Goal: Task Accomplishment & Management: Complete application form

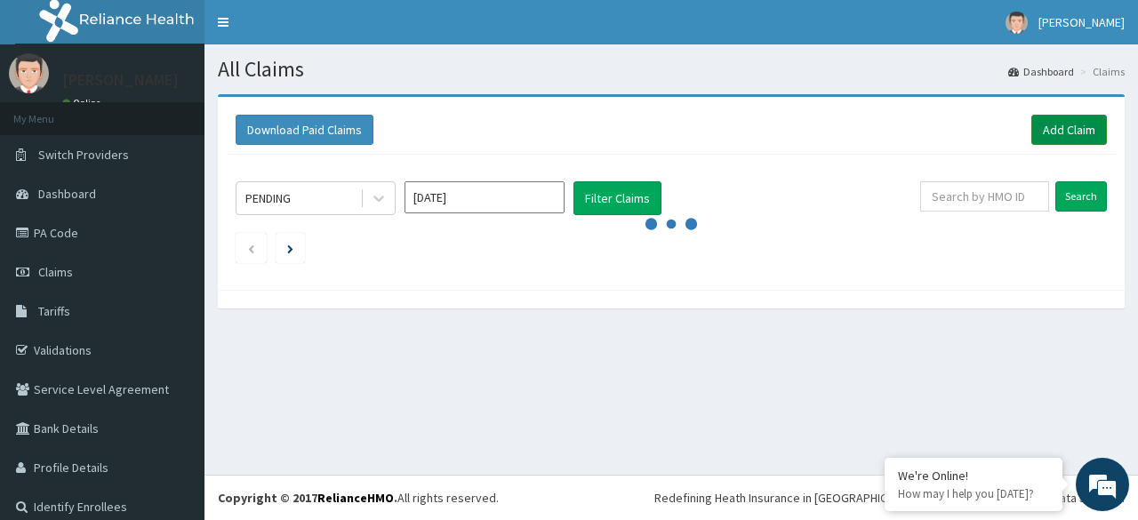
click at [1075, 122] on link "Add Claim" at bounding box center [1069, 130] width 76 height 30
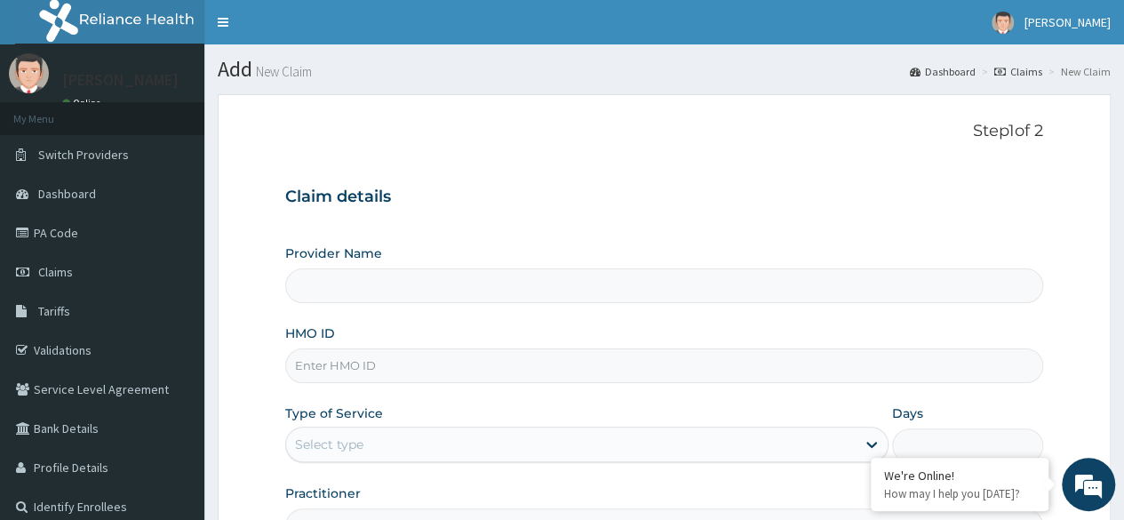
click at [409, 358] on input "HMO ID" at bounding box center [664, 365] width 758 height 35
paste input "RET/24908/A"
type input "RET/24908/A"
type input "Reliance Family Clinics (RFC) - Lekki"
click at [324, 368] on input "RET/24908/A" at bounding box center [664, 365] width 758 height 35
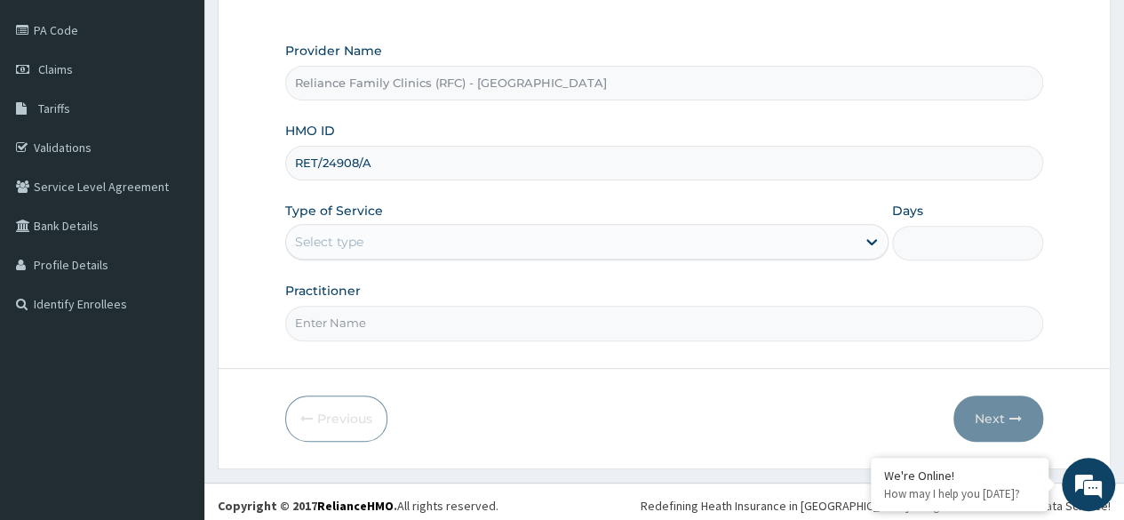
scroll to position [206, 0]
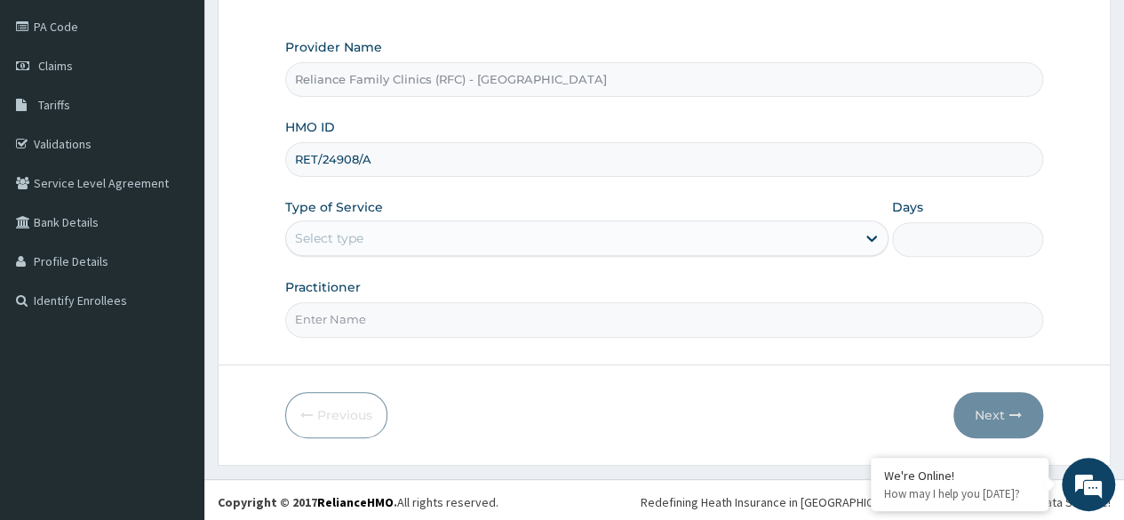
type input "RET/24908/A"
click at [378, 252] on div "Select type" at bounding box center [586, 238] width 603 height 36
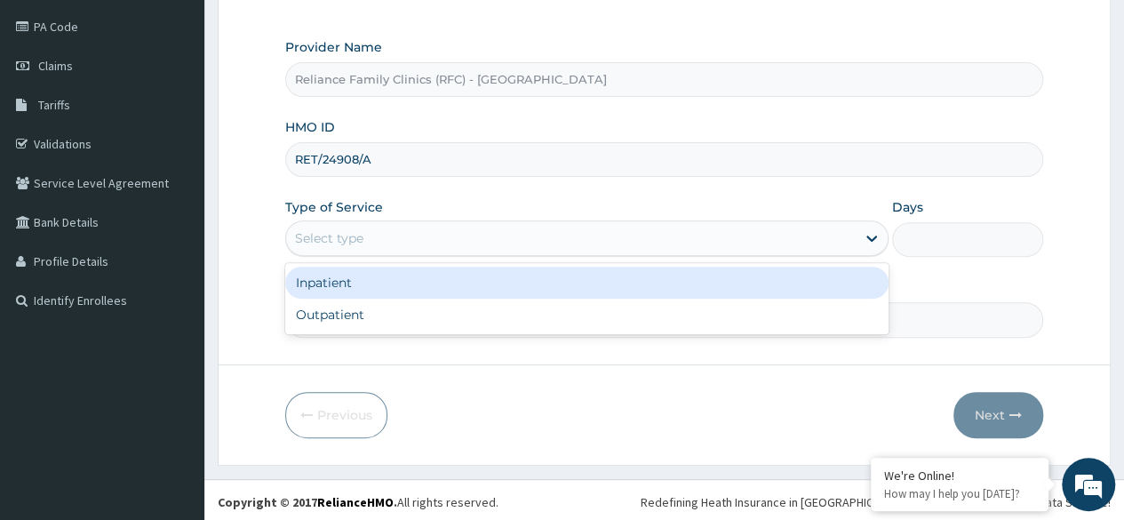
scroll to position [0, 0]
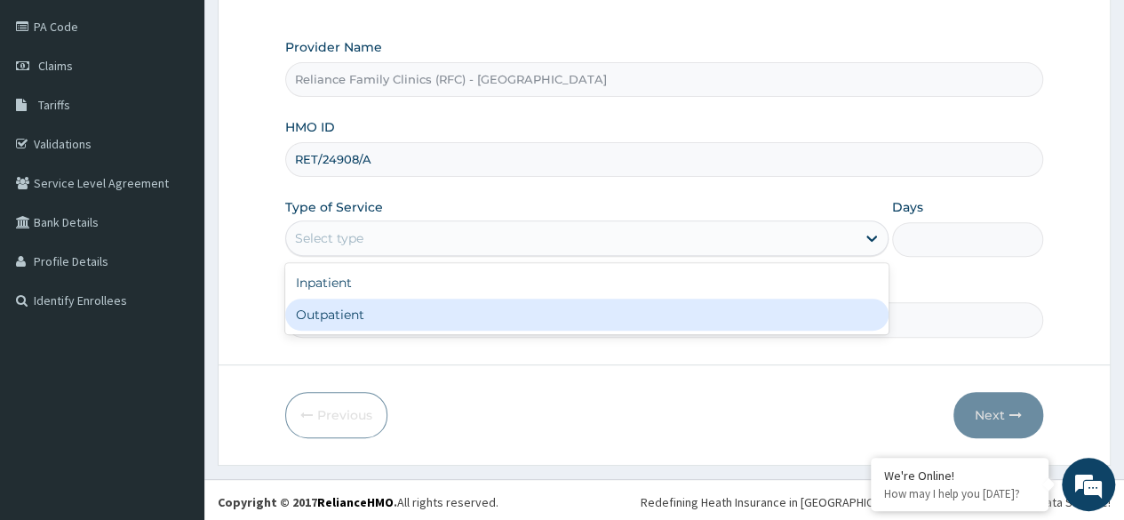
click at [379, 316] on div "Outpatient" at bounding box center [586, 315] width 603 height 32
type input "1"
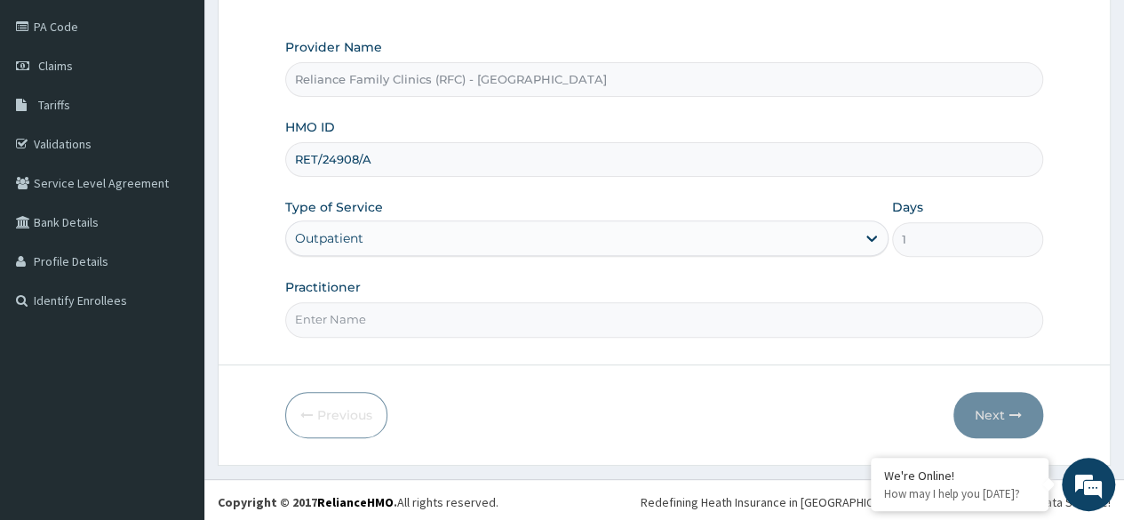
click at [379, 316] on input "Practitioner" at bounding box center [664, 319] width 758 height 35
click at [414, 316] on input "Dermato" at bounding box center [664, 319] width 758 height 35
type input "Dermatologist"
click at [998, 410] on button "Next" at bounding box center [999, 415] width 90 height 46
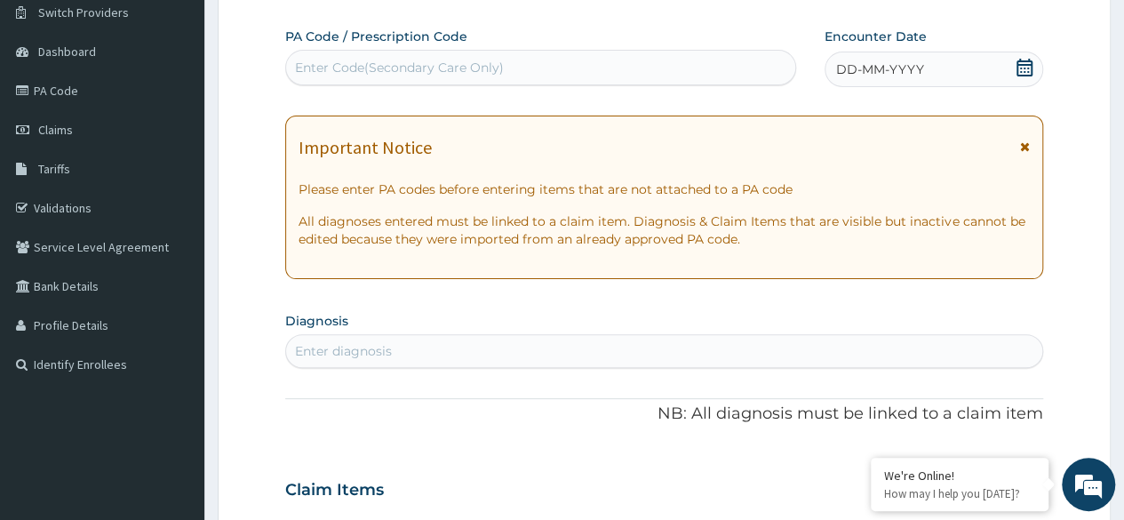
scroll to position [98, 0]
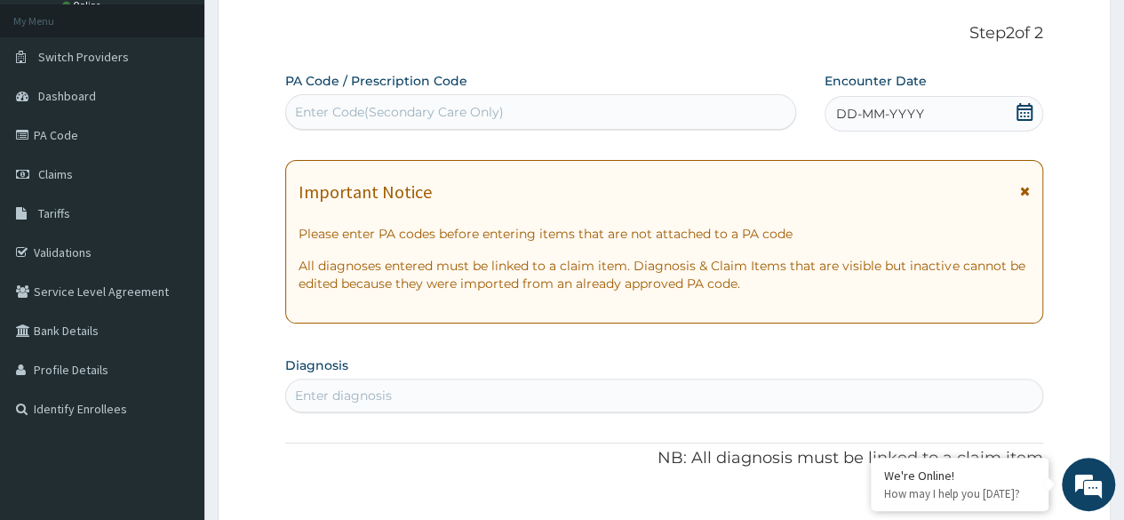
paste input "PA/2D4FA8"
type input "PA/2D4FA8"
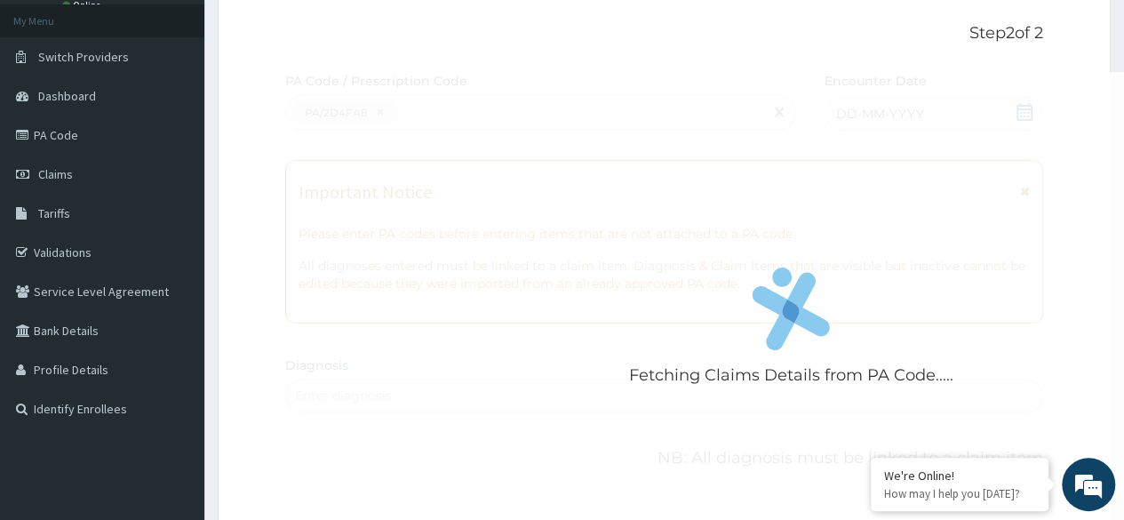
scroll to position [478, 0]
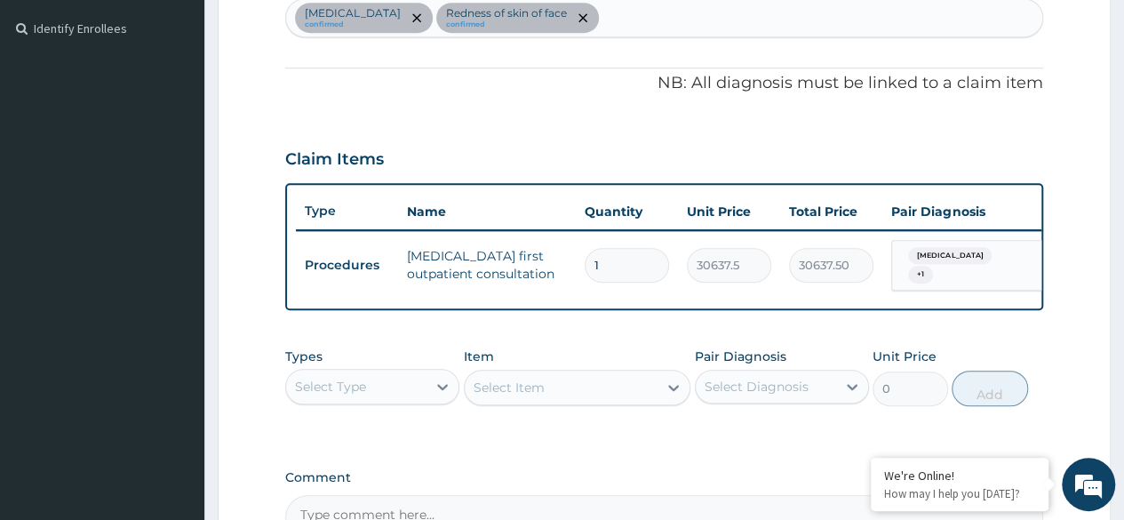
click at [645, 334] on div "PA Code / Prescription Code PA/2D4FA8 Encounter Date 10-09-2025 Important Notic…" at bounding box center [664, 116] width 758 height 848
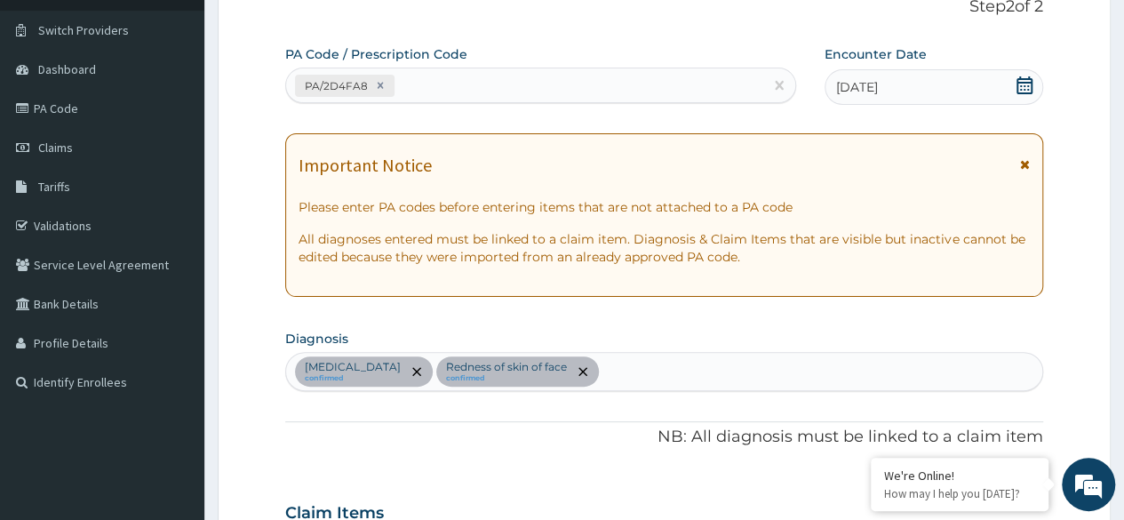
scroll to position [0, 0]
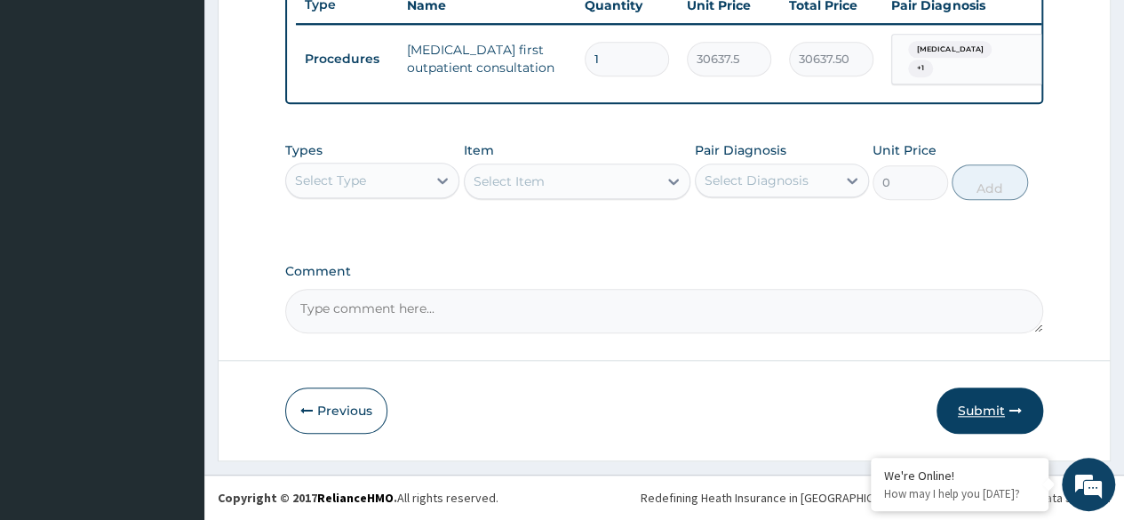
click at [1001, 409] on button "Submit" at bounding box center [990, 411] width 107 height 46
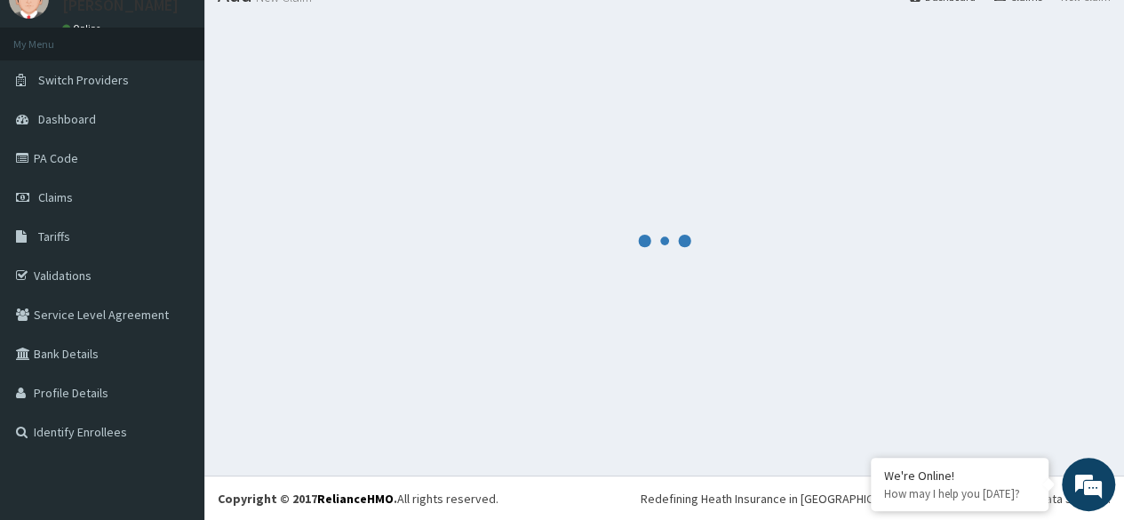
scroll to position [688, 0]
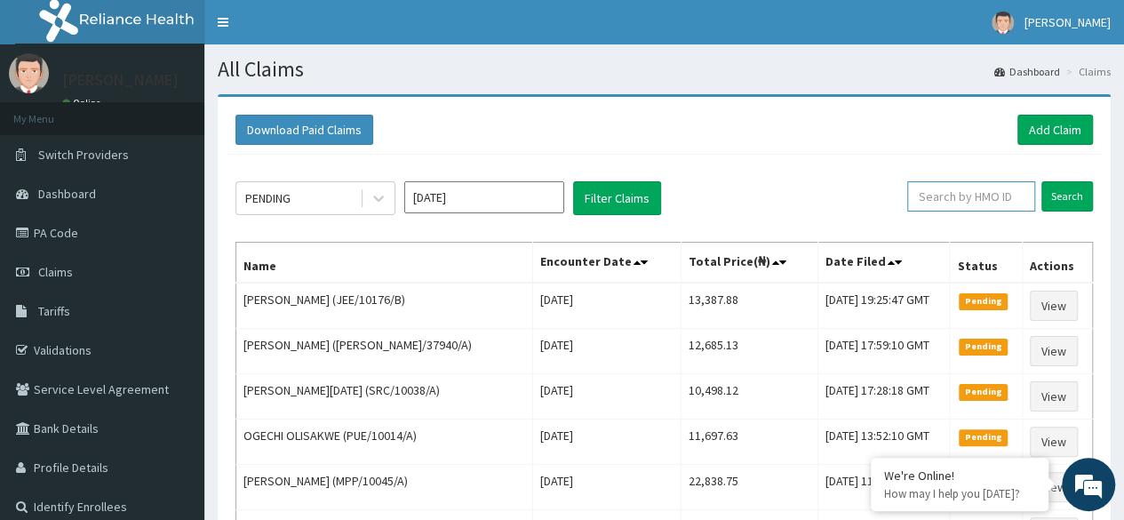
click at [969, 197] on input "text" at bounding box center [971, 196] width 128 height 30
paste input "RET/24908/A"
type input "RET/24908/A"
click at [1042, 181] on input "Search" at bounding box center [1068, 196] width 52 height 30
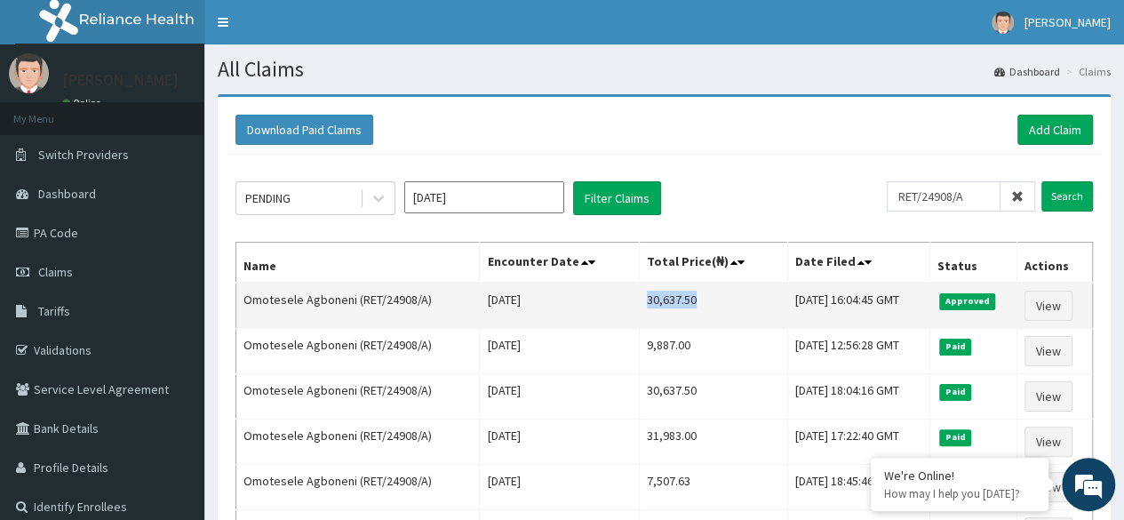
drag, startPoint x: 615, startPoint y: 300, endPoint x: 668, endPoint y: 295, distance: 53.5
click at [668, 295] on td "30,637.50" at bounding box center [714, 306] width 148 height 46
copy td "30,637.50"
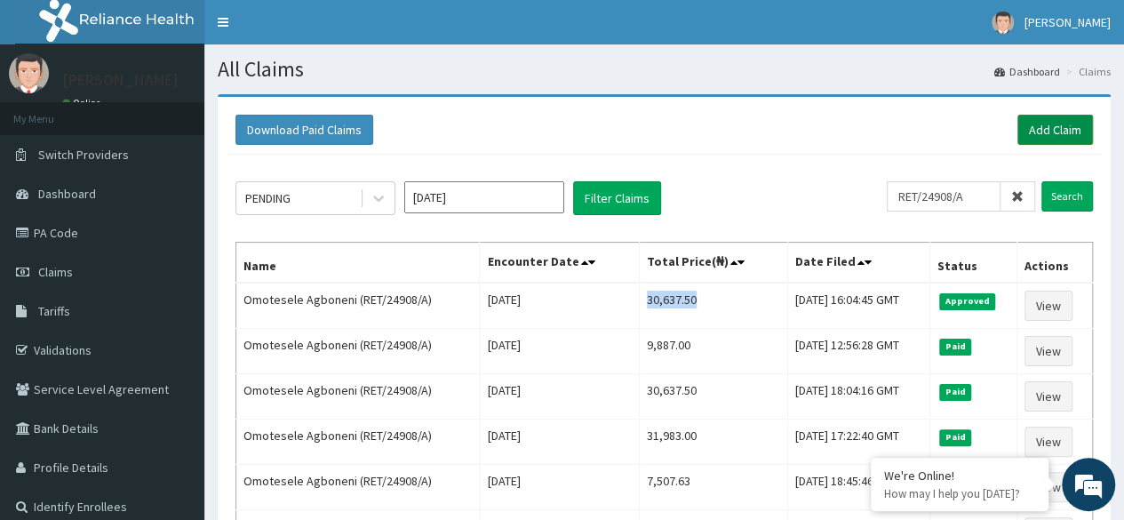
click at [1065, 133] on link "Add Claim" at bounding box center [1056, 130] width 76 height 30
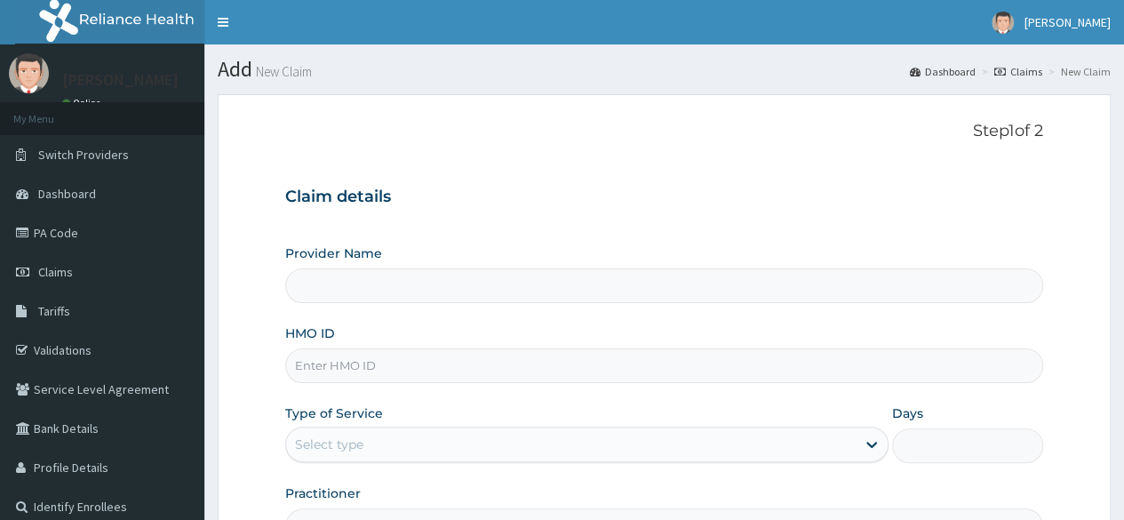
click at [382, 370] on input "HMO ID" at bounding box center [664, 365] width 758 height 35
paste input "TLM/10037/A"
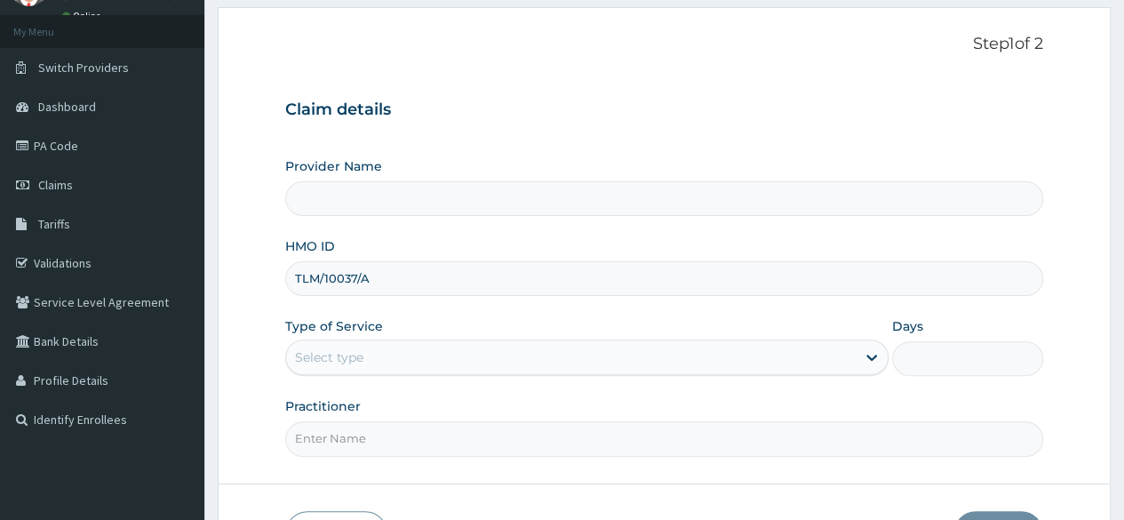
scroll to position [156, 0]
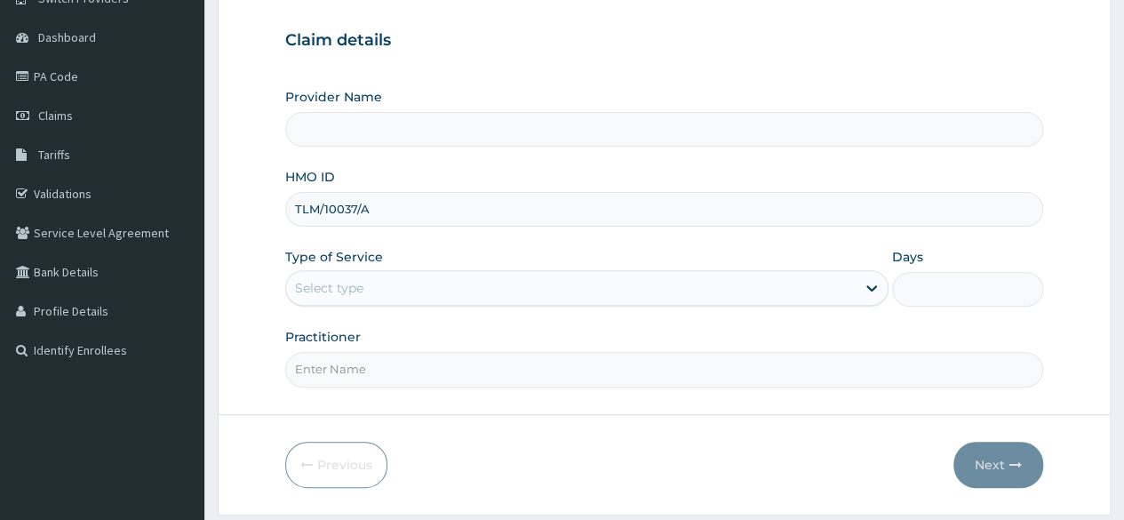
type input "TLM/10037/A"
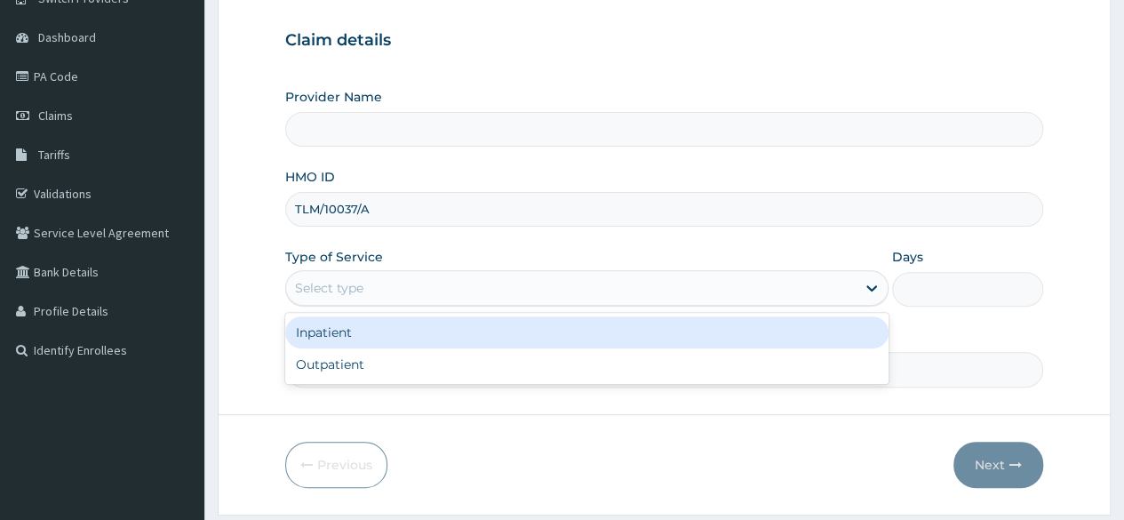
click at [587, 349] on div "Outpatient" at bounding box center [586, 364] width 603 height 32
type input "Reliance Family Clinics (RFC) - Lekki"
type input "1"
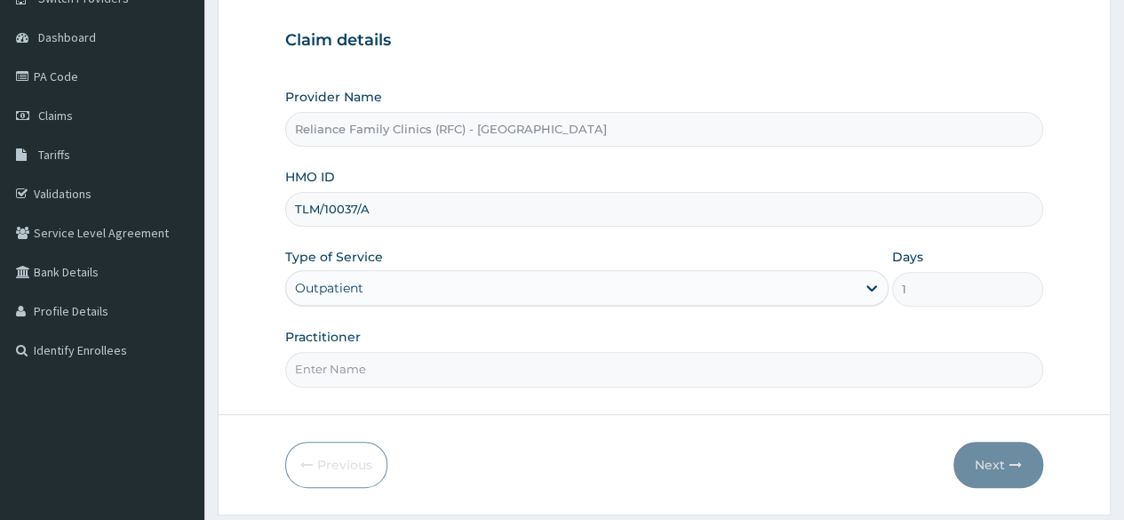
click at [590, 364] on input "Practitioner" at bounding box center [664, 369] width 758 height 35
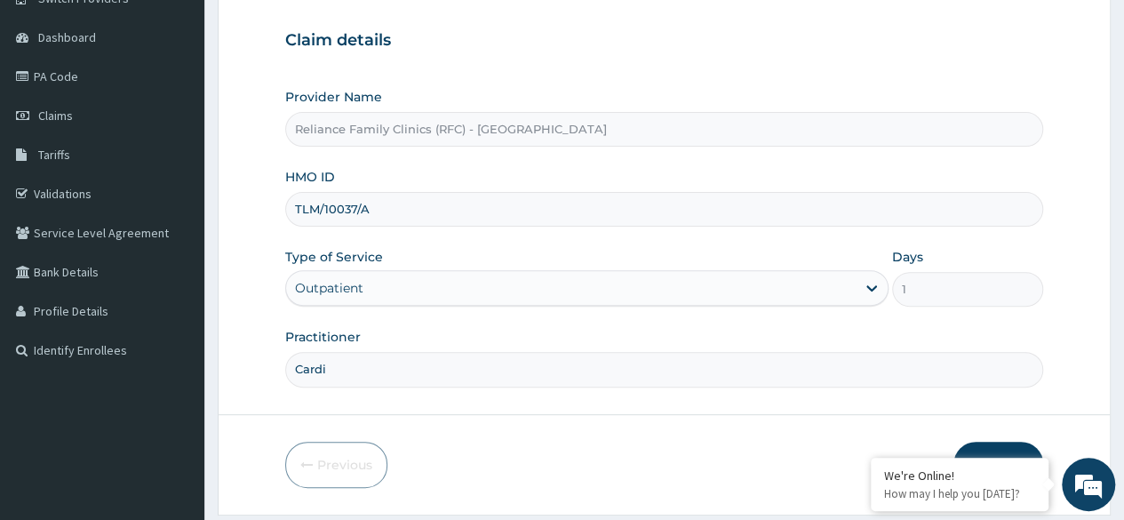
type input "Cardio"
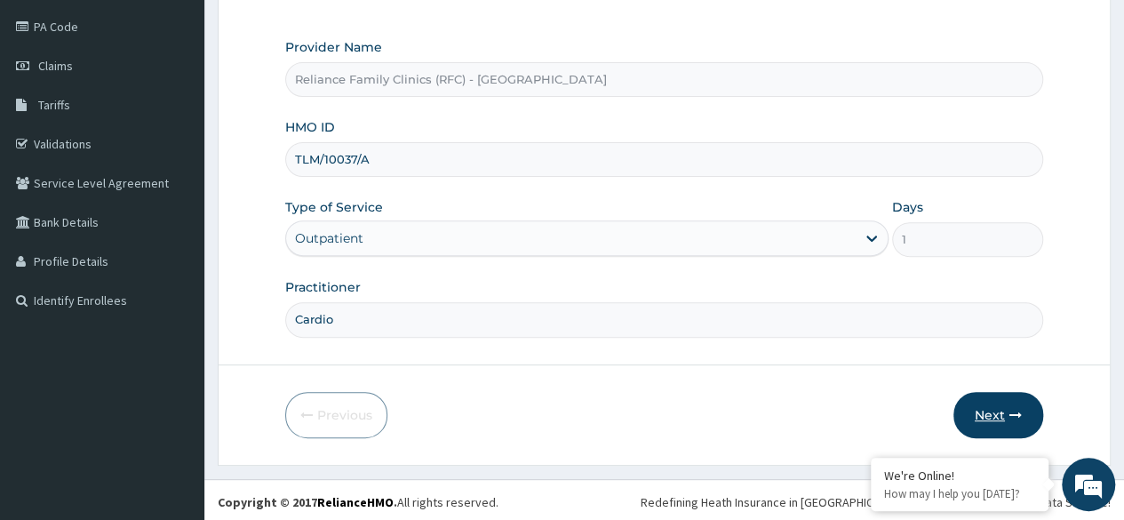
click at [1011, 416] on icon "button" at bounding box center [1016, 415] width 12 height 12
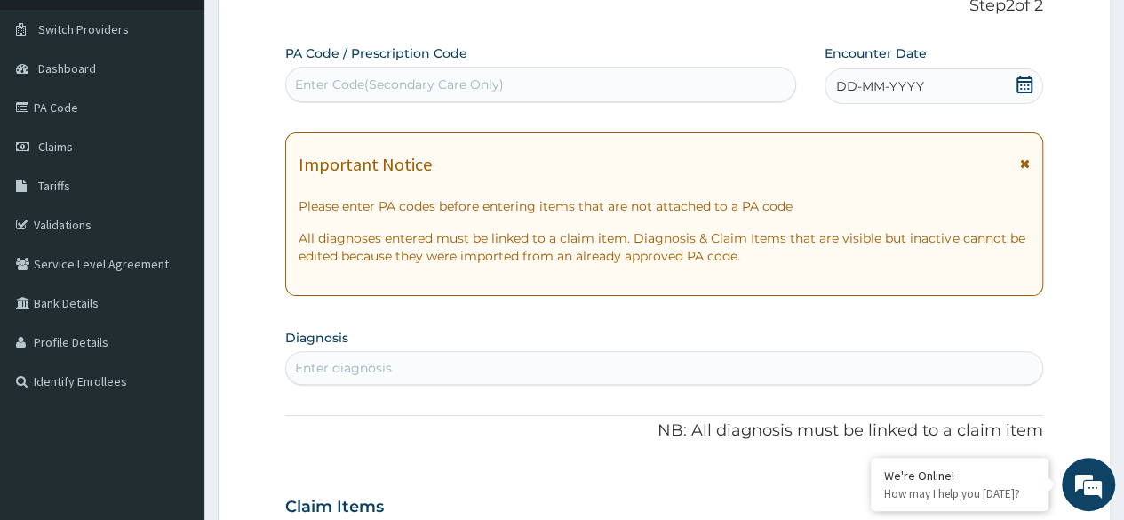
scroll to position [145, 0]
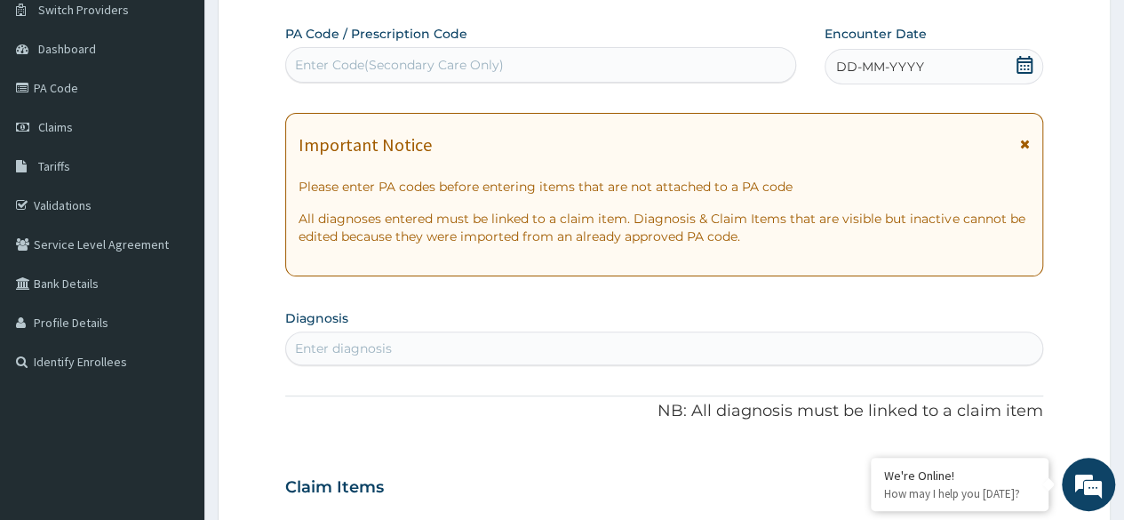
paste input "PA/FDFB6C"
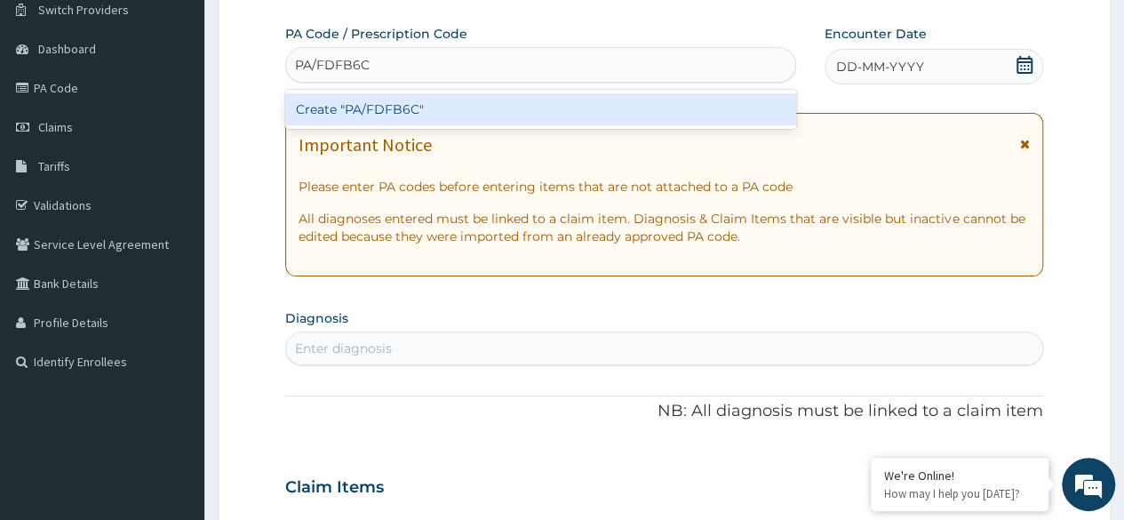
type input "PA/FDFB6C"
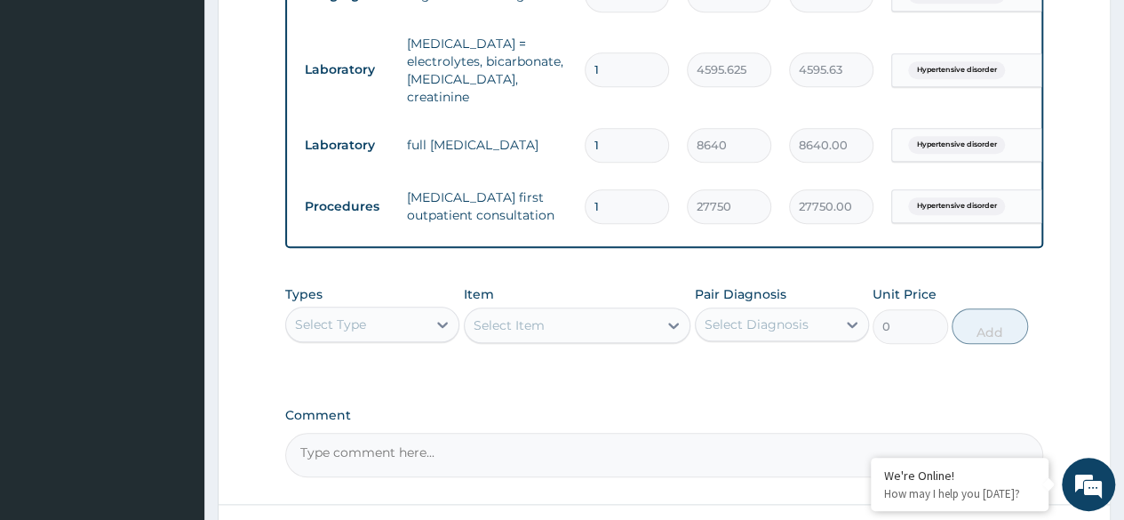
scroll to position [882, 0]
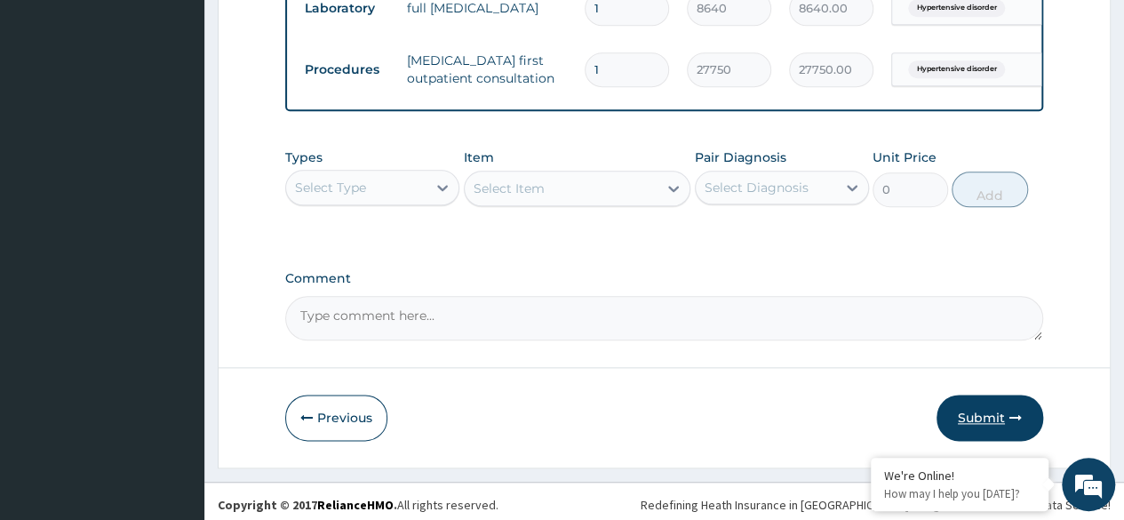
click at [1000, 404] on button "Submit" at bounding box center [990, 418] width 107 height 46
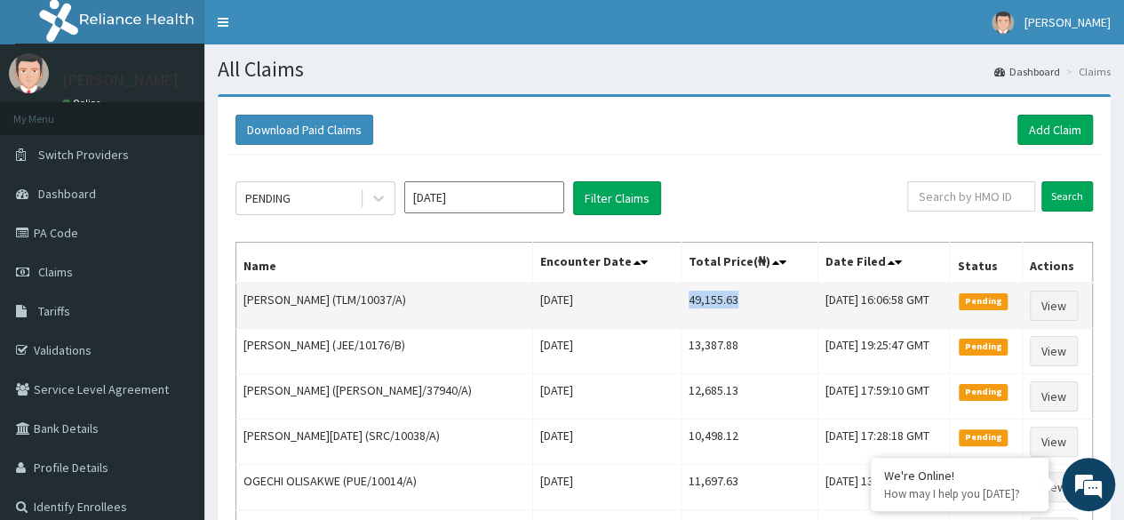
drag, startPoint x: 672, startPoint y: 298, endPoint x: 729, endPoint y: 303, distance: 57.1
click at [729, 303] on td "49,155.63" at bounding box center [749, 306] width 137 height 46
copy td "49,155.63"
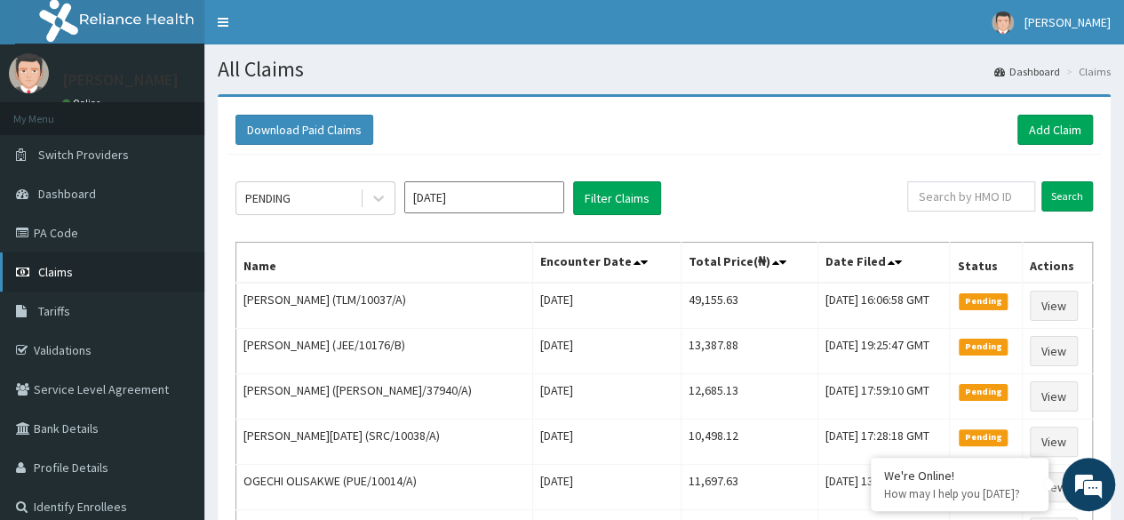
click at [40, 271] on span "Claims" at bounding box center [55, 272] width 35 height 16
click at [1055, 140] on link "Add Claim" at bounding box center [1056, 130] width 76 height 30
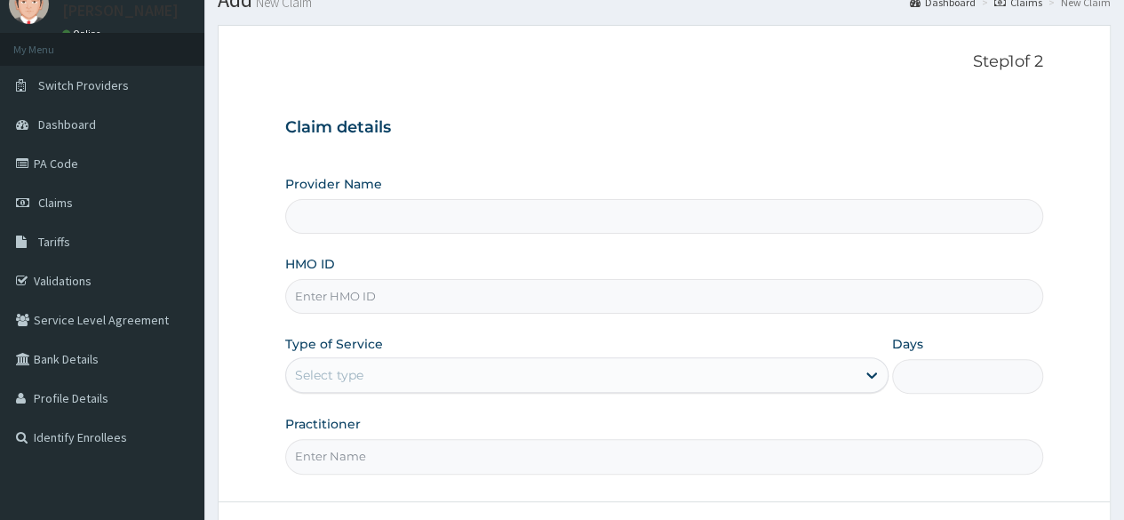
scroll to position [138, 0]
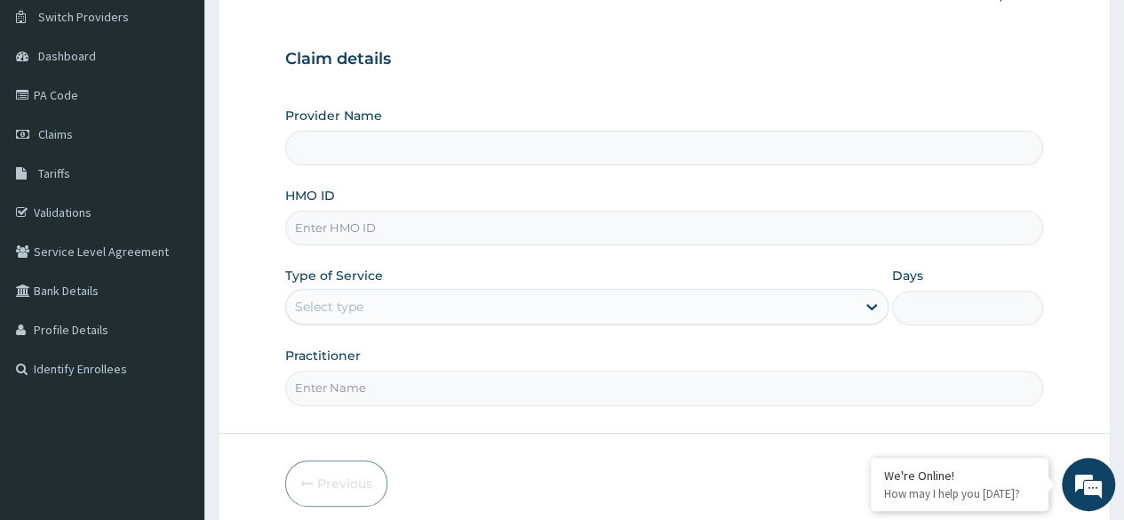
click at [581, 228] on input "HMO ID" at bounding box center [664, 228] width 758 height 35
paste input "ANG/10014/A"
type input "ANG/10014/A"
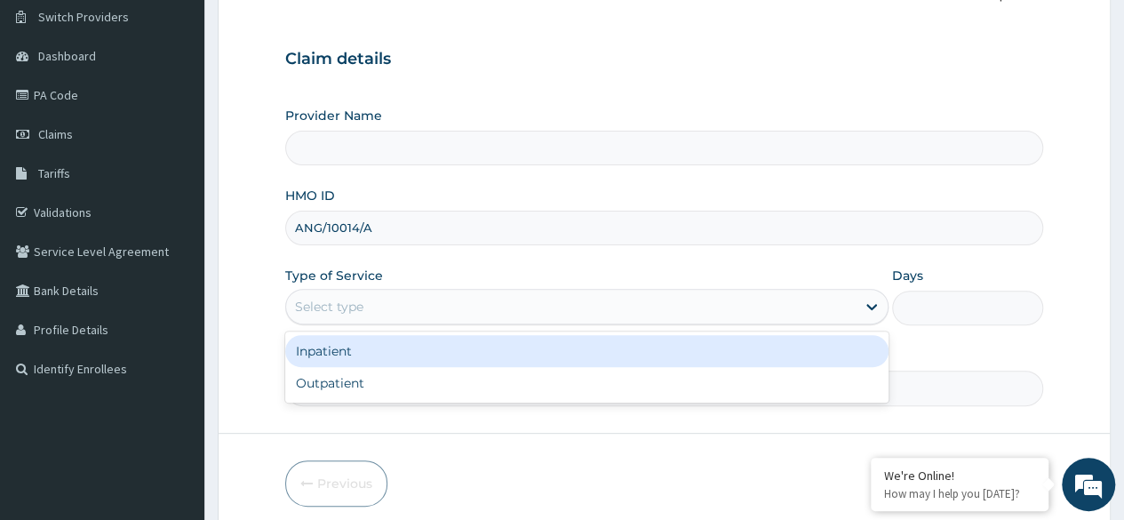
click at [626, 382] on div "Outpatient" at bounding box center [586, 383] width 603 height 32
type input "1"
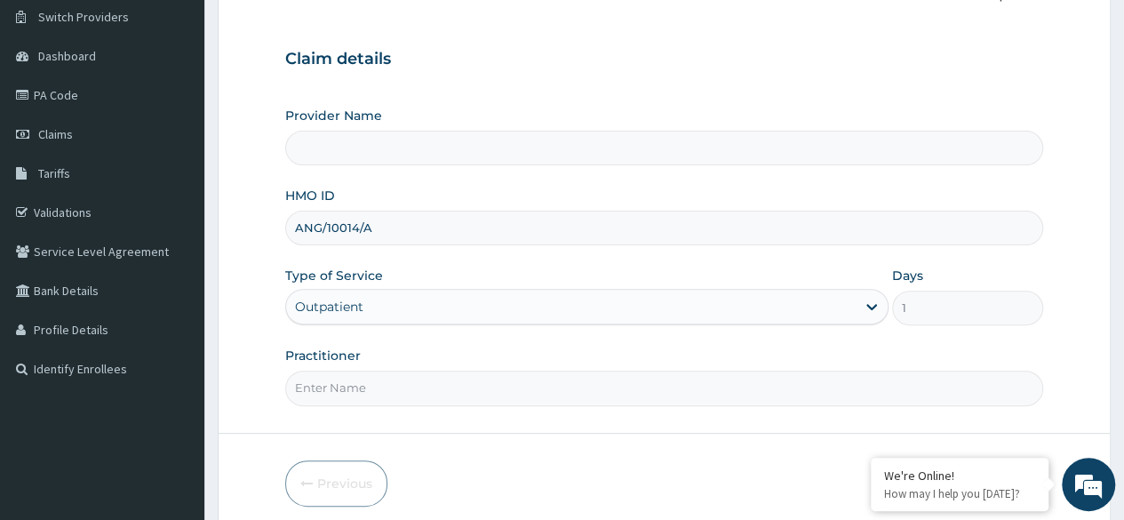
type input "Reliance Family Clinics (RFC) - Lekki"
click at [622, 391] on input "Practitioner" at bounding box center [664, 388] width 758 height 35
click at [623, 388] on input "Practitioner" at bounding box center [664, 388] width 758 height 35
type input "Locum"
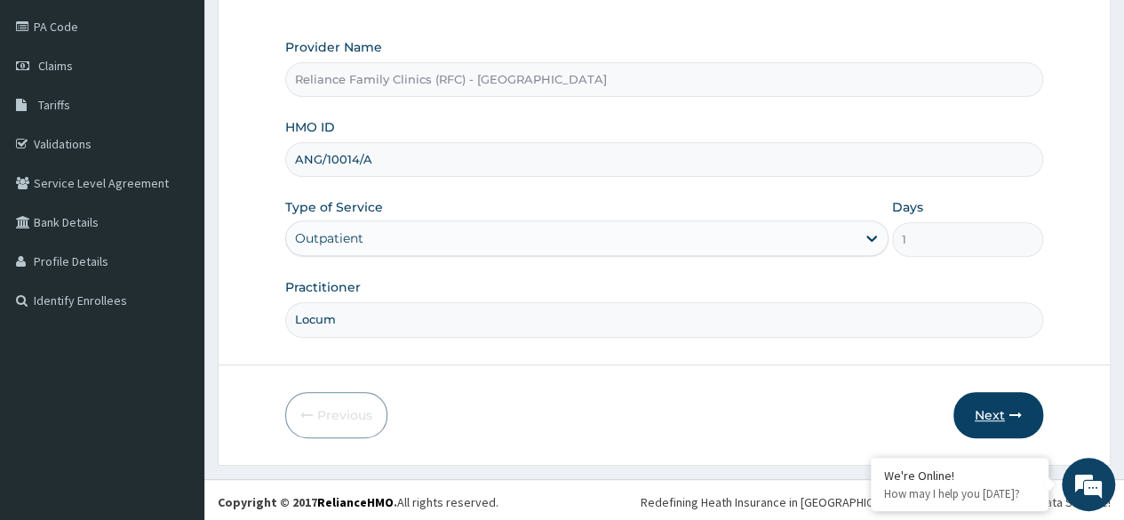
click at [1008, 404] on button "Next" at bounding box center [999, 415] width 90 height 46
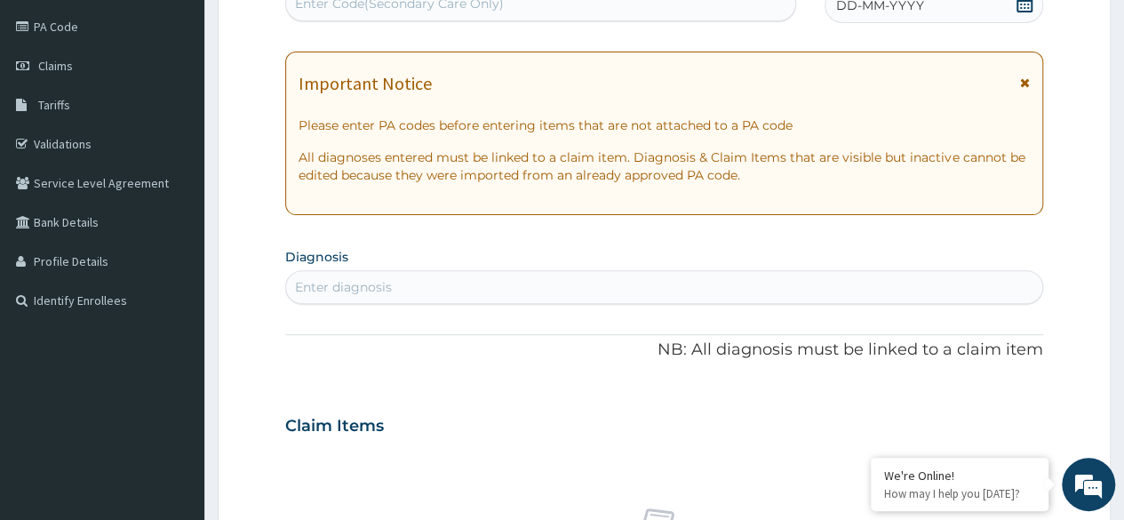
scroll to position [0, 0]
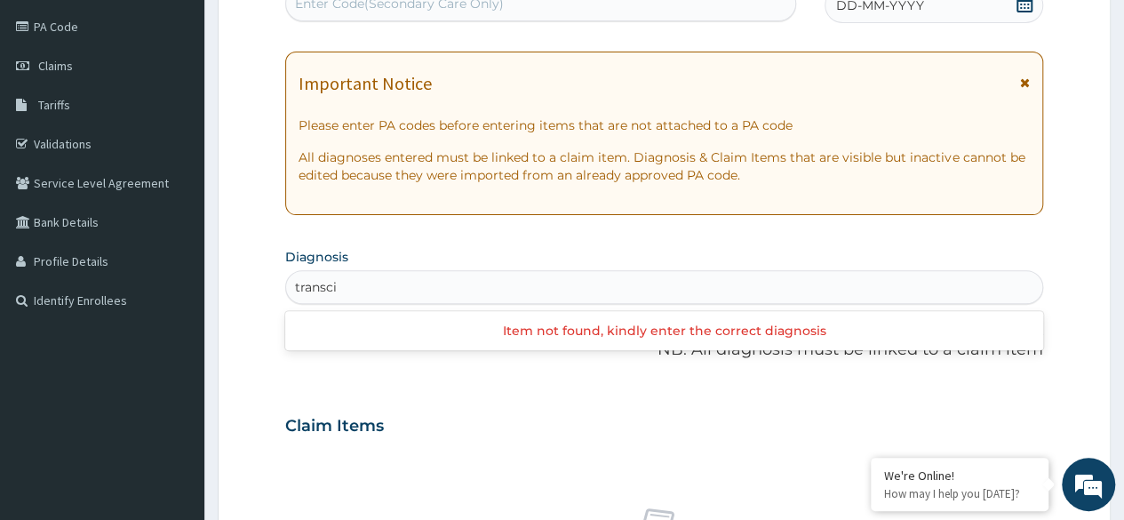
type input "transci"
type input "transcie"
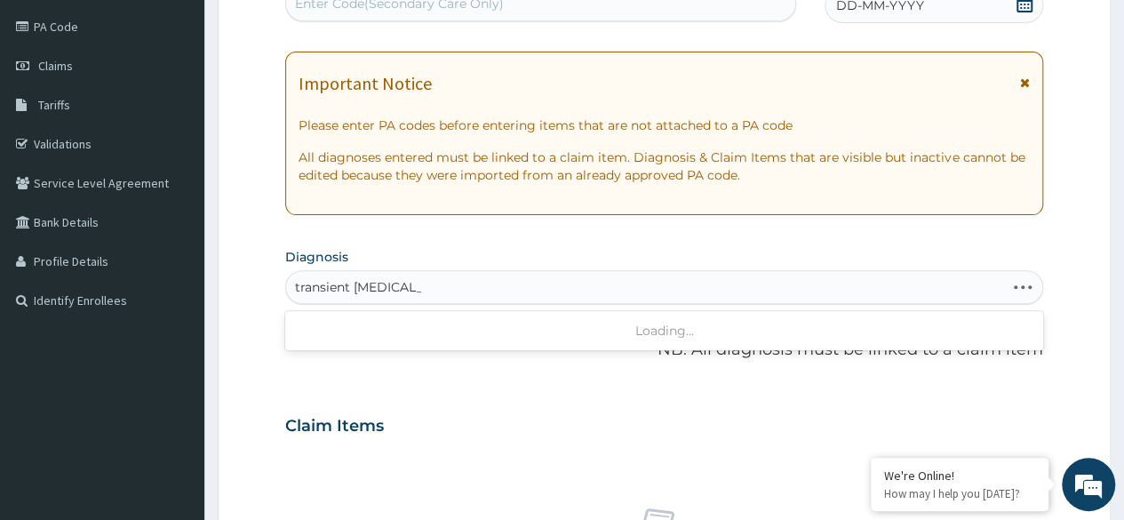
type input "transient ischemic"
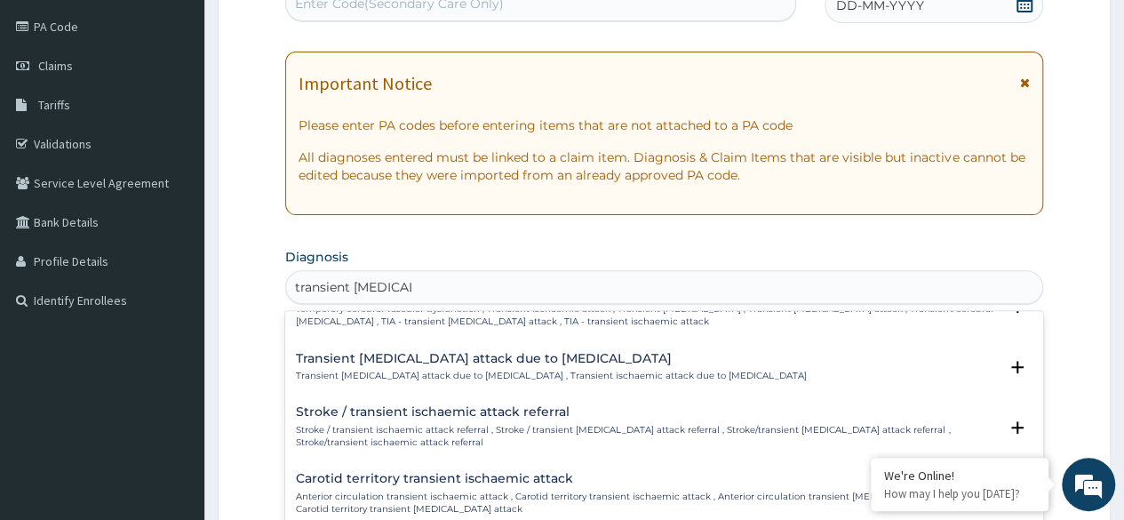
scroll to position [148, 0]
click at [767, 421] on p "Stroke / transient ischaemic attack referral , Stroke / transient ischemic atta…" at bounding box center [647, 434] width 702 height 26
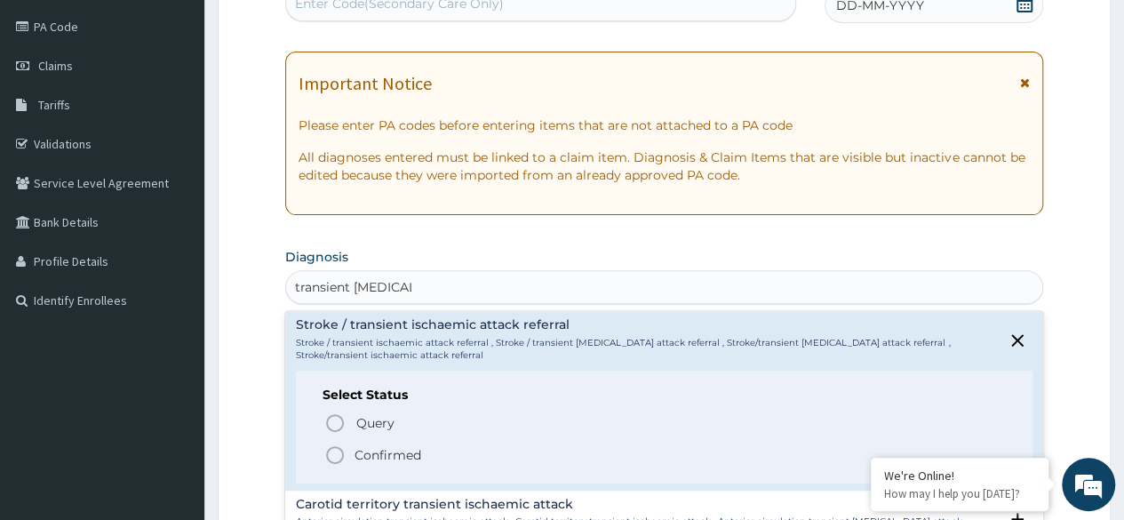
scroll to position [270, 0]
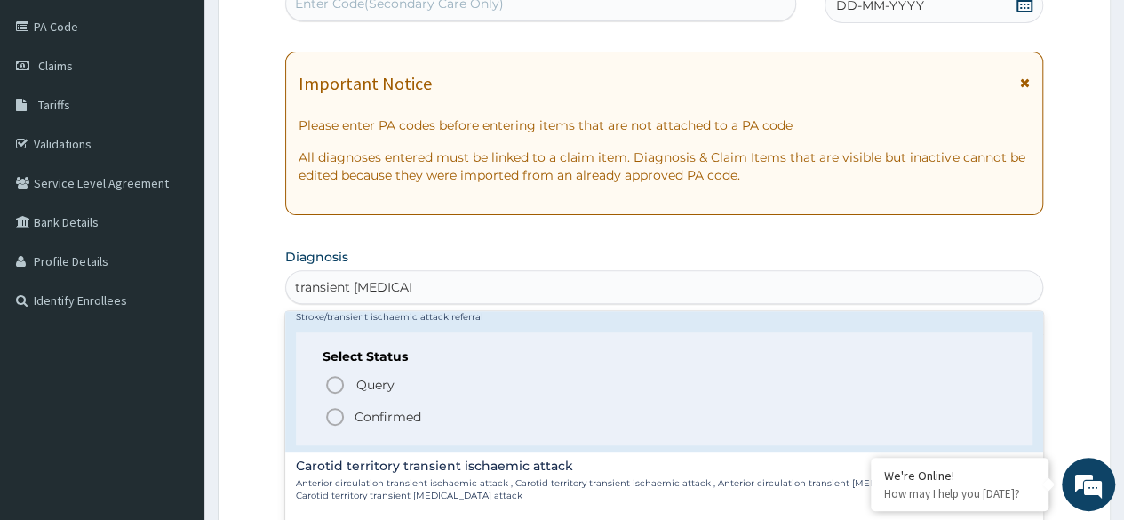
click at [331, 374] on icon "status option query" at bounding box center [334, 384] width 21 height 21
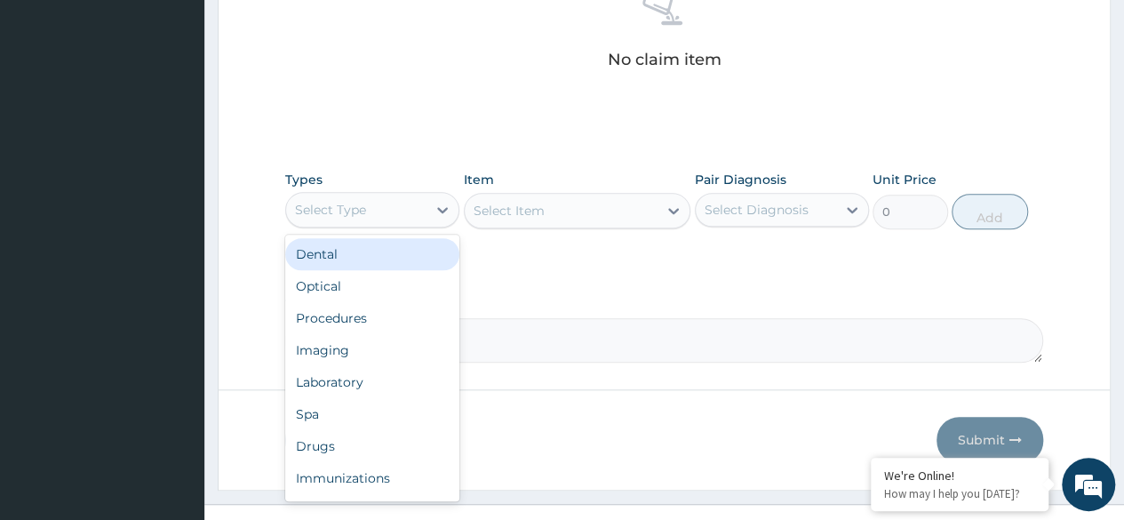
scroll to position [742, 0]
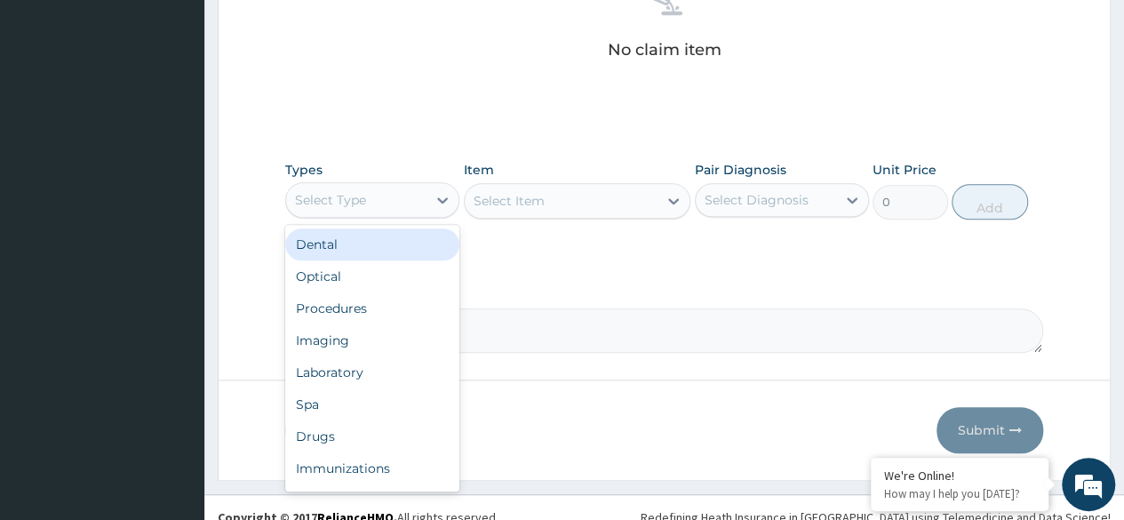
click at [409, 304] on div "Procedures" at bounding box center [372, 308] width 174 height 32
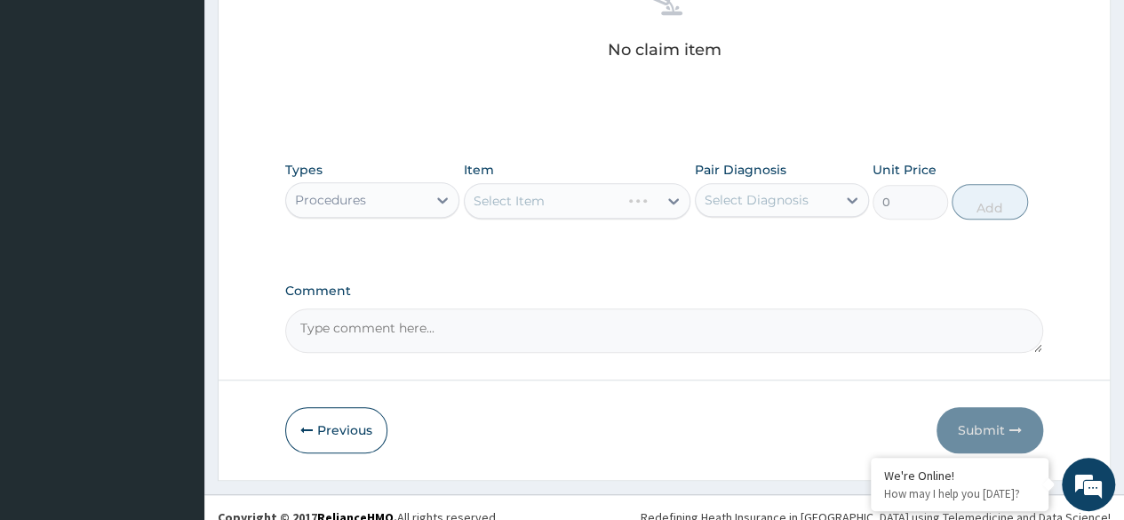
click at [619, 191] on div "Select Item" at bounding box center [578, 201] width 228 height 36
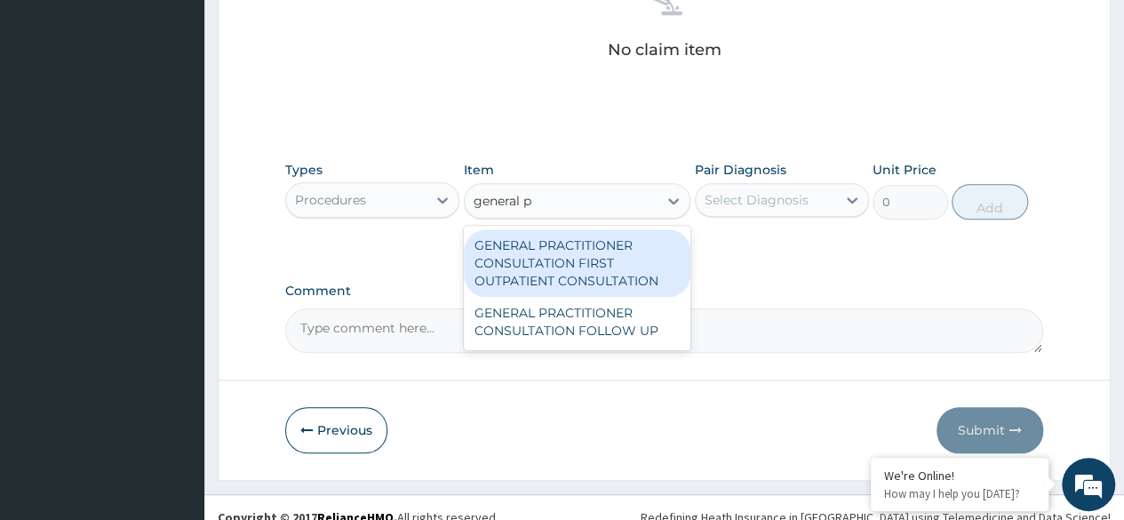
type input "general pr"
click at [643, 243] on div "GENERAL PRACTITIONER CONSULTATION FIRST OUTPATIENT CONSULTATION" at bounding box center [578, 263] width 228 height 68
type input "3370.125"
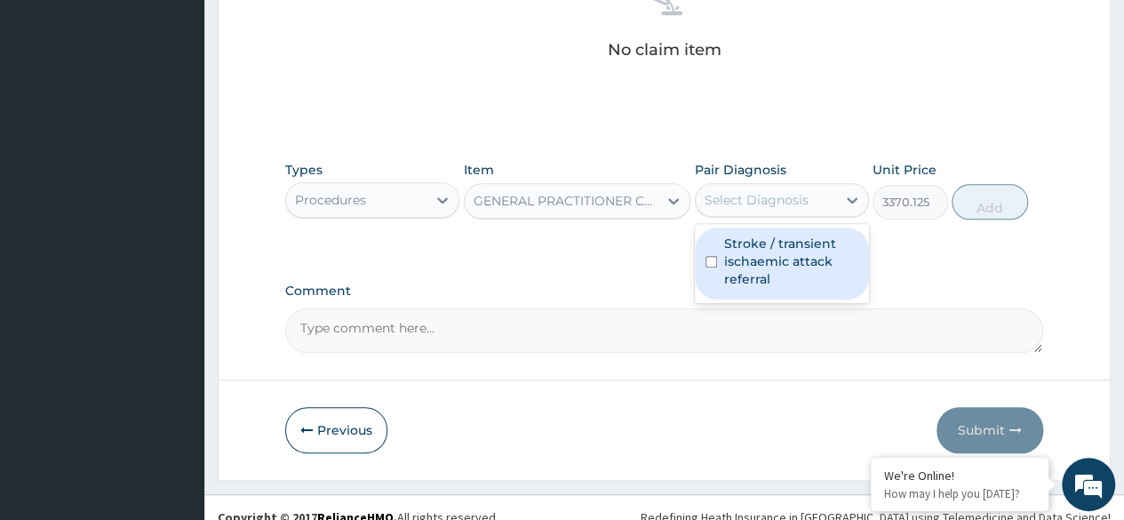
click at [811, 251] on label "Stroke / transient ischaemic attack referral" at bounding box center [791, 261] width 134 height 53
checkbox input "true"
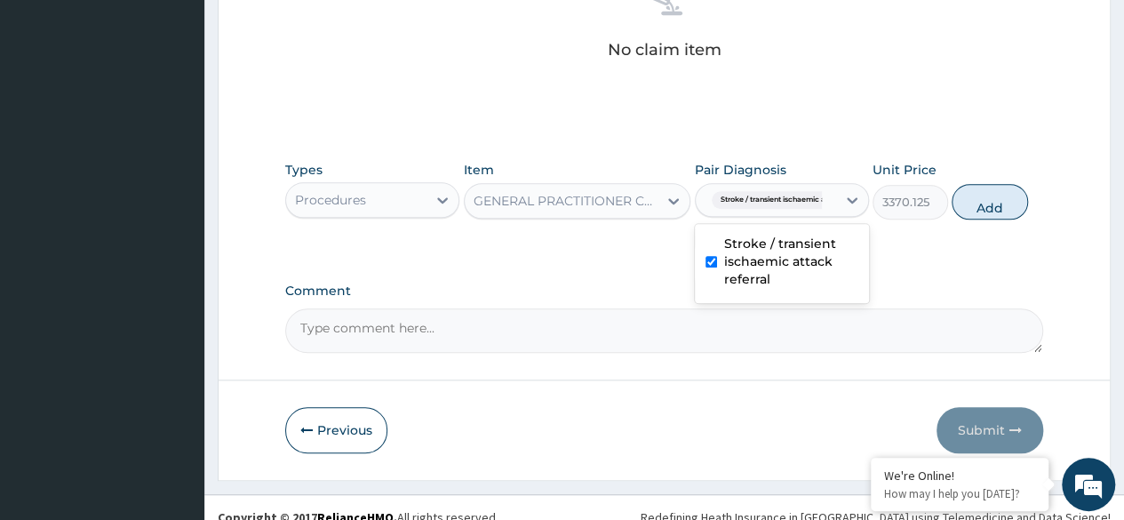
click at [1042, 190] on div "Types Procedures Item GENERAL PRACTITIONER CONSULTATION FIRST OUTPATIENT CONSUL…" at bounding box center [664, 190] width 758 height 76
click at [1011, 194] on button "Add" at bounding box center [990, 202] width 76 height 36
type input "0"
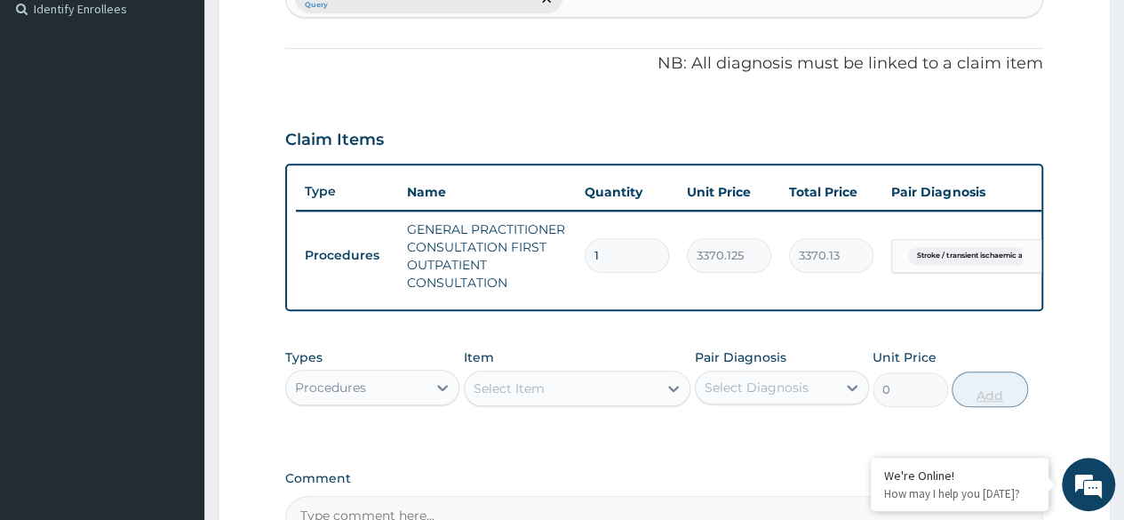
scroll to position [0, 0]
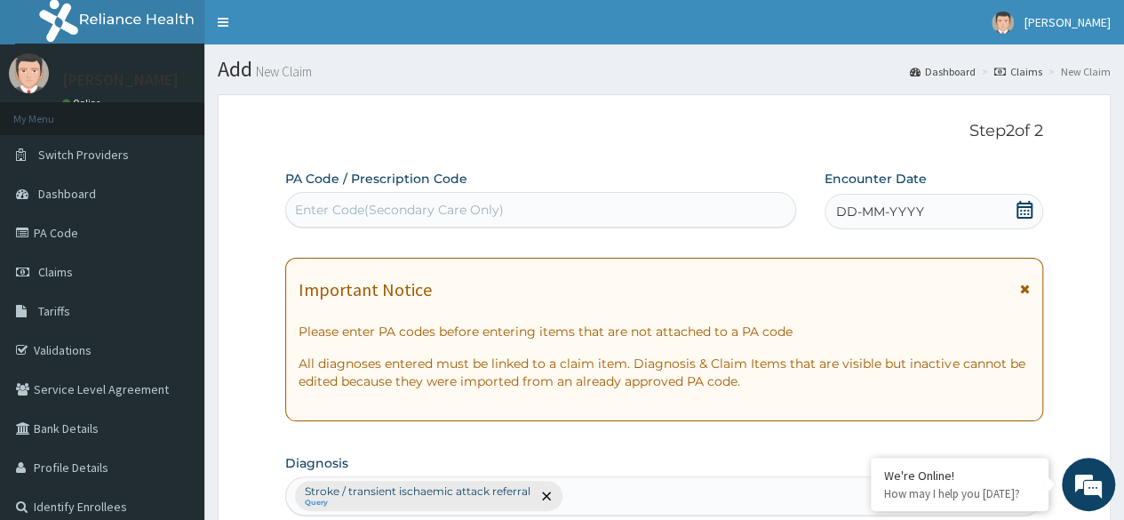
click at [918, 217] on span "DD-MM-YYYY" at bounding box center [880, 212] width 88 height 18
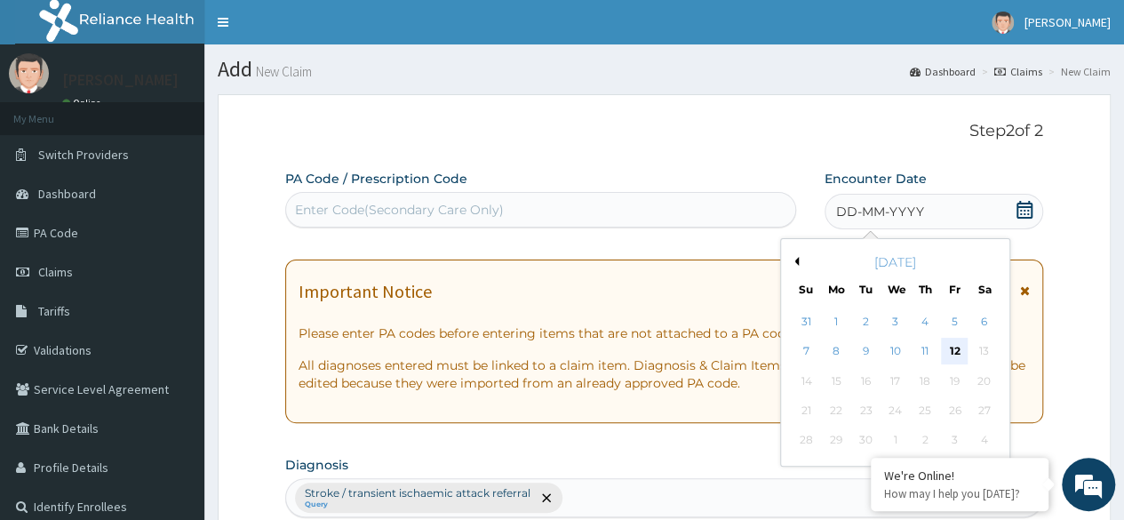
click at [949, 353] on div "12" at bounding box center [954, 352] width 27 height 27
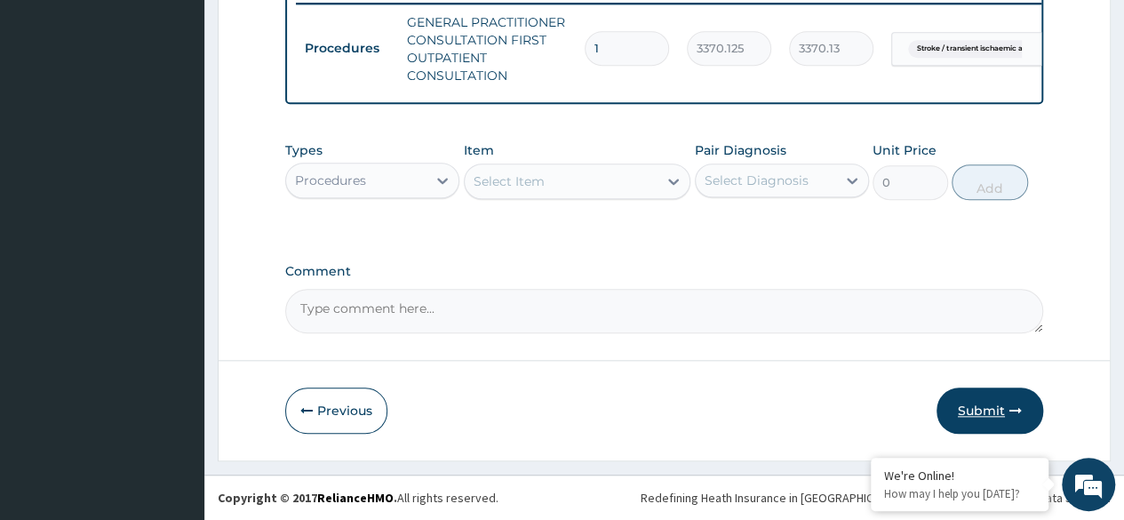
click at [993, 399] on button "Submit" at bounding box center [990, 411] width 107 height 46
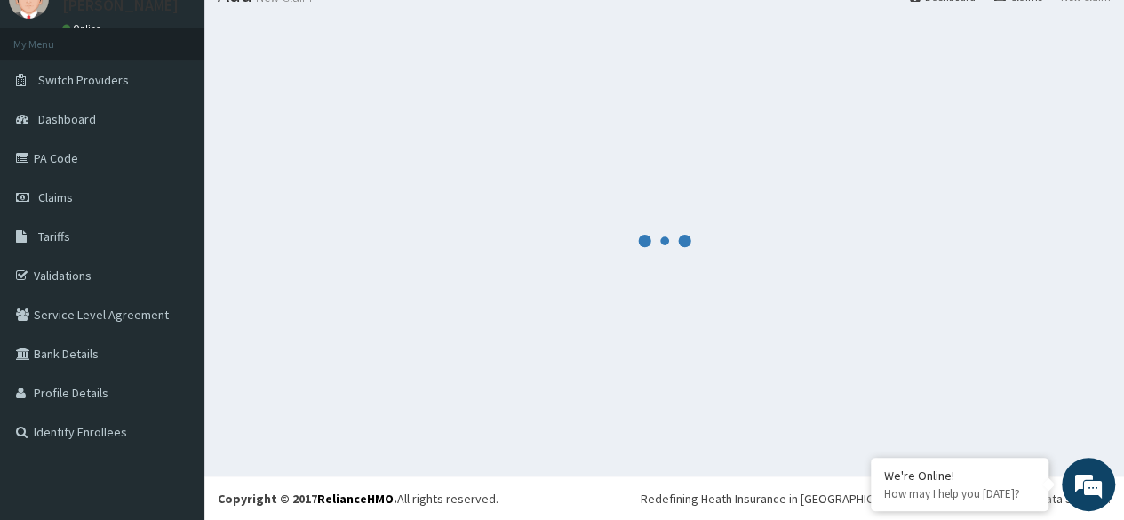
scroll to position [715, 0]
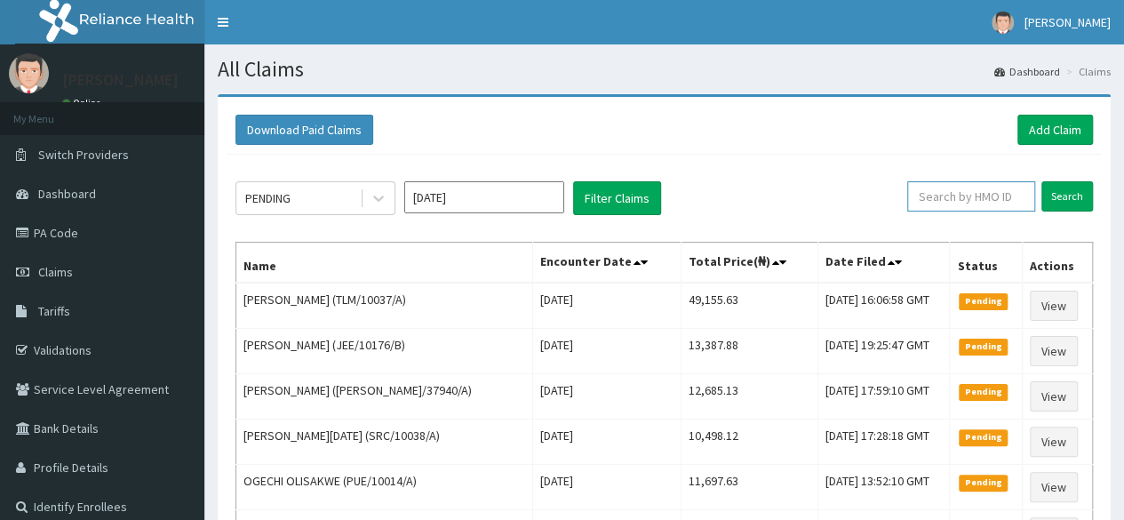
click at [978, 208] on input "text" at bounding box center [971, 196] width 128 height 30
paste input "ANG/10014/A"
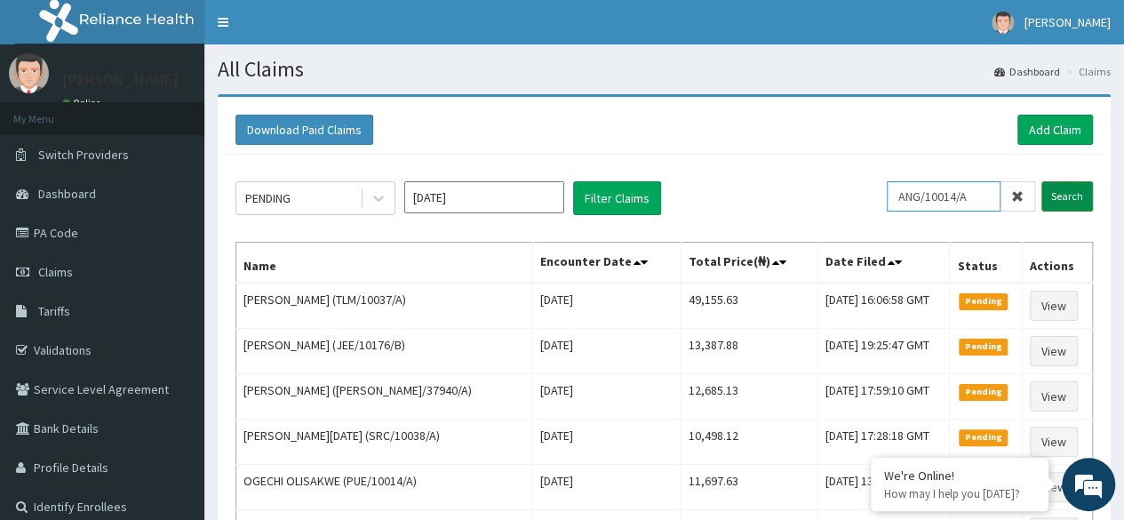
type input "ANG/10014/A"
click at [1075, 204] on input "Search" at bounding box center [1068, 196] width 52 height 30
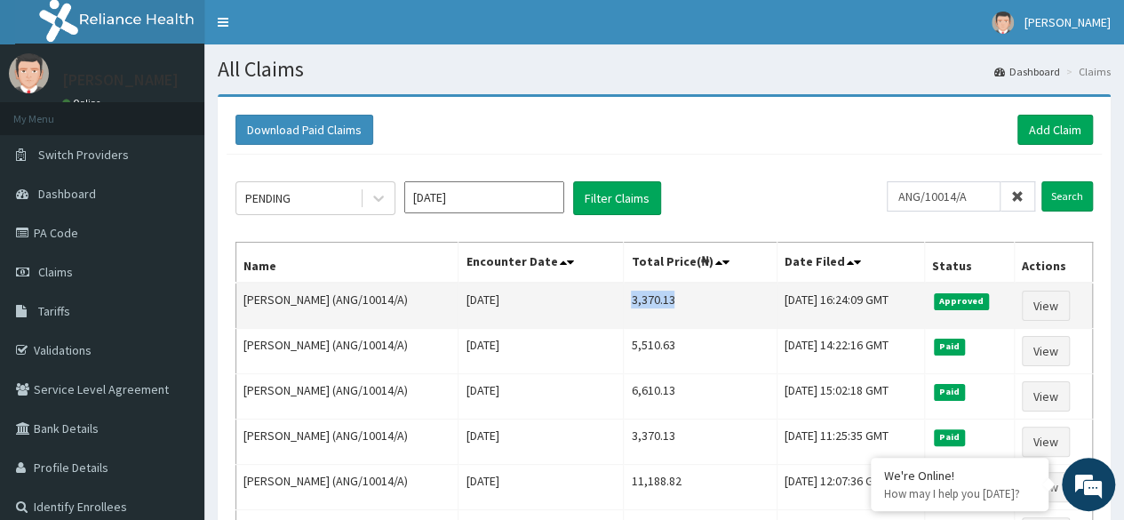
drag, startPoint x: 603, startPoint y: 296, endPoint x: 655, endPoint y: 296, distance: 51.5
click at [655, 296] on td "3,370.13" at bounding box center [700, 306] width 153 height 46
copy td "3,370.13"
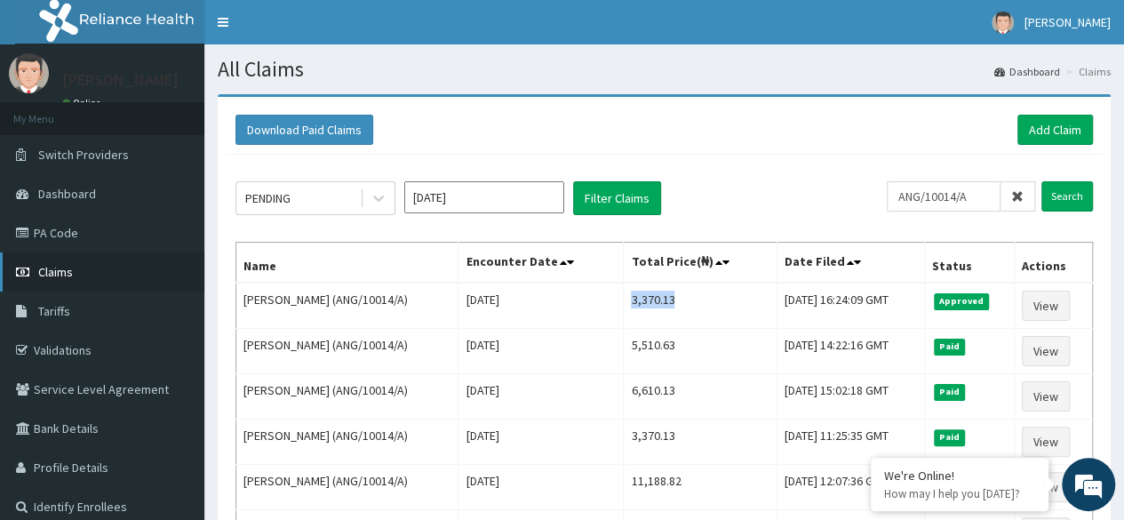
click at [38, 275] on span "Claims" at bounding box center [55, 272] width 35 height 16
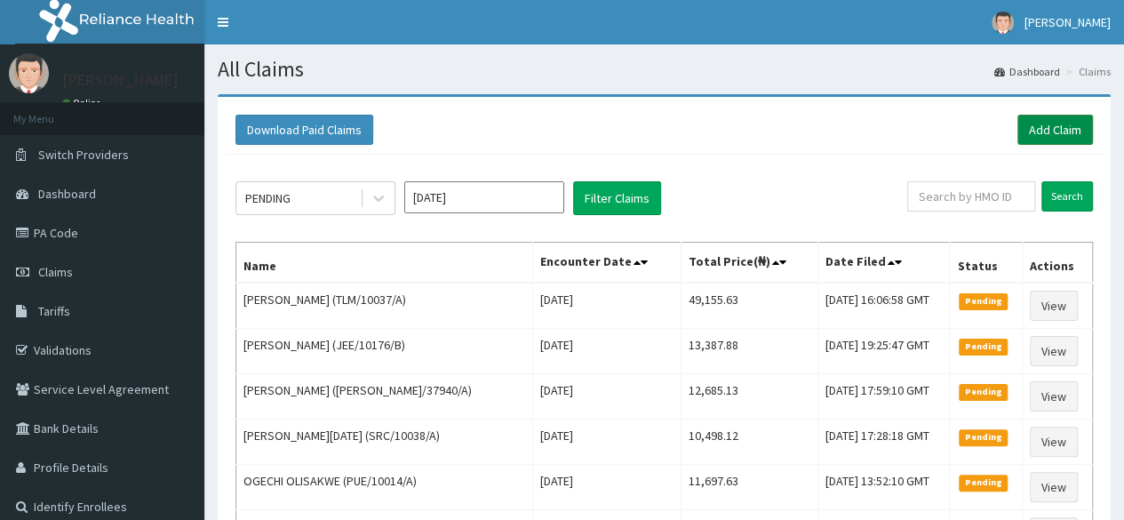
click at [1057, 126] on link "Add Claim" at bounding box center [1056, 130] width 76 height 30
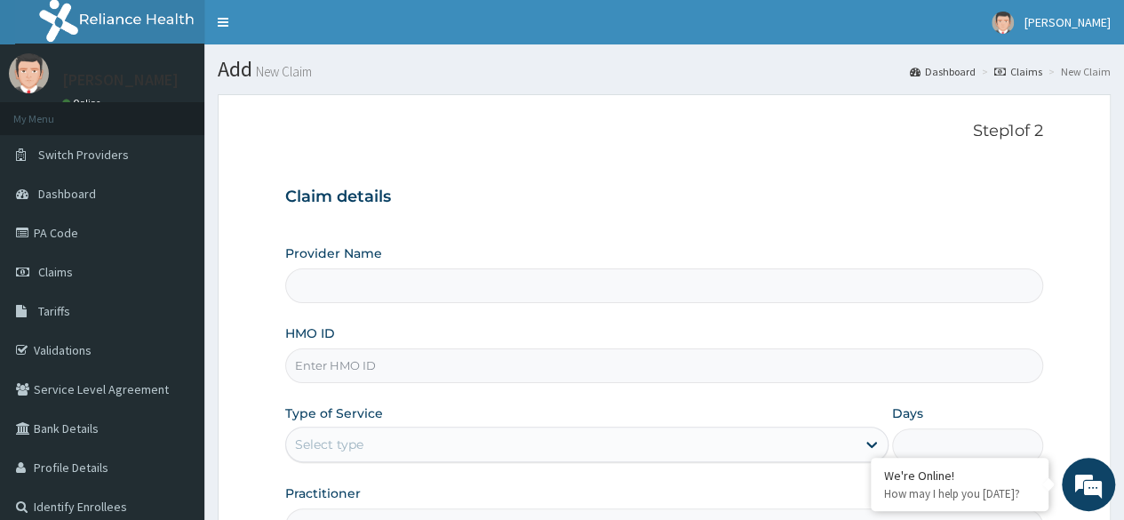
type input "Reliance Family Clinics (RFC) - [GEOGRAPHIC_DATA]"
click at [393, 367] on input "HMO ID" at bounding box center [664, 365] width 758 height 35
paste input "PUE/10014/A"
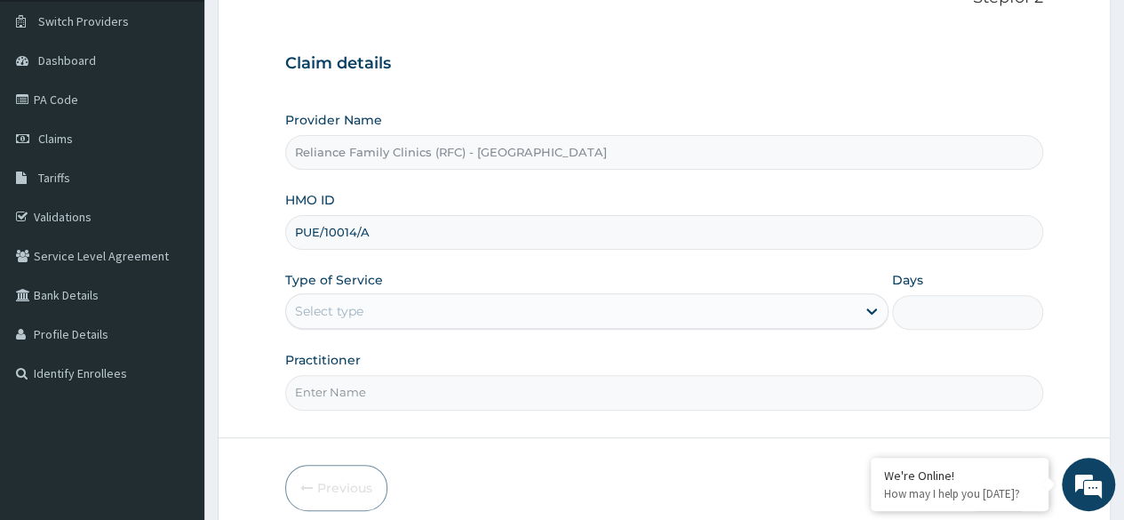
scroll to position [133, 0]
type input "PUE/10014/A"
click at [587, 318] on div "Select type" at bounding box center [571, 311] width 570 height 28
click at [514, 387] on input "Practitioner" at bounding box center [664, 392] width 758 height 35
click at [549, 314] on div "Select type" at bounding box center [571, 311] width 570 height 28
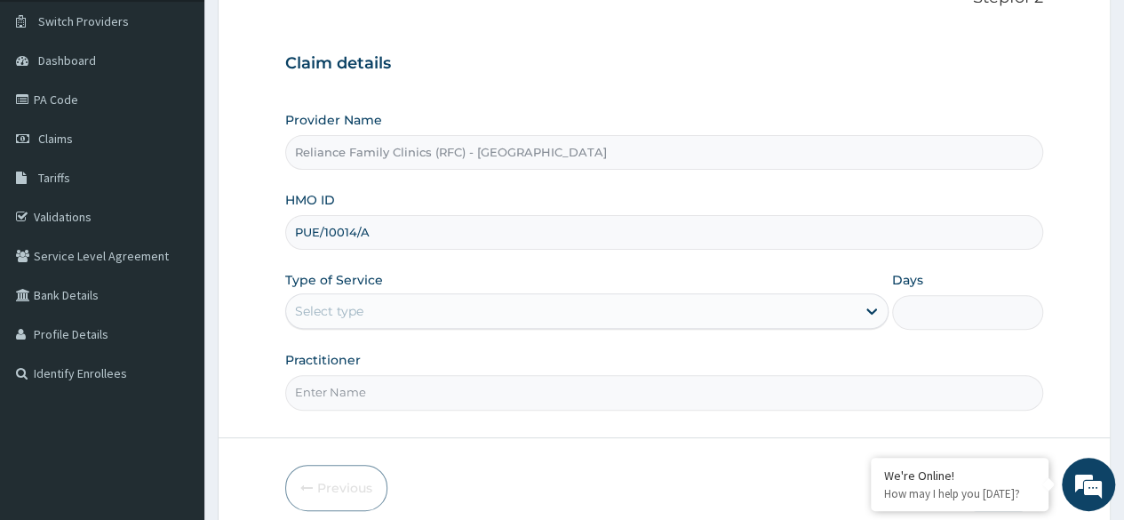
click at [563, 309] on div "Select type" at bounding box center [571, 311] width 570 height 28
click at [617, 308] on div "Select type" at bounding box center [571, 311] width 570 height 28
click at [595, 301] on div "Select type" at bounding box center [571, 311] width 570 height 28
click at [593, 317] on div "Select type" at bounding box center [571, 311] width 570 height 28
click at [618, 299] on div "Select type" at bounding box center [571, 311] width 570 height 28
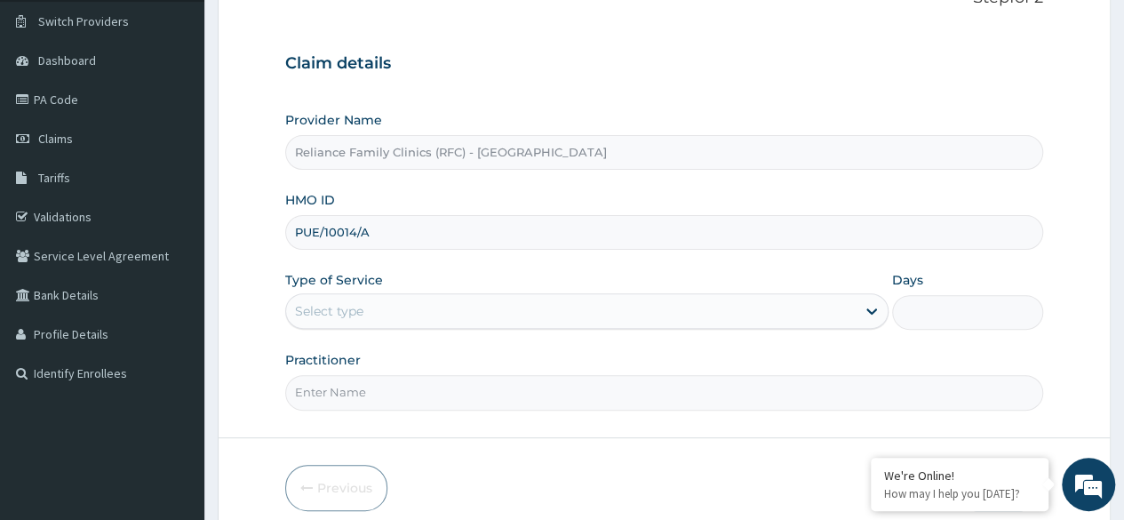
click at [340, 314] on div "Select type" at bounding box center [329, 311] width 68 height 18
click at [368, 313] on div "Select type" at bounding box center [571, 311] width 570 height 28
click at [372, 304] on div "Select type" at bounding box center [571, 311] width 570 height 28
click at [372, 314] on div "Select type" at bounding box center [571, 311] width 570 height 28
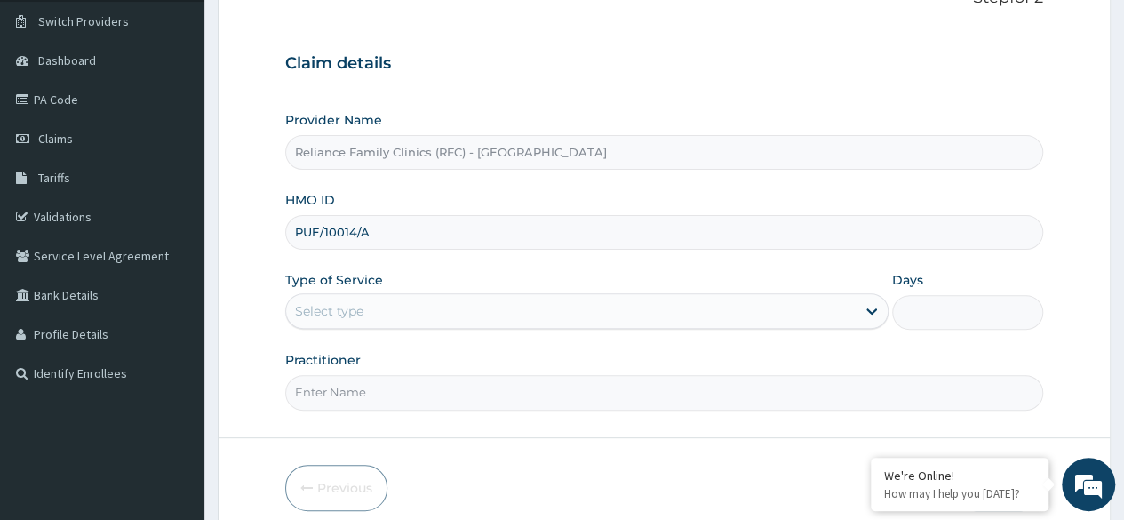
click at [378, 314] on div "Select type" at bounding box center [571, 311] width 570 height 28
click at [420, 293] on div "Select type" at bounding box center [586, 311] width 603 height 36
click at [420, 308] on div "Select type" at bounding box center [571, 311] width 570 height 28
click at [423, 309] on div "Select type" at bounding box center [571, 311] width 570 height 28
click at [420, 317] on div "Select type" at bounding box center [571, 311] width 570 height 28
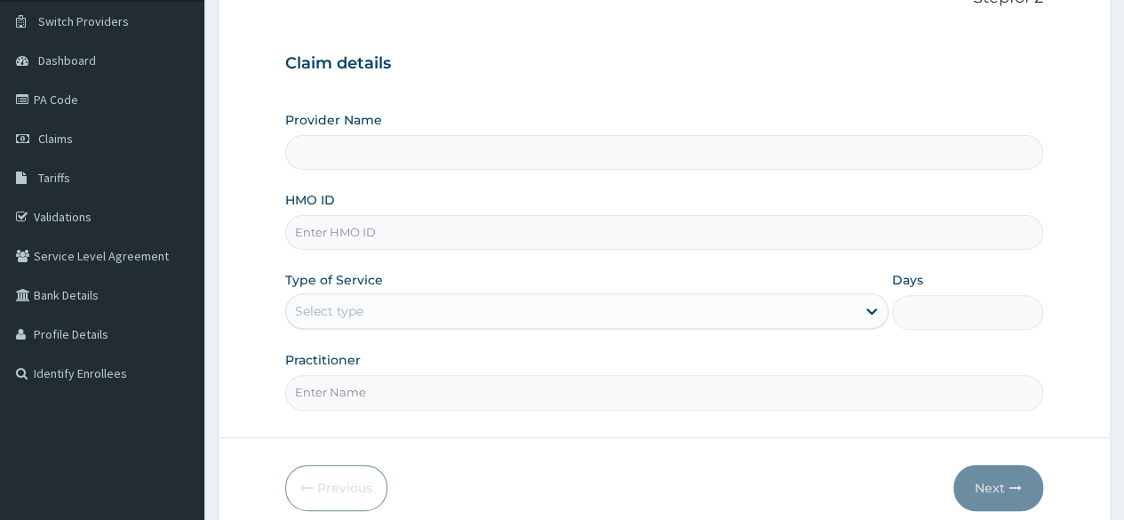
click at [503, 245] on input "HMO ID" at bounding box center [664, 232] width 758 height 35
type input "Reliance Family Clinics (RFC) - [GEOGRAPHIC_DATA]"
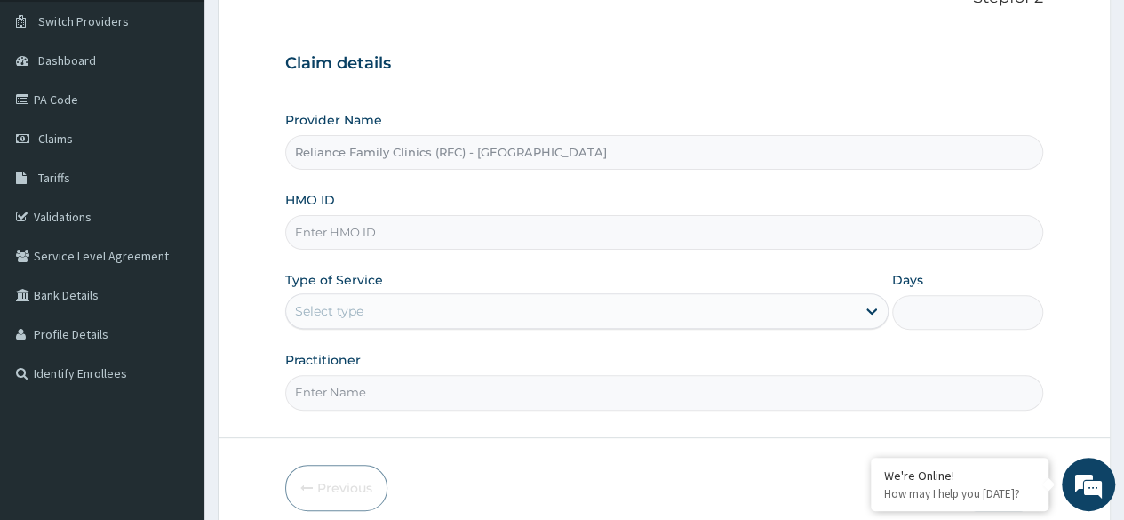
paste input "PUE/10014/A"
type input "PUE/10014/A"
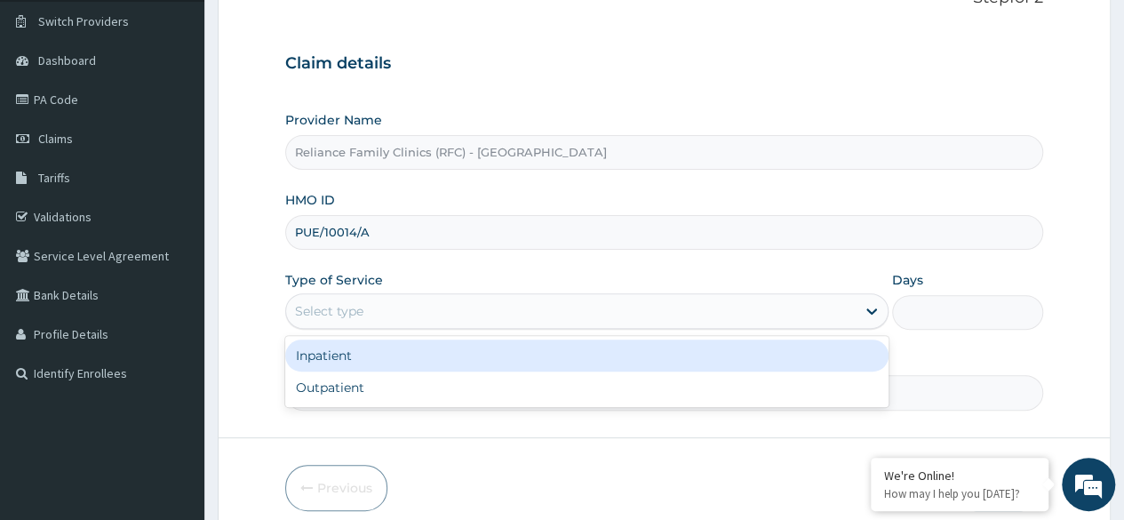
click at [465, 395] on div "Outpatient" at bounding box center [586, 388] width 603 height 32
type input "1"
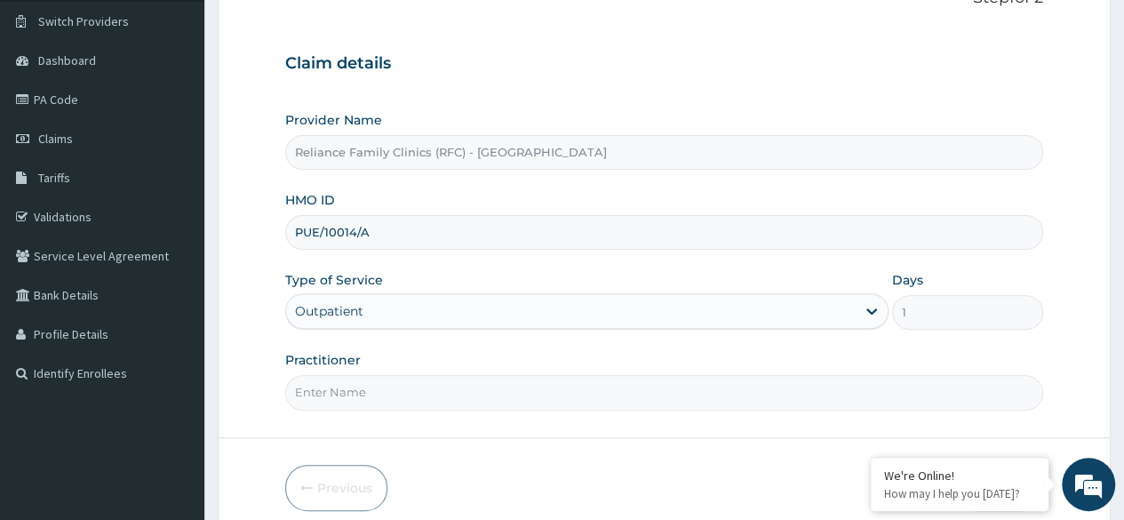
click at [469, 396] on input "Practitioner" at bounding box center [664, 392] width 758 height 35
click at [482, 393] on input "Practitioner" at bounding box center [664, 392] width 758 height 35
type input "Locum"
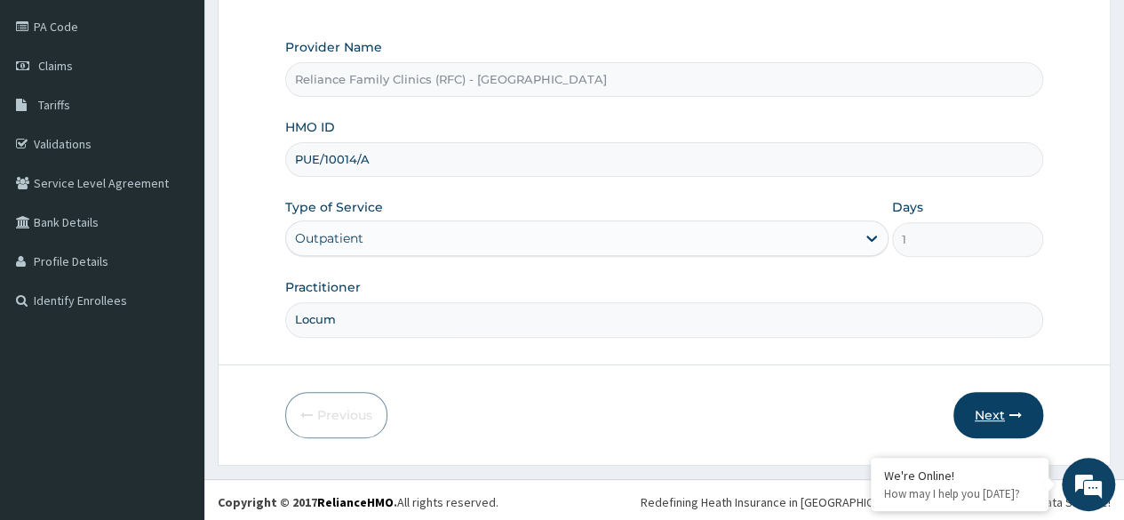
click at [1005, 408] on button "Next" at bounding box center [999, 415] width 90 height 46
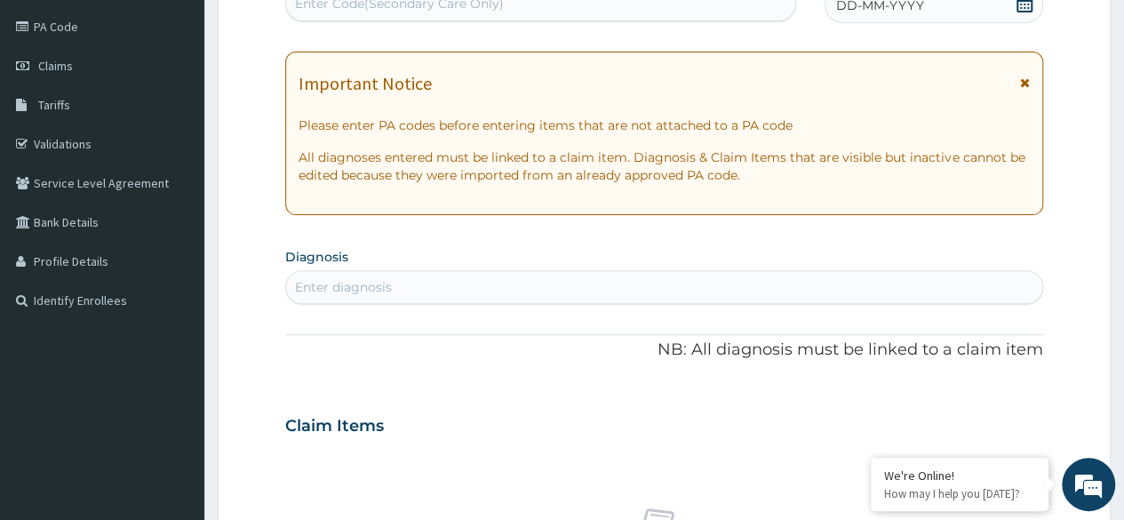
scroll to position [0, 0]
click at [488, 254] on section "Diagnosis Enter diagnosis" at bounding box center [664, 274] width 758 height 60
type input "UTI"
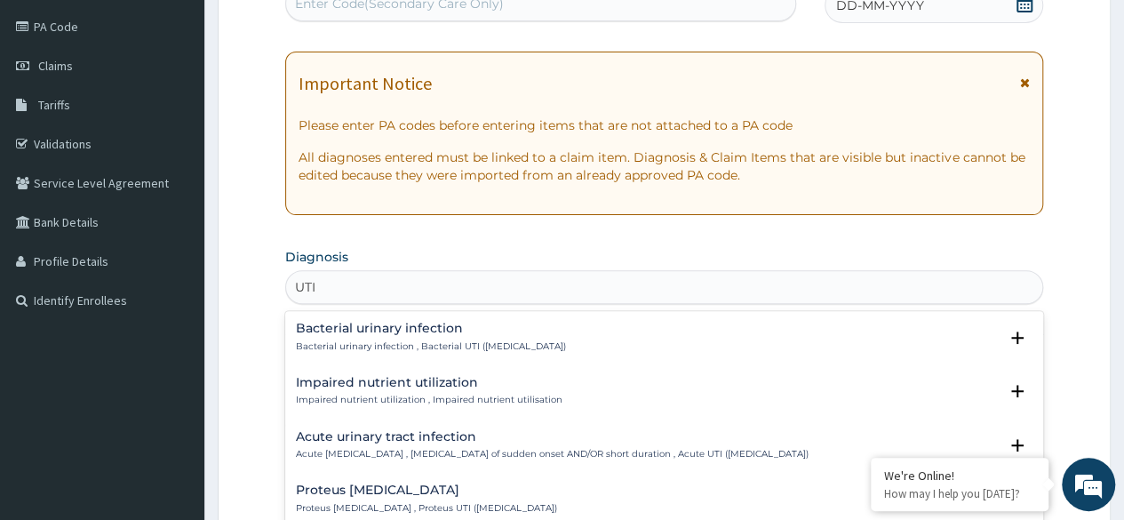
click at [549, 330] on h4 "Bacterial urinary infection" at bounding box center [431, 328] width 270 height 13
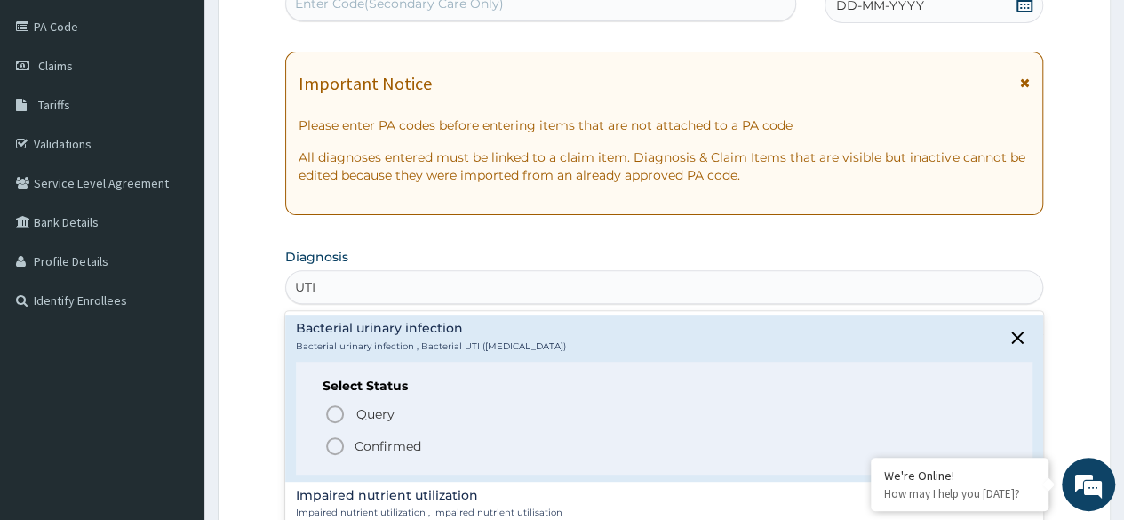
click at [327, 441] on circle "status option filled" at bounding box center [335, 446] width 16 height 16
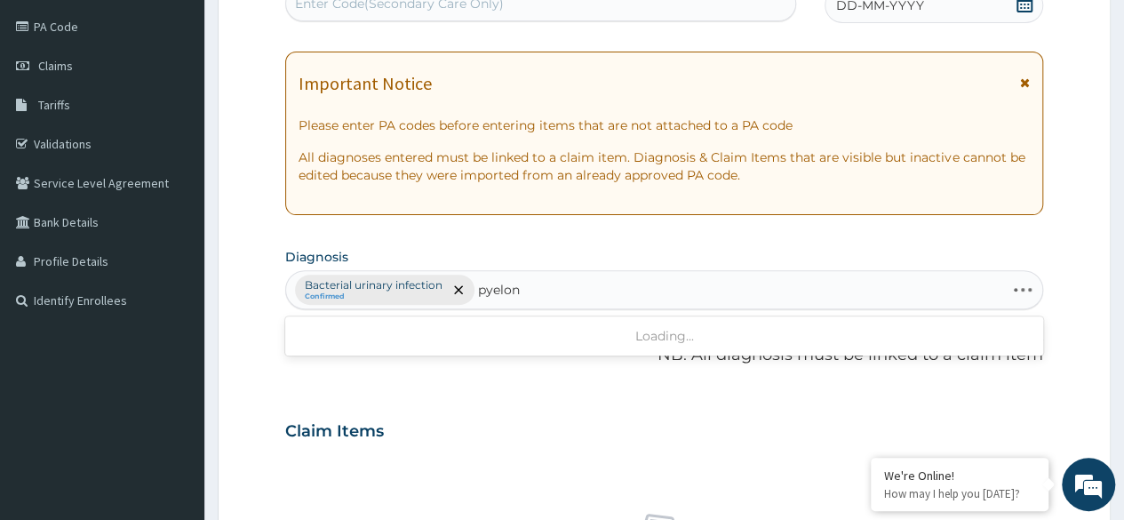
type input "pyelone"
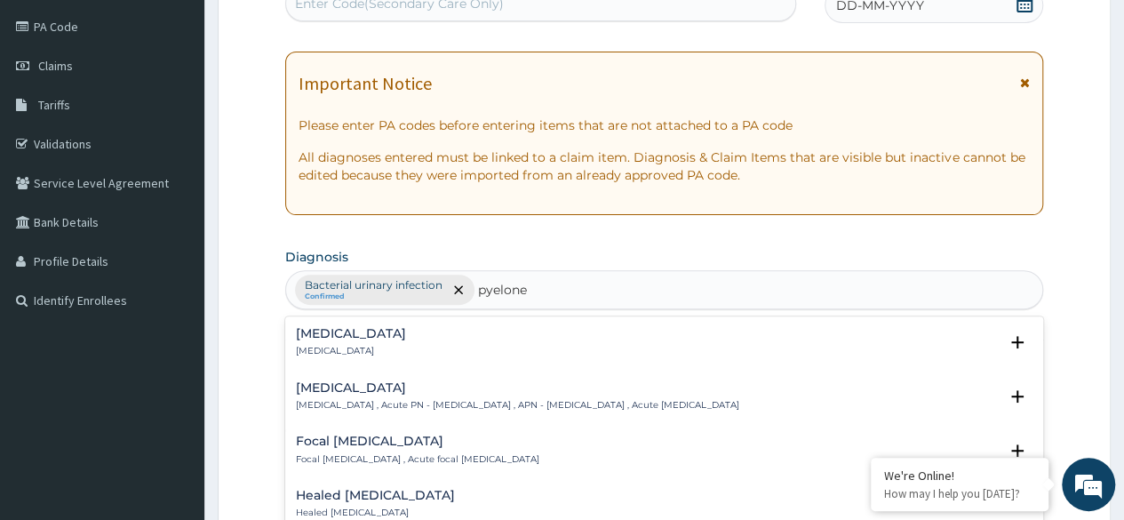
click at [485, 338] on div "Pyelonephritis Pyelonephritis" at bounding box center [664, 342] width 737 height 31
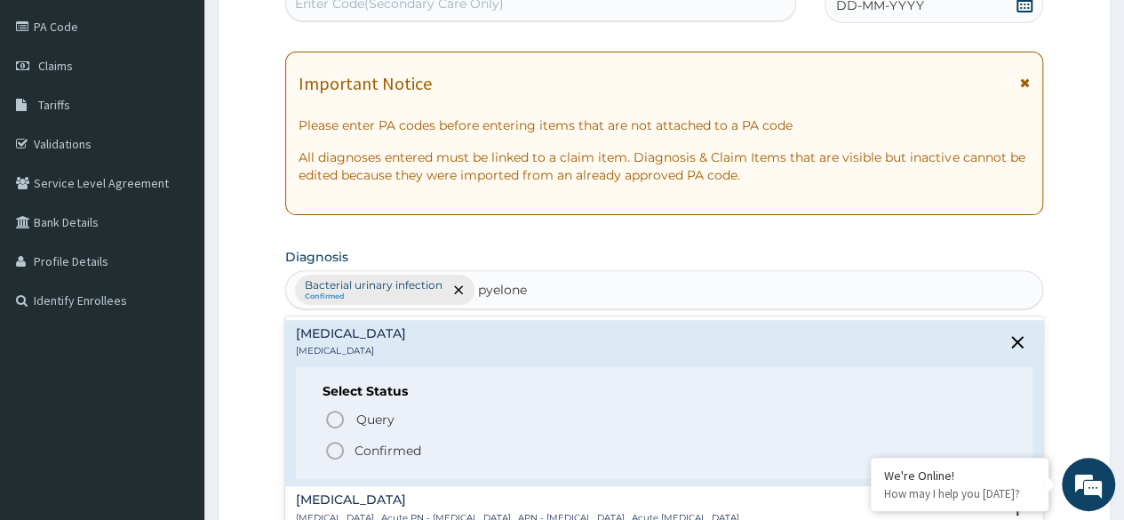
click at [326, 420] on icon "status option query" at bounding box center [334, 419] width 21 height 21
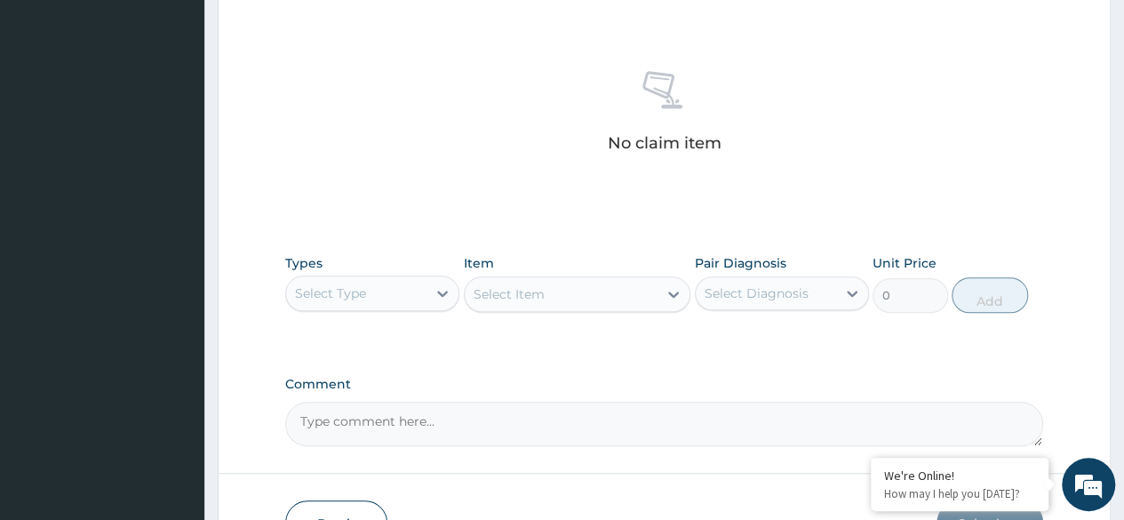
scroll to position [650, 0]
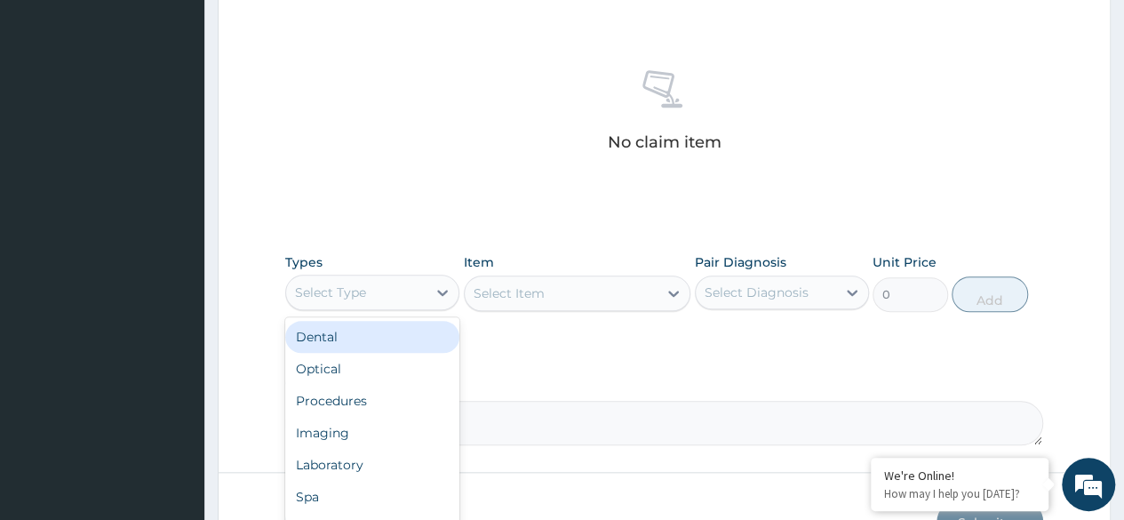
click at [372, 393] on div "Procedures" at bounding box center [372, 401] width 174 height 32
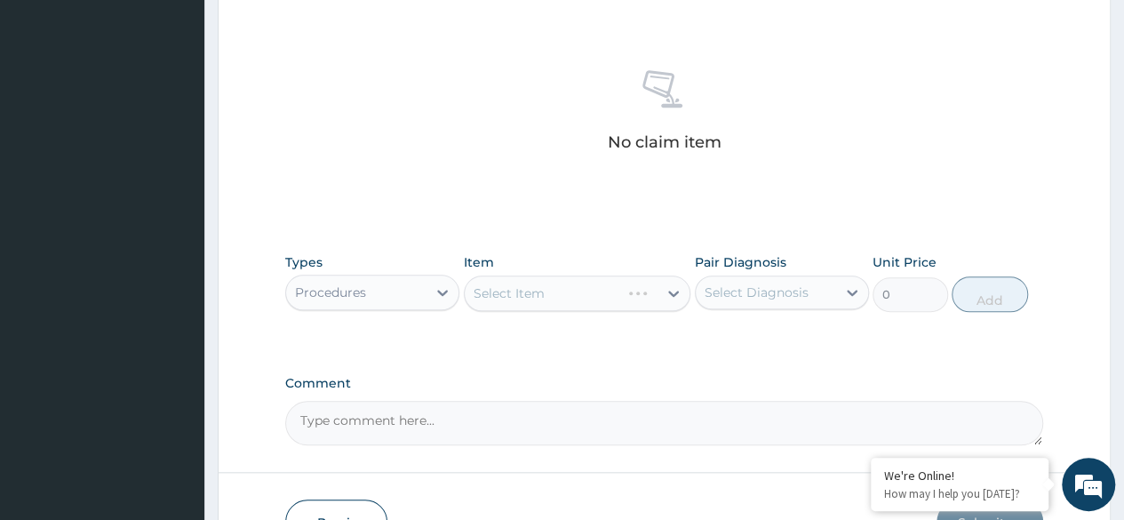
click at [583, 290] on div "Select Item" at bounding box center [578, 294] width 228 height 36
click at [592, 287] on div "Select Item" at bounding box center [578, 294] width 228 height 36
click at [571, 290] on div "Select Item" at bounding box center [578, 294] width 228 height 36
click at [537, 302] on div "Select Item" at bounding box center [578, 294] width 228 height 36
click at [526, 295] on div "Select Item" at bounding box center [578, 294] width 228 height 36
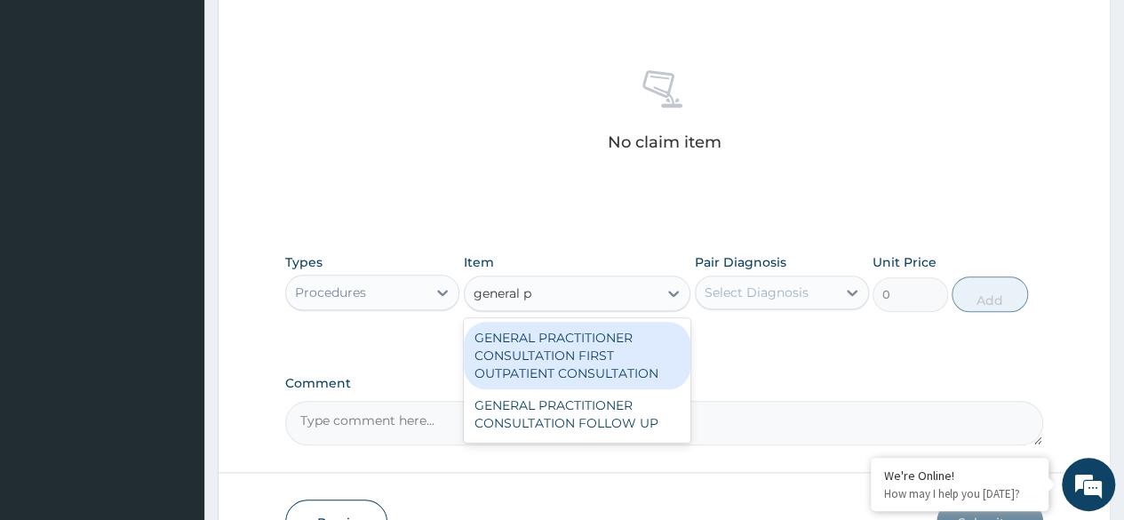
type input "general pr"
click at [617, 369] on div "GENERAL PRACTITIONER CONSULTATION FIRST OUTPATIENT CONSULTATION" at bounding box center [578, 356] width 228 height 68
type input "3370.125"
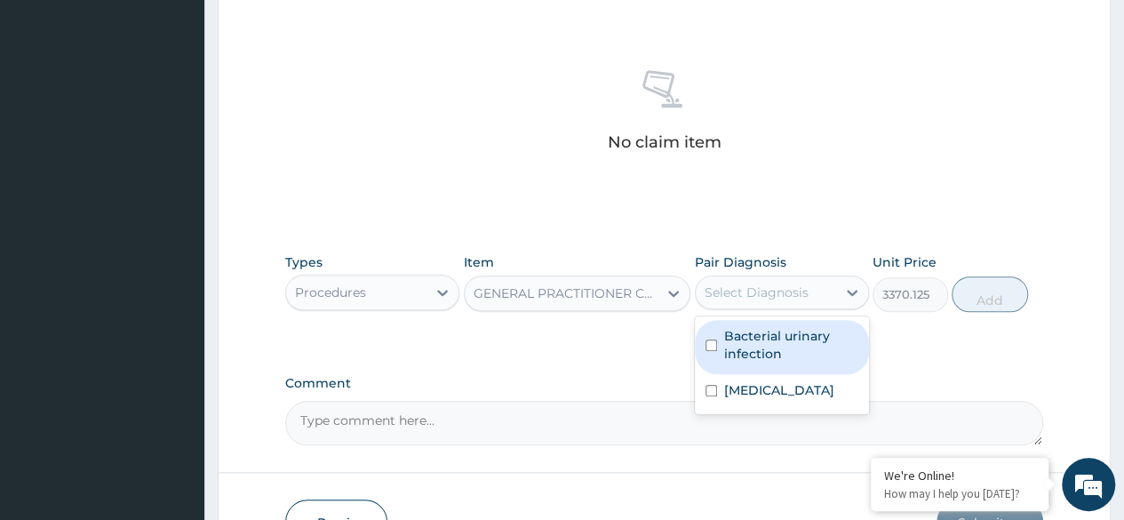
click at [780, 389] on label "Pyelonephritis" at bounding box center [779, 390] width 110 height 18
checkbox input "true"
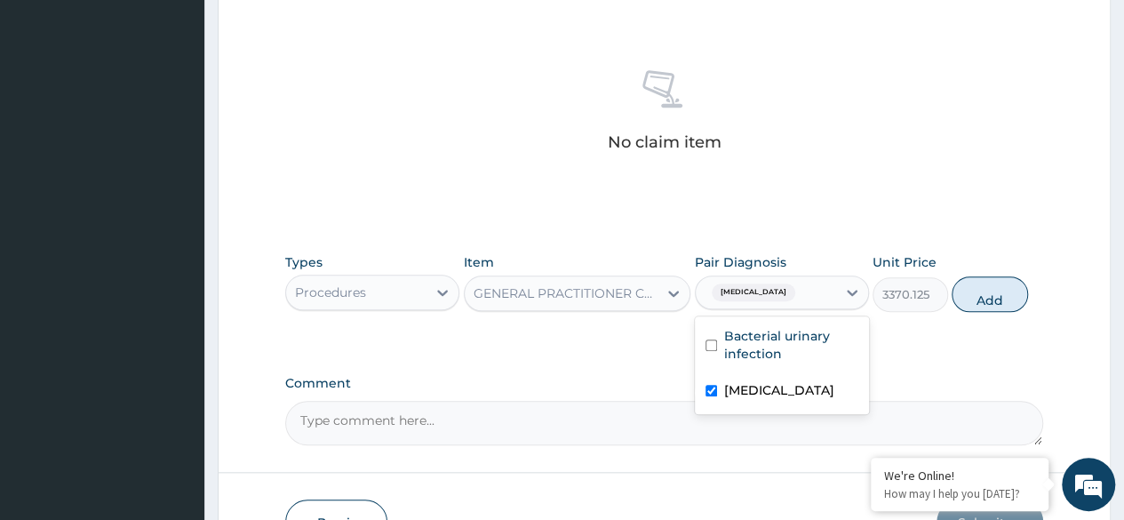
click at [796, 348] on label "Bacterial urinary infection" at bounding box center [791, 345] width 134 height 36
checkbox input "true"
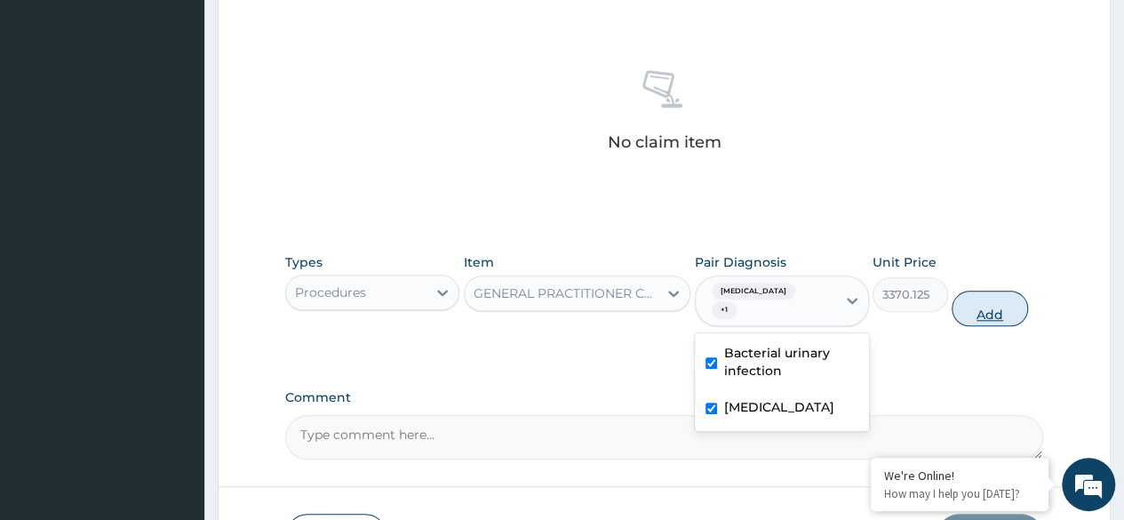
click at [998, 293] on button "Add" at bounding box center [990, 309] width 76 height 36
type input "0"
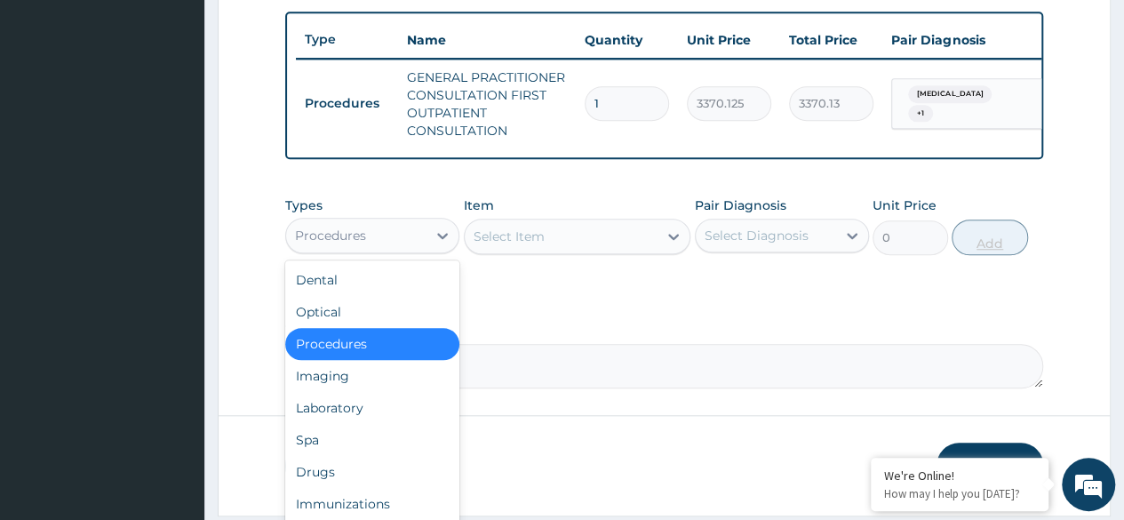
scroll to position [715, 0]
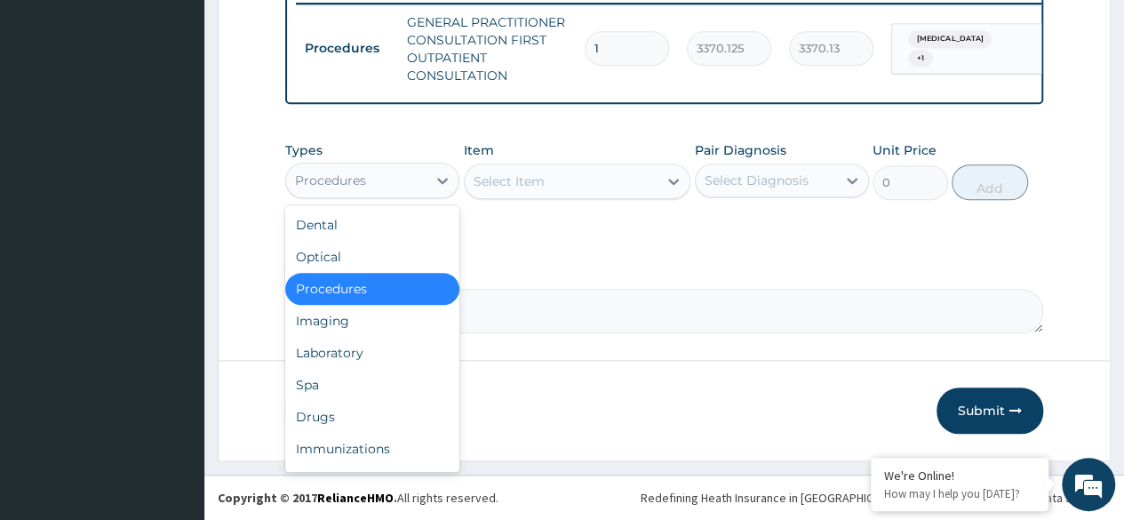
click at [363, 354] on div "Laboratory" at bounding box center [372, 353] width 174 height 32
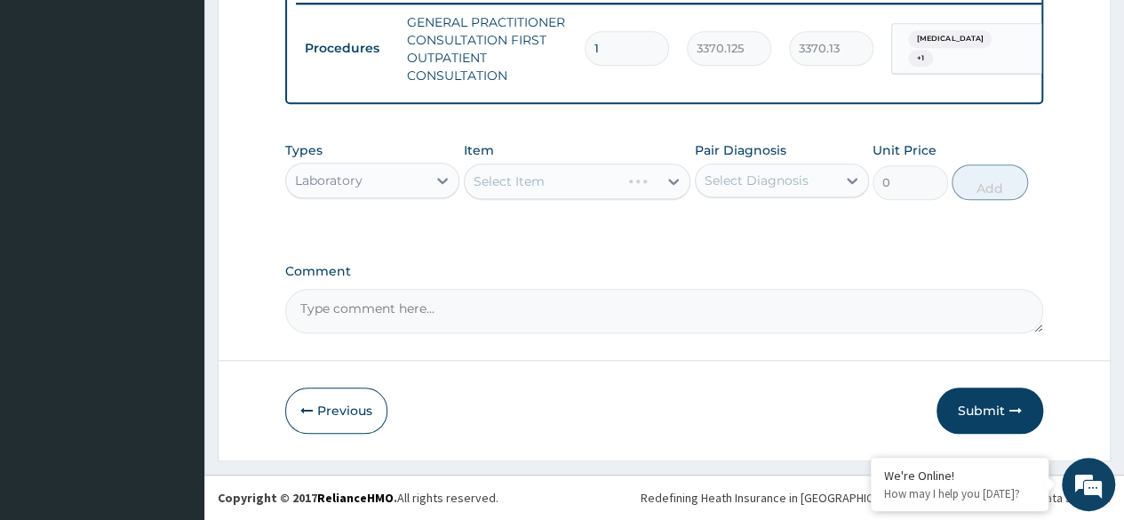
click at [587, 180] on div "Select Item" at bounding box center [578, 182] width 228 height 36
click at [583, 158] on div "Item Select Item" at bounding box center [578, 170] width 228 height 59
click at [593, 183] on div "Select Item" at bounding box center [578, 182] width 228 height 36
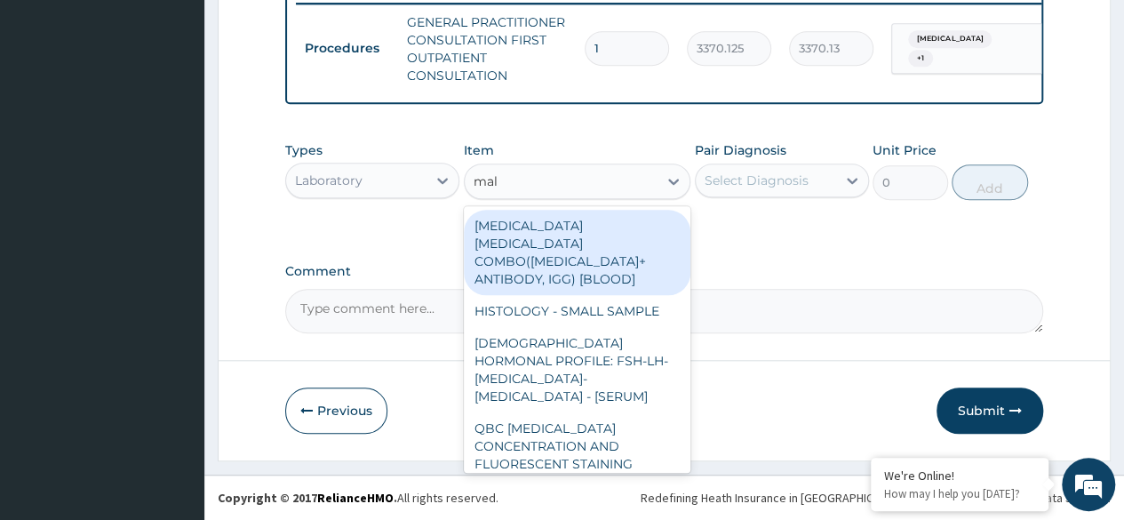
type input "mala"
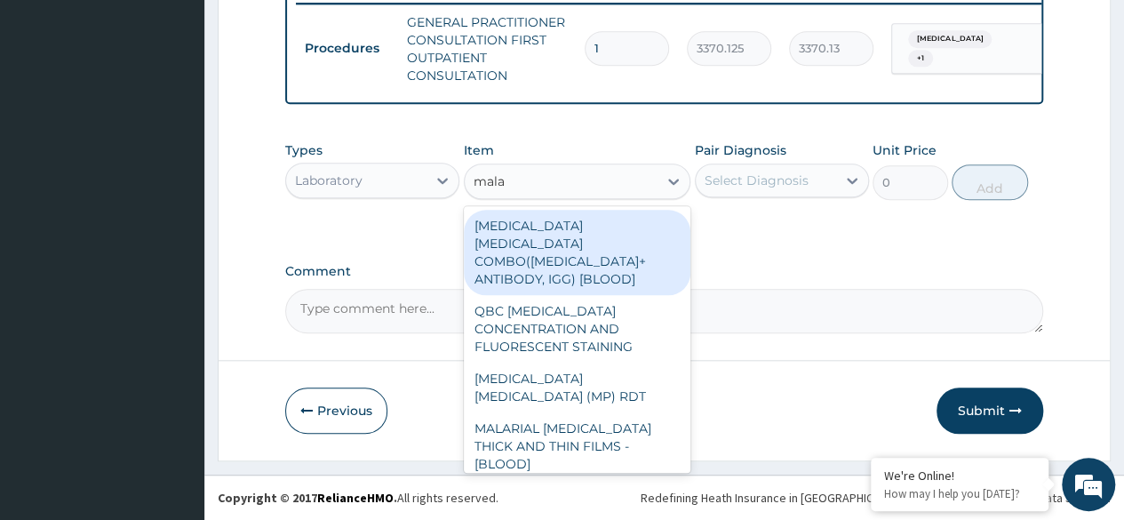
click at [591, 363] on div "MALARIA PARASITE (MP) RDT" at bounding box center [578, 388] width 228 height 50
type input "1531.875"
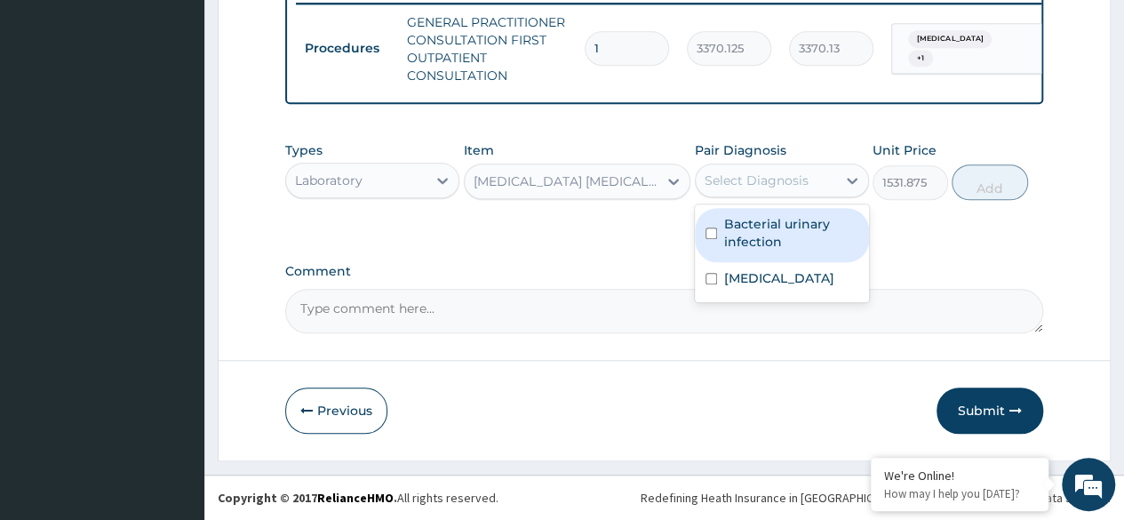
click at [811, 229] on label "Bacterial urinary infection" at bounding box center [791, 233] width 134 height 36
checkbox input "true"
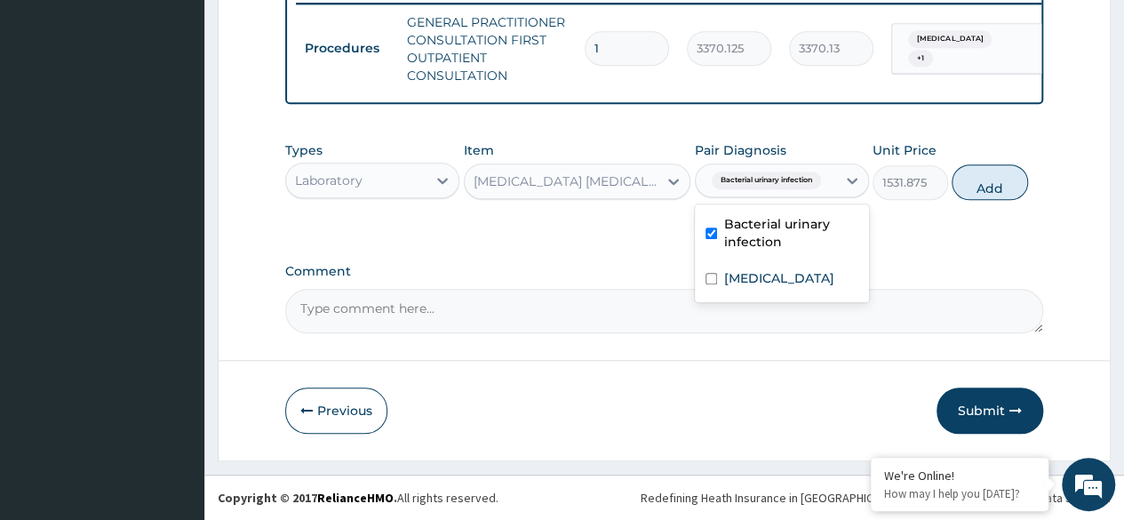
click at [821, 274] on div "Pyelonephritis" at bounding box center [782, 280] width 174 height 36
checkbox input "true"
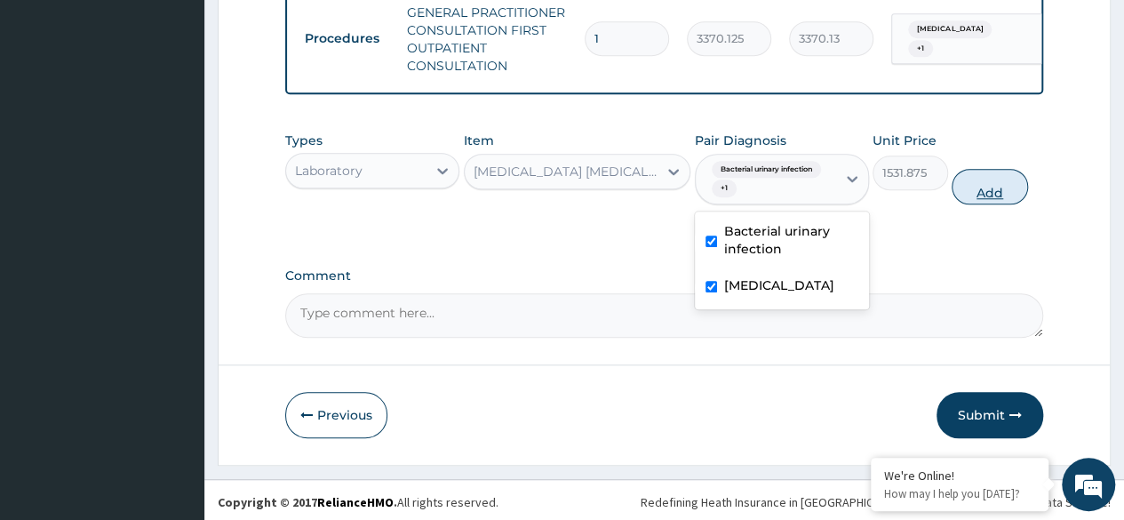
click at [985, 197] on button "Add" at bounding box center [990, 187] width 76 height 36
type input "0"
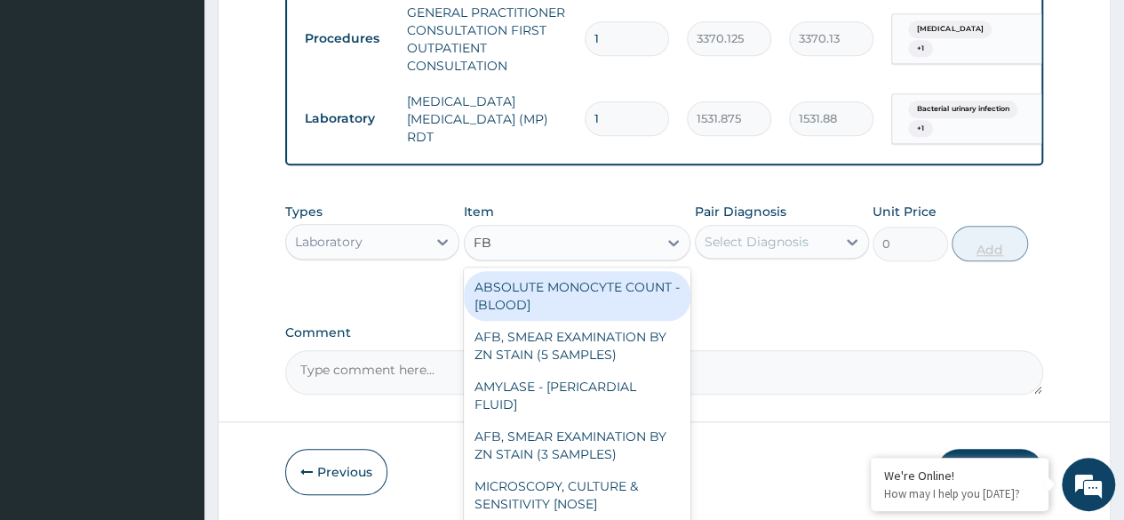
type input "FBC"
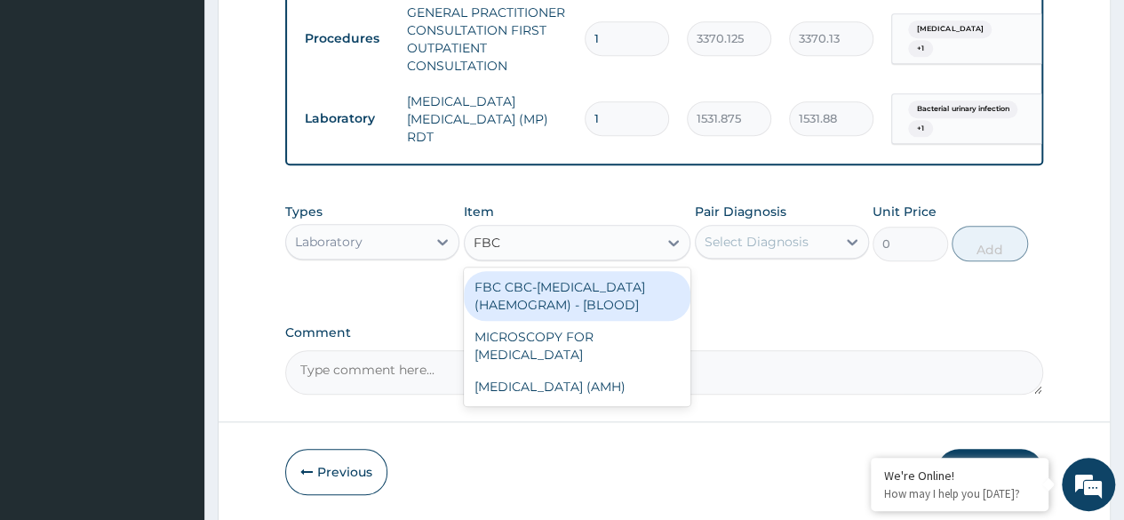
click at [654, 313] on div "FBC CBC-COMPLETE BLOOD COUNT (HAEMOGRAM) - [BLOOD]" at bounding box center [578, 296] width 228 height 50
type input "4085"
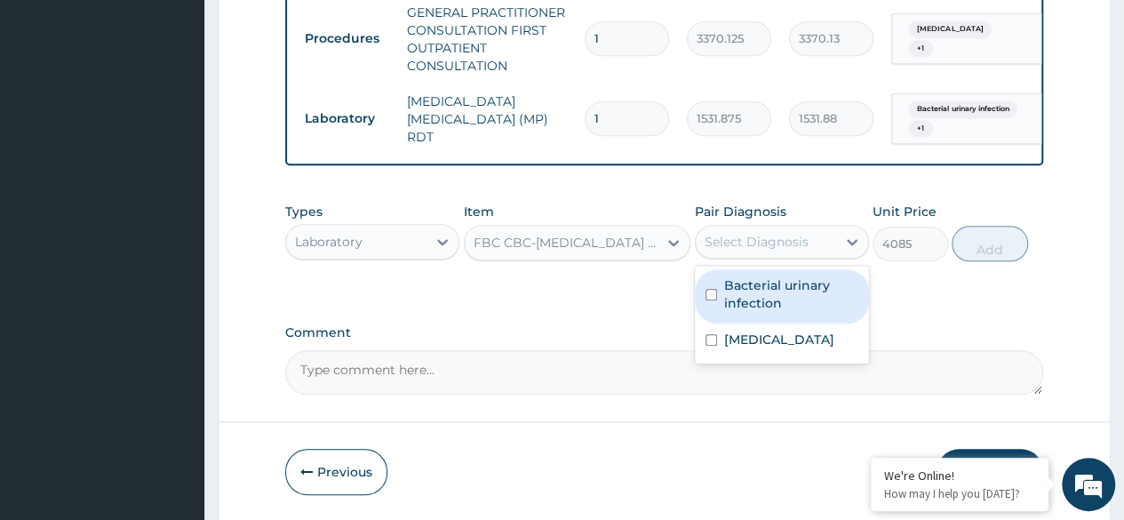
click at [809, 312] on label "Bacterial urinary infection" at bounding box center [791, 294] width 134 height 36
checkbox input "true"
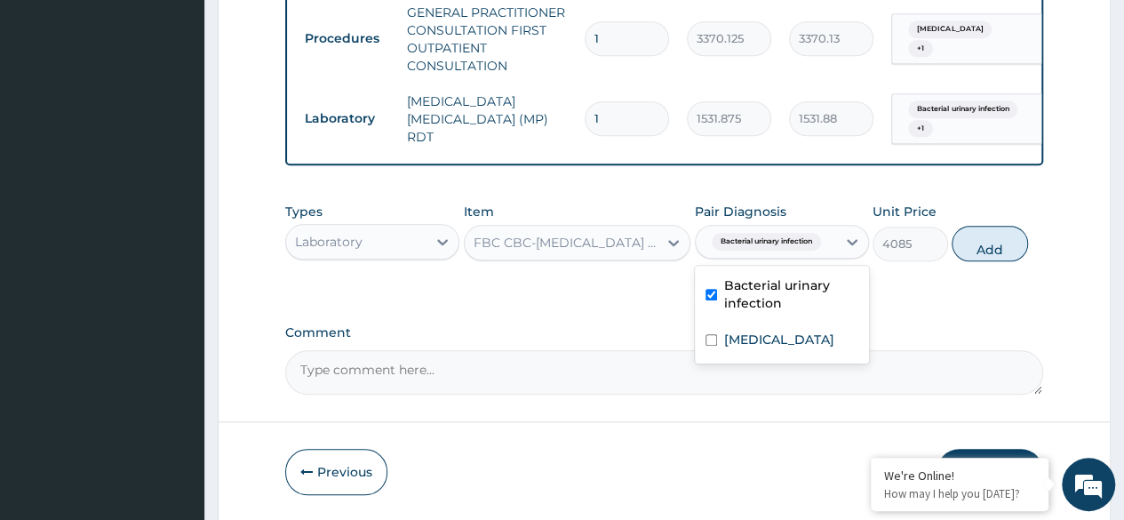
click at [819, 360] on div "Pyelonephritis" at bounding box center [782, 342] width 174 height 36
checkbox input "true"
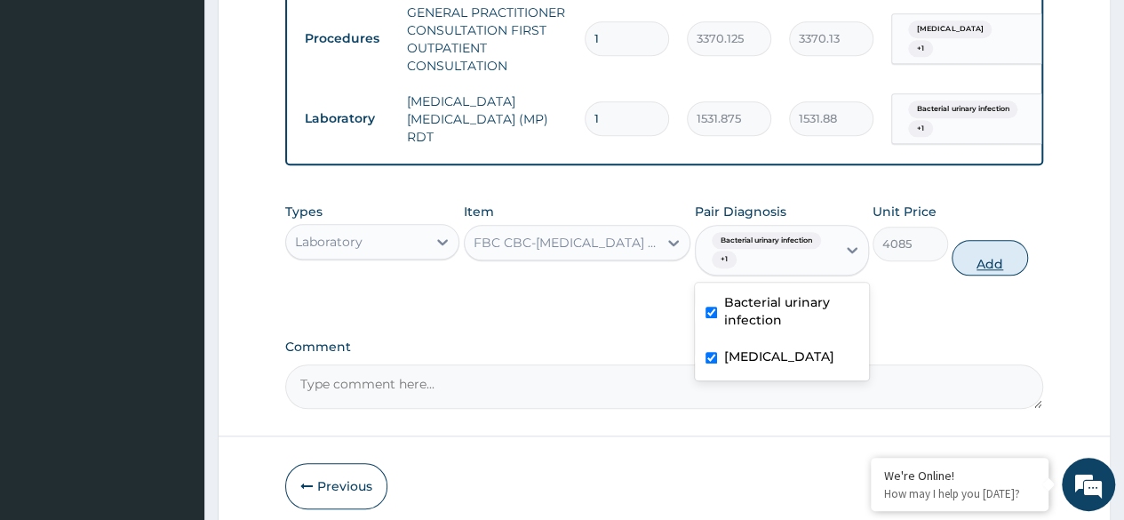
click at [976, 276] on button "Add" at bounding box center [990, 258] width 76 height 36
type input "0"
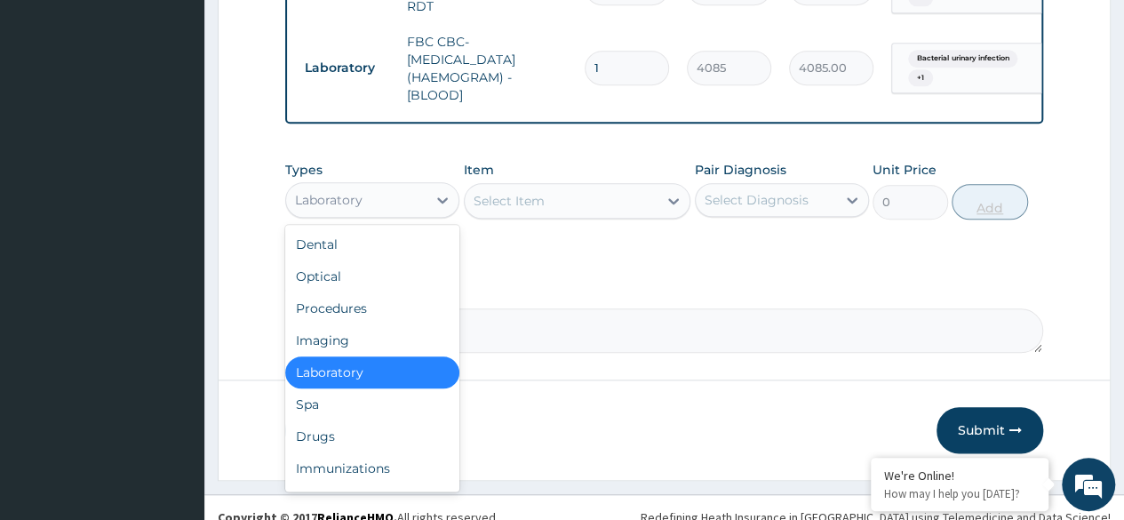
scroll to position [873, 0]
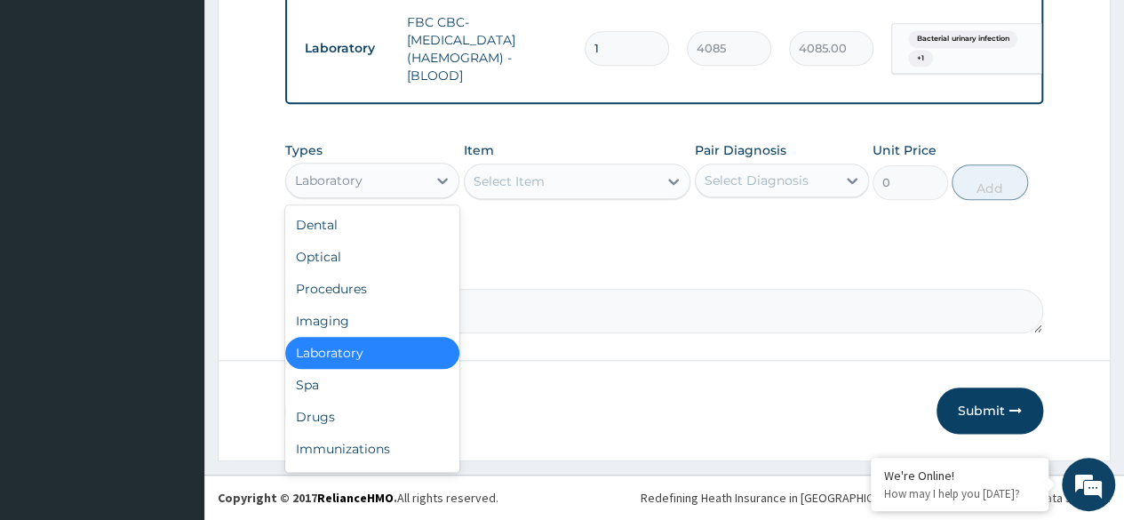
click at [354, 418] on div "Drugs" at bounding box center [372, 417] width 174 height 32
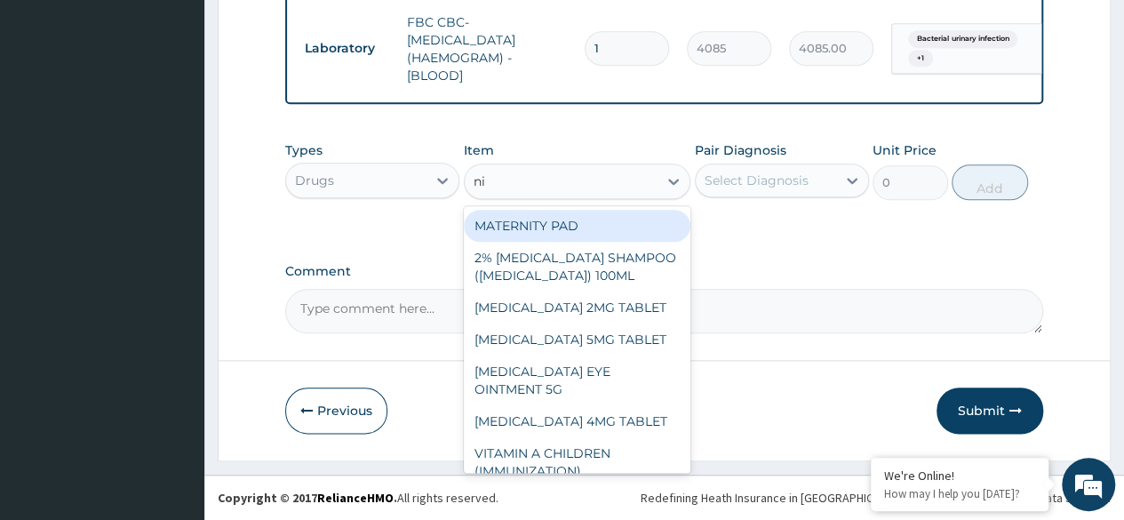
type input "n"
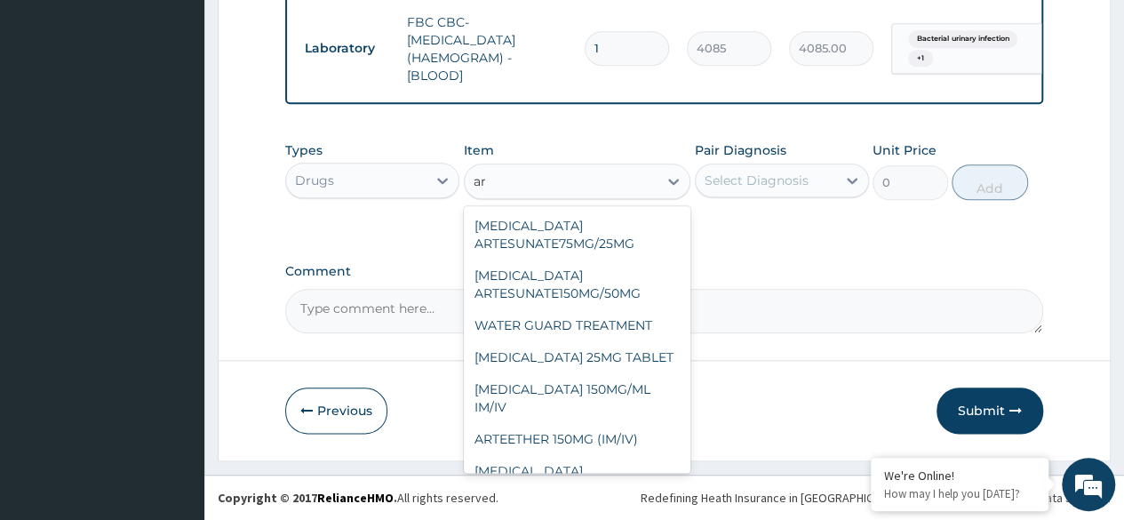
type input "a"
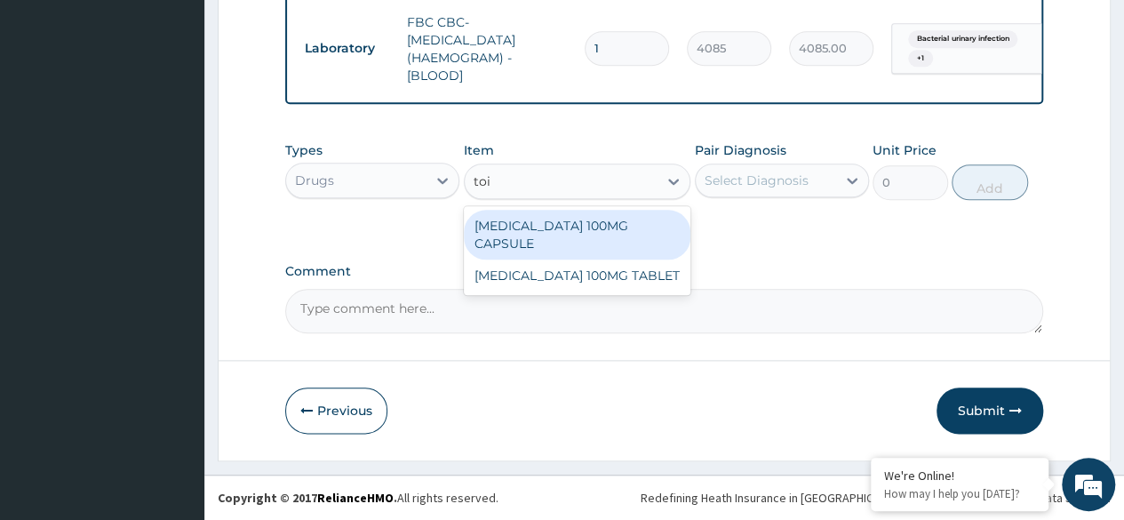
type input "toin"
click at [595, 279] on div "[MEDICAL_DATA] 100MG TABLET" at bounding box center [578, 276] width 228 height 32
type input "90"
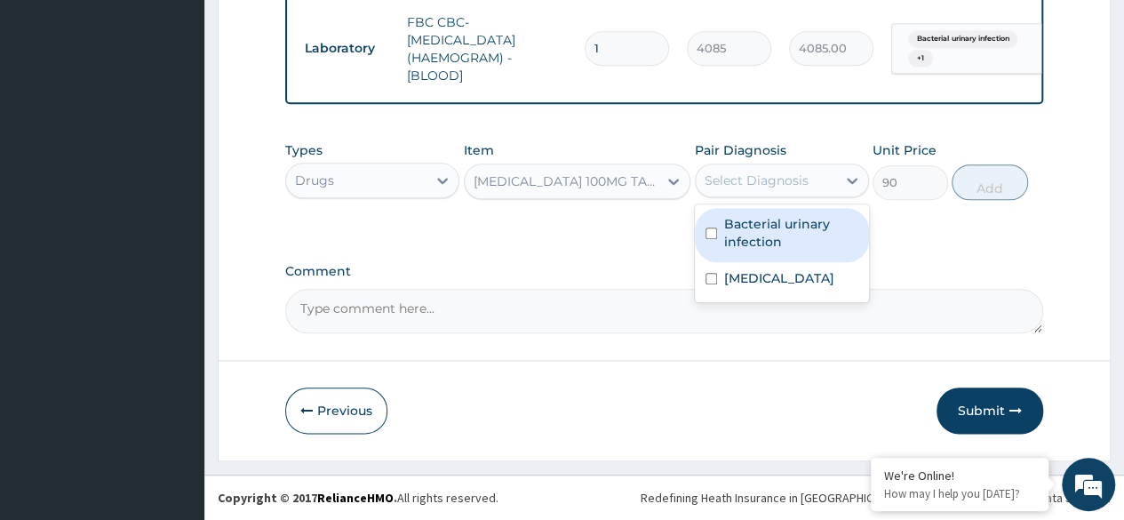
click at [782, 231] on label "Bacterial urinary infection" at bounding box center [791, 233] width 134 height 36
checkbox input "true"
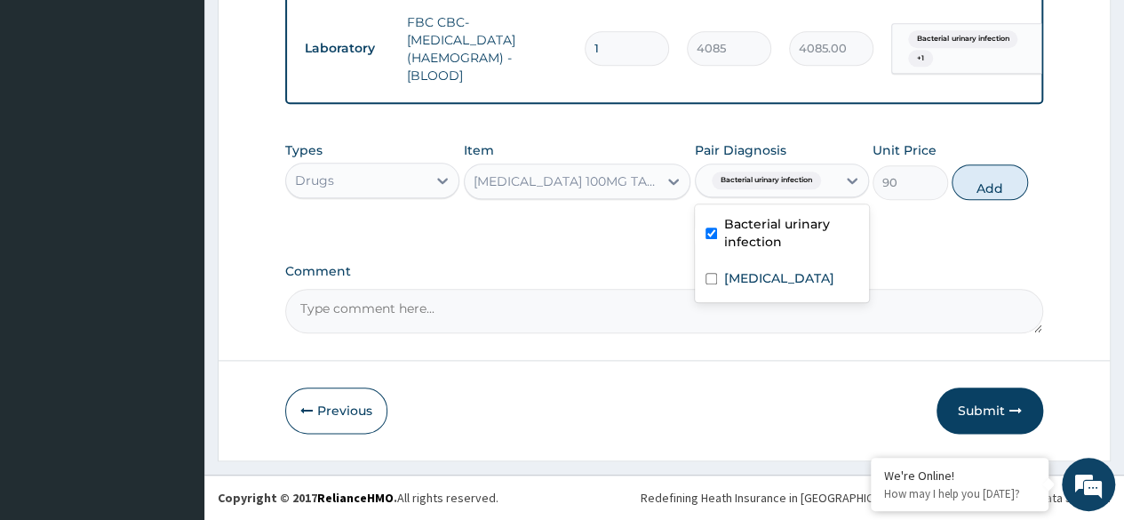
click at [773, 286] on label "Pyelonephritis" at bounding box center [779, 278] width 110 height 18
checkbox input "true"
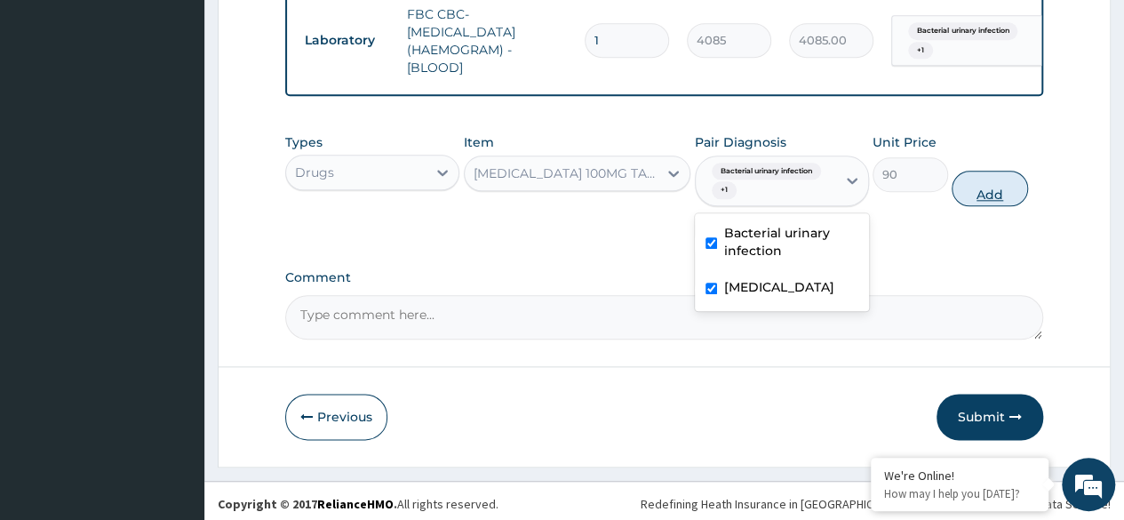
click at [1008, 203] on button "Add" at bounding box center [990, 189] width 76 height 36
type input "0"
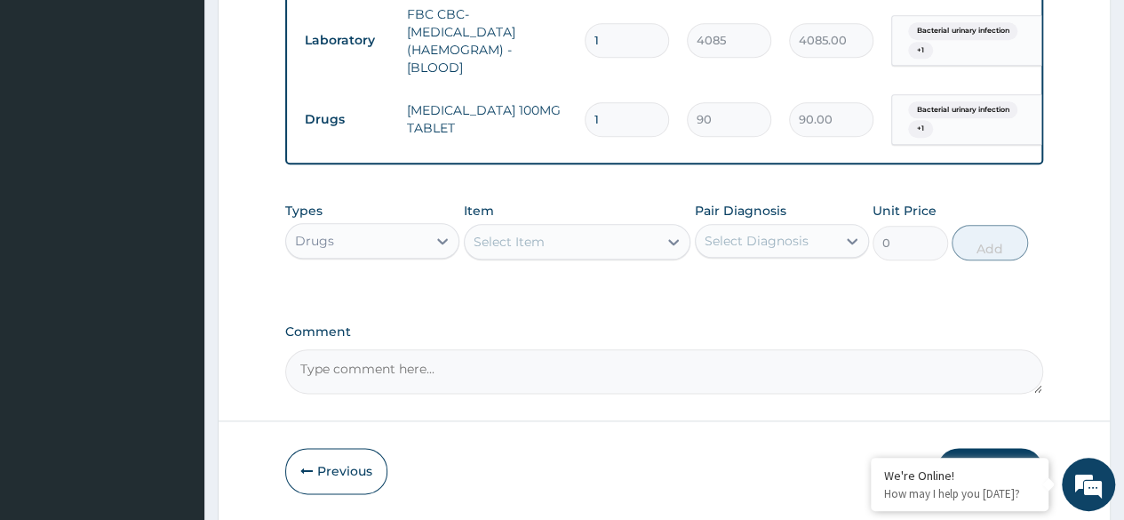
click at [628, 117] on input "1" at bounding box center [627, 119] width 84 height 35
type input "14"
type input "1260.00"
type input "14"
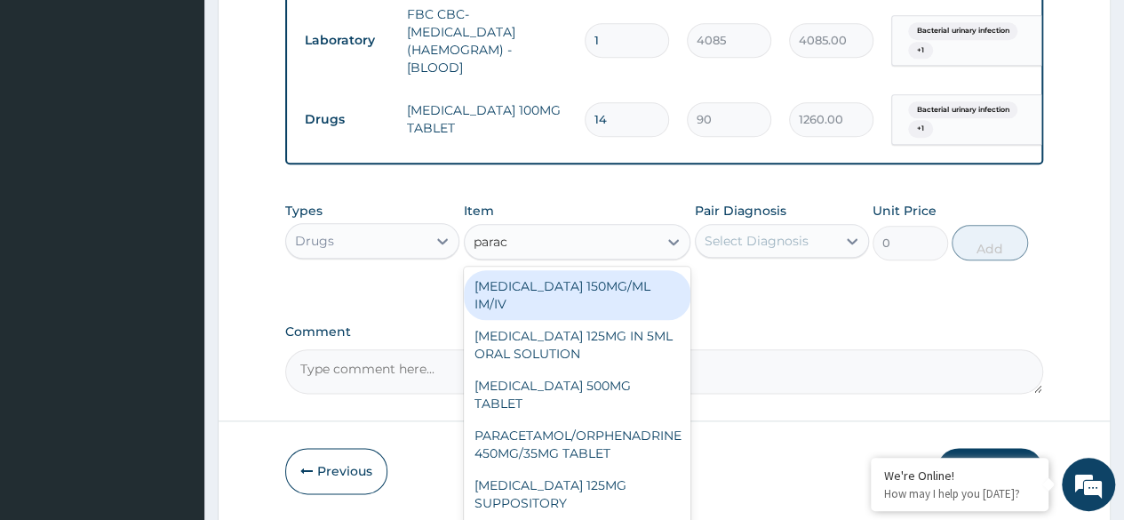
type input "parace"
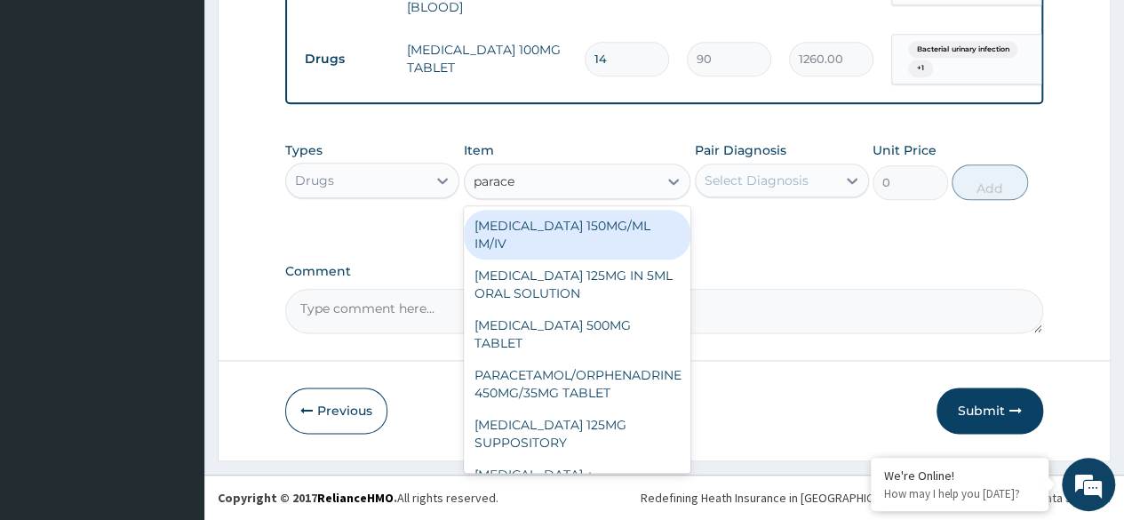
click at [597, 332] on div "PARACETAMOL 500MG TABLET" at bounding box center [578, 334] width 228 height 50
type input "30"
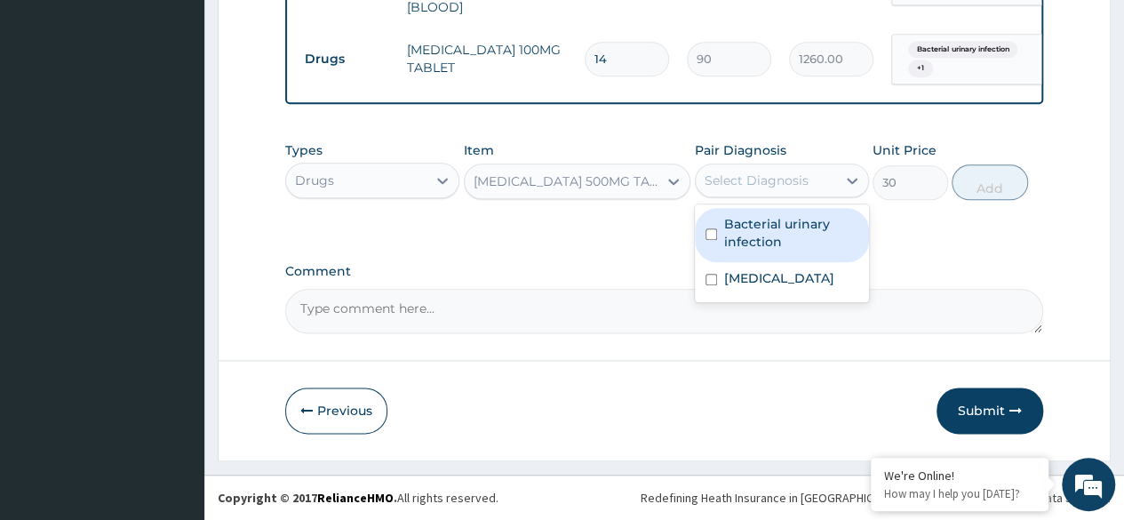
click at [770, 226] on label "Bacterial urinary infection" at bounding box center [791, 233] width 134 height 36
checkbox input "true"
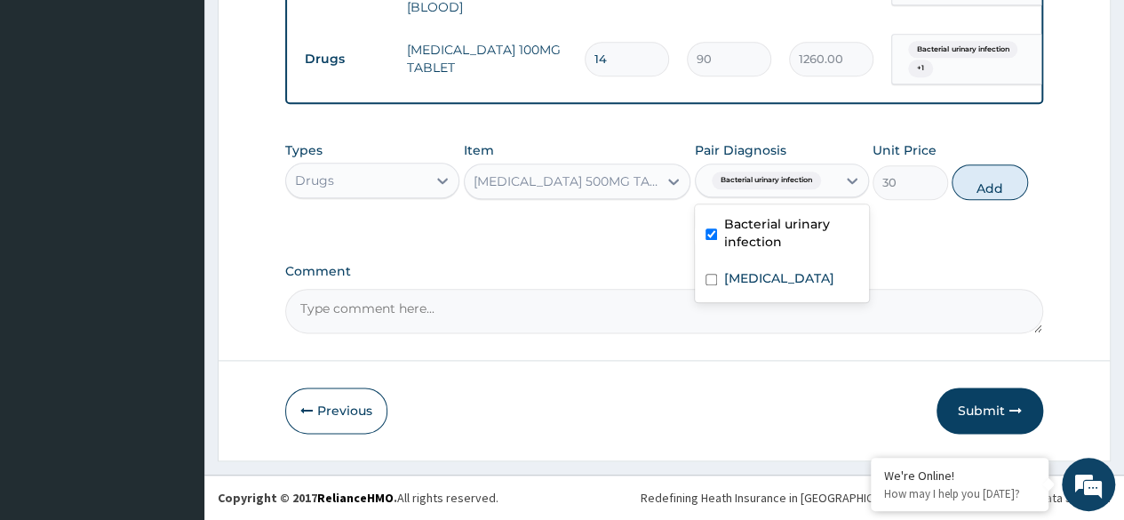
click at [772, 290] on div "Pyelonephritis" at bounding box center [782, 280] width 174 height 36
checkbox input "true"
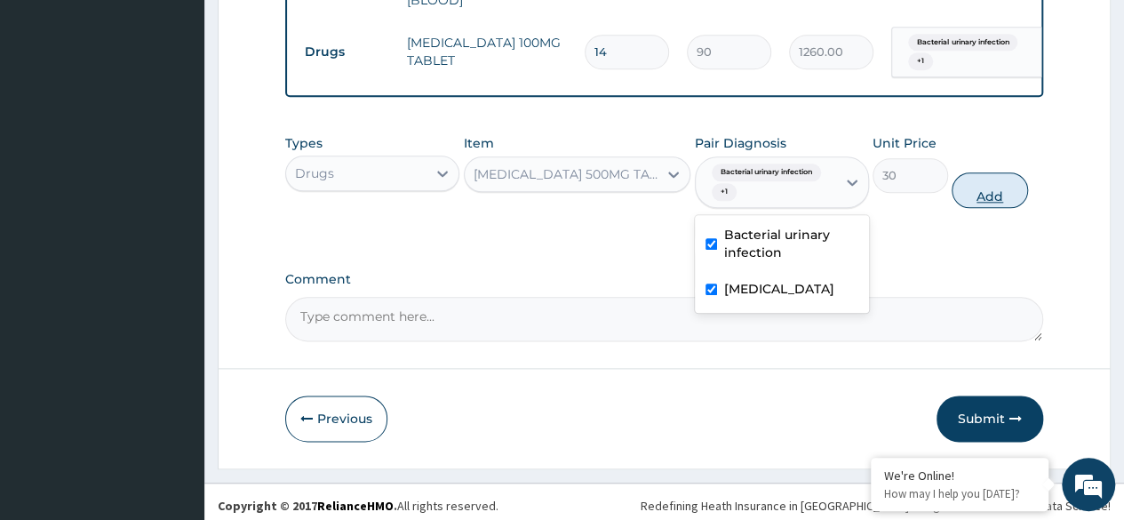
click at [1020, 197] on button "Add" at bounding box center [990, 190] width 76 height 36
type input "0"
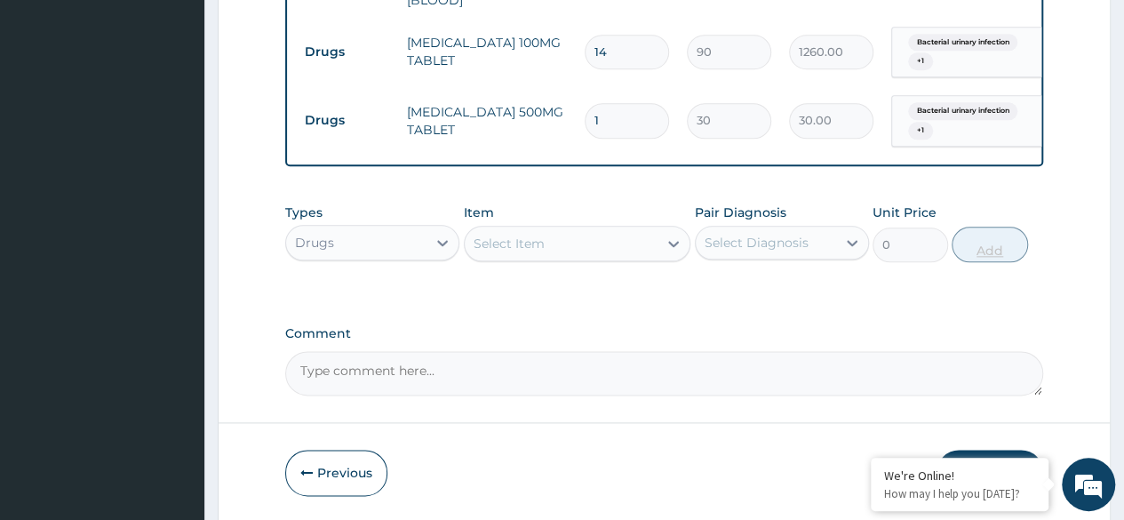
type input "0.00"
type input "3"
type input "90.00"
type input "30"
type input "900.00"
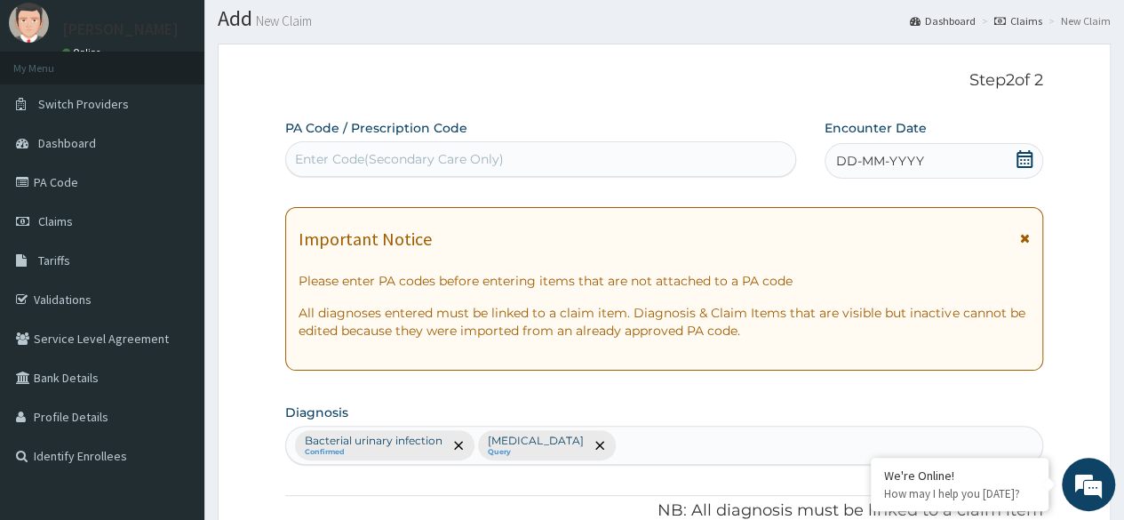
scroll to position [0, 0]
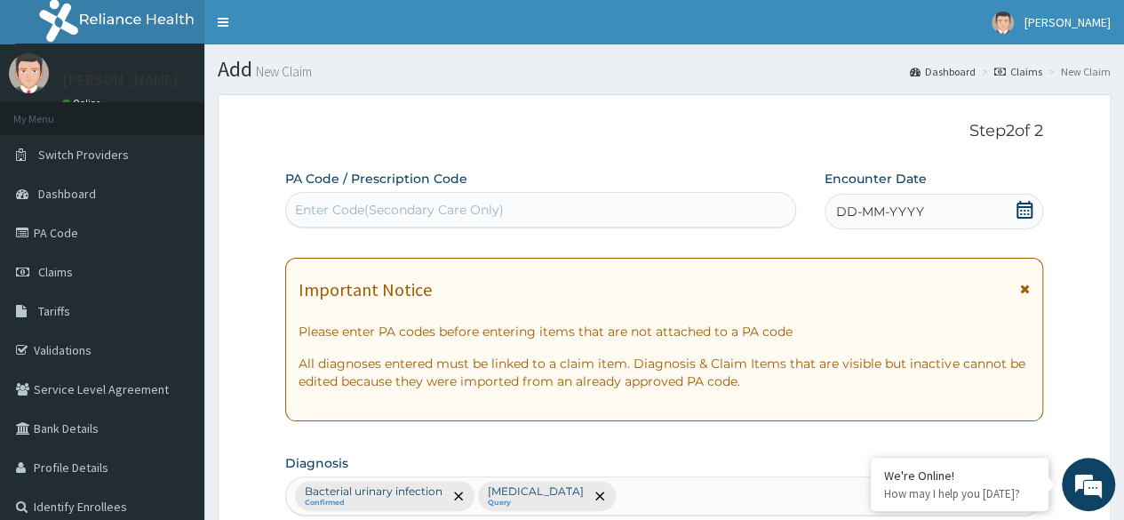
type input "30"
click at [951, 211] on div "DD-MM-YYYY" at bounding box center [934, 212] width 219 height 36
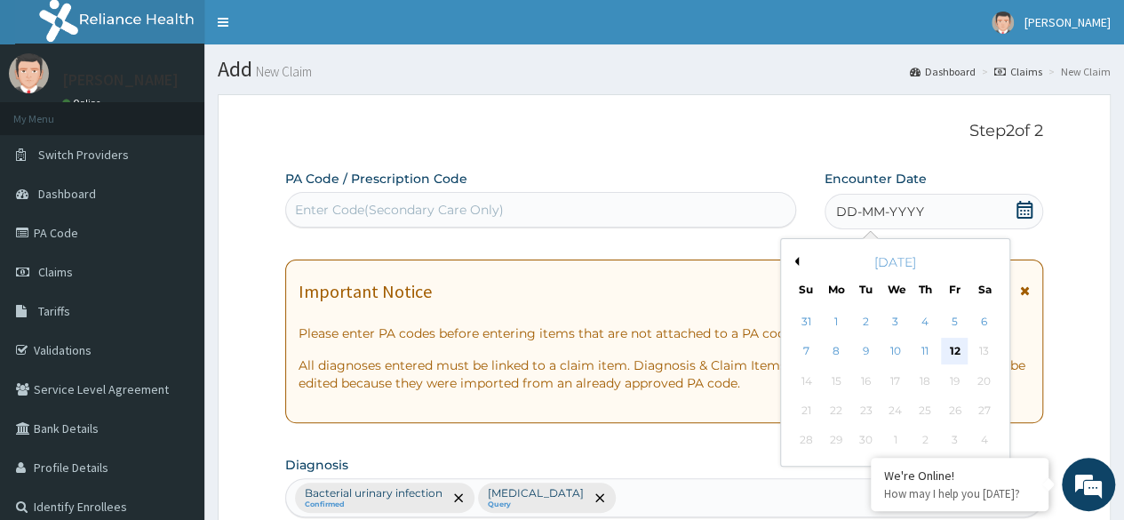
click at [951, 356] on div "12" at bounding box center [954, 352] width 27 height 27
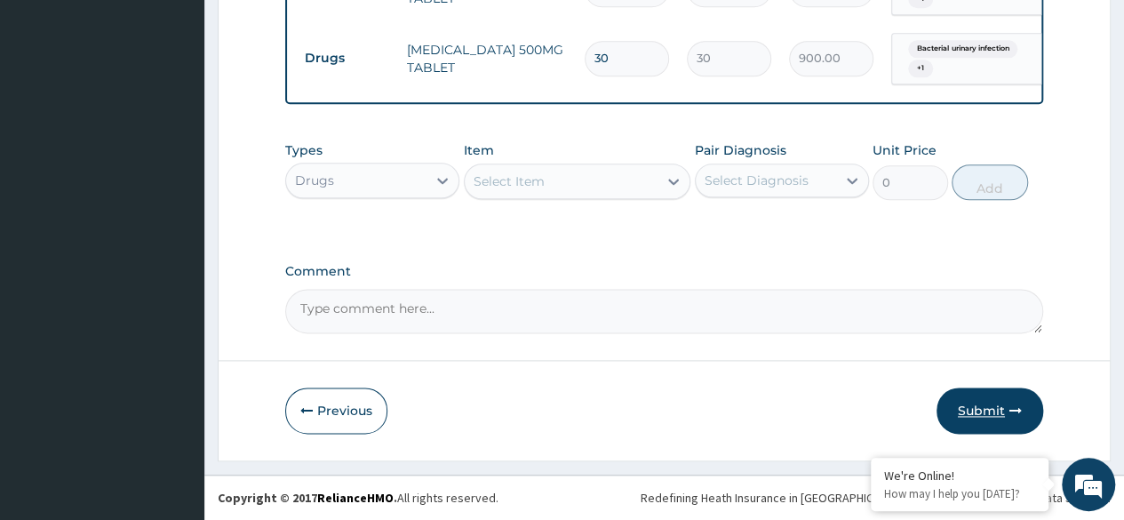
click at [994, 407] on button "Submit" at bounding box center [990, 411] width 107 height 46
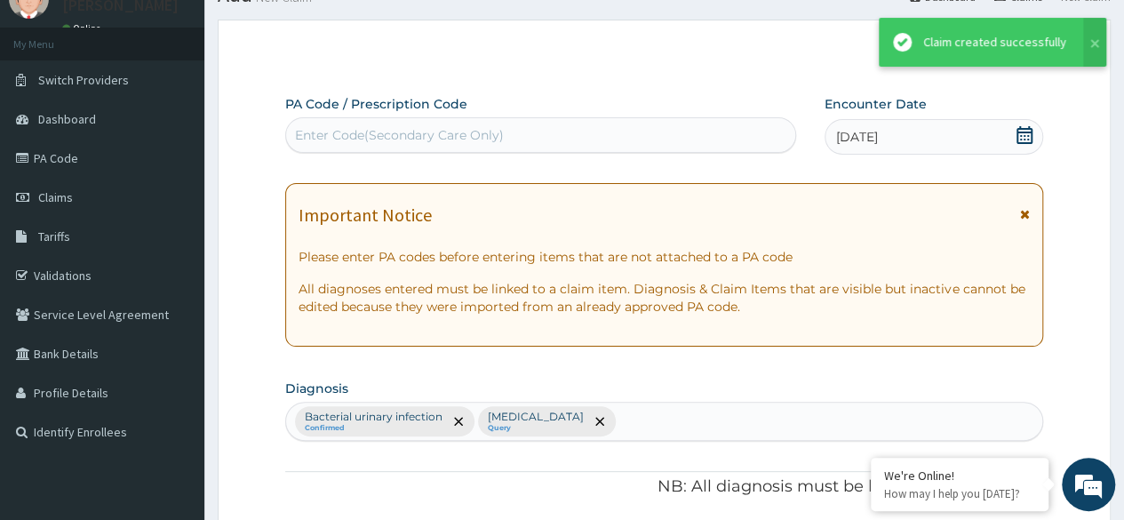
scroll to position [1009, 0]
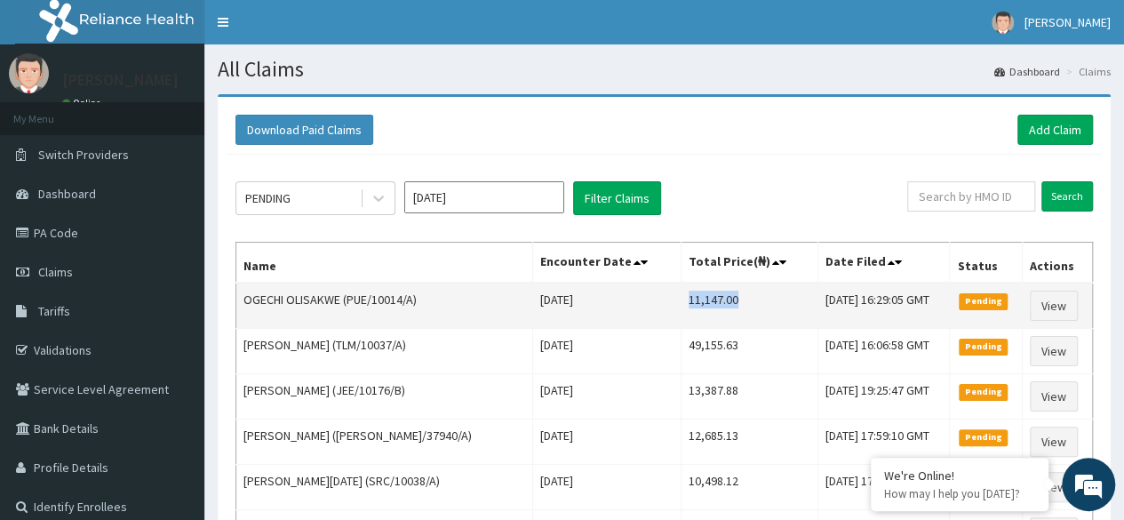
drag, startPoint x: 670, startPoint y: 301, endPoint x: 723, endPoint y: 299, distance: 52.5
click at [723, 299] on td "11,147.00" at bounding box center [749, 306] width 137 height 46
copy td "11,147.00"
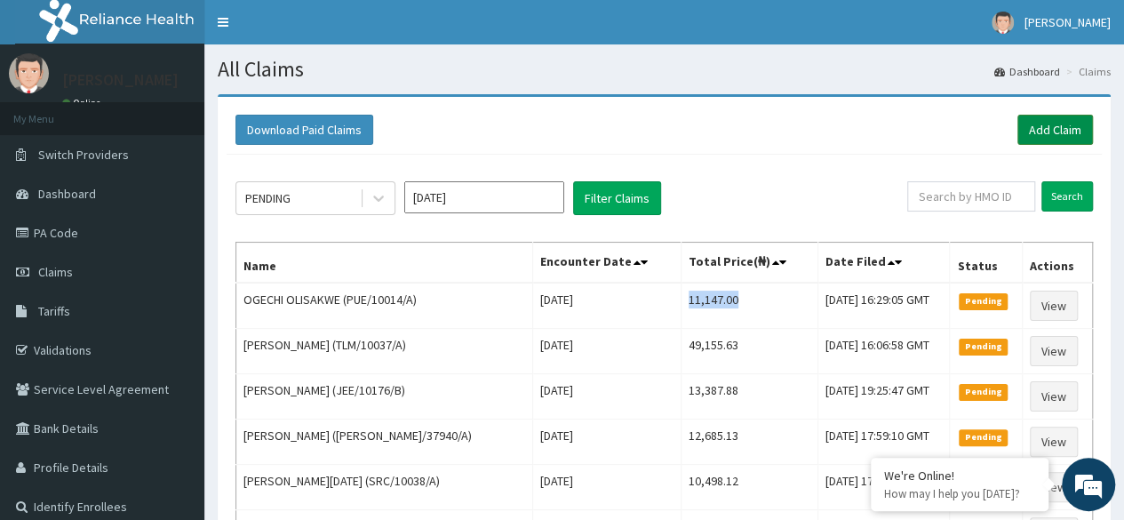
click at [1054, 131] on link "Add Claim" at bounding box center [1056, 130] width 76 height 30
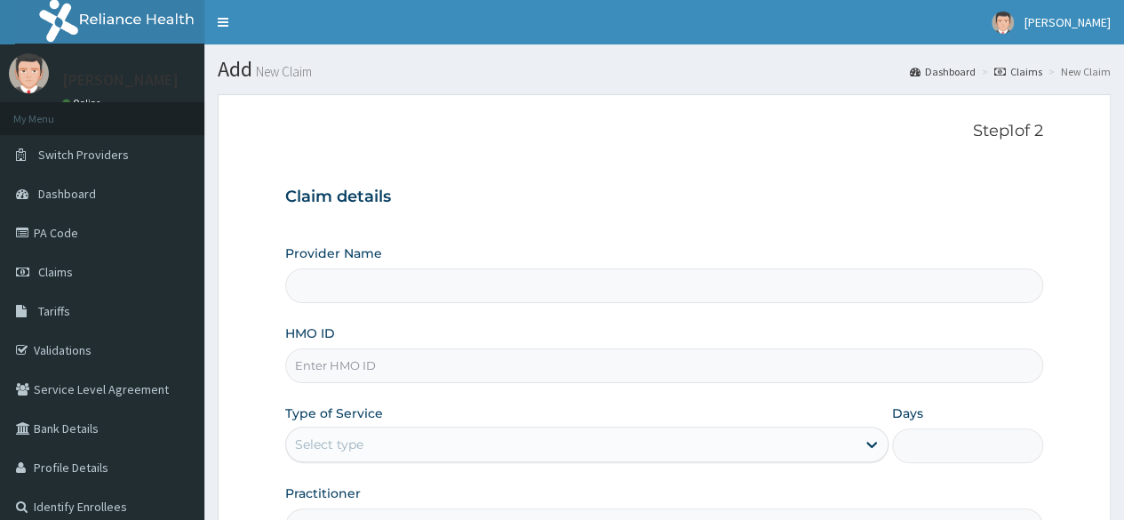
click at [569, 370] on input "HMO ID" at bounding box center [664, 365] width 758 height 35
paste input "TCD/10003/B"
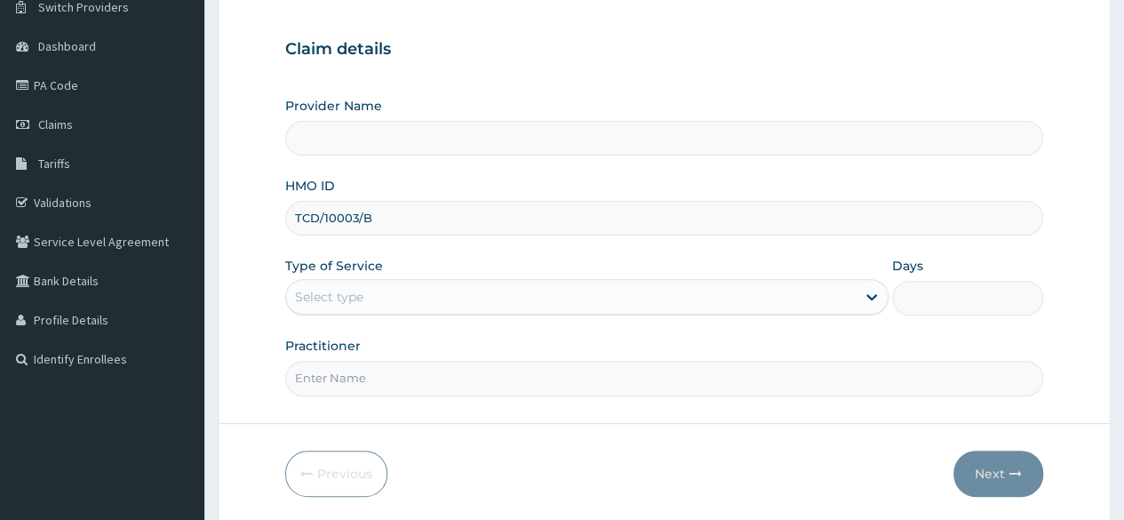
scroll to position [148, 0]
type input "TCD/10003/B"
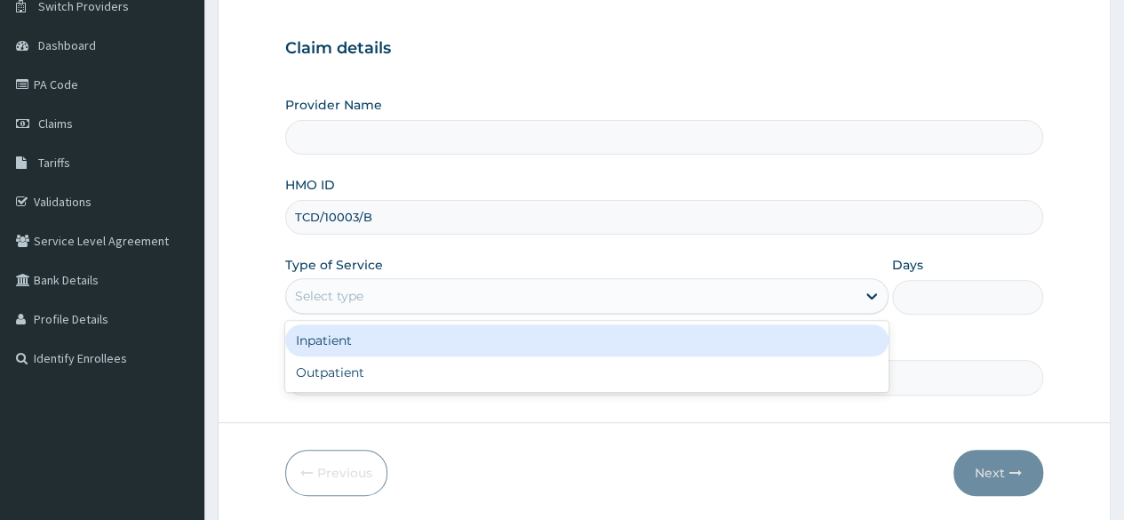
click at [477, 380] on div "Outpatient" at bounding box center [586, 372] width 603 height 32
type input "1"
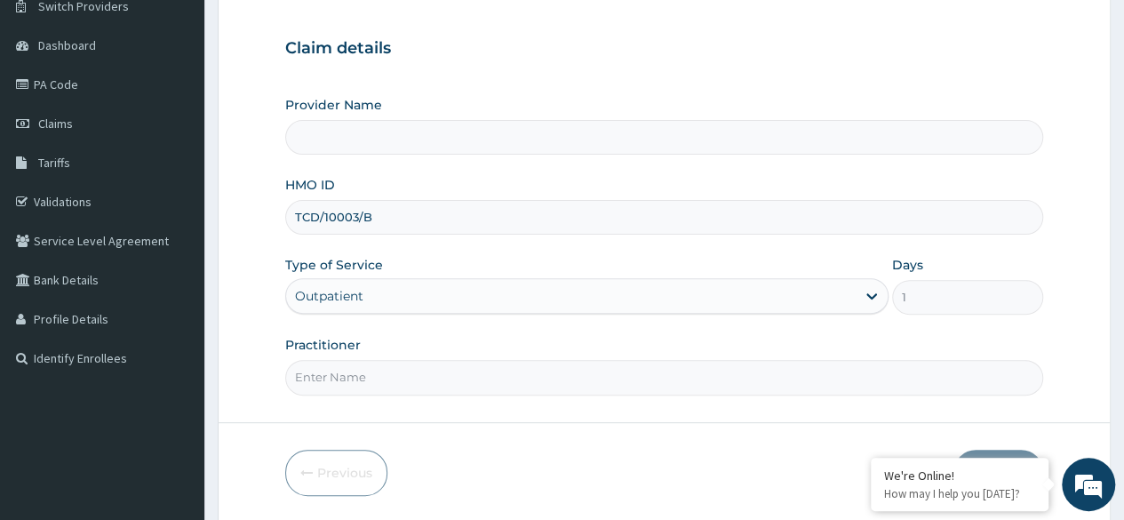
click at [556, 377] on input "Practitioner" at bounding box center [664, 377] width 758 height 35
type input "Reliance Family Clinics (RFC) - Lekki"
type input "Julian"
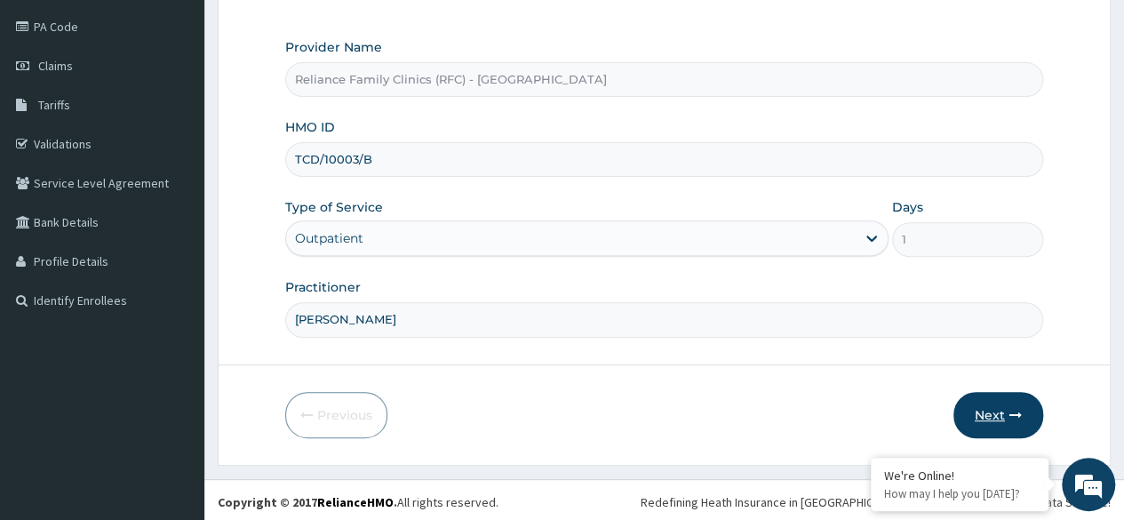
click at [1000, 409] on button "Next" at bounding box center [999, 415] width 90 height 46
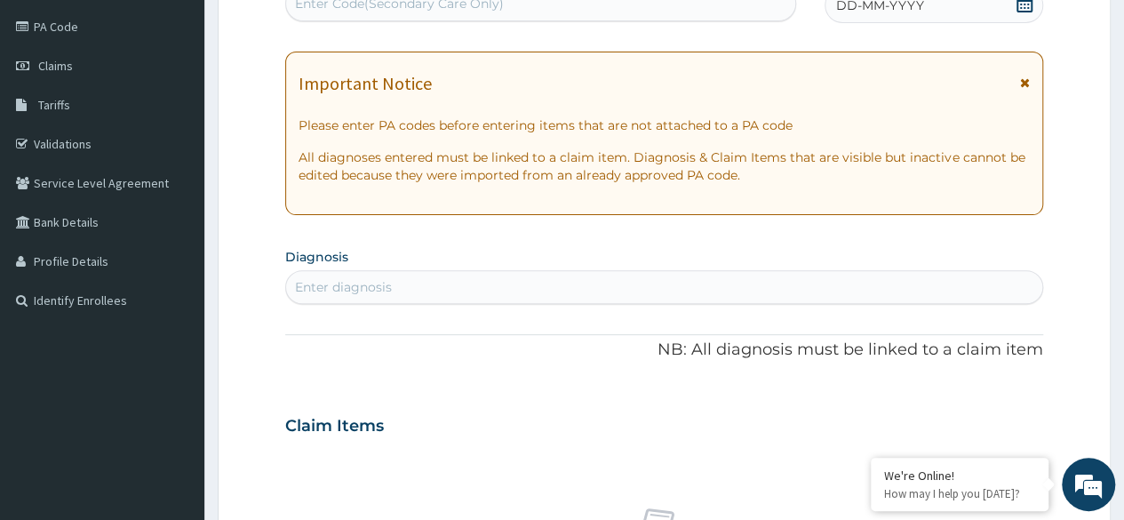
scroll to position [0, 0]
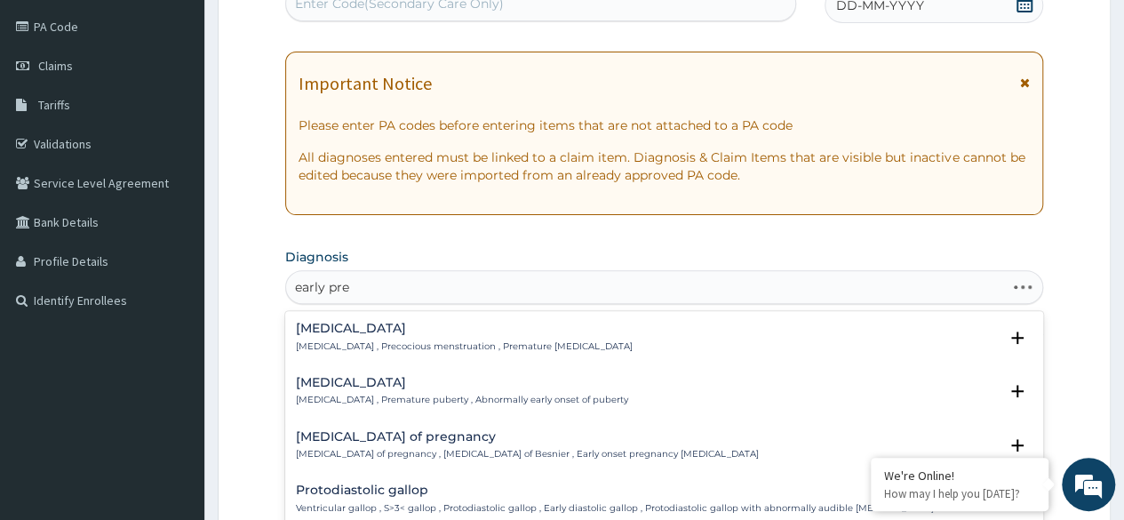
type input "early preg"
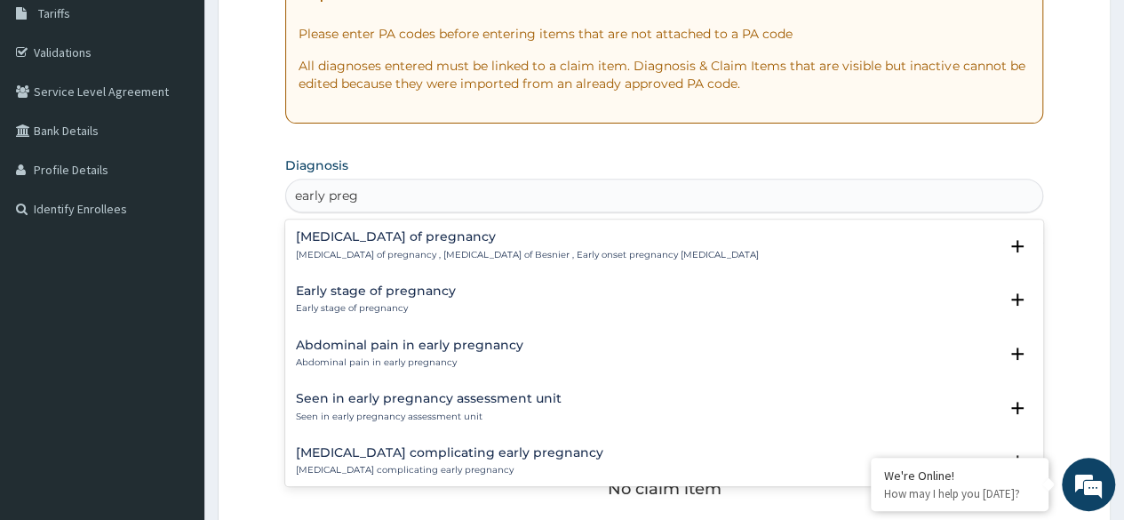
scroll to position [297, 0]
click at [421, 292] on h4 "Early stage of pregnancy" at bounding box center [376, 291] width 160 height 13
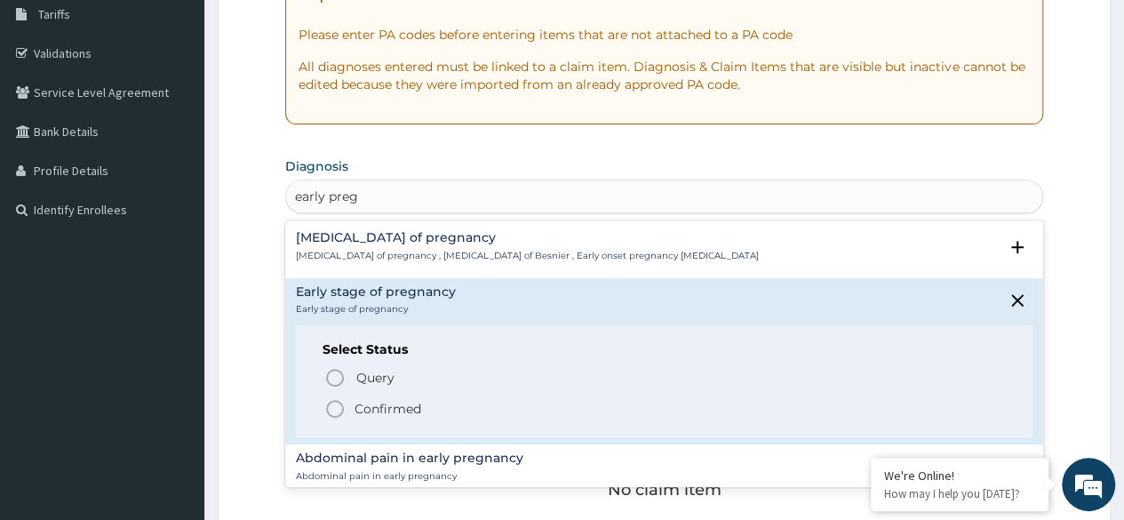
click at [324, 400] on icon "status option filled" at bounding box center [334, 408] width 21 height 21
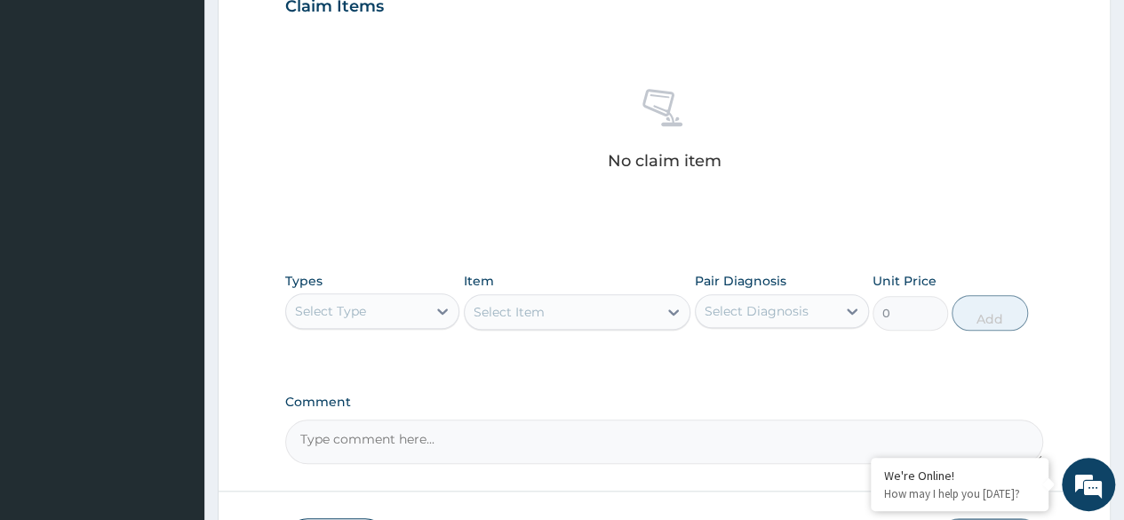
scroll to position [635, 0]
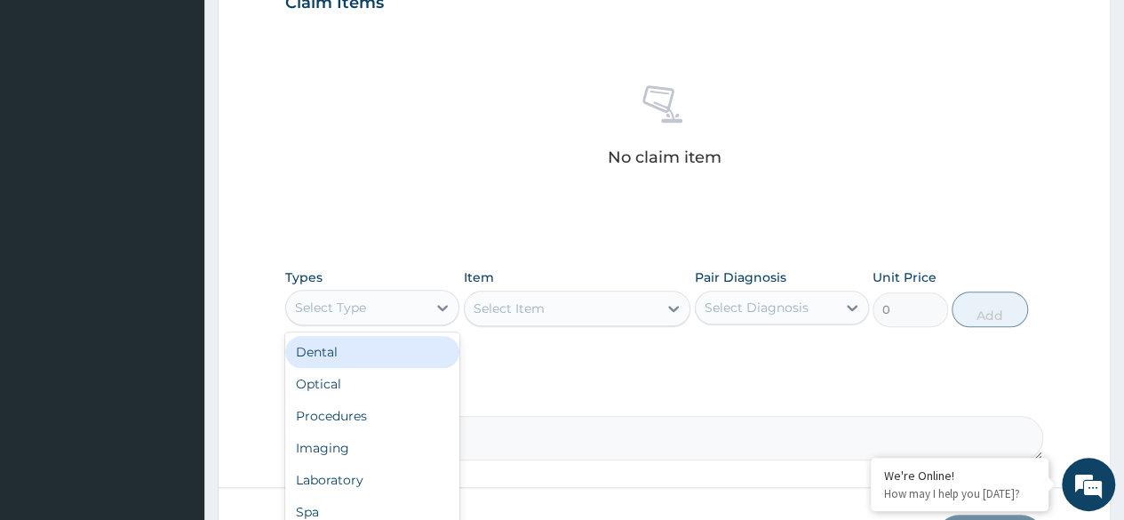
click at [380, 414] on div "Procedures" at bounding box center [372, 416] width 174 height 32
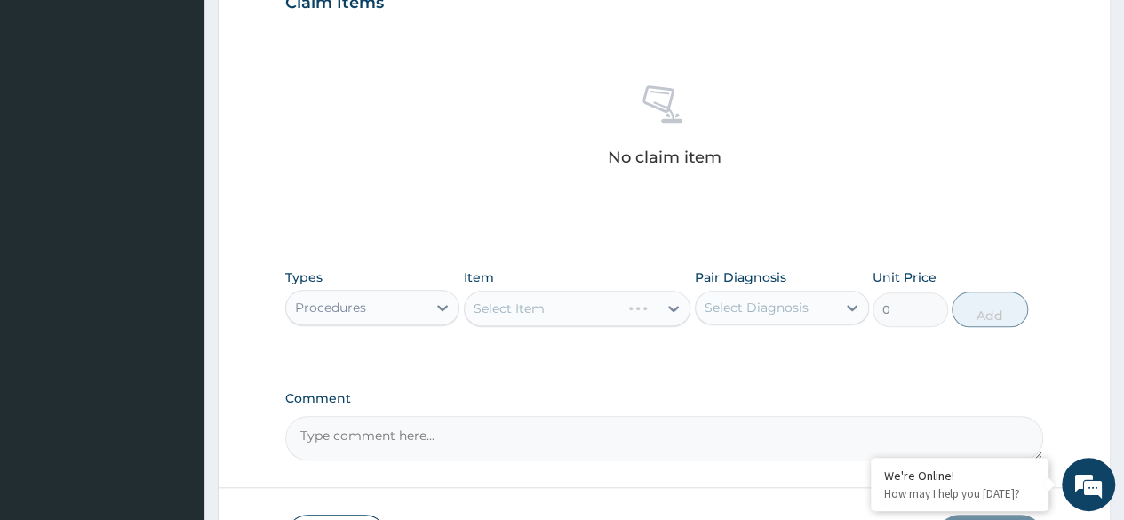
click at [565, 314] on div "Select Item" at bounding box center [578, 309] width 228 height 36
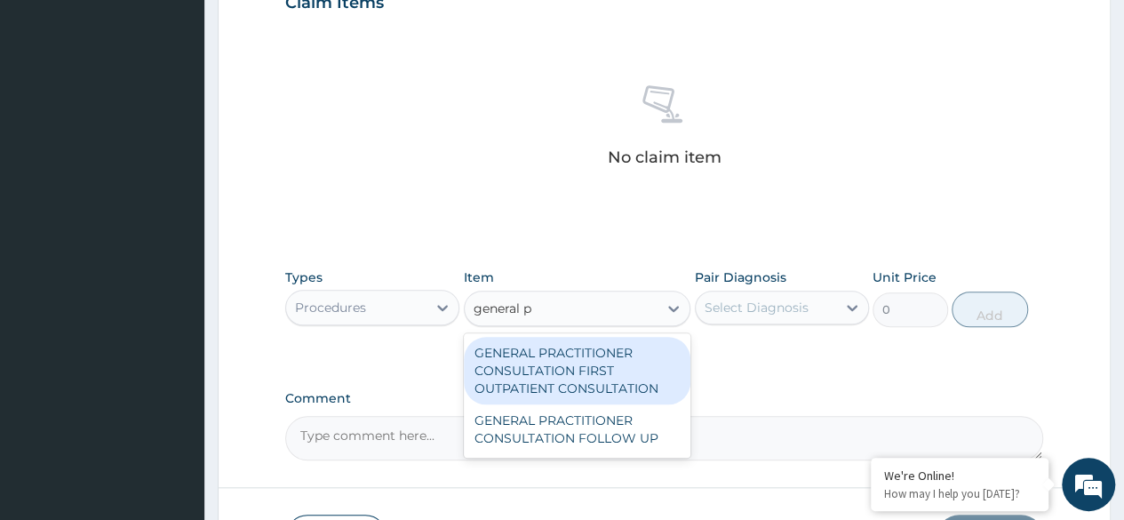
type input "general pr"
click at [617, 368] on div "GENERAL PRACTITIONER CONSULTATION FIRST OUTPATIENT CONSULTATION" at bounding box center [578, 371] width 228 height 68
type input "3370.125"
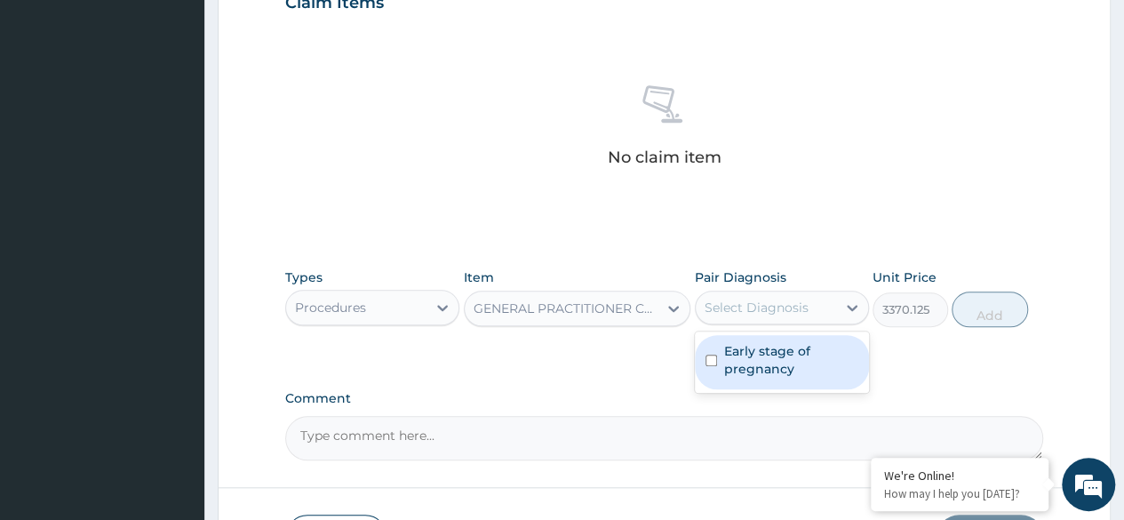
click at [786, 373] on label "Early stage of pregnancy" at bounding box center [791, 360] width 134 height 36
checkbox input "true"
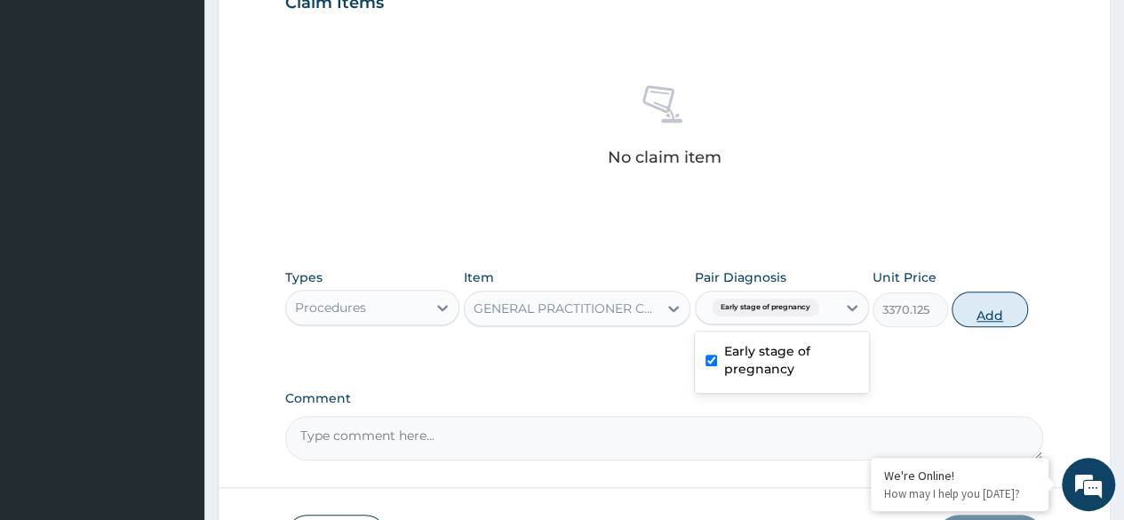
click at [971, 319] on button "Add" at bounding box center [990, 310] width 76 height 36
type input "0"
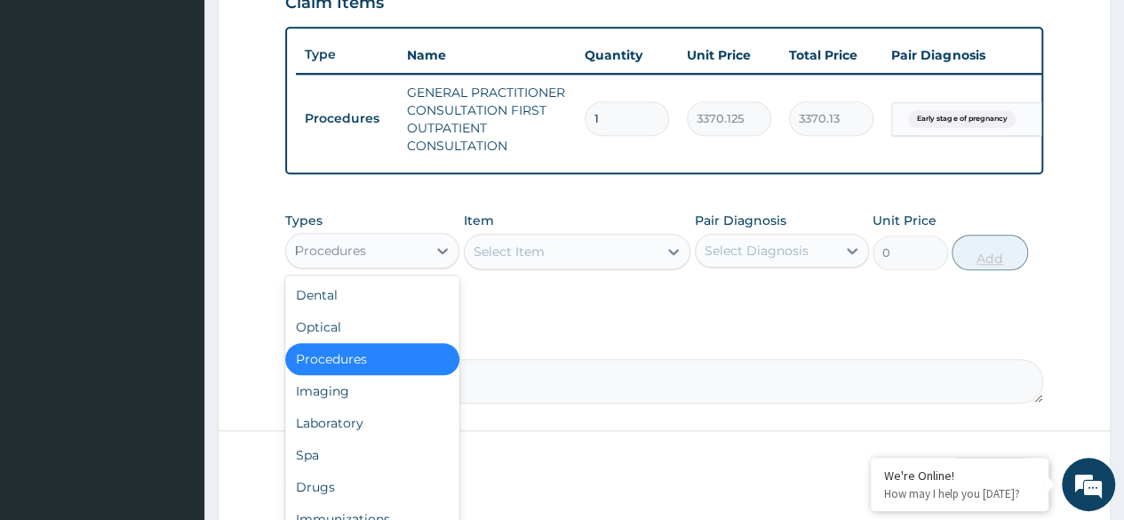
type input "la"
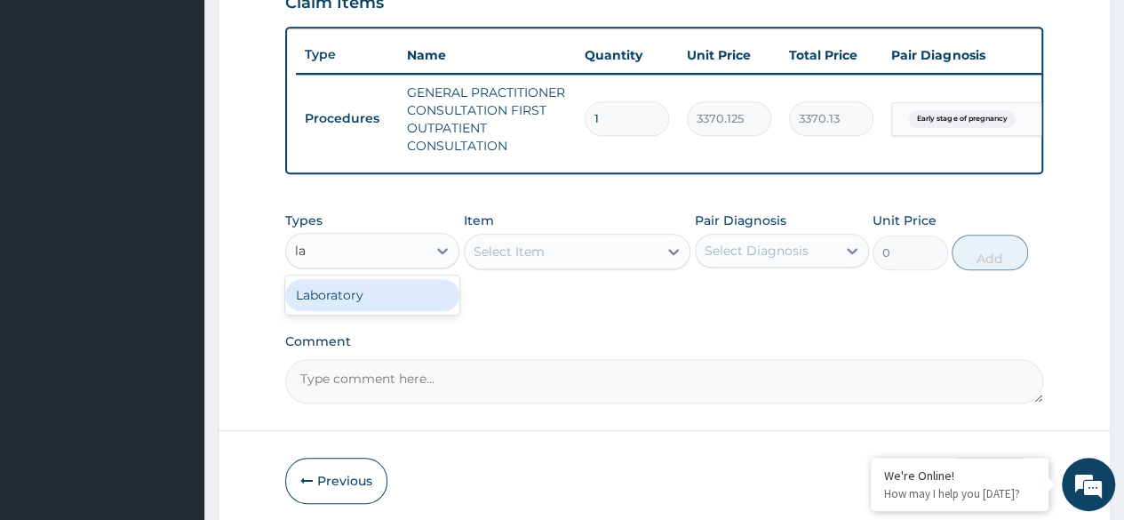
click at [397, 311] on div "Laboratory" at bounding box center [372, 295] width 174 height 32
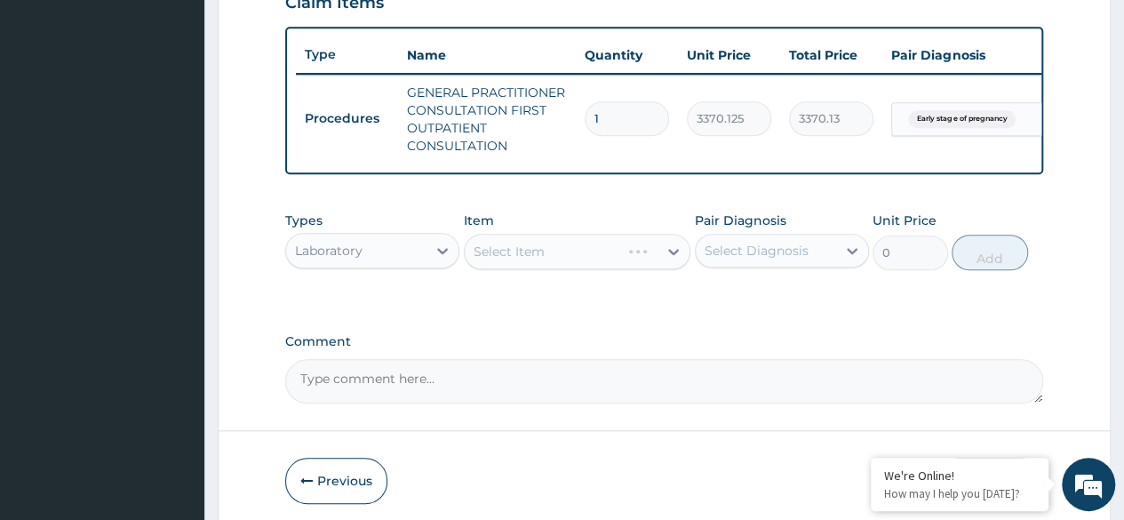
click at [575, 266] on div "Select Item" at bounding box center [578, 252] width 228 height 36
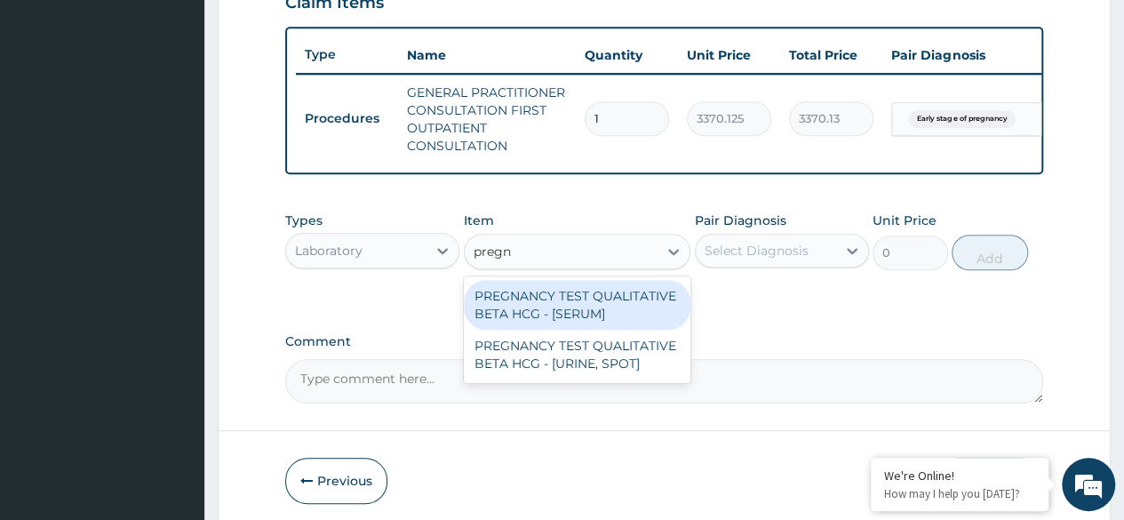
type input "pregna"
click at [619, 343] on div "PREGNANCY TEST QUALITATIVE BETA HCG - [URINE, SPOT]" at bounding box center [578, 355] width 228 height 50
type input "1225.5"
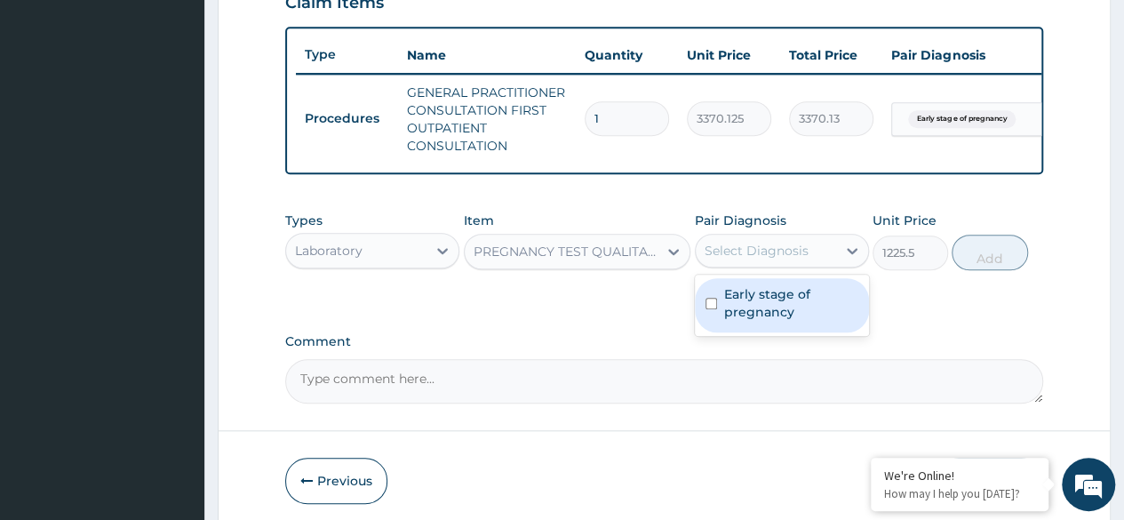
click at [810, 321] on label "Early stage of pregnancy" at bounding box center [791, 303] width 134 height 36
checkbox input "true"
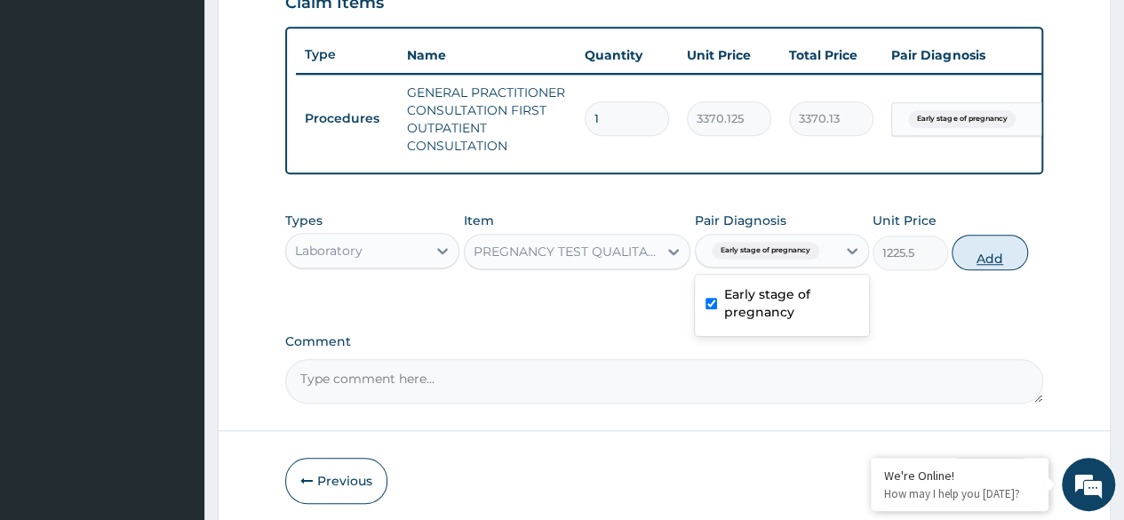
click at [1010, 258] on button "Add" at bounding box center [990, 253] width 76 height 36
type input "0"
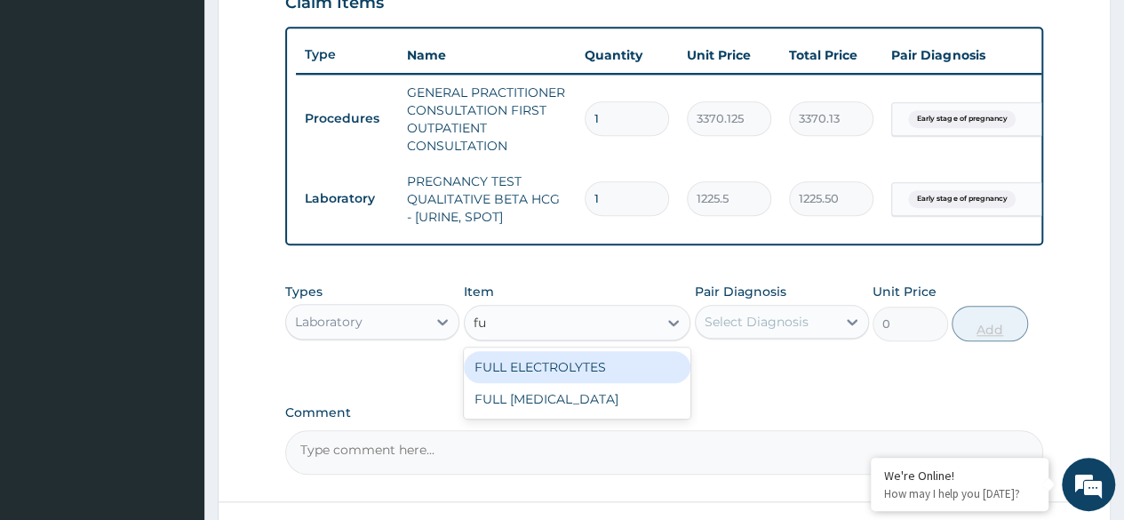
type input "f"
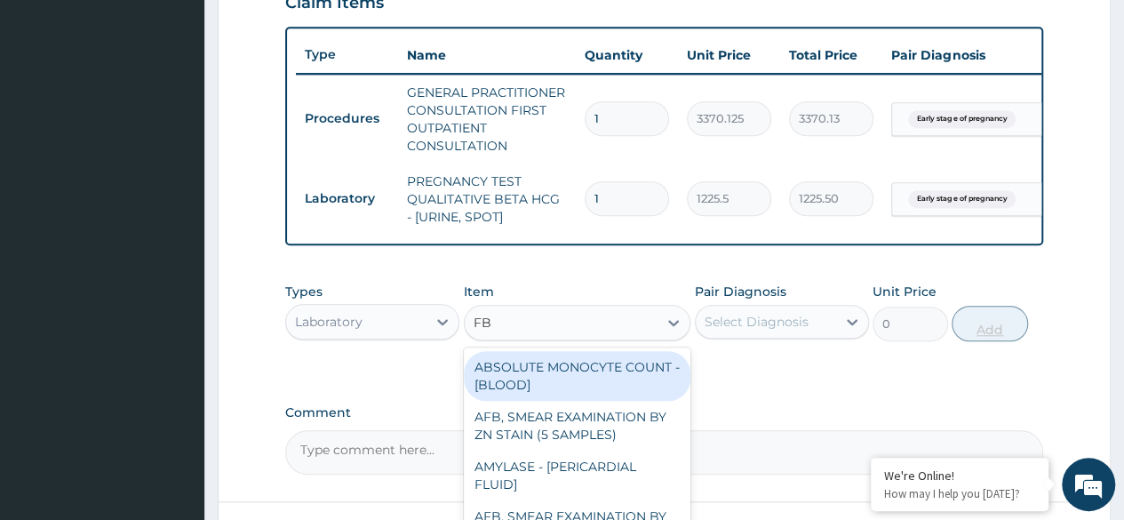
type input "FBC"
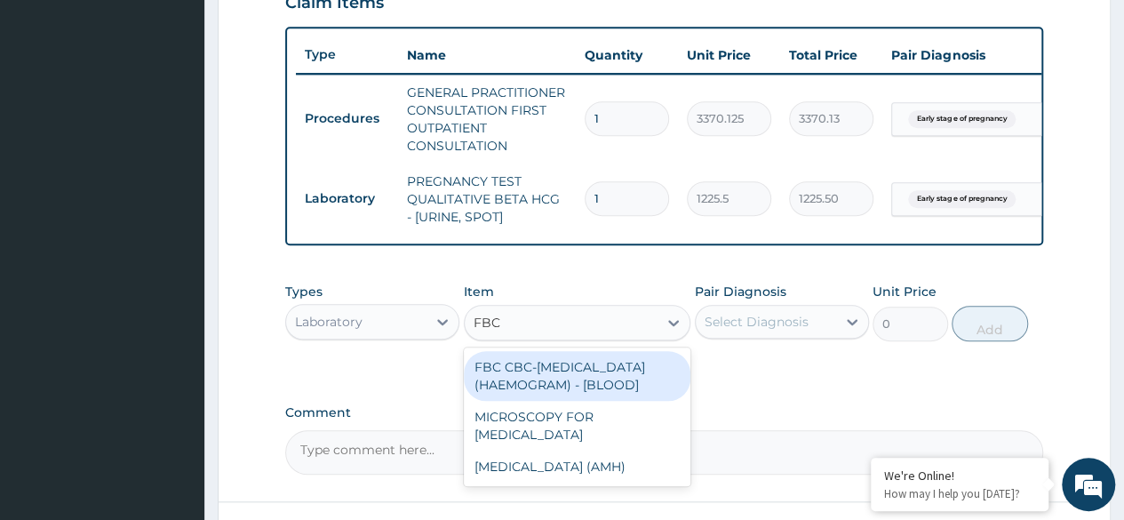
click at [634, 378] on div "FBC CBC-[MEDICAL_DATA] (HAEMOGRAM) - [BLOOD]" at bounding box center [578, 376] width 228 height 50
type input "4085"
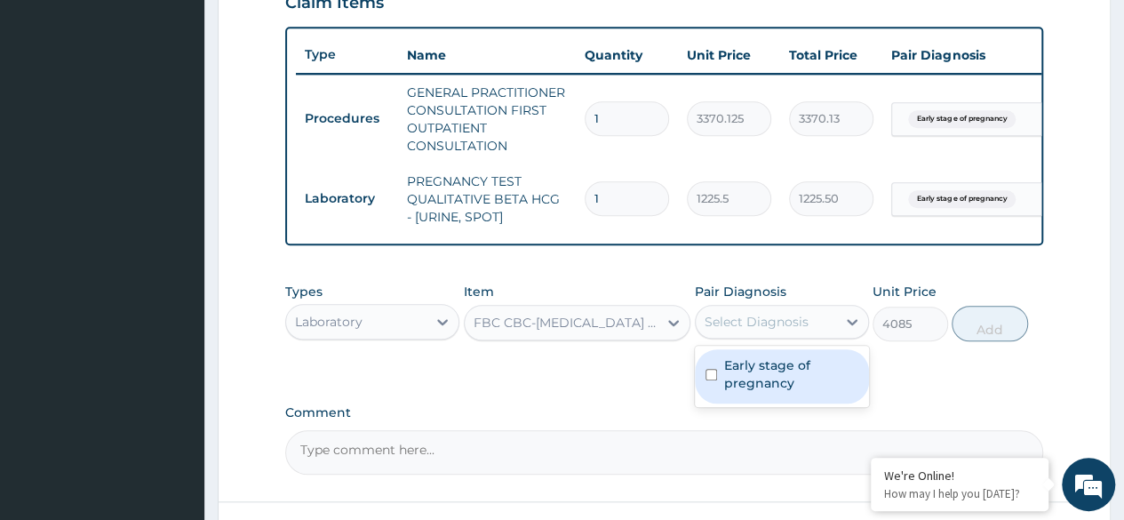
click at [780, 382] on label "Early stage of pregnancy" at bounding box center [791, 374] width 134 height 36
checkbox input "true"
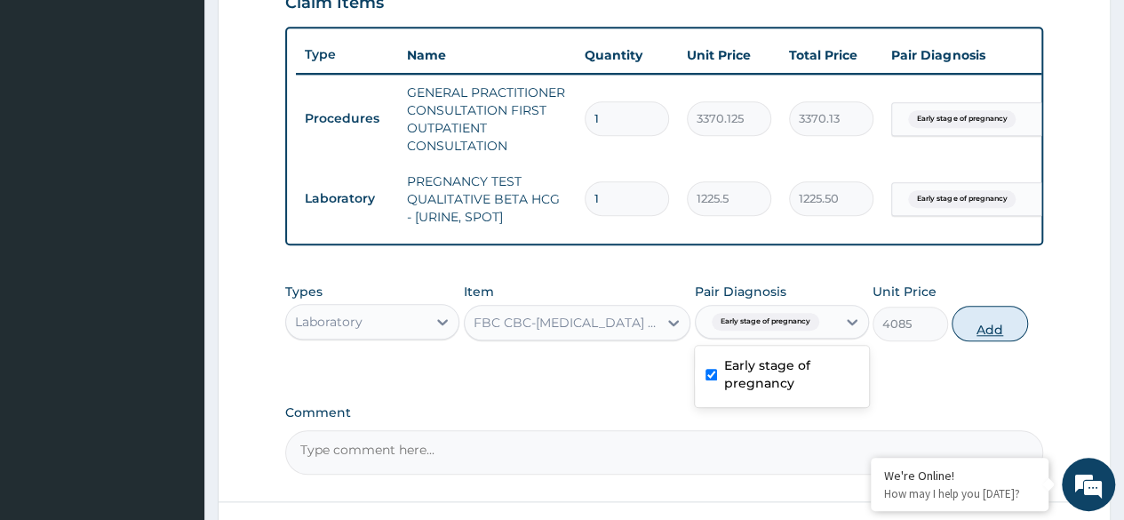
click at [992, 331] on button "Add" at bounding box center [990, 324] width 76 height 36
type input "0"
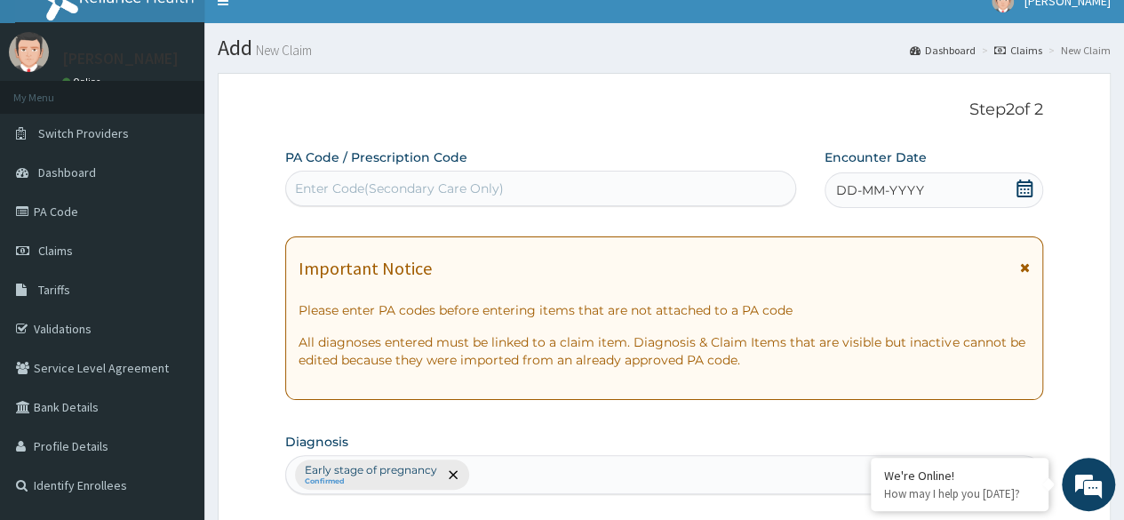
scroll to position [0, 0]
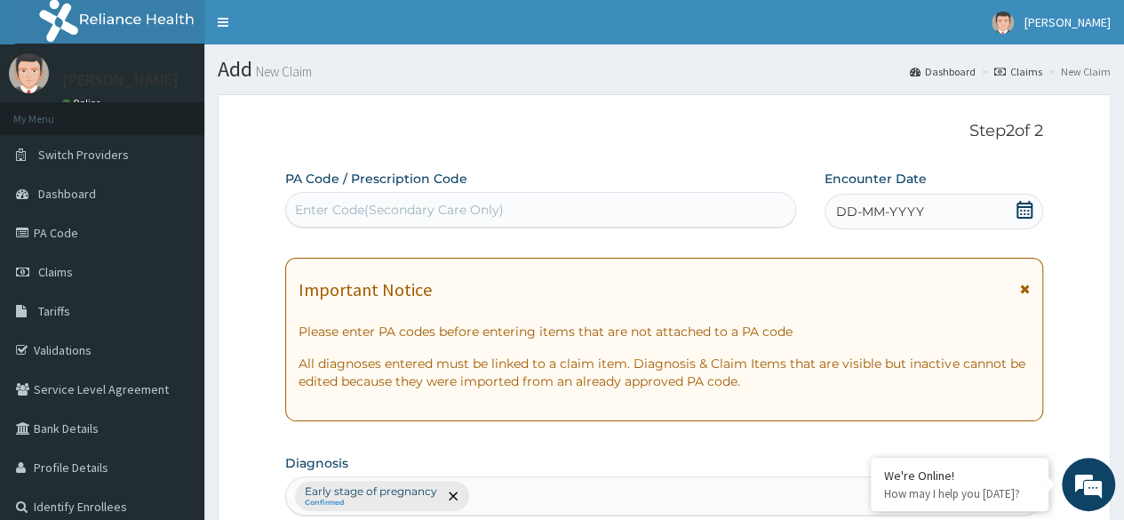
click at [971, 208] on div "DD-MM-YYYY" at bounding box center [934, 212] width 219 height 36
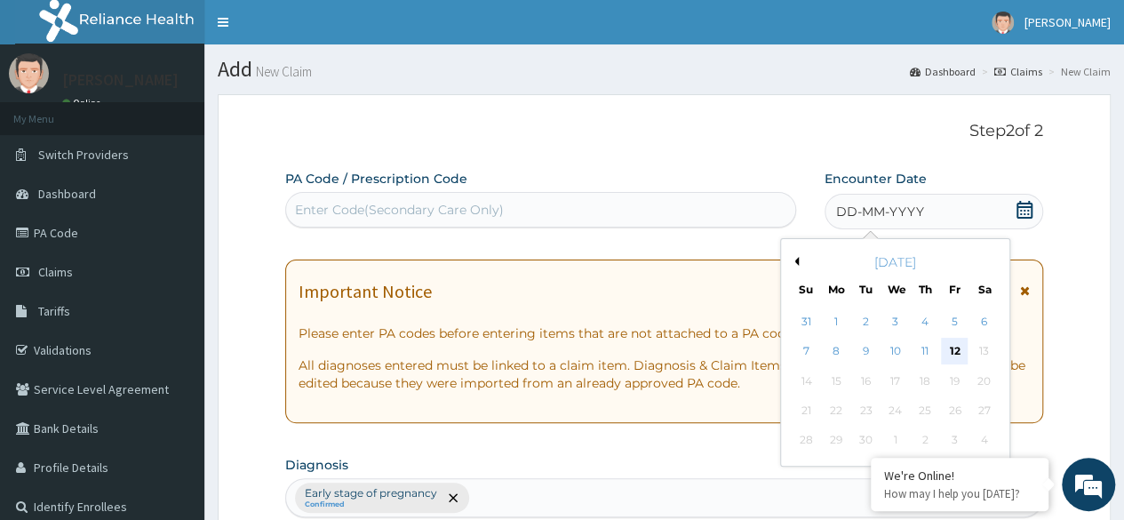
click at [957, 351] on div "12" at bounding box center [954, 352] width 27 height 27
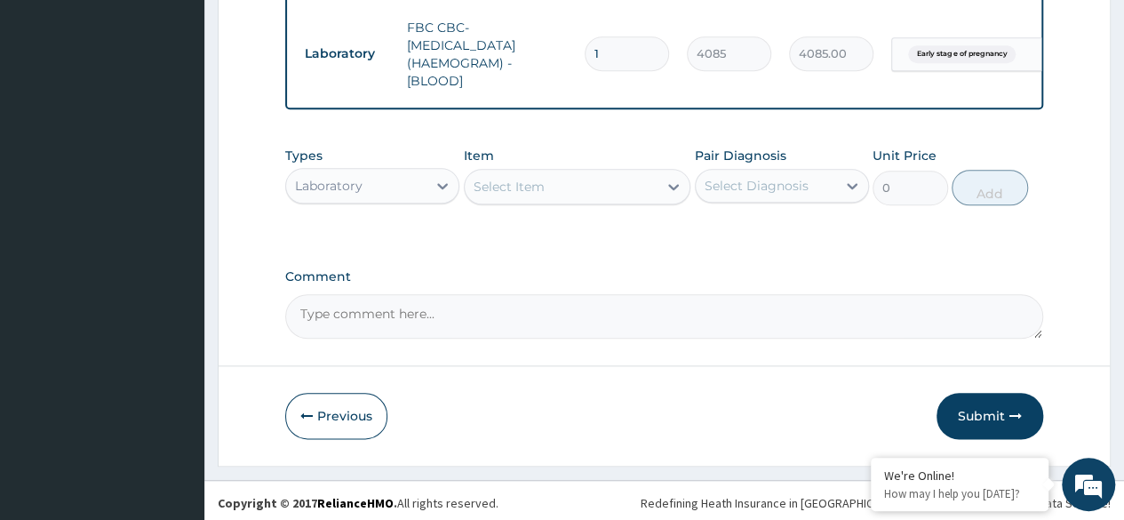
scroll to position [875, 0]
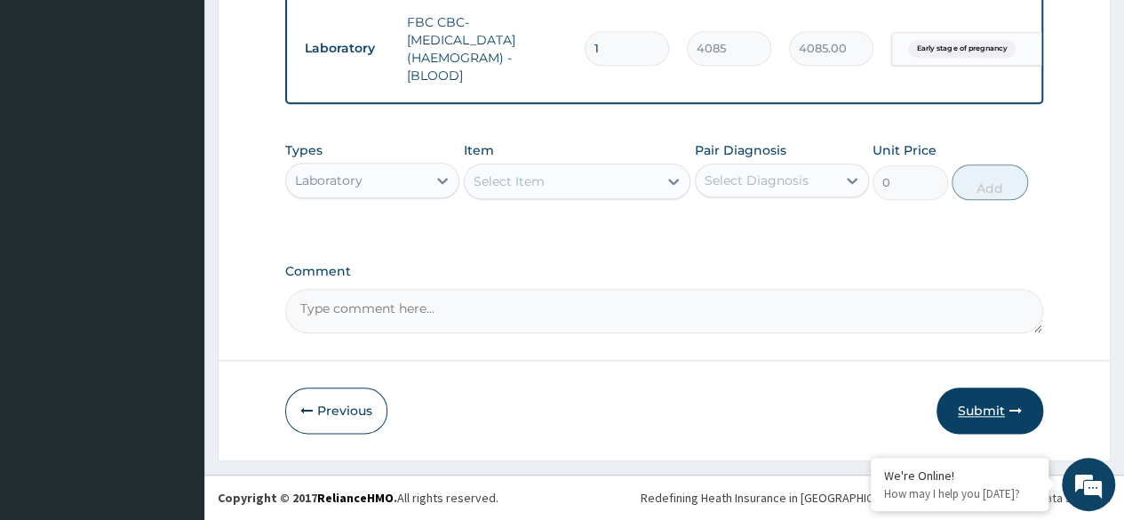
click at [1010, 415] on icon "button" at bounding box center [1016, 410] width 12 height 12
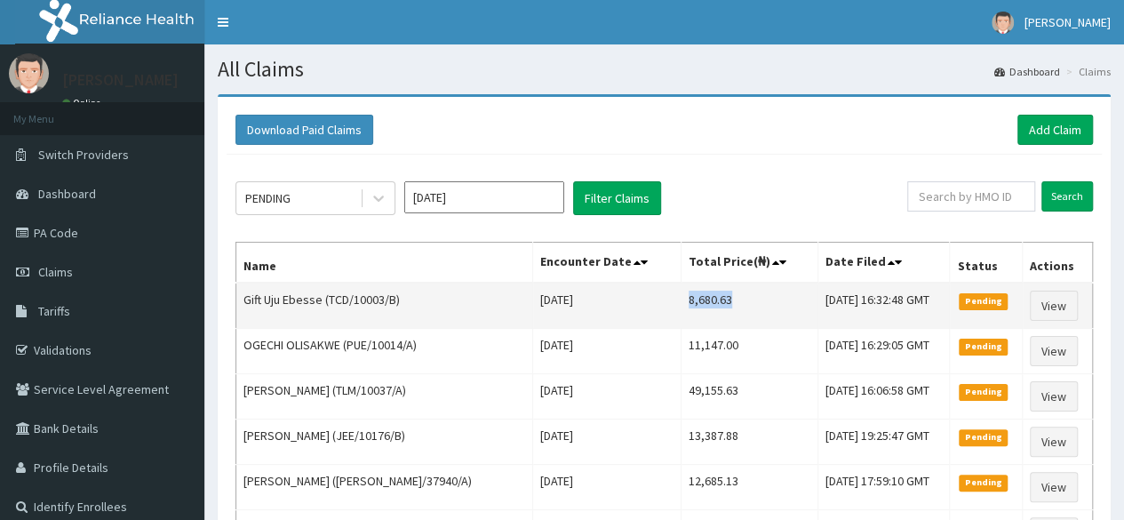
drag, startPoint x: 672, startPoint y: 303, endPoint x: 722, endPoint y: 300, distance: 49.8
click at [722, 300] on td "8,680.63" at bounding box center [749, 306] width 137 height 46
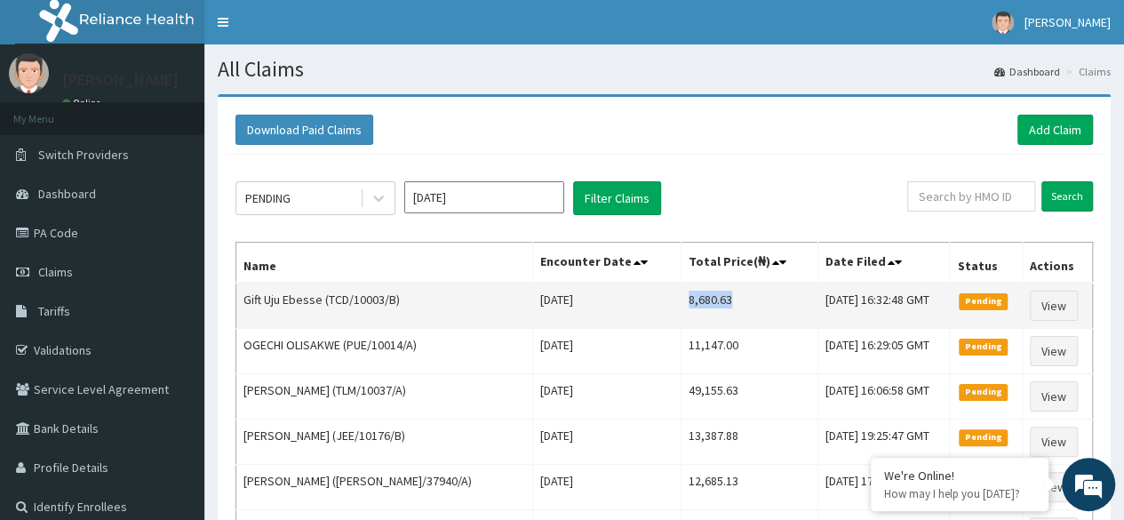
copy td "8,680.63"
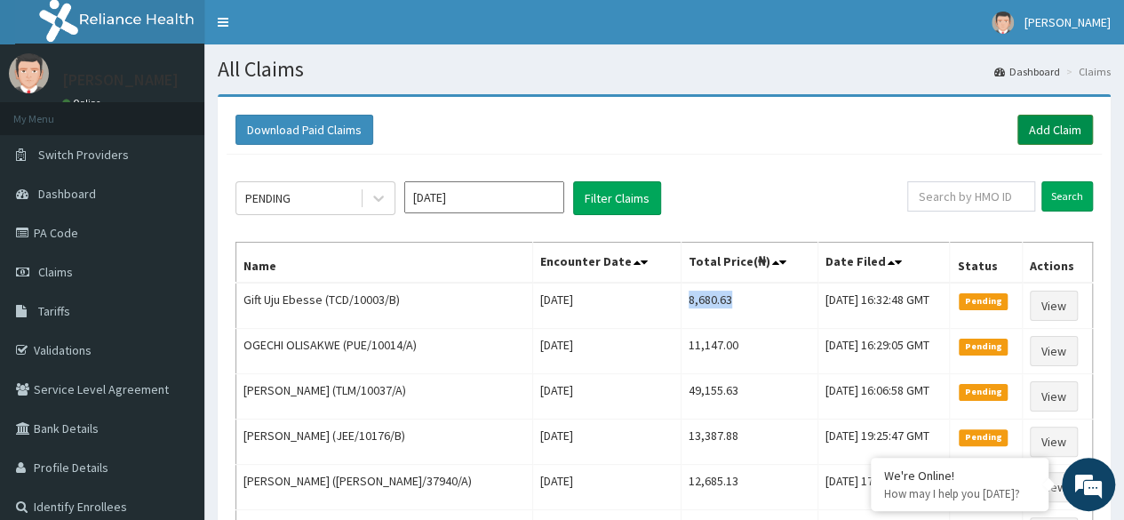
click at [1043, 132] on link "Add Claim" at bounding box center [1056, 130] width 76 height 30
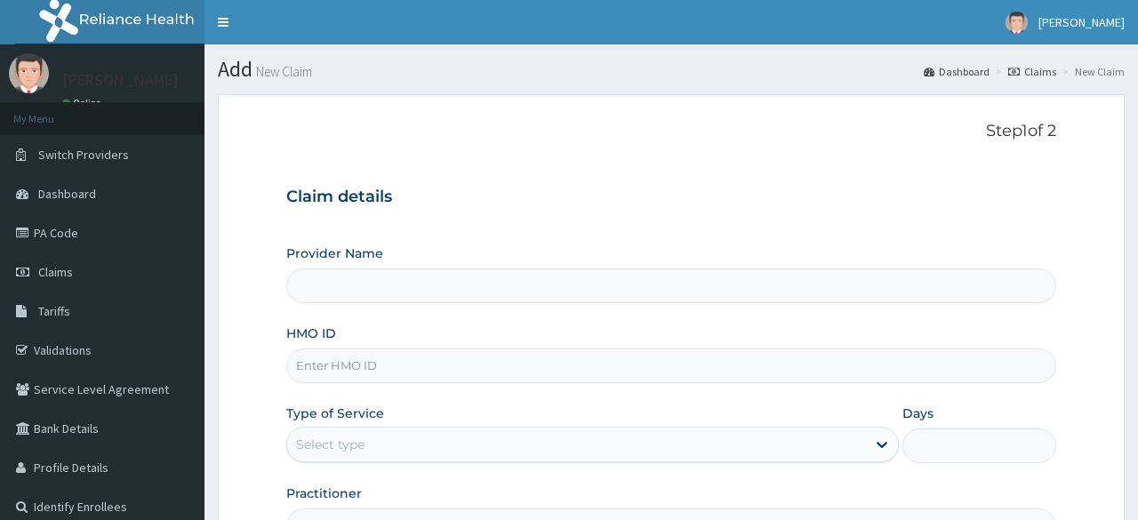
type input "Reliance Family Clinics (RFC) - [GEOGRAPHIC_DATA]"
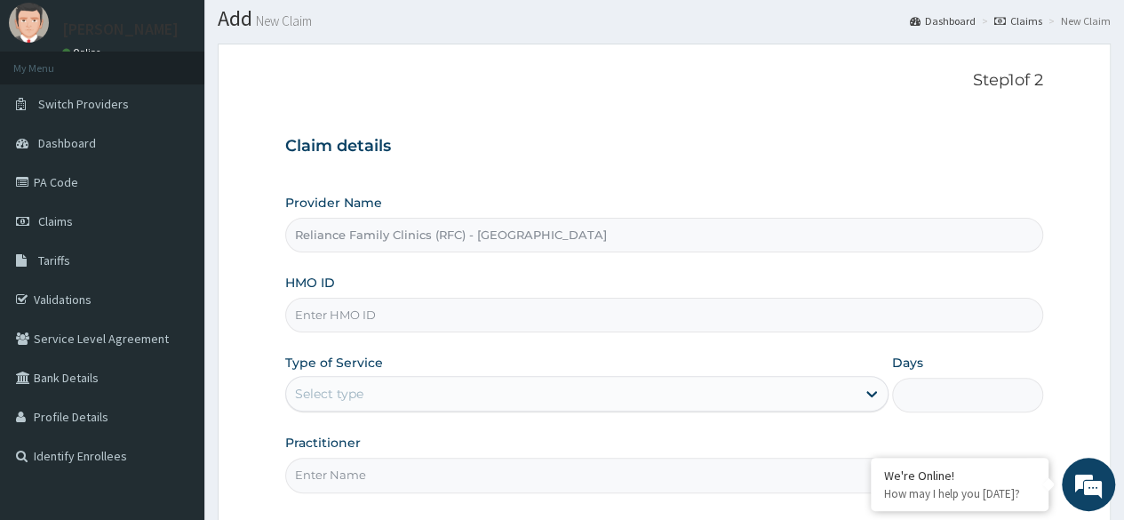
scroll to position [98, 0]
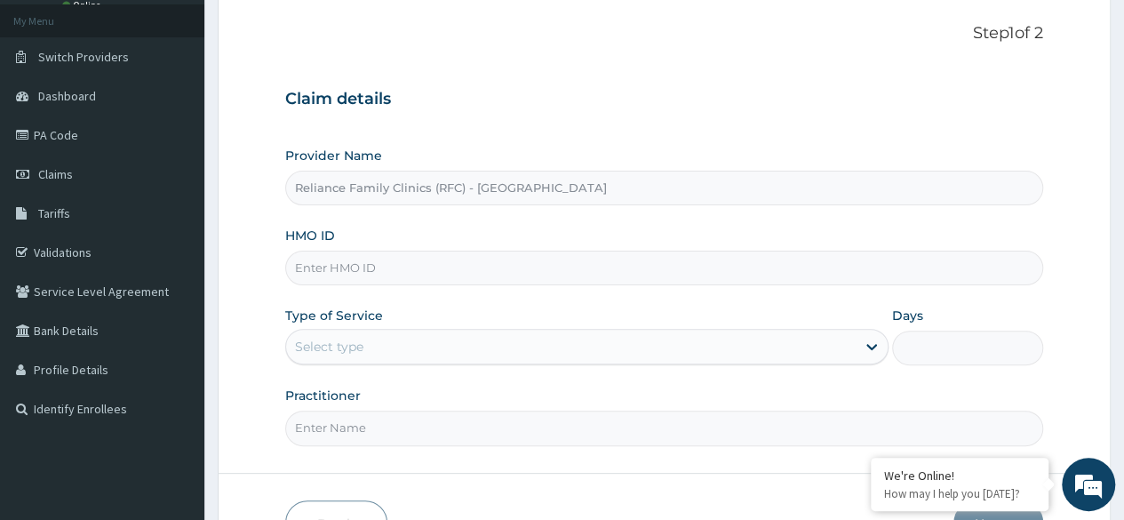
click at [473, 270] on input "HMO ID" at bounding box center [664, 268] width 758 height 35
paste input "PSH/10006/A"
type input "PSH/10006/A"
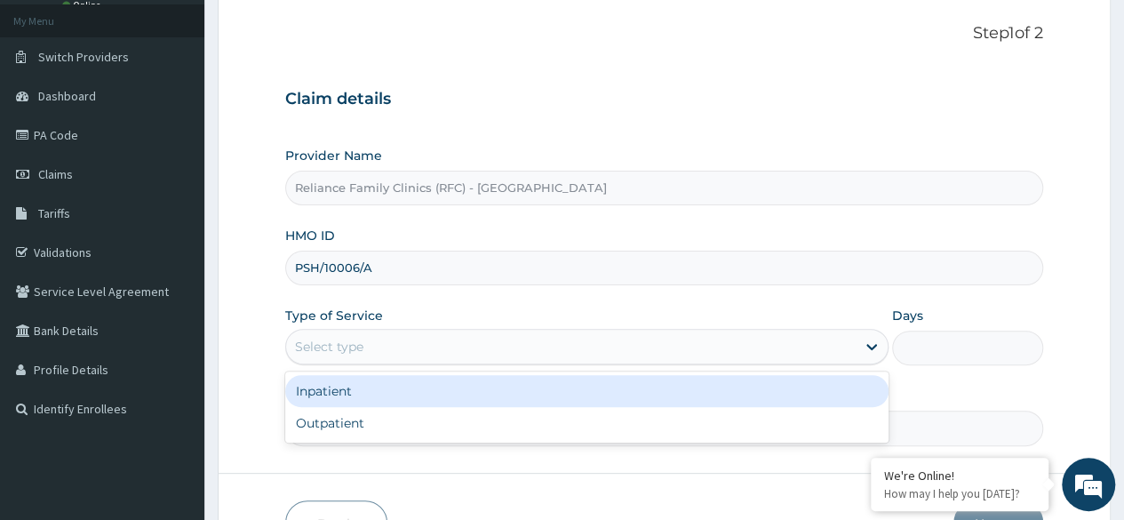
click at [397, 423] on div "Outpatient" at bounding box center [586, 423] width 603 height 32
type input "1"
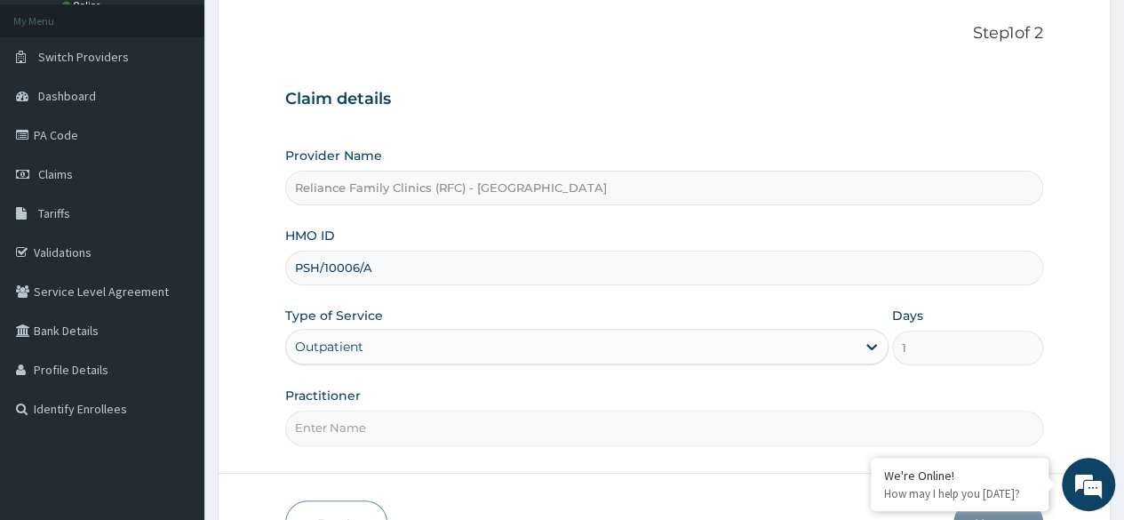
click at [438, 430] on input "Practitioner" at bounding box center [664, 428] width 758 height 35
type input "Locum"
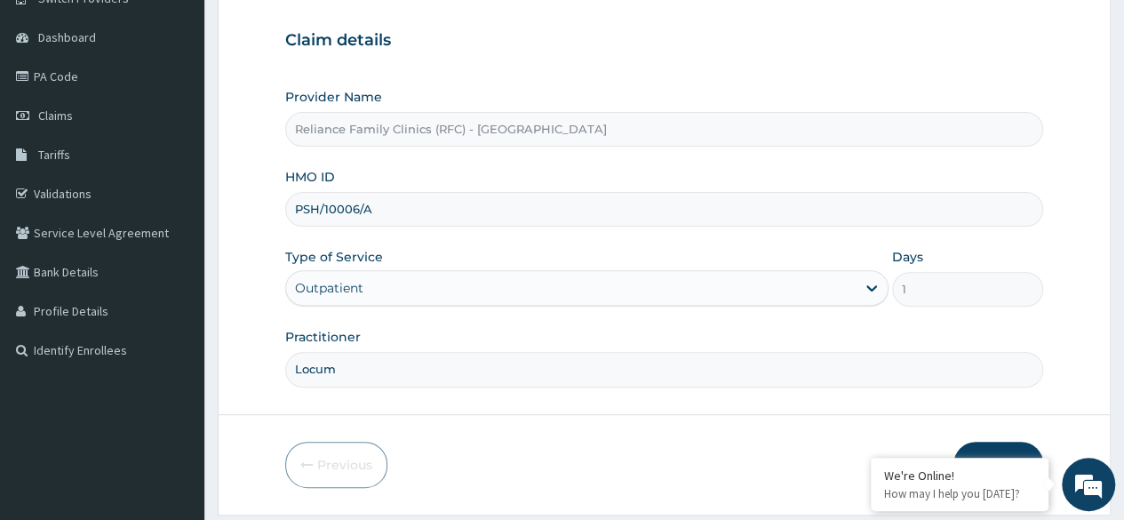
scroll to position [206, 0]
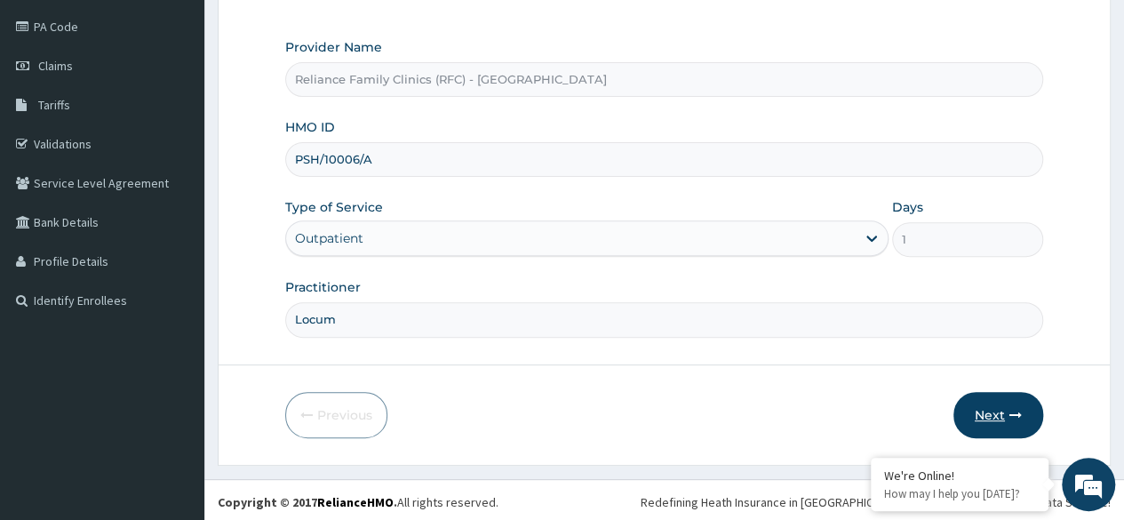
click at [1010, 420] on button "Next" at bounding box center [999, 415] width 90 height 46
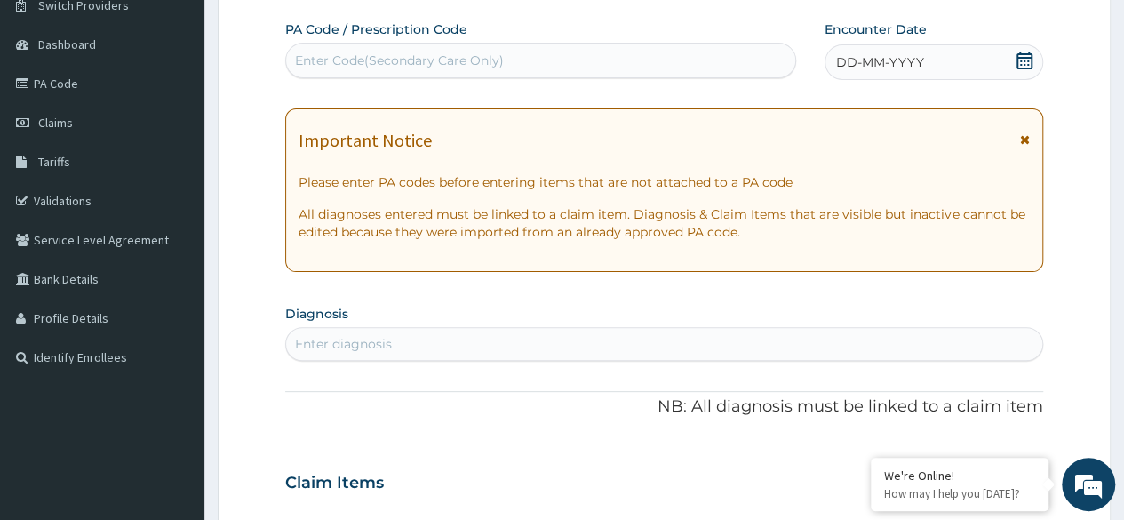
scroll to position [156, 0]
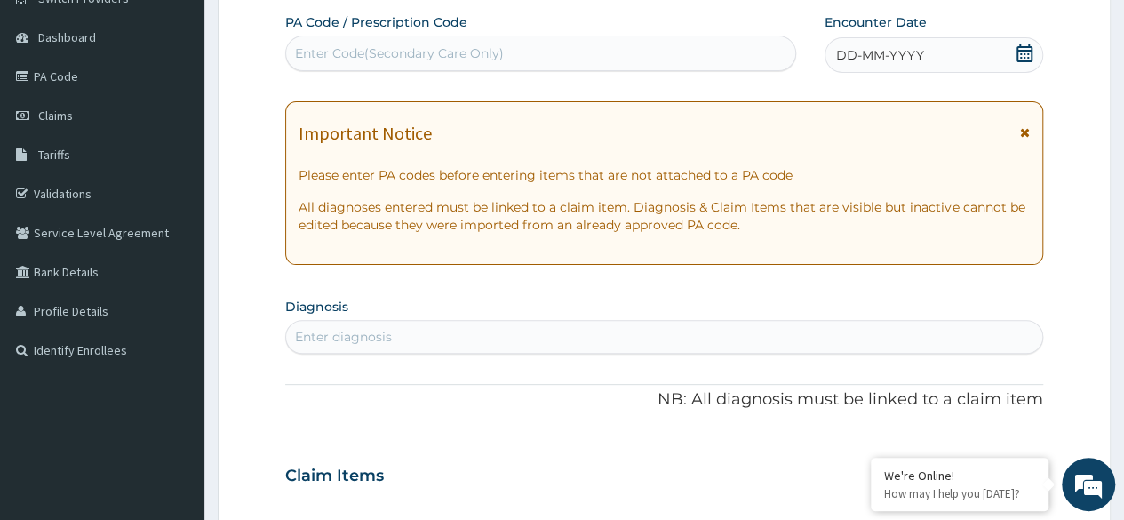
click at [1067, 300] on form "Step 2 of 2 PA Code / Prescription Code Enter Code(Secondary Care Only) Encount…" at bounding box center [664, 499] width 893 height 1123
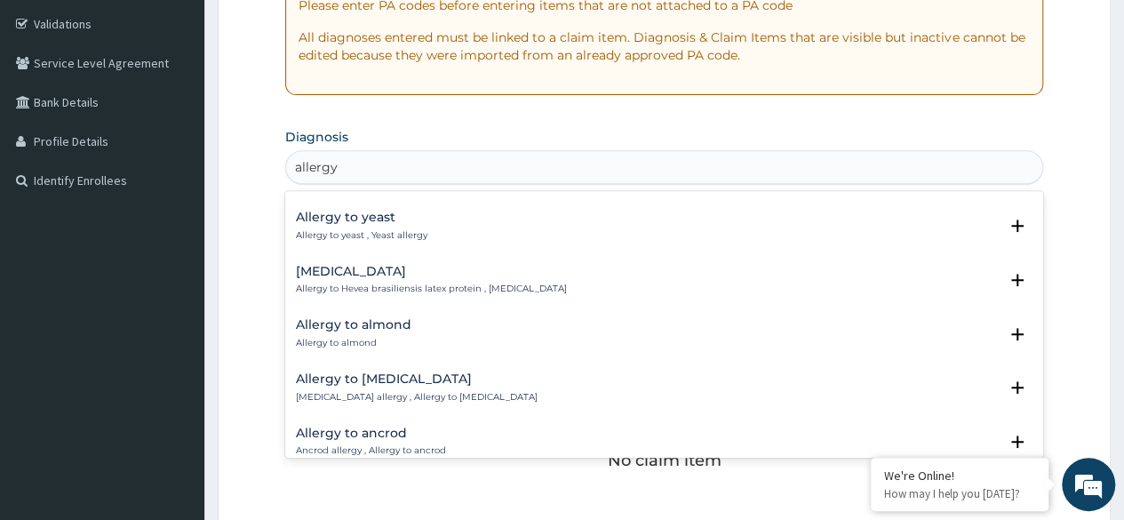
scroll to position [1502, 0]
type input "allergy"
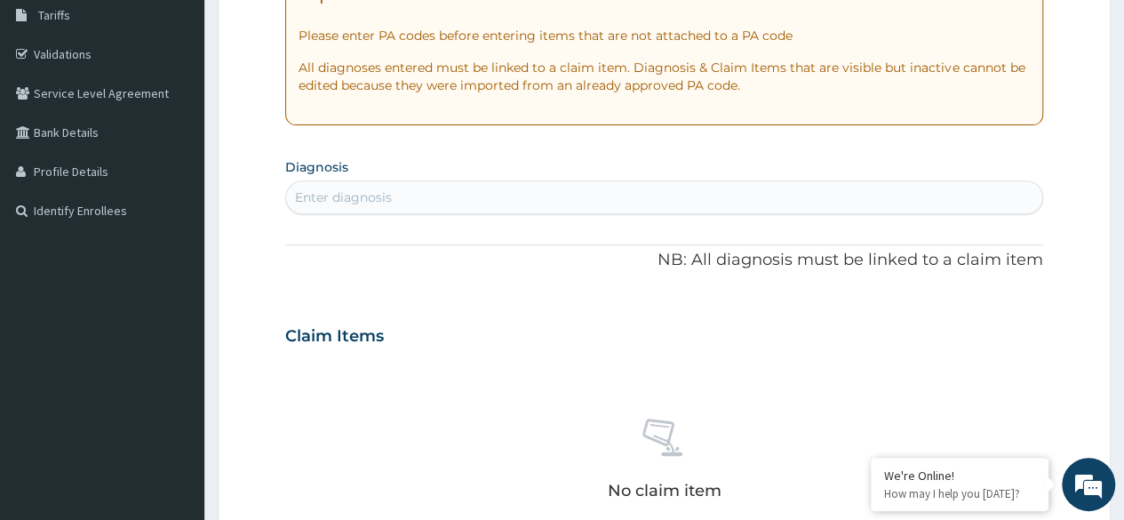
scroll to position [300, 0]
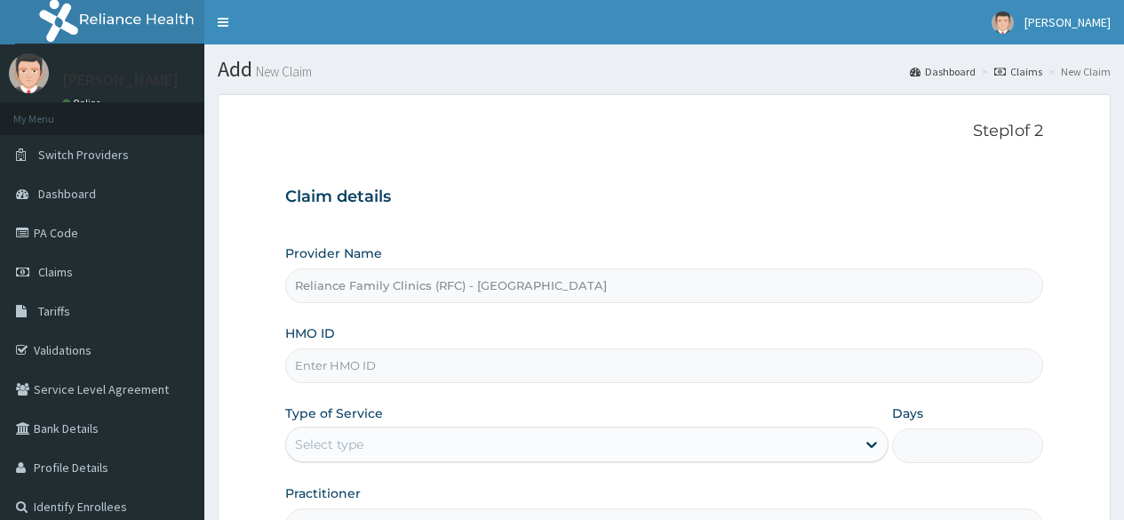
type input "Reliance Family Clinics (RFC) - [GEOGRAPHIC_DATA]"
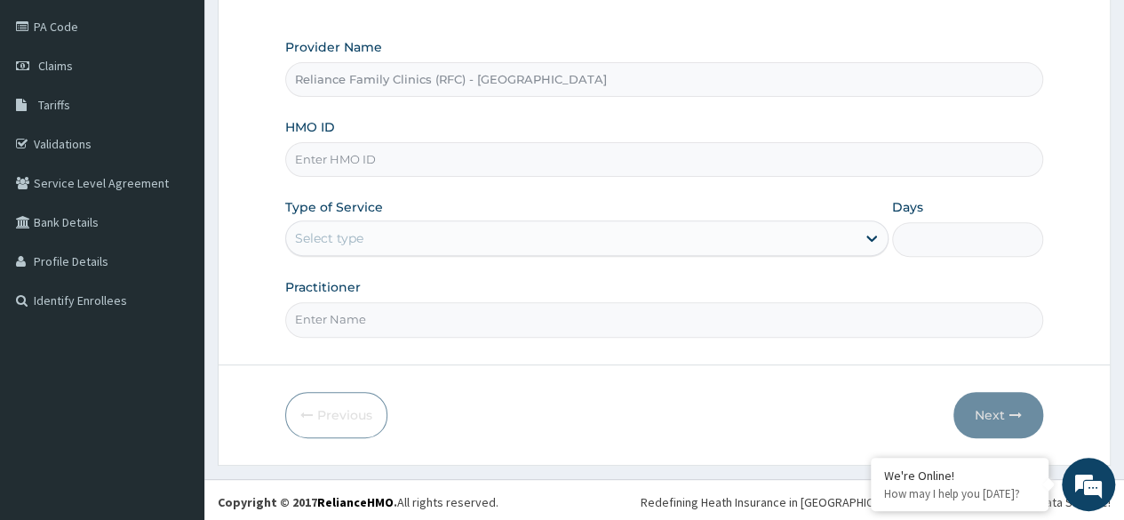
click at [431, 158] on input "HMO ID" at bounding box center [664, 159] width 758 height 35
paste input "PSH/10006/A"
type input "PSH/10006/A"
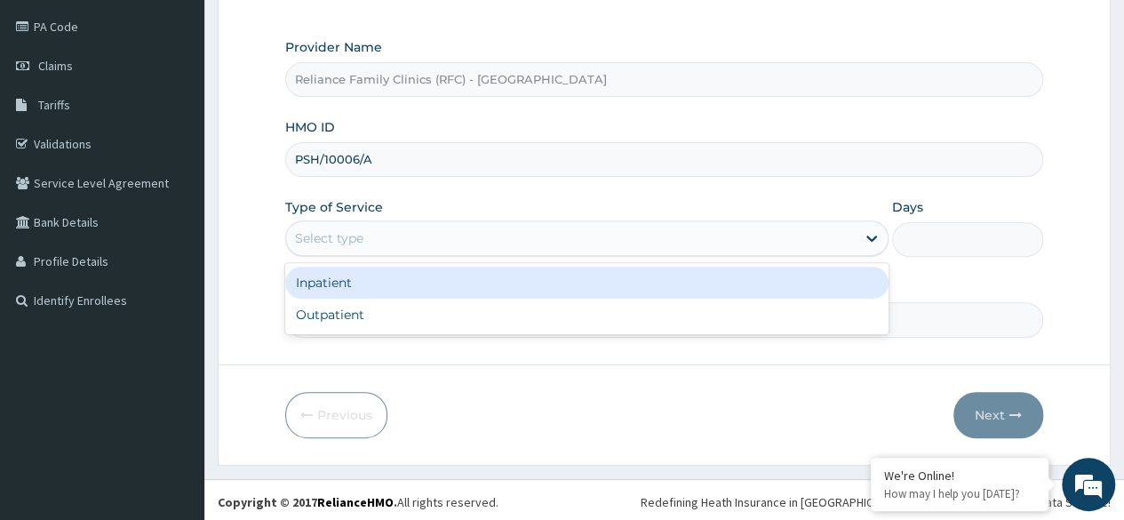
click at [479, 320] on div "Outpatient" at bounding box center [586, 315] width 603 height 32
type input "1"
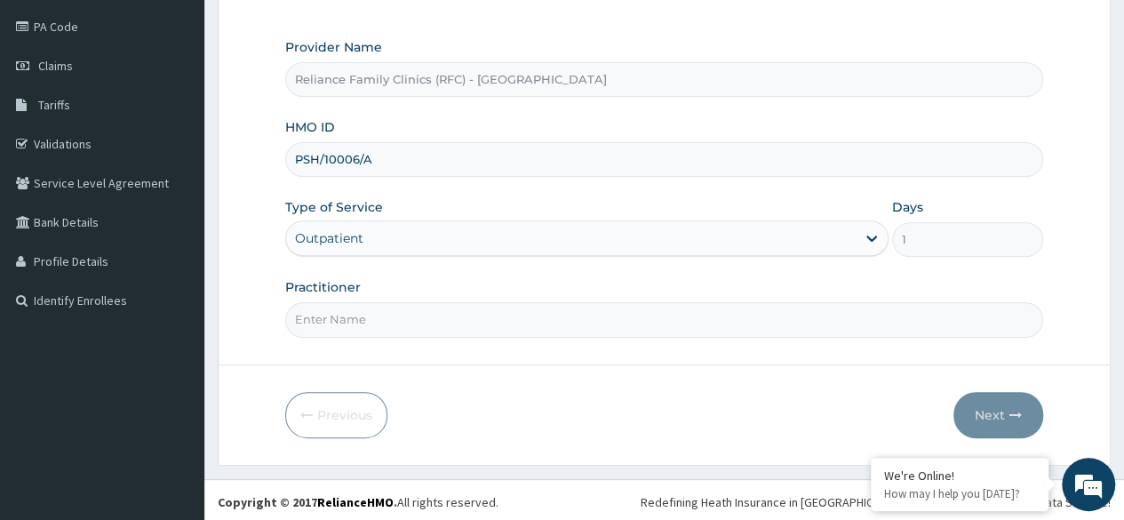
click at [471, 316] on input "Practitioner" at bounding box center [664, 319] width 758 height 35
type input "Locum"
click at [987, 414] on button "Next" at bounding box center [999, 415] width 90 height 46
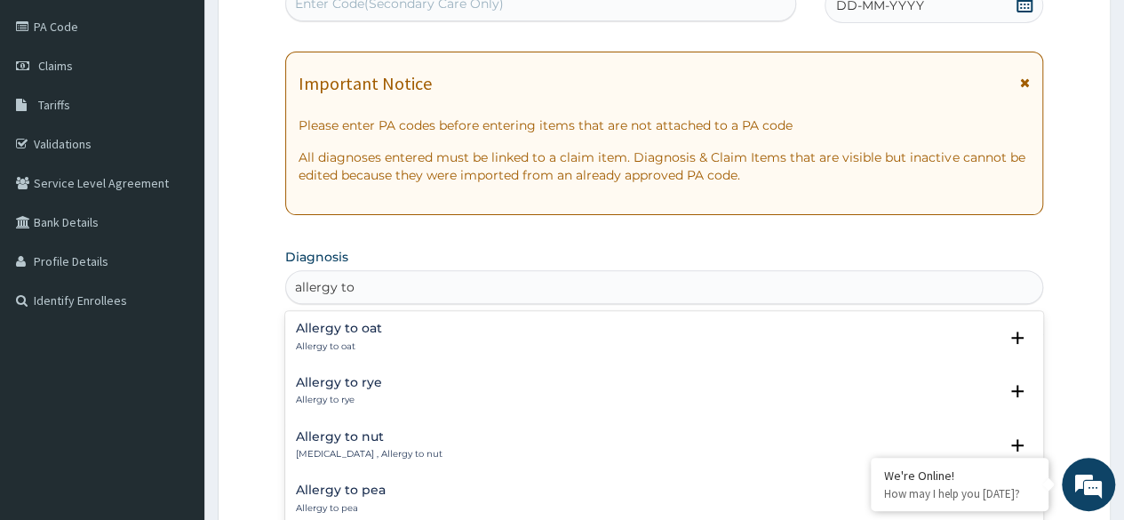
type input "allergy to"
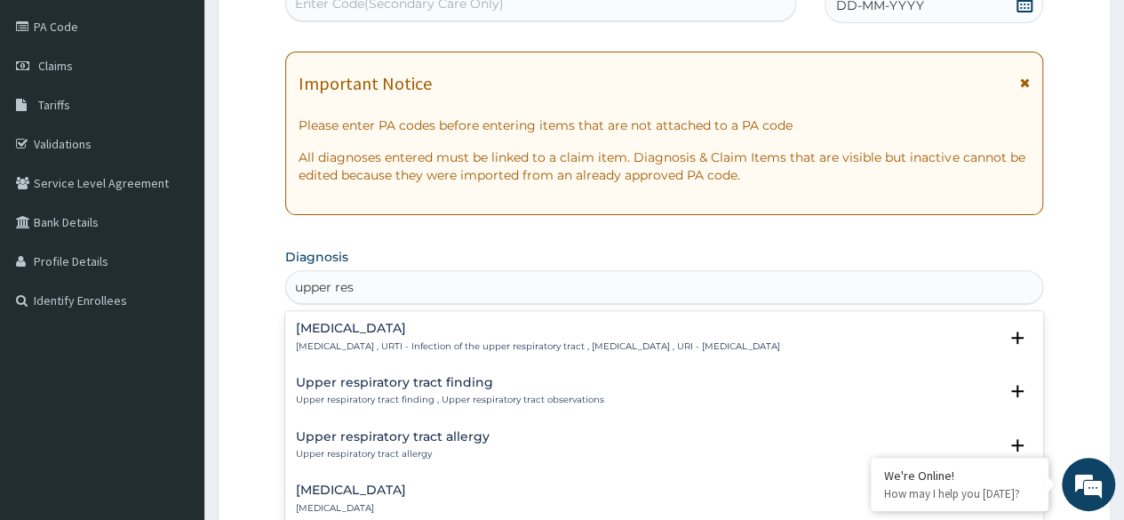
type input "upper resp"
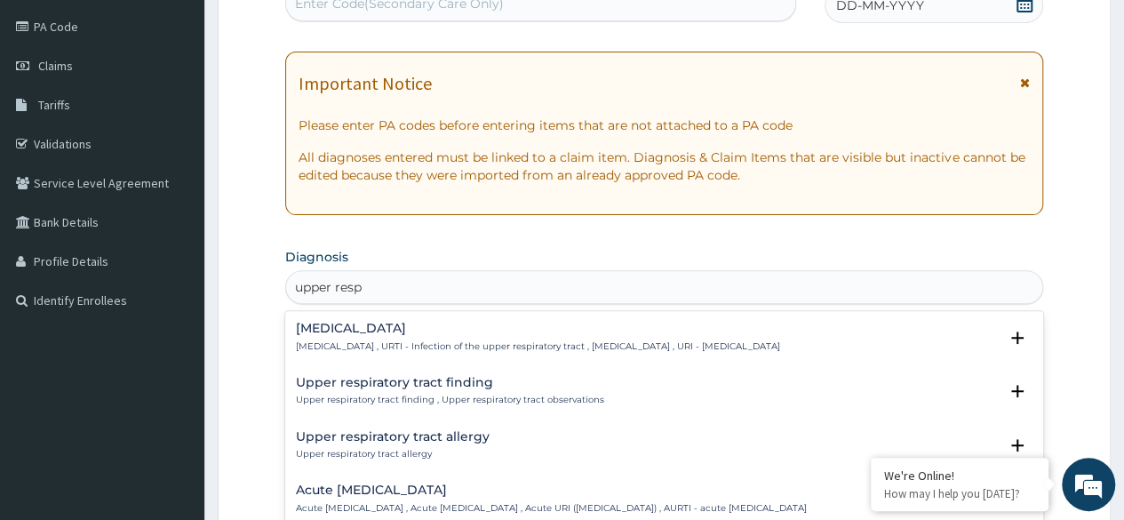
click at [523, 346] on p "Upper respiratory infection , URTI - Infection of the upper respiratory tract ,…" at bounding box center [538, 346] width 484 height 12
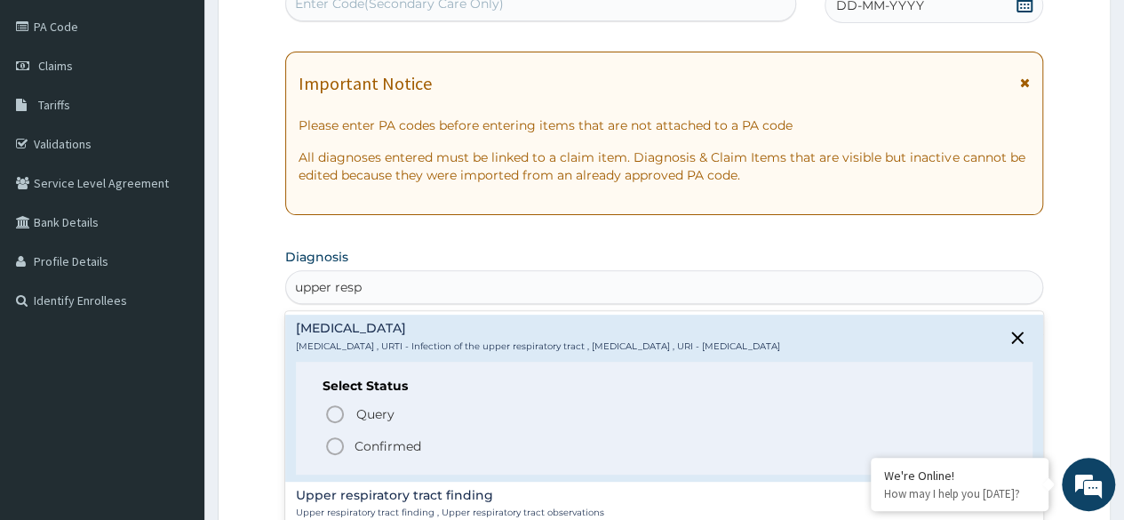
click at [331, 409] on icon "status option query" at bounding box center [334, 414] width 21 height 21
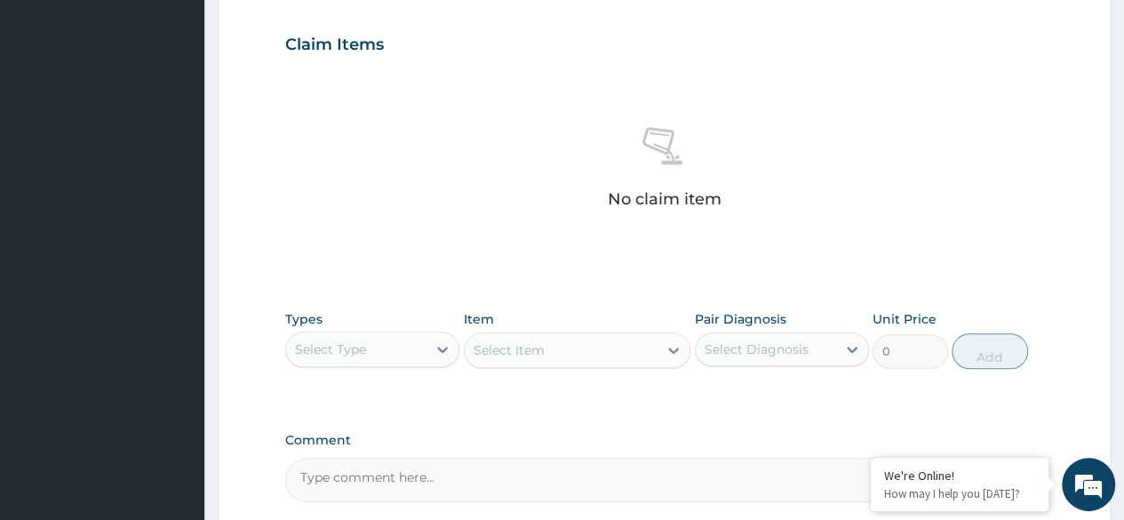
scroll to position [600, 0]
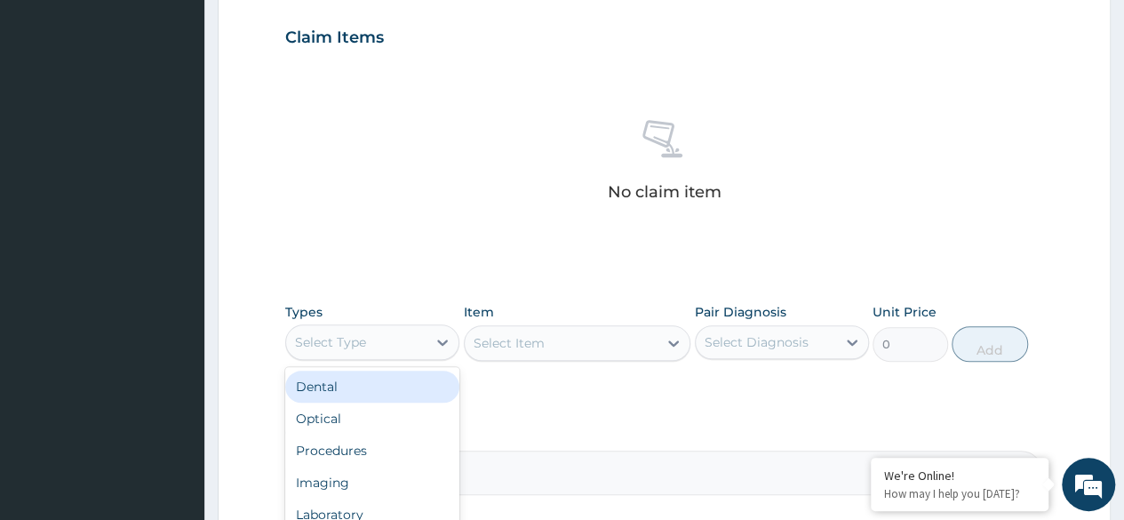
click at [357, 447] on div "Procedures" at bounding box center [372, 451] width 174 height 32
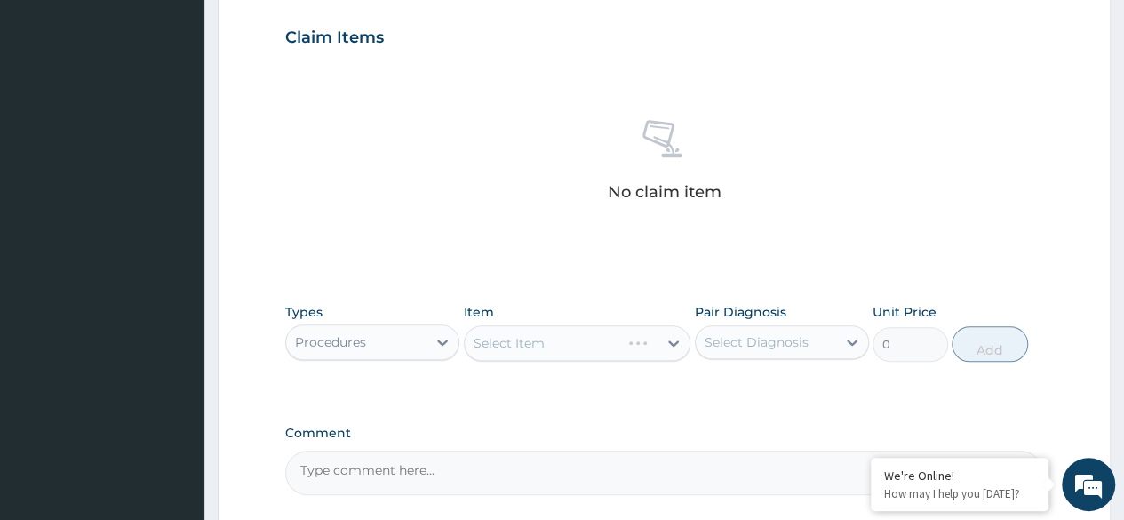
click at [570, 343] on div "Select Item" at bounding box center [578, 343] width 228 height 36
click at [555, 412] on div "PA Code / Prescription Code Enter Code(Secondary Care Only) Encounter Date DD-M…" at bounding box center [664, 32] width 758 height 925
click at [571, 351] on div "Select Item" at bounding box center [578, 343] width 228 height 36
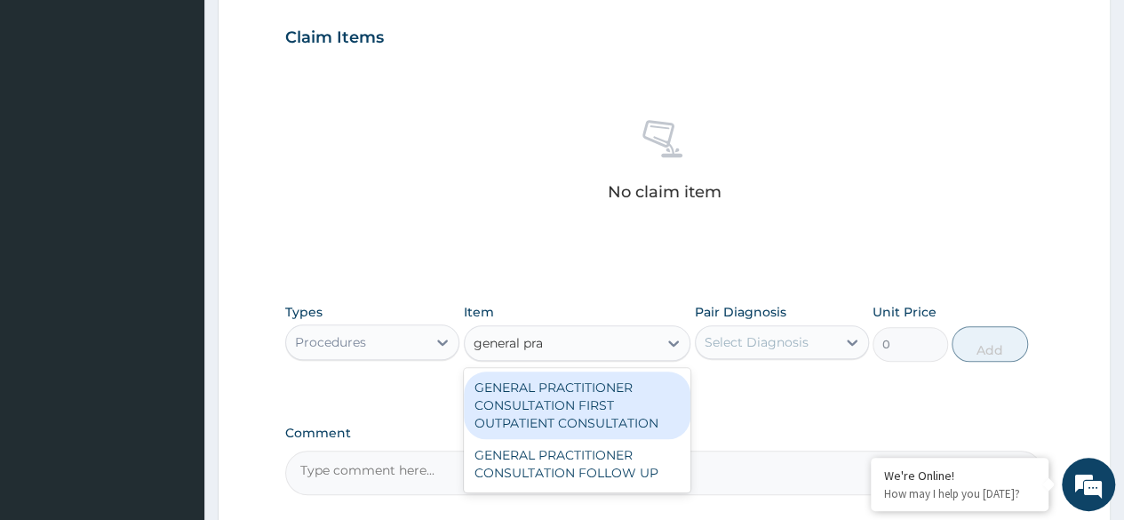
type input "general prac"
click at [652, 406] on div "GENERAL PRACTITIONER CONSULTATION FIRST OUTPATIENT CONSULTATION" at bounding box center [578, 406] width 228 height 68
type input "3370.125"
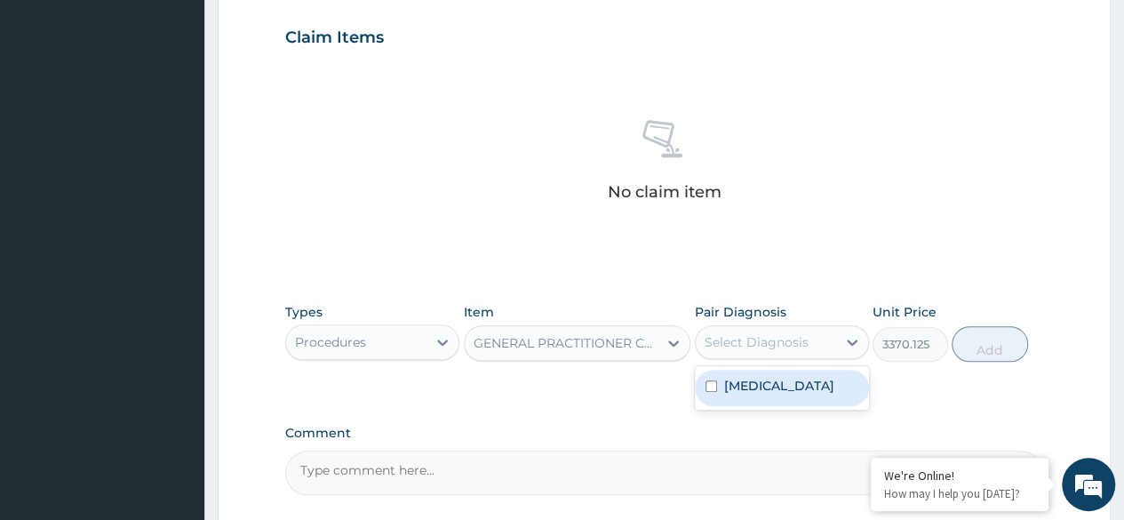
click at [789, 380] on label "Upper respiratory infection" at bounding box center [779, 386] width 110 height 18
checkbox input "true"
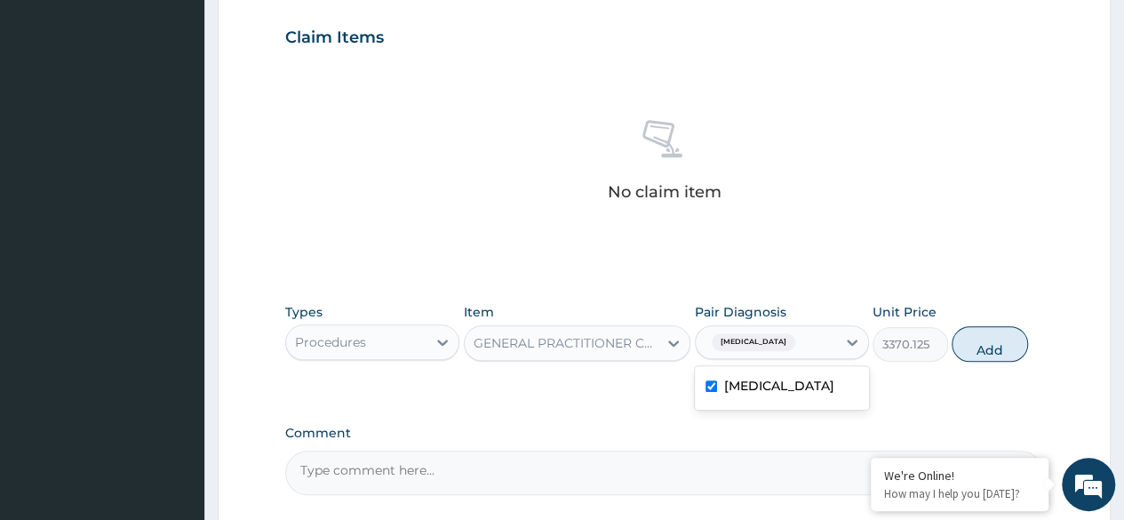
click at [966, 378] on div "Types Procedures Item GENERAL PRACTITIONER CONSULTATION FIRST OUTPATIENT CONSUL…" at bounding box center [664, 345] width 758 height 103
click at [987, 346] on button "Add" at bounding box center [990, 344] width 76 height 36
type input "0"
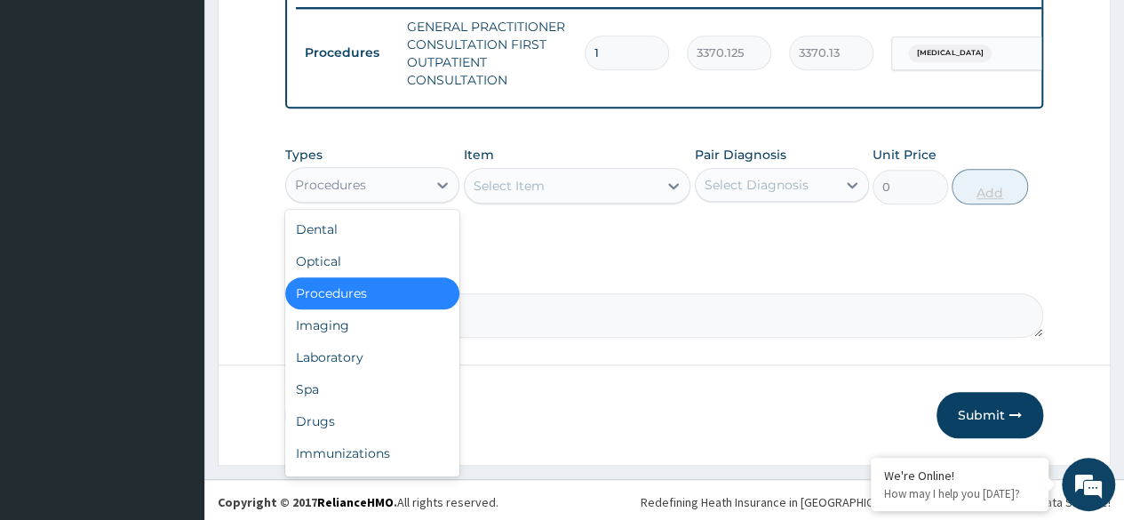
scroll to position [715, 0]
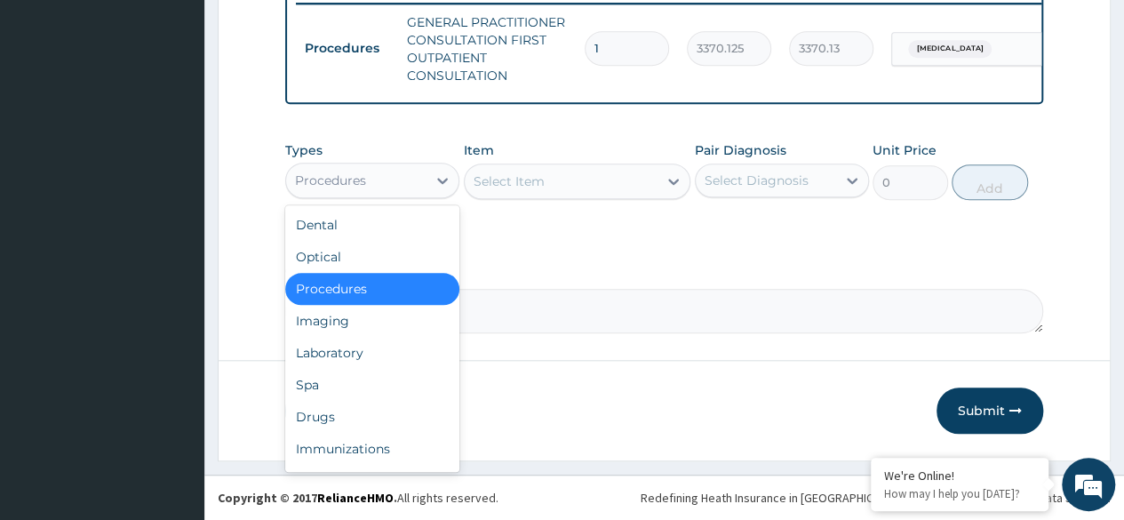
click at [374, 367] on div "Laboratory" at bounding box center [372, 353] width 174 height 32
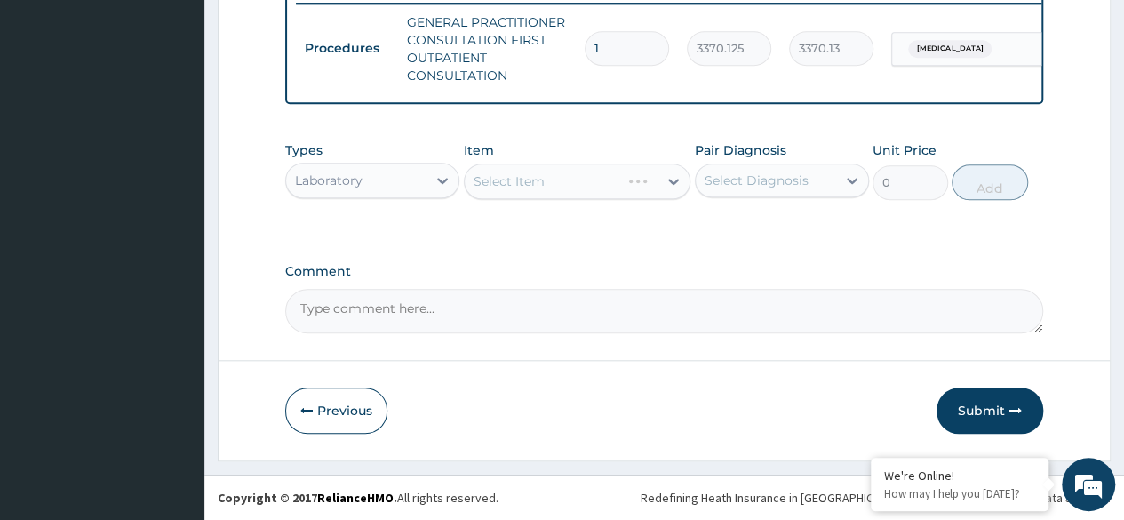
click at [571, 172] on div "Select Item" at bounding box center [578, 182] width 228 height 36
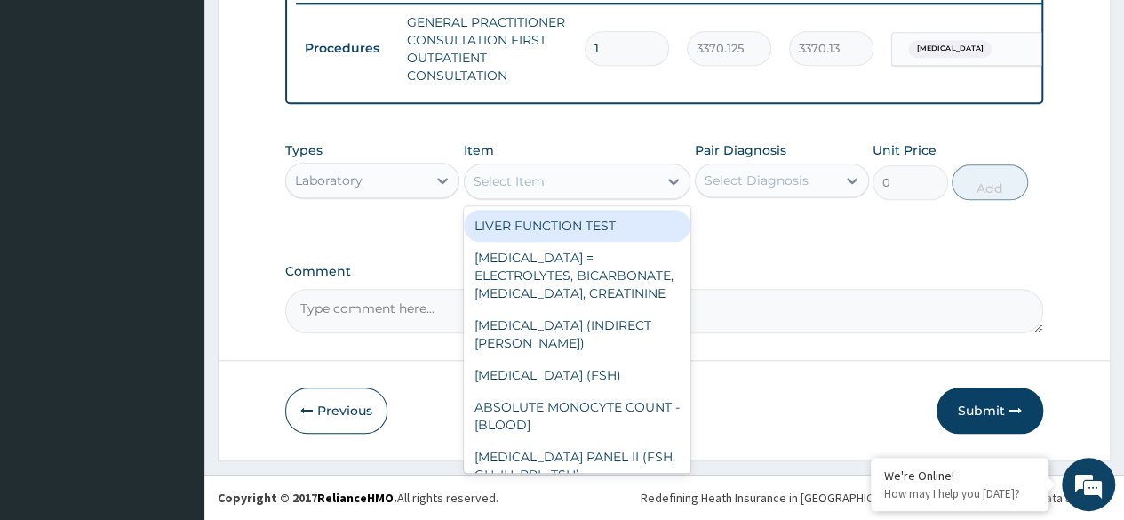
type input "f"
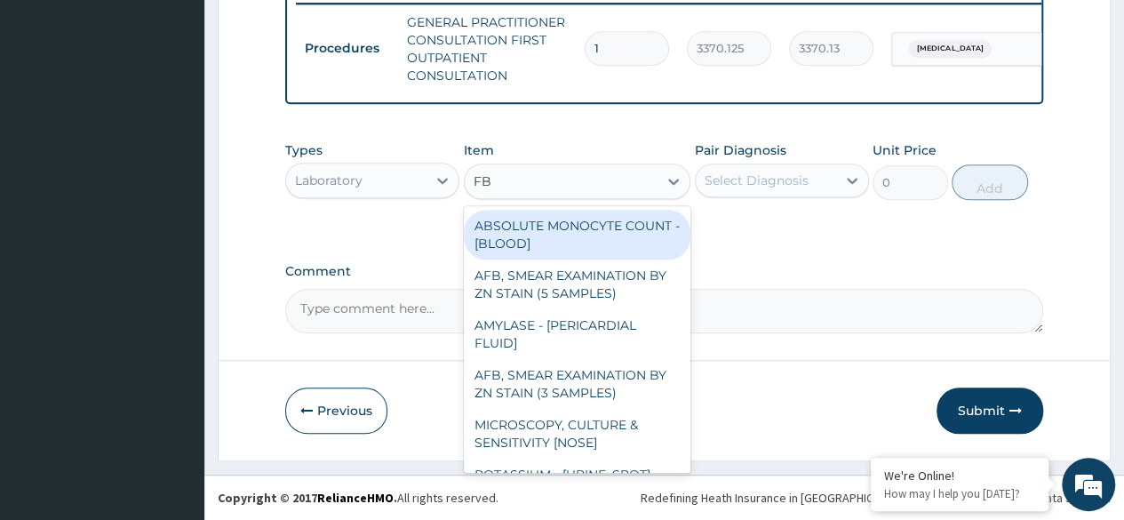
type input "FBC"
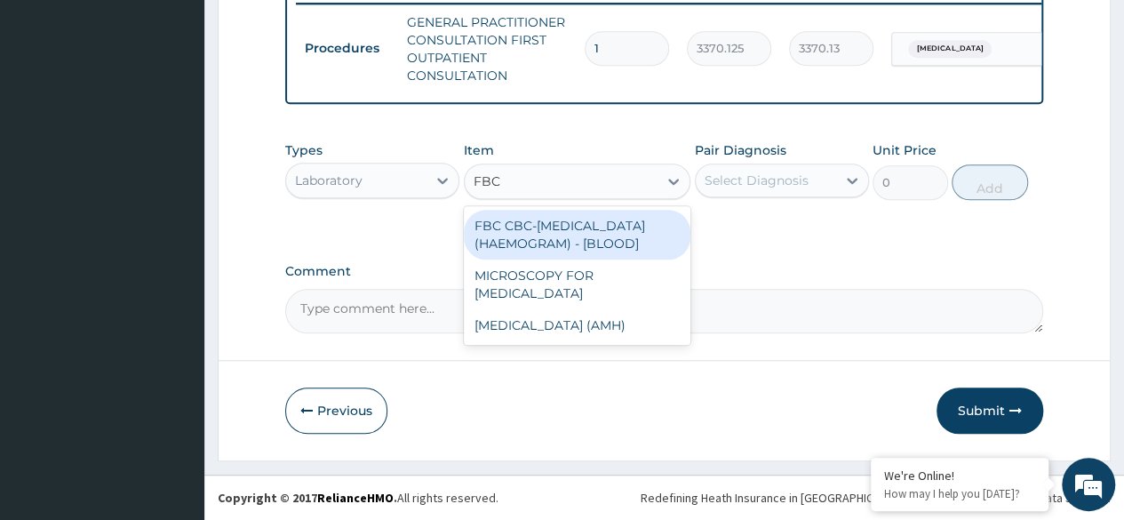
click at [615, 260] on div "FBC CBC-COMPLETE BLOOD COUNT (HAEMOGRAM) - [BLOOD]" at bounding box center [578, 235] width 228 height 50
type input "4085"
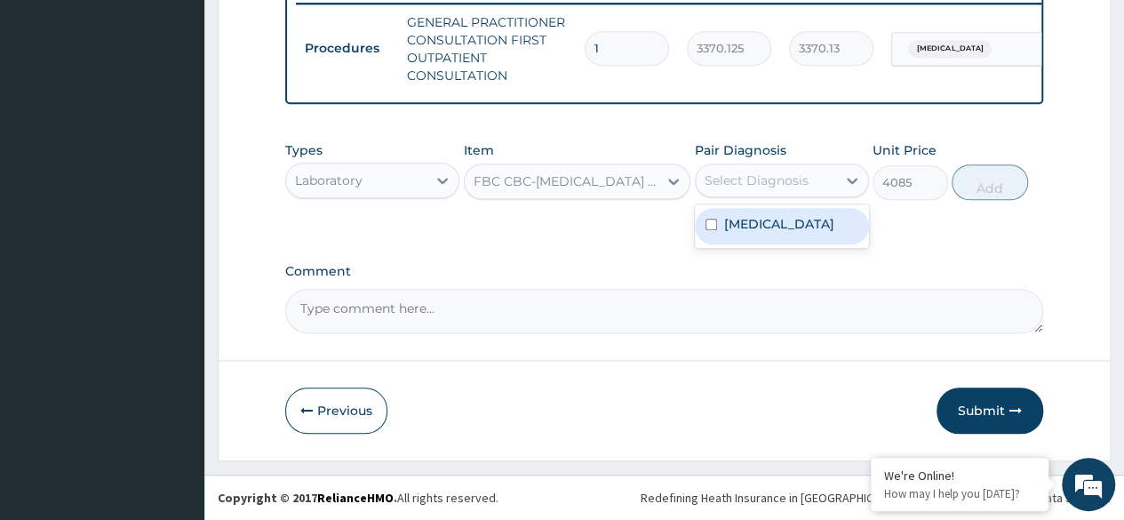
click at [835, 217] on label "Upper respiratory infection" at bounding box center [779, 224] width 110 height 18
checkbox input "true"
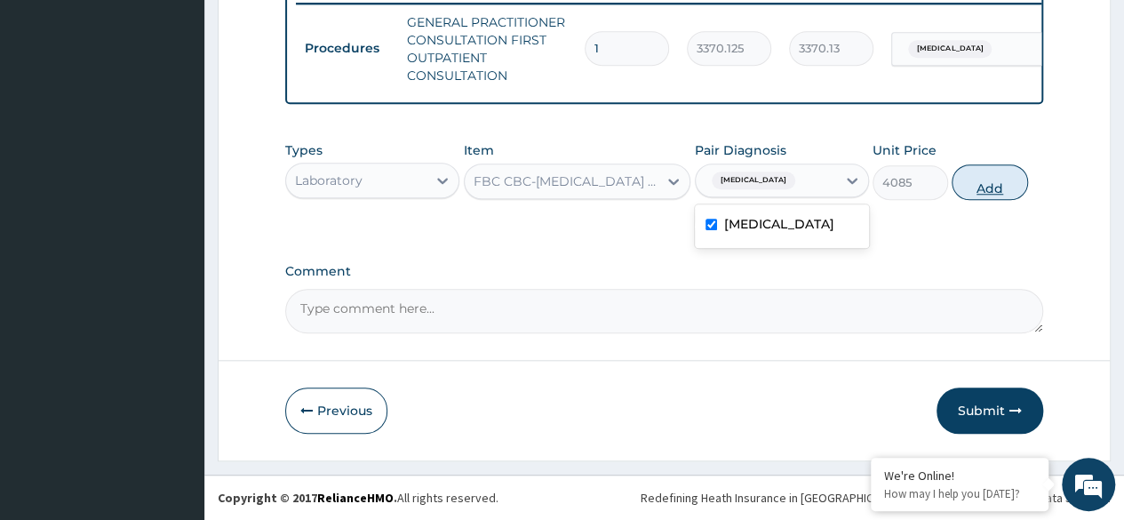
click at [1024, 193] on button "Add" at bounding box center [990, 182] width 76 height 36
type input "0"
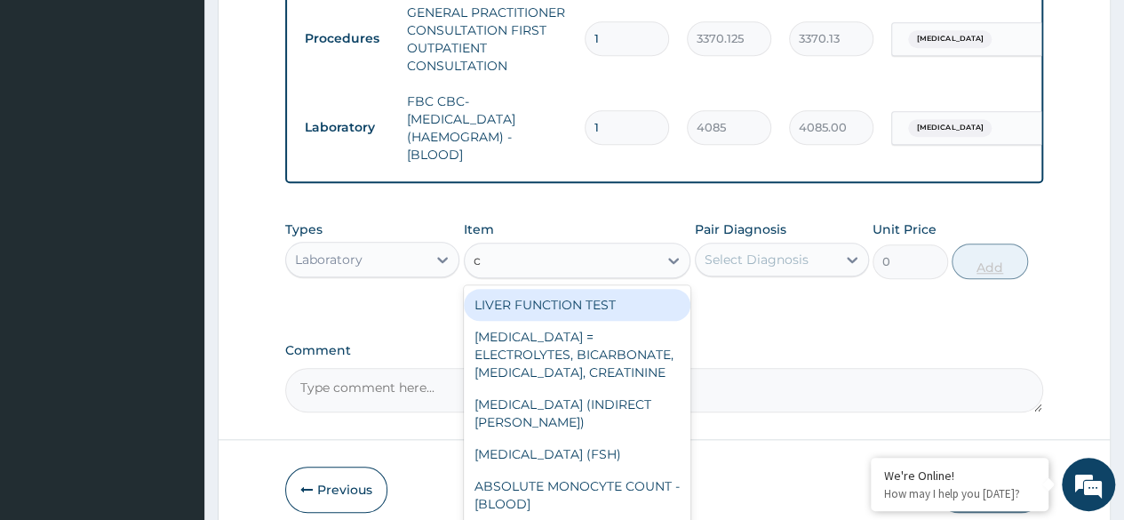
type input "c"
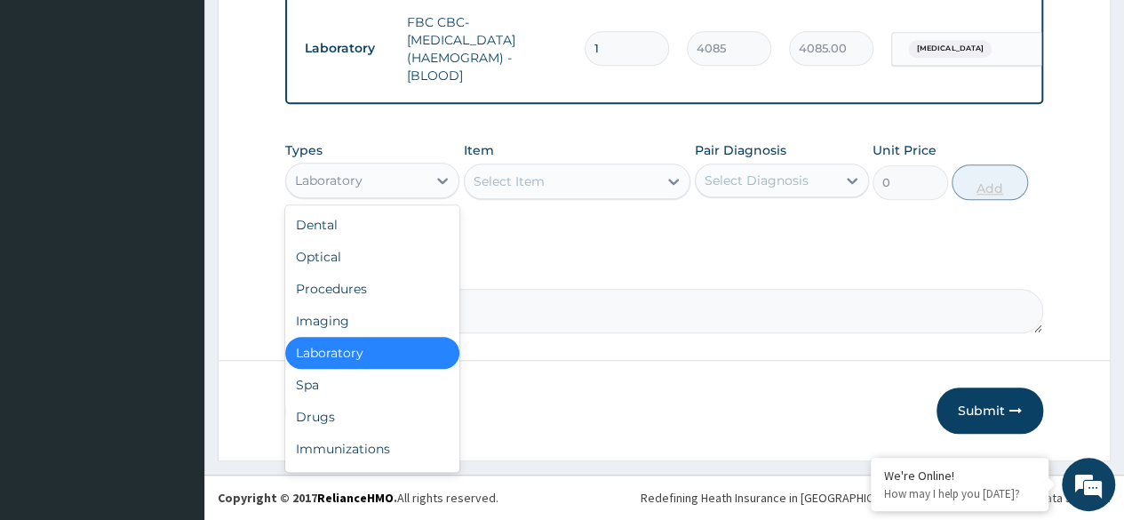
scroll to position [803, 0]
click at [341, 420] on div "Drugs" at bounding box center [372, 417] width 174 height 32
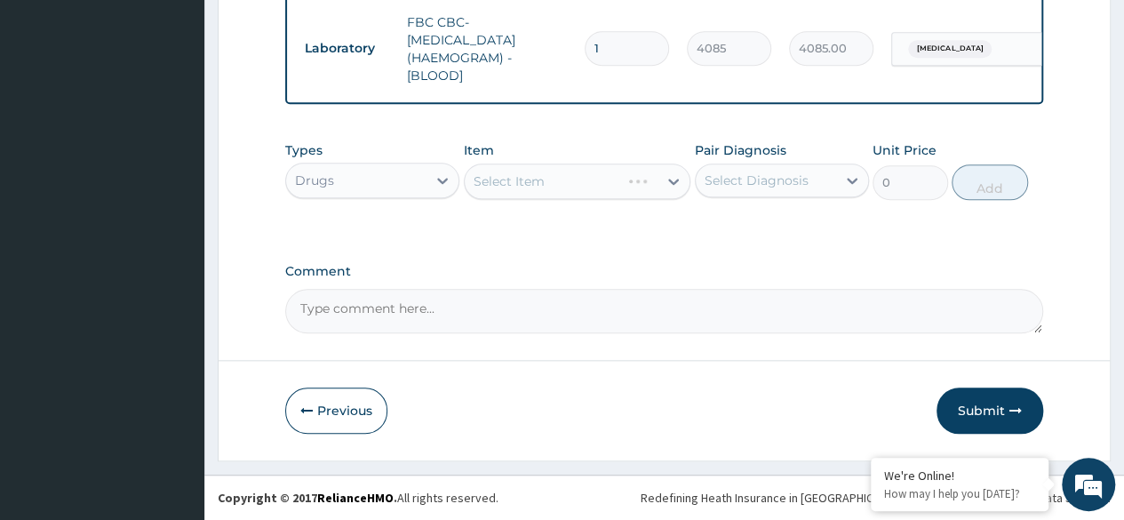
click at [536, 184] on div "Select Item" at bounding box center [578, 182] width 228 height 36
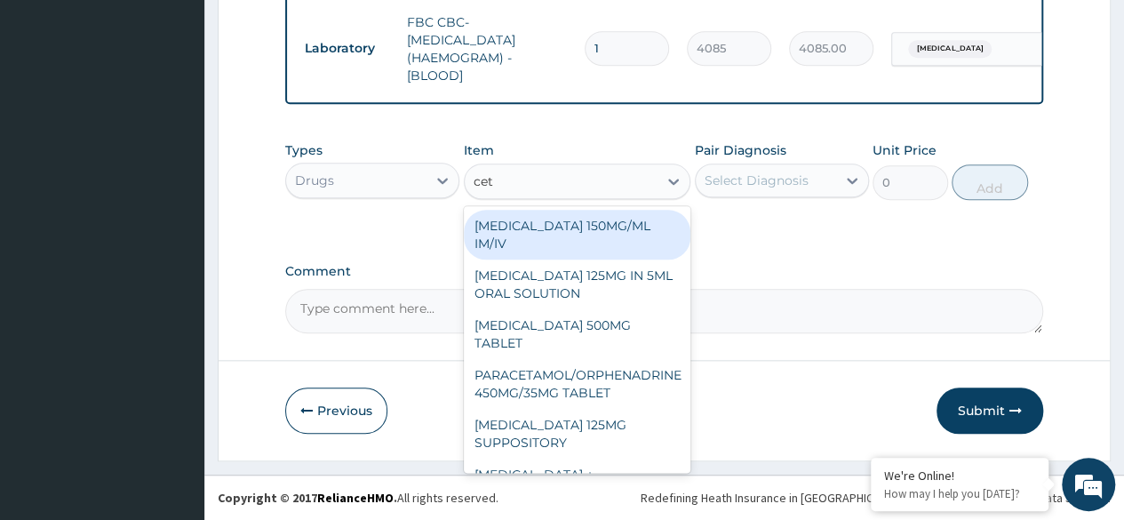
type input "ceti"
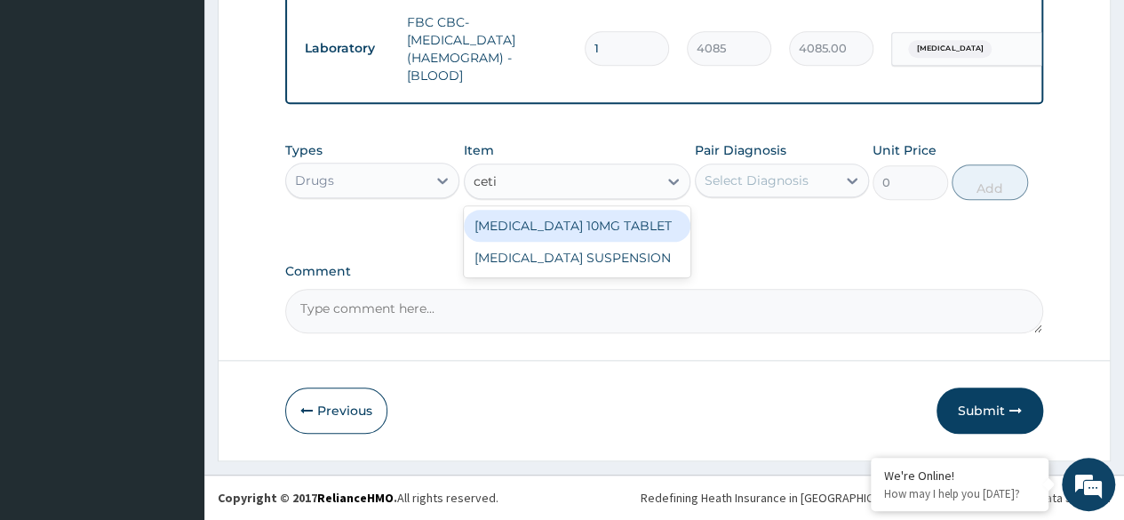
click at [641, 215] on div "CETIRIZINE 10MG TABLET" at bounding box center [578, 226] width 228 height 32
type input "115"
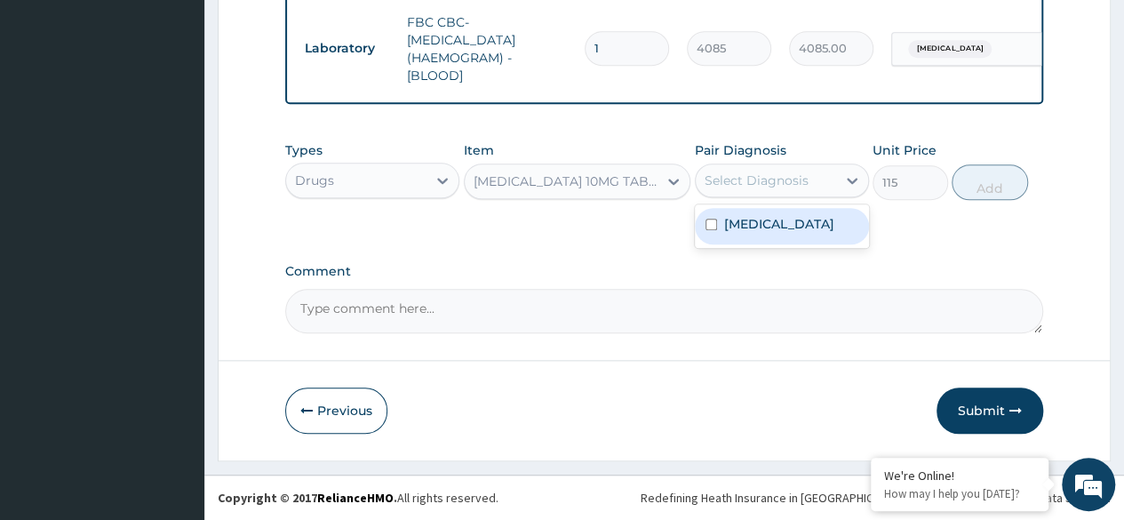
click at [815, 233] on label "Upper respiratory infection" at bounding box center [779, 224] width 110 height 18
checkbox input "true"
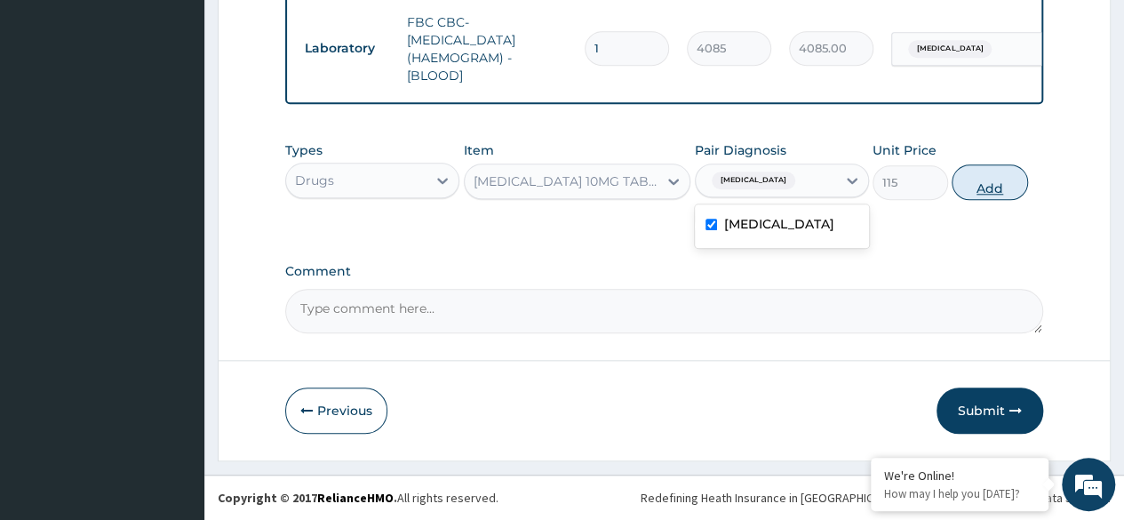
click at [1015, 181] on button "Add" at bounding box center [990, 182] width 76 height 36
type input "0"
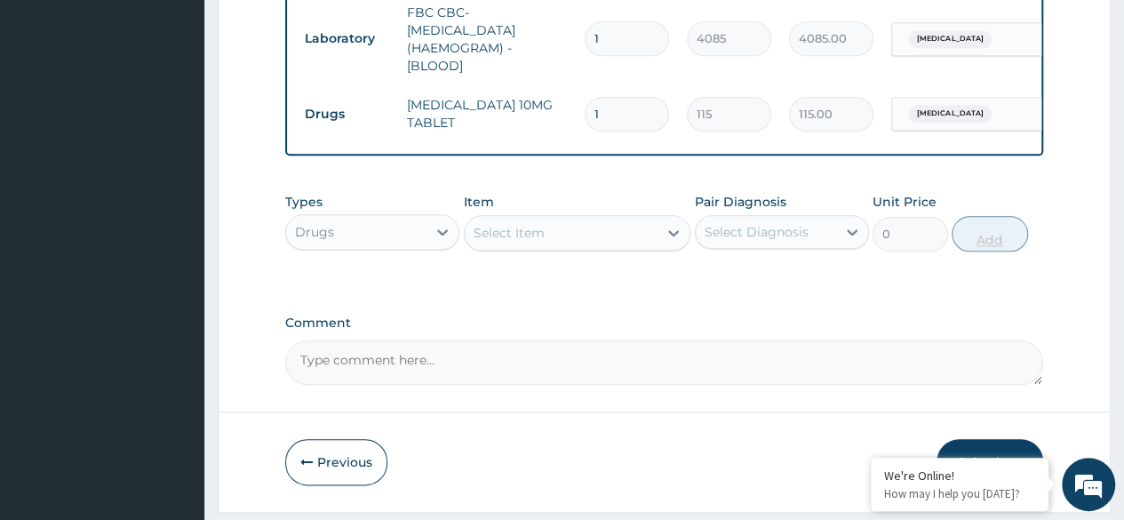
type input "0.00"
type input "5"
type input "575.00"
type input "5"
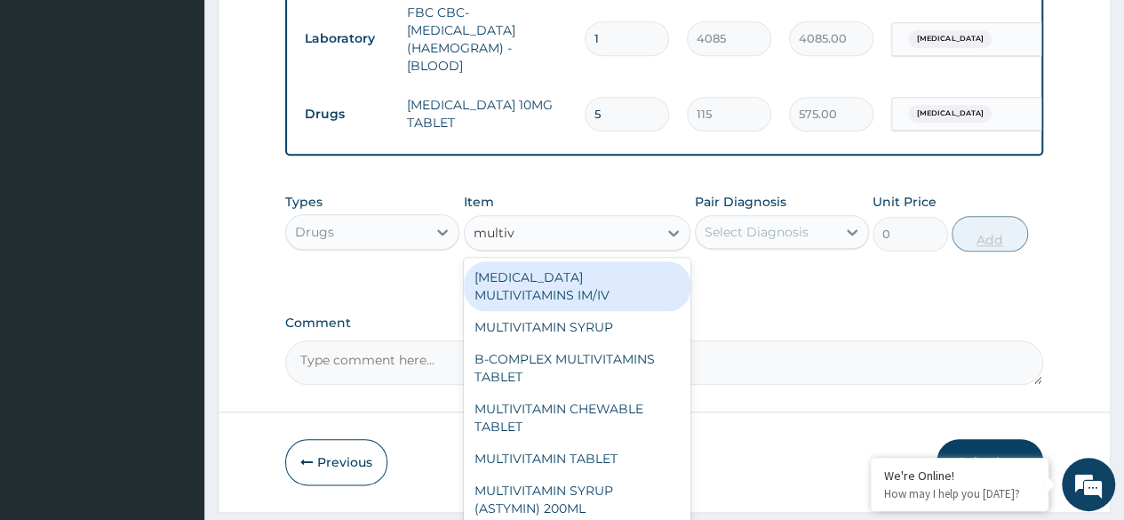
type input "multiv"
type input "multivitam"
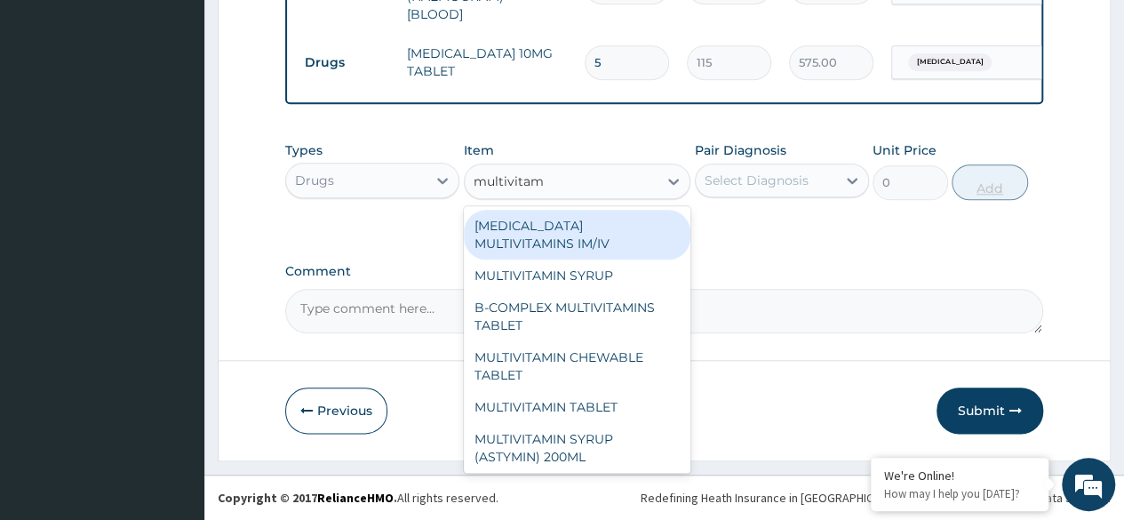
scroll to position [866, 0]
click at [622, 323] on div "B-COMPLEX MULTIVITAMINS TABLET" at bounding box center [578, 317] width 228 height 50
type input "31.04999923706055"
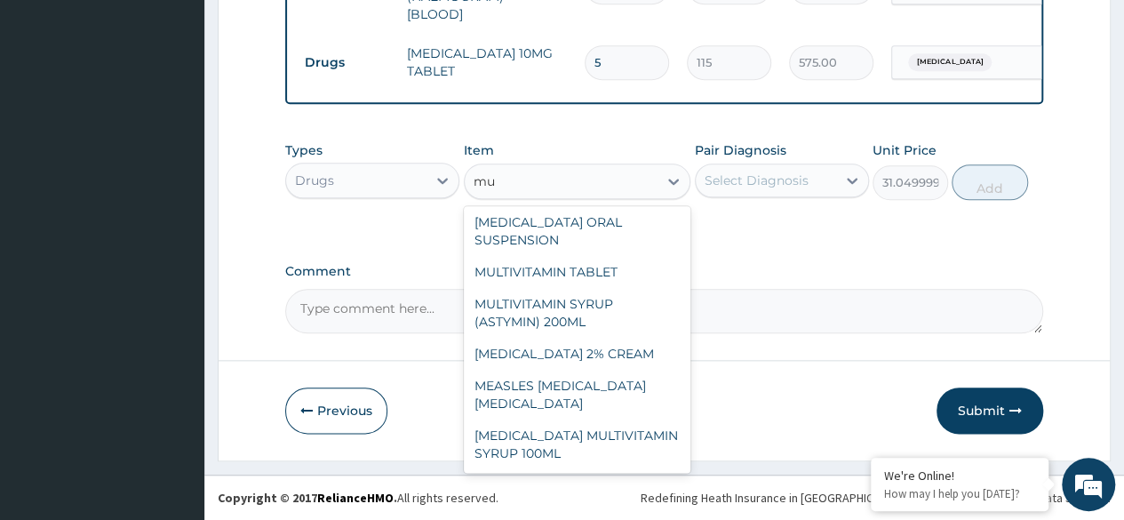
scroll to position [0, 0]
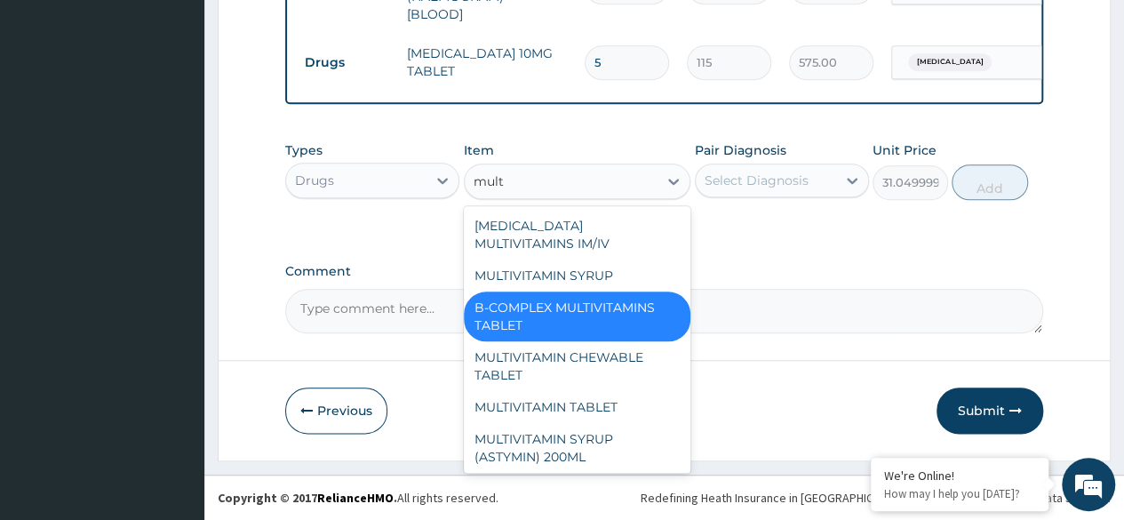
type input "multi"
click at [606, 403] on div "MULTIVITAMIN TABLET" at bounding box center [578, 407] width 228 height 32
type input "11.5"
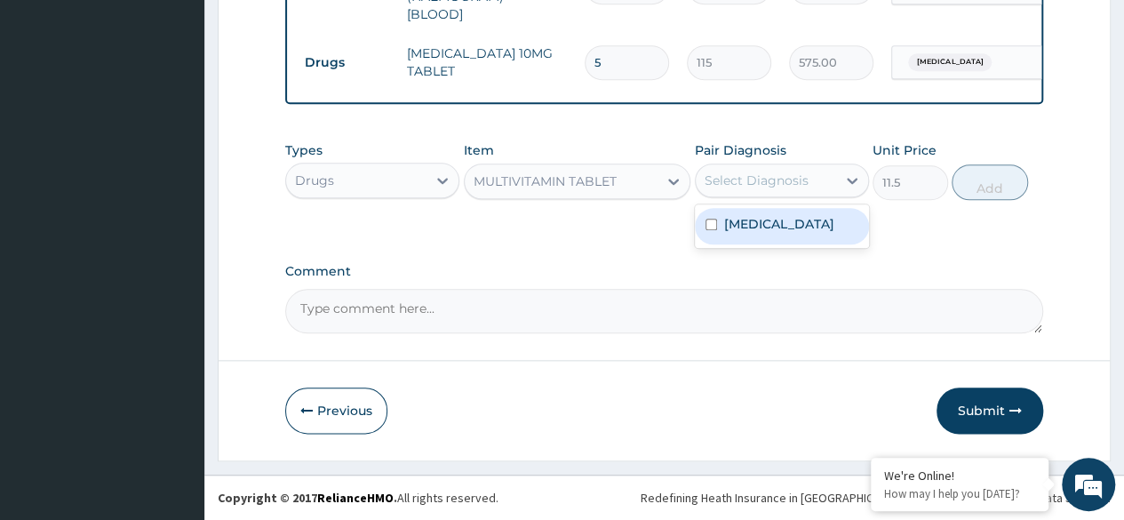
click at [835, 221] on label "Upper respiratory infection" at bounding box center [779, 224] width 110 height 18
checkbox input "true"
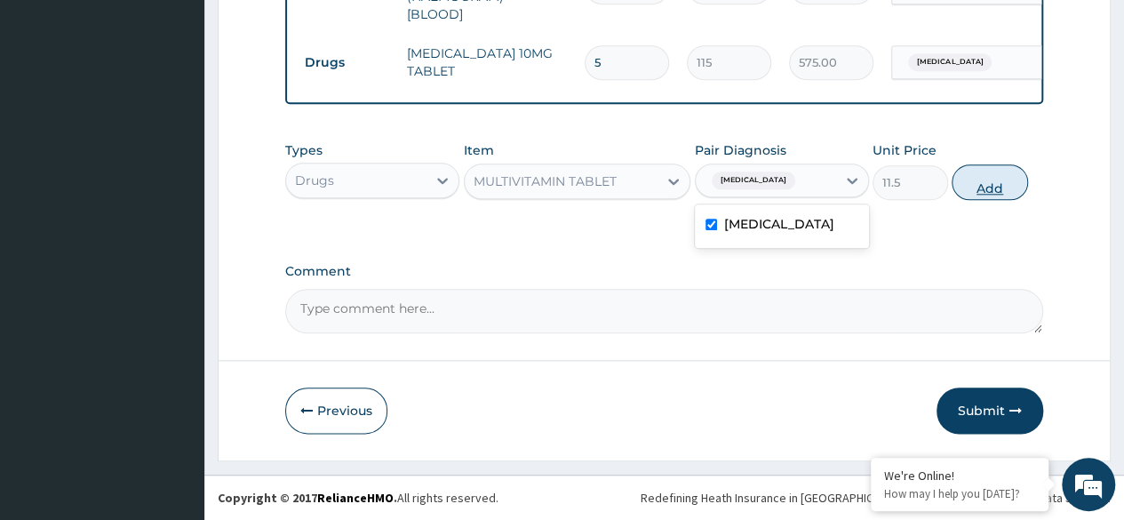
click at [1018, 190] on button "Add" at bounding box center [990, 182] width 76 height 36
type input "0"
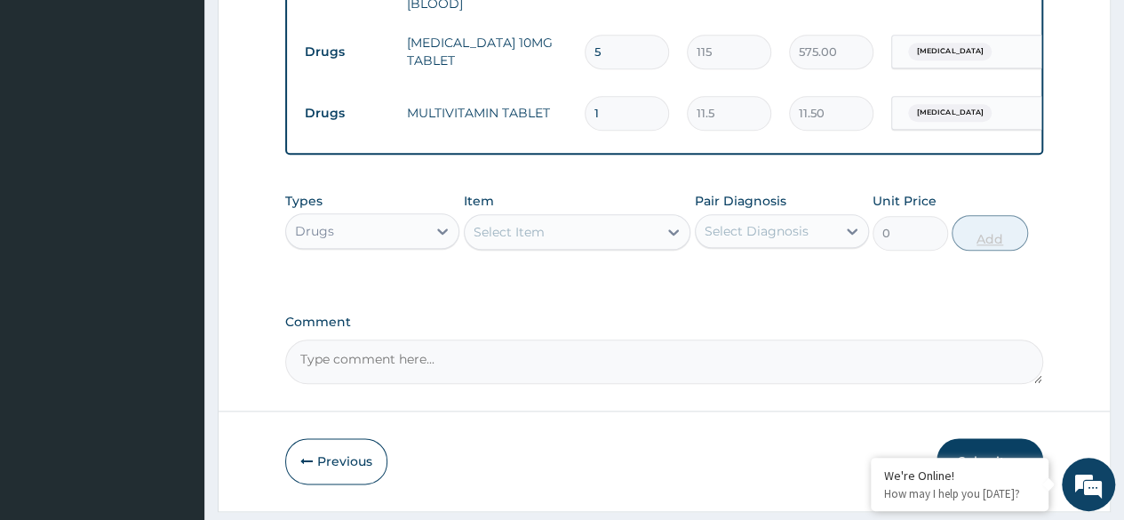
type input "14"
type input "161.00"
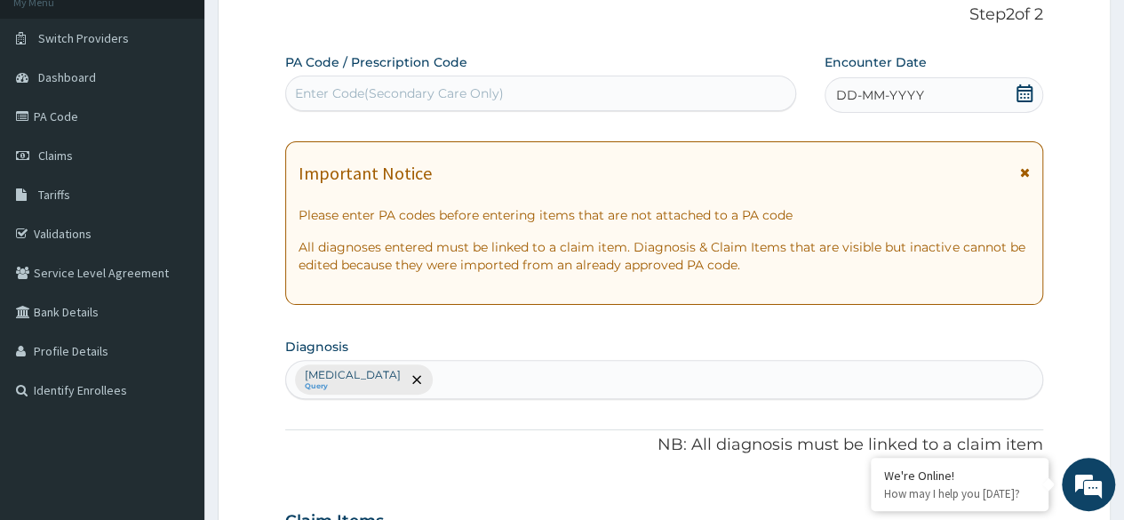
scroll to position [153, 0]
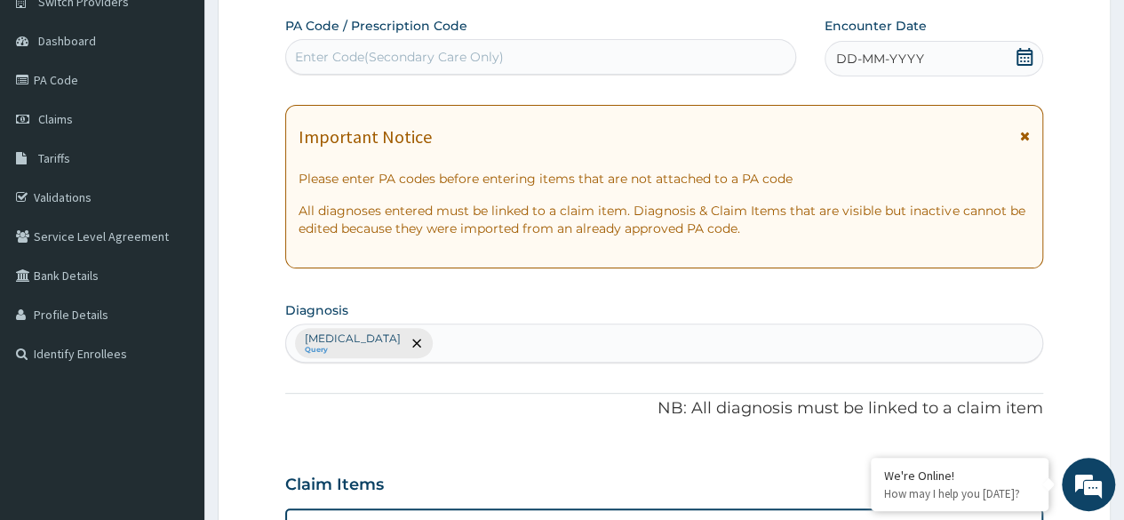
type input "14"
click at [953, 55] on div "DD-MM-YYYY" at bounding box center [934, 59] width 219 height 36
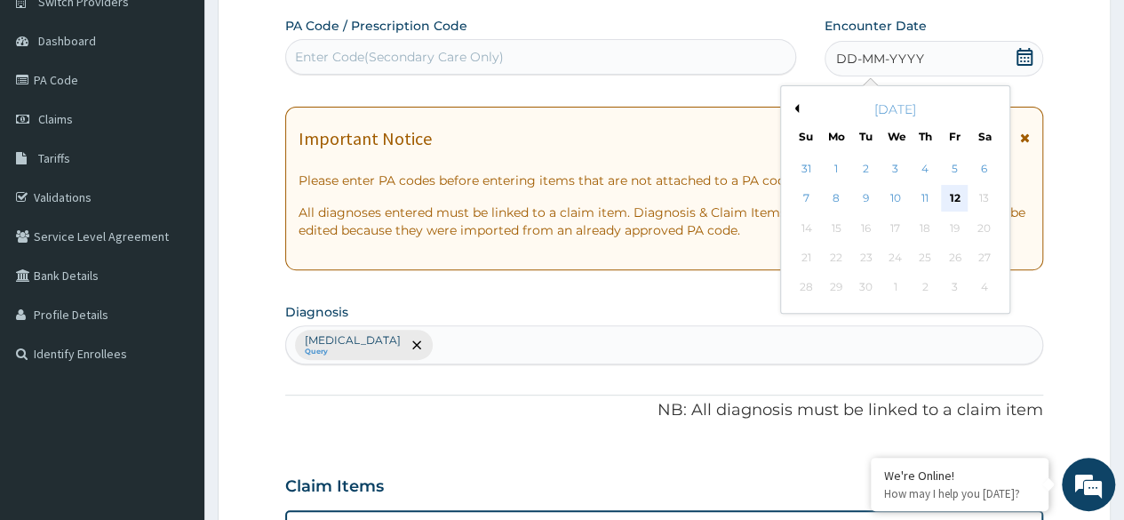
click at [949, 197] on div "12" at bounding box center [954, 199] width 27 height 27
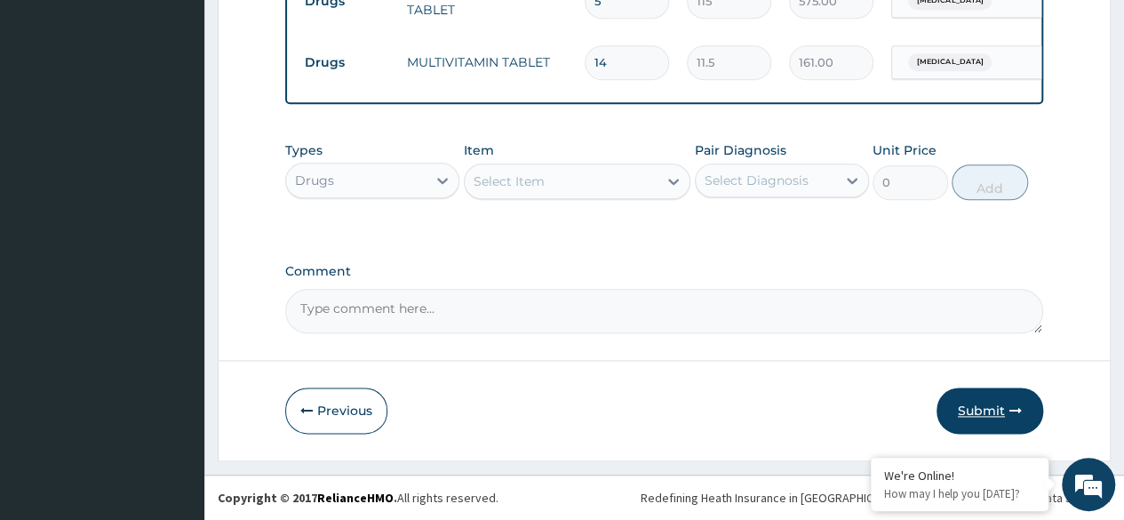
click at [976, 415] on button "Submit" at bounding box center [990, 411] width 107 height 46
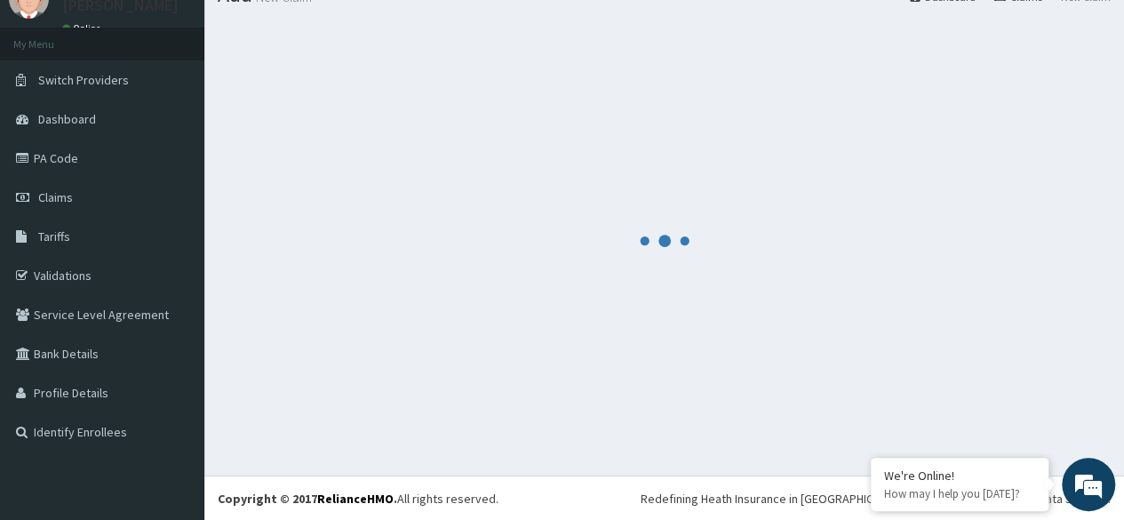
scroll to position [927, 0]
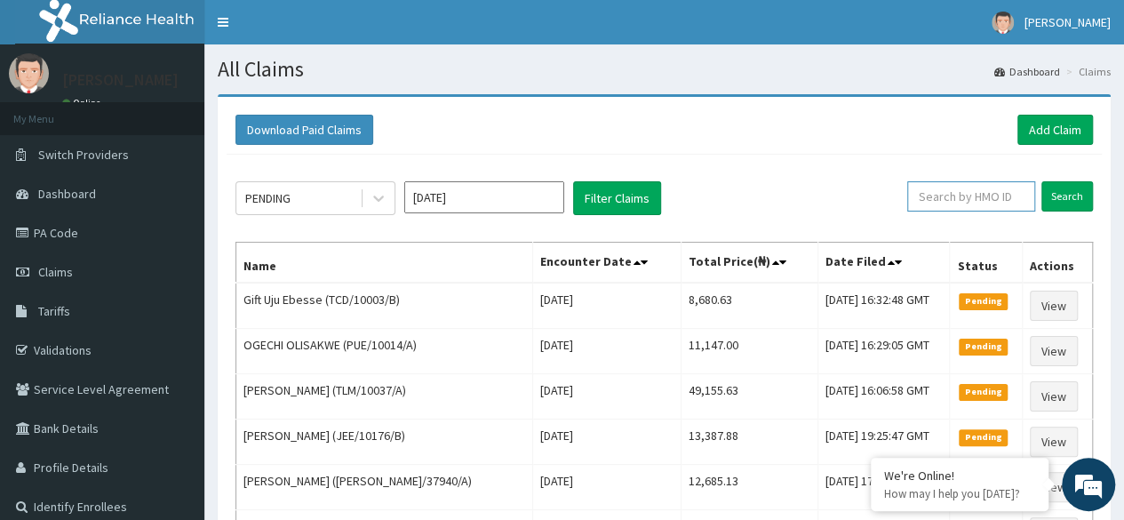
click at [960, 184] on input "text" at bounding box center [971, 196] width 128 height 30
paste input "PSH/10006/A"
type input "PSH/10006/A"
click at [1067, 200] on input "Search" at bounding box center [1068, 196] width 52 height 30
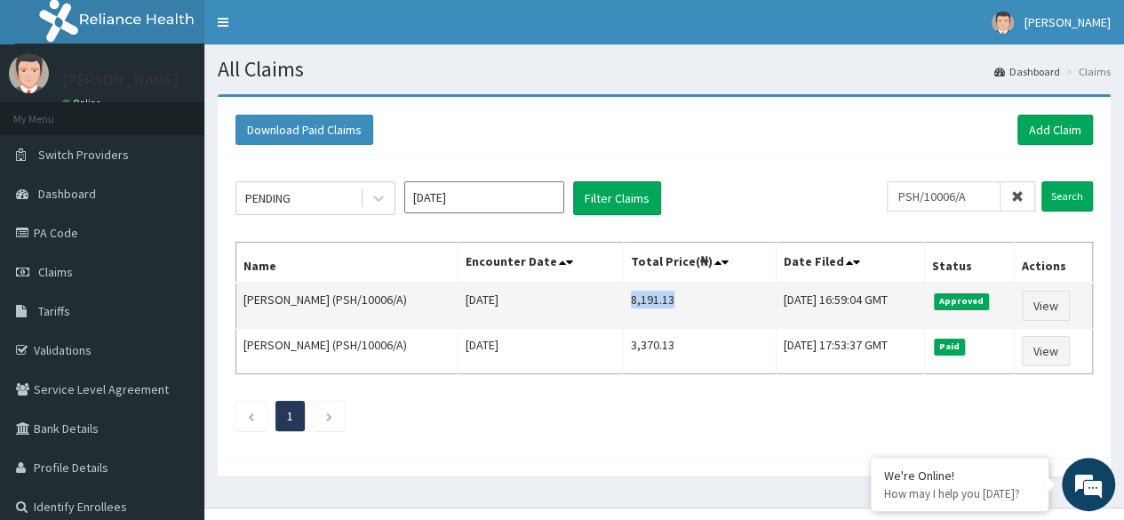
drag, startPoint x: 582, startPoint y: 294, endPoint x: 626, endPoint y: 294, distance: 43.6
click at [626, 294] on td "8,191.13" at bounding box center [700, 306] width 154 height 46
copy td "8,191.13"
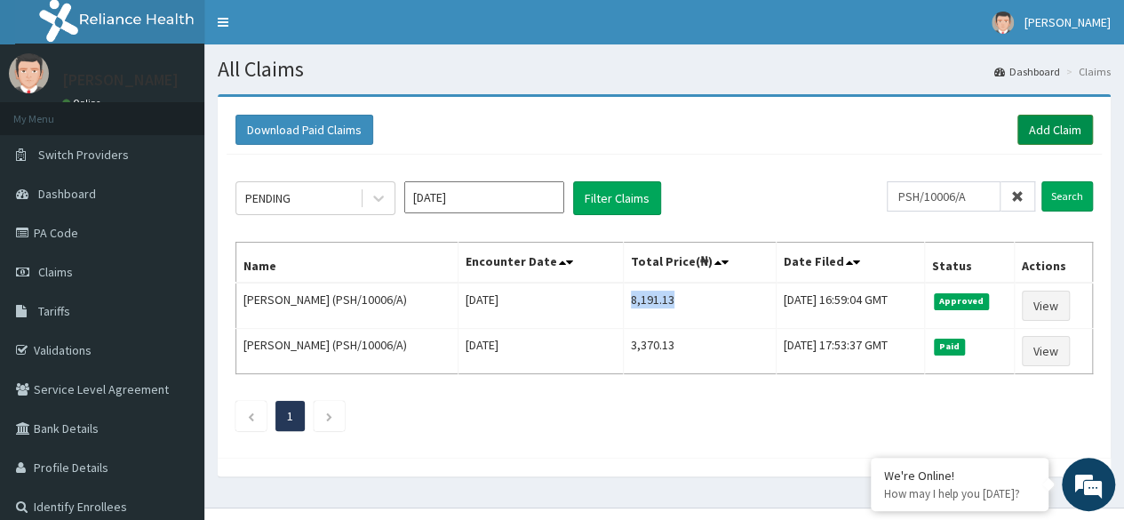
click at [1035, 123] on link "Add Claim" at bounding box center [1056, 130] width 76 height 30
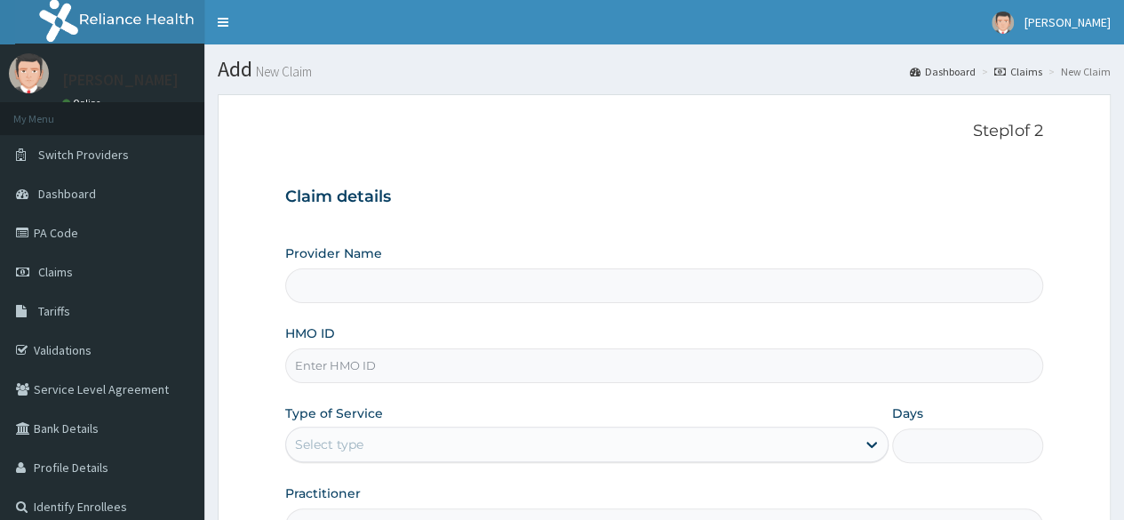
click at [741, 365] on input "HMO ID" at bounding box center [664, 365] width 758 height 35
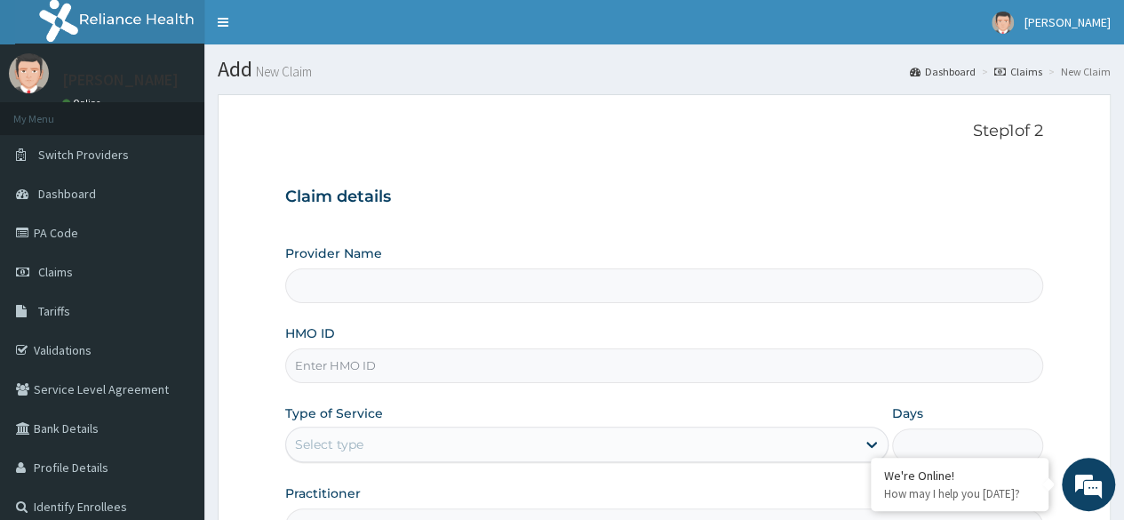
type input "Reliance Family Clinics (RFC) - Lekki"
paste input "TIM/10004/B"
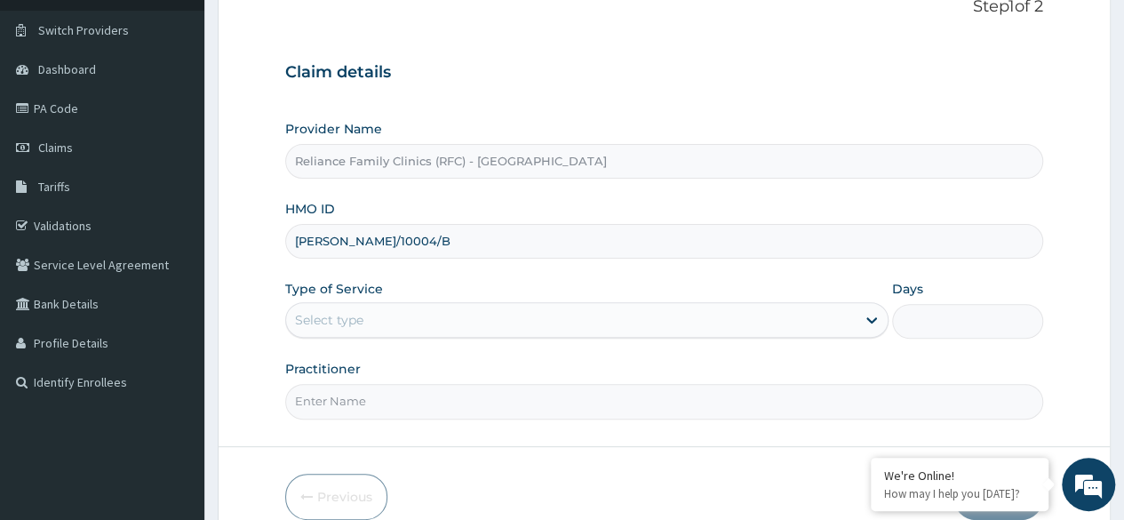
scroll to position [172, 0]
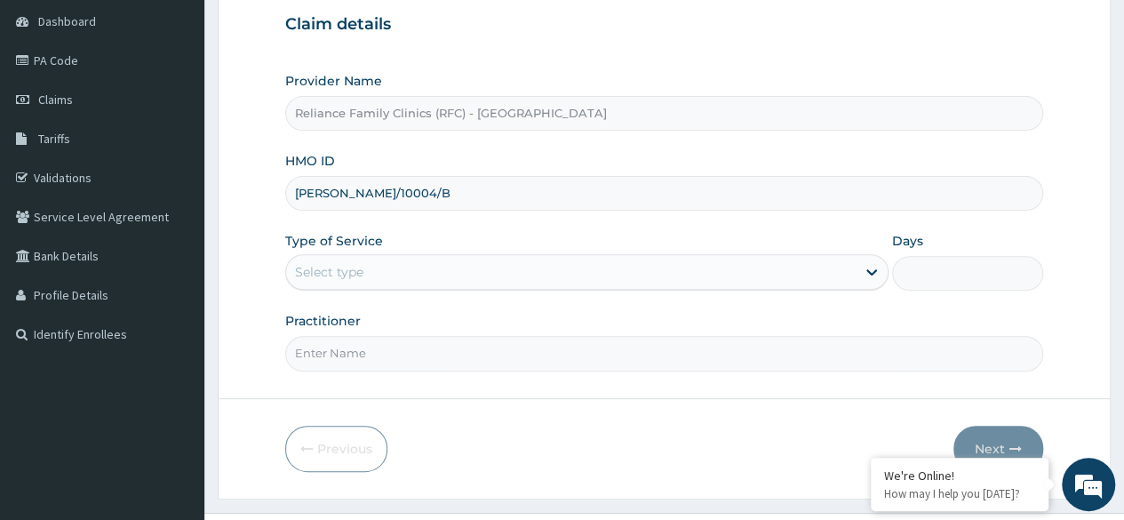
type input "TIM/10004/B"
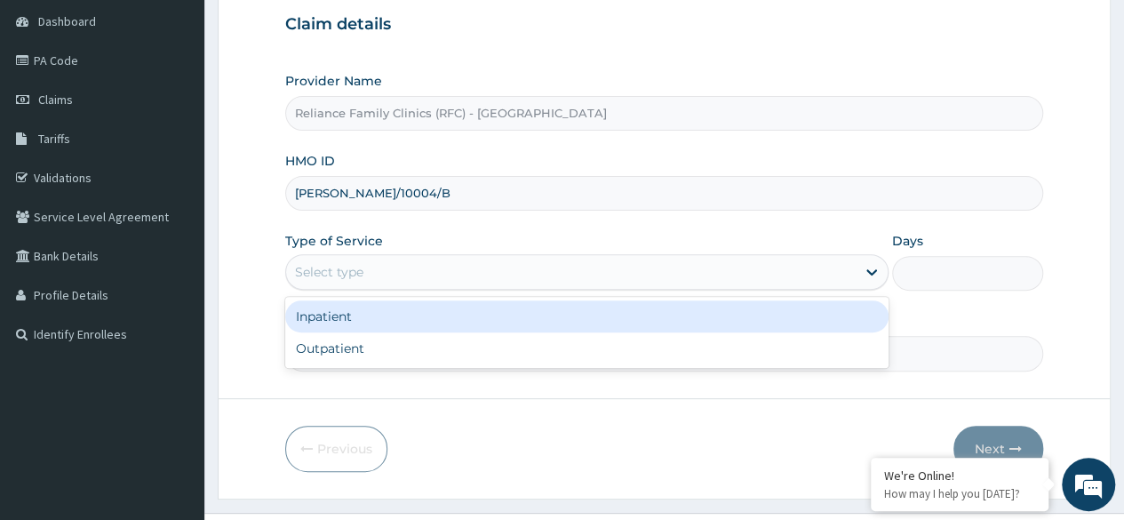
click at [467, 344] on div "Outpatient" at bounding box center [586, 348] width 603 height 32
type input "1"
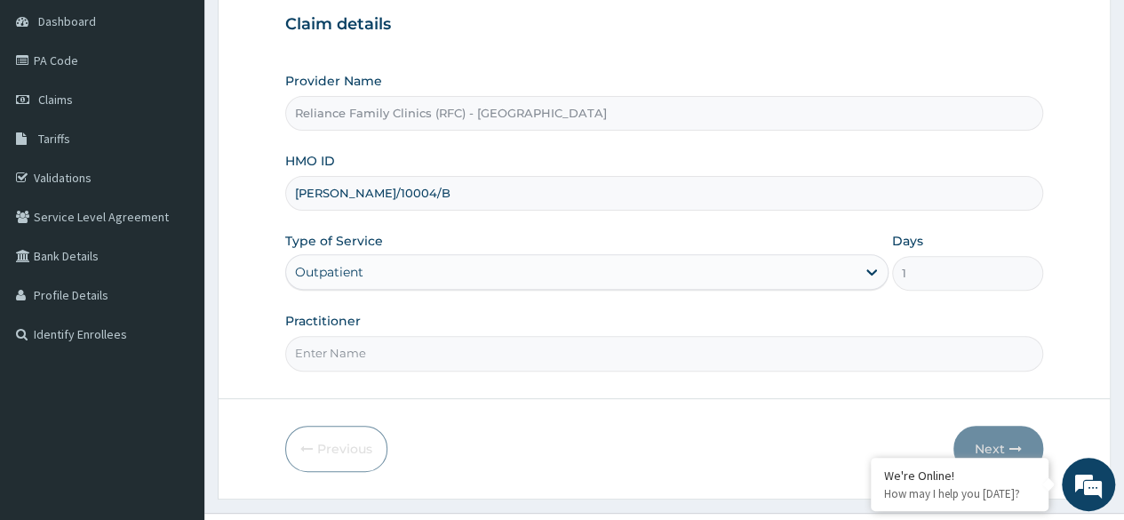
click at [509, 344] on input "Practitioner" at bounding box center [664, 353] width 758 height 35
click at [539, 347] on input "Practitioner" at bounding box center [664, 353] width 758 height 35
click at [627, 336] on input "Practitioner" at bounding box center [664, 353] width 758 height 35
type input "Locum"
click at [1010, 432] on button "Next" at bounding box center [999, 449] width 90 height 46
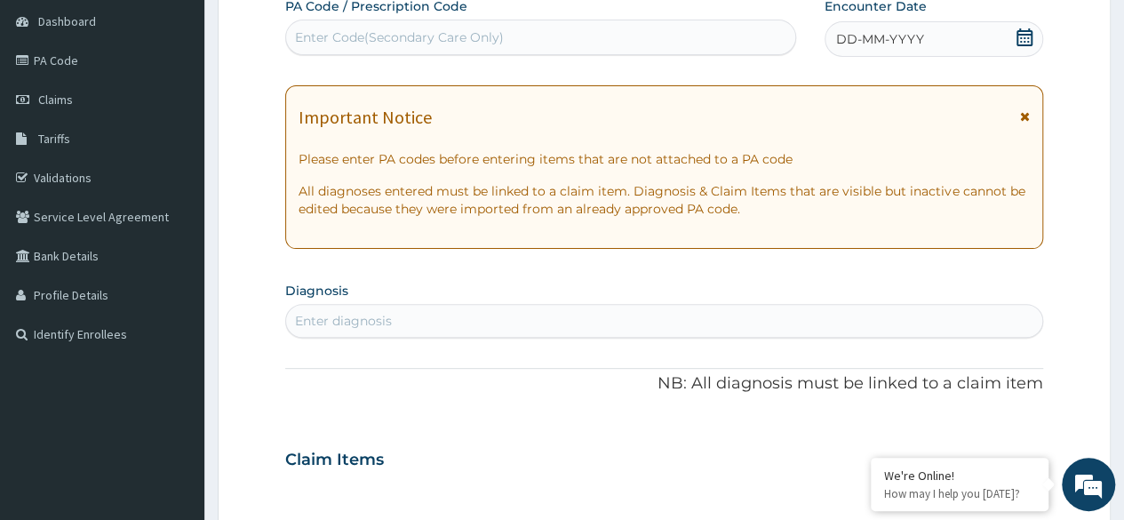
scroll to position [0, 0]
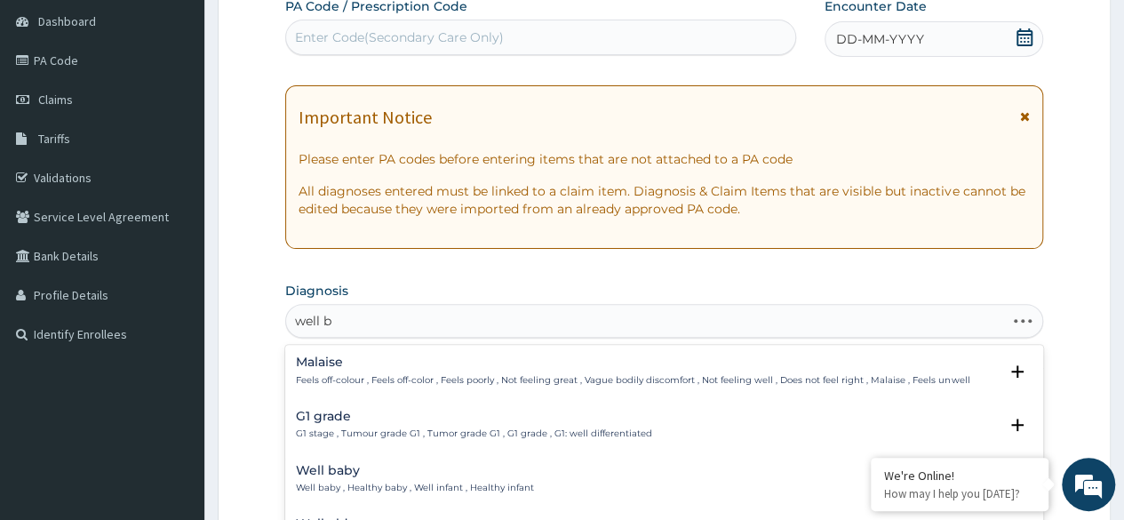
type input "well ba"
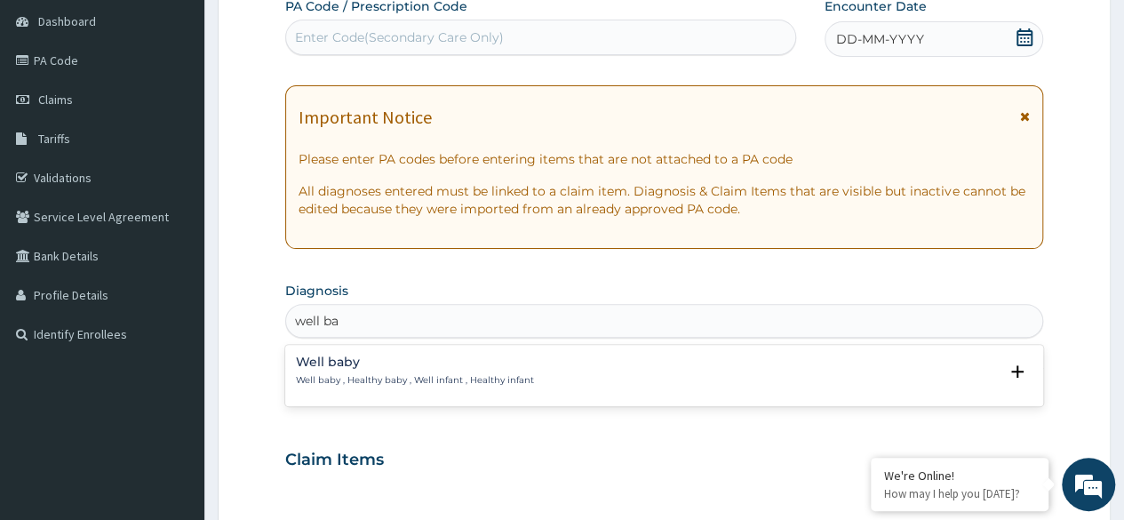
click at [595, 362] on div "Well baby Well baby , Healthy baby , Well infant , Healthy infant" at bounding box center [664, 371] width 737 height 31
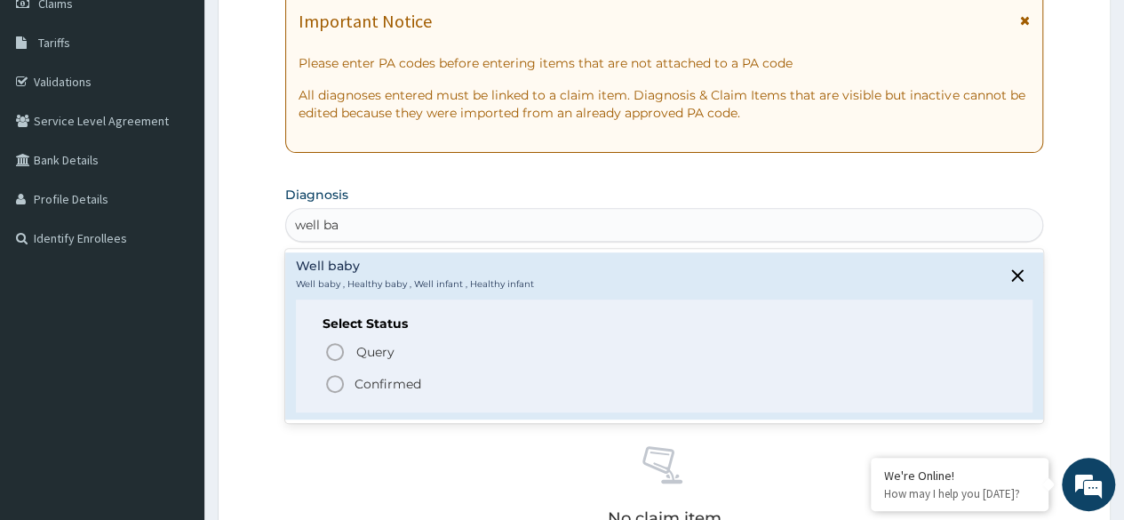
scroll to position [295, 0]
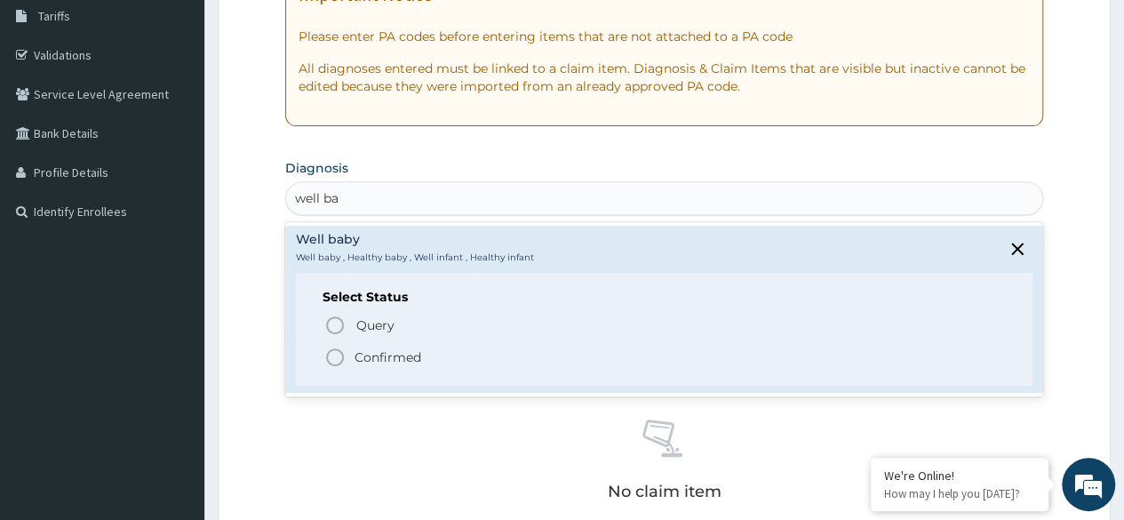
click at [348, 352] on span "Confirmed" at bounding box center [665, 357] width 682 height 21
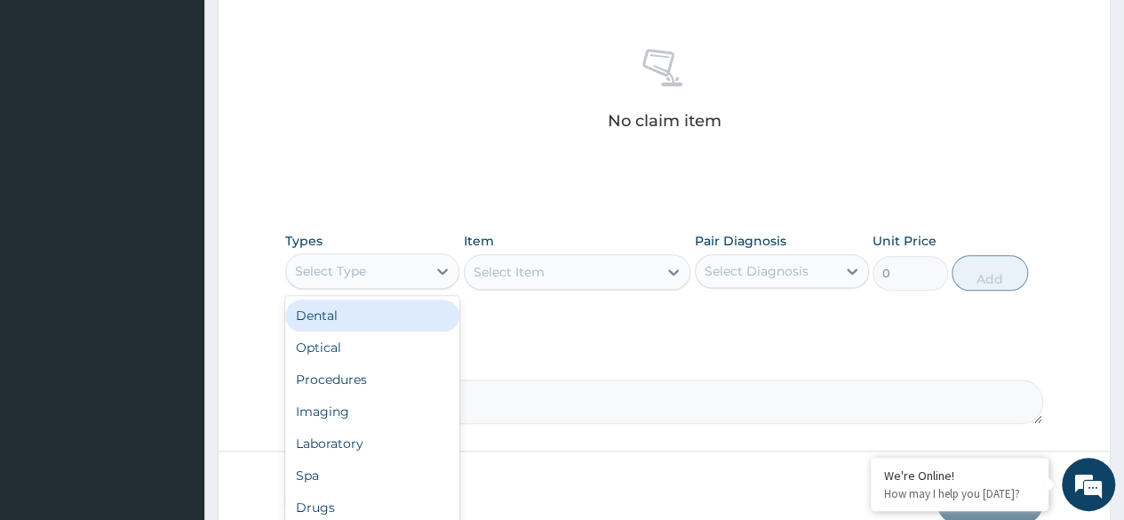
scroll to position [758, 0]
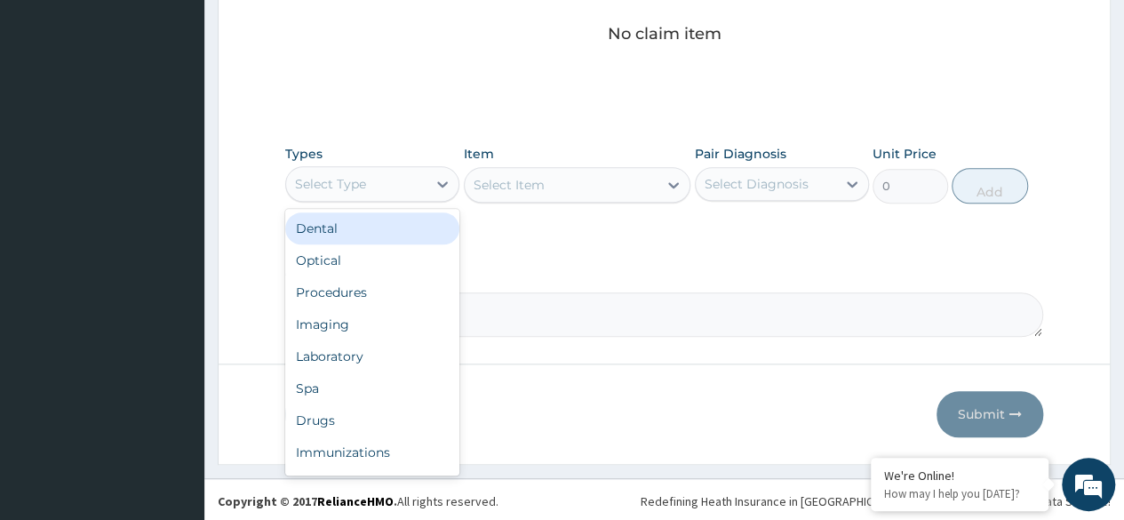
click at [392, 455] on div "Immunizations" at bounding box center [372, 452] width 174 height 32
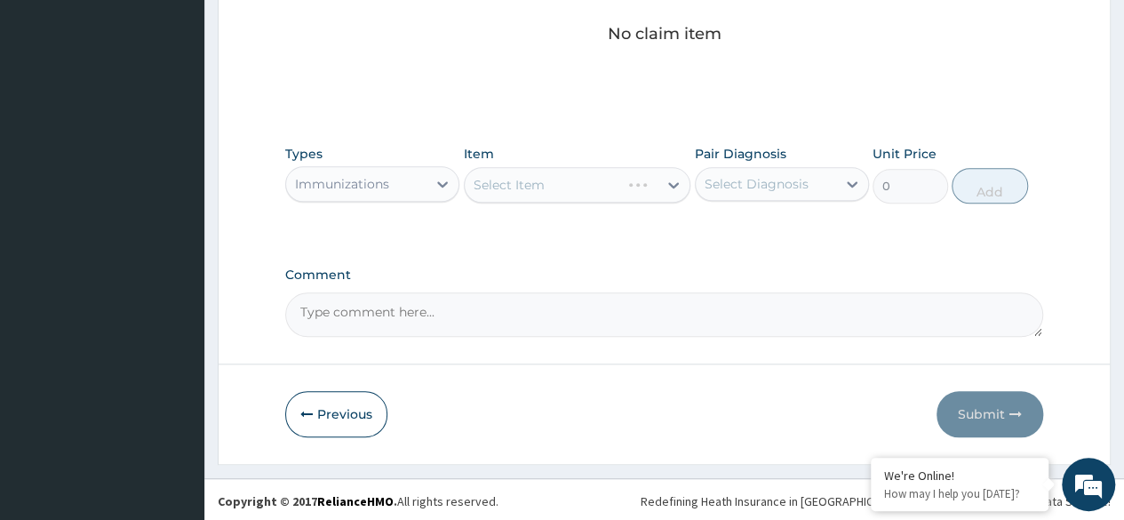
click at [574, 183] on div "Select Item" at bounding box center [578, 185] width 228 height 36
click at [706, 292] on textarea "Comment" at bounding box center [664, 314] width 758 height 44
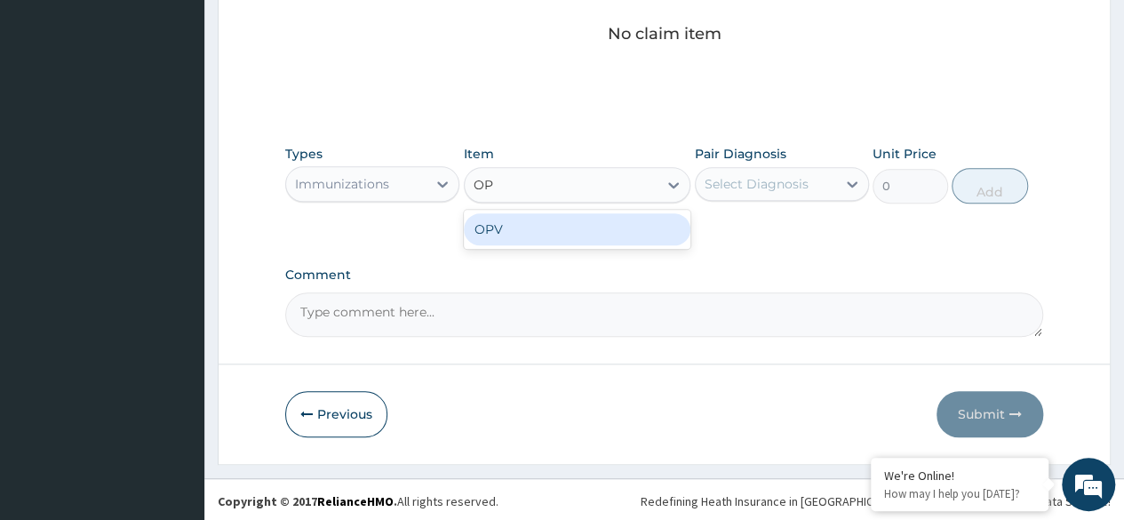
type input "OPV"
click at [617, 227] on div "OPV" at bounding box center [578, 229] width 228 height 32
type input "1021.25"
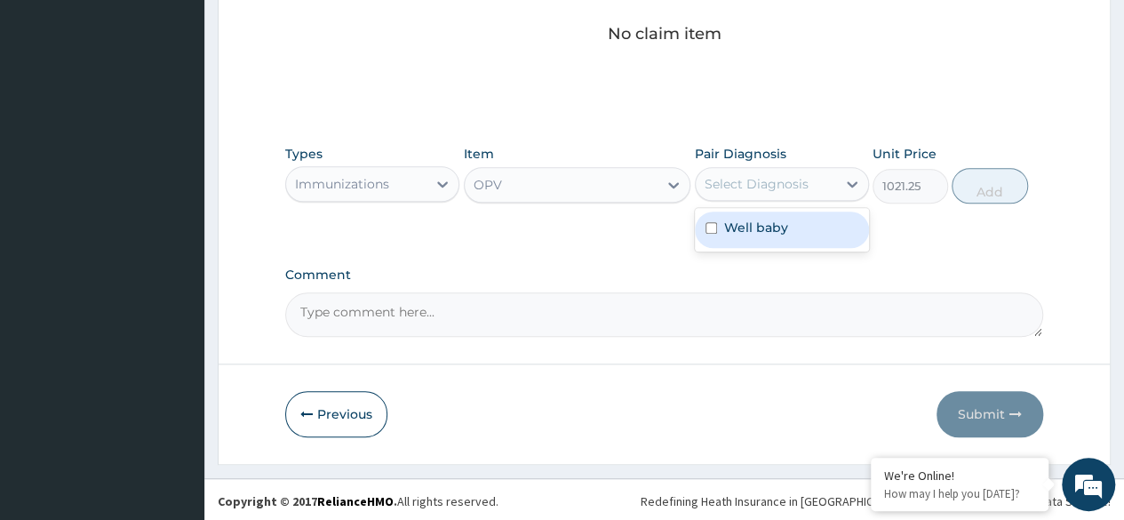
click at [802, 236] on div "Well baby" at bounding box center [782, 230] width 174 height 36
checkbox input "true"
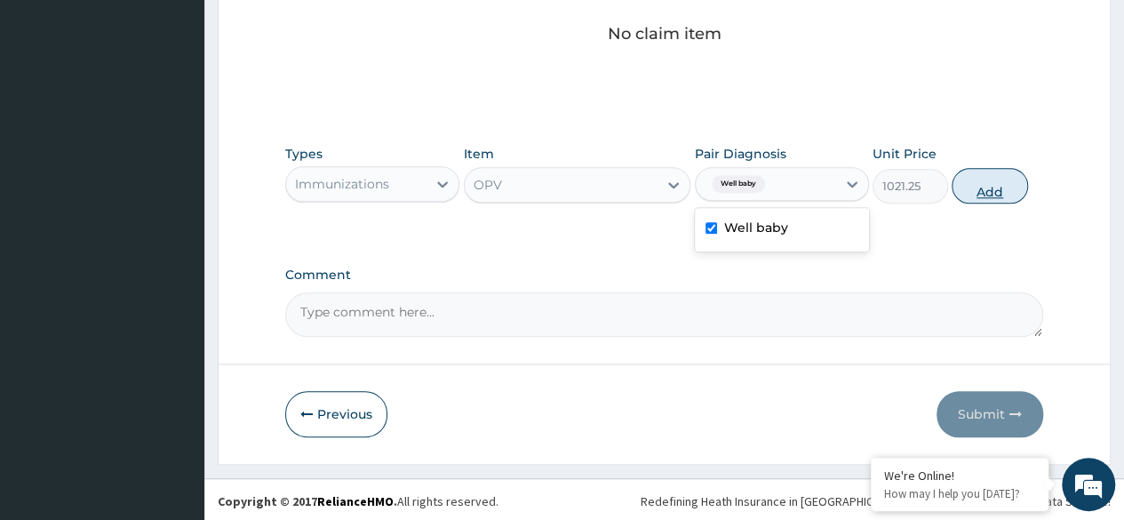
click at [988, 196] on button "Add" at bounding box center [990, 186] width 76 height 36
type input "0"
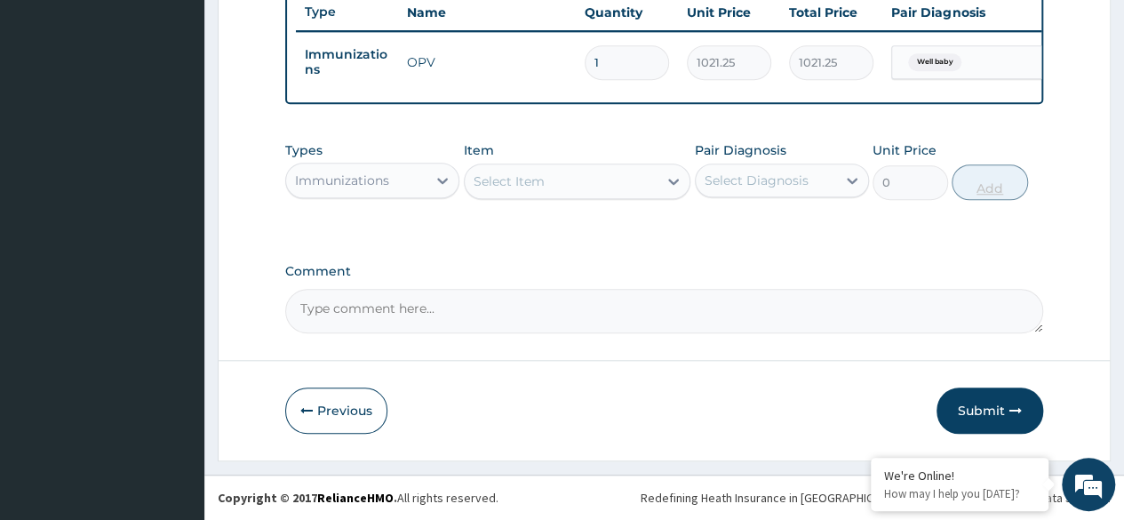
scroll to position [688, 0]
click at [647, 306] on textarea "Comment" at bounding box center [664, 311] width 758 height 44
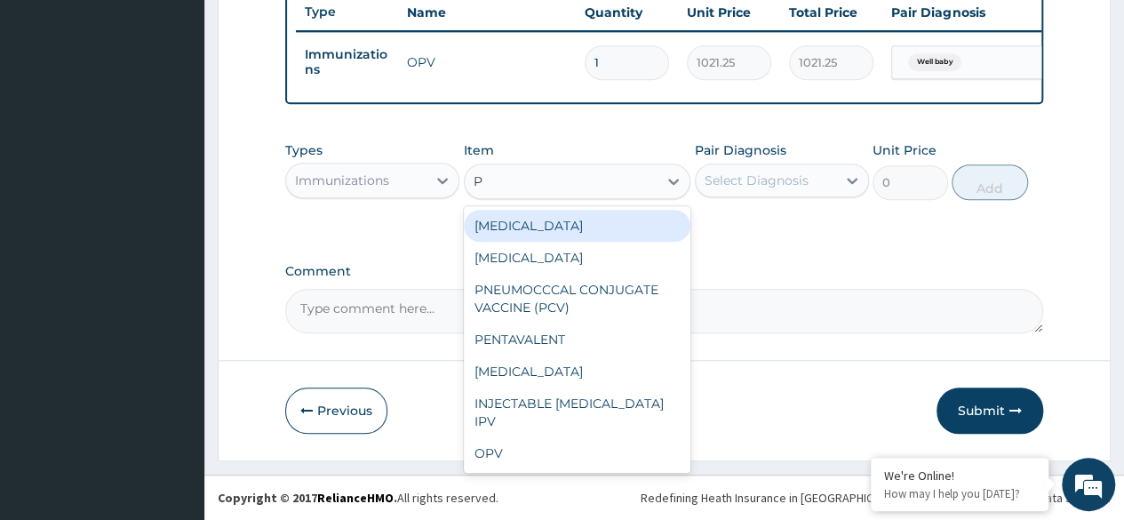
type input "PE"
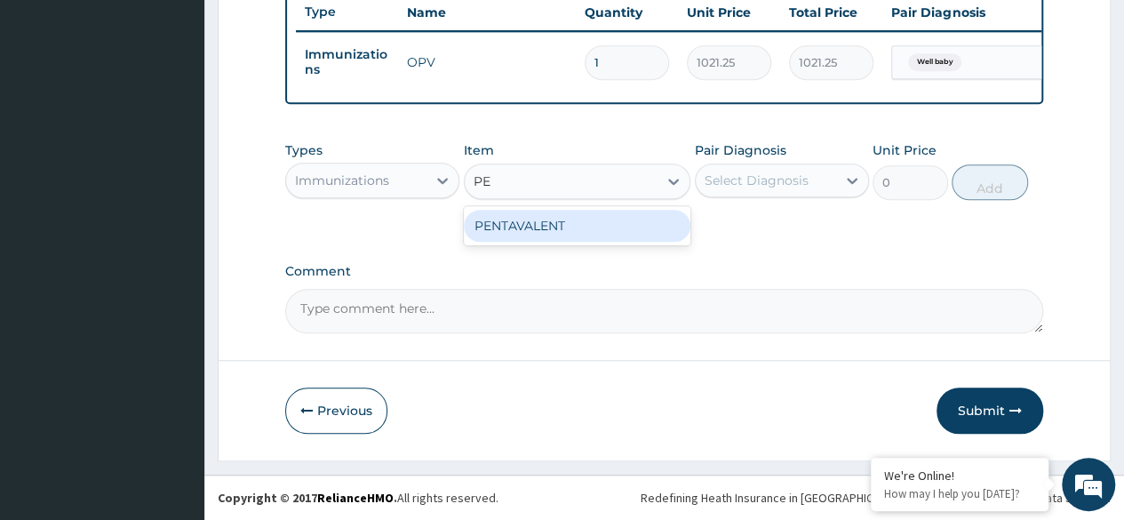
click at [644, 222] on div "PENTAVALENT" at bounding box center [578, 226] width 228 height 32
type input "5106.25"
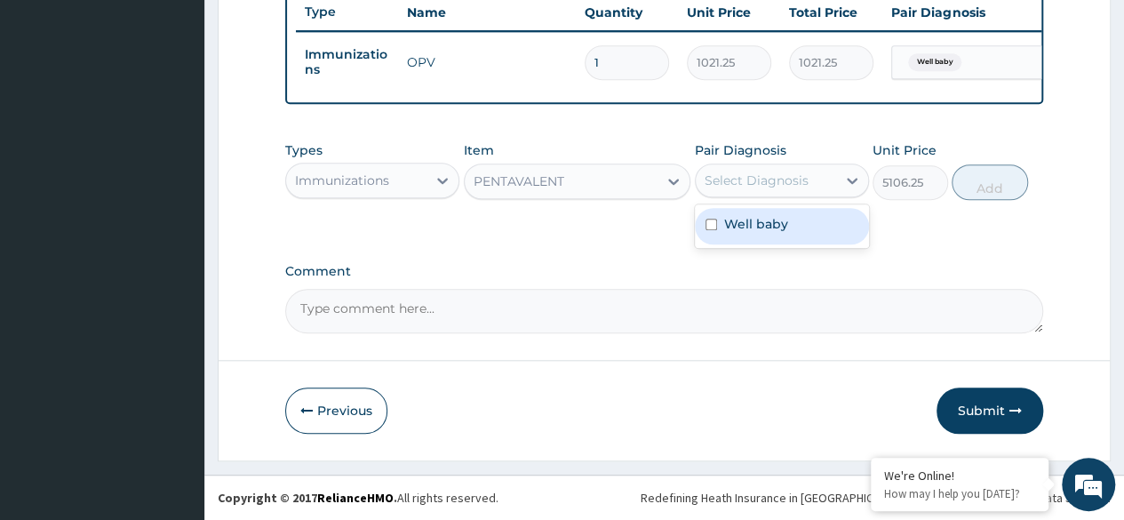
click at [812, 238] on div "Well baby" at bounding box center [782, 226] width 174 height 36
checkbox input "true"
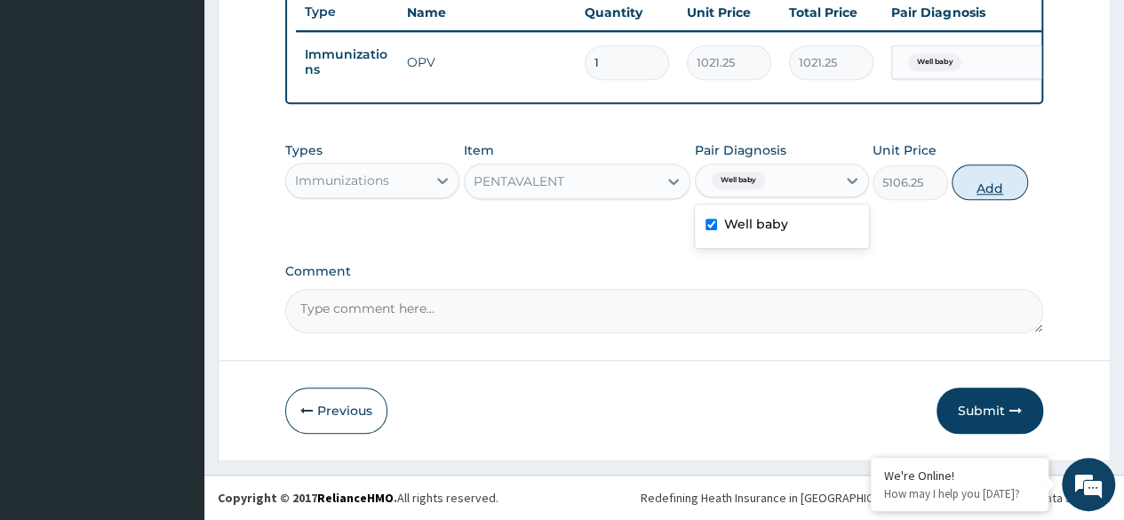
click at [987, 187] on button "Add" at bounding box center [990, 182] width 76 height 36
type input "0"
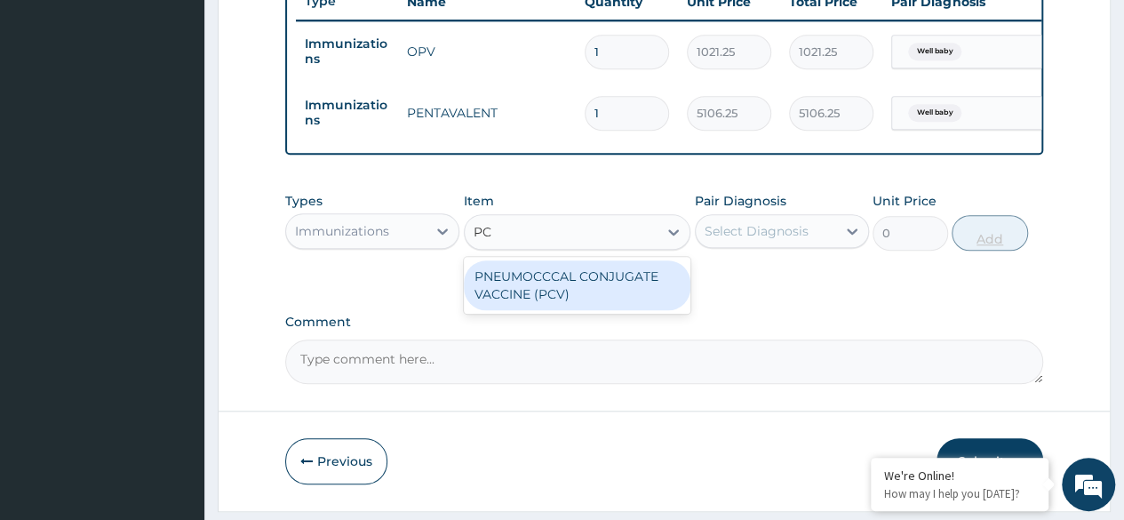
type input "PCV"
click at [601, 309] on div "PNEUMOCCCAL CONJUGATE VACCINE (PCV)" at bounding box center [578, 285] width 228 height 50
type input "13276.25"
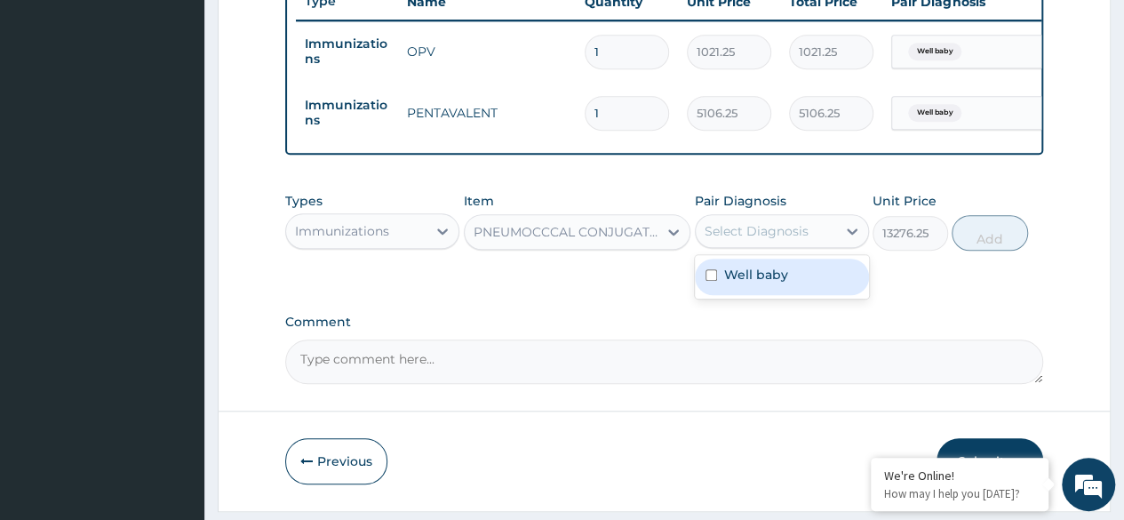
click at [763, 276] on div "Well baby" at bounding box center [782, 277] width 174 height 36
checkbox input "true"
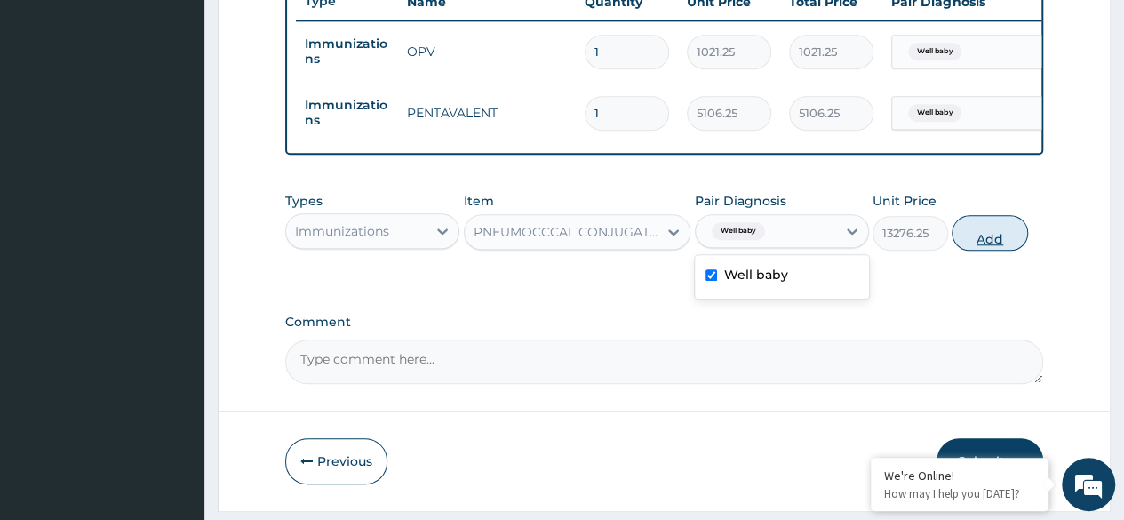
click at [990, 251] on button "Add" at bounding box center [990, 233] width 76 height 36
type input "0"
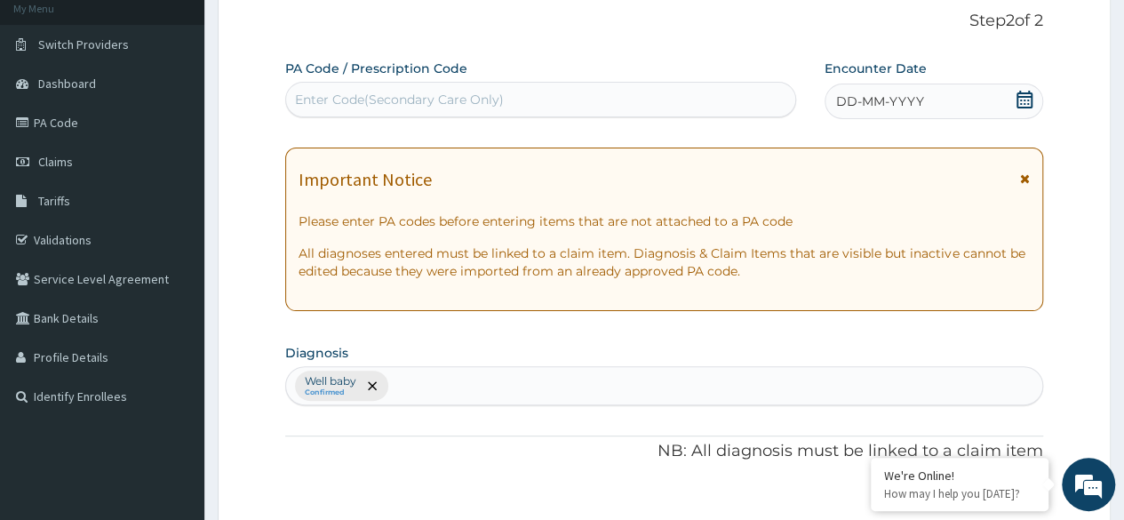
scroll to position [0, 0]
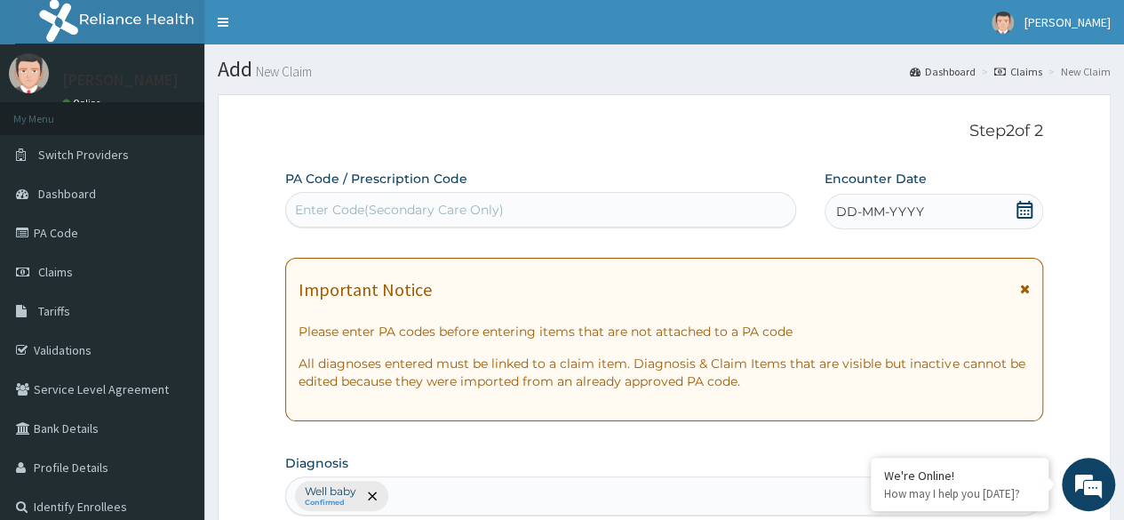
click at [971, 202] on div "DD-MM-YYYY" at bounding box center [934, 212] width 219 height 36
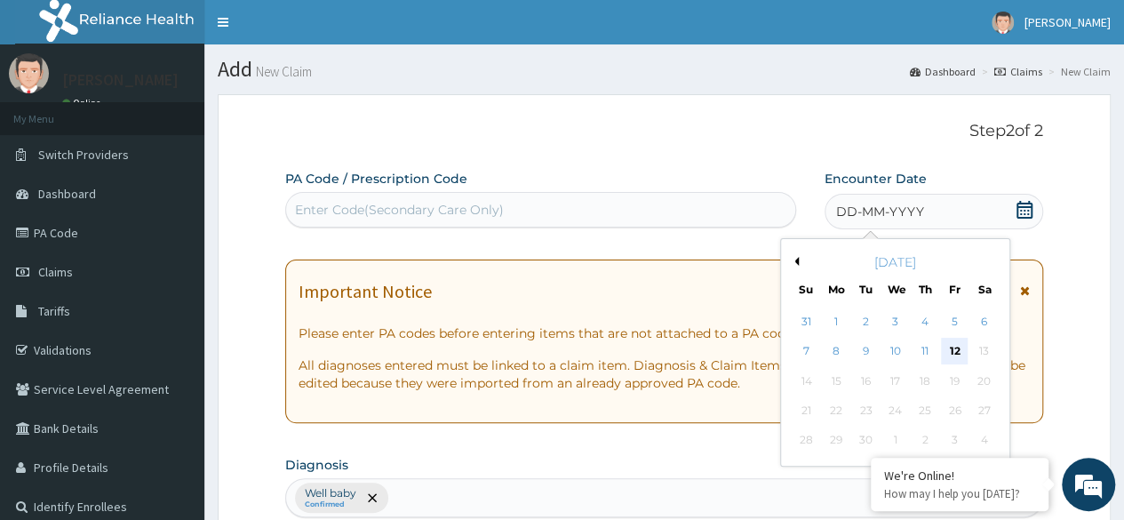
click at [955, 358] on div "12" at bounding box center [954, 352] width 27 height 27
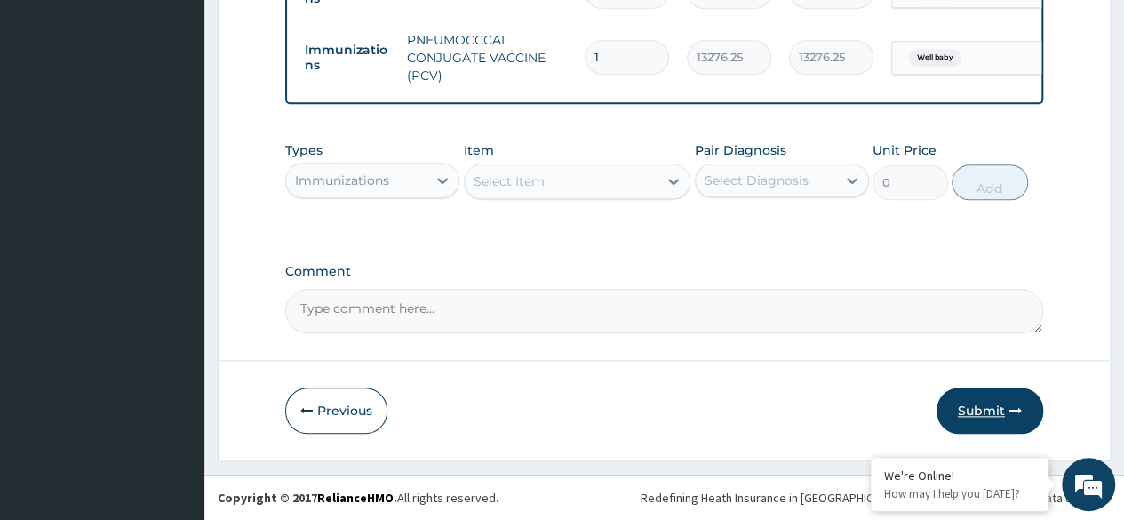
click at [966, 392] on button "Submit" at bounding box center [990, 411] width 107 height 46
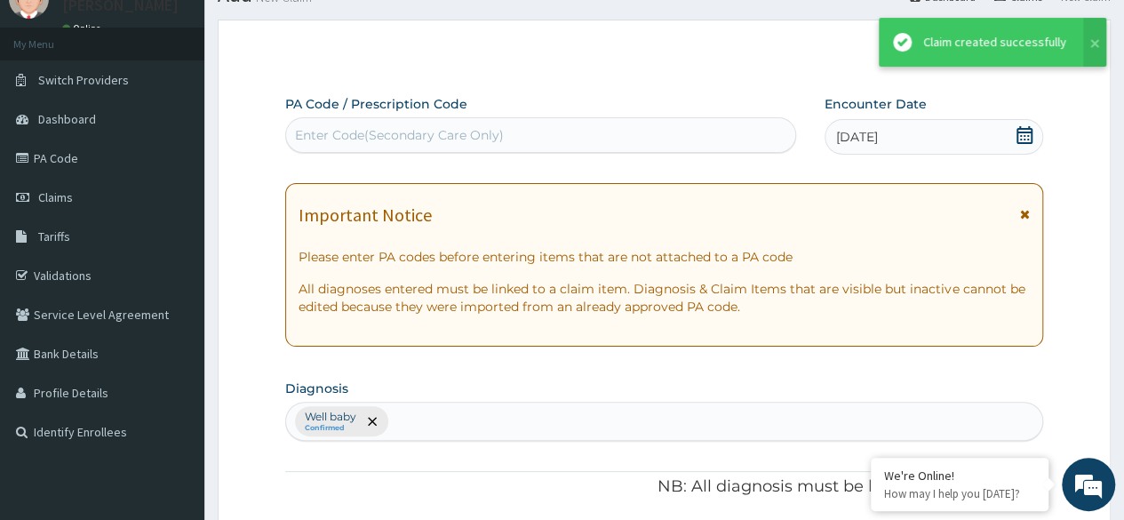
scroll to position [820, 0]
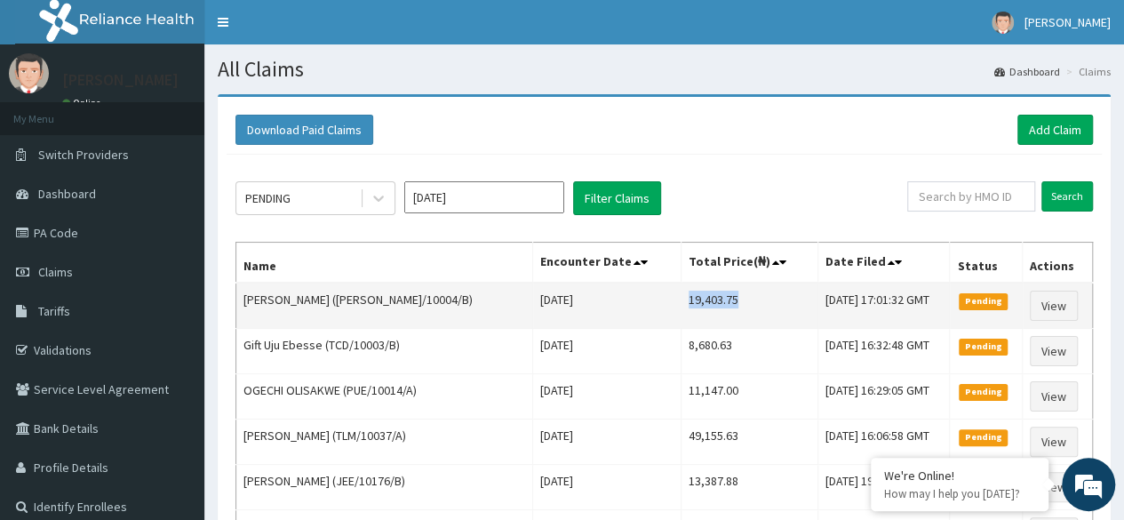
drag, startPoint x: 671, startPoint y: 301, endPoint x: 723, endPoint y: 308, distance: 51.9
click at [723, 308] on td "19,403.75" at bounding box center [749, 306] width 137 height 46
copy td "19,403.75"
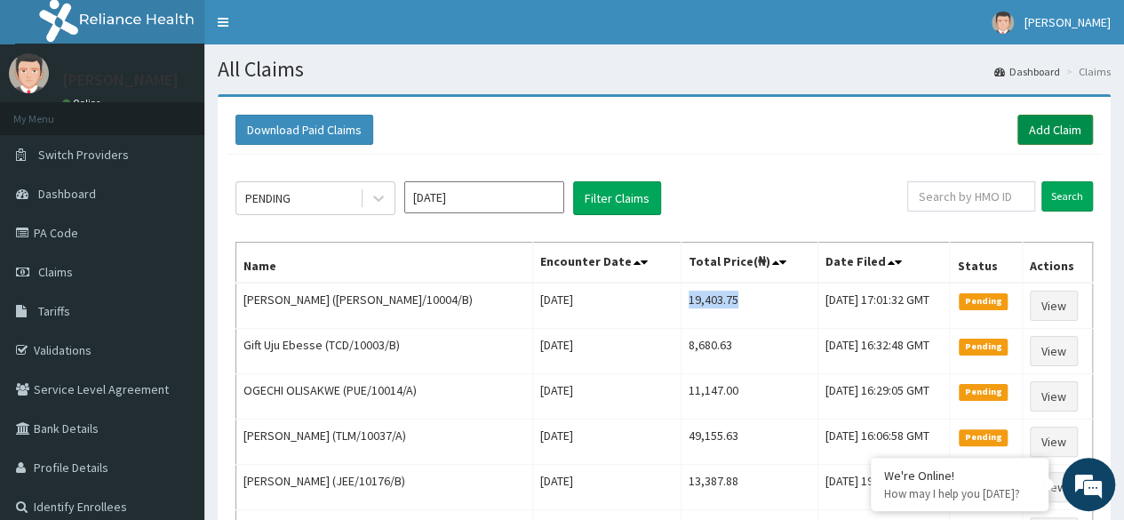
click at [1068, 134] on link "Add Claim" at bounding box center [1056, 130] width 76 height 30
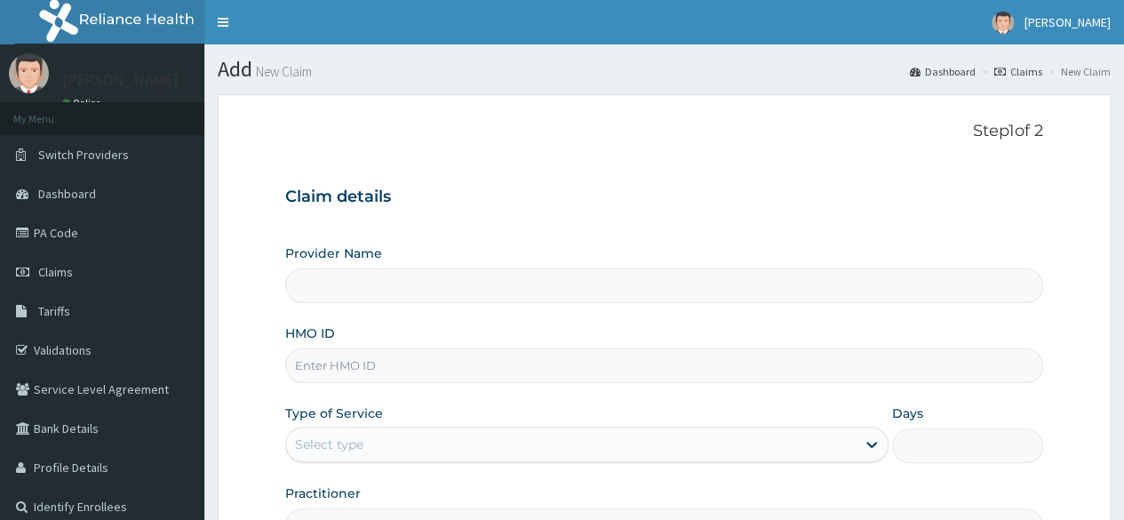
type input "Reliance Family Clinics (RFC) - [GEOGRAPHIC_DATA]"
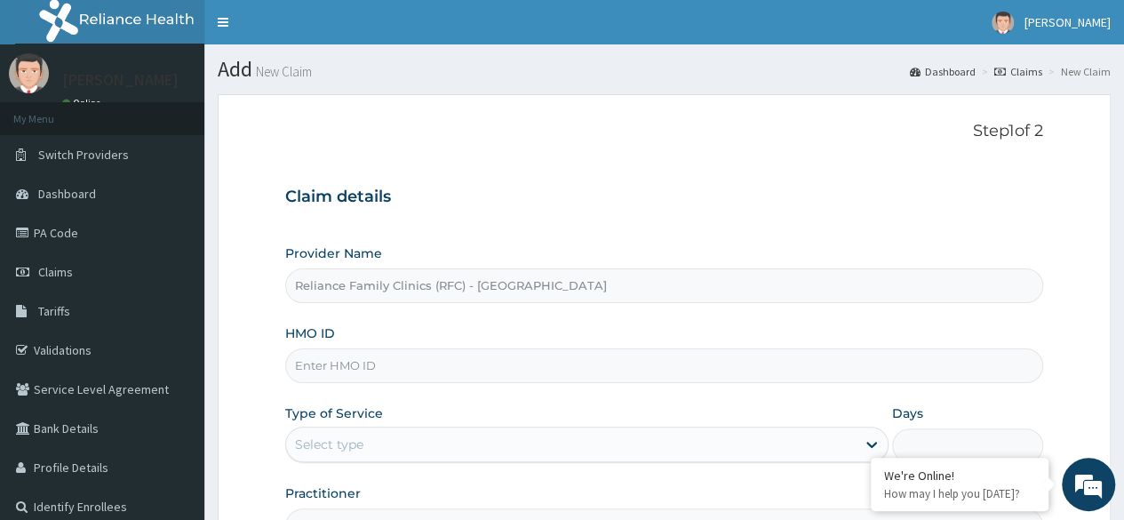
click at [349, 360] on input "HMO ID" at bounding box center [664, 365] width 758 height 35
paste input "DIR/10008/A"
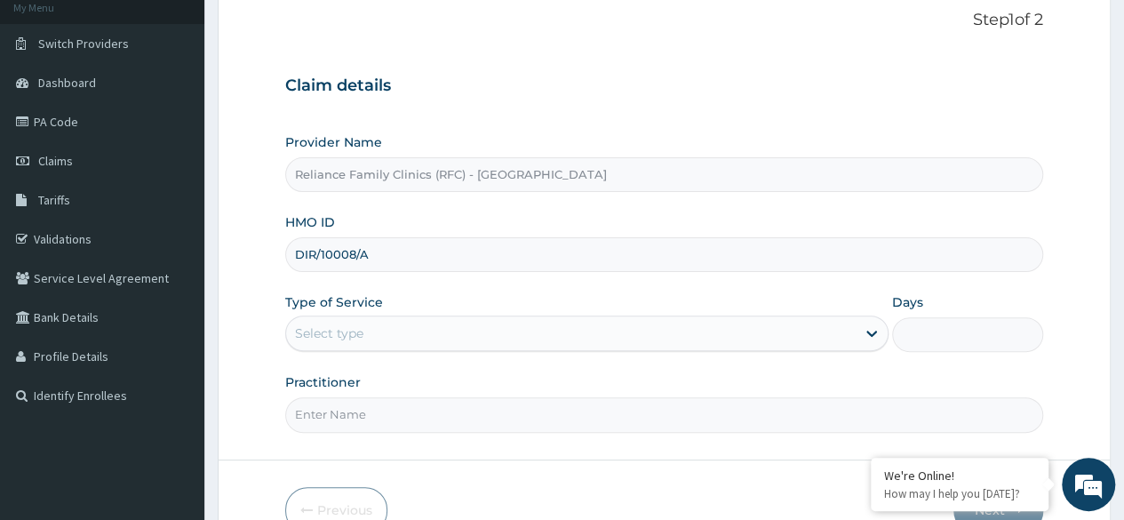
scroll to position [153, 0]
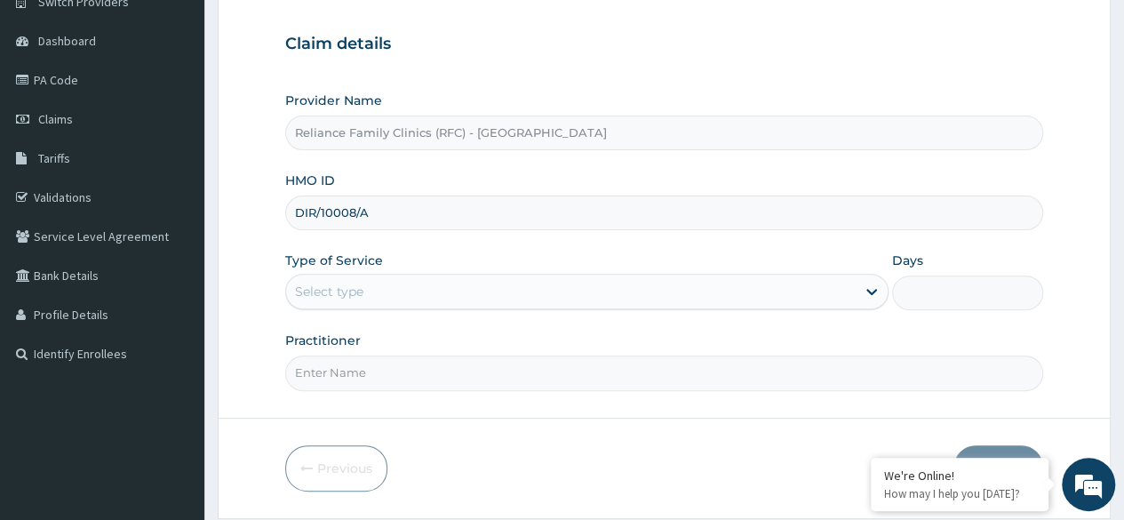
type input "DIR/10008/A"
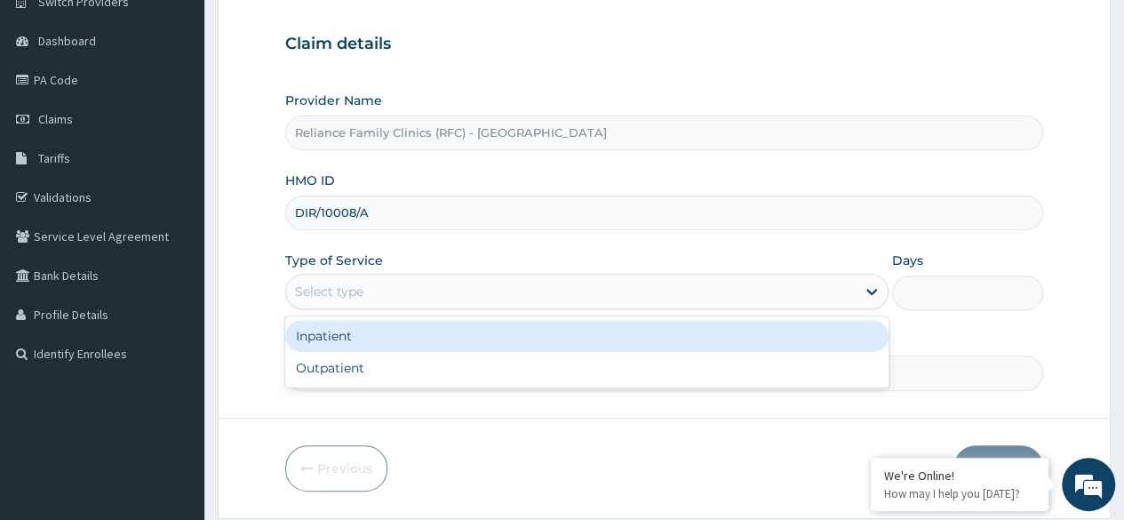
click at [403, 379] on div "Outpatient" at bounding box center [586, 368] width 603 height 32
type input "1"
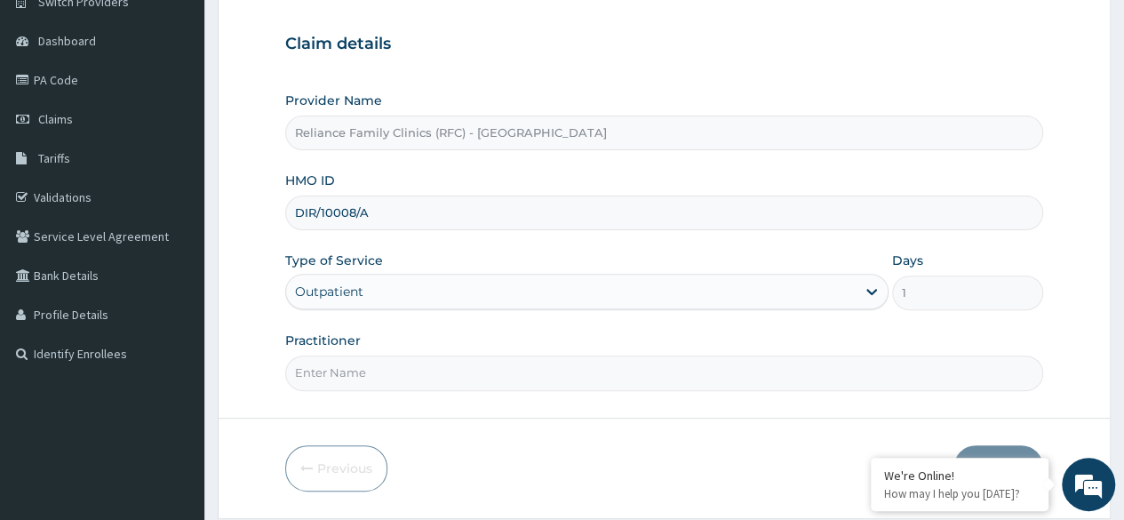
click at [471, 373] on input "Practitioner" at bounding box center [664, 373] width 758 height 35
type input "Locum"
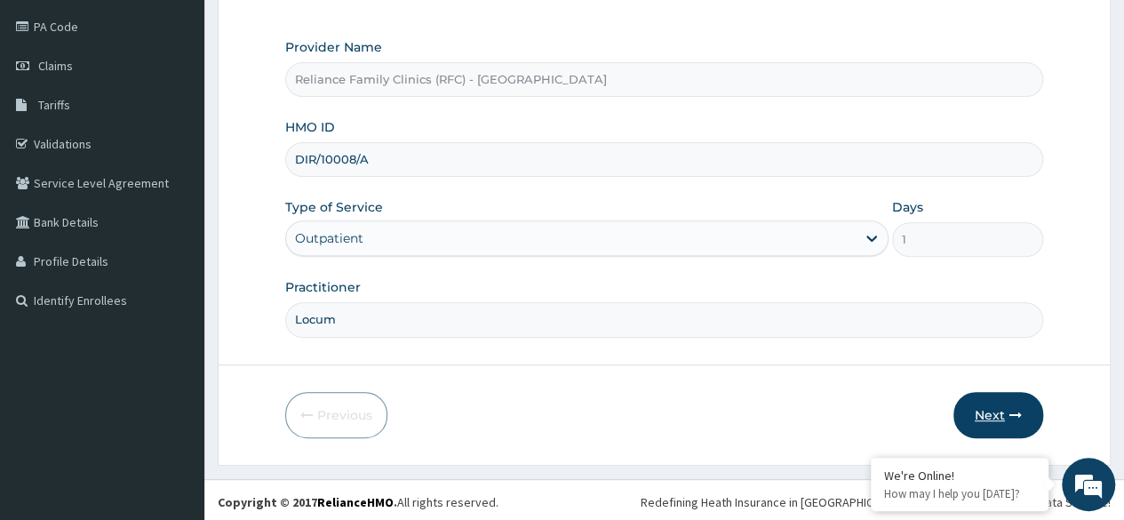
click at [994, 405] on button "Next" at bounding box center [999, 415] width 90 height 46
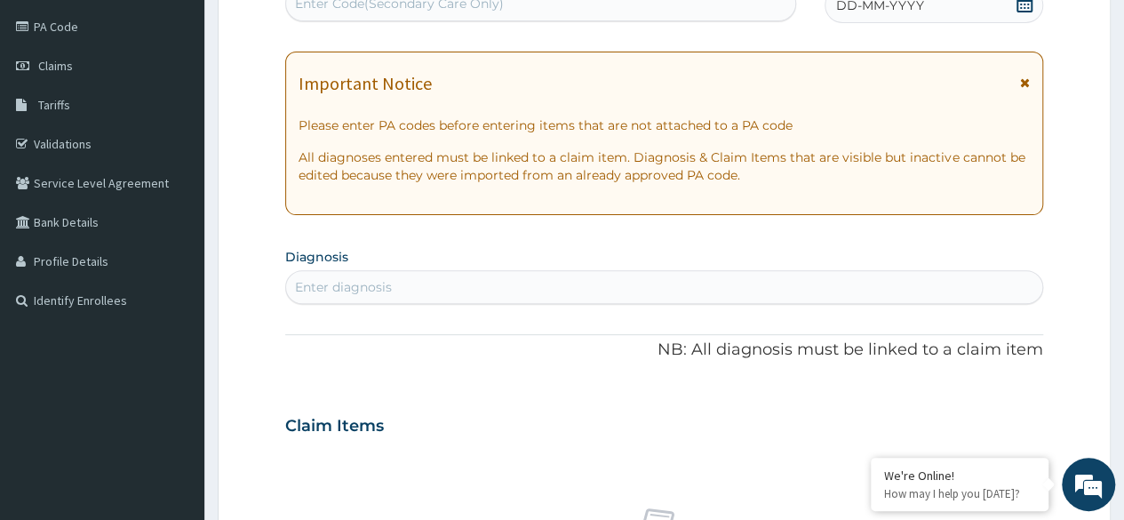
click at [345, 300] on div "Enter diagnosis" at bounding box center [664, 287] width 756 height 28
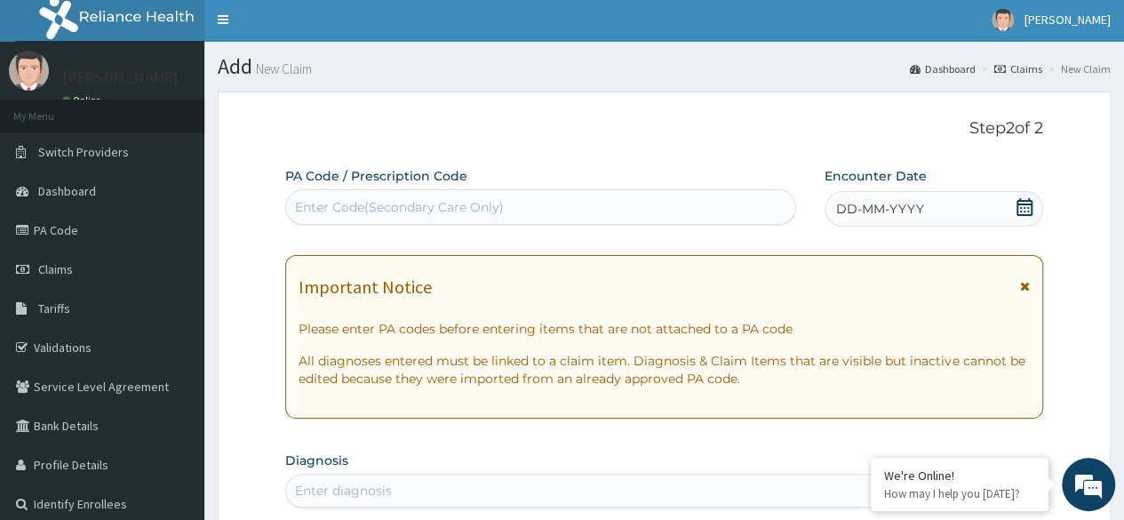
scroll to position [0, 0]
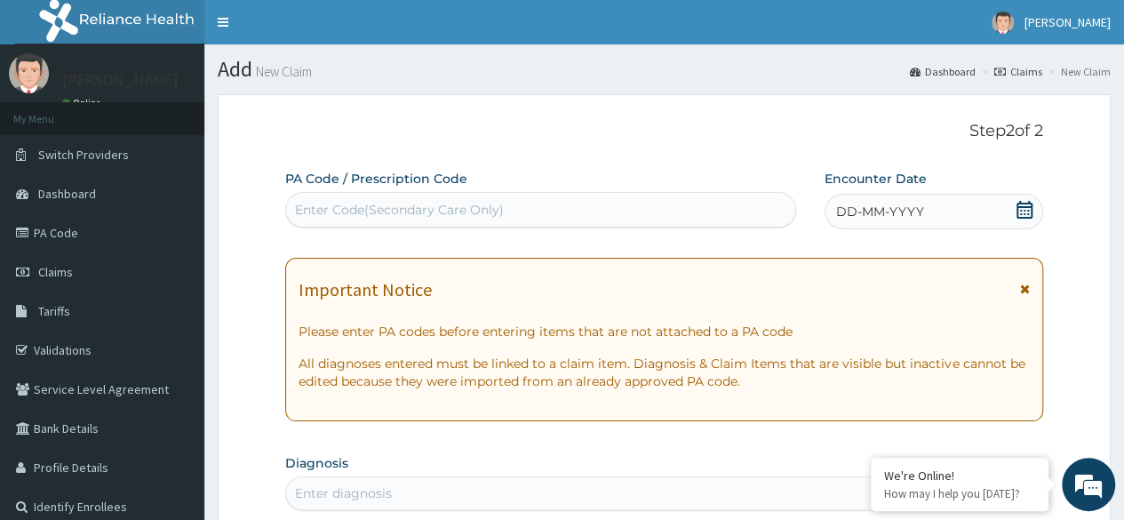
click at [1009, 394] on div "Important Notice Please enter PA codes before entering items that are not attac…" at bounding box center [664, 340] width 758 height 164
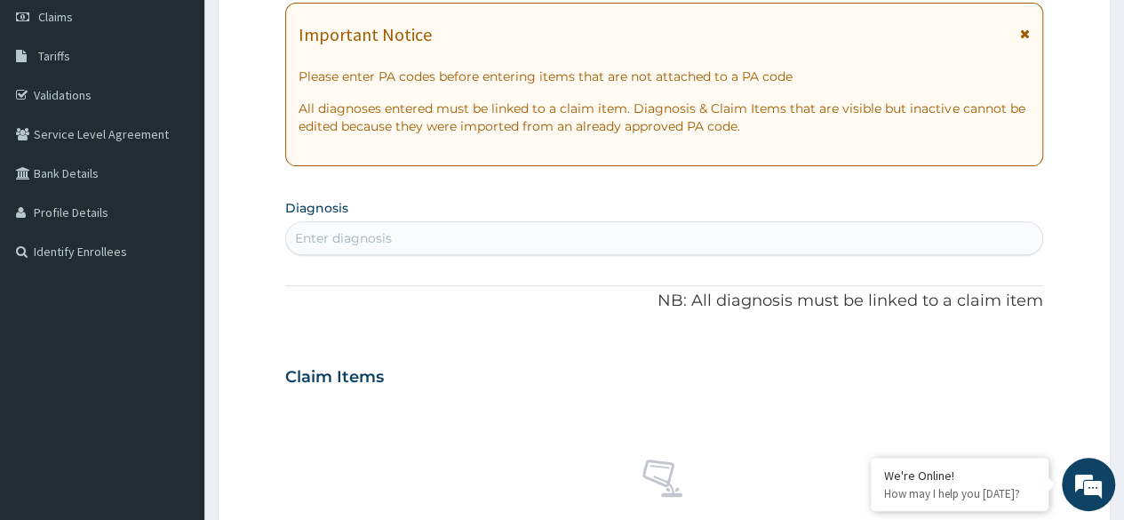
scroll to position [258, 0]
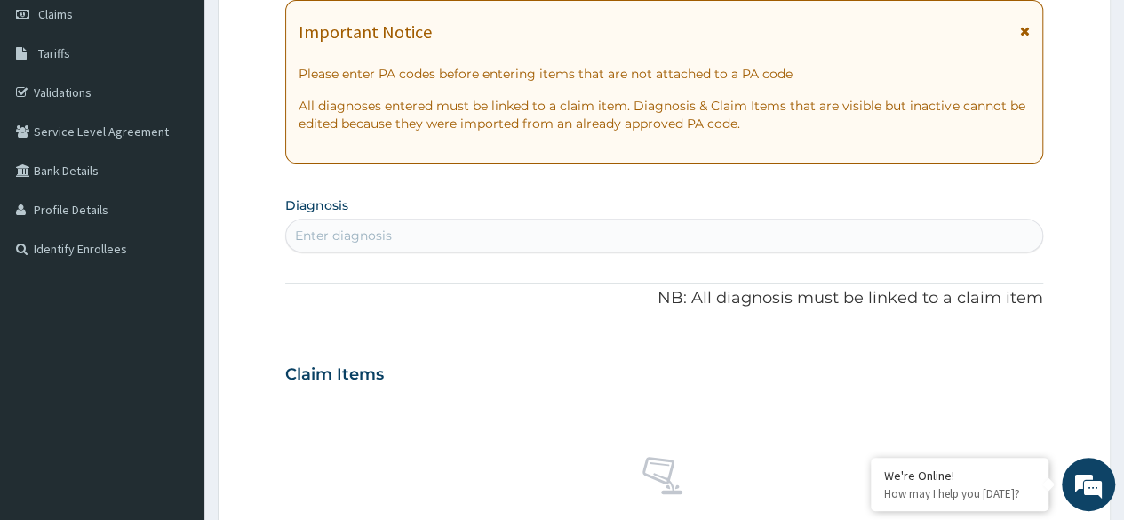
click at [793, 204] on section "Diagnosis Enter diagnosis" at bounding box center [664, 222] width 758 height 60
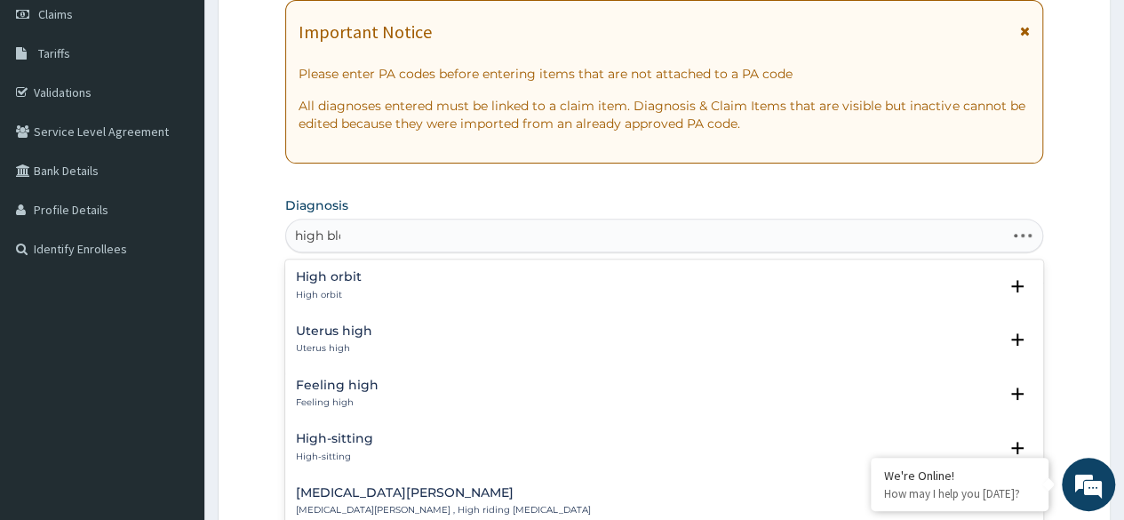
type input "high bloo"
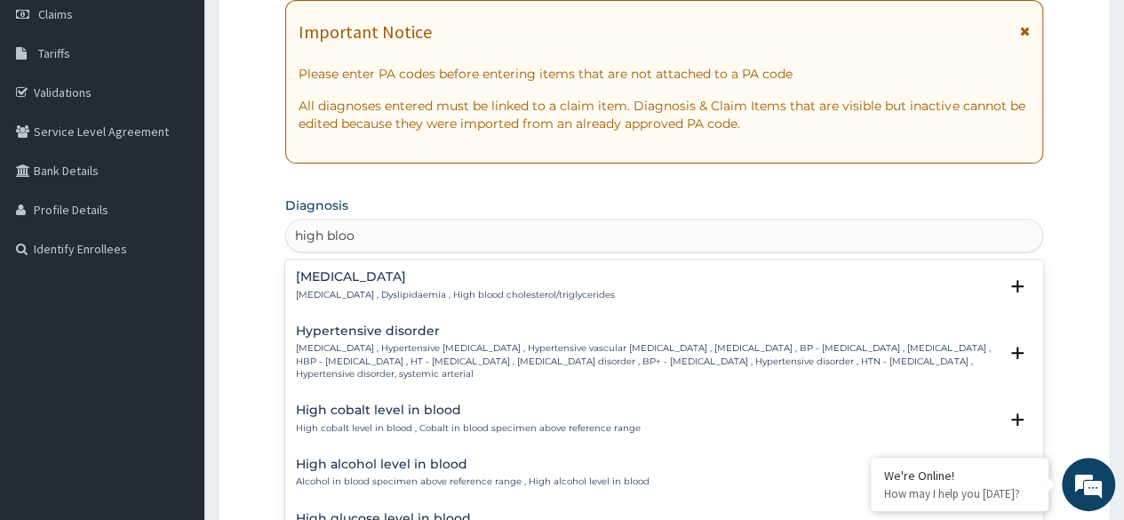
click at [509, 350] on p "High blood pressure , Hypertensive vascular disease , Hypertensive vascular deg…" at bounding box center [647, 361] width 702 height 38
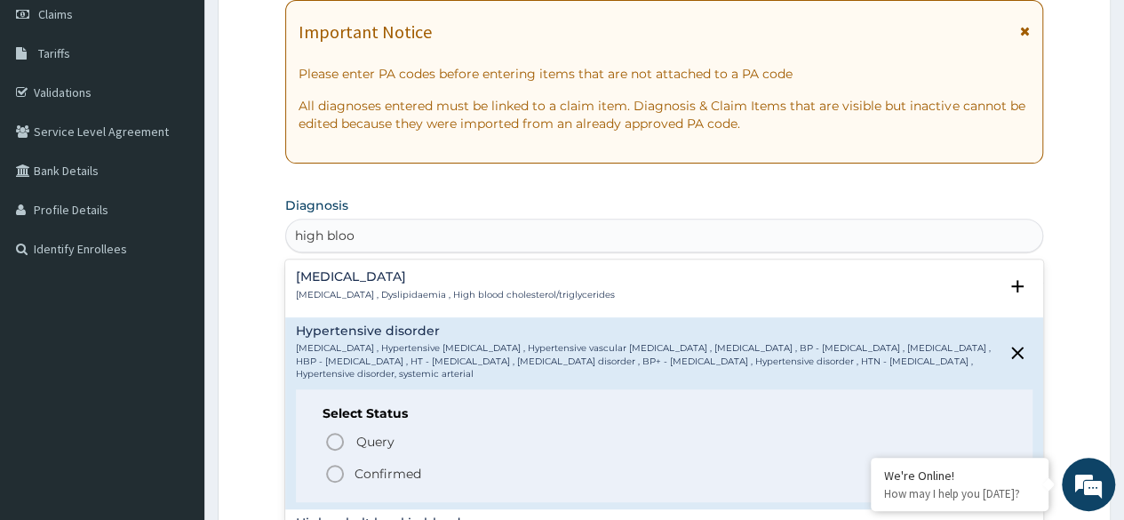
click at [330, 479] on circle "status option filled" at bounding box center [335, 474] width 16 height 16
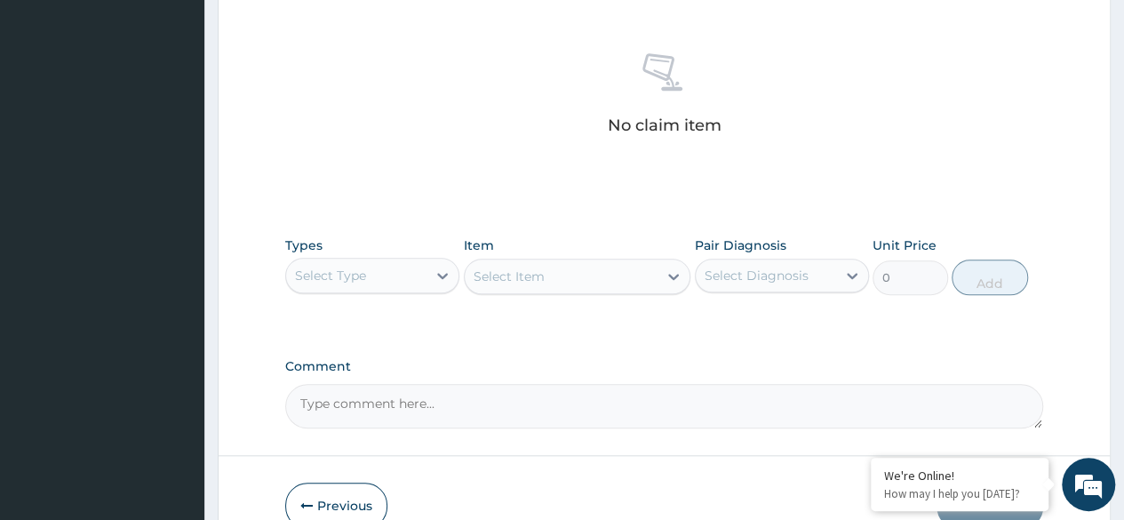
scroll to position [704, 0]
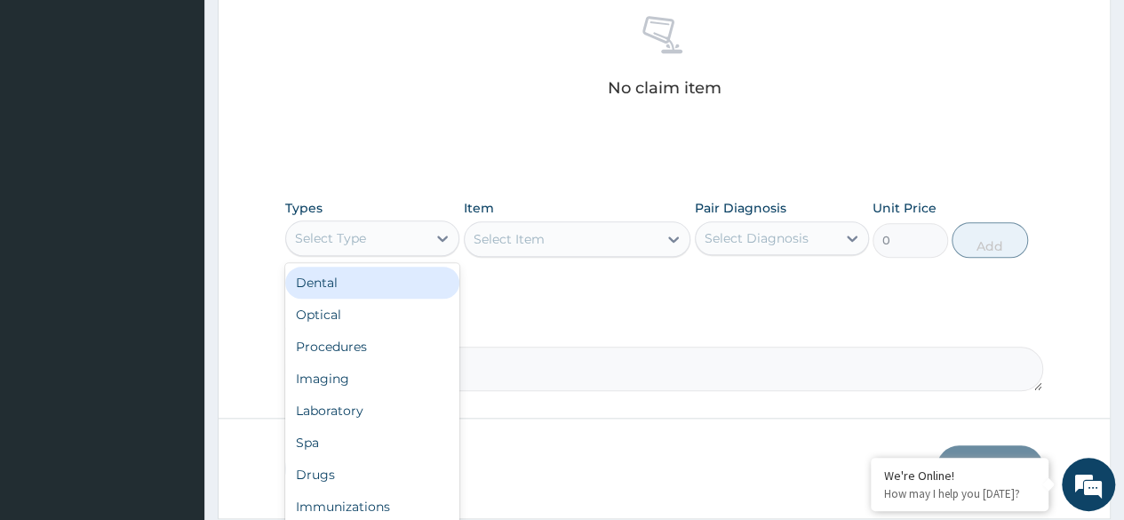
click at [398, 346] on div "Procedures" at bounding box center [372, 347] width 174 height 32
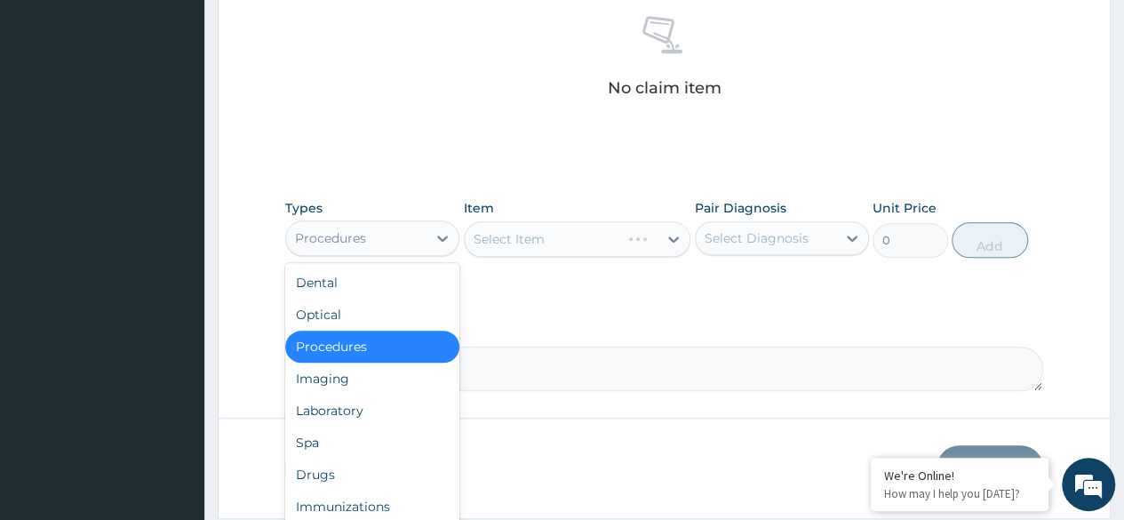
click at [378, 396] on div "Laboratory" at bounding box center [372, 411] width 174 height 32
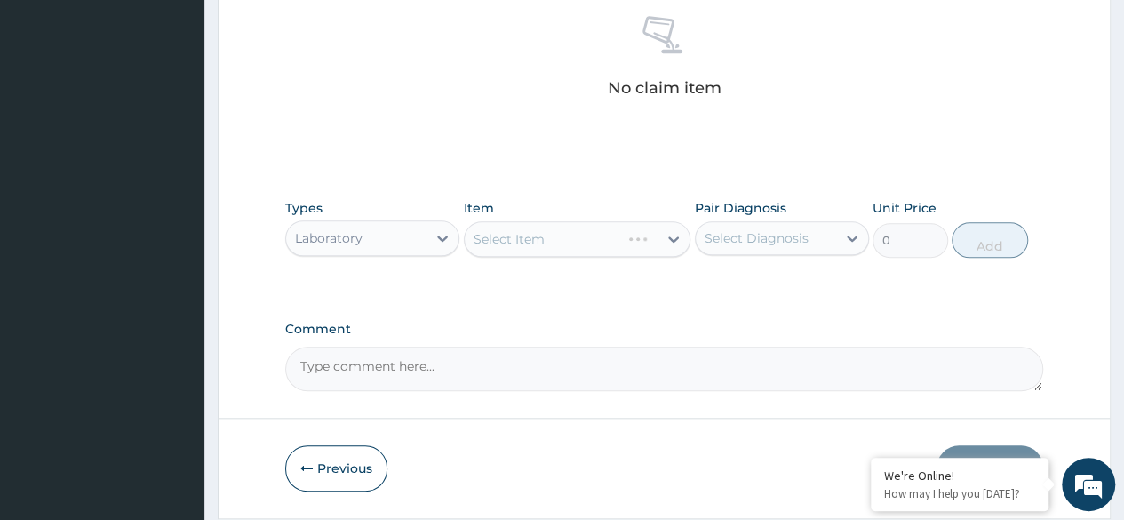
click at [571, 242] on div "Select Item" at bounding box center [578, 239] width 228 height 36
click at [595, 263] on div "Types Laboratory Item Select Item Pair Diagnosis Select Diagnosis Unit Price 0 …" at bounding box center [664, 228] width 758 height 76
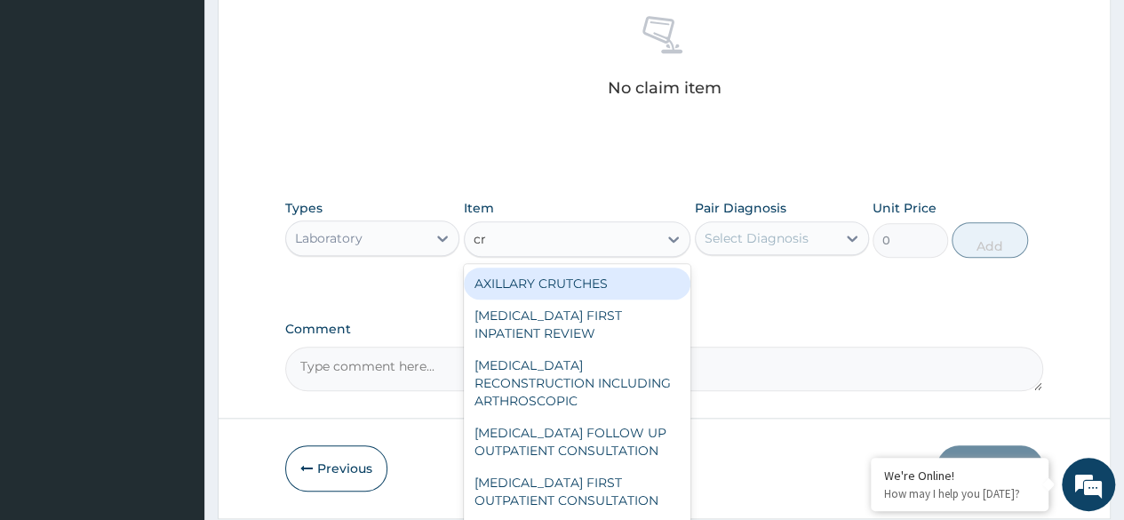
type input "c"
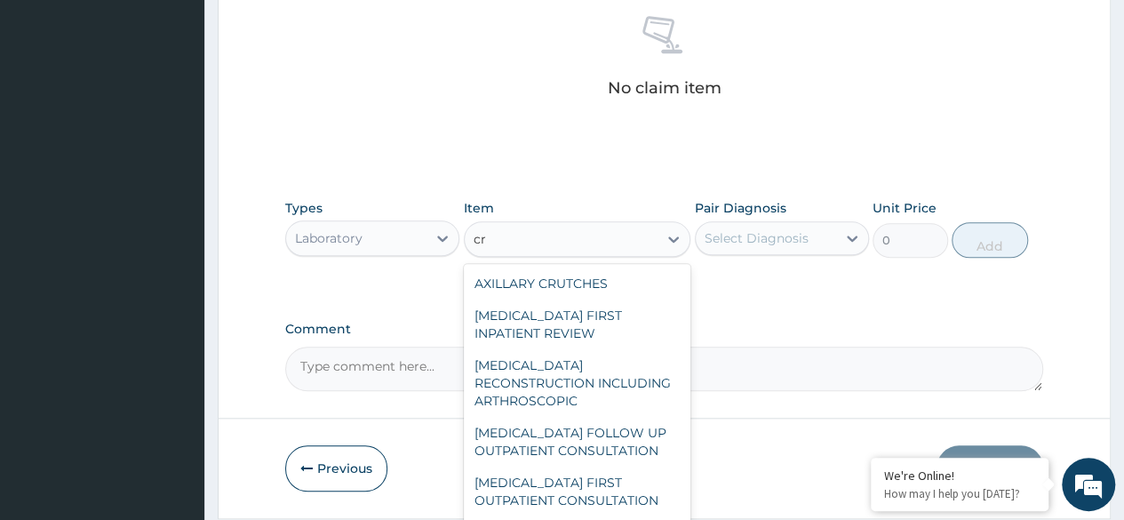
type input "c"
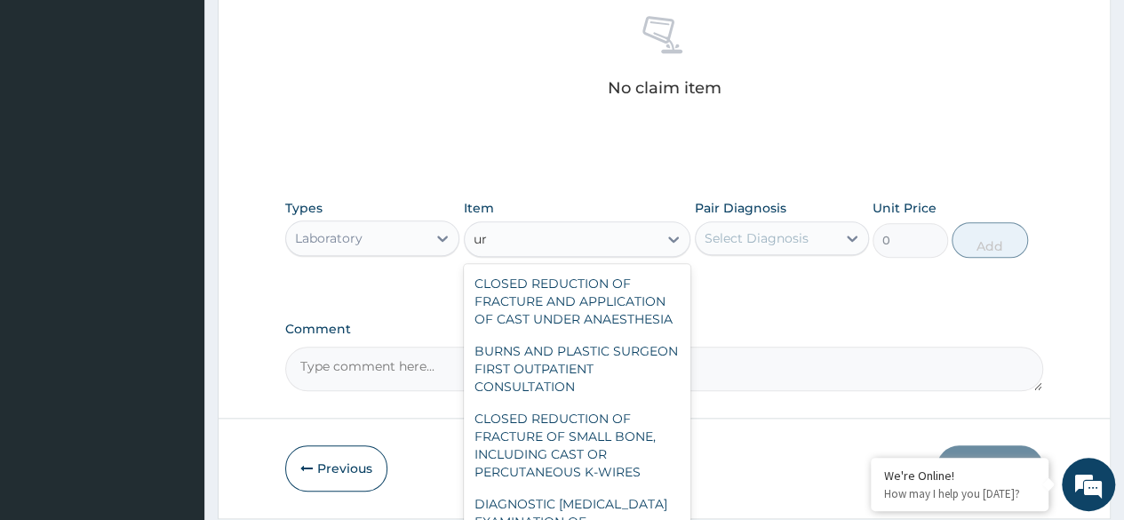
type input "u"
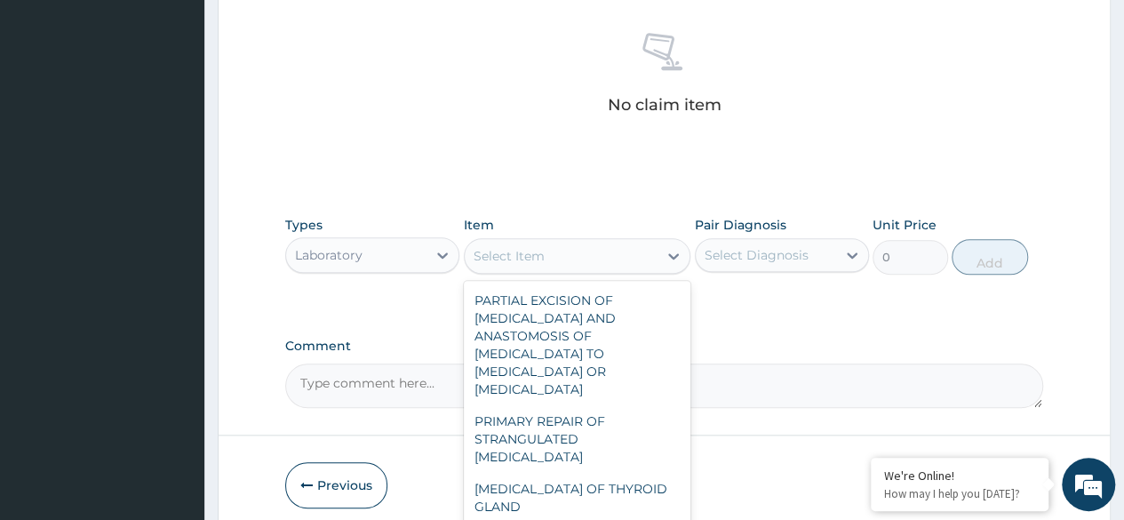
scroll to position [39, 0]
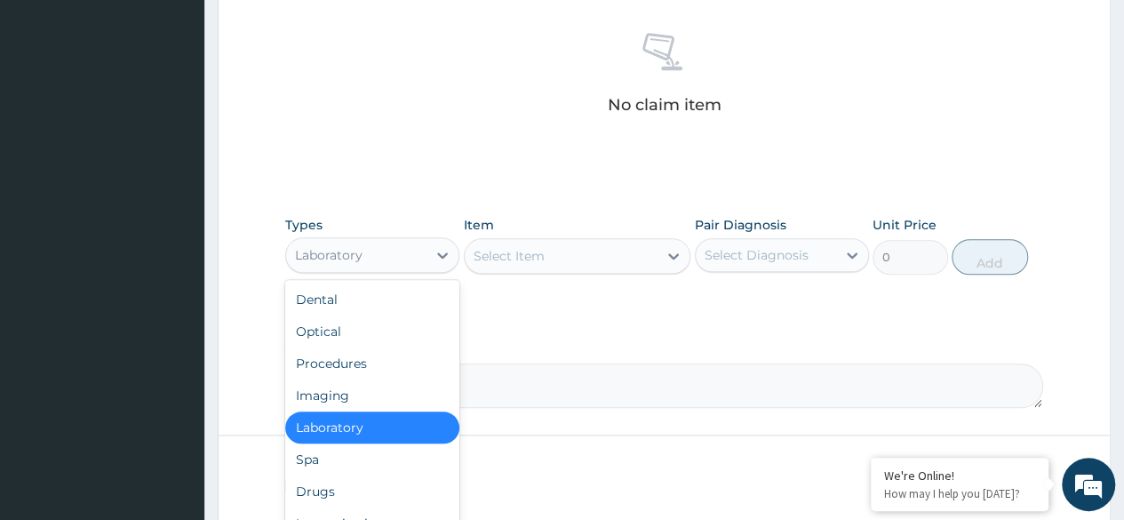
click at [375, 424] on div "Laboratory" at bounding box center [372, 428] width 174 height 32
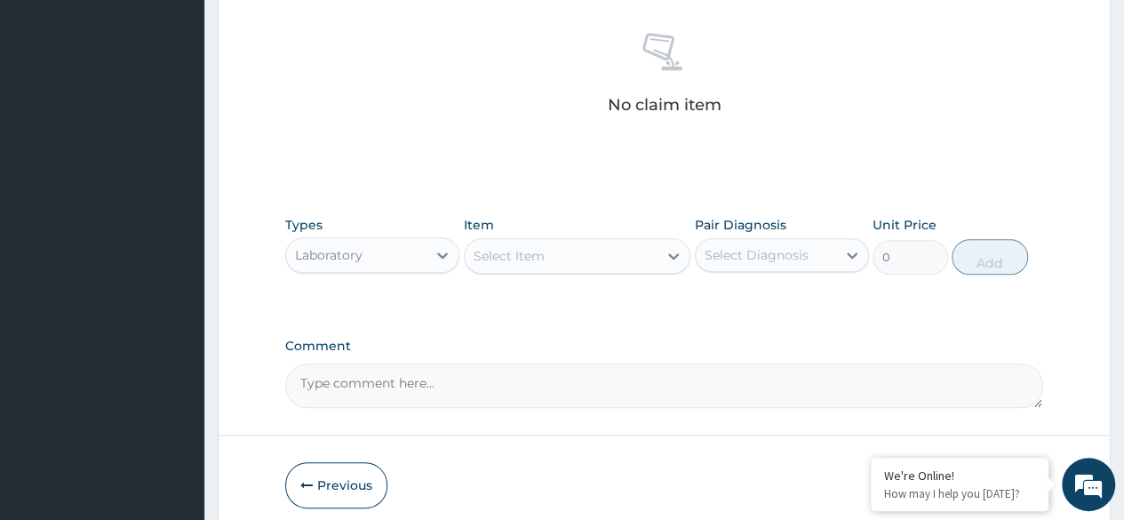
click at [670, 222] on div "Item Select Item" at bounding box center [578, 245] width 228 height 59
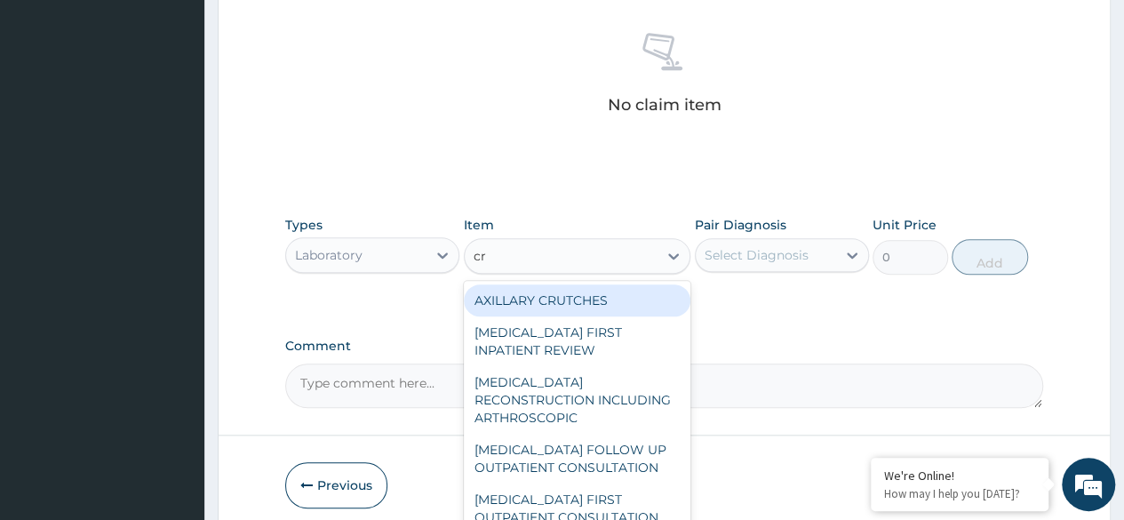
type input "c"
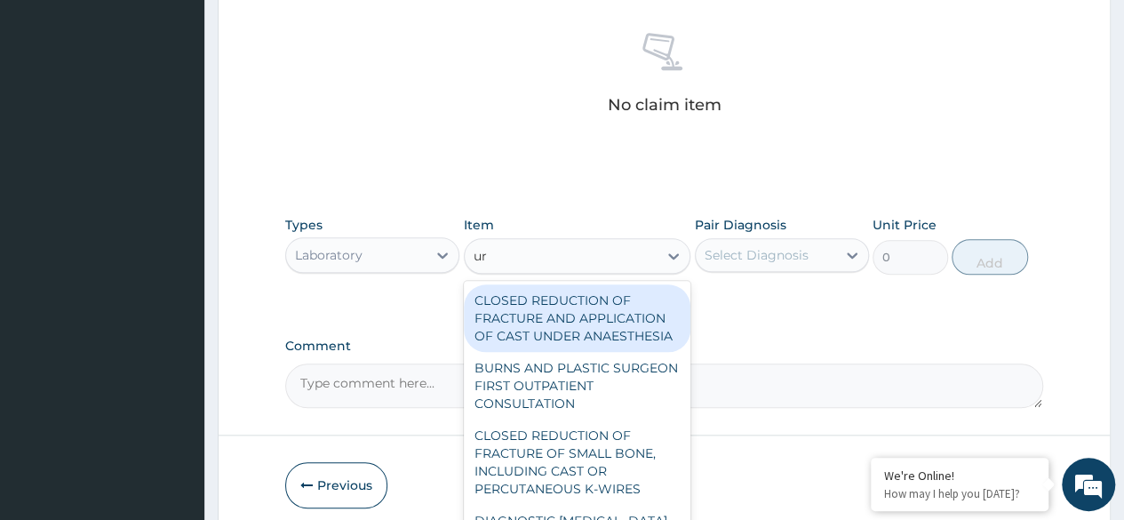
type input "u"
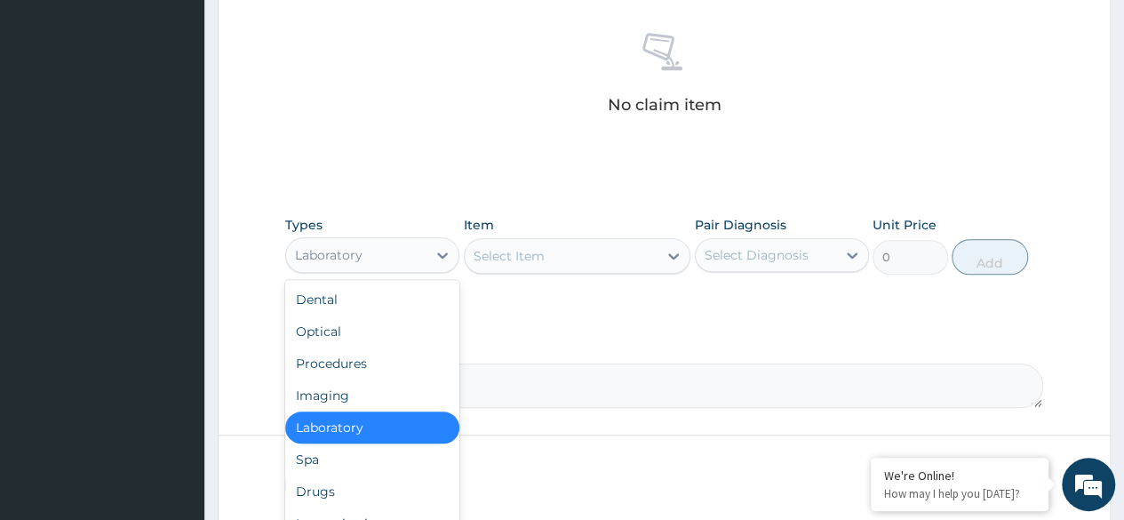
scroll to position [60, 0]
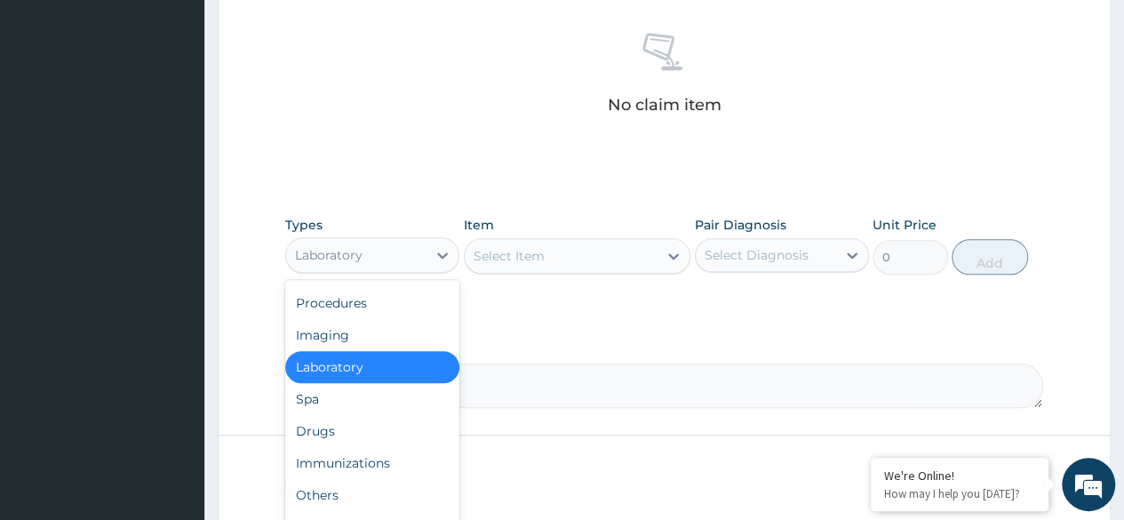
click at [346, 492] on div "Others" at bounding box center [372, 495] width 174 height 32
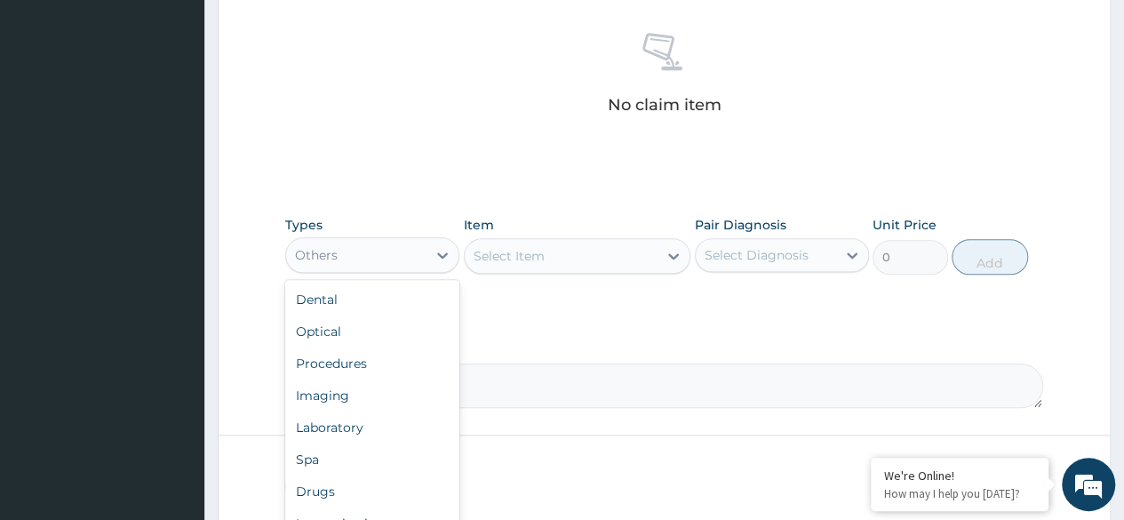
scroll to position [36, 0]
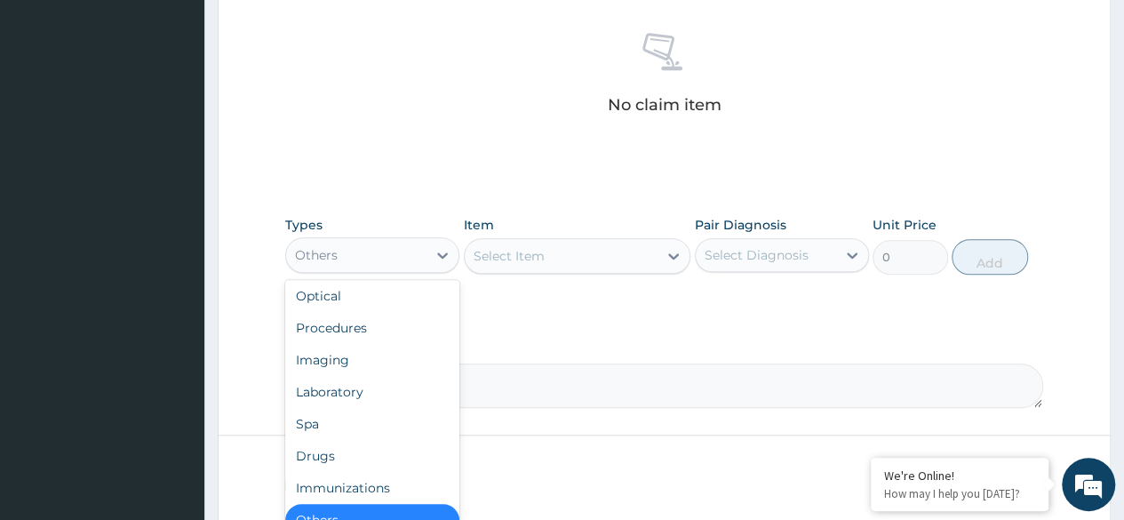
click at [386, 379] on div "Laboratory" at bounding box center [372, 392] width 174 height 32
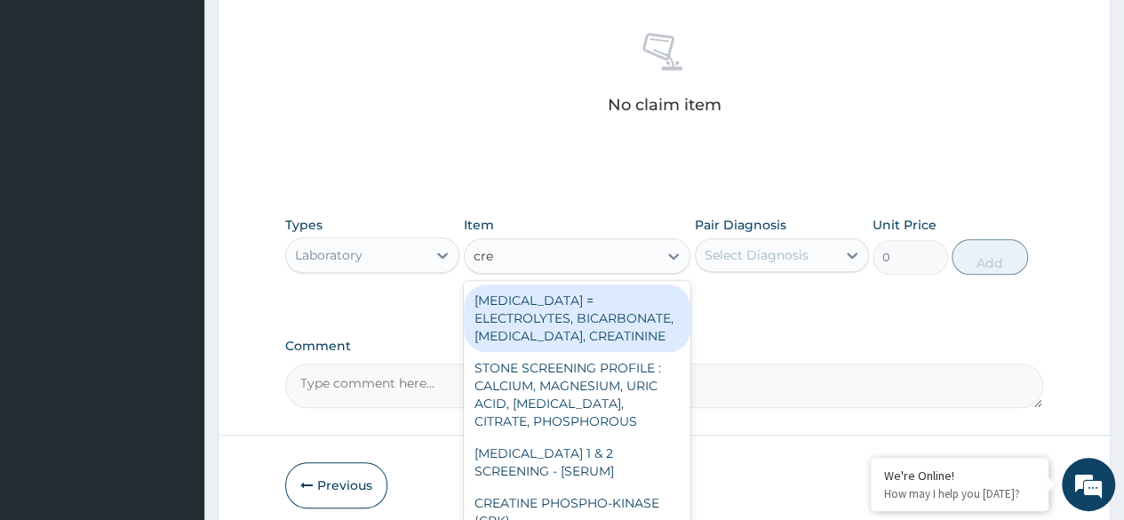
type input "crea"
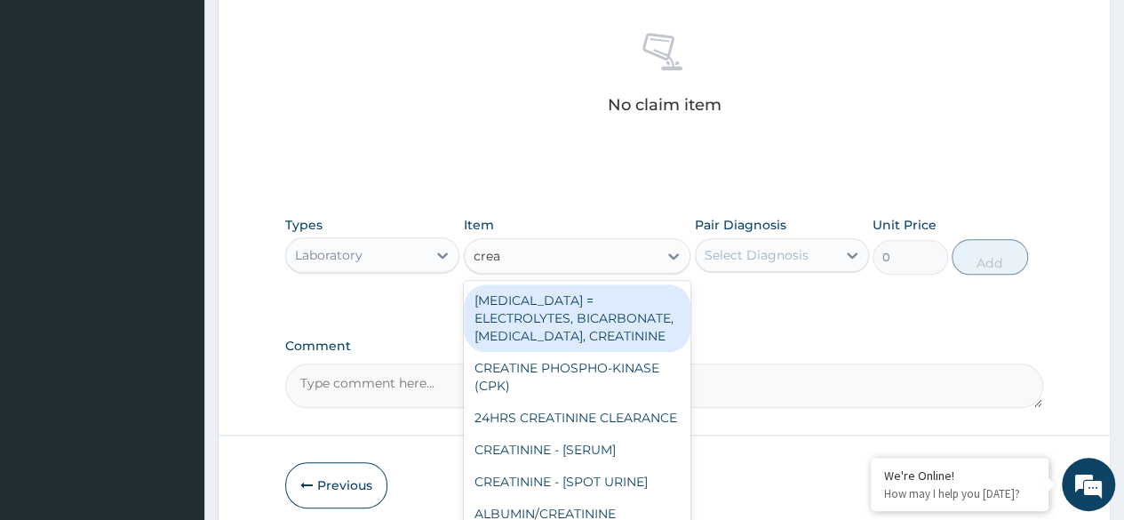
click at [589, 321] on div "RENAL FUNCTION TESTS = ELECTROLYTES, BICARBONATE, UREA, CREATININE" at bounding box center [578, 318] width 228 height 68
type input "4595.625"
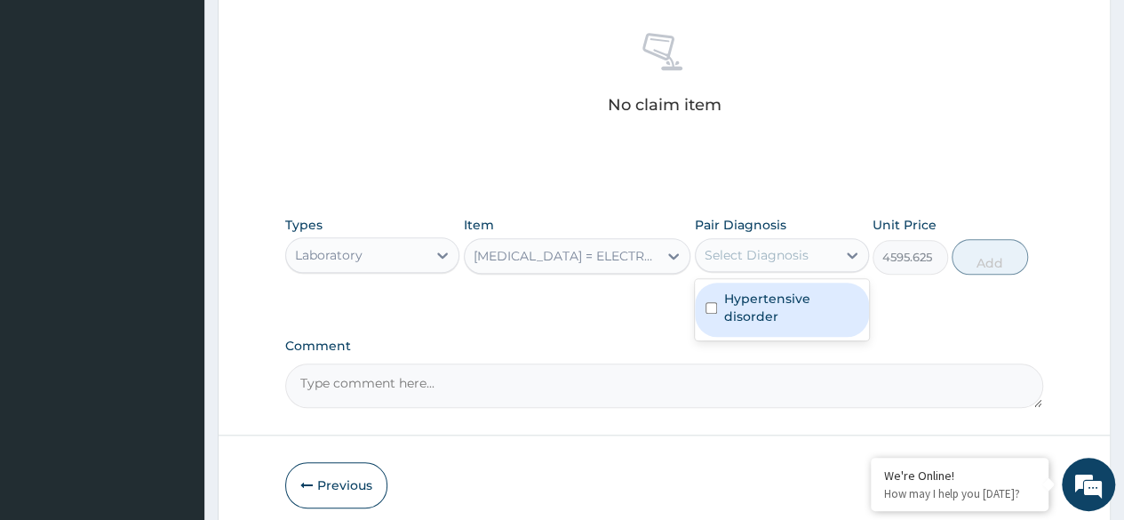
click at [804, 311] on label "Hypertensive disorder" at bounding box center [791, 308] width 134 height 36
checkbox input "true"
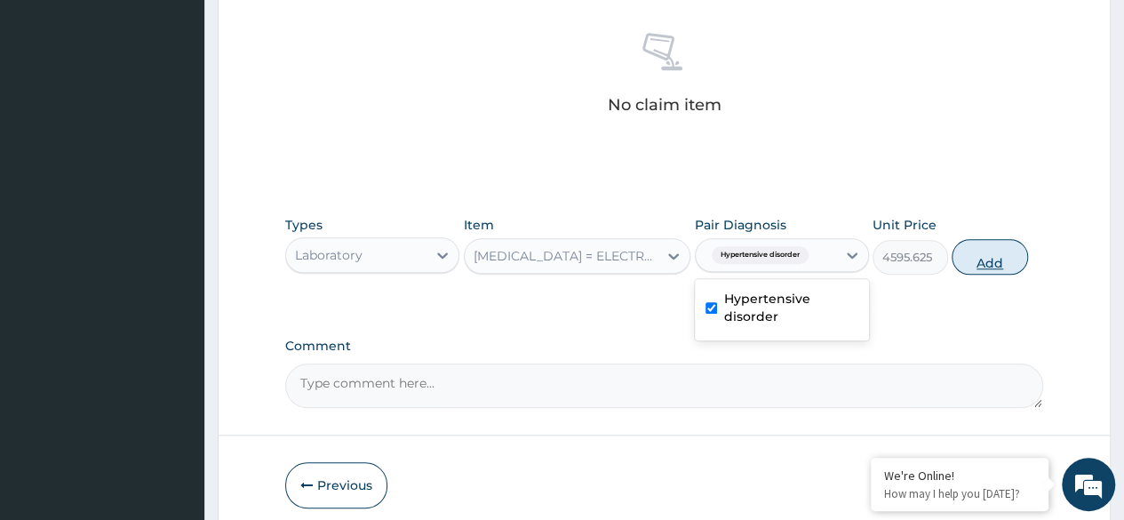
click at [1017, 249] on button "Add" at bounding box center [990, 257] width 76 height 36
type input "0"
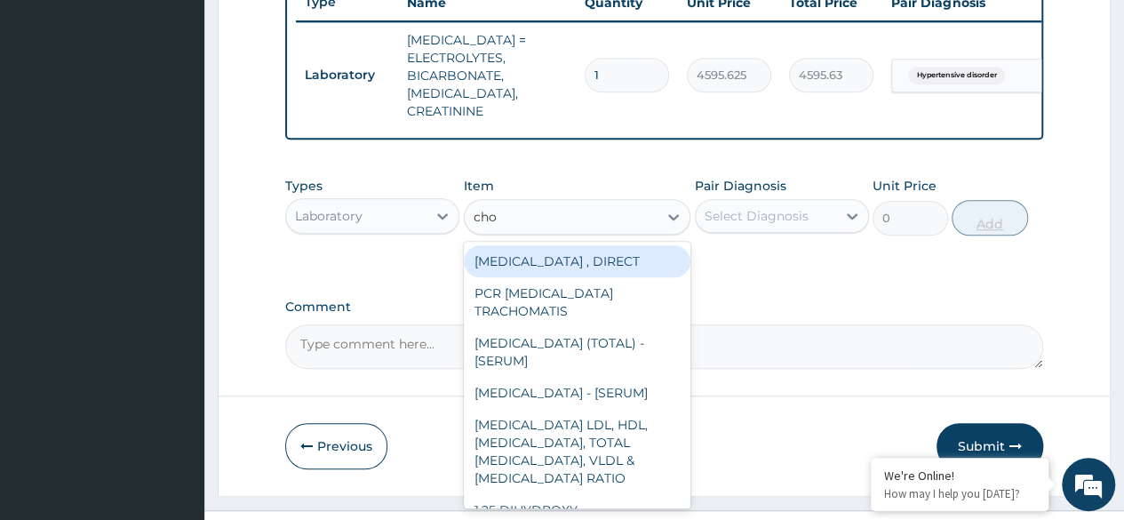
type input "chol"
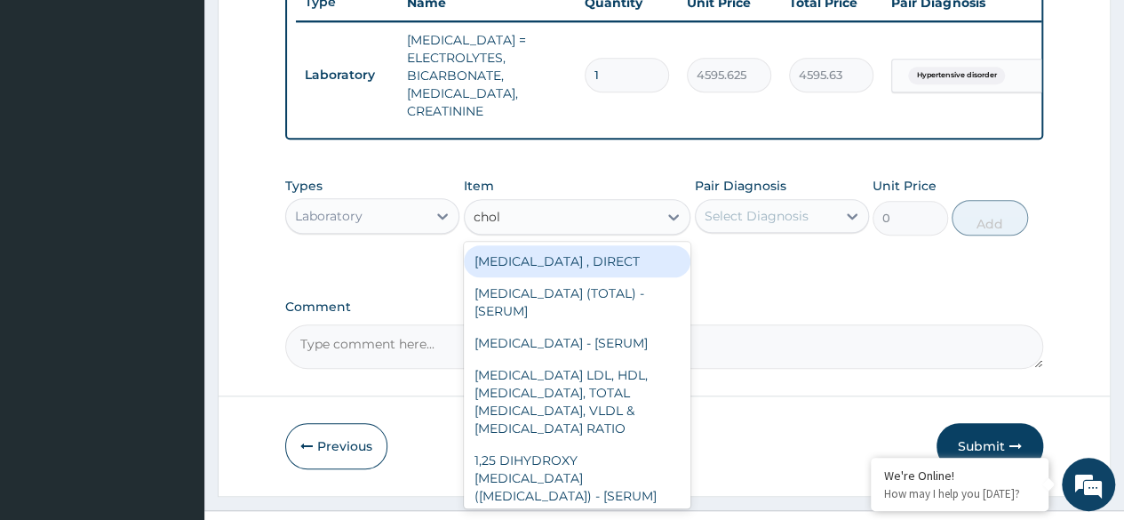
click at [635, 283] on div "CHOLESTEROL (TOTAL) - [SERUM]" at bounding box center [578, 302] width 228 height 50
type input "2880"
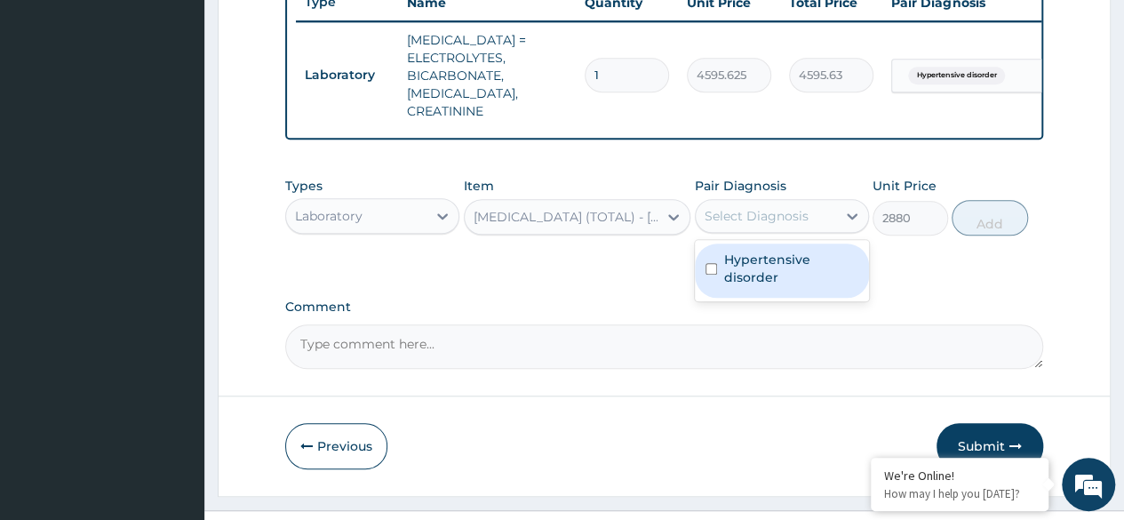
click at [796, 252] on label "Hypertensive disorder" at bounding box center [791, 269] width 134 height 36
checkbox input "true"
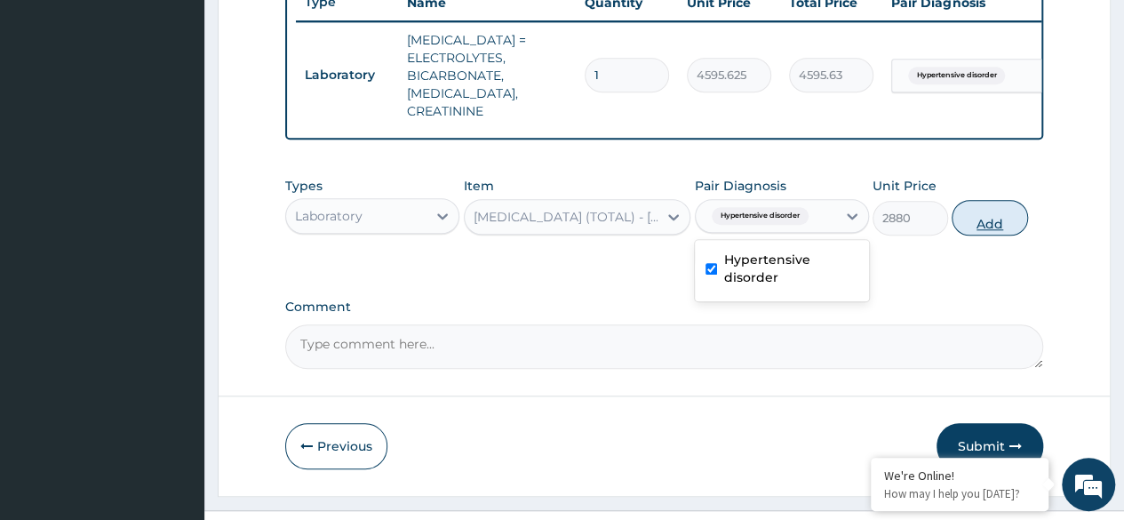
click at [1020, 212] on button "Add" at bounding box center [990, 218] width 76 height 36
type input "0"
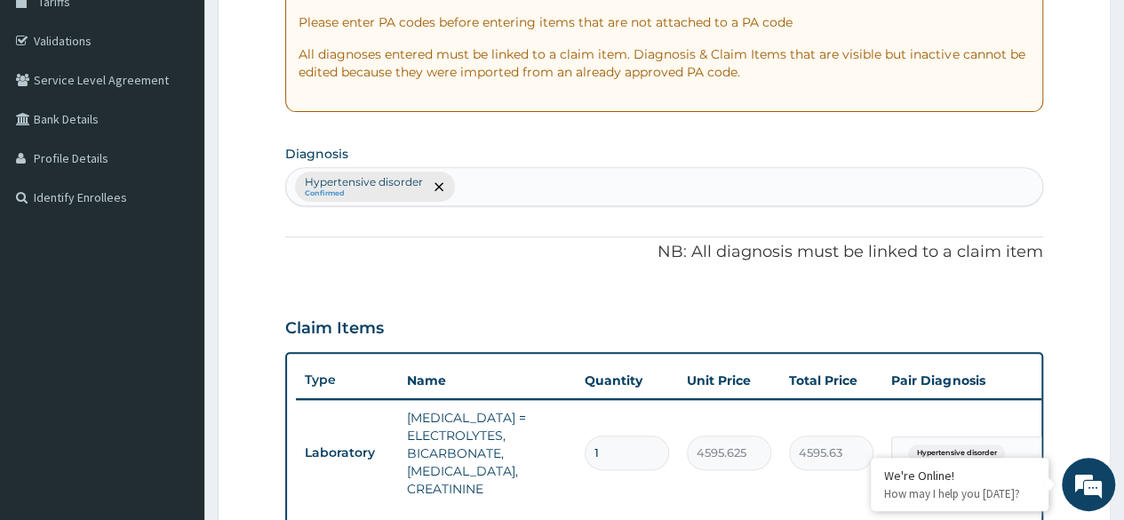
scroll to position [0, 0]
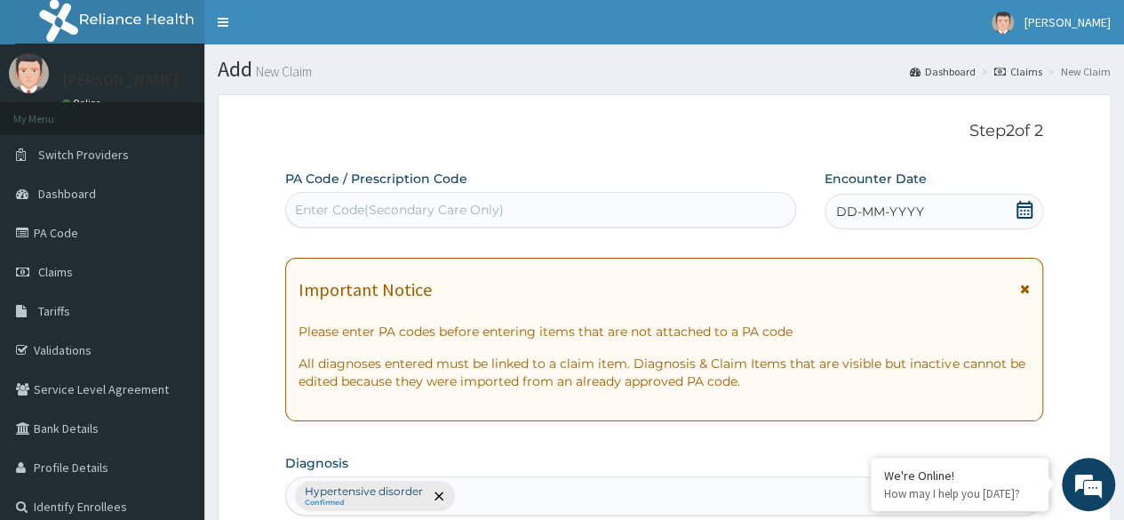
click at [960, 205] on div "DD-MM-YYYY" at bounding box center [934, 212] width 219 height 36
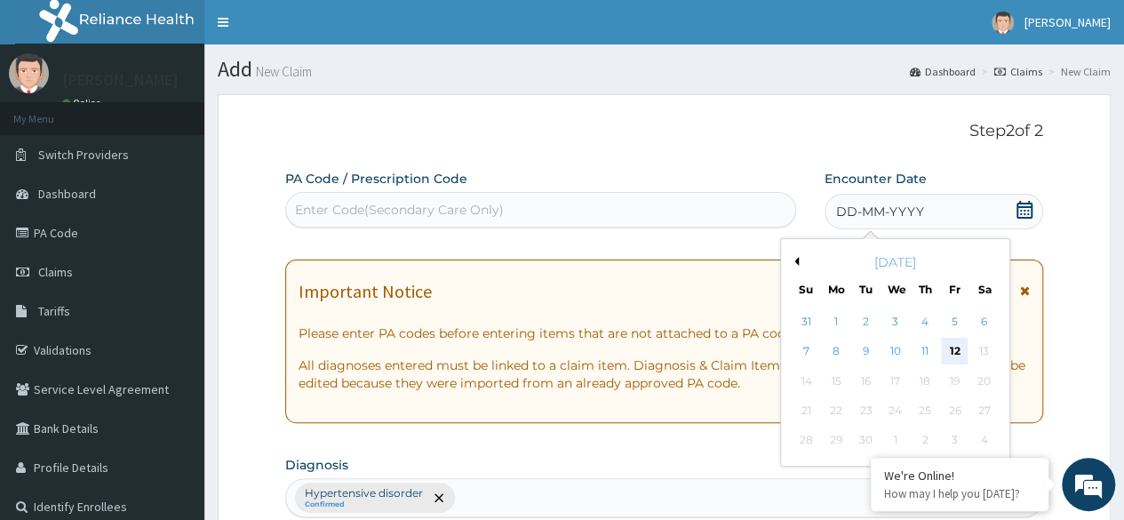
click at [959, 354] on div "12" at bounding box center [954, 352] width 27 height 27
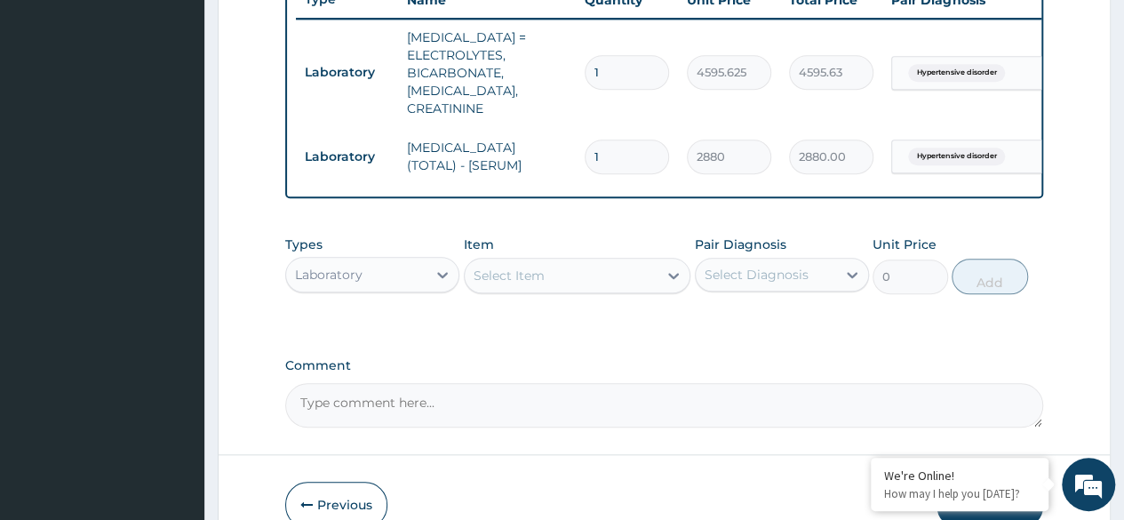
scroll to position [777, 0]
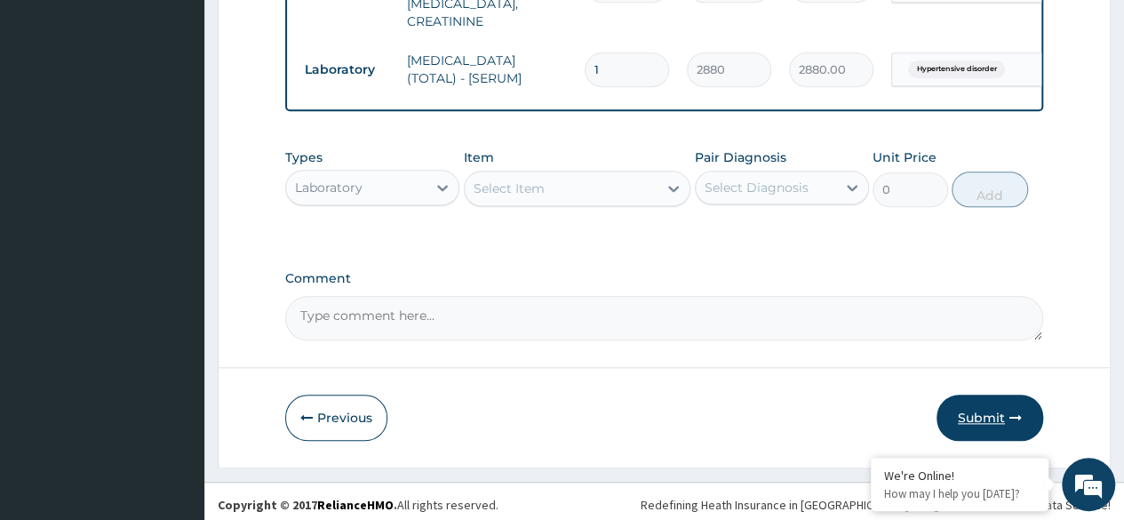
click at [987, 404] on button "Submit" at bounding box center [990, 418] width 107 height 46
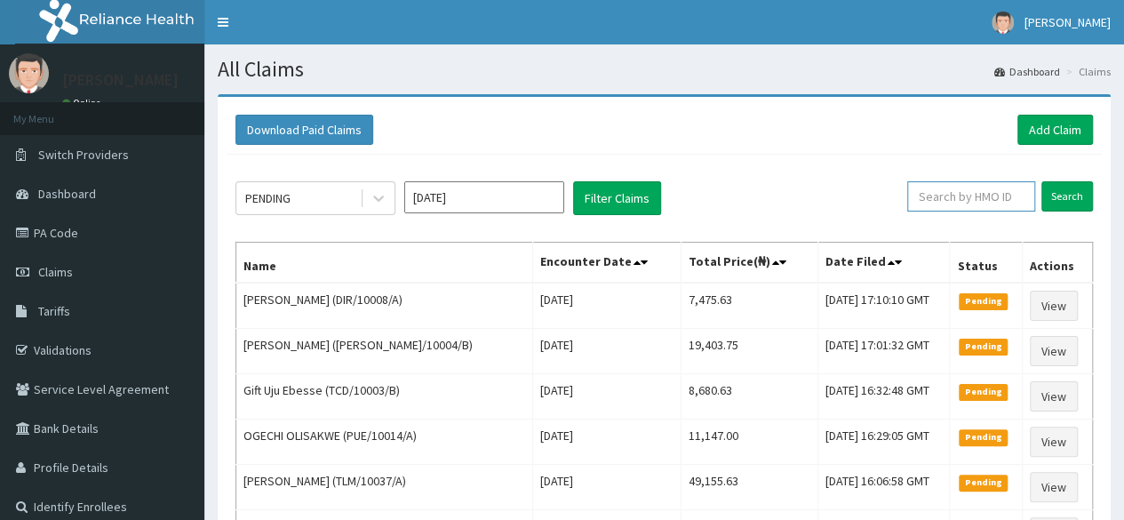
click at [991, 193] on input "text" at bounding box center [971, 196] width 128 height 30
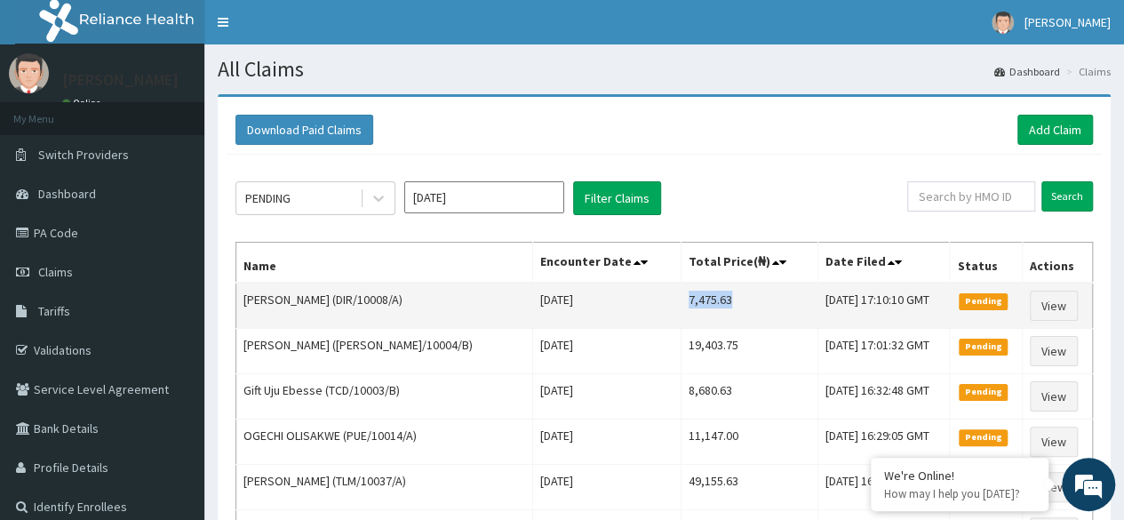
drag, startPoint x: 673, startPoint y: 298, endPoint x: 732, endPoint y: 300, distance: 59.6
click at [732, 300] on td "7,475.63" at bounding box center [749, 306] width 137 height 46
copy td "7,475.63"
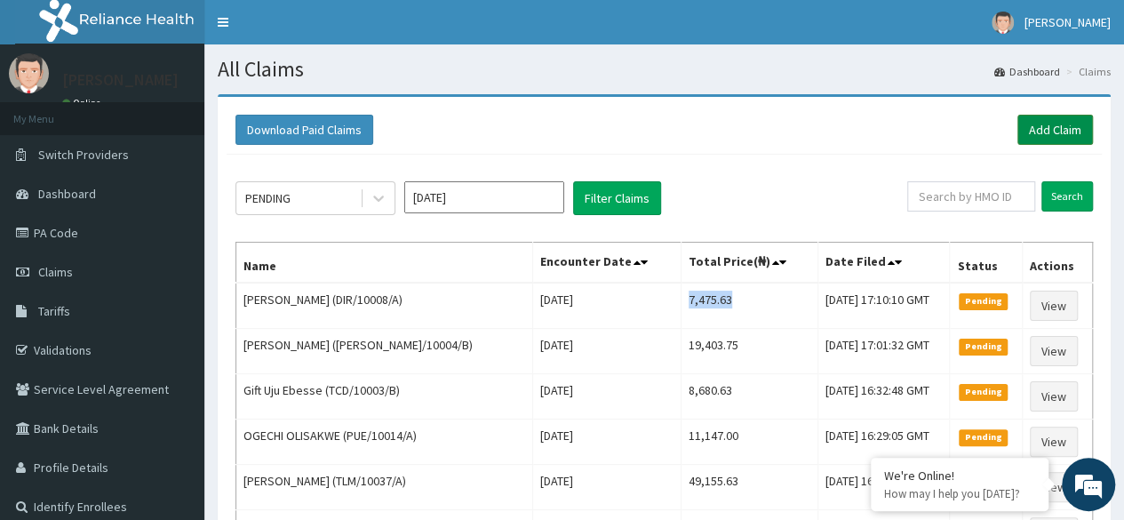
click at [1077, 124] on link "Add Claim" at bounding box center [1056, 130] width 76 height 30
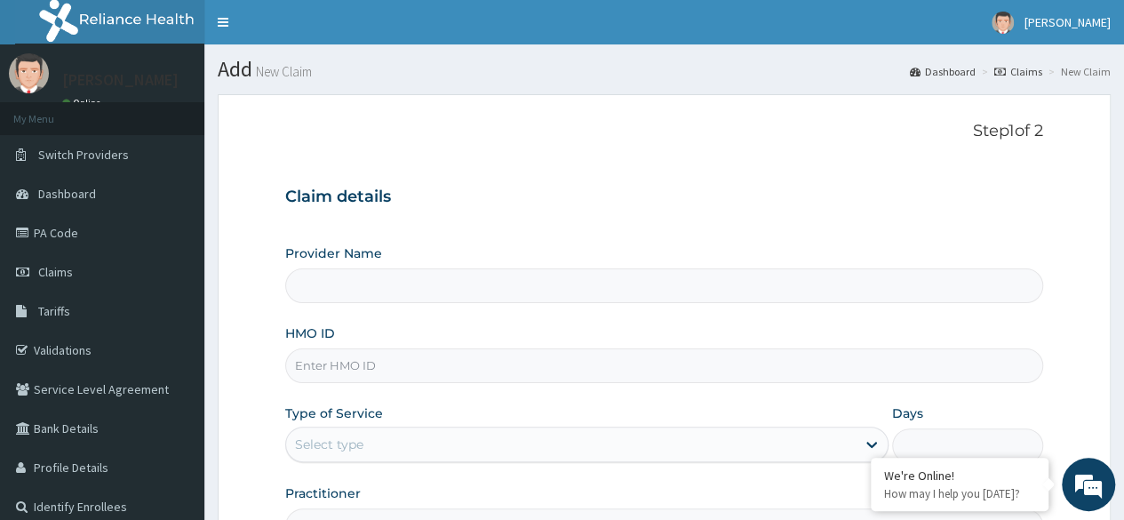
type input "Reliance Family Clinics (RFC) - [GEOGRAPHIC_DATA]"
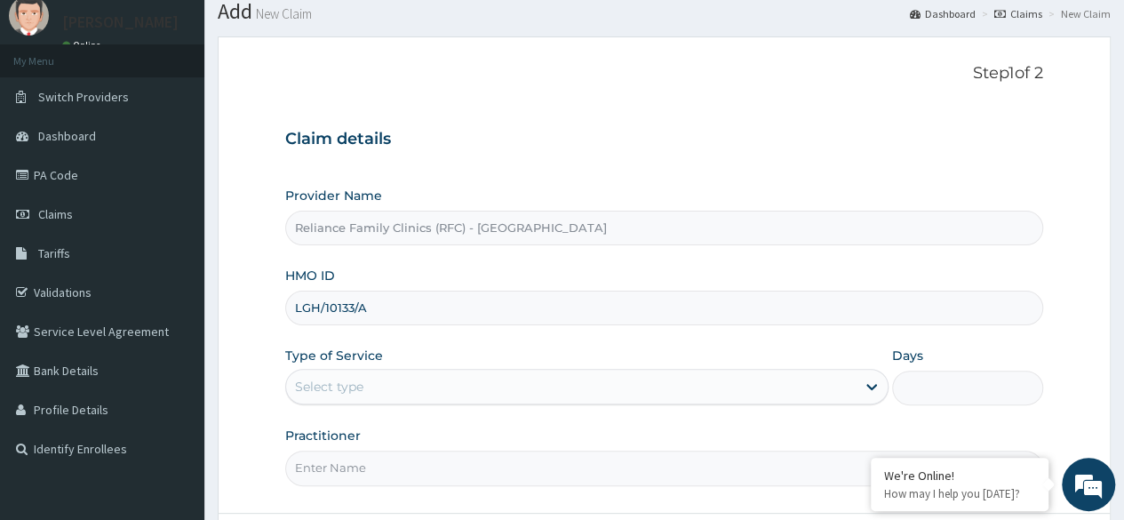
scroll to position [73, 0]
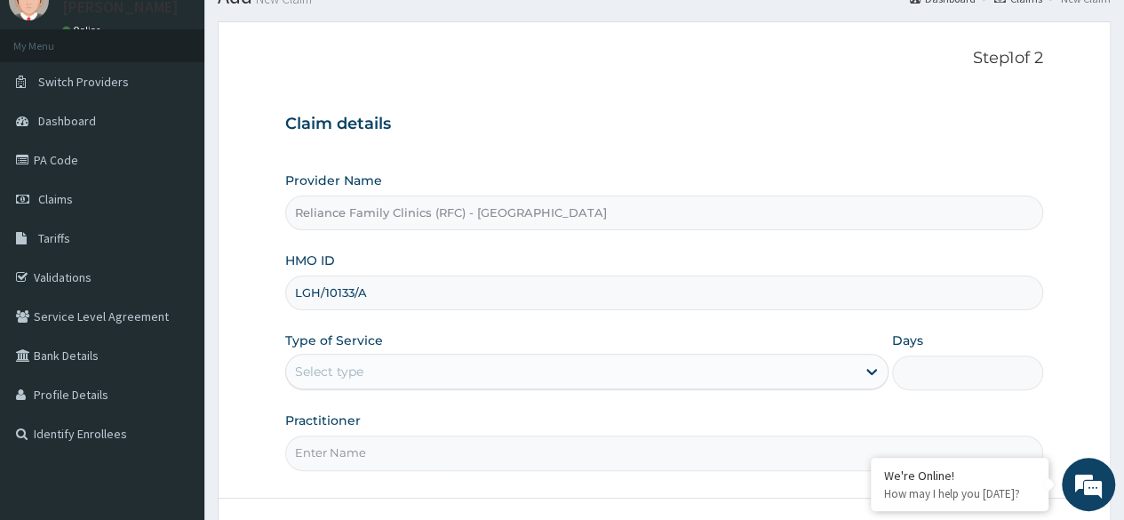
type input "LGH/10133/A"
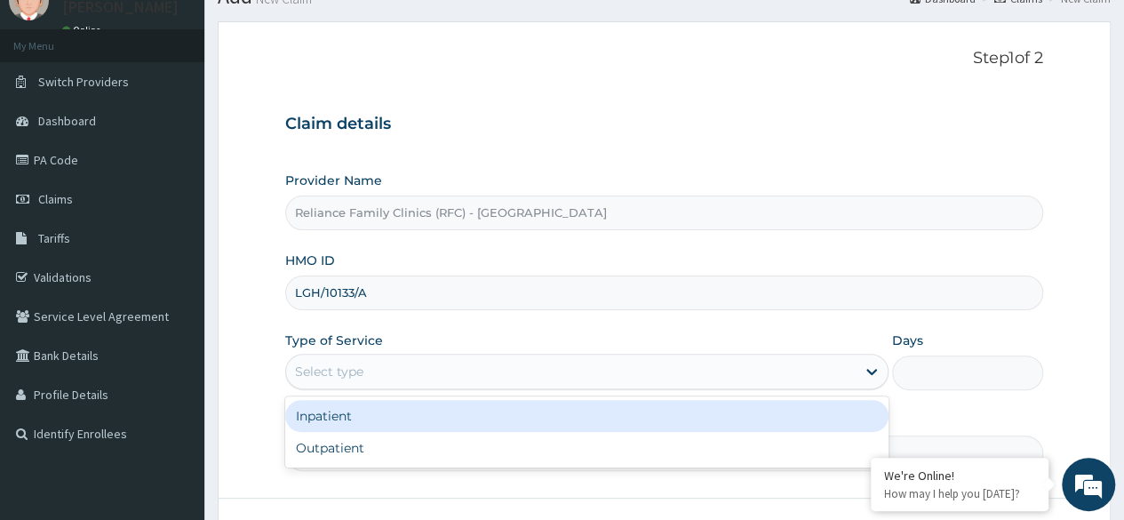
click at [432, 444] on div "Outpatient" at bounding box center [586, 448] width 603 height 32
type input "1"
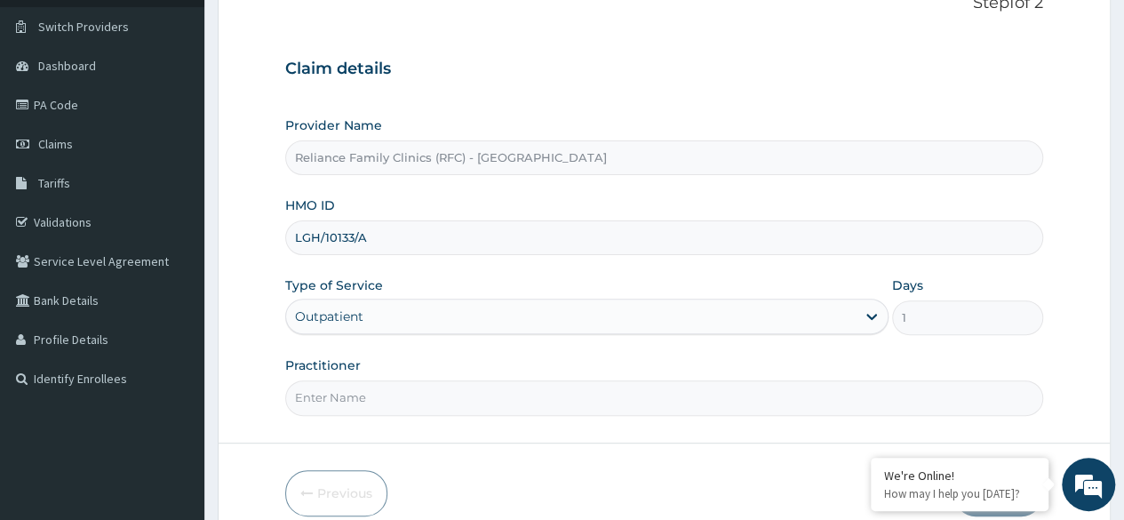
scroll to position [206, 0]
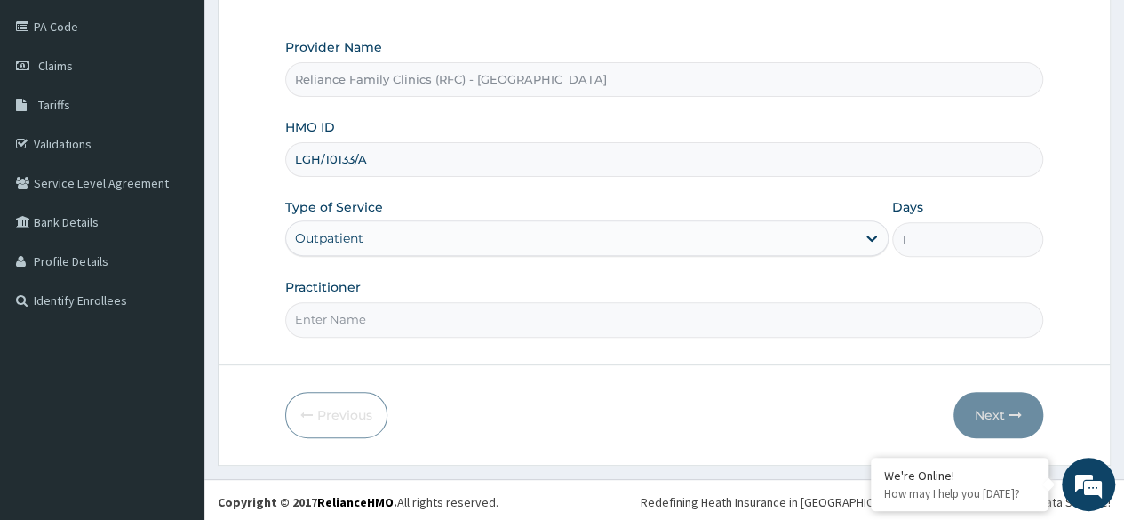
click at [507, 322] on input "Practitioner" at bounding box center [664, 319] width 758 height 35
type input "Locum"
click at [1018, 398] on button "Next" at bounding box center [999, 415] width 90 height 46
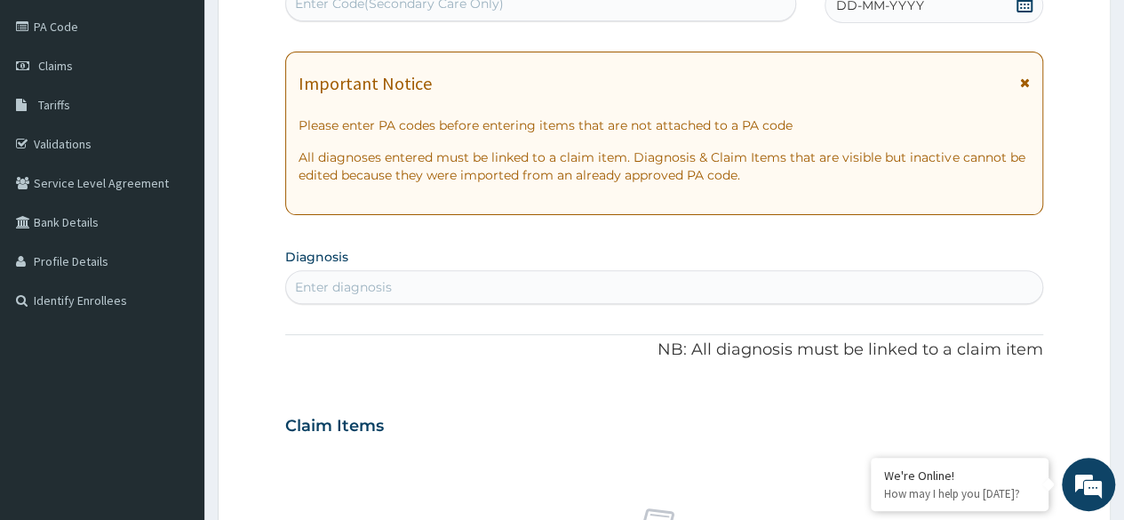
scroll to position [0, 0]
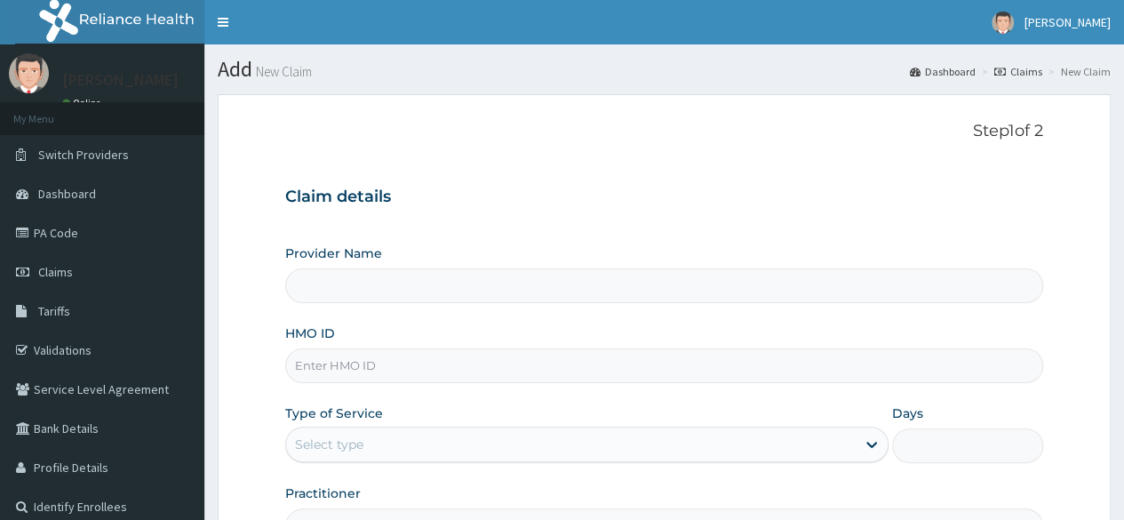
click at [367, 368] on input "HMO ID" at bounding box center [664, 365] width 758 height 35
paste input "NGC/10084/A"
type input "NGC/10084/A"
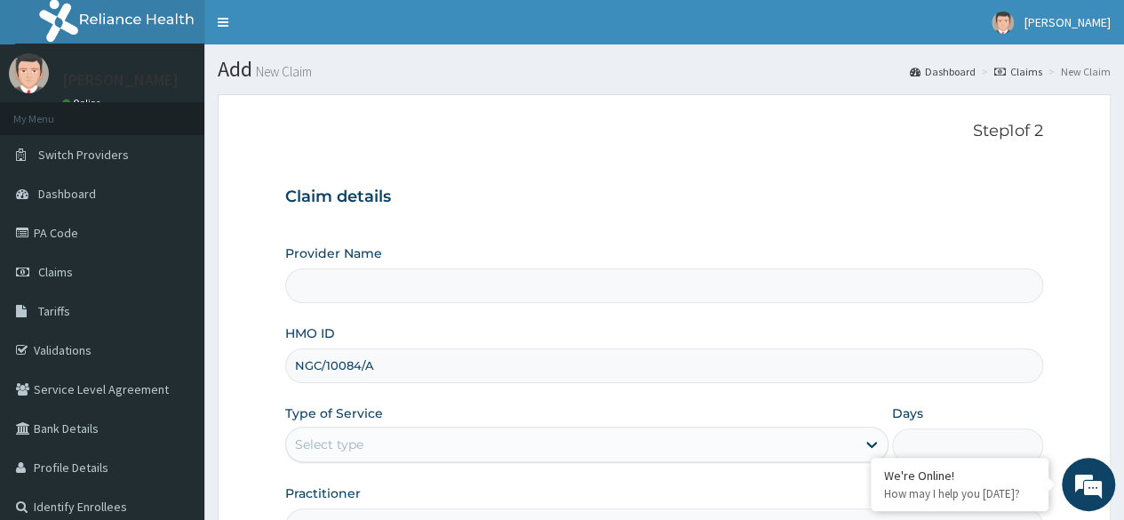
type input "Reliance Family Clinics (RFC) - [GEOGRAPHIC_DATA]"
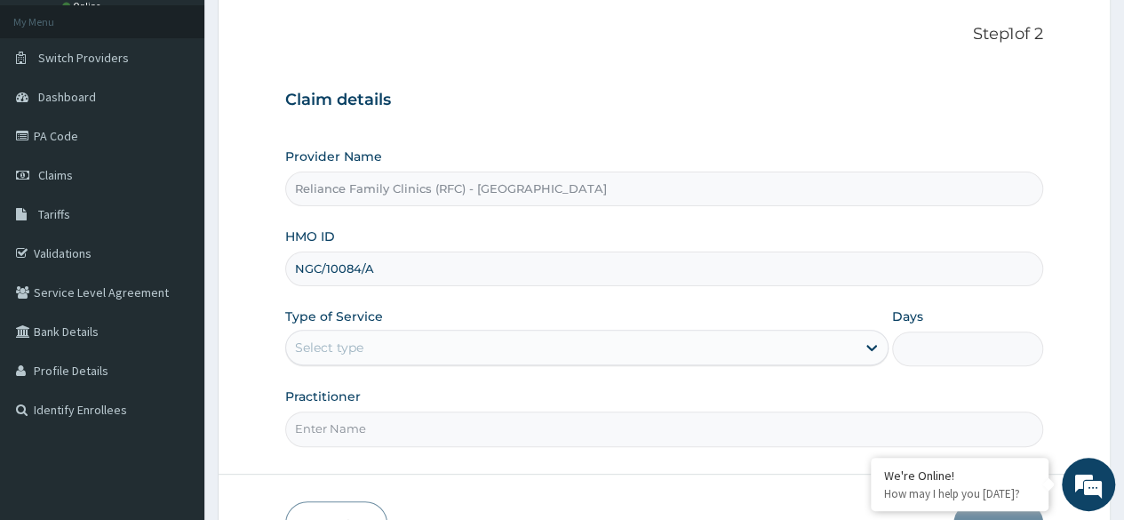
scroll to position [146, 0]
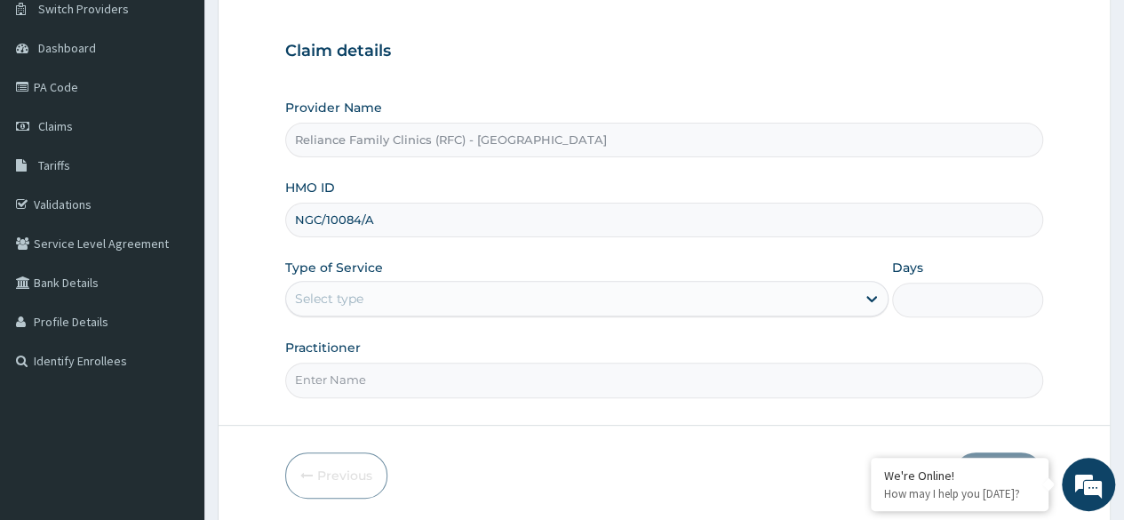
type input "NGC/10084/A"
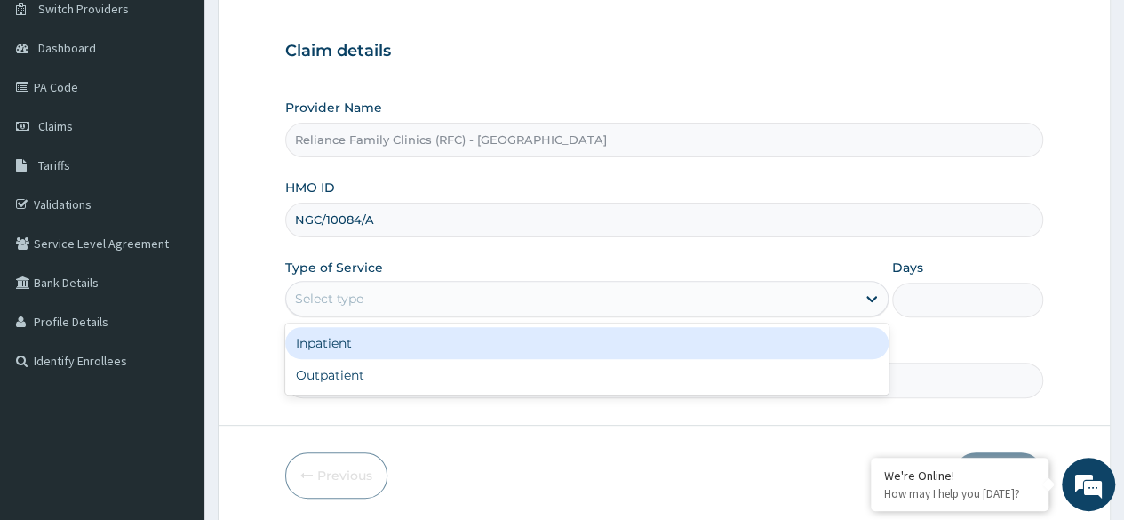
click at [446, 370] on div "Outpatient" at bounding box center [586, 375] width 603 height 32
type input "1"
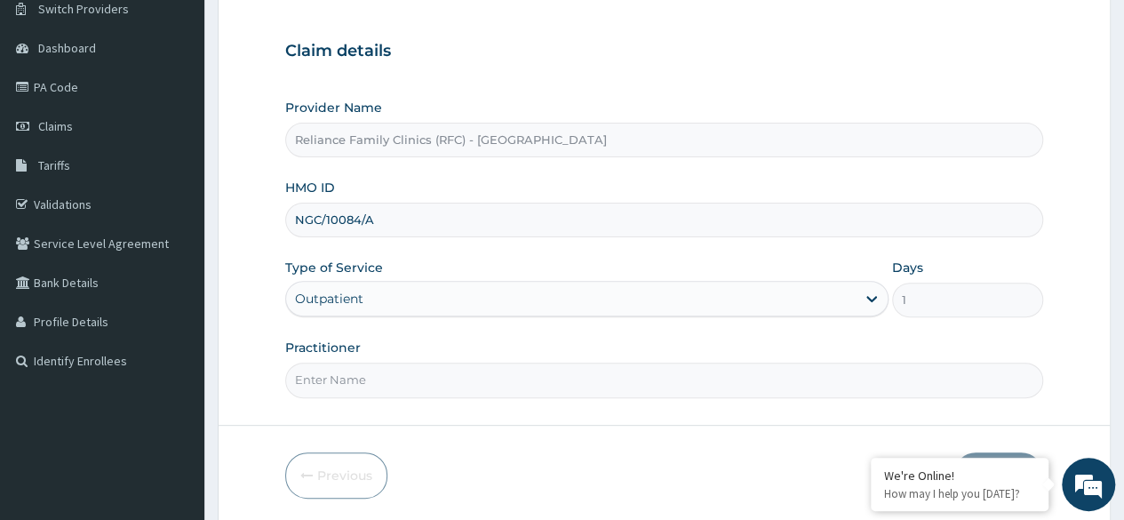
click at [435, 372] on input "Practitioner" at bounding box center [664, 380] width 758 height 35
click at [467, 380] on input "Practitioner" at bounding box center [664, 380] width 758 height 35
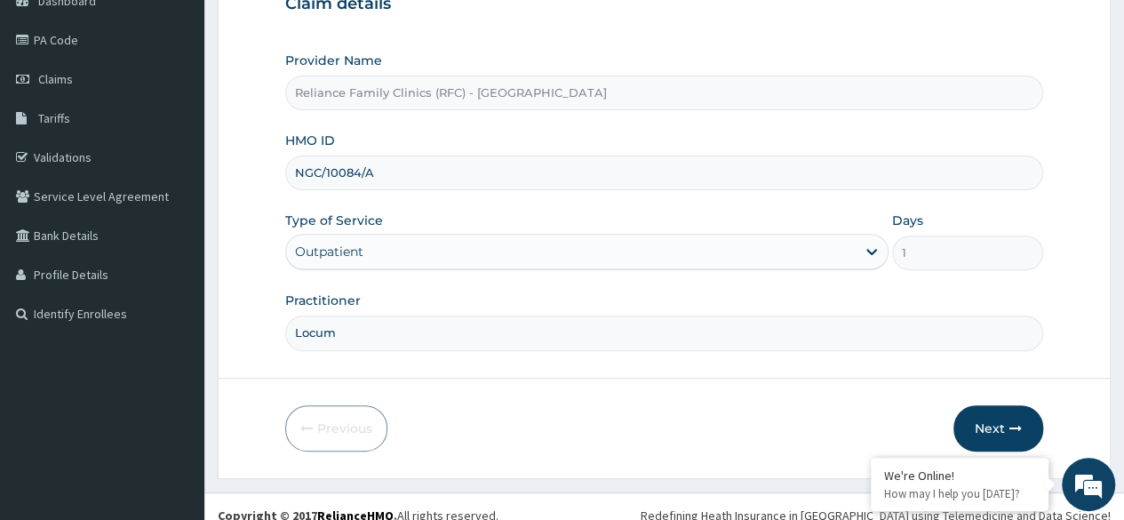
scroll to position [206, 0]
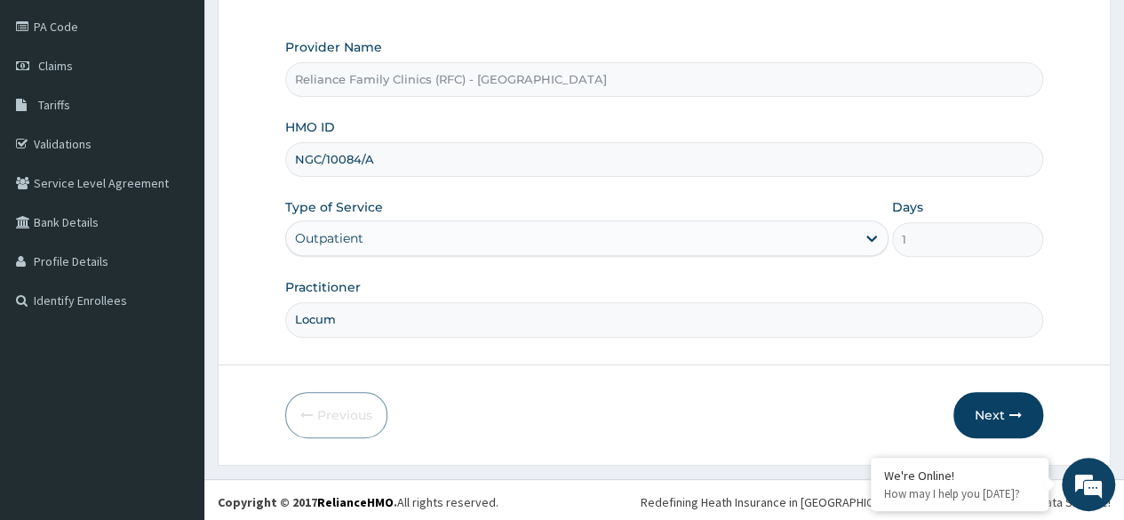
type input "Locum"
click at [1039, 251] on div "1" at bounding box center [967, 239] width 151 height 35
click at [1000, 401] on button "Next" at bounding box center [999, 415] width 90 height 46
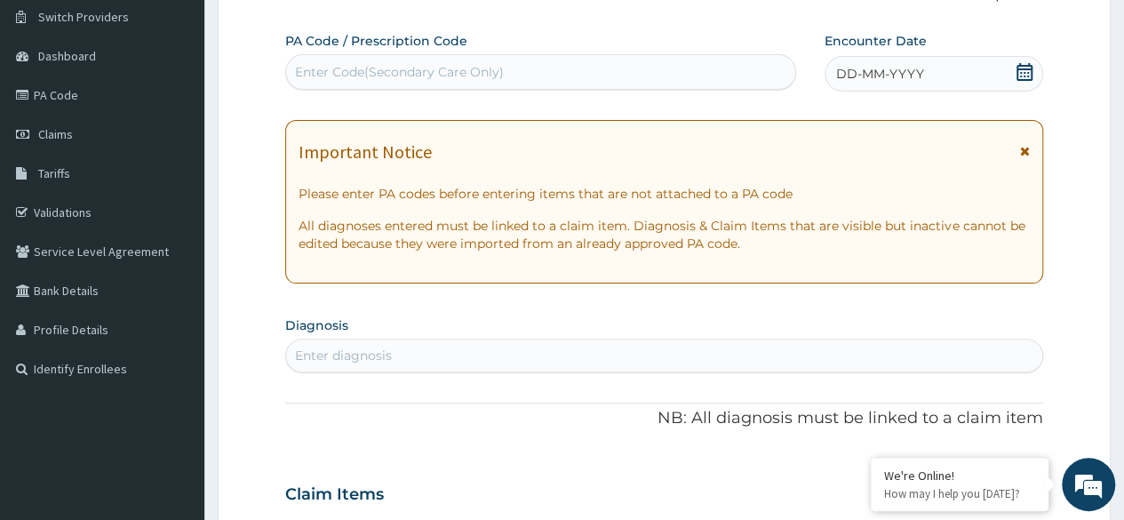
scroll to position [0, 0]
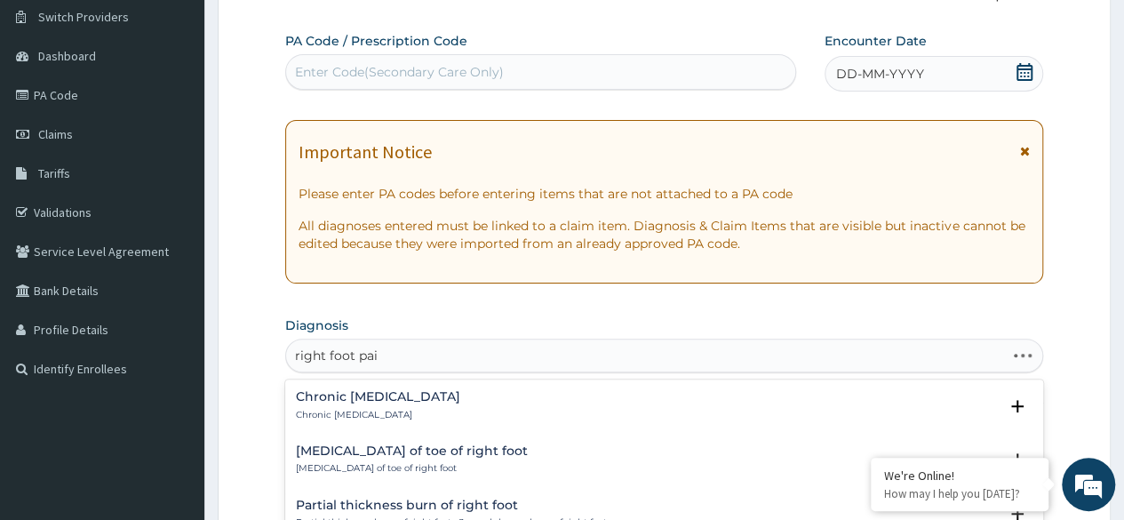
type input "right foot pain"
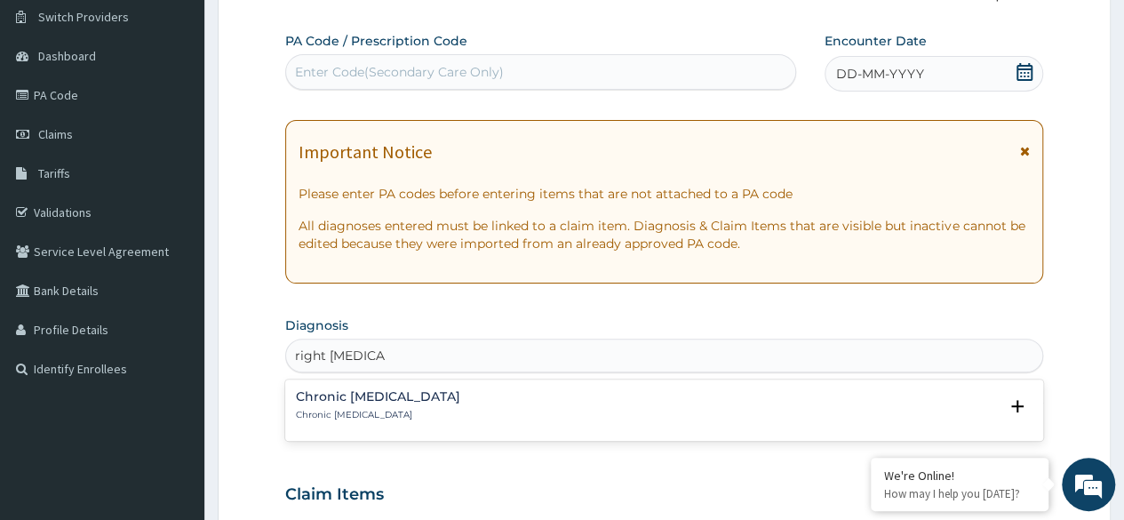
click at [484, 409] on div "Chronic pain of right foot Chronic pain of right foot" at bounding box center [664, 405] width 737 height 31
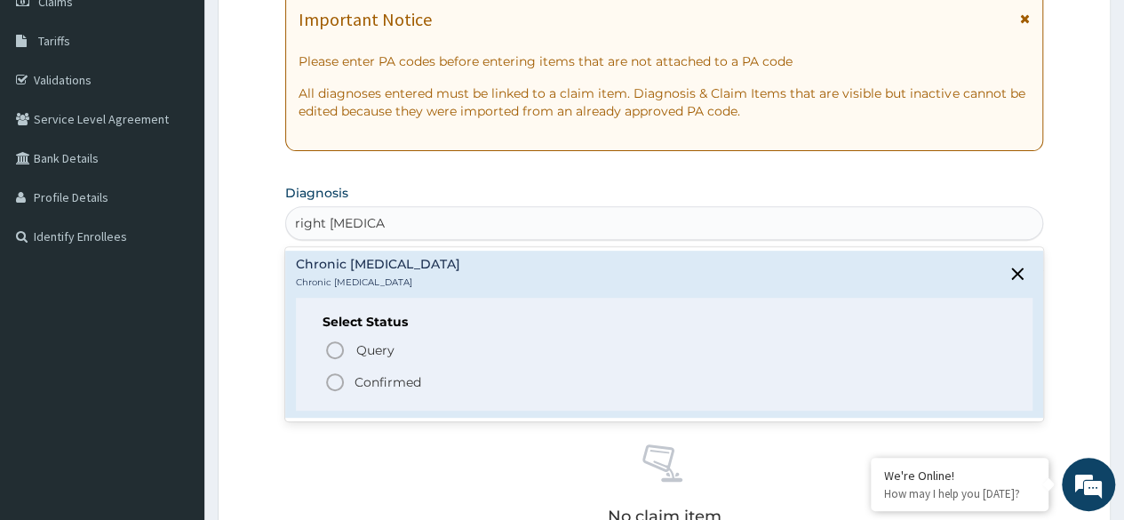
click at [337, 377] on icon "status option filled" at bounding box center [334, 382] width 21 height 21
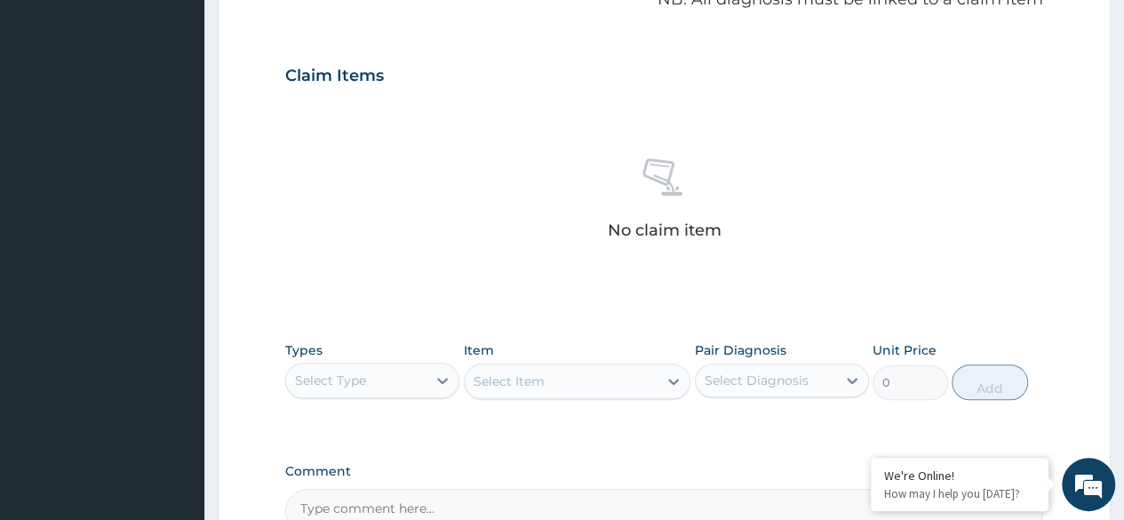
scroll to position [564, 0]
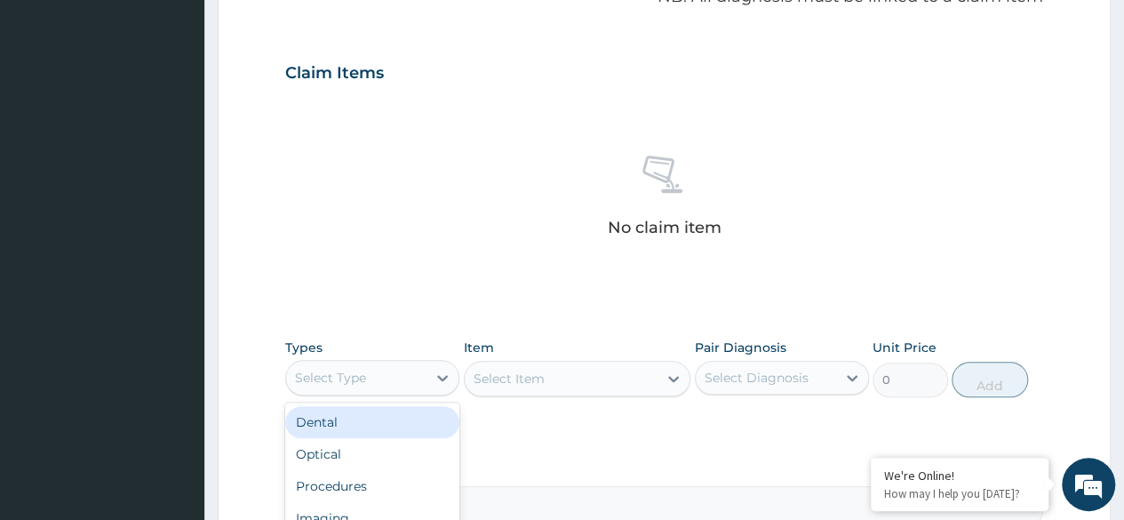
click at [387, 476] on div "Procedures" at bounding box center [372, 486] width 174 height 32
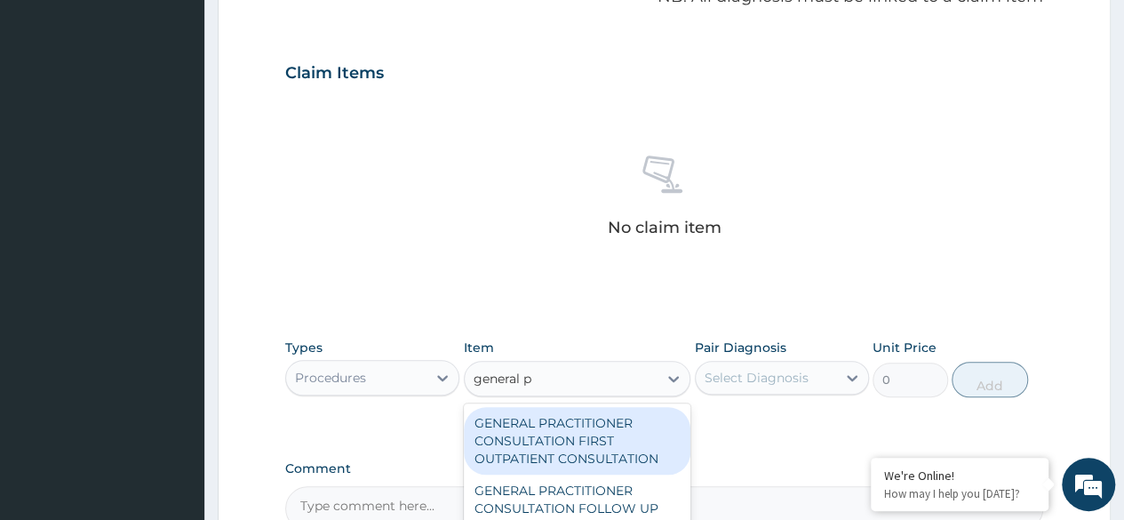
type input "general pr"
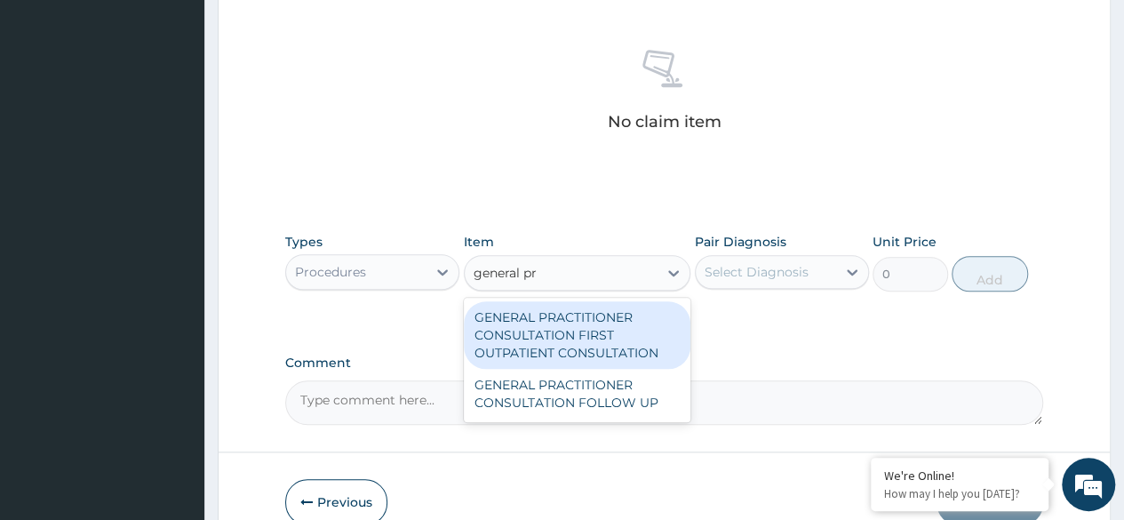
scroll to position [729, 0]
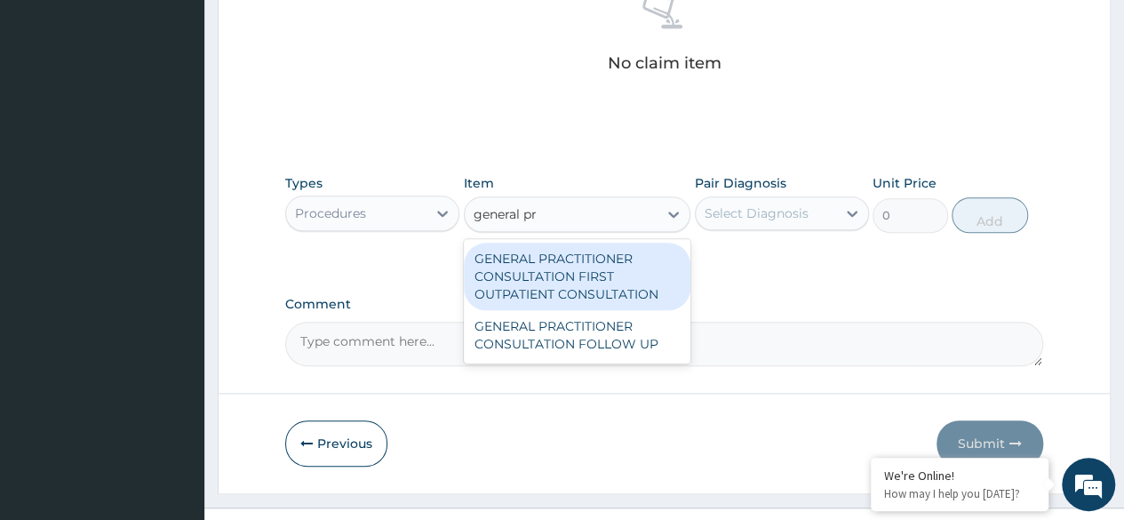
click at [658, 263] on div "GENERAL PRACTITIONER CONSULTATION FIRST OUTPATIENT CONSULTATION" at bounding box center [578, 277] width 228 height 68
type input "3370.125"
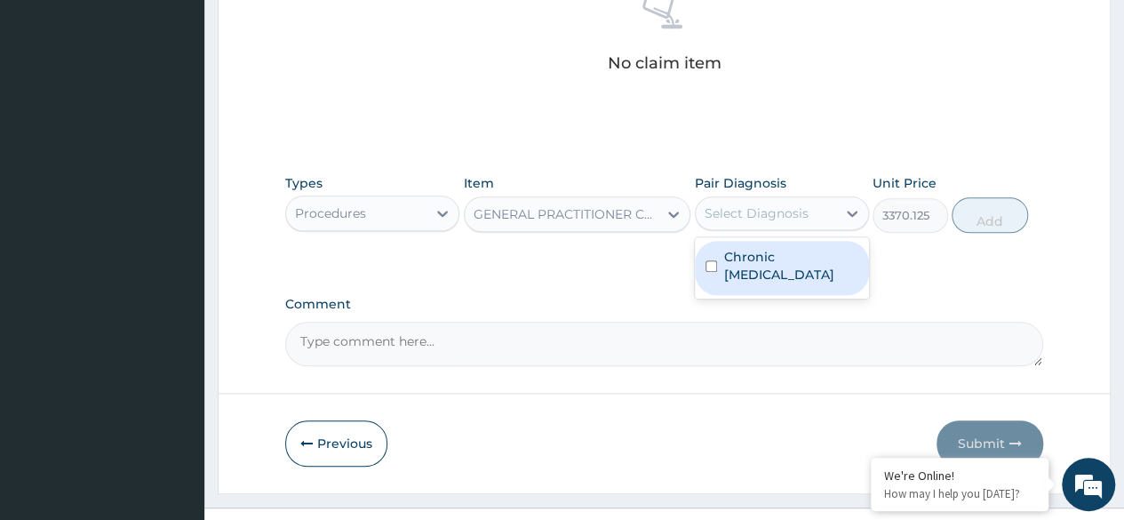
click at [809, 267] on label "Chronic pain of right foot" at bounding box center [791, 266] width 134 height 36
checkbox input "true"
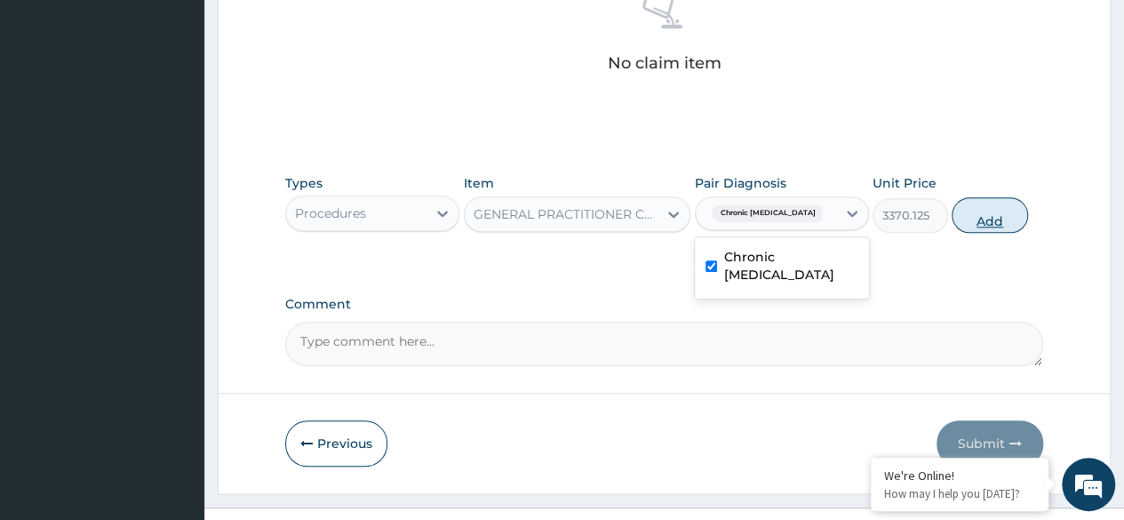
click at [990, 227] on button "Add" at bounding box center [990, 215] width 76 height 36
type input "0"
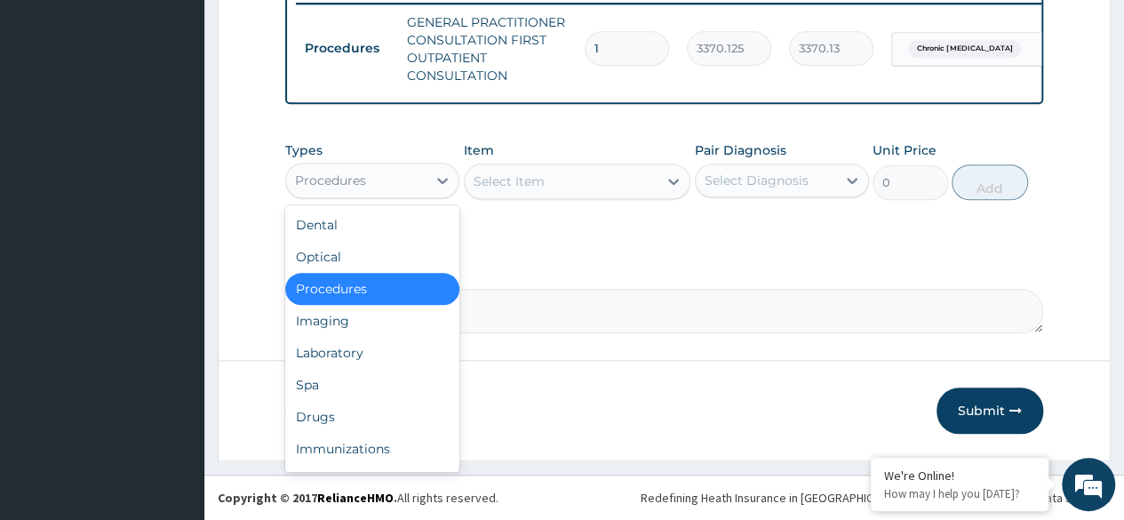
click at [351, 430] on div "Drugs" at bounding box center [372, 417] width 174 height 32
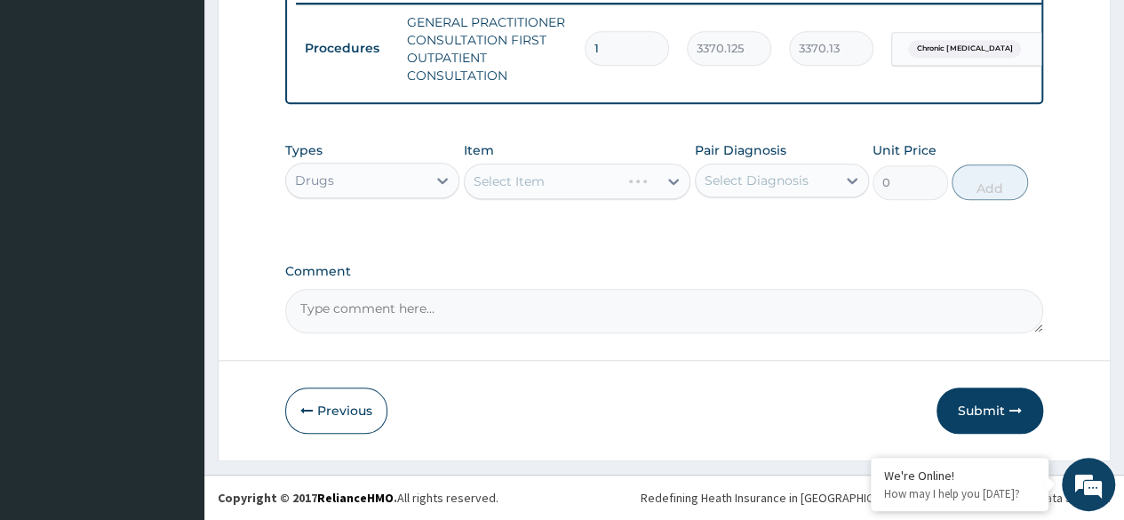
click at [583, 189] on div "Select Item" at bounding box center [578, 182] width 228 height 36
click at [585, 188] on div "Select Item" at bounding box center [578, 182] width 228 height 36
click at [565, 195] on div "Select Item" at bounding box center [578, 182] width 228 height 36
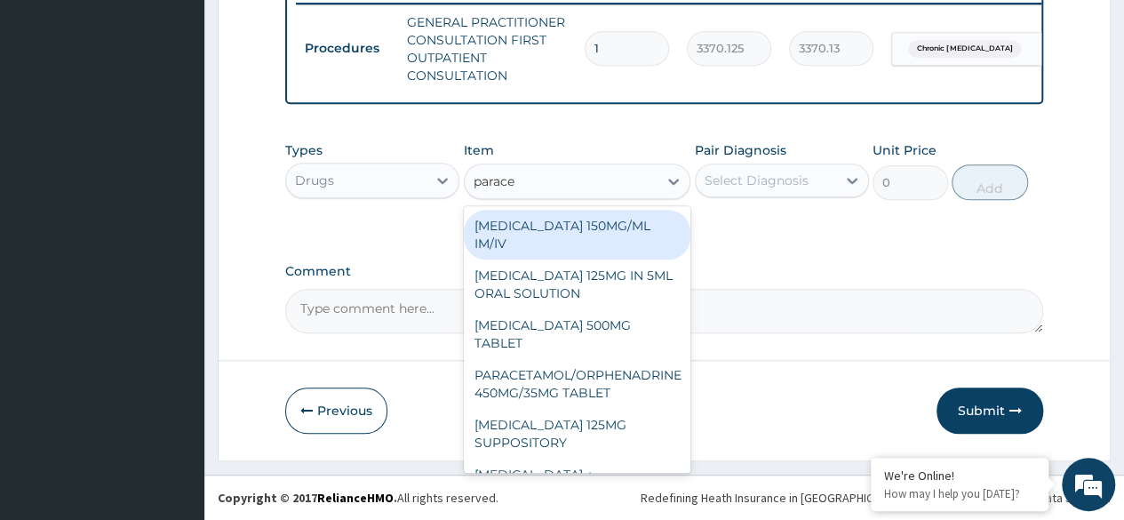
type input "paracet"
click at [604, 336] on div "PARACETAMOL 500MG TABLET" at bounding box center [578, 334] width 228 height 50
type input "30"
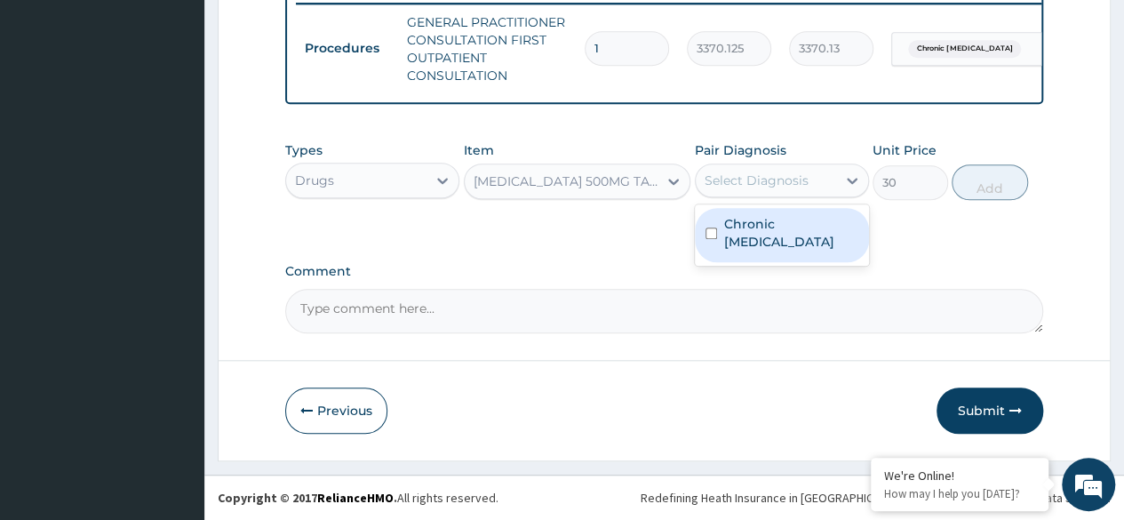
click at [782, 243] on label "Chronic pain of right foot" at bounding box center [791, 233] width 134 height 36
checkbox input "true"
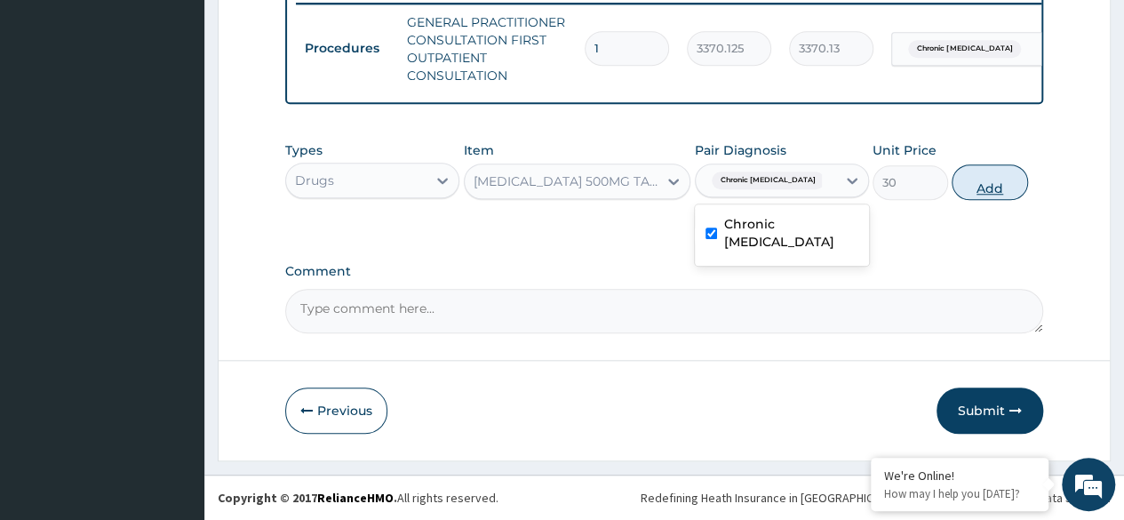
click at [990, 190] on button "Add" at bounding box center [990, 182] width 76 height 36
type input "0"
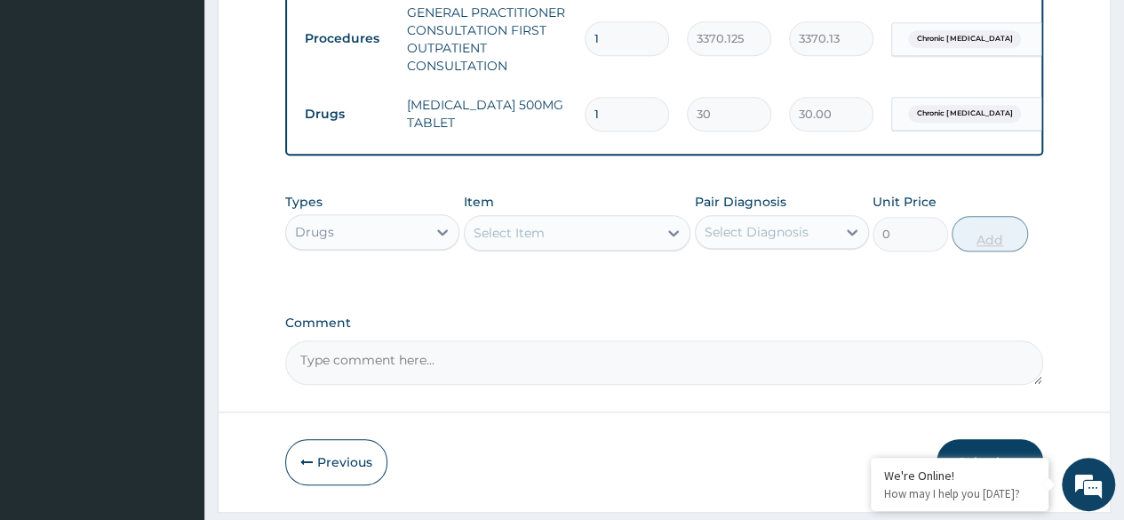
type input "0.00"
type input "3"
type input "90.00"
type input "30"
type input "900.00"
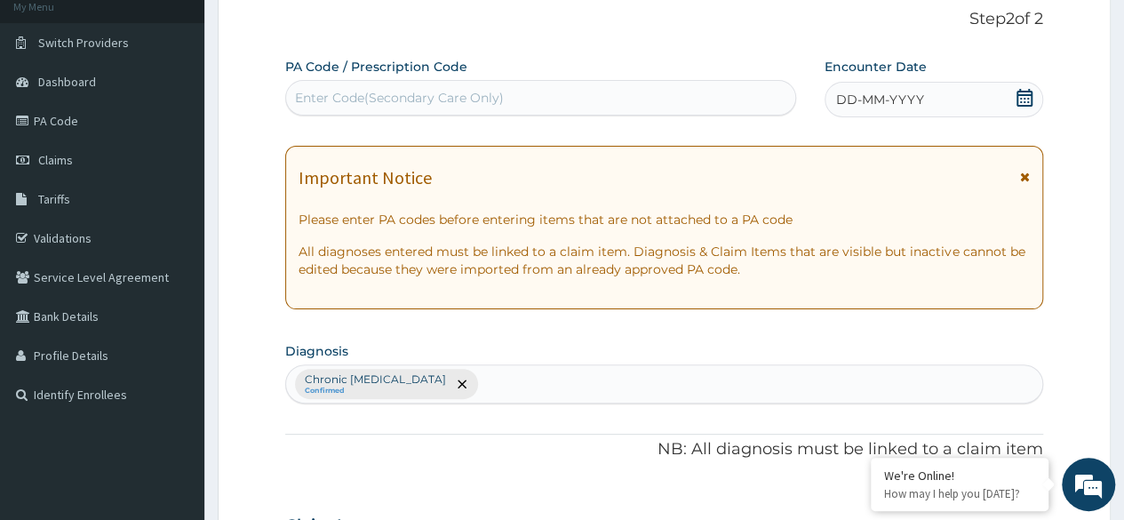
scroll to position [0, 0]
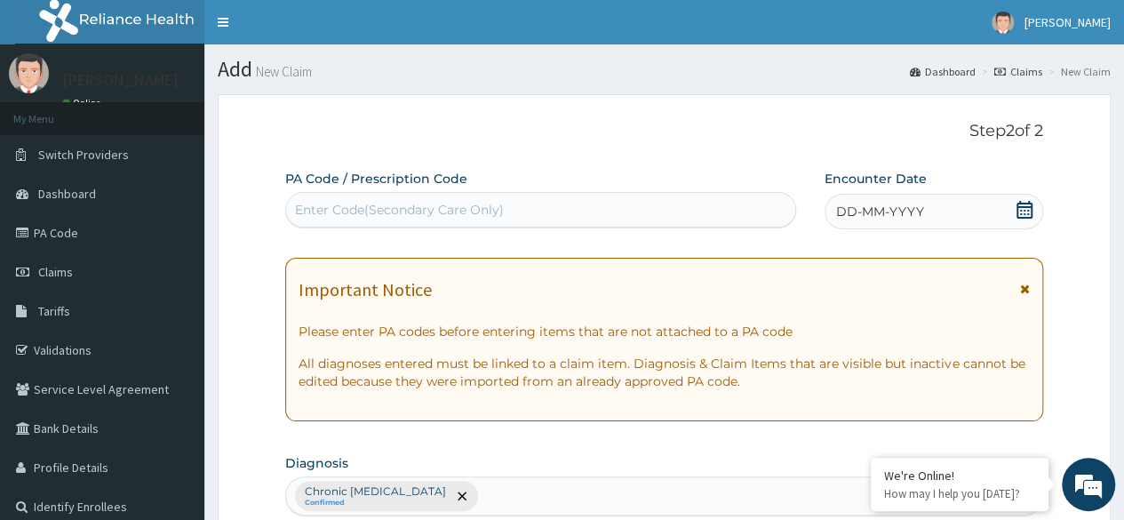
type input "30"
click at [926, 213] on div "DD-MM-YYYY" at bounding box center [934, 212] width 219 height 36
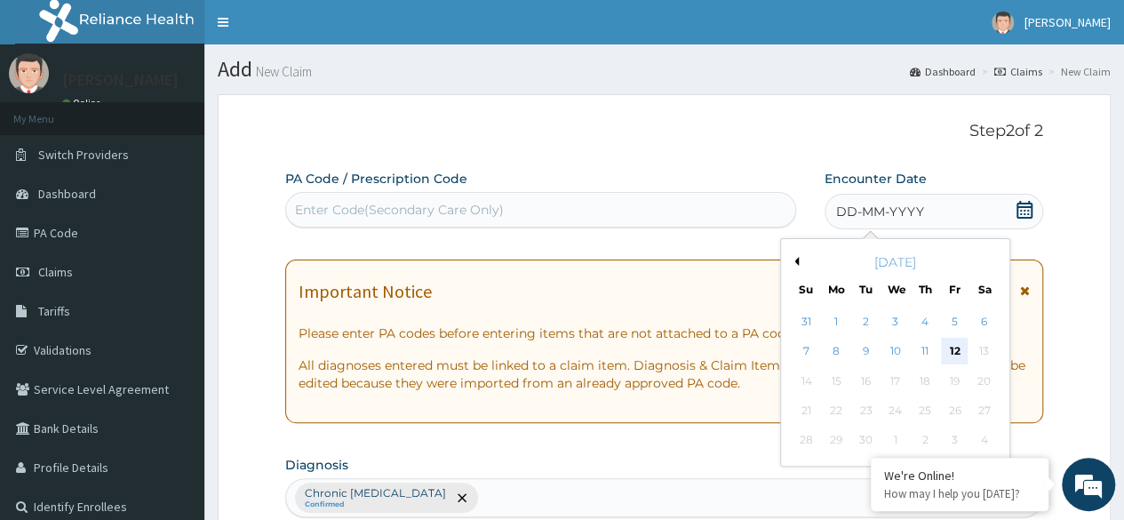
click at [954, 359] on div "12" at bounding box center [954, 352] width 27 height 27
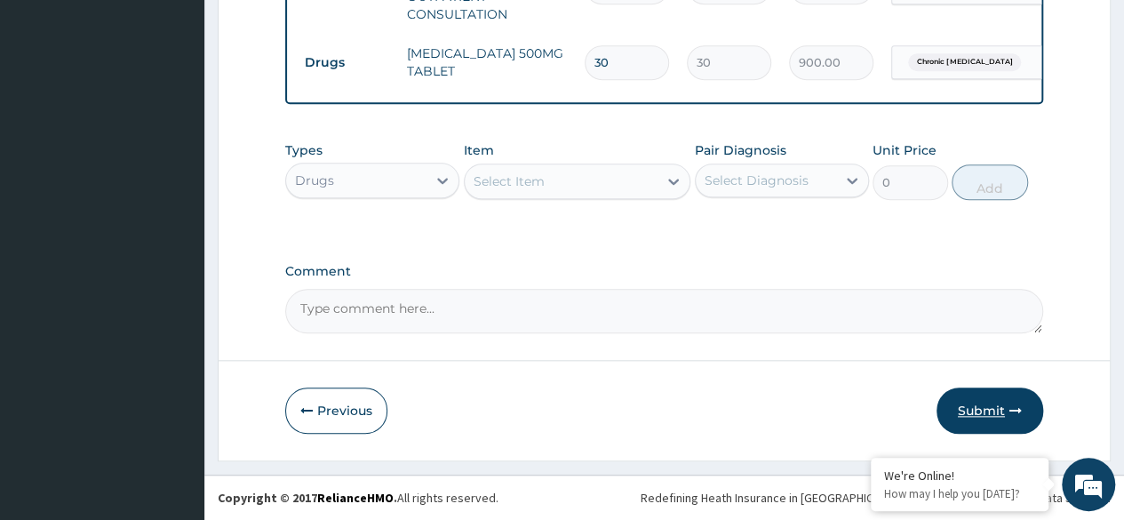
click at [963, 428] on button "Submit" at bounding box center [990, 411] width 107 height 46
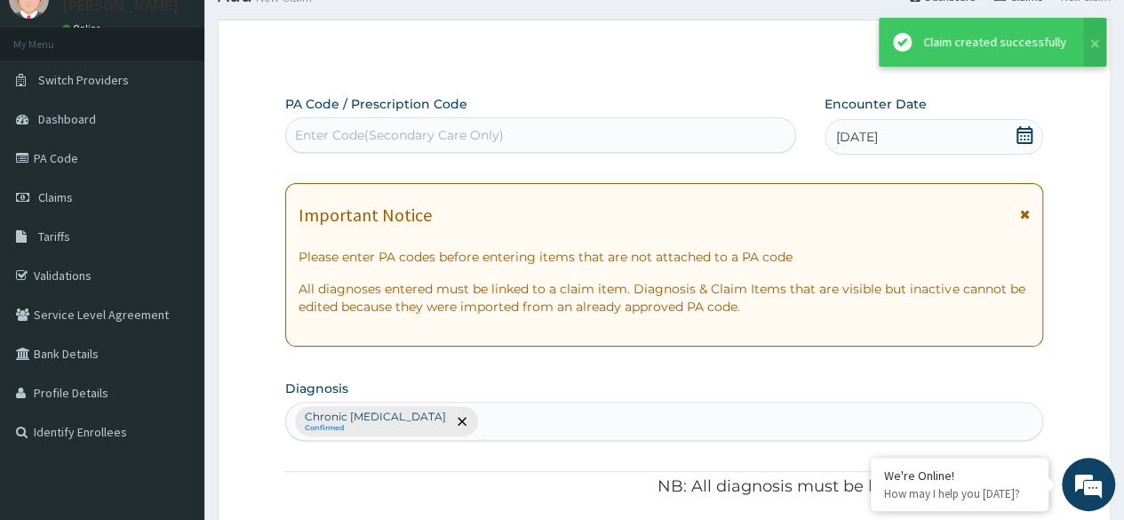
scroll to position [777, 0]
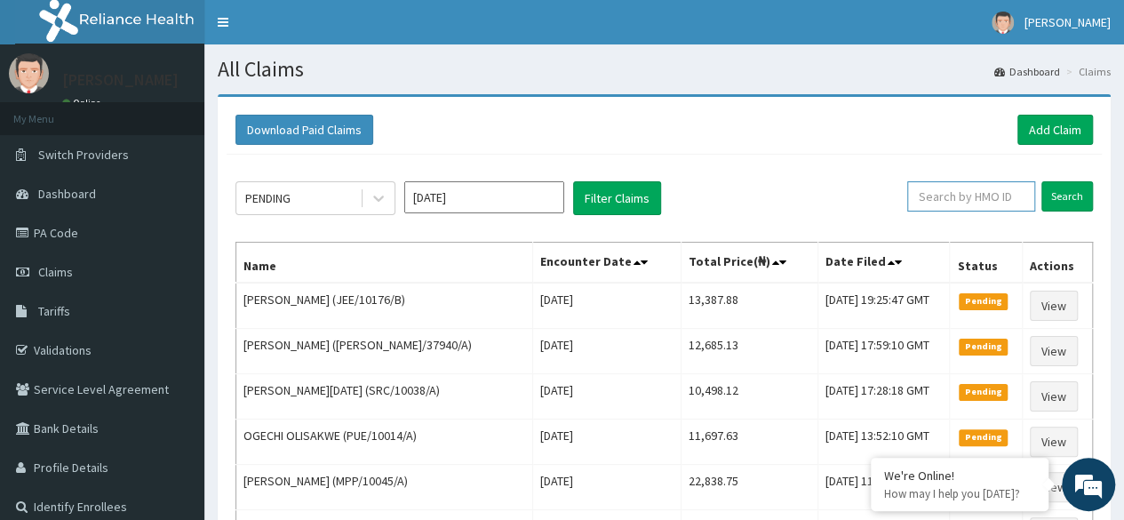
click at [985, 204] on input "text" at bounding box center [971, 196] width 128 height 30
paste input "NGC/10084/A"
type input "NGC/10084/A"
click at [1064, 192] on input "Search" at bounding box center [1068, 196] width 52 height 30
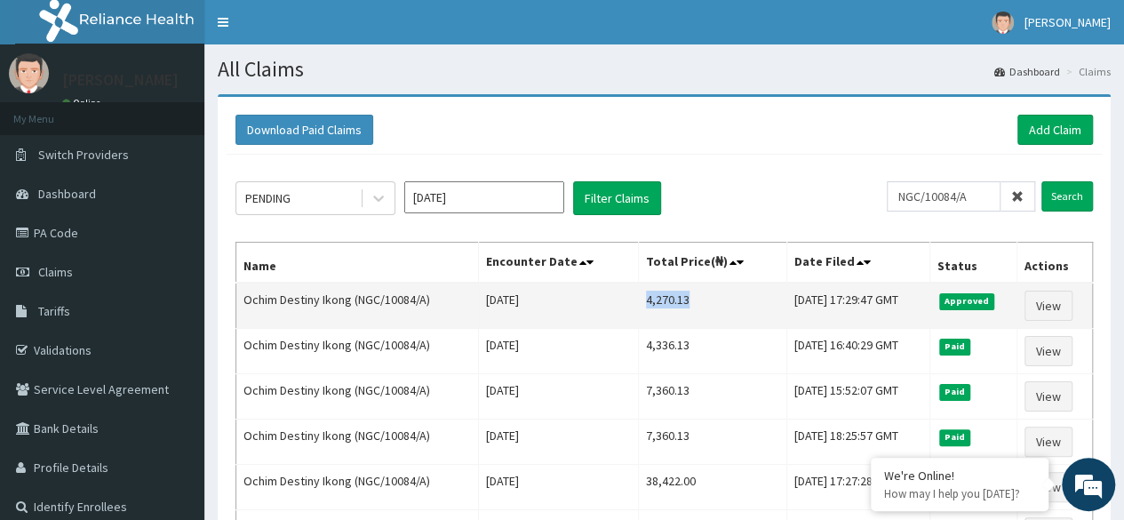
drag, startPoint x: 615, startPoint y: 294, endPoint x: 688, endPoint y: 299, distance: 73.0
click at [688, 299] on td "4,270.13" at bounding box center [712, 306] width 148 height 46
copy td "4,270.13"
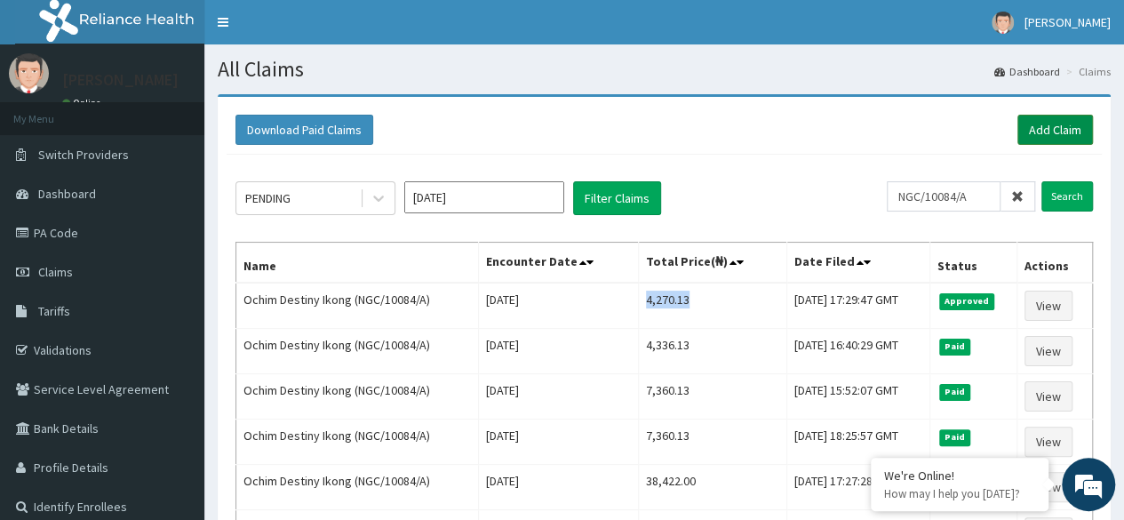
click at [1033, 128] on link "Add Claim" at bounding box center [1056, 130] width 76 height 30
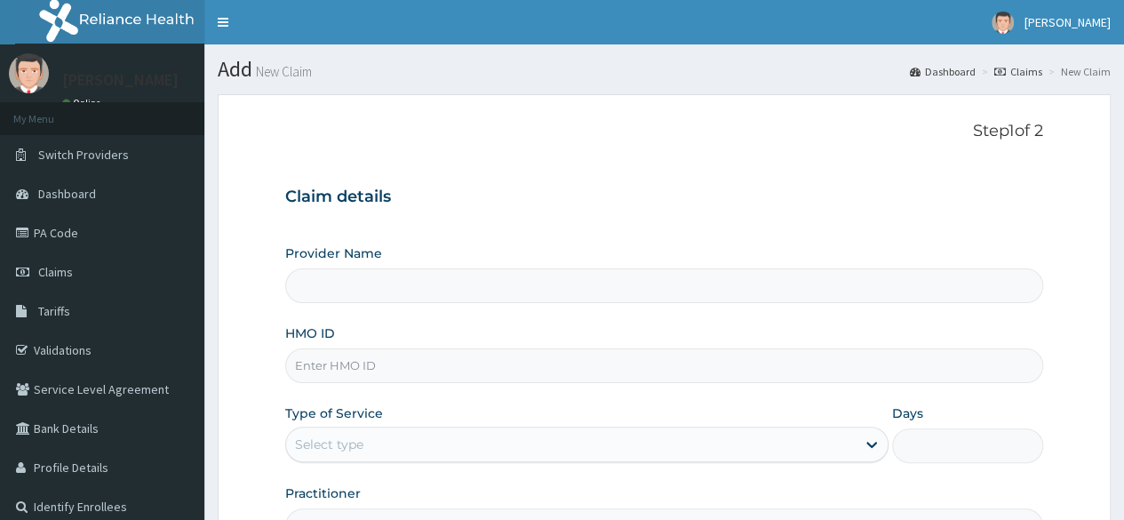
click at [513, 378] on input "HMO ID" at bounding box center [664, 365] width 758 height 35
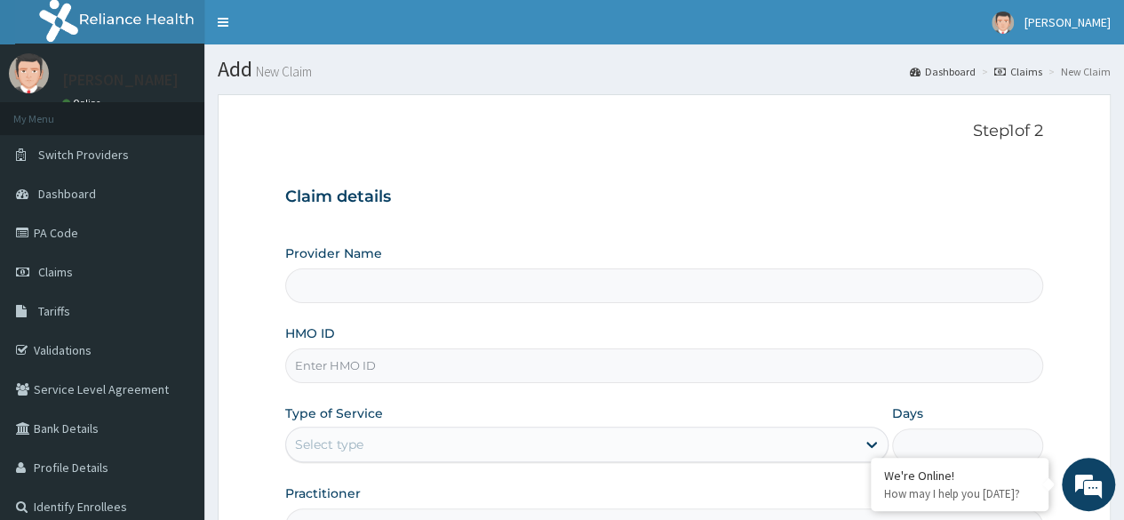
paste input "DNP/10016/A"
type input "DNP/10016/A"
type input "Reliance Family Clinics (RFC) - [GEOGRAPHIC_DATA]"
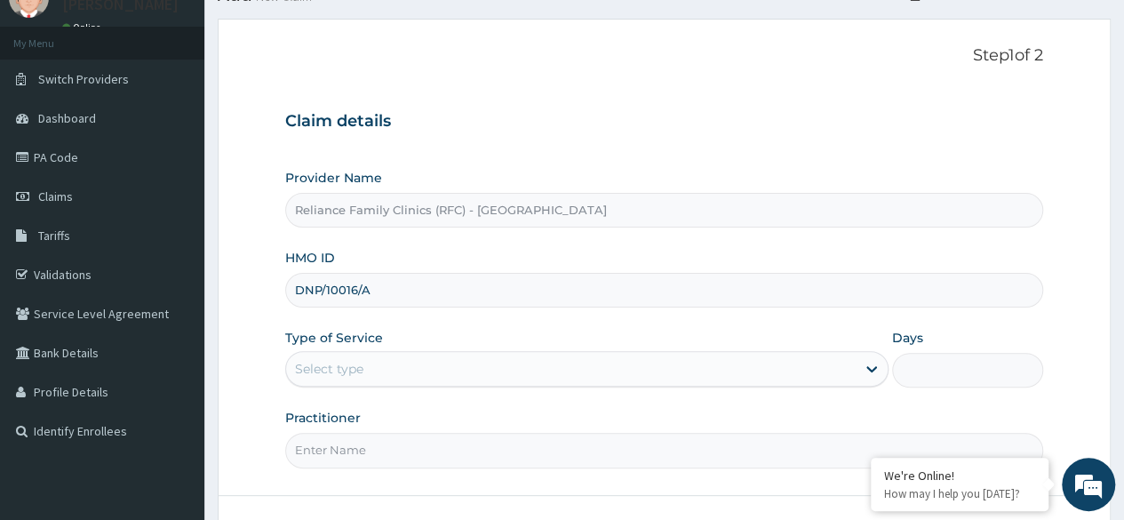
scroll to position [148, 0]
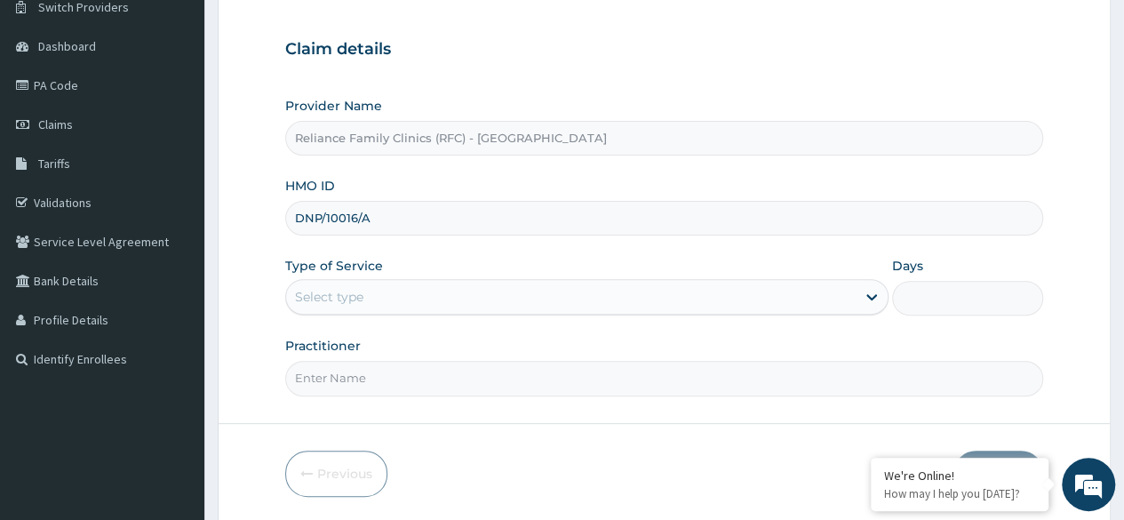
type input "DNP/10016/A"
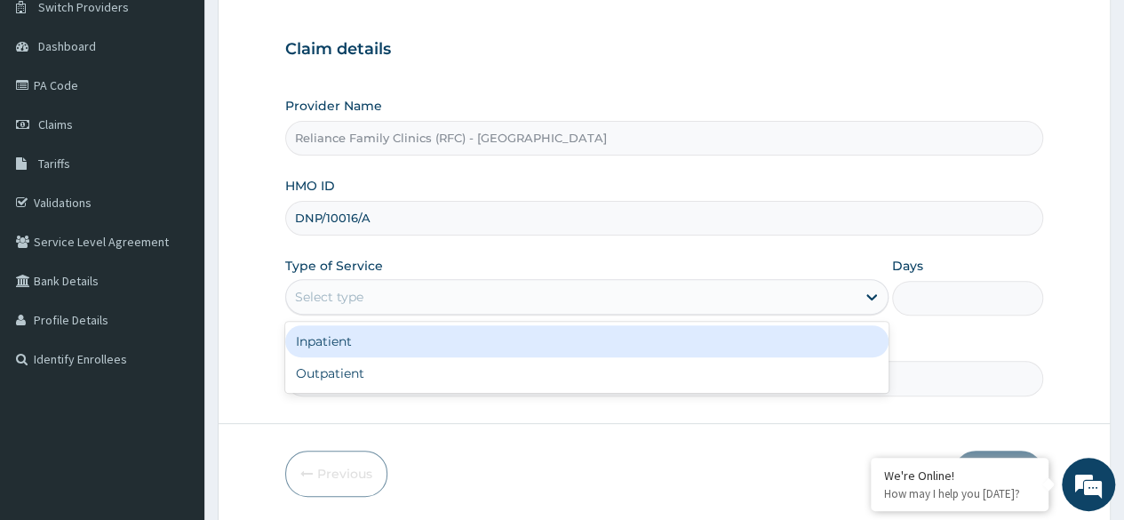
click at [476, 379] on div "Outpatient" at bounding box center [586, 373] width 603 height 32
type input "1"
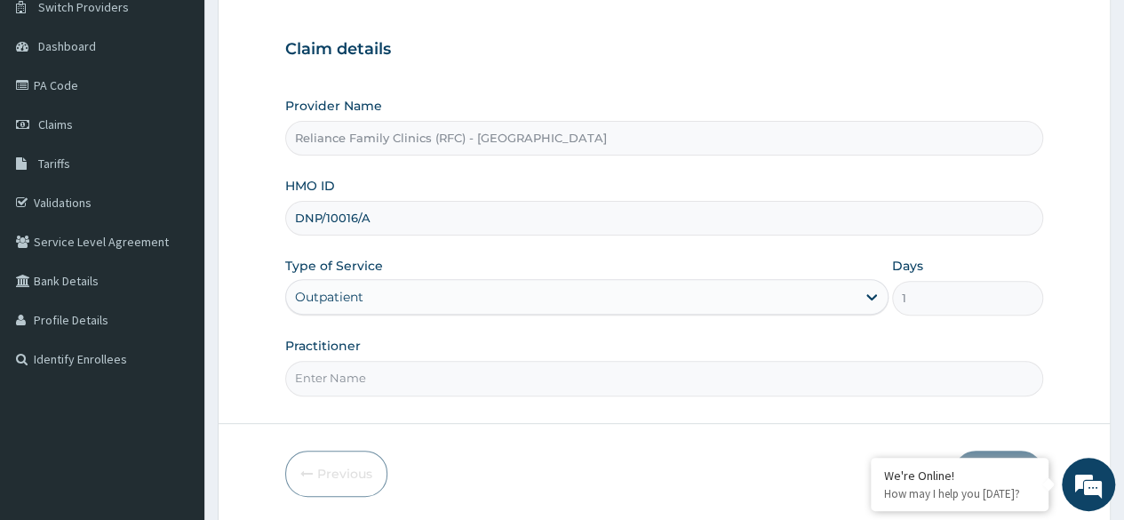
click at [487, 381] on input "Practitioner" at bounding box center [664, 378] width 758 height 35
type input "Locum"
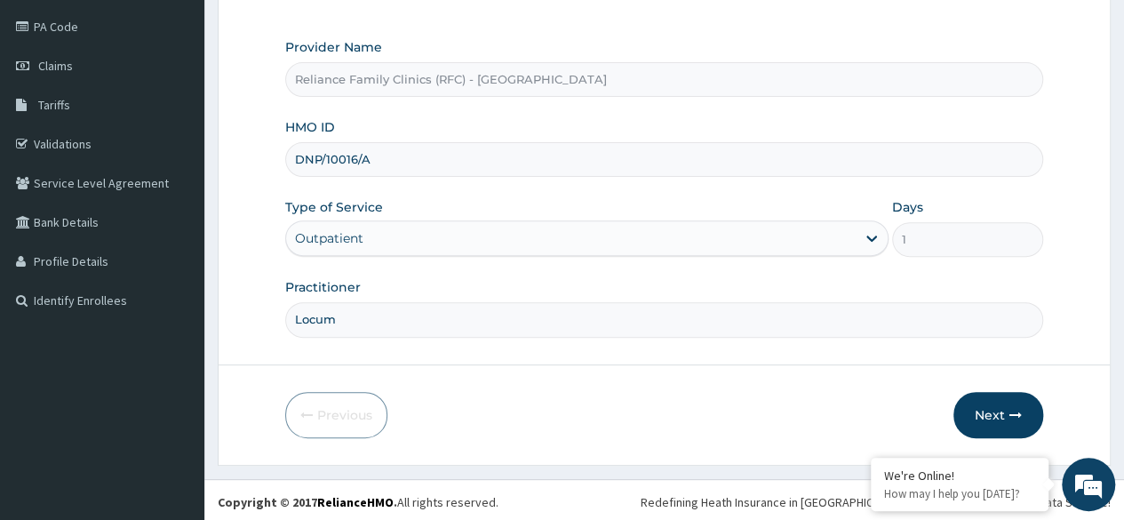
scroll to position [0, 0]
click at [982, 419] on button "Next" at bounding box center [999, 415] width 90 height 46
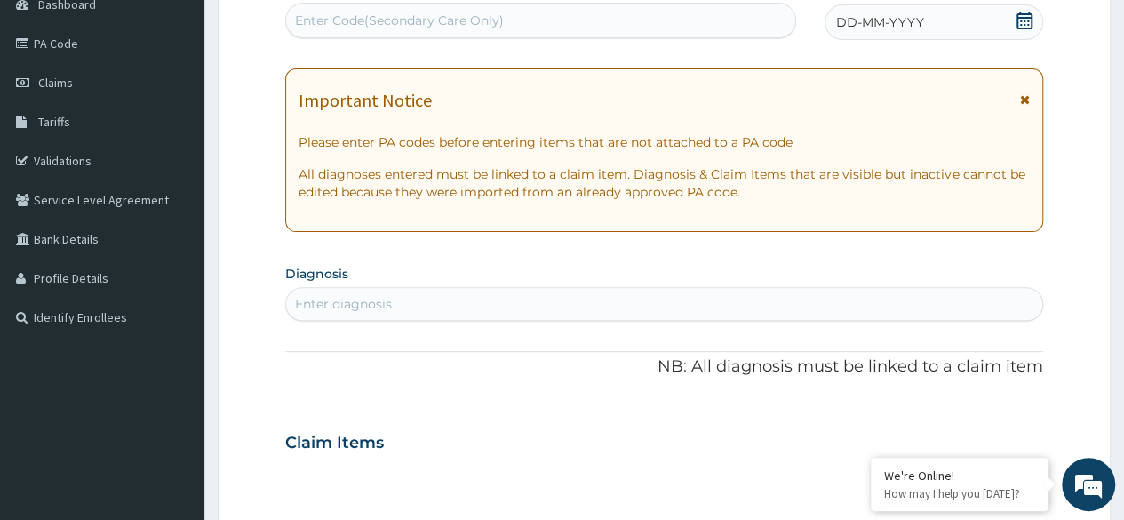
scroll to position [201, 0]
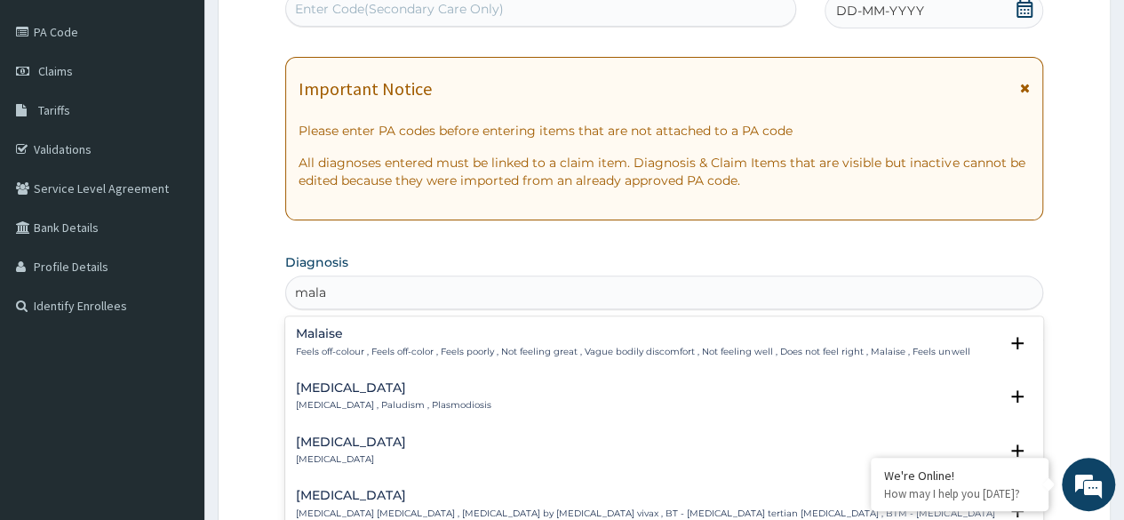
type input "malar"
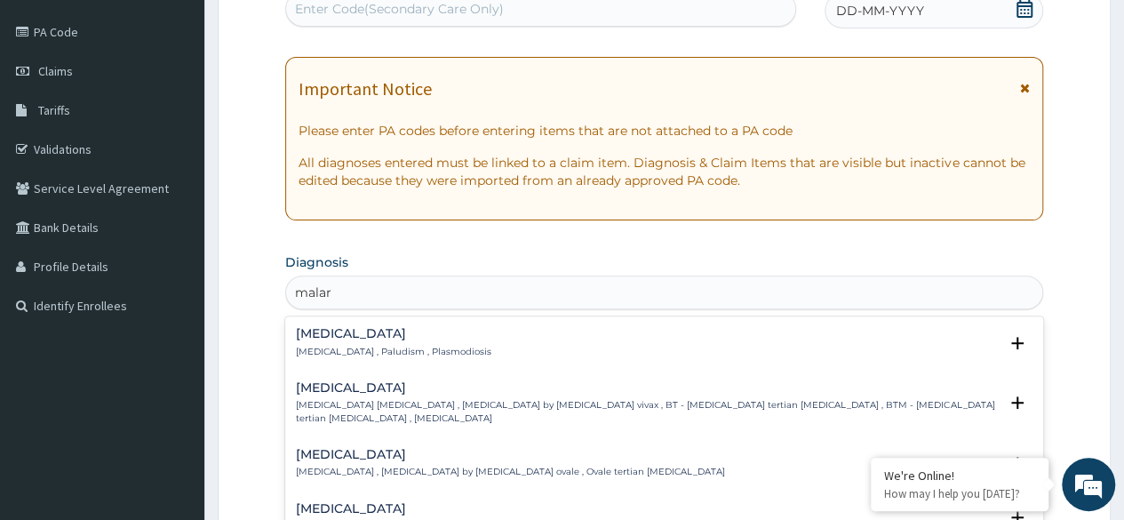
click at [528, 338] on div "[MEDICAL_DATA] [MEDICAL_DATA] , Paludism , Plasmodiosis" at bounding box center [664, 342] width 737 height 31
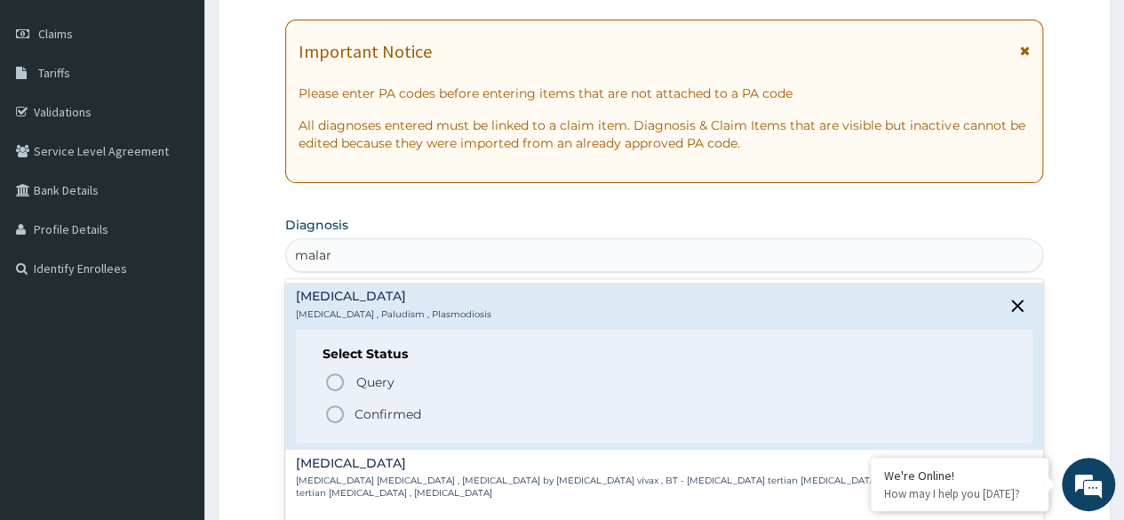
scroll to position [255, 0]
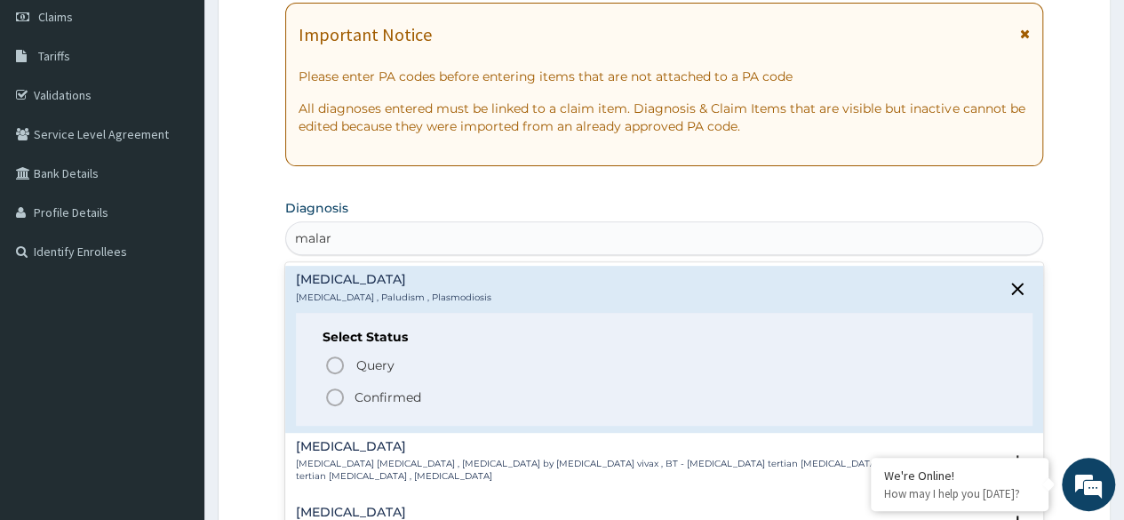
click at [338, 416] on div "Select Status Query Query covers suspected (?), Keep in view (kiv), Ruled out (…" at bounding box center [664, 369] width 737 height 113
click at [345, 397] on icon "status option filled" at bounding box center [334, 397] width 21 height 21
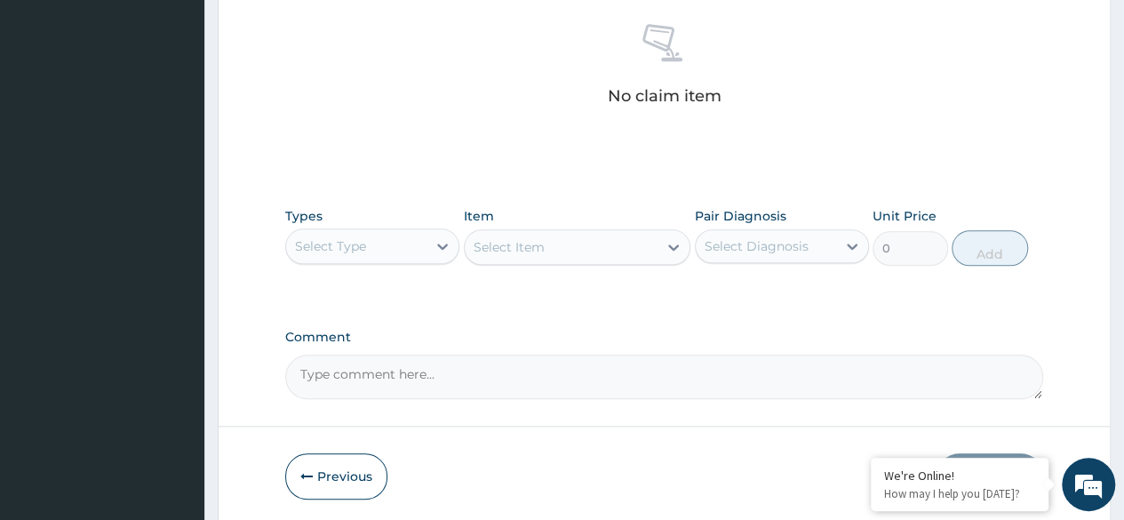
scroll to position [699, 0]
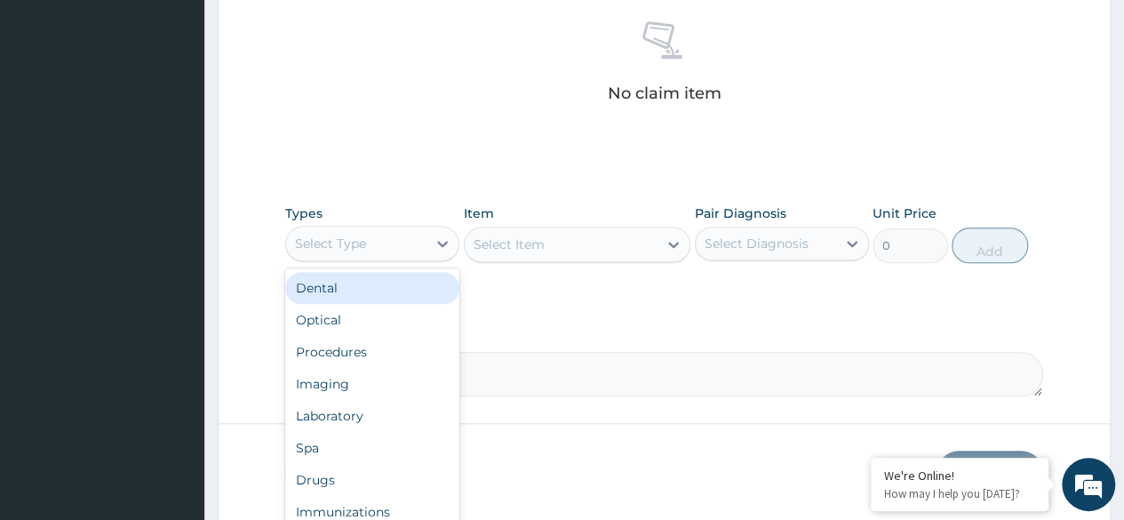
click at [384, 341] on div "Procedures" at bounding box center [372, 352] width 174 height 32
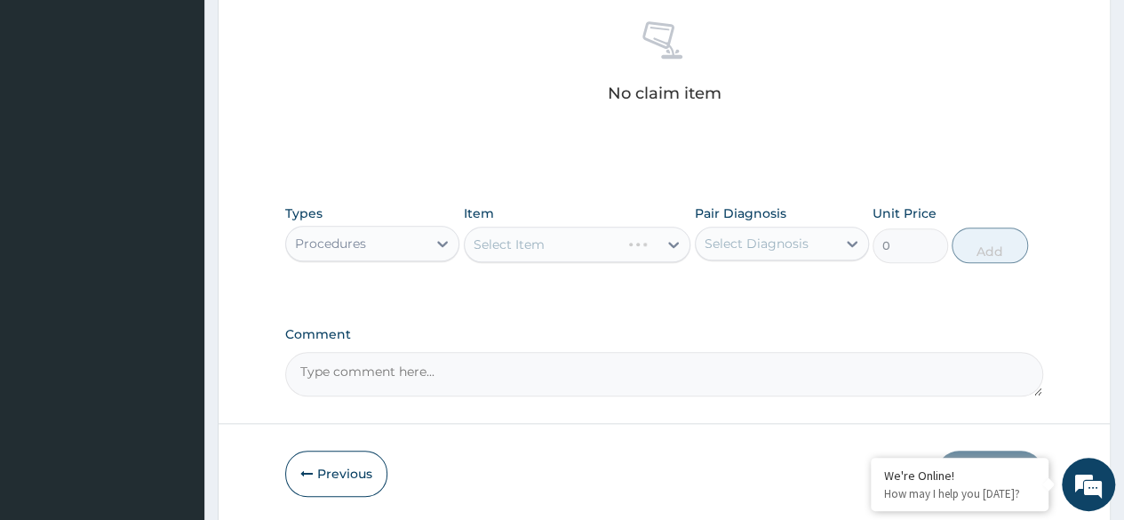
click at [581, 238] on div "Select Item" at bounding box center [578, 245] width 228 height 36
click at [668, 237] on div "Select Item" at bounding box center [578, 245] width 228 height 36
click at [667, 240] on div "Select Item" at bounding box center [578, 245] width 228 height 36
click at [672, 235] on div "Select Item" at bounding box center [578, 245] width 228 height 36
click at [661, 243] on div "Select Item" at bounding box center [578, 245] width 228 height 36
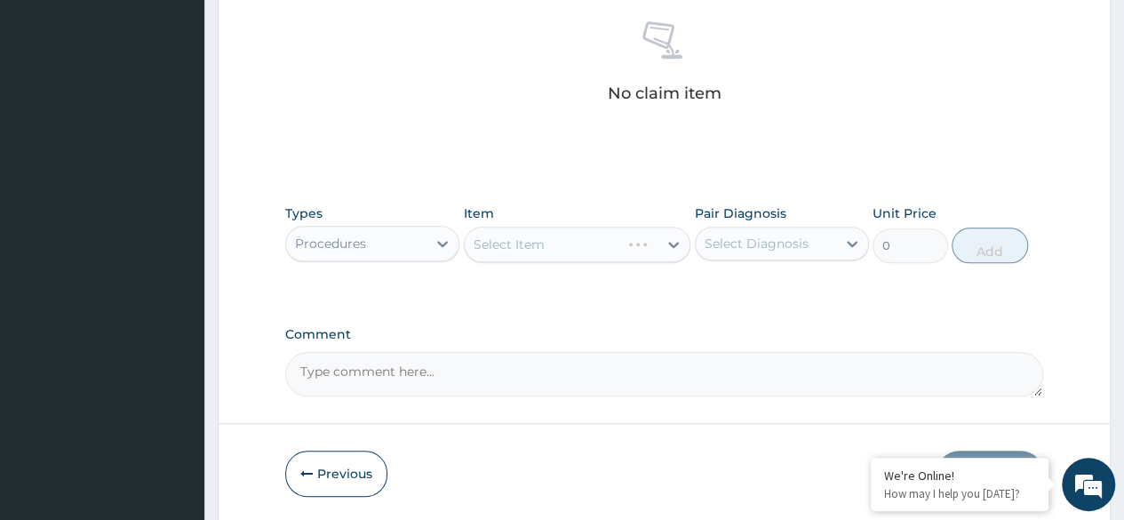
click at [643, 243] on div "Select Item" at bounding box center [578, 245] width 228 height 36
click at [635, 247] on div "Select Item" at bounding box center [578, 245] width 228 height 36
click at [629, 249] on div "Select Item" at bounding box center [578, 245] width 228 height 36
click at [640, 259] on div "Select Item" at bounding box center [578, 245] width 228 height 36
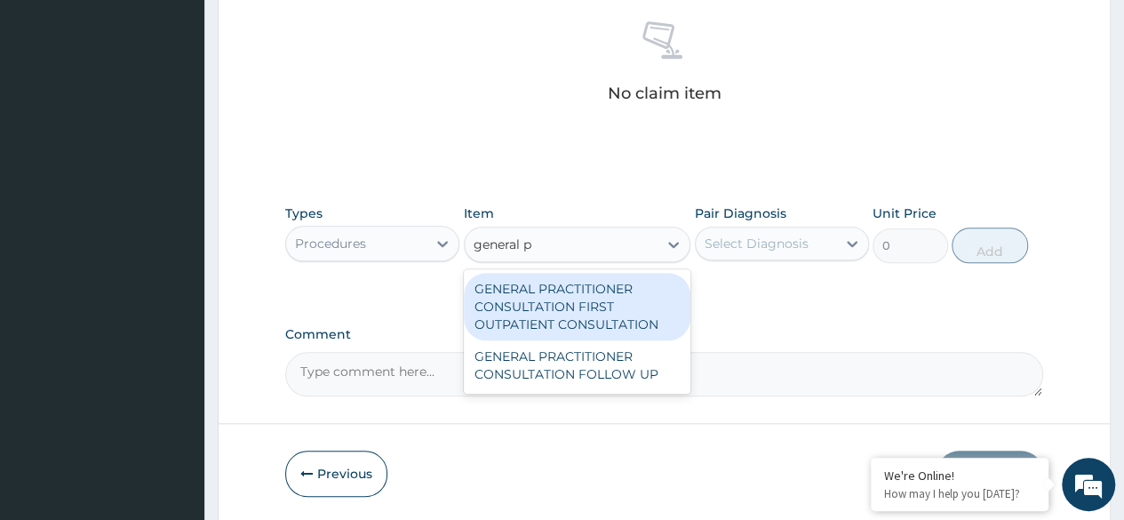
type input "general pr"
click at [612, 281] on div "GENERAL PRACTITIONER CONSULTATION FIRST OUTPATIENT CONSULTATION" at bounding box center [578, 307] width 228 height 68
type input "3370.125"
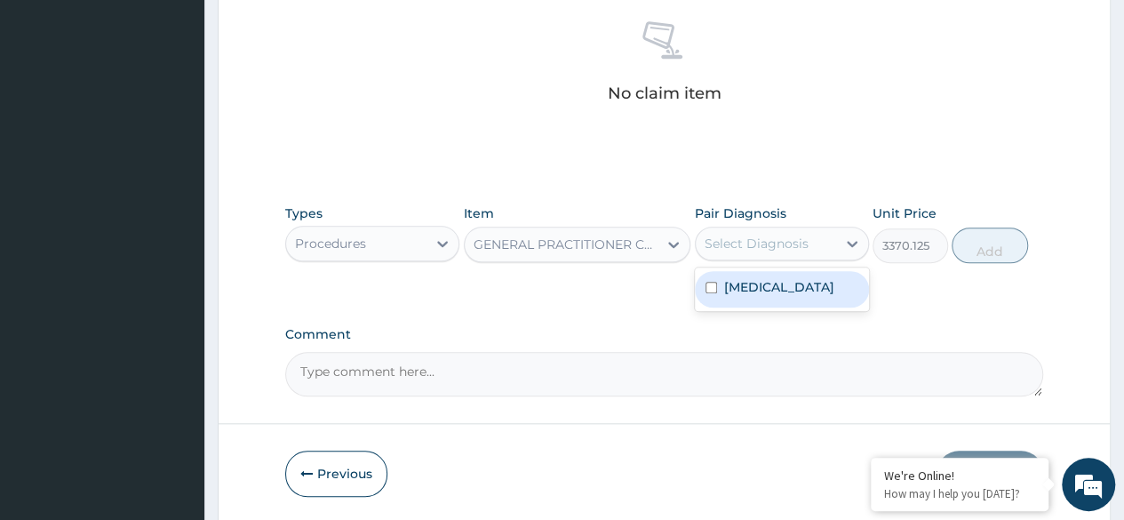
click at [799, 277] on div "Malaria" at bounding box center [782, 289] width 174 height 36
checkbox input "true"
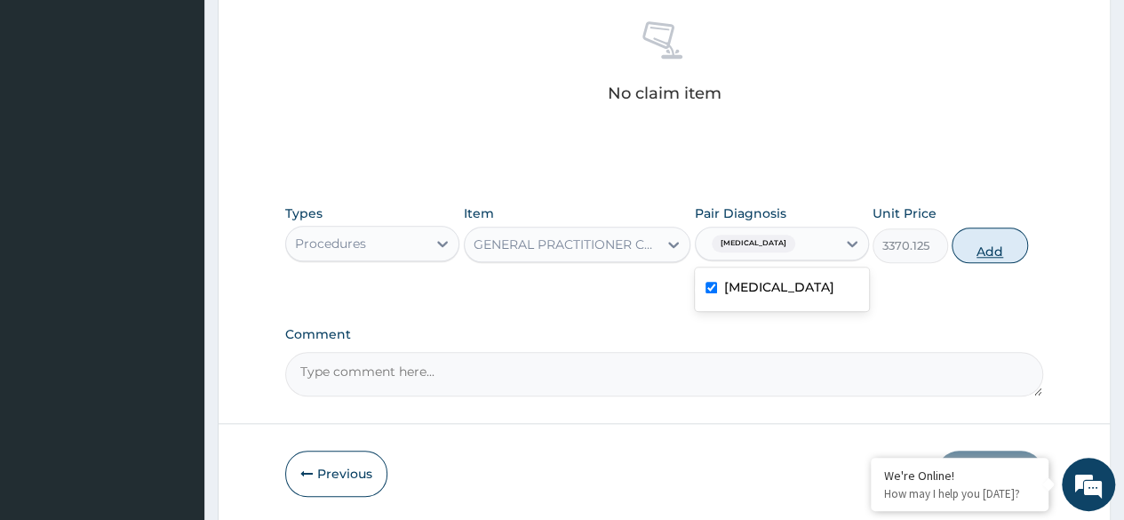
click at [993, 251] on button "Add" at bounding box center [990, 246] width 76 height 36
type input "0"
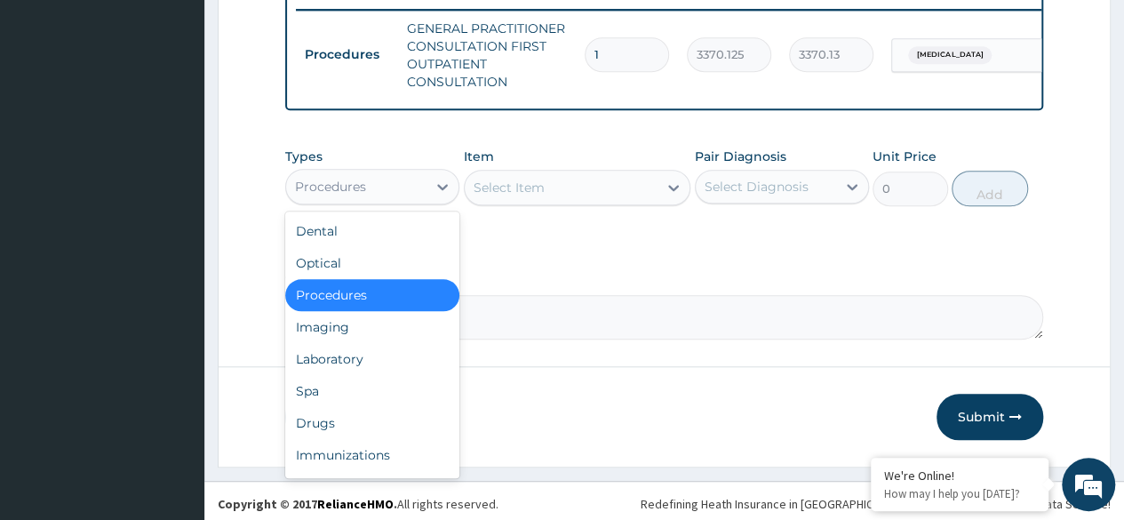
click at [400, 367] on div "Laboratory" at bounding box center [372, 359] width 174 height 32
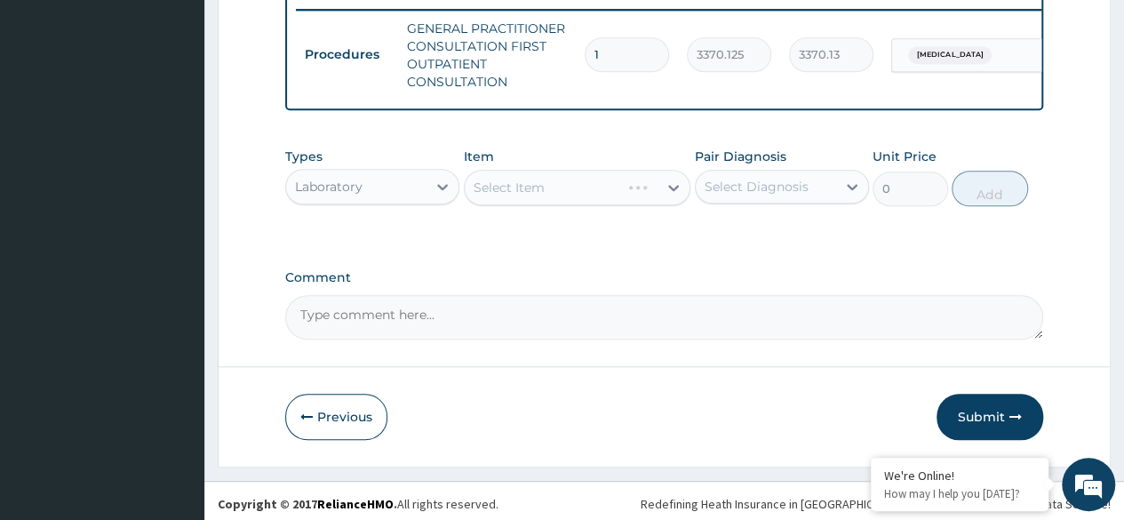
click at [578, 178] on div "Item Select Item" at bounding box center [578, 177] width 228 height 59
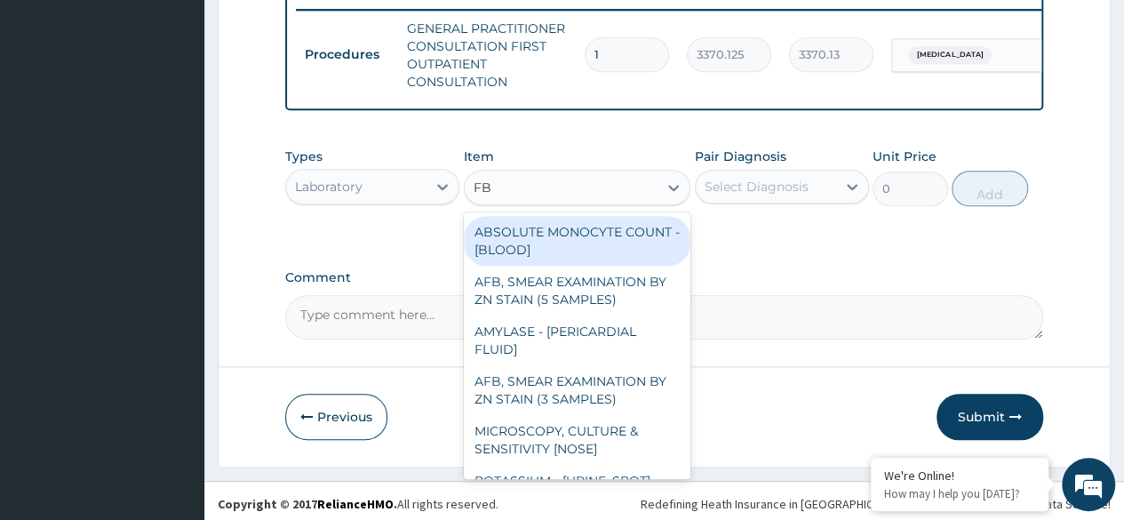
type input "FBC"
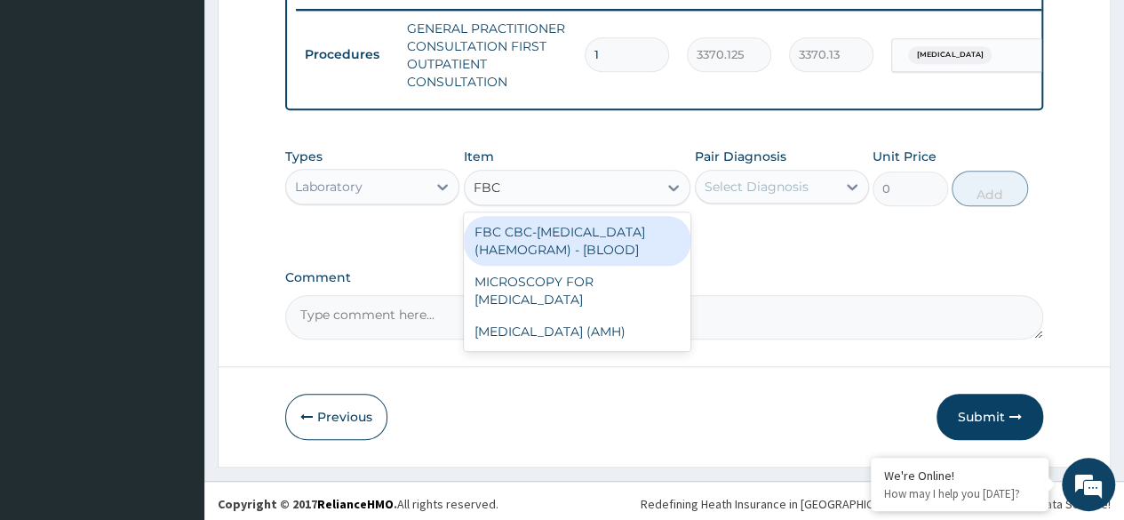
click at [583, 259] on div "FBC CBC-[MEDICAL_DATA] (HAEMOGRAM) - [BLOOD]" at bounding box center [578, 241] width 228 height 50
type input "4085"
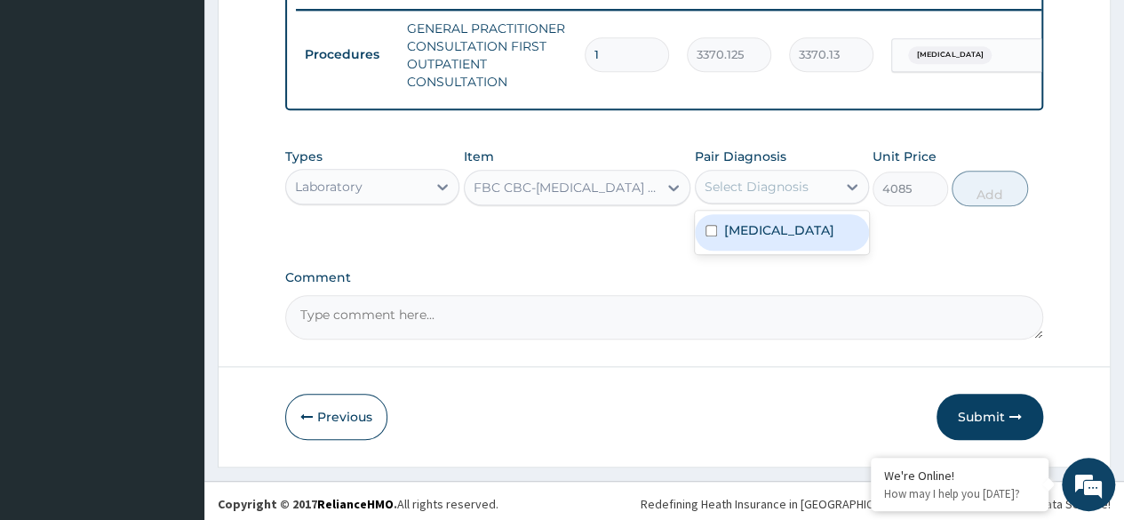
click at [795, 251] on div "Malaria" at bounding box center [782, 232] width 174 height 36
checkbox input "true"
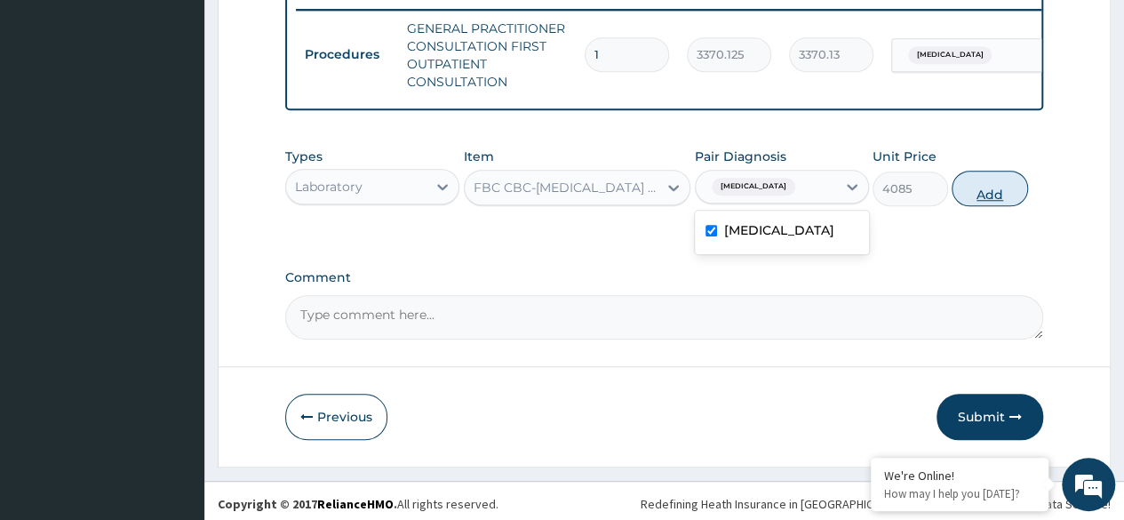
click at [987, 206] on button "Add" at bounding box center [990, 189] width 76 height 36
type input "0"
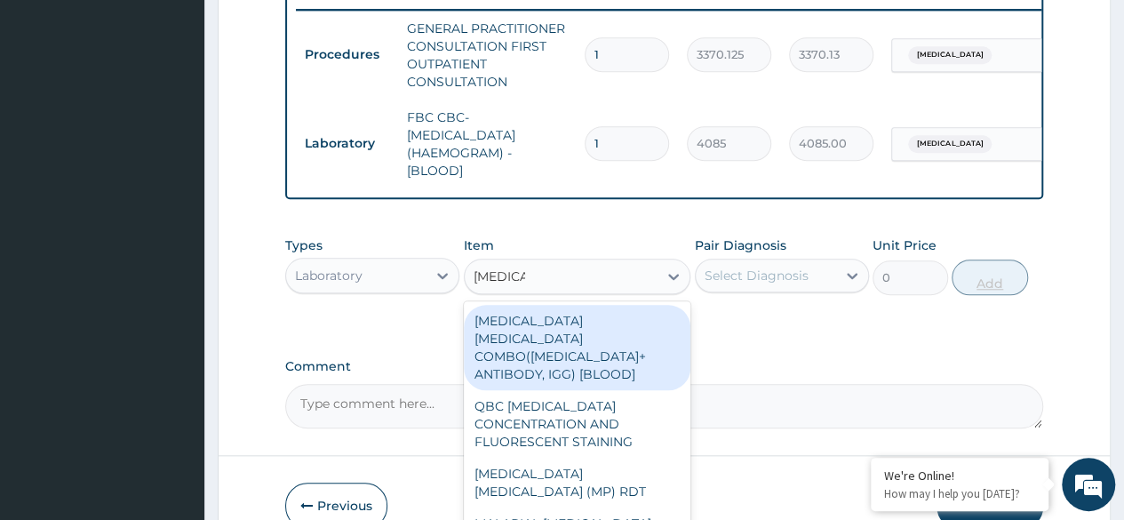
type input "malaria p"
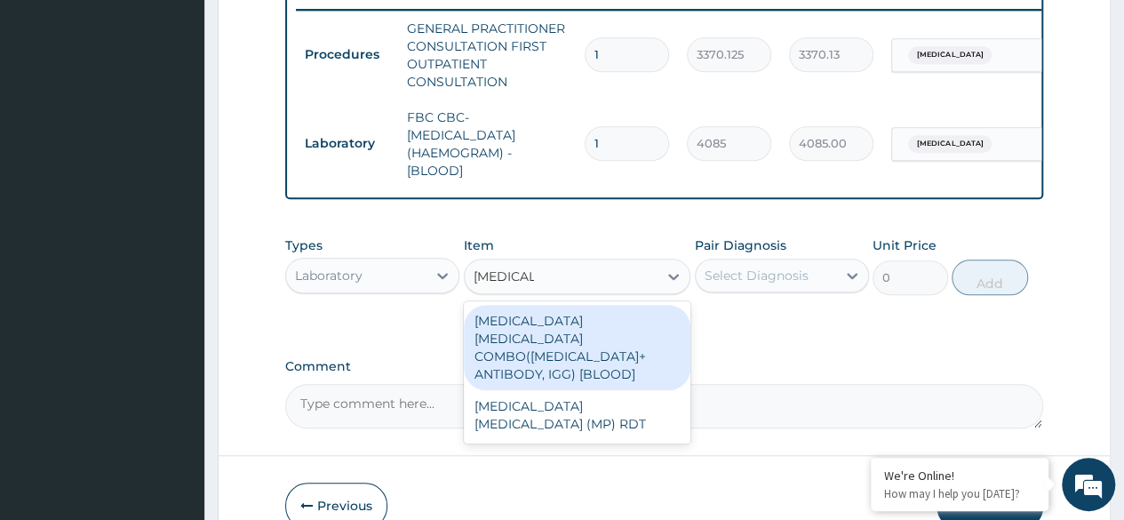
click at [645, 396] on div "[MEDICAL_DATA] [MEDICAL_DATA] (MP) RDT" at bounding box center [578, 415] width 228 height 50
type input "1531.875"
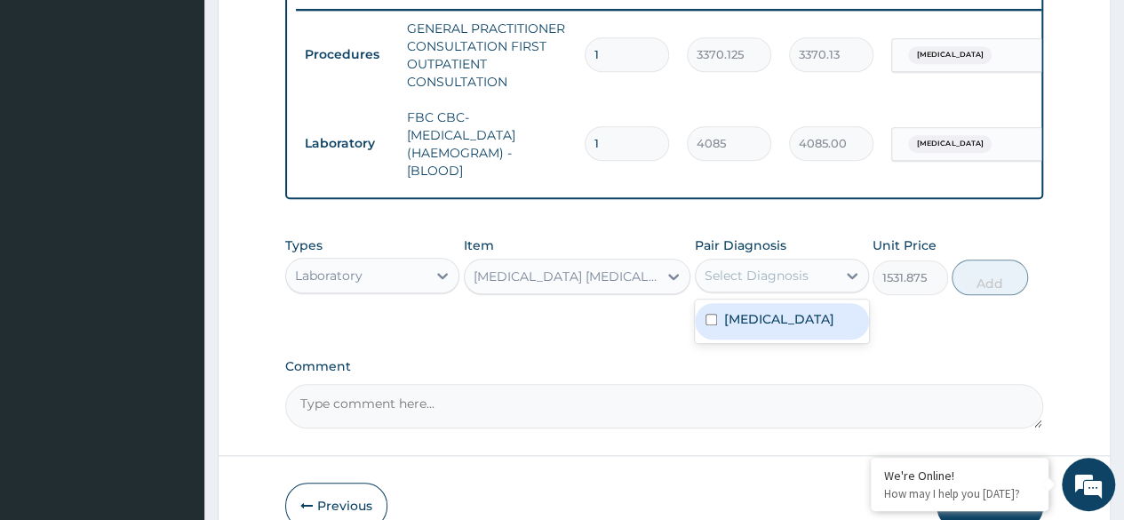
click at [785, 336] on div "Malaria" at bounding box center [782, 321] width 174 height 36
checkbox input "true"
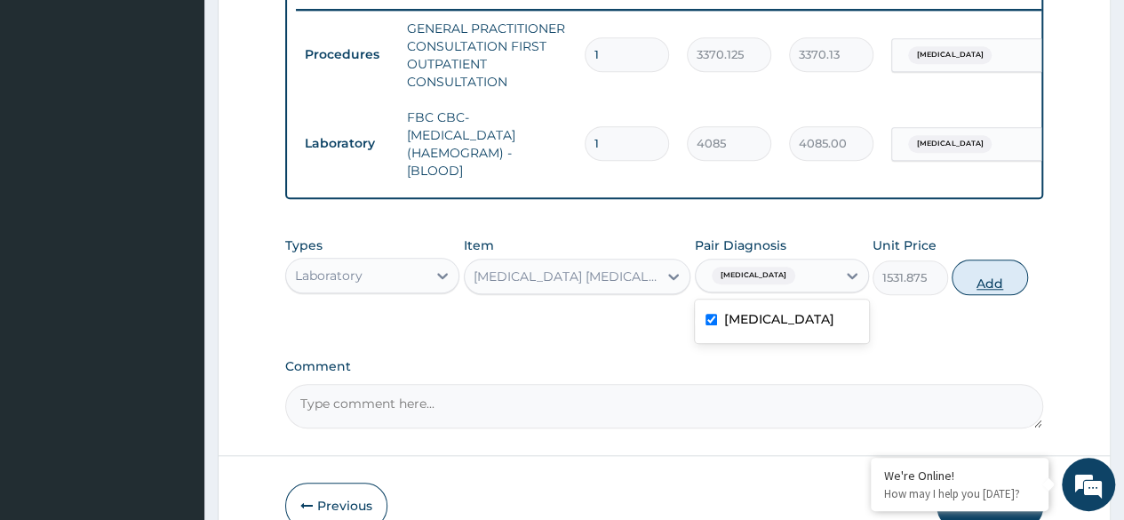
click at [981, 292] on button "Add" at bounding box center [990, 278] width 76 height 36
type input "0"
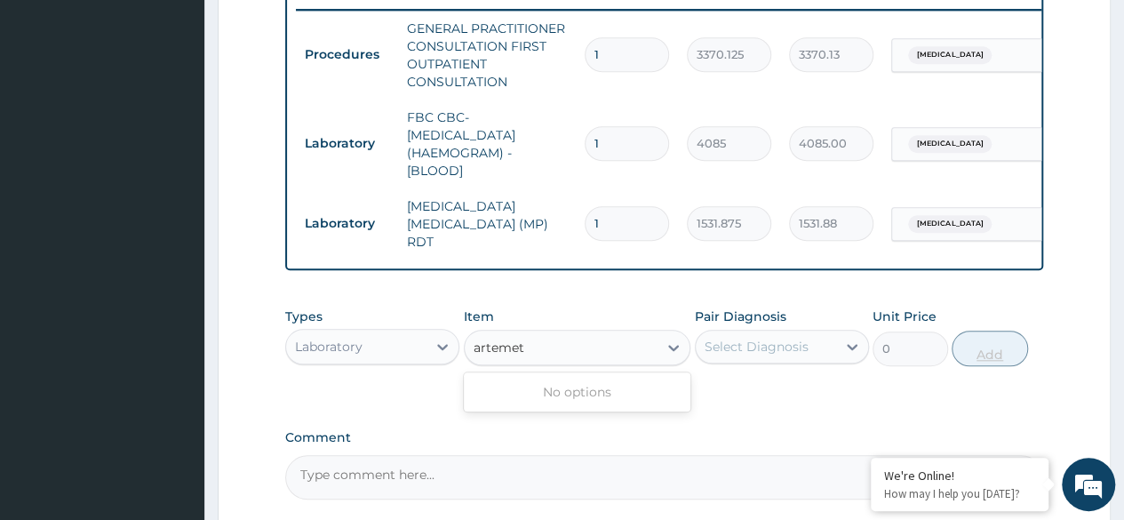
type input "artemet"
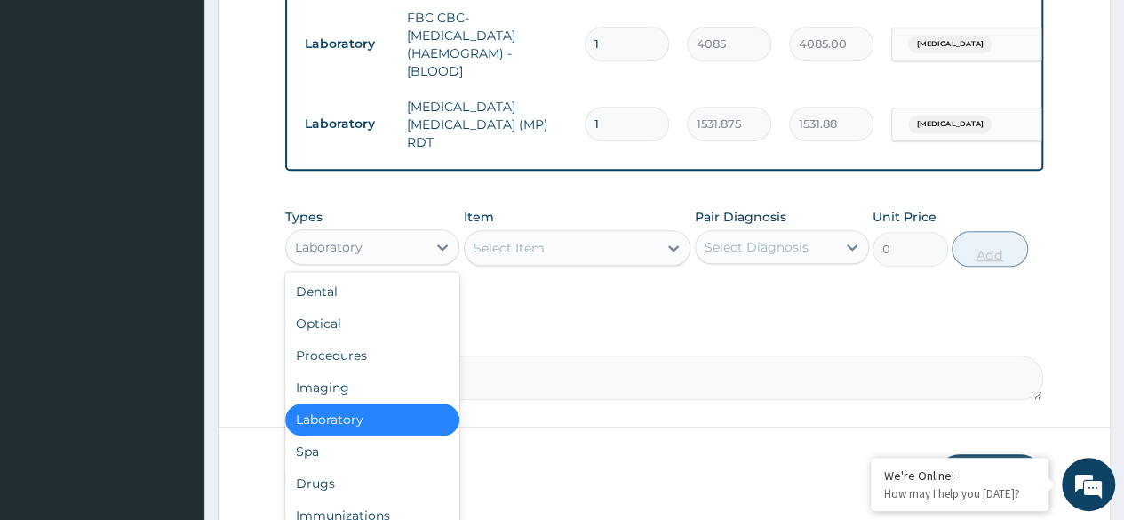
scroll to position [861, 0]
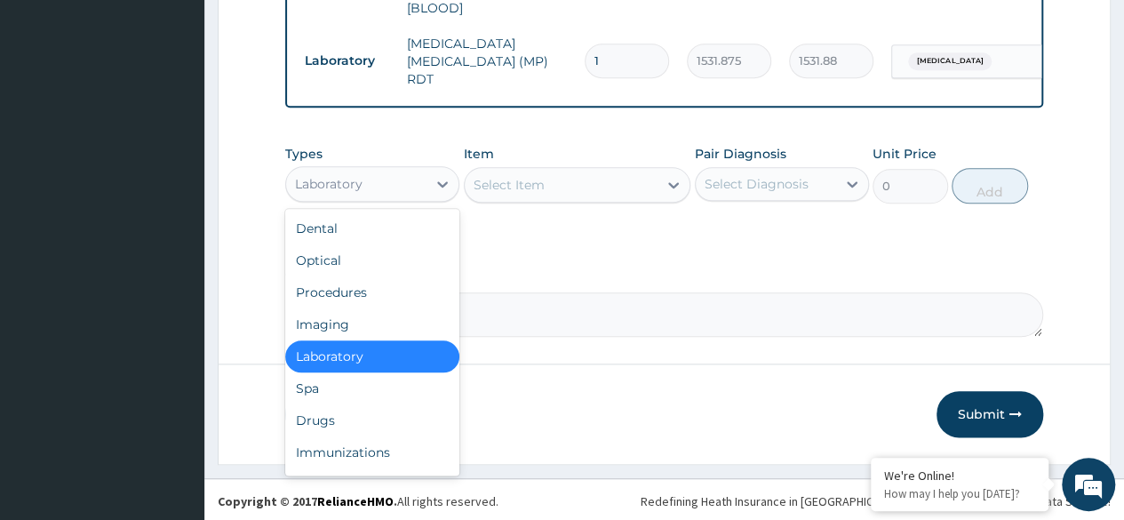
click at [365, 421] on div "Drugs" at bounding box center [372, 420] width 174 height 32
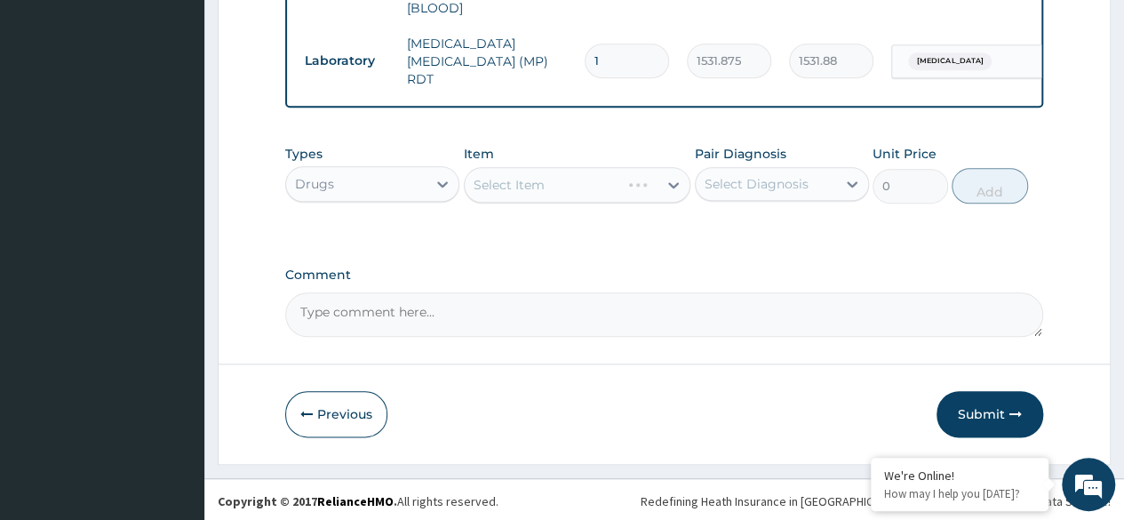
click at [597, 172] on div "Select Item" at bounding box center [578, 185] width 228 height 36
click at [598, 193] on div "Select Item" at bounding box center [578, 185] width 228 height 36
click at [607, 190] on div "Select Item" at bounding box center [578, 185] width 228 height 36
click at [610, 206] on div "Types Drugs Item Select Item Pair Diagnosis Select Diagnosis Unit Price 0 Add" at bounding box center [664, 174] width 758 height 76
click at [606, 185] on div "Select Item" at bounding box center [578, 185] width 228 height 36
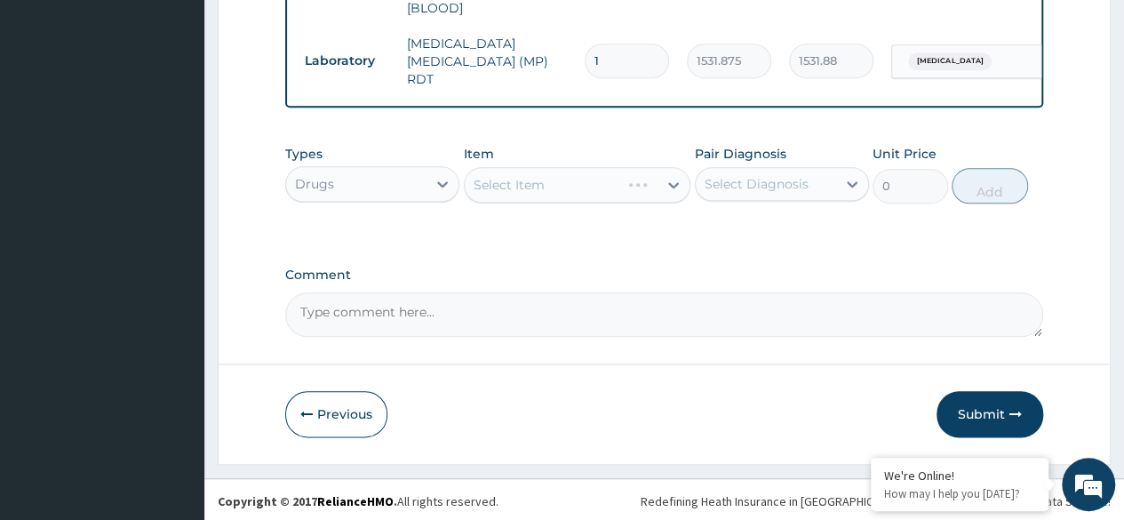
click at [603, 193] on div "Select Item" at bounding box center [578, 185] width 228 height 36
click at [608, 206] on div "Types Drugs Item Select Item Pair Diagnosis Select Diagnosis Unit Price 0 Add" at bounding box center [664, 174] width 758 height 76
click at [624, 197] on div "Select Item" at bounding box center [562, 185] width 194 height 28
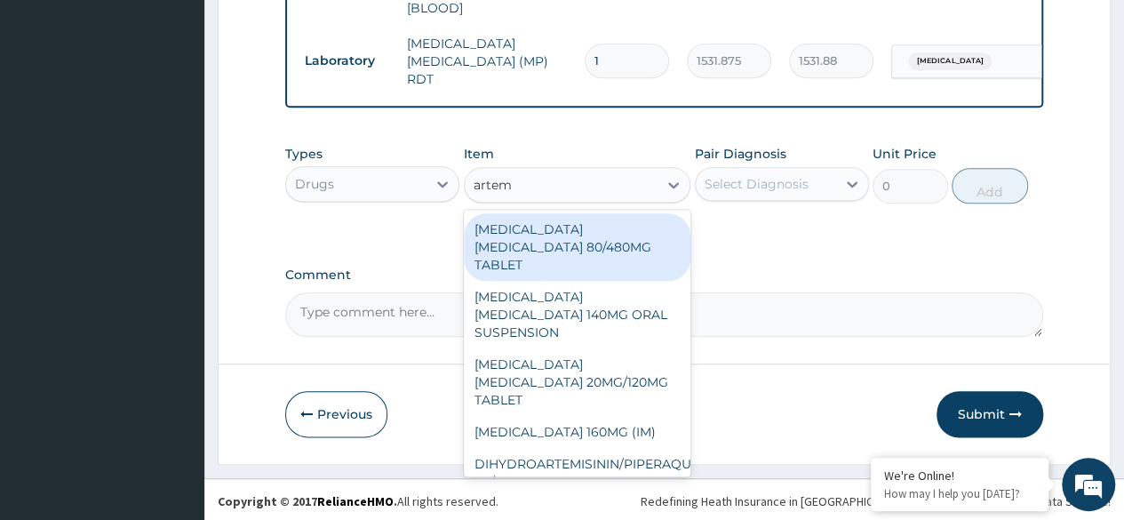
type input "arteme"
click at [622, 416] on div "[MEDICAL_DATA] 160MG (IM)" at bounding box center [578, 432] width 228 height 32
type input "1000.5"
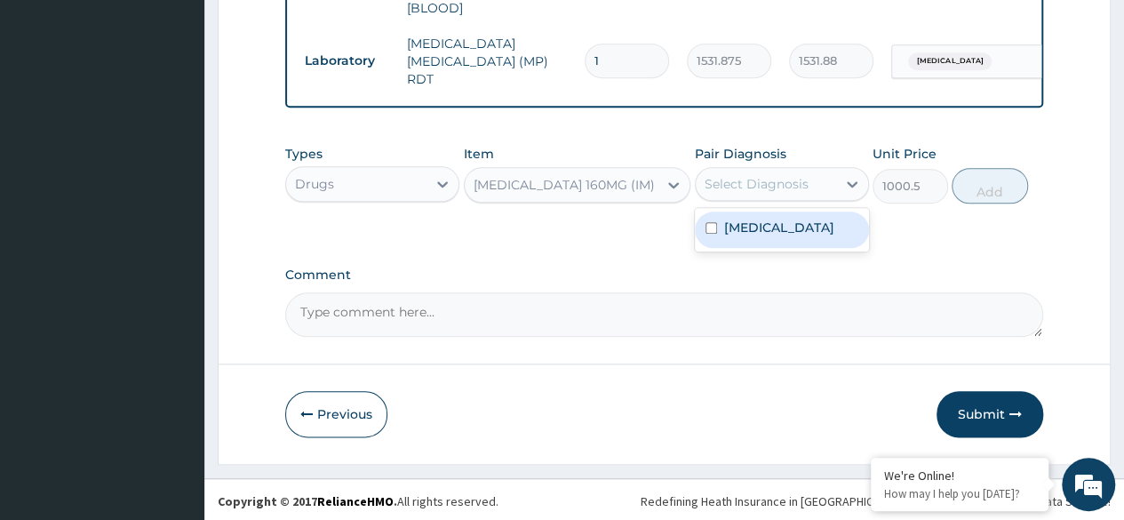
click at [782, 243] on div "Malaria" at bounding box center [782, 230] width 174 height 36
checkbox input "true"
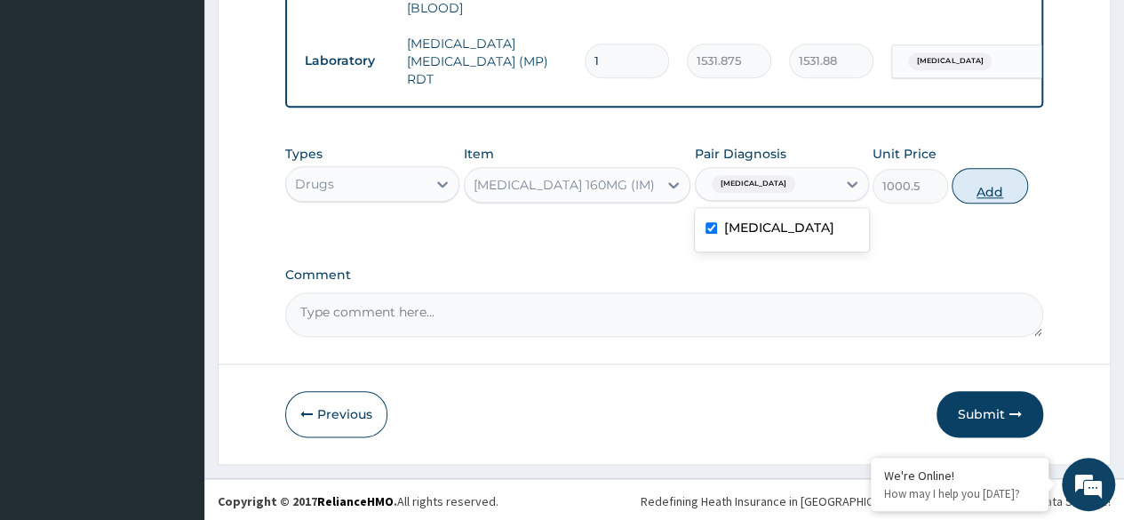
click at [999, 184] on button "Add" at bounding box center [990, 186] width 76 height 36
type input "0"
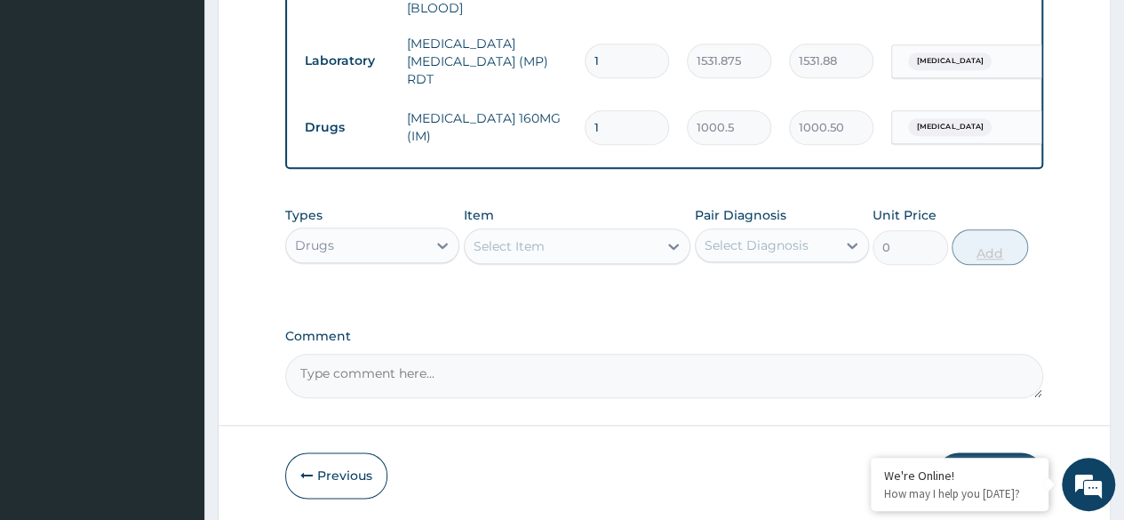
type input "0.00"
type input "5"
type input "5002.50"
type input "5"
click at [631, 123] on input "5" at bounding box center [627, 127] width 84 height 35
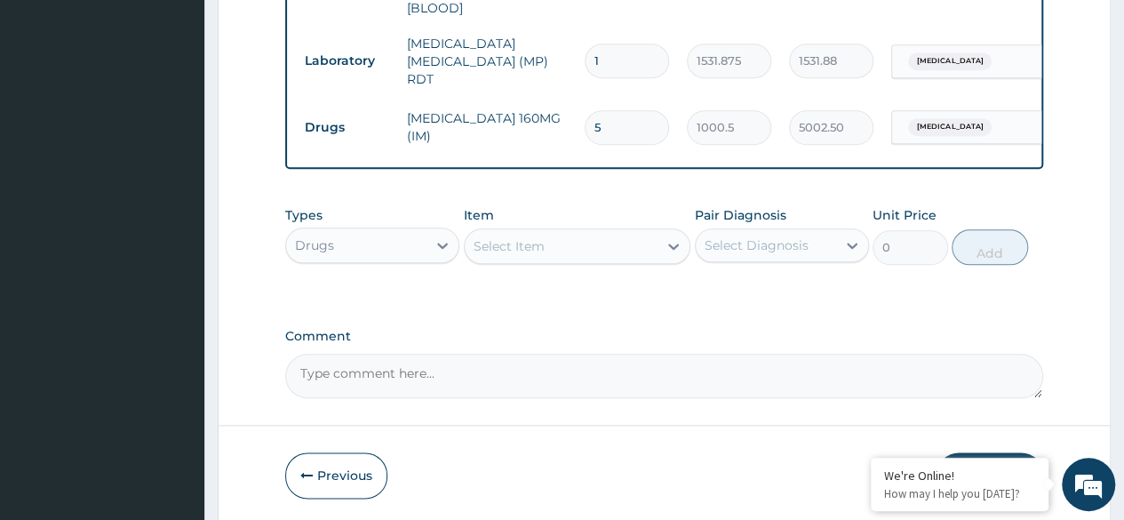
type input "0.00"
type input "6"
type input "6003.00"
type input "6"
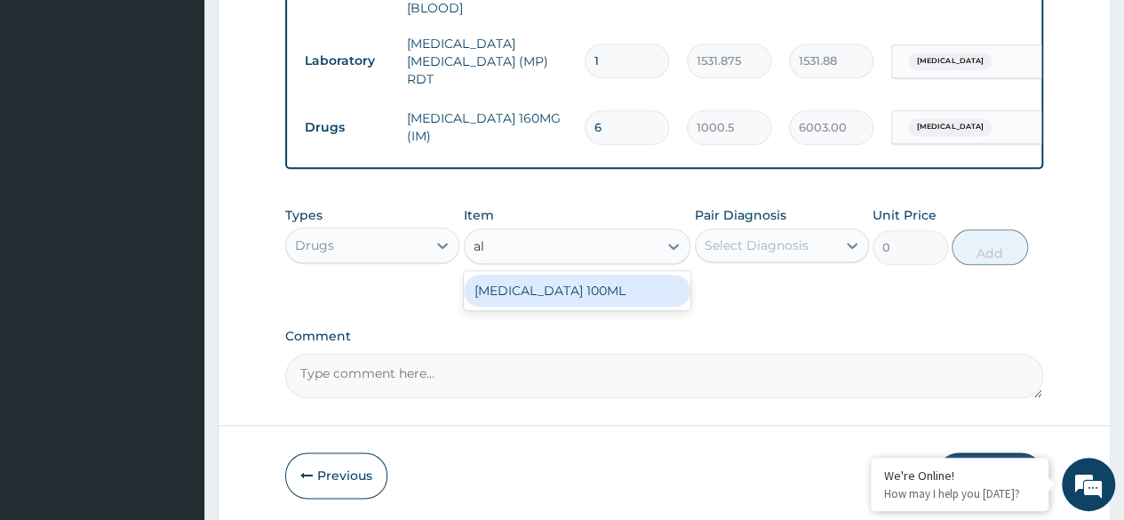
type input "a"
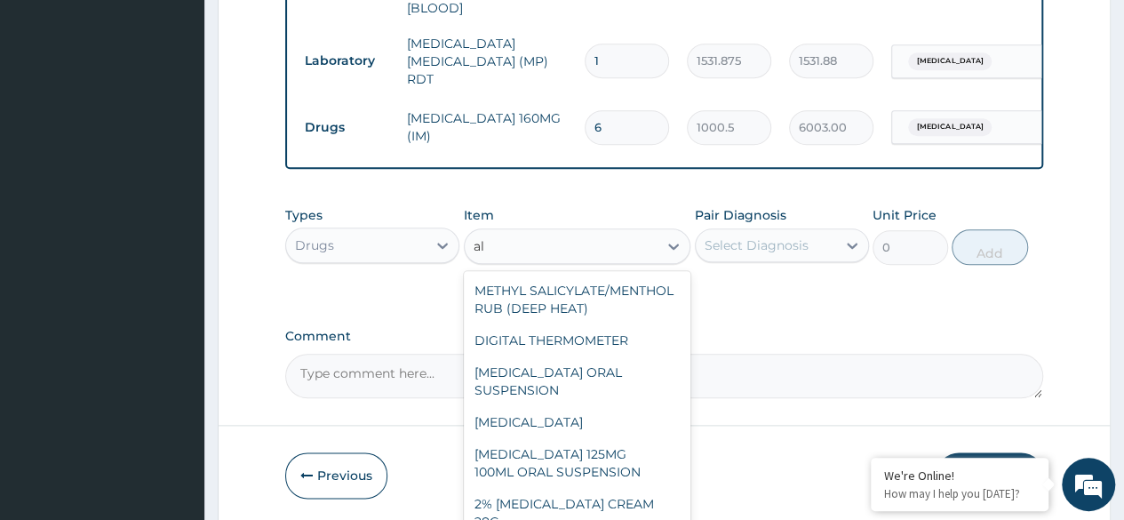
type input "a"
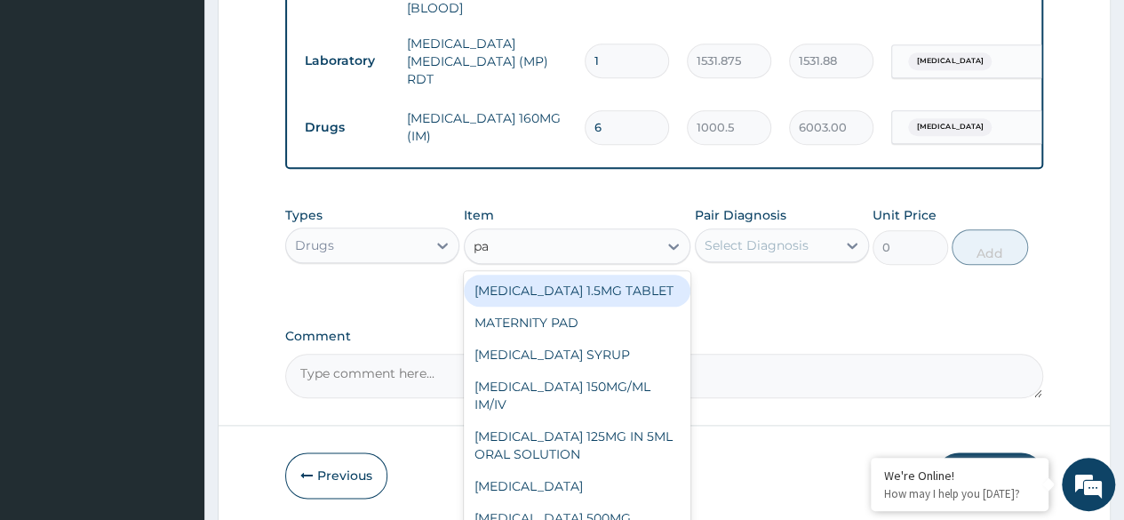
type input "p"
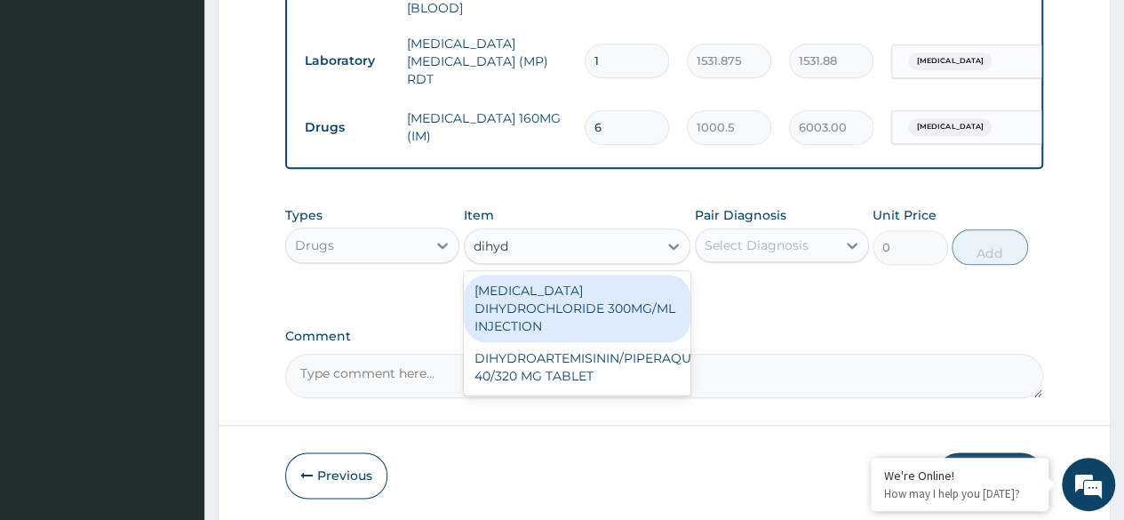
type input "dihydr"
click at [604, 357] on div "DIHYDROARTEMISININ/PIPERAQUINE 40/320 MG TABLET" at bounding box center [578, 367] width 228 height 50
type input "228"
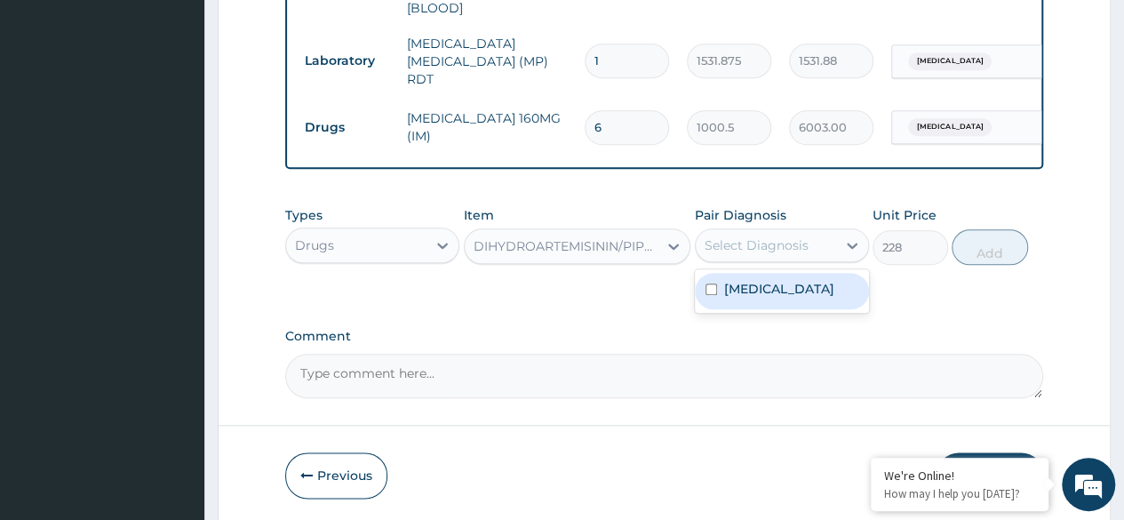
click at [784, 278] on div "Malaria" at bounding box center [782, 291] width 174 height 36
checkbox input "true"
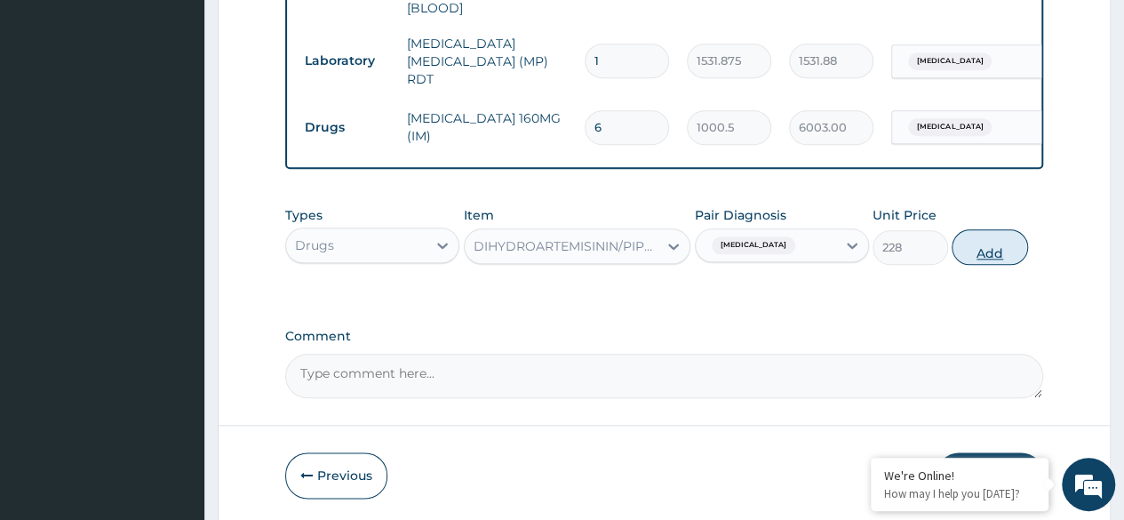
click at [999, 251] on button "Add" at bounding box center [990, 247] width 76 height 36
type input "0"
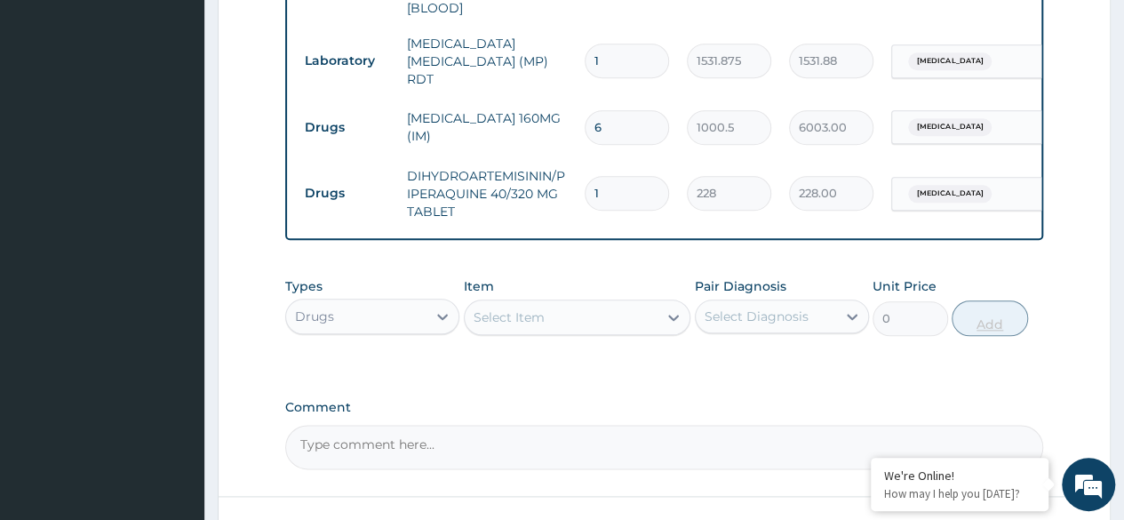
type input "12"
type input "2736.00"
type input "12"
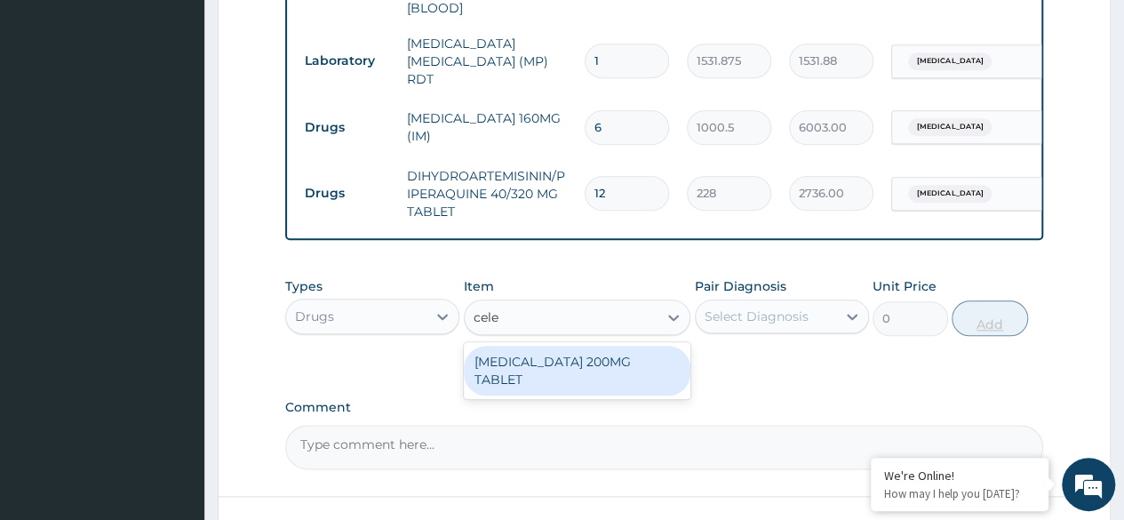
type input "cele"
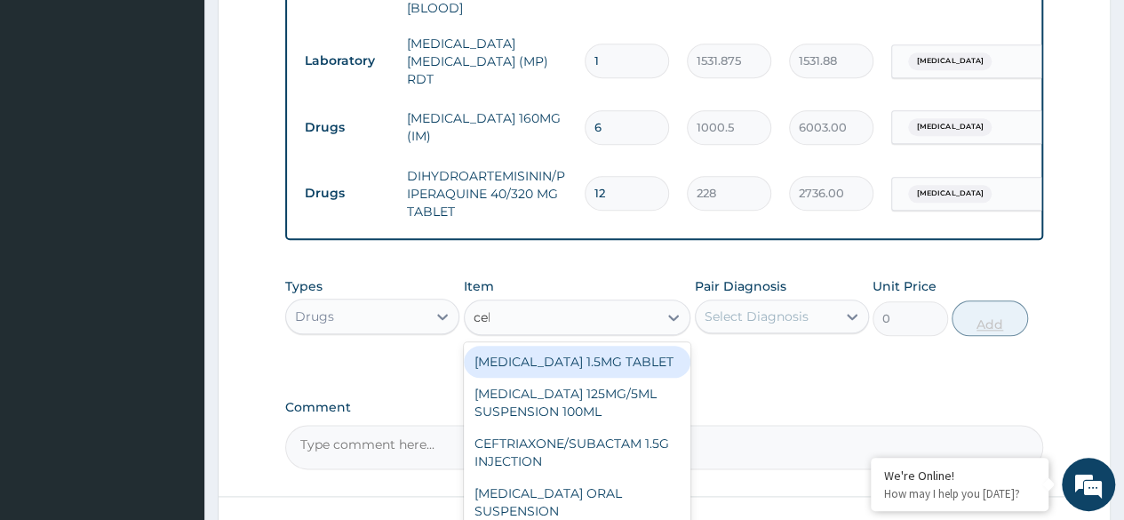
type input "cele"
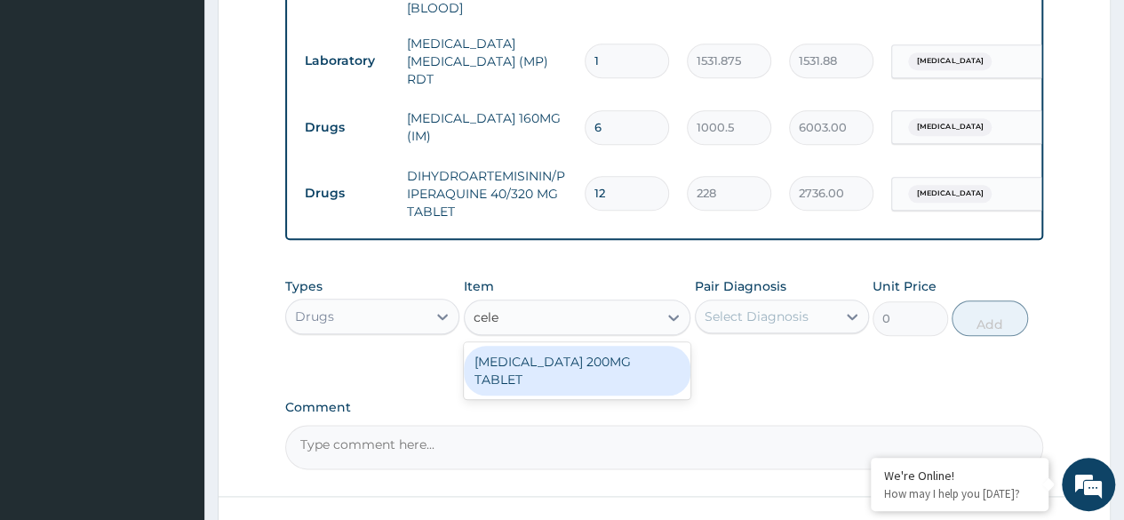
click at [651, 356] on div "[MEDICAL_DATA] 200MG TABLET" at bounding box center [578, 371] width 228 height 50
type input "270"
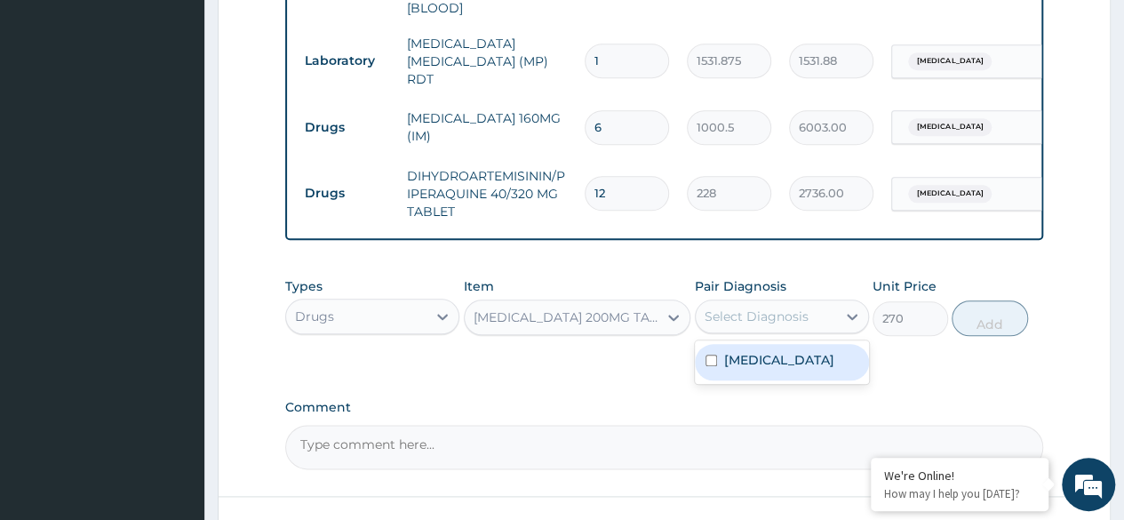
click at [777, 367] on div "Malaria" at bounding box center [782, 362] width 174 height 36
checkbox input "true"
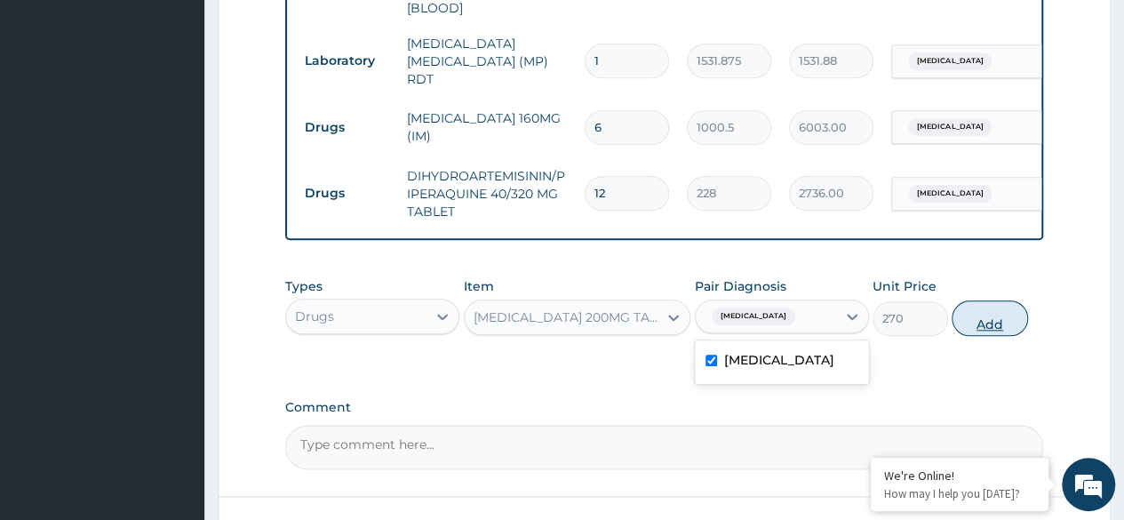
click at [989, 323] on button "Add" at bounding box center [990, 318] width 76 height 36
type input "0"
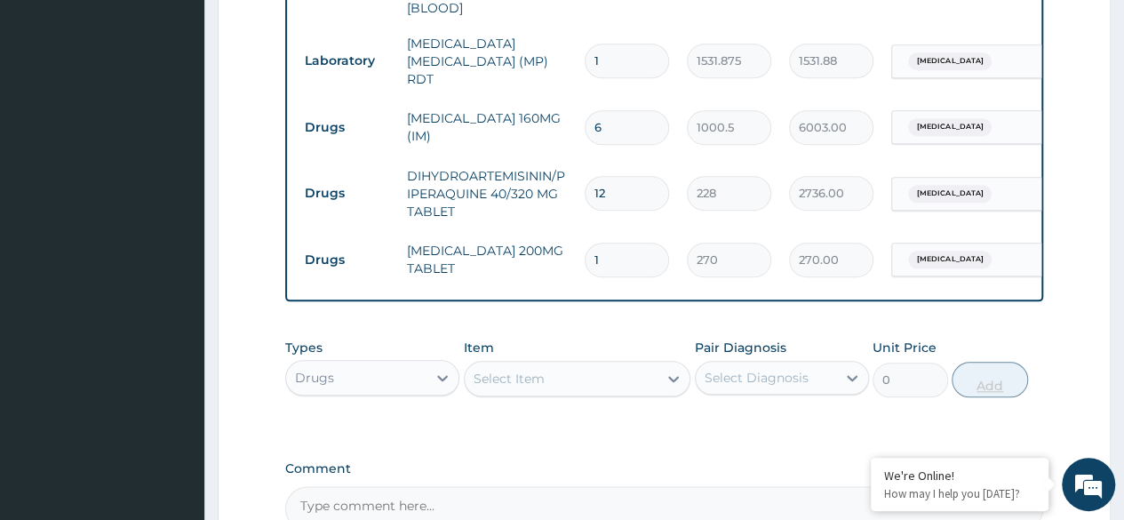
type input "0.00"
type input "6"
type input "1620.00"
type input "6"
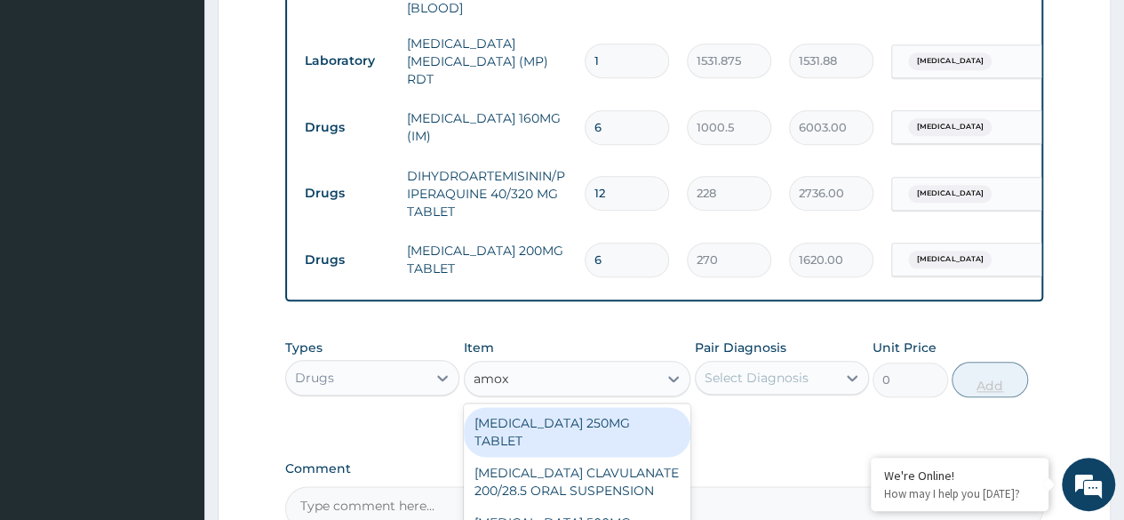
type input "amoxi"
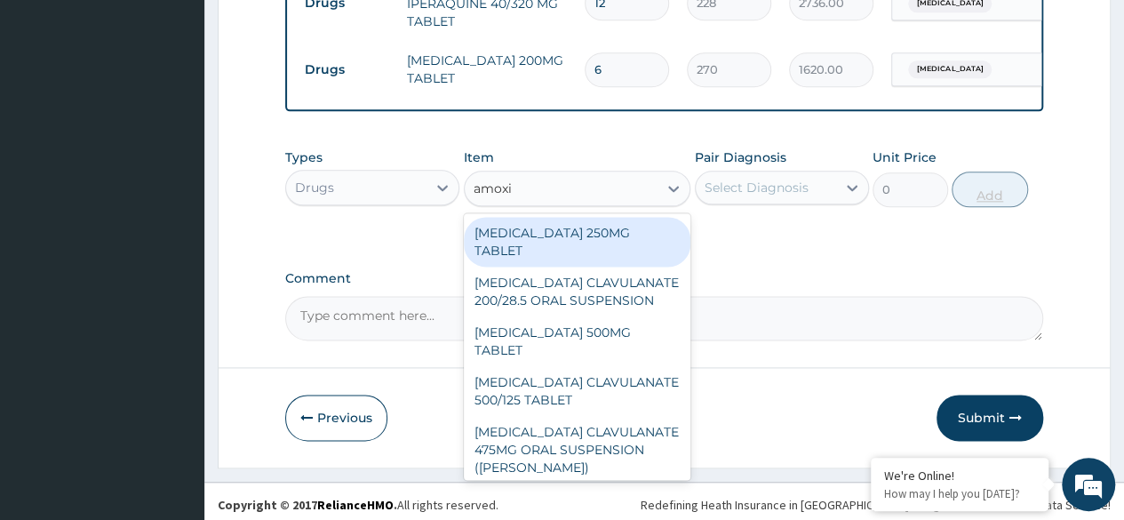
scroll to position [1054, 0]
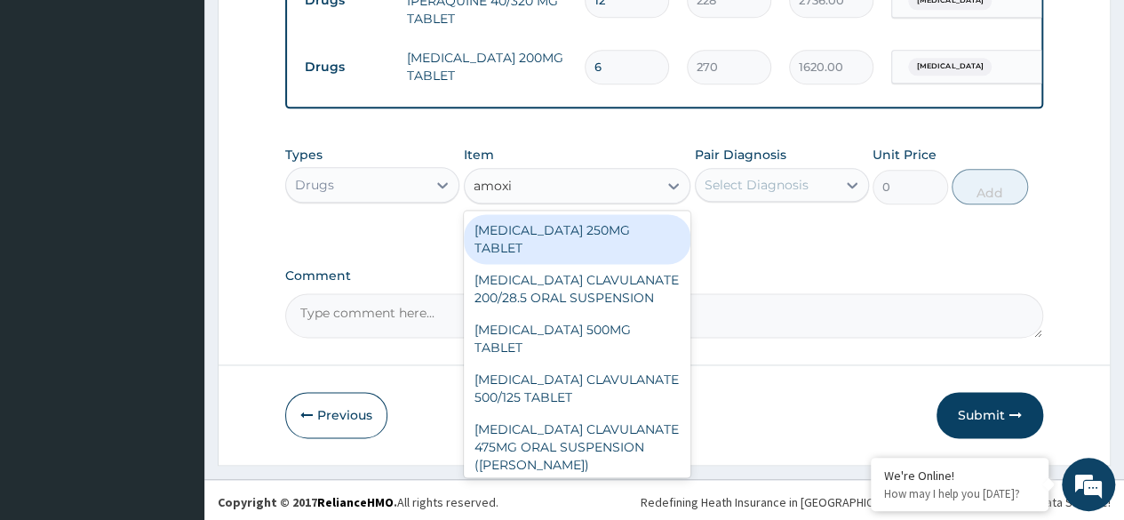
click at [605, 364] on div "[MEDICAL_DATA] CLAVULANATE 500/125 TABLET" at bounding box center [578, 389] width 228 height 50
type input "414"
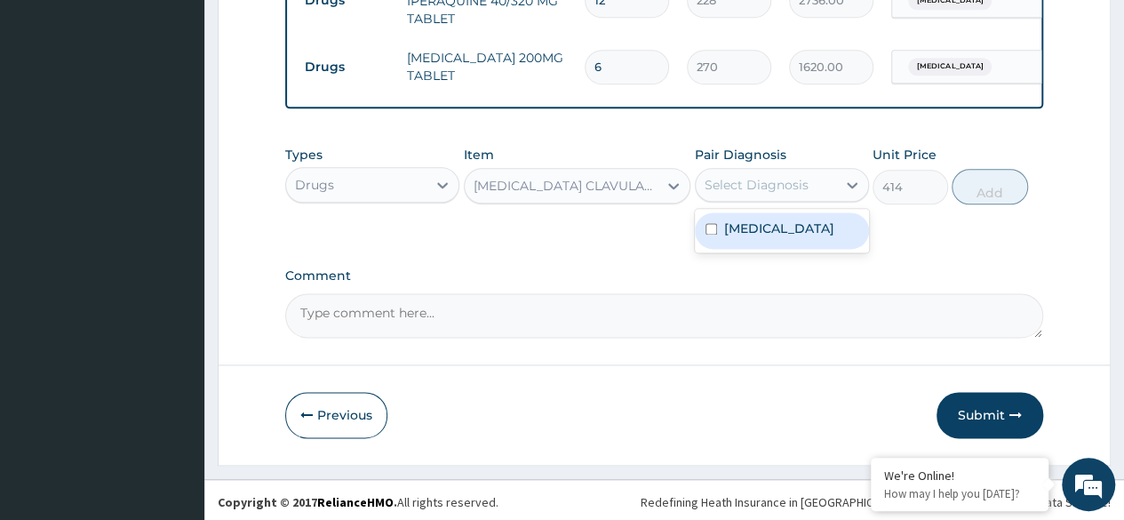
click at [787, 242] on div "Malaria" at bounding box center [782, 230] width 174 height 36
checkbox input "true"
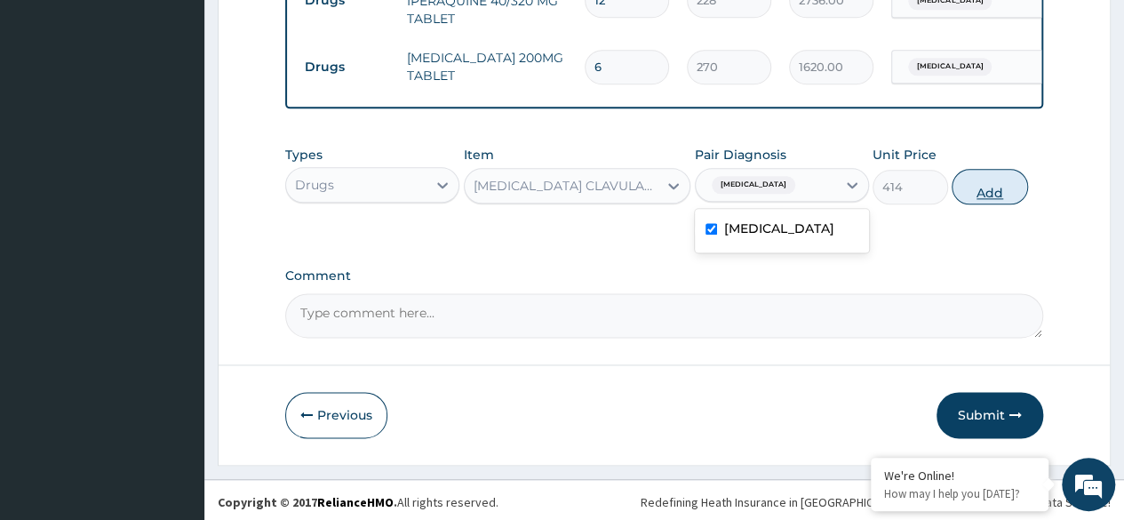
click at [995, 197] on button "Add" at bounding box center [990, 187] width 76 height 36
type input "0"
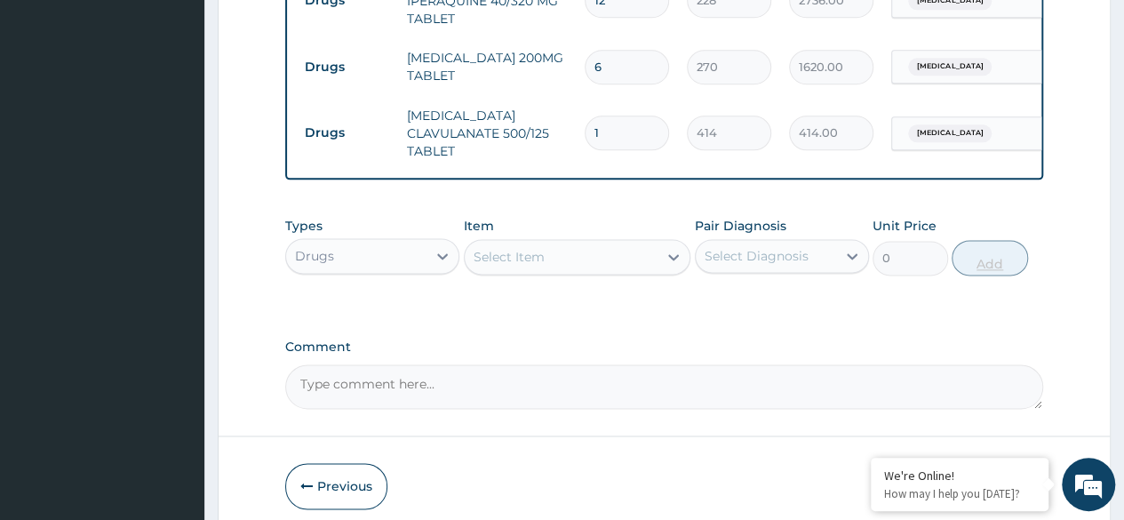
type input "14"
type input "5796.00"
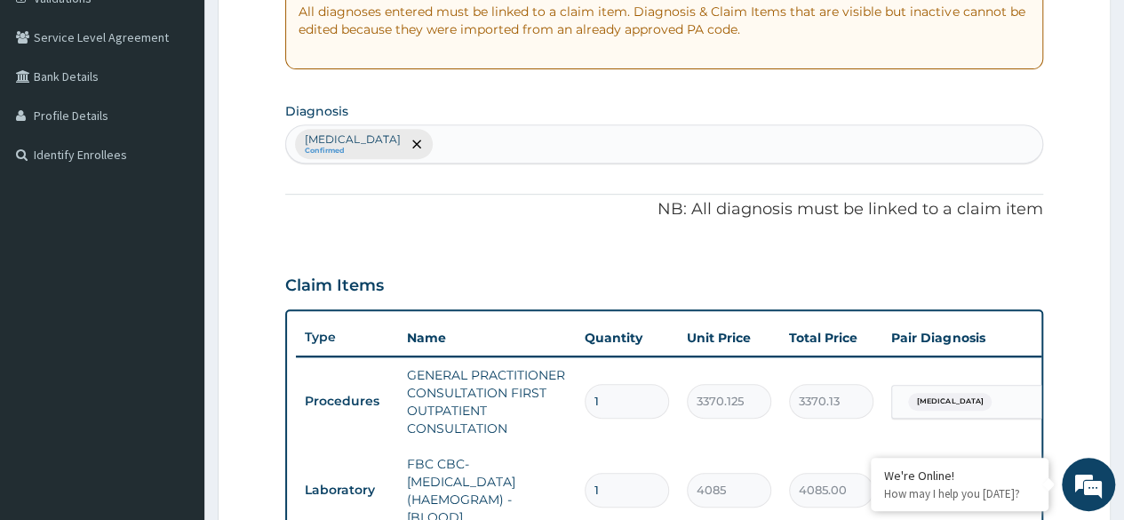
scroll to position [0, 0]
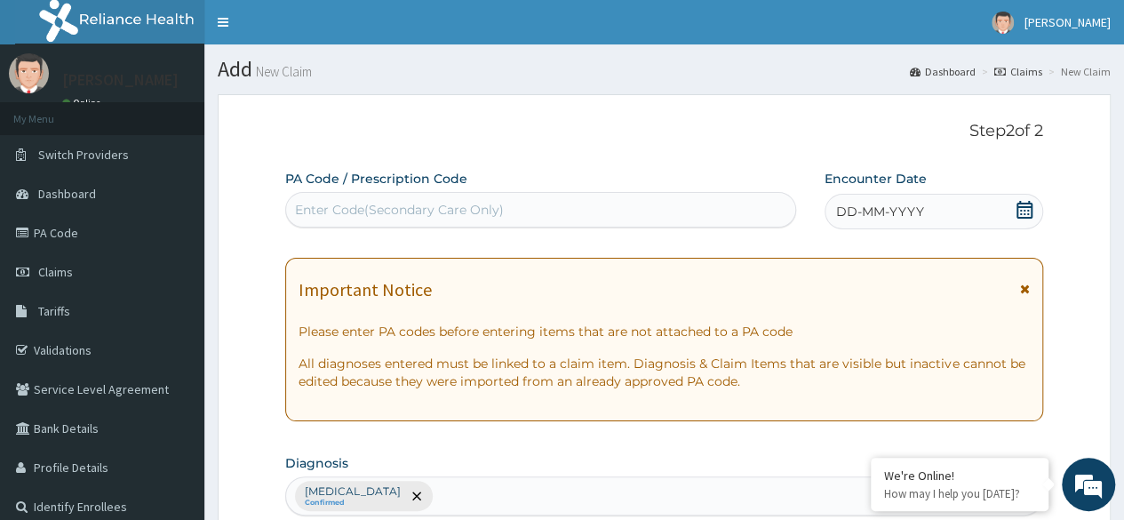
type input "14"
click at [954, 205] on div "DD-MM-YYYY" at bounding box center [934, 212] width 219 height 36
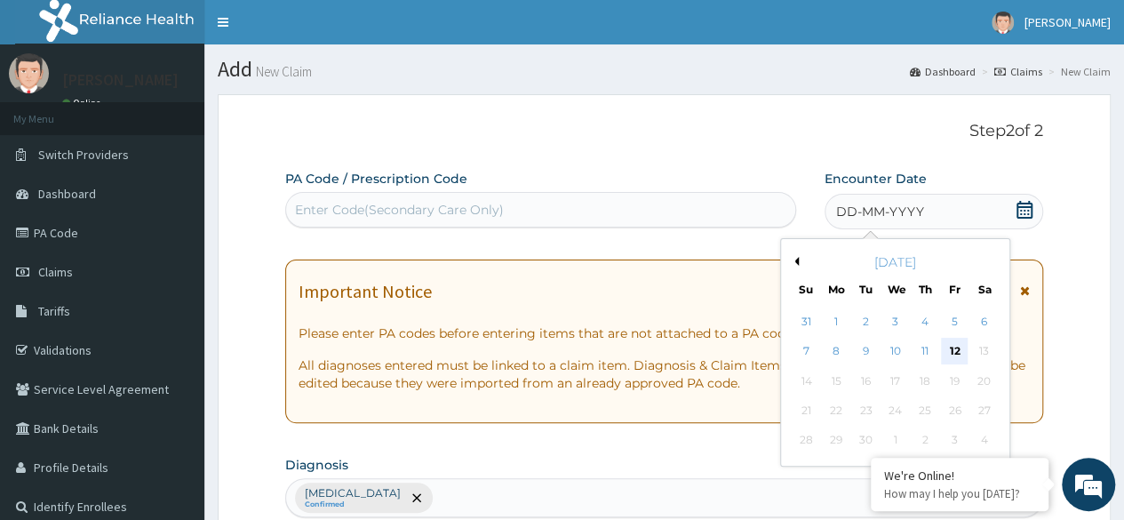
click at [956, 352] on div "12" at bounding box center [954, 352] width 27 height 27
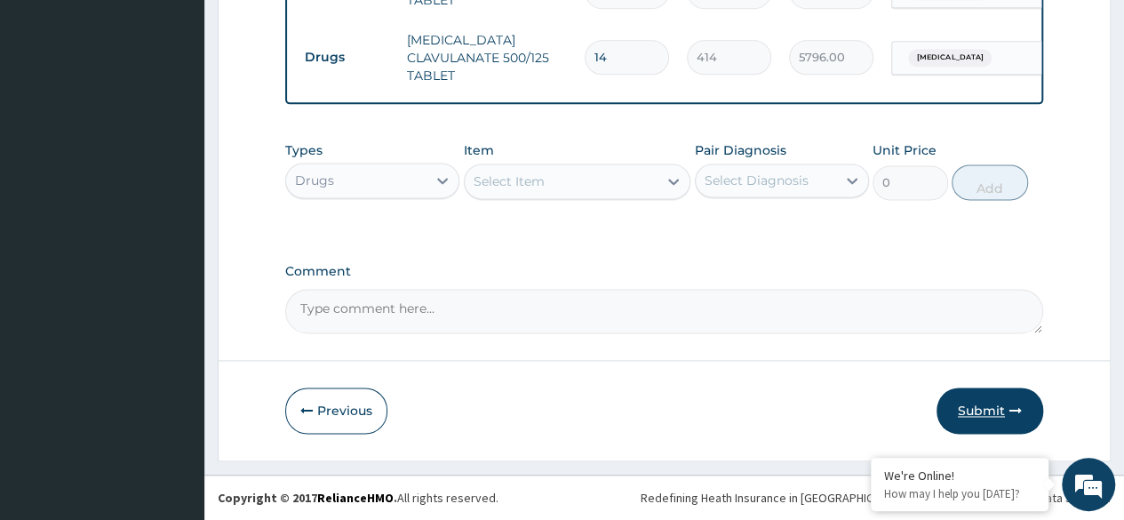
click at [997, 416] on button "Submit" at bounding box center [990, 411] width 107 height 46
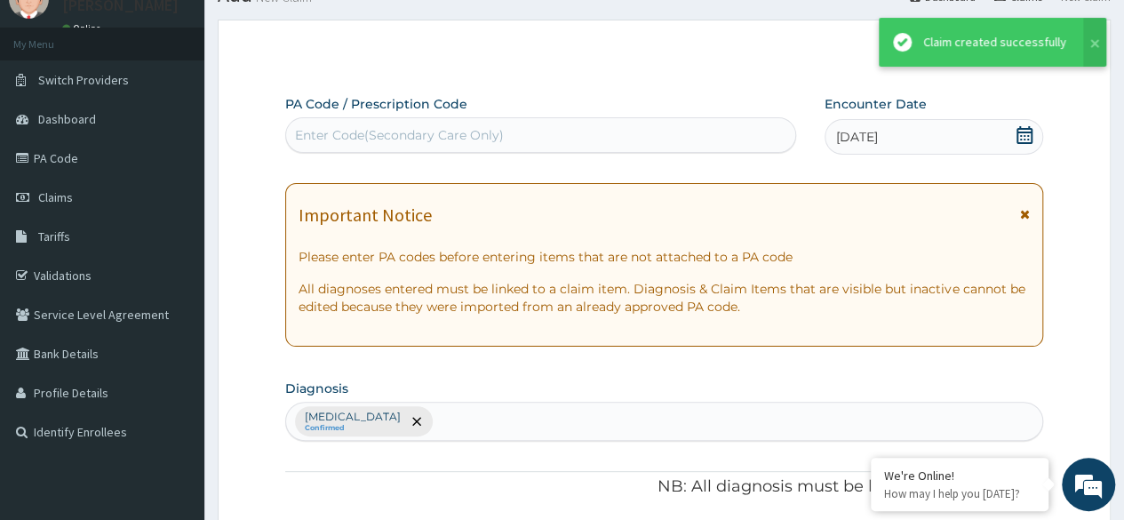
scroll to position [1131, 0]
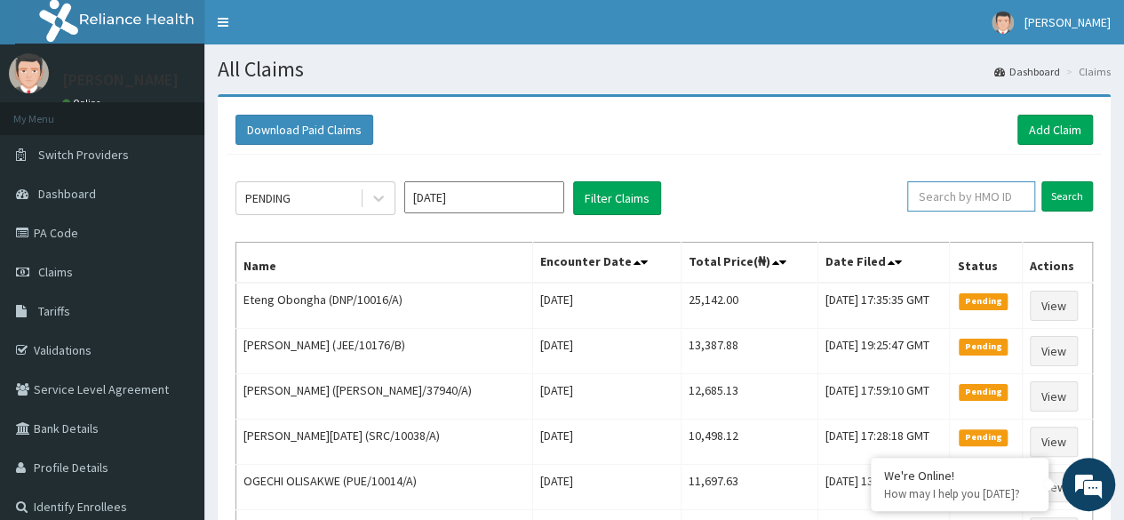
click at [976, 190] on input "text" at bounding box center [971, 196] width 128 height 30
paste input "DNP/10016/A"
type input "DNP/10016/A"
click at [1049, 189] on input "Search" at bounding box center [1068, 196] width 52 height 30
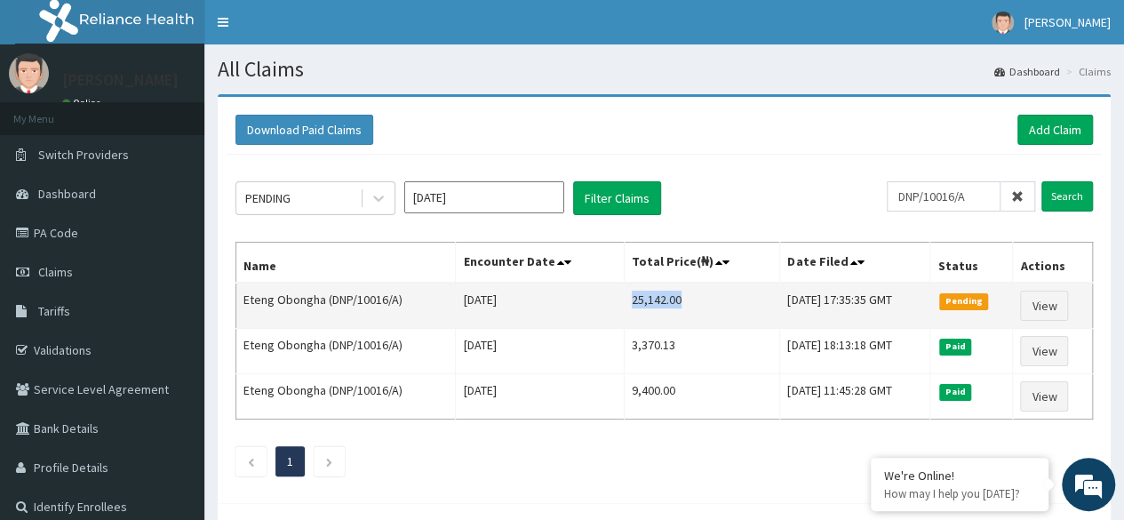
drag, startPoint x: 601, startPoint y: 301, endPoint x: 677, endPoint y: 310, distance: 76.9
click at [677, 310] on td "25,142.00" at bounding box center [702, 306] width 156 height 46
copy td "25,142.00"
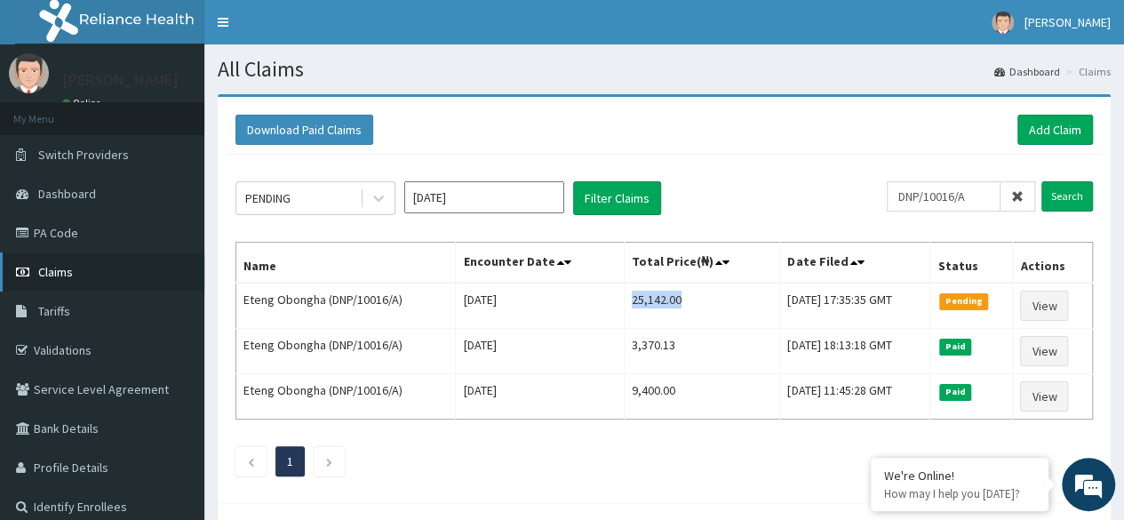
click at [46, 284] on link "Claims" at bounding box center [102, 271] width 204 height 39
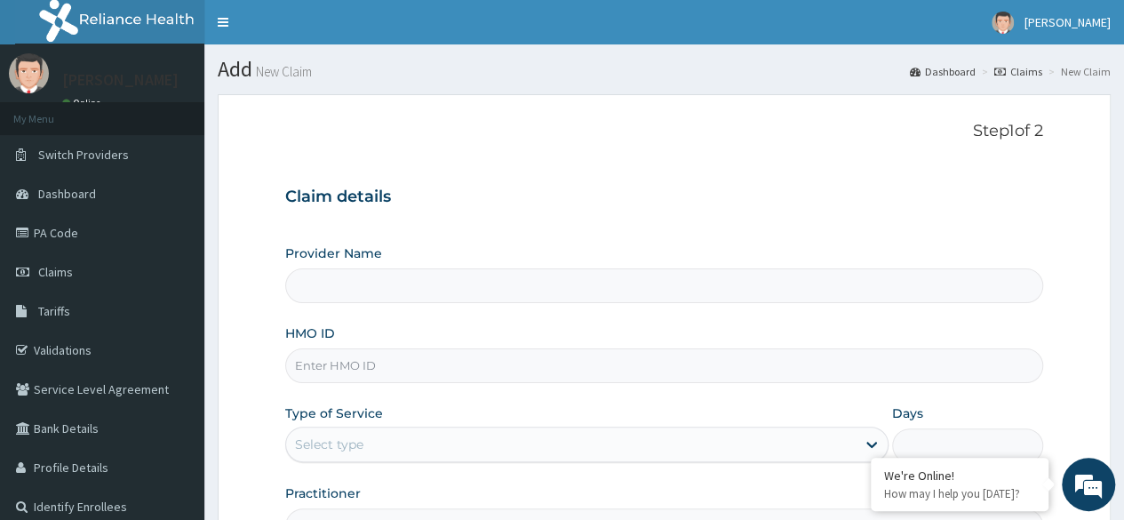
click at [564, 359] on input "HMO ID" at bounding box center [664, 365] width 758 height 35
paste input "PHT/10121/A"
type input "PHT/10121/A"
type input "Reliance Family Clinics (RFC) - [GEOGRAPHIC_DATA]"
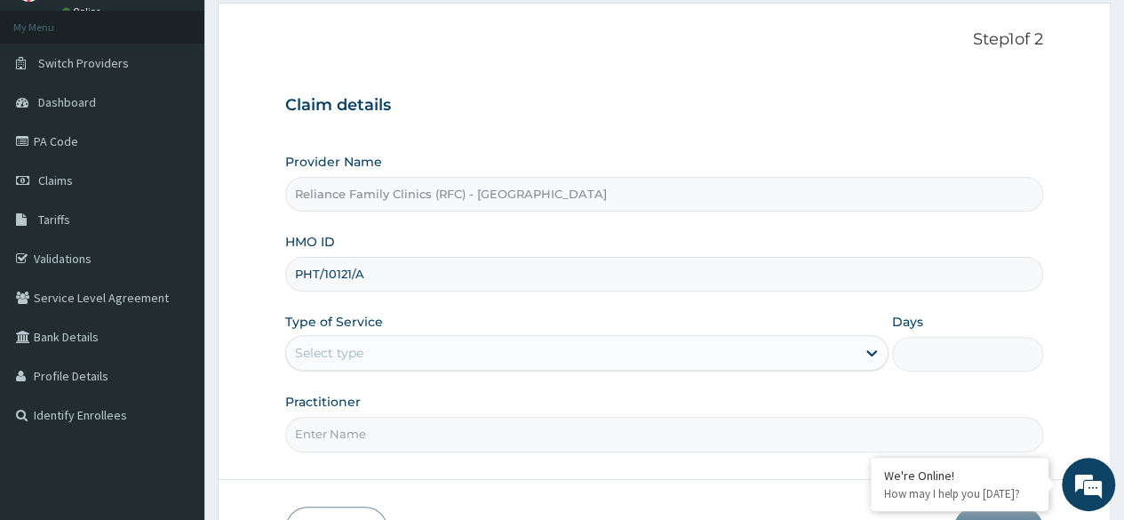
scroll to position [92, 0]
type input "PHT/10121/A"
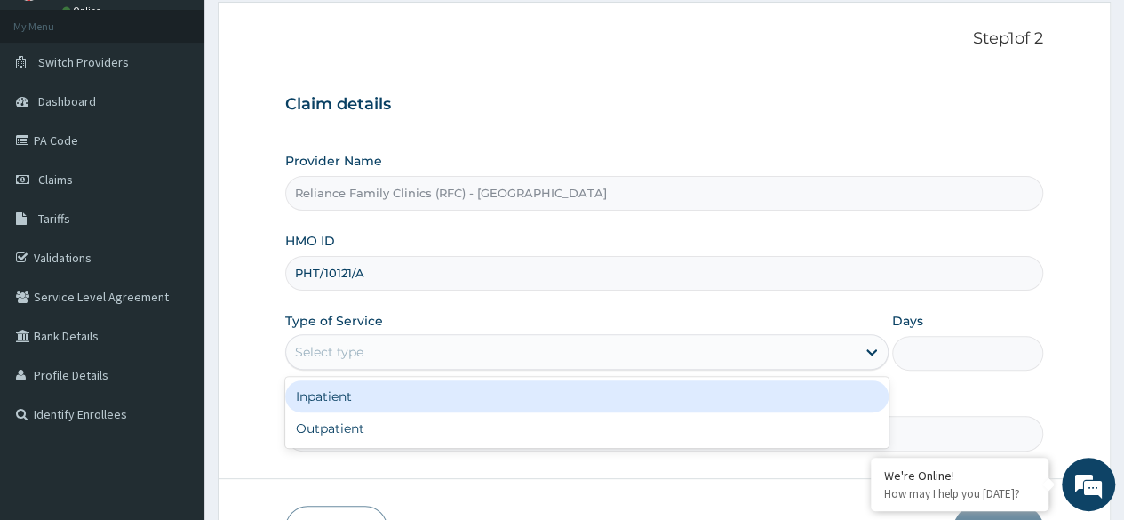
click at [398, 348] on div "Select type" at bounding box center [571, 352] width 570 height 28
click at [473, 431] on div "Outpatient" at bounding box center [586, 428] width 603 height 32
type input "1"
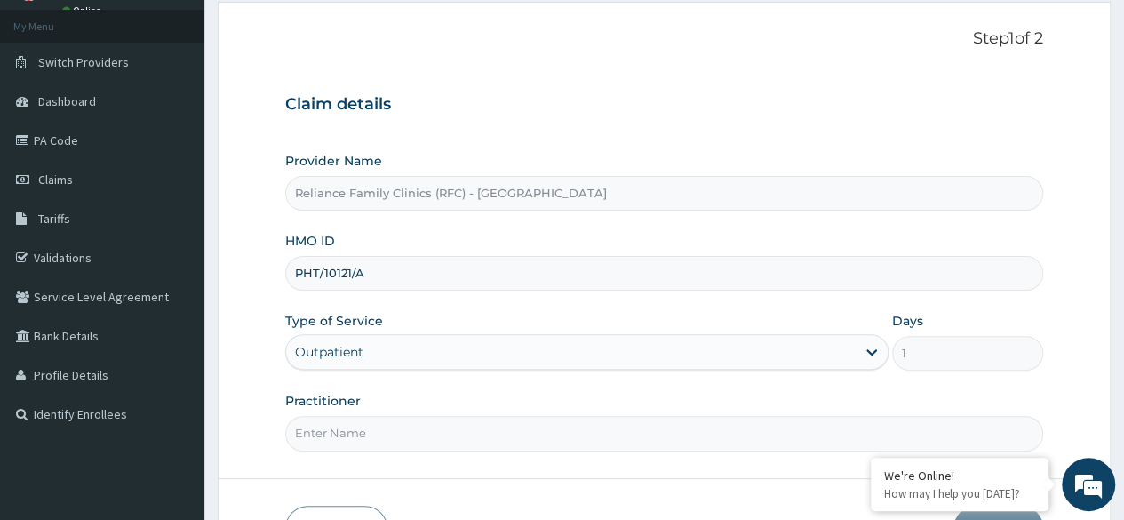
click at [466, 426] on input "Practitioner" at bounding box center [664, 433] width 758 height 35
click at [499, 428] on input "Practitioner" at bounding box center [664, 433] width 758 height 35
type input "Locum"
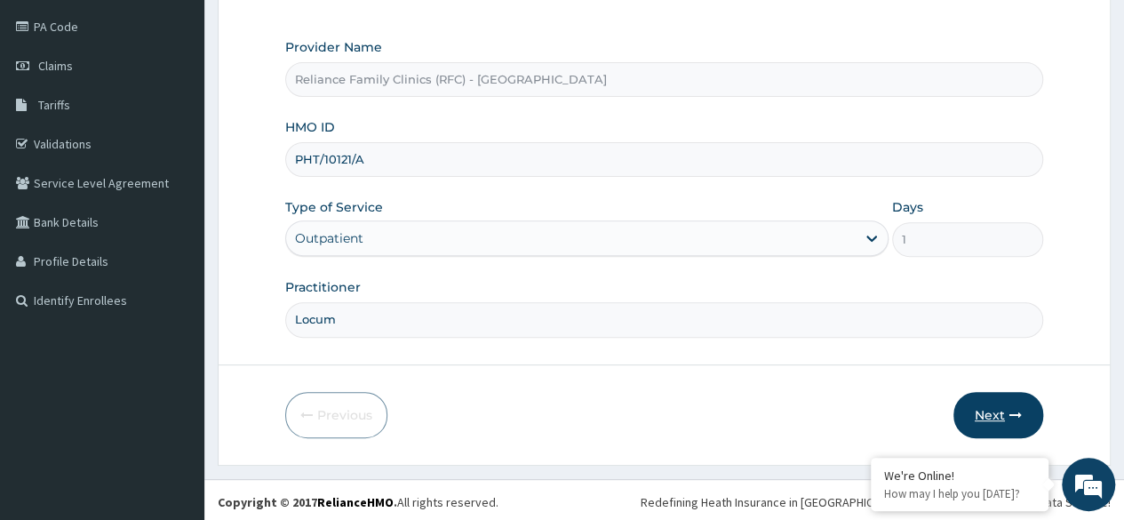
click at [990, 419] on button "Next" at bounding box center [999, 415] width 90 height 46
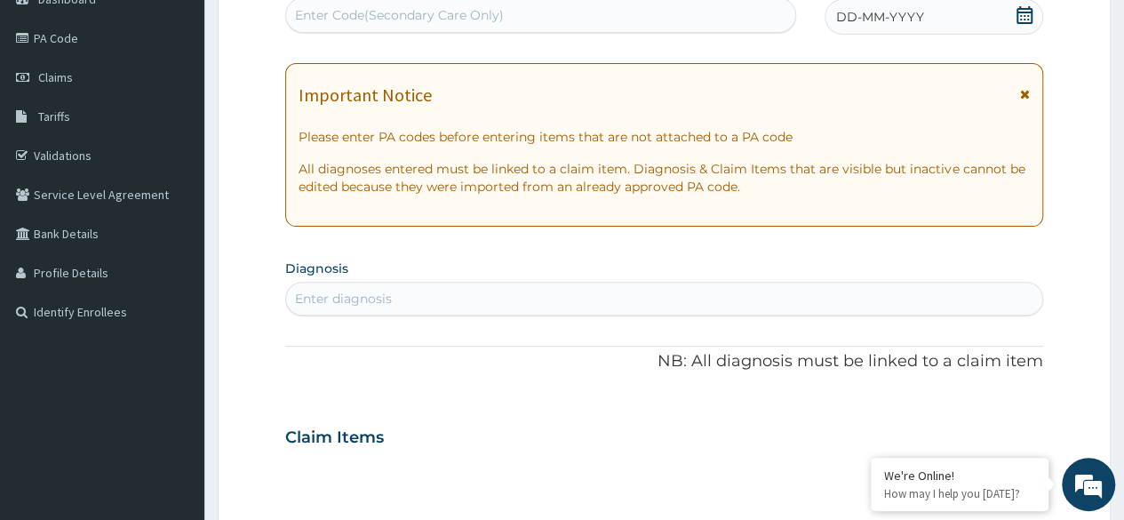
scroll to position [228, 0]
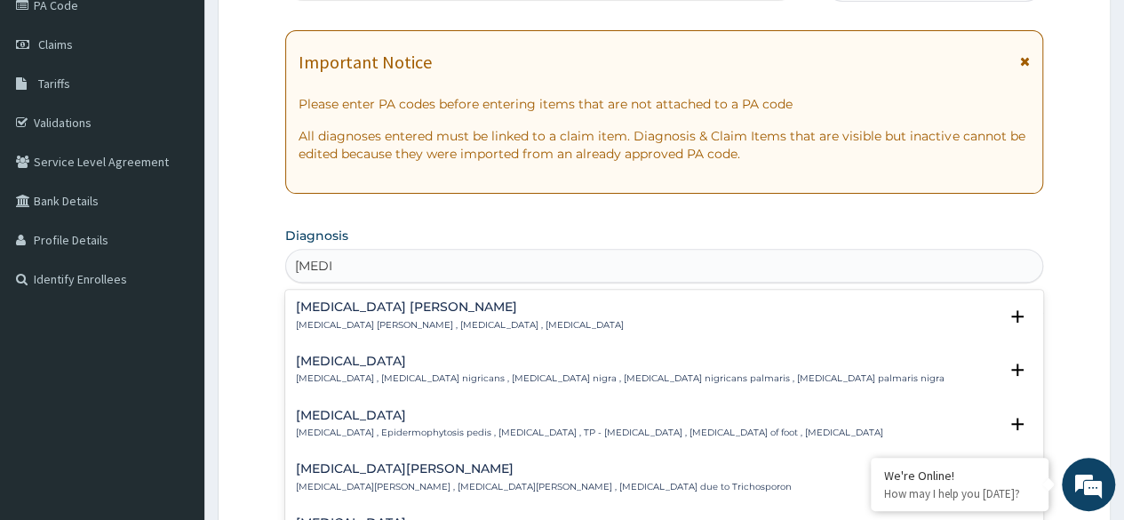
type input "[MEDICAL_DATA] b"
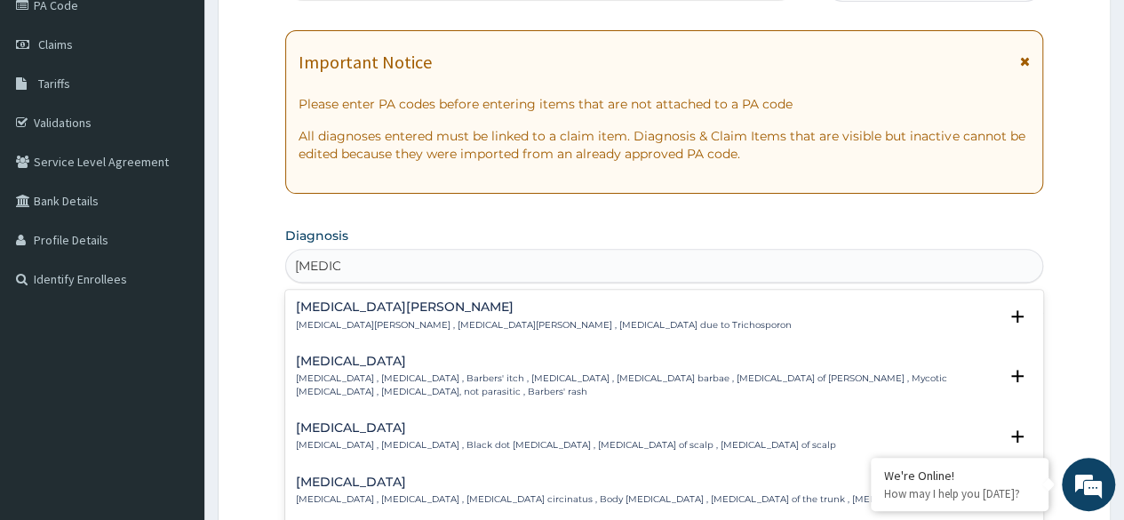
click at [547, 355] on h4 "[MEDICAL_DATA]" at bounding box center [647, 361] width 702 height 13
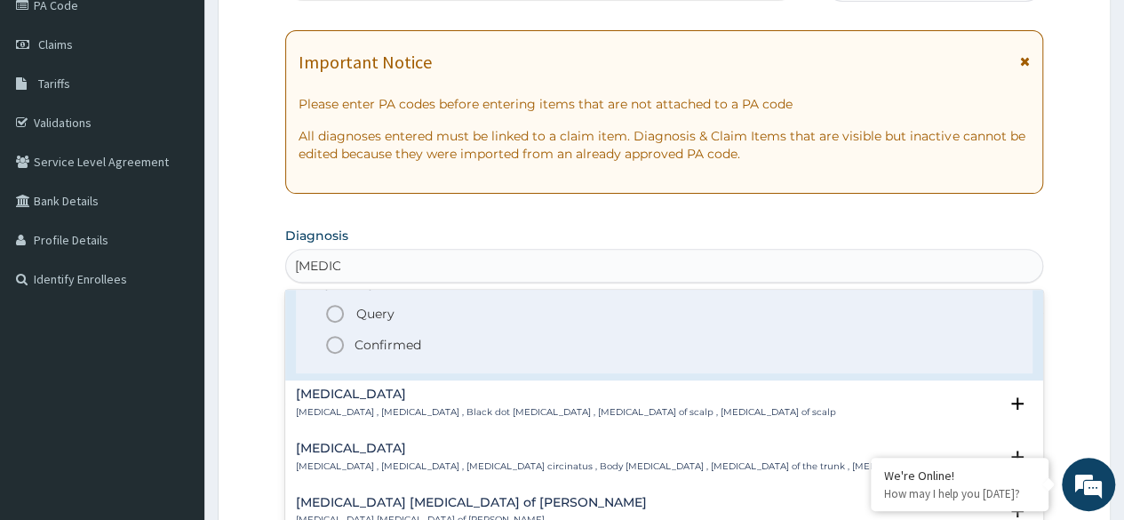
scroll to position [146, 0]
click at [331, 345] on icon "status option filled" at bounding box center [334, 344] width 21 height 21
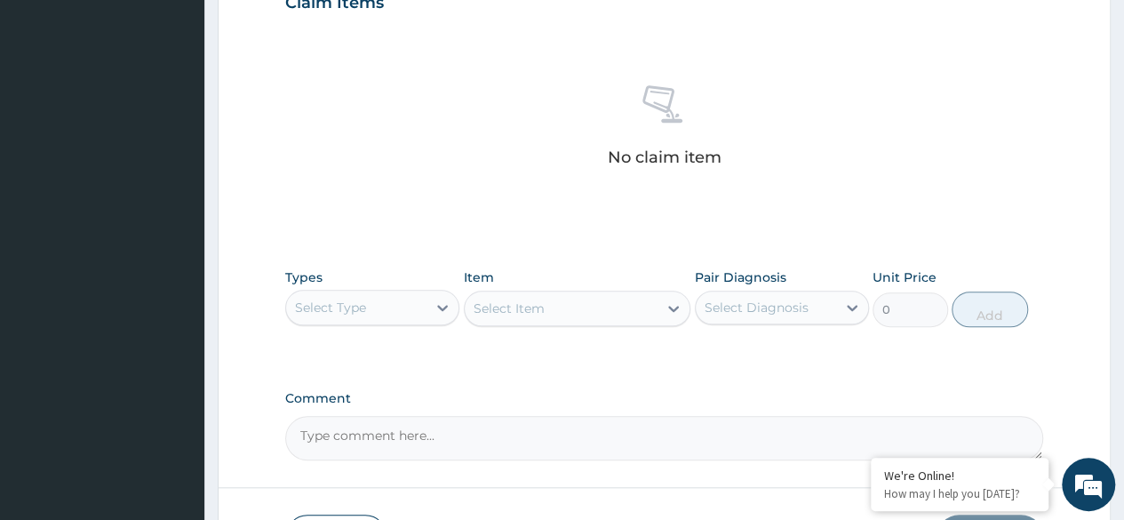
scroll to position [635, 0]
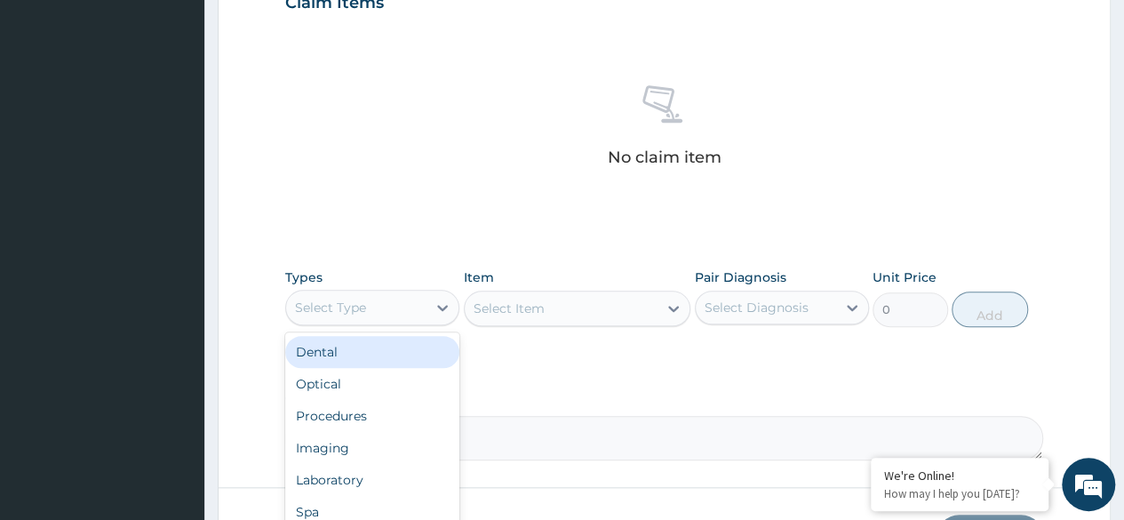
click at [385, 412] on div "Procedures" at bounding box center [372, 416] width 174 height 32
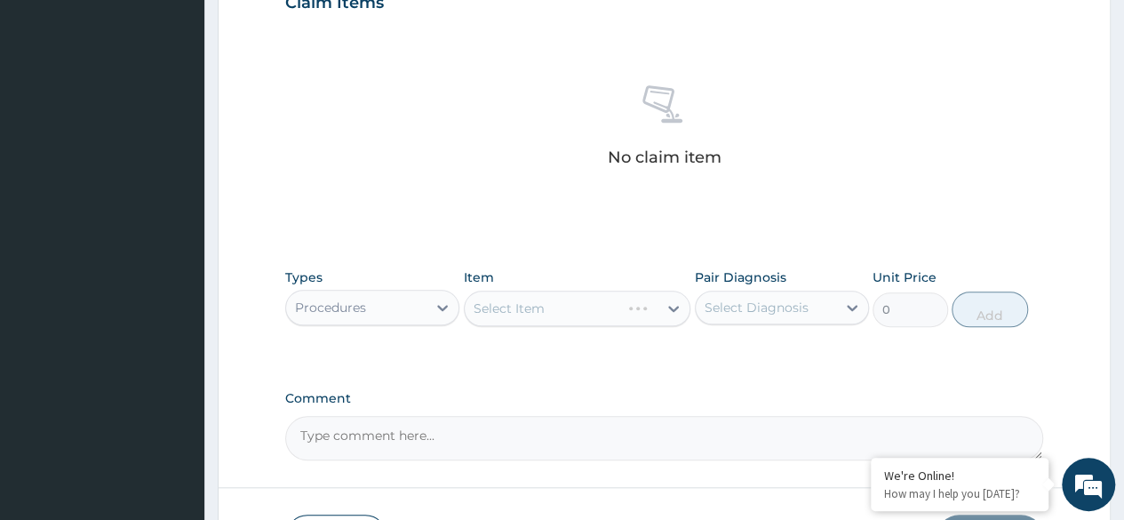
click at [553, 301] on div "Select Item" at bounding box center [578, 309] width 228 height 36
click at [625, 306] on div "Select Item" at bounding box center [578, 309] width 228 height 36
click at [633, 300] on div "Select Item" at bounding box center [578, 309] width 228 height 36
click at [646, 284] on div "Item Select Item" at bounding box center [578, 297] width 228 height 59
click at [673, 299] on div "Select Item" at bounding box center [578, 309] width 228 height 36
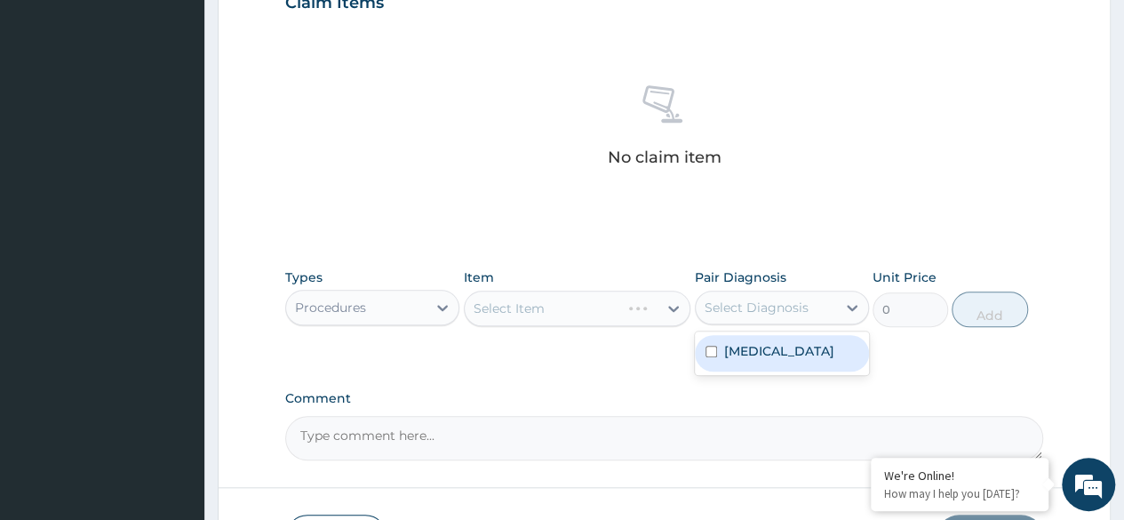
click at [670, 304] on div "Select Item" at bounding box center [578, 309] width 228 height 36
click at [667, 324] on div "Select Item" at bounding box center [578, 309] width 228 height 36
click at [671, 309] on div "Select Item" at bounding box center [578, 309] width 228 height 36
click at [677, 316] on div "Select Item" at bounding box center [578, 309] width 228 height 36
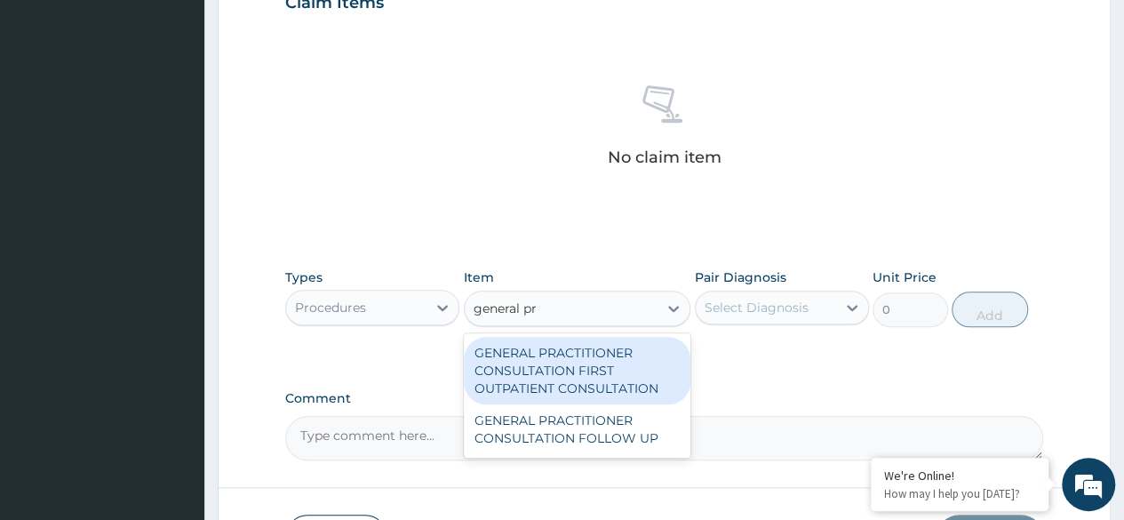
type input "general pra"
click at [611, 369] on div "GENERAL PRACTITIONER CONSULTATION FIRST OUTPATIENT CONSULTATION" at bounding box center [578, 371] width 228 height 68
type input "3370.125"
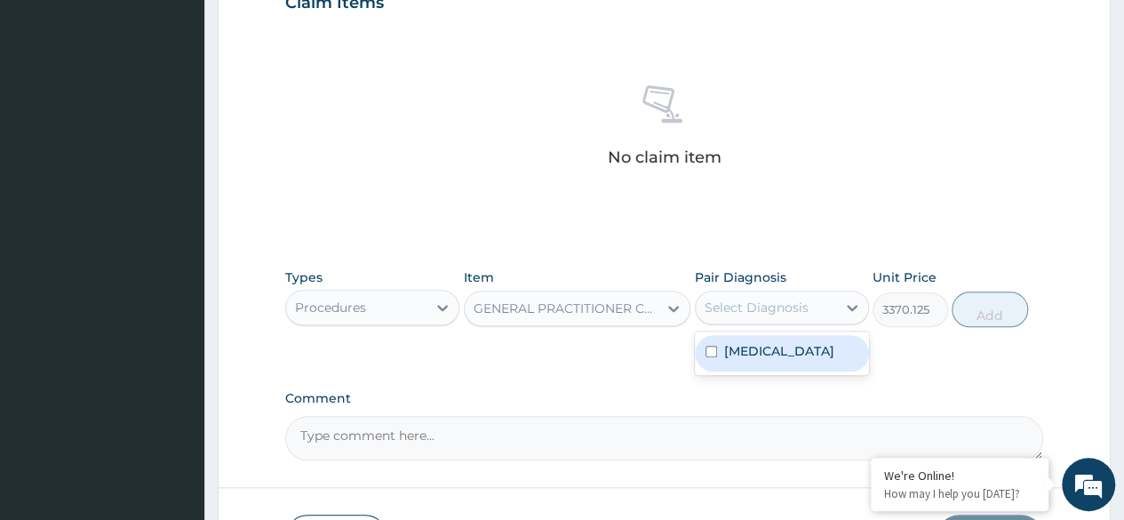
click at [779, 356] on label "[MEDICAL_DATA]" at bounding box center [779, 351] width 110 height 18
checkbox input "true"
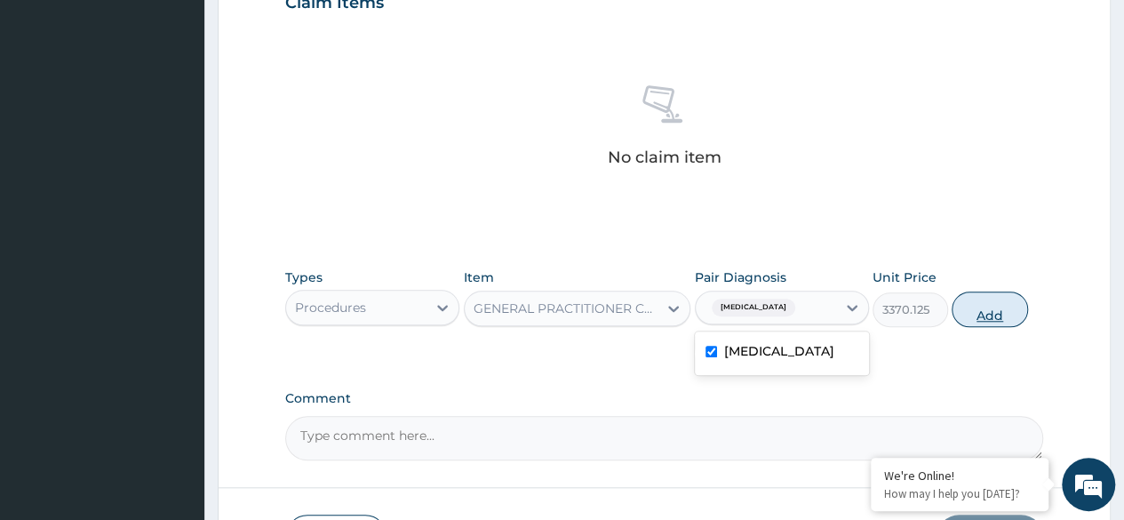
click at [995, 292] on button "Add" at bounding box center [990, 310] width 76 height 36
type input "0"
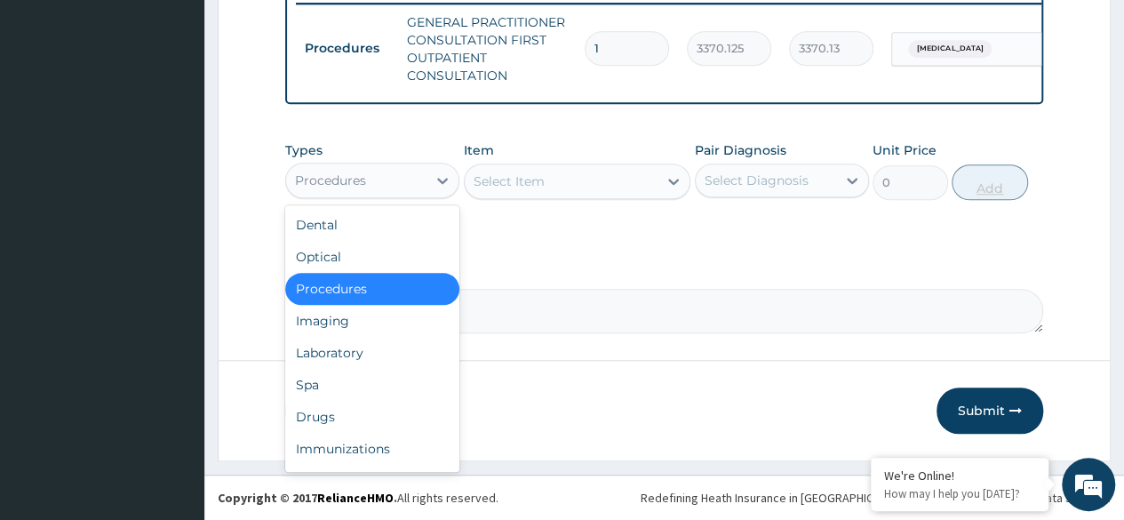
scroll to position [715, 0]
click at [364, 354] on div "Laboratory" at bounding box center [372, 353] width 174 height 32
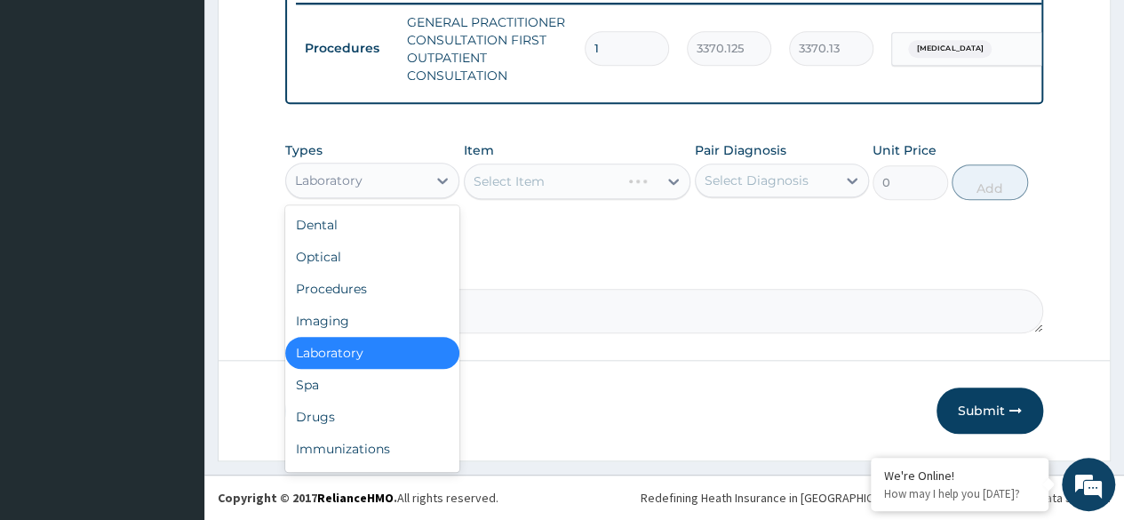
click at [362, 412] on div "Drugs" at bounding box center [372, 417] width 174 height 32
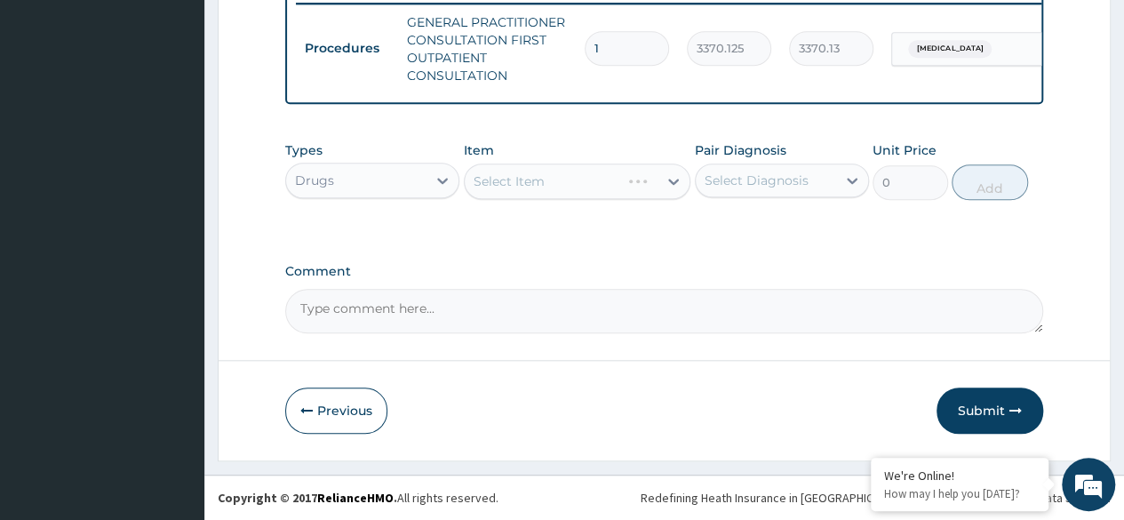
click at [636, 160] on div "Item Select Item" at bounding box center [578, 170] width 228 height 59
click at [626, 173] on div "Select Item" at bounding box center [578, 182] width 228 height 36
click at [668, 156] on div "Item Select Item" at bounding box center [578, 170] width 228 height 59
click at [678, 190] on div "Select Item" at bounding box center [578, 182] width 228 height 36
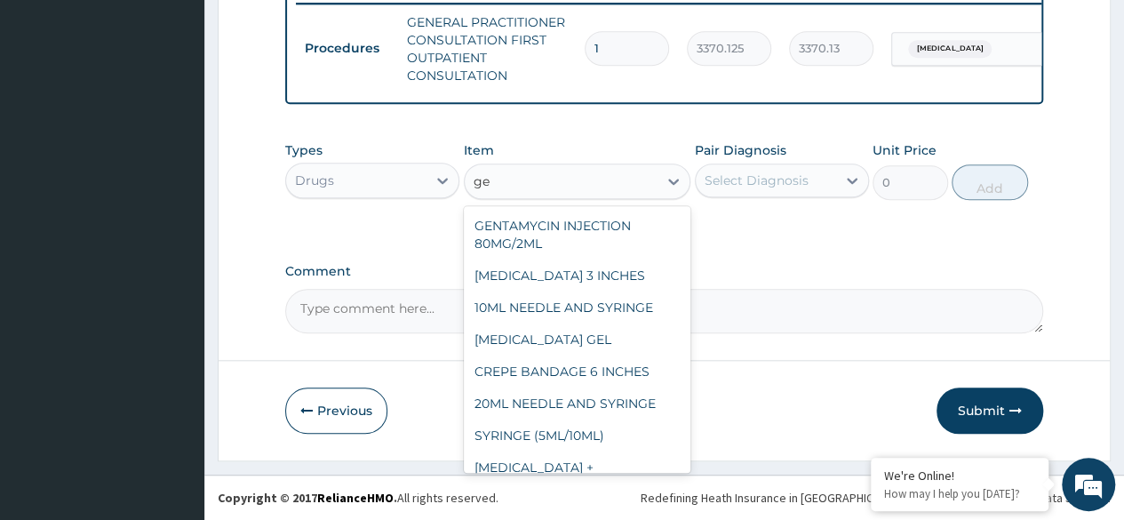
type input "g"
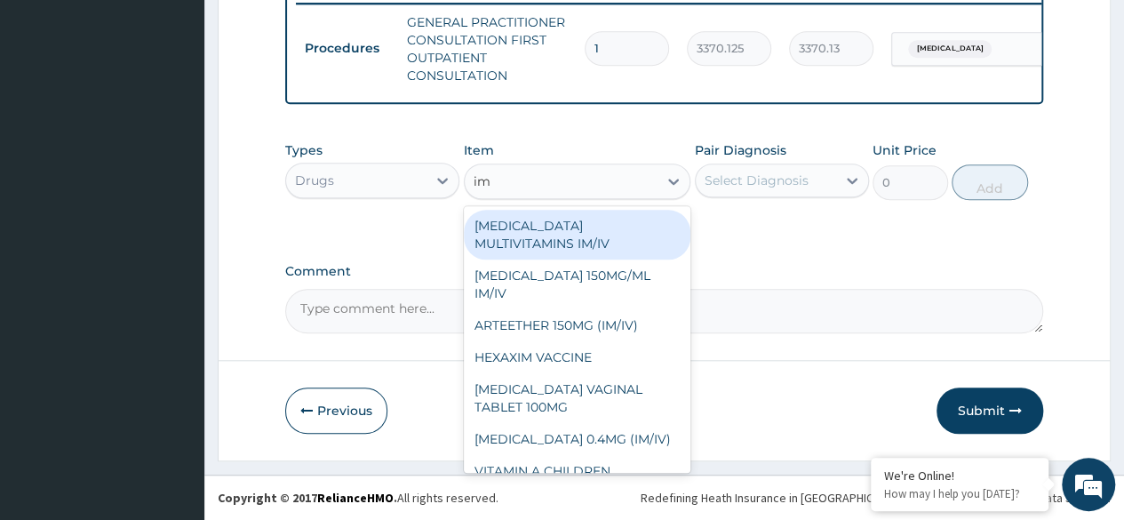
type input "i"
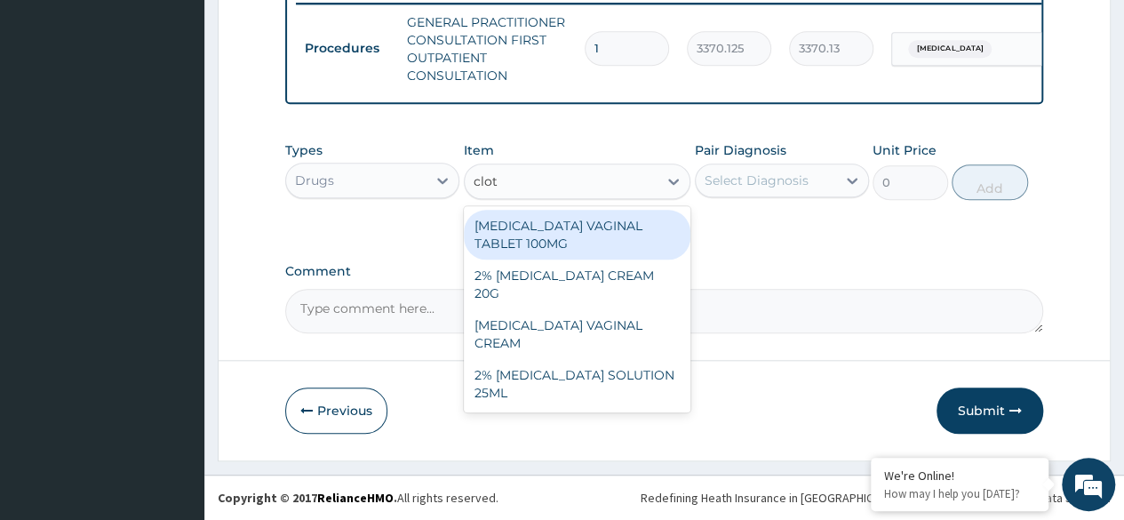
type input "clot"
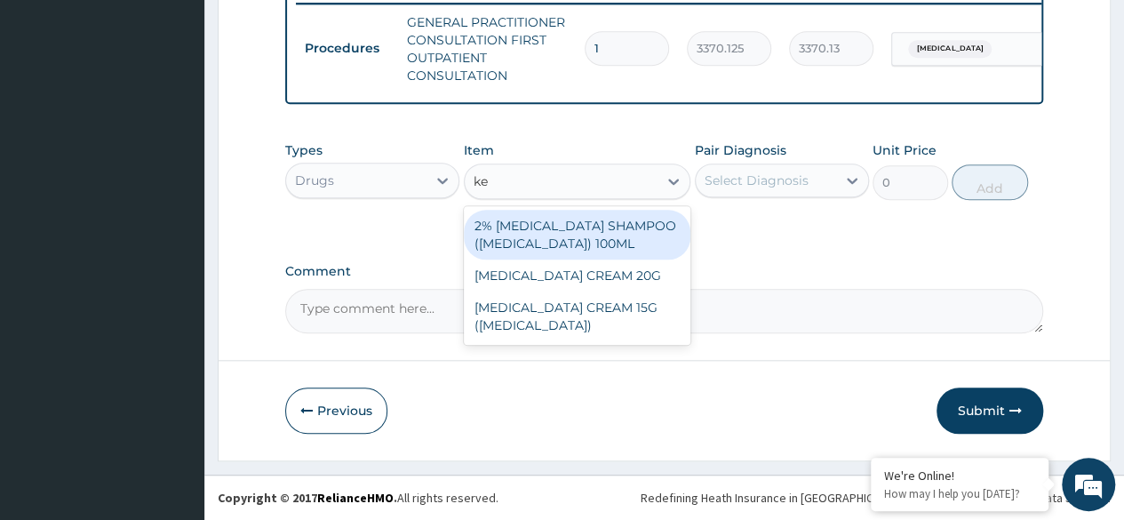
type input "ket"
click at [658, 270] on div "[MEDICAL_DATA] CREAM 20G" at bounding box center [578, 276] width 228 height 32
type input "1495"
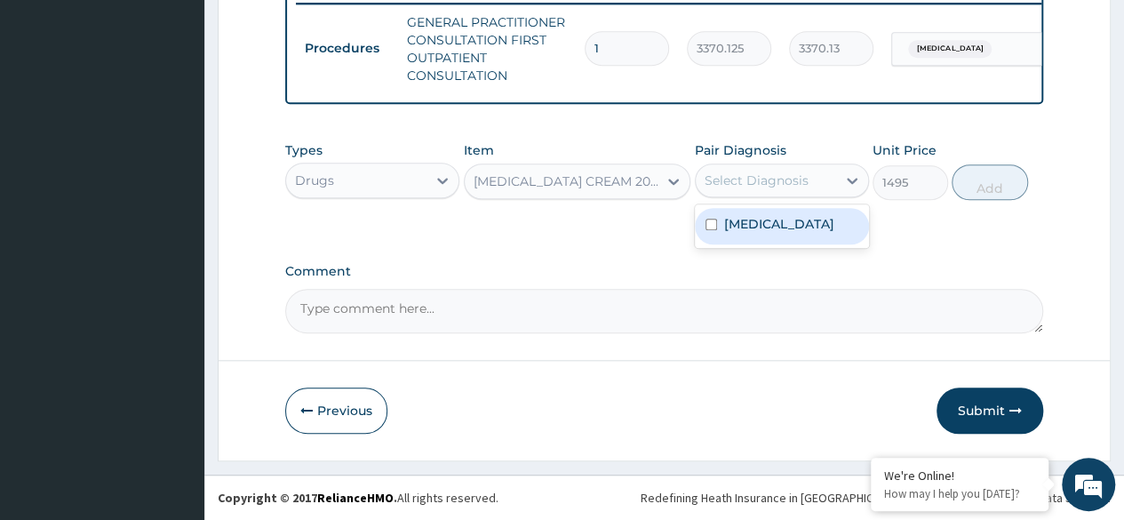
click at [826, 226] on div "[MEDICAL_DATA]" at bounding box center [782, 226] width 174 height 36
checkbox input "true"
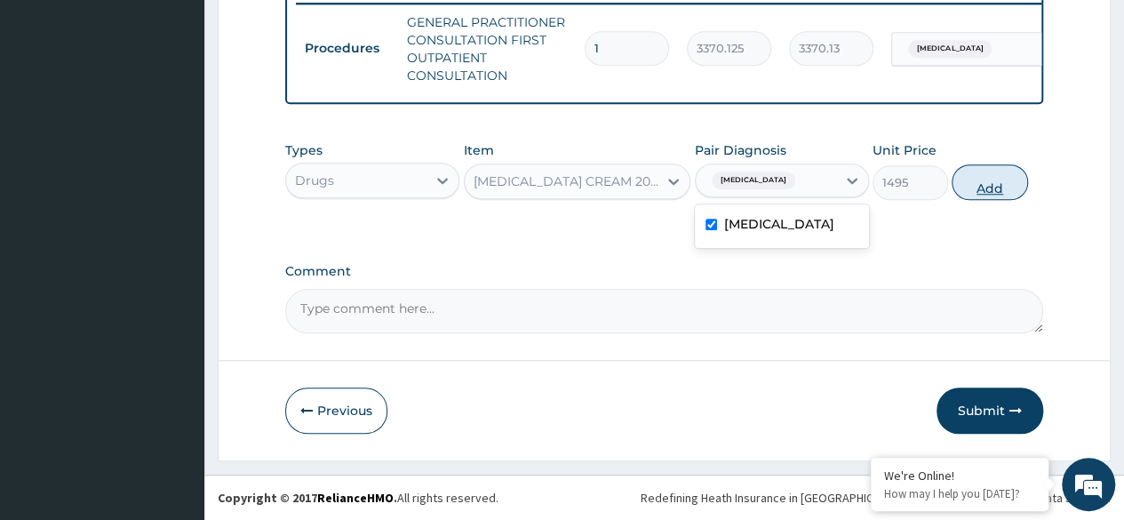
click at [979, 187] on button "Add" at bounding box center [990, 182] width 76 height 36
type input "0"
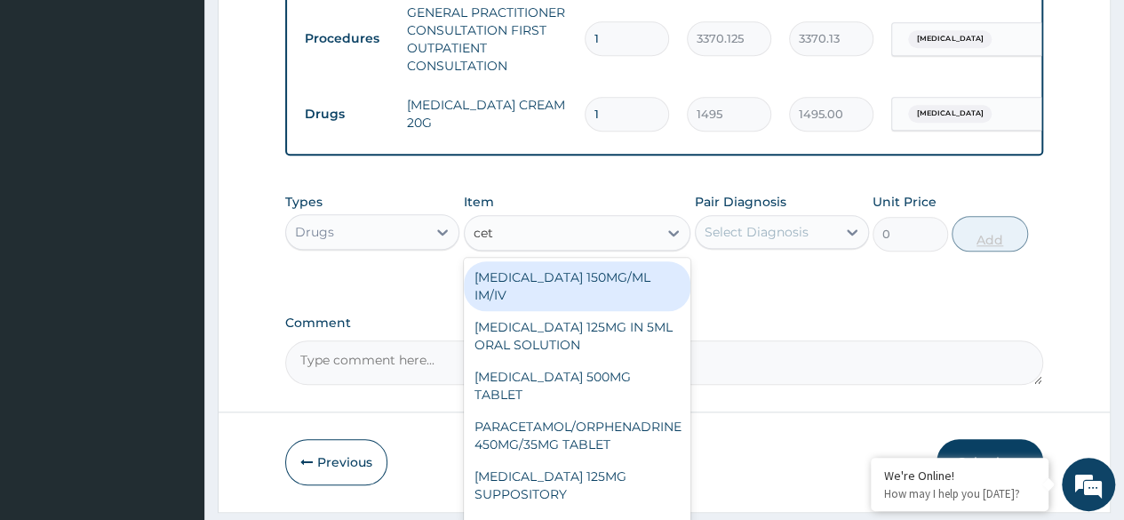
type input "ceti"
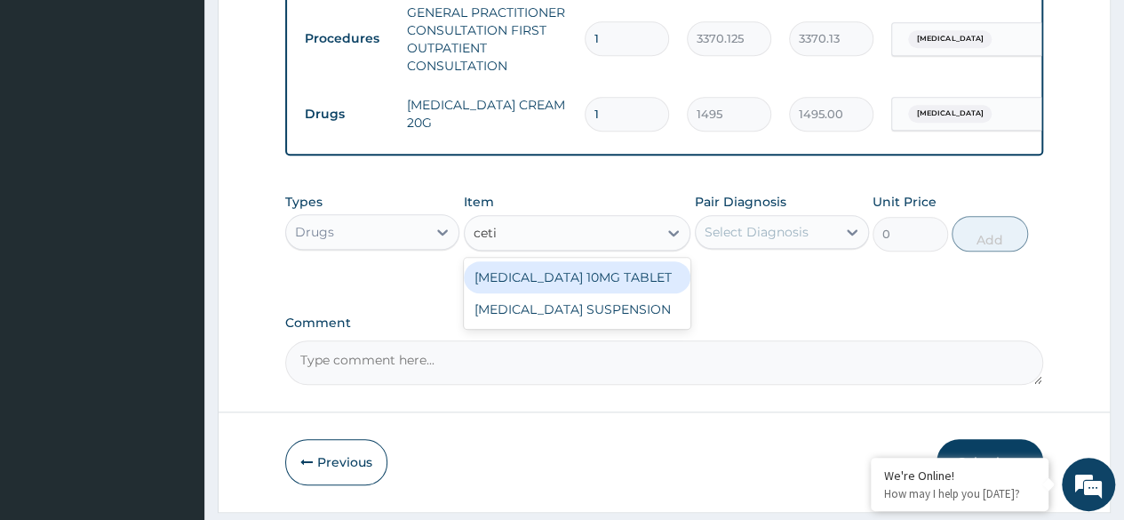
click at [640, 272] on div "[MEDICAL_DATA] 10MG TABLET" at bounding box center [578, 277] width 228 height 32
type input "115"
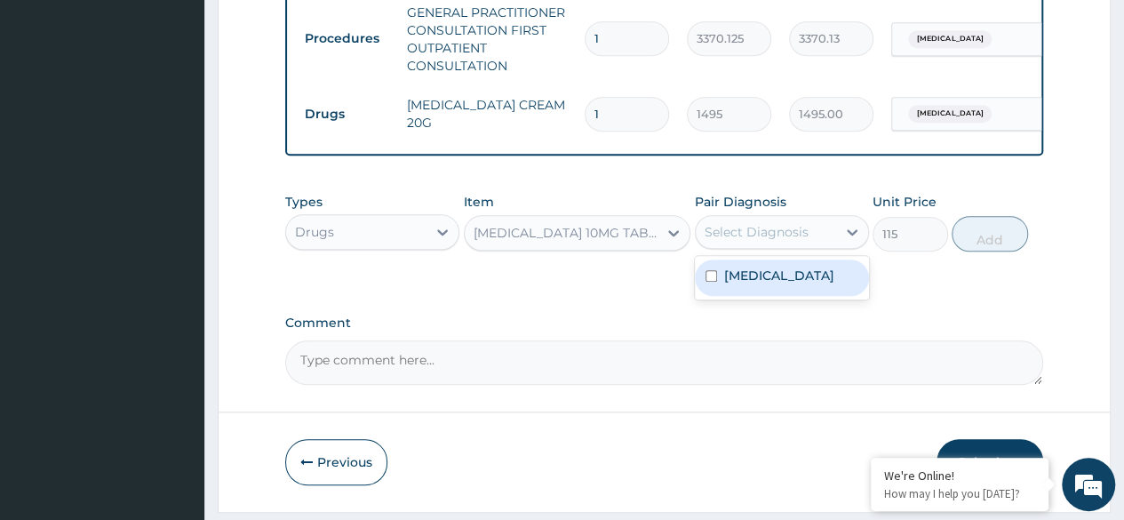
click at [795, 296] on div "[MEDICAL_DATA]" at bounding box center [782, 278] width 174 height 36
checkbox input "true"
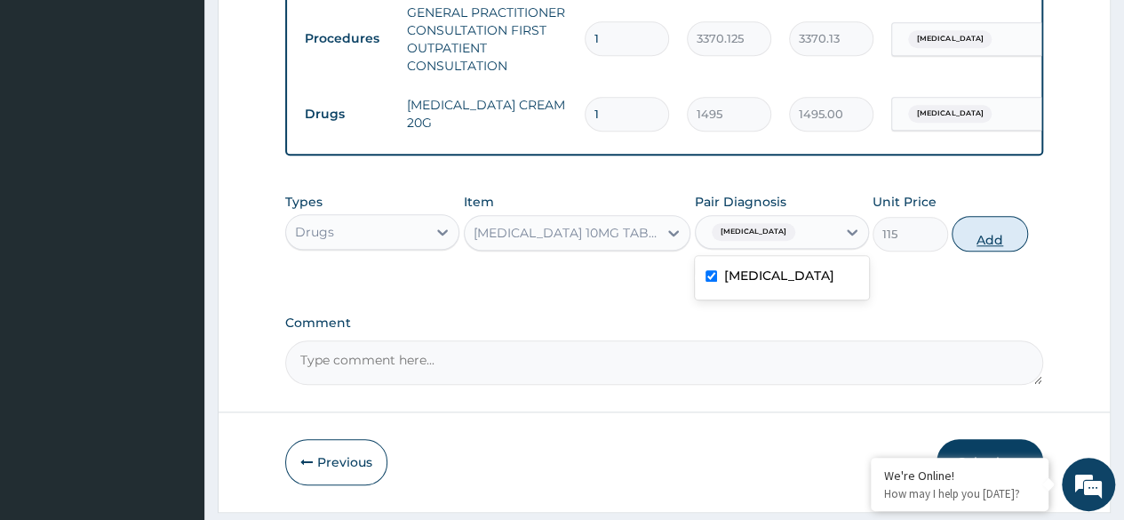
click at [997, 247] on button "Add" at bounding box center [990, 234] width 76 height 36
type input "0"
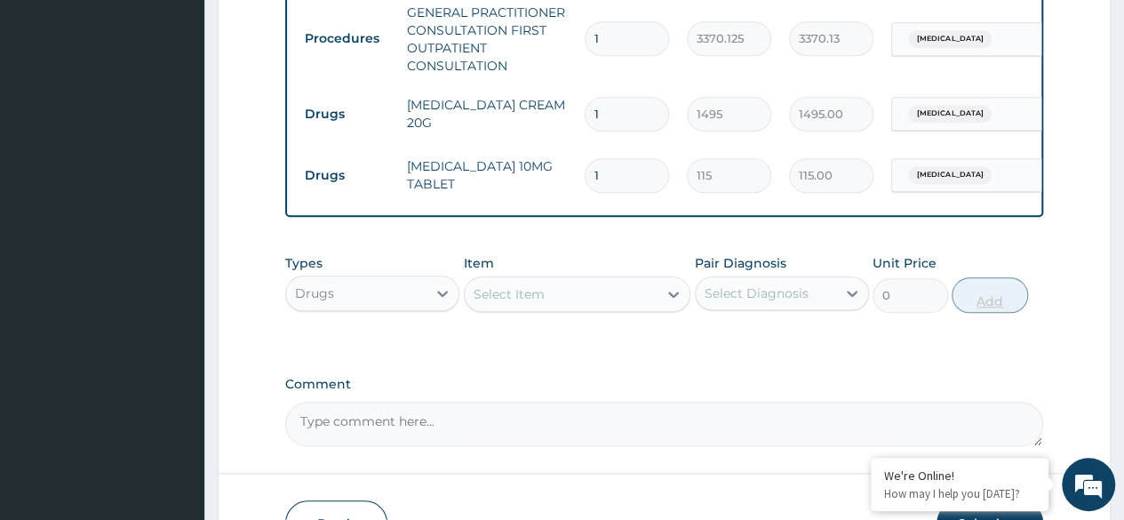
type input "0.00"
type input "7"
type input "805.00"
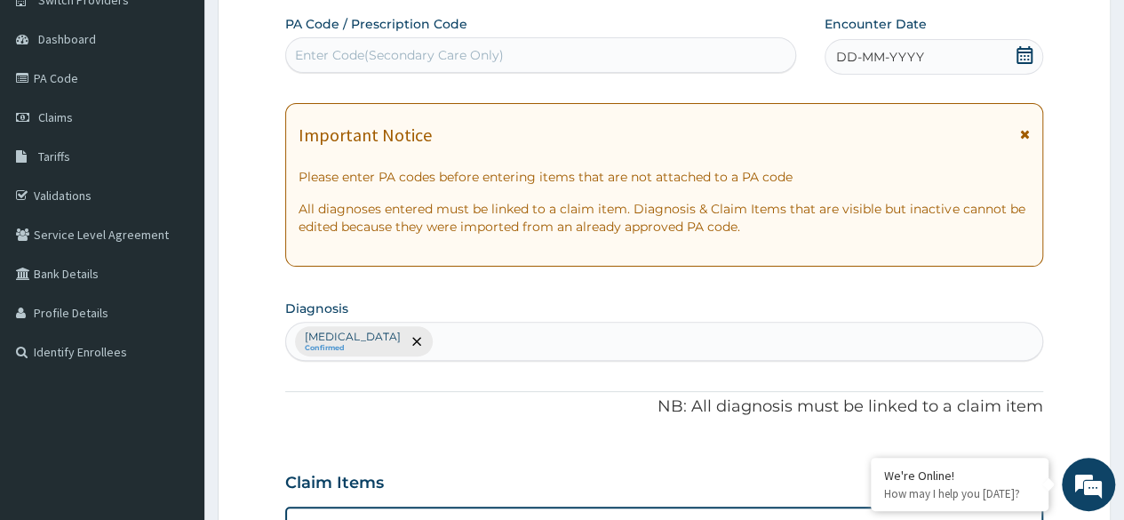
scroll to position [0, 0]
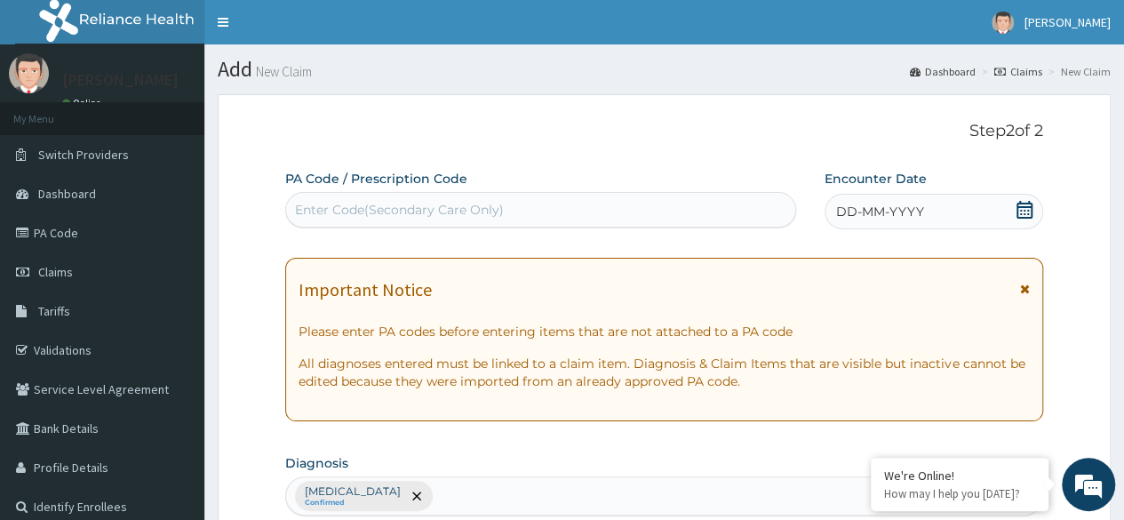
type input "7"
click at [974, 221] on div "DD-MM-YYYY" at bounding box center [934, 212] width 219 height 36
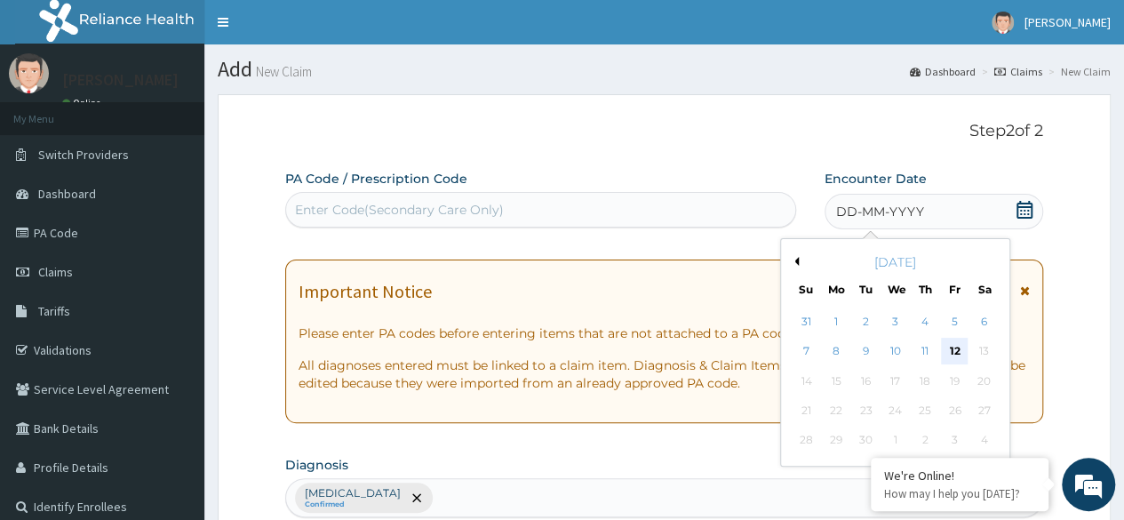
click at [954, 355] on div "12" at bounding box center [954, 352] width 27 height 27
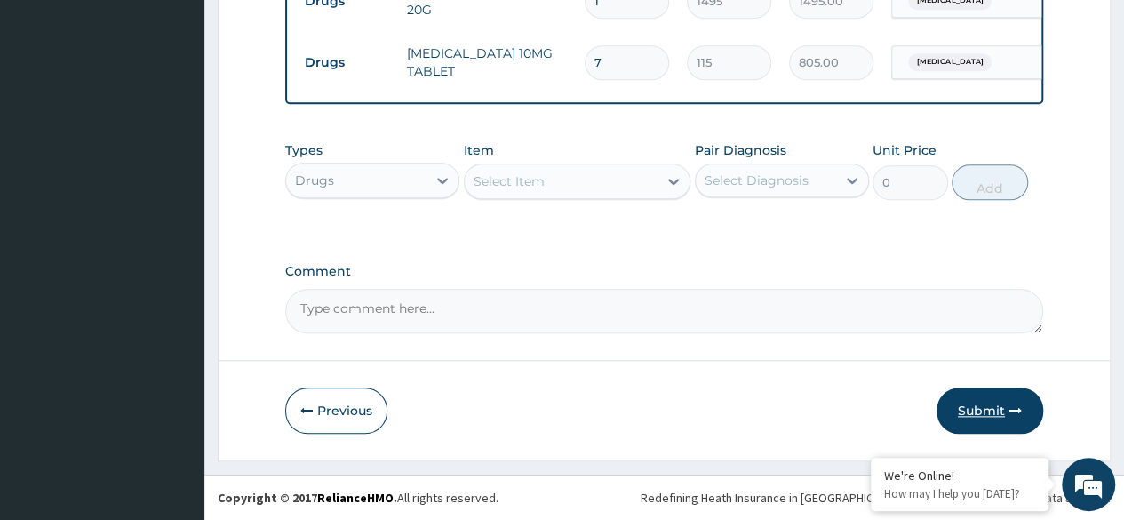
click at [993, 415] on button "Submit" at bounding box center [990, 411] width 107 height 46
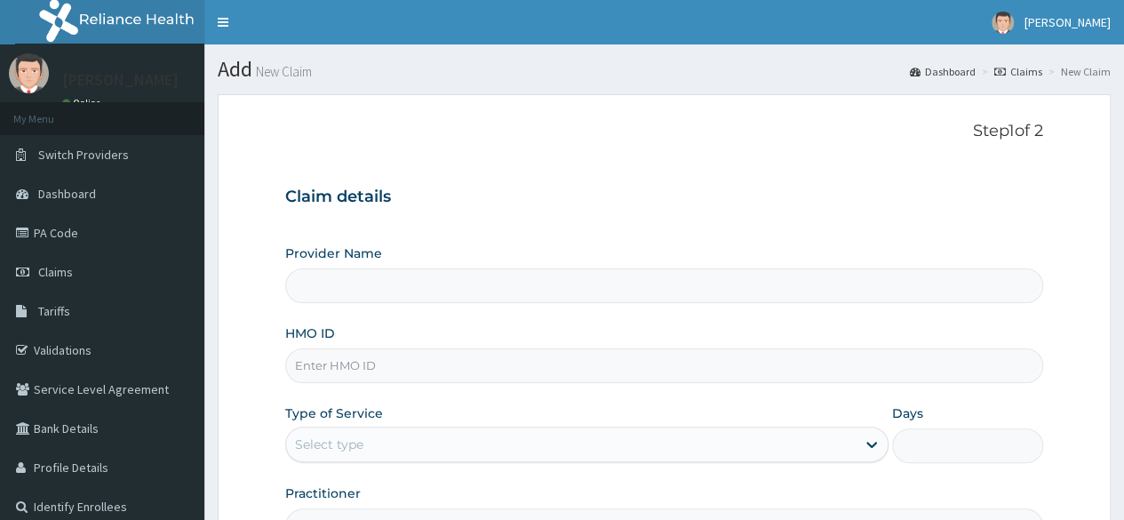
click at [377, 370] on input "HMO ID" at bounding box center [664, 365] width 758 height 35
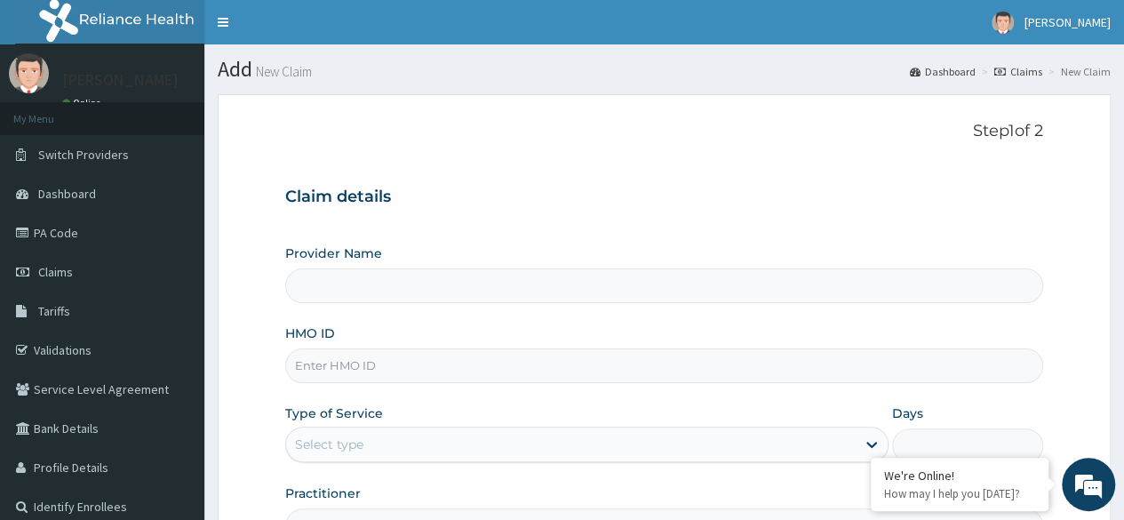
paste input "PHT/10121/A"
type input "PHT/10121/A"
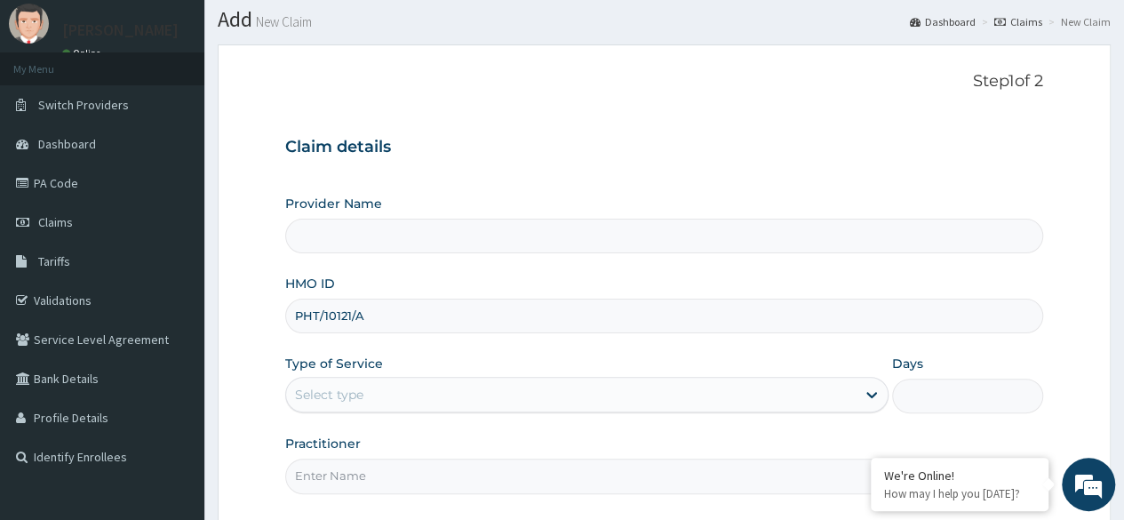
scroll to position [62, 0]
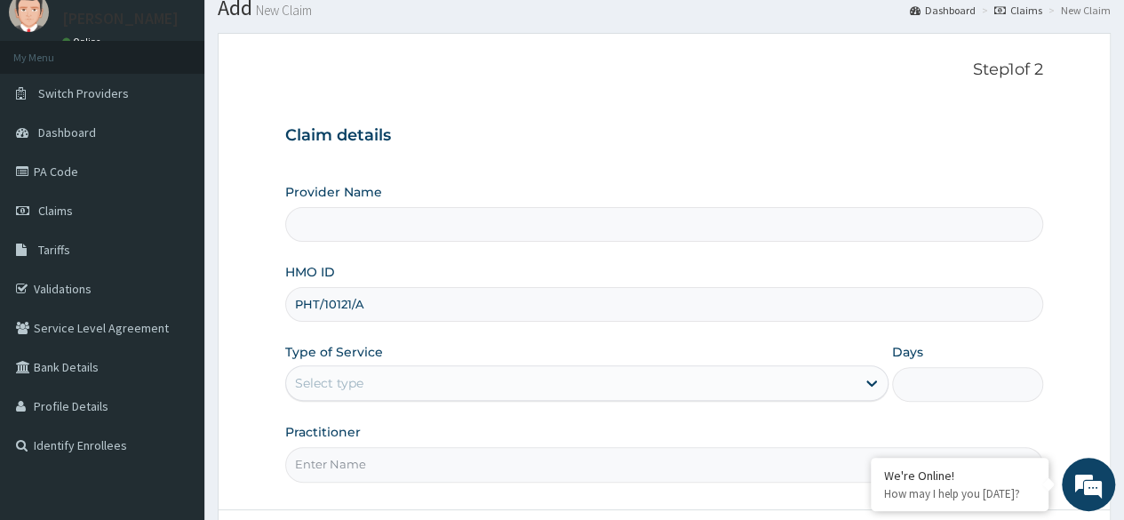
type input "Reliance Family Clinics (RFC) - [GEOGRAPHIC_DATA]"
type input "PHT/10121/A"
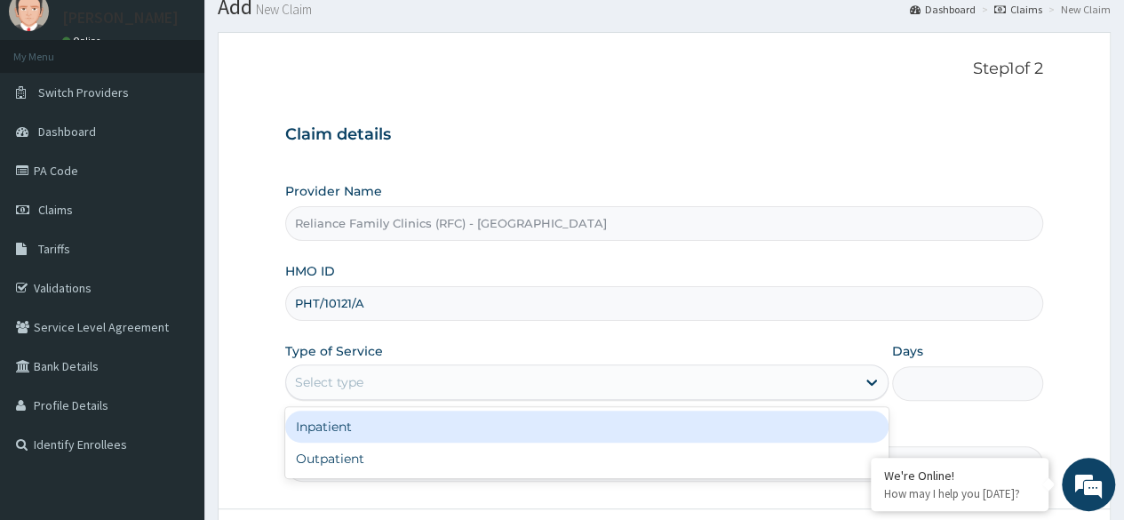
click at [441, 451] on div "Outpatient" at bounding box center [586, 459] width 603 height 32
type input "1"
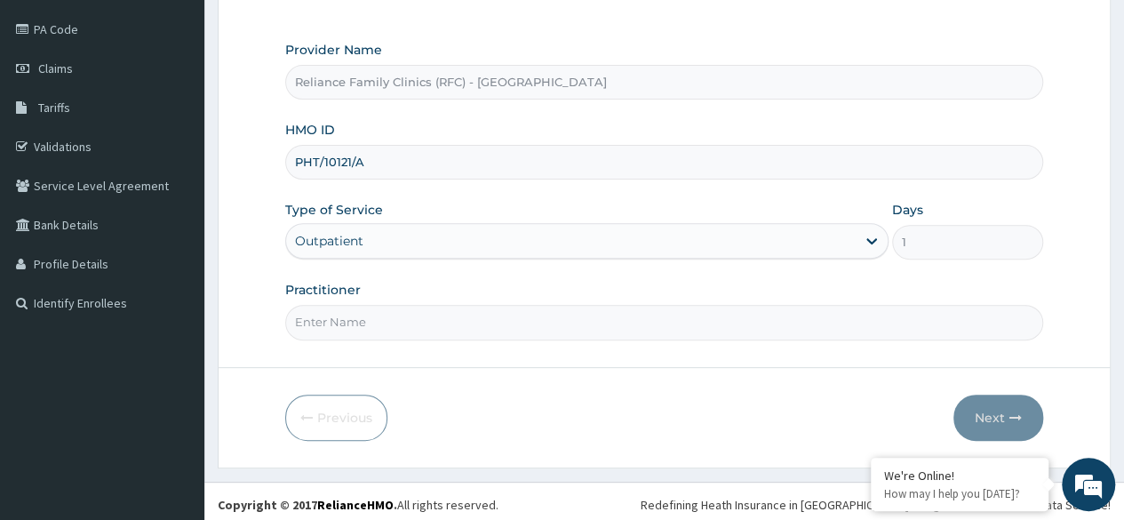
scroll to position [206, 0]
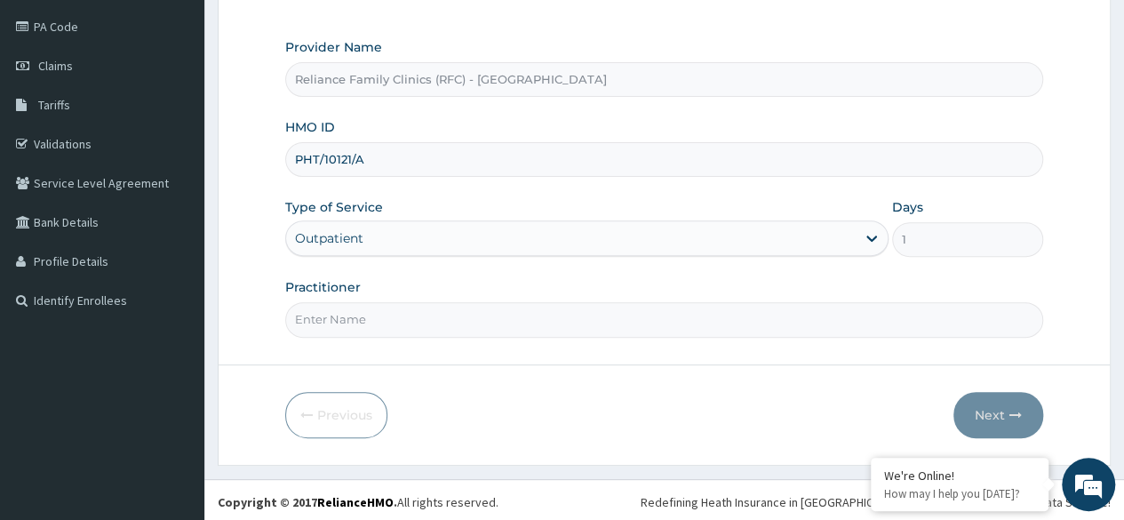
click at [528, 329] on input "Practitioner" at bounding box center [664, 319] width 758 height 35
click at [447, 322] on input "Practitioner" at bounding box center [664, 319] width 758 height 35
type input "Locum"
click at [992, 426] on button "Next" at bounding box center [999, 415] width 90 height 46
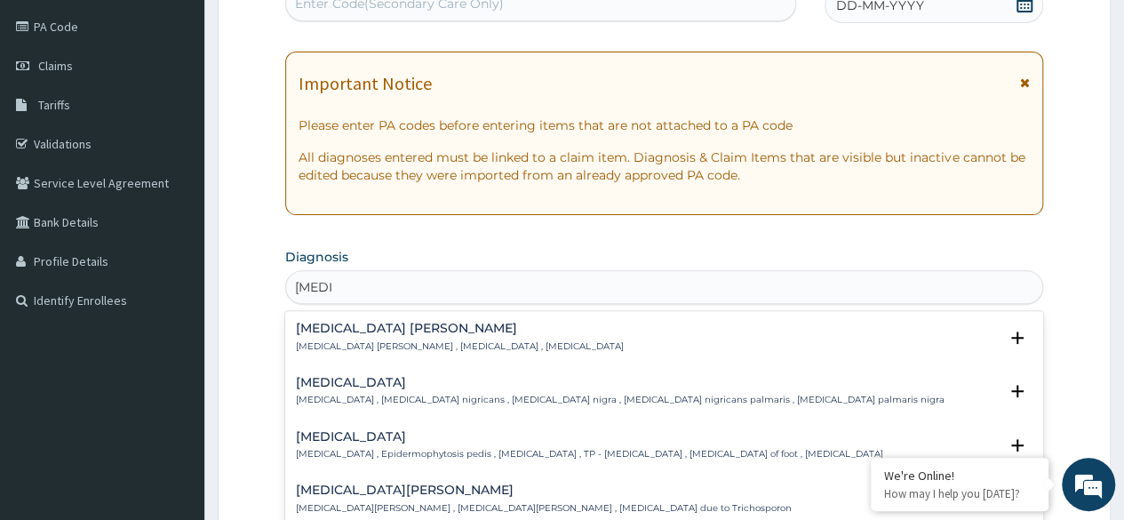
type input "[MEDICAL_DATA] b"
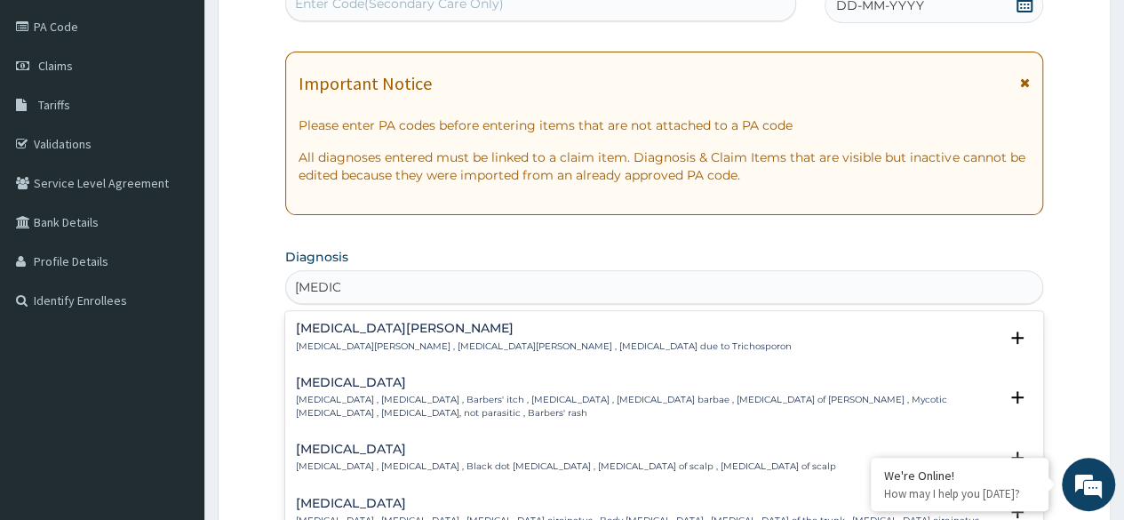
click at [467, 395] on p "Tinea barbae , Tinea sycosis , Barbers' itch , Sycosis vulgaris , Folliculitis …" at bounding box center [647, 407] width 702 height 26
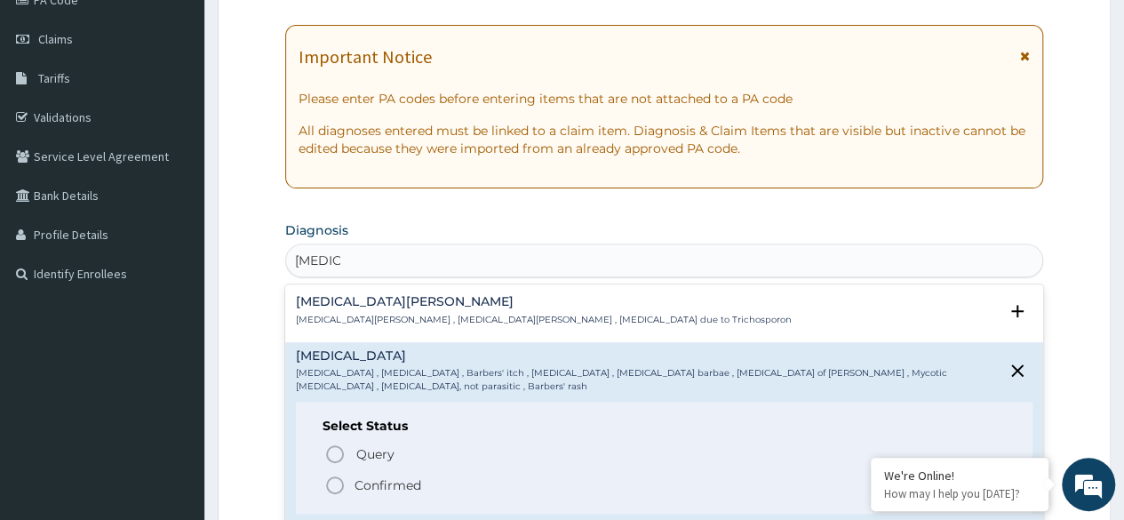
scroll to position [334, 0]
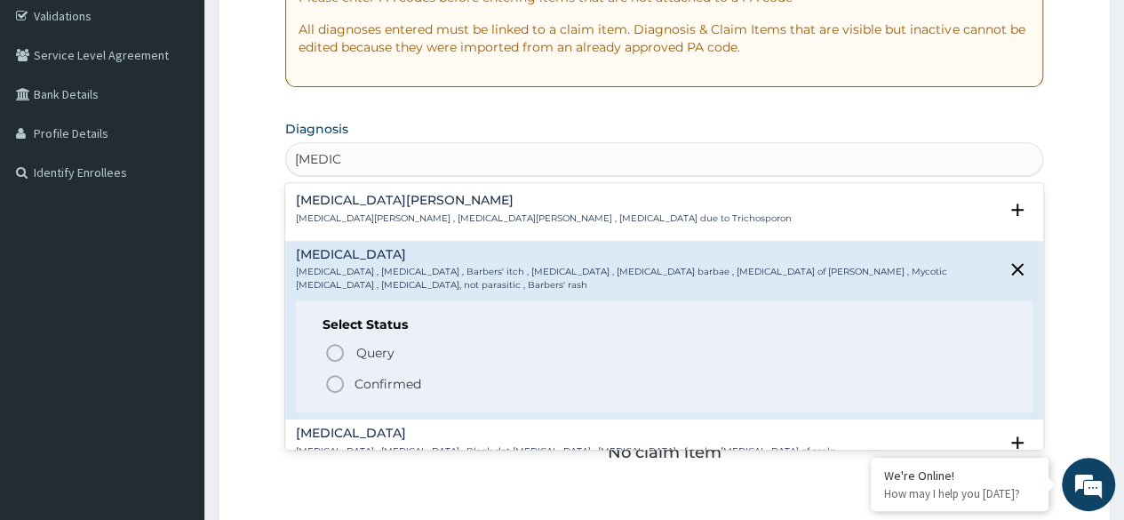
click at [334, 393] on icon "status option filled" at bounding box center [334, 383] width 21 height 21
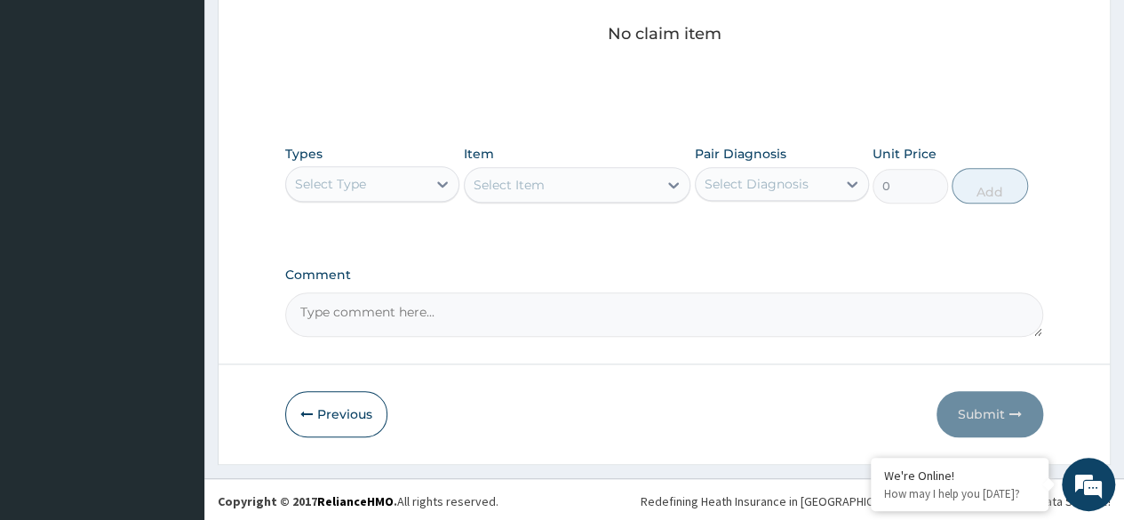
scroll to position [757, 0]
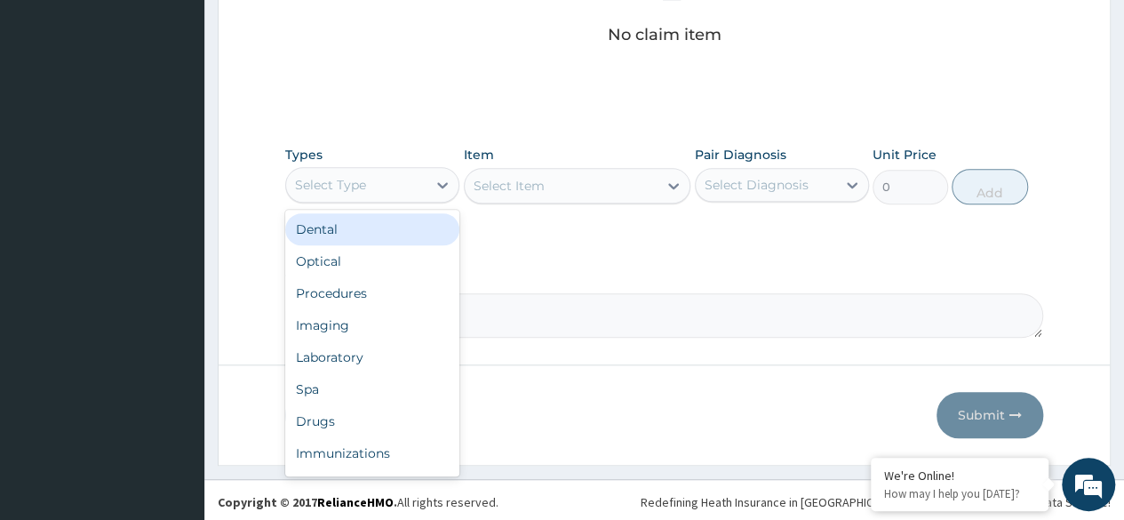
click at [372, 302] on div "Procedures" at bounding box center [372, 293] width 174 height 32
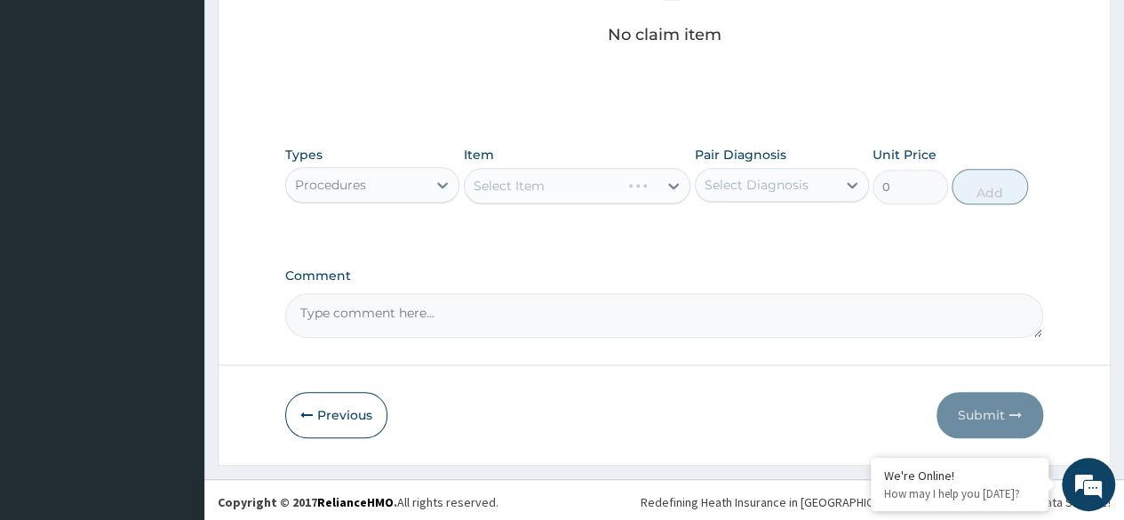
click at [579, 177] on div "Select Item" at bounding box center [578, 186] width 228 height 36
click at [585, 192] on div "Select Item" at bounding box center [578, 186] width 228 height 36
click at [531, 305] on textarea "Comment" at bounding box center [664, 315] width 758 height 44
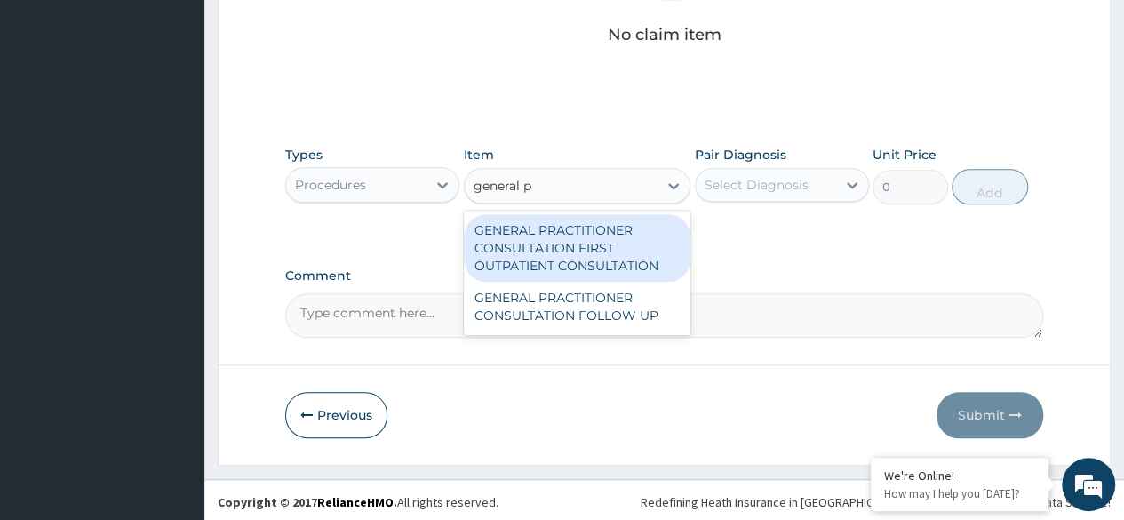
type input "general pr"
click at [619, 236] on div "GENERAL PRACTITIONER CONSULTATION FIRST OUTPATIENT CONSULTATION" at bounding box center [578, 248] width 228 height 68
type input "3370.125"
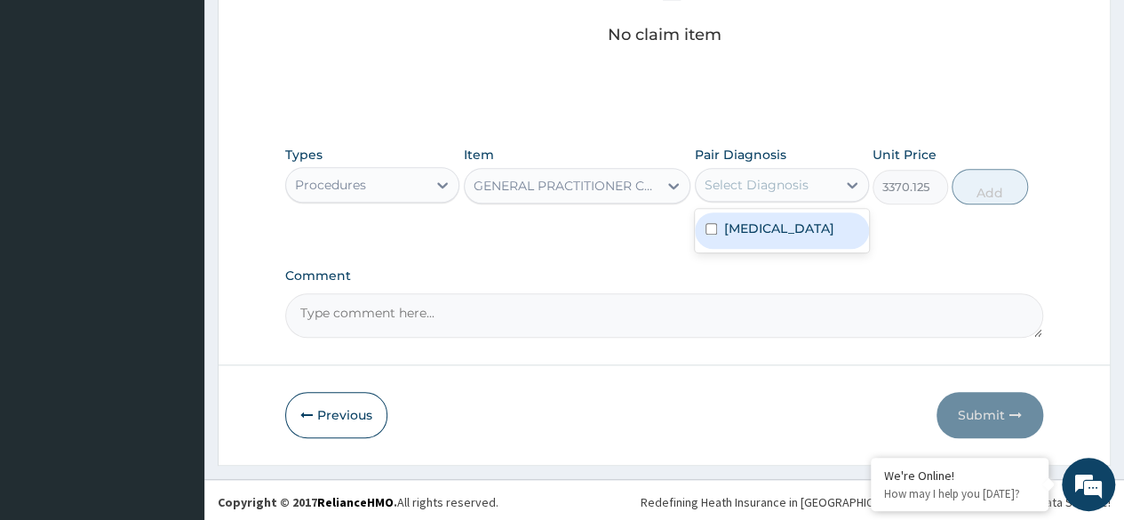
click at [814, 227] on div "Tinea barbae" at bounding box center [782, 230] width 174 height 36
checkbox input "true"
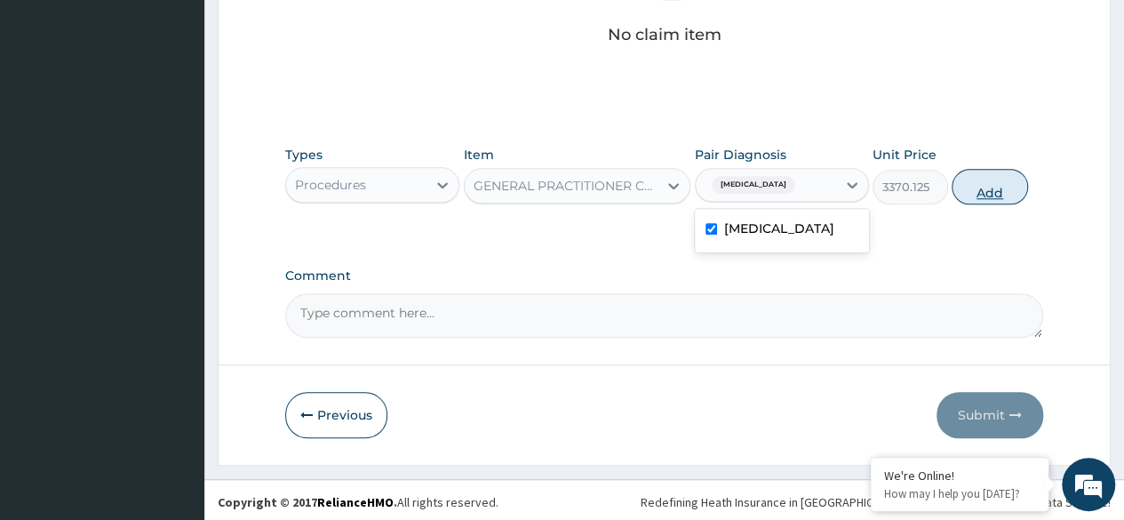
click at [981, 189] on button "Add" at bounding box center [990, 187] width 76 height 36
type input "0"
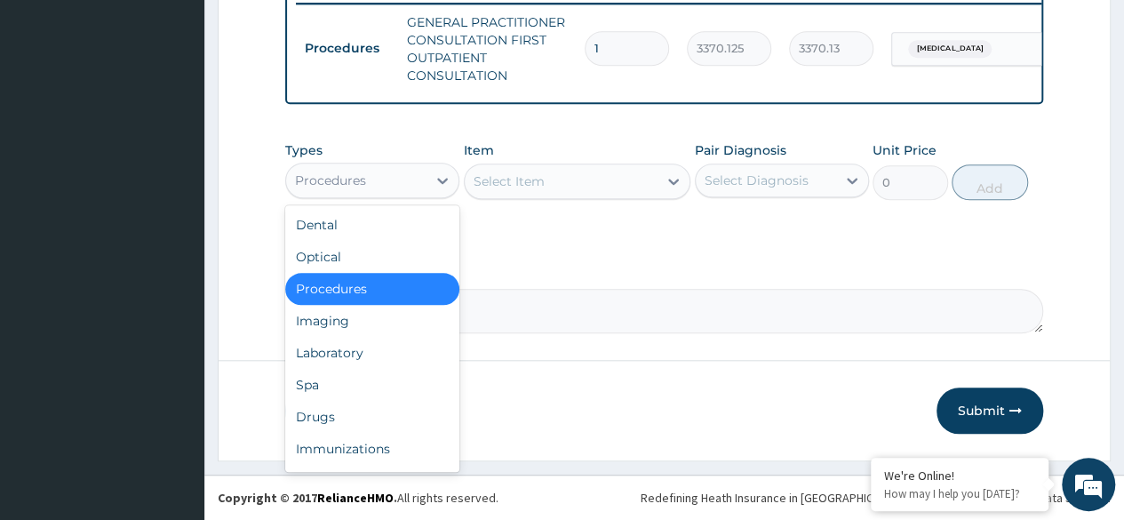
click at [400, 353] on div "Laboratory" at bounding box center [372, 353] width 174 height 32
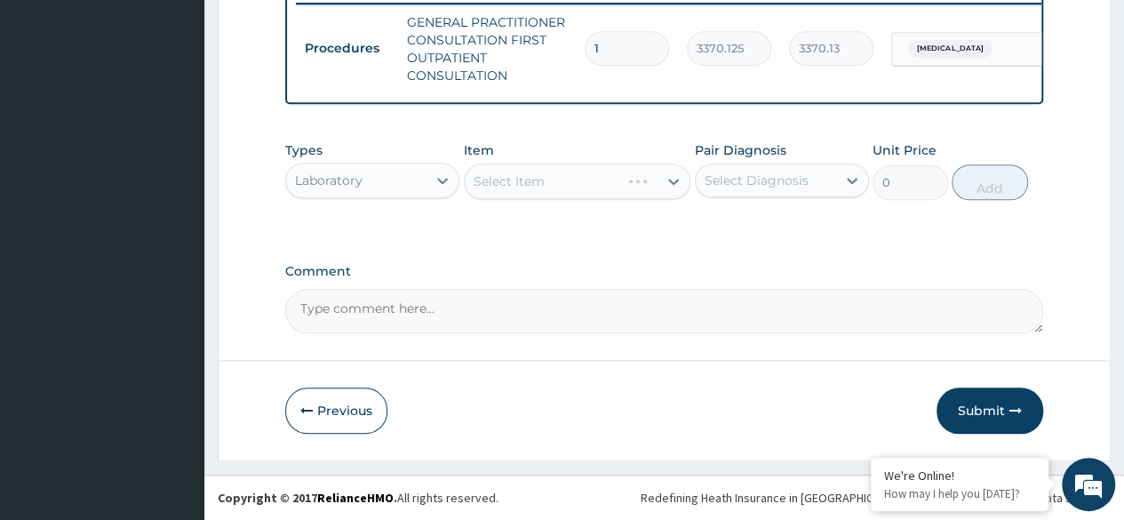
click at [581, 197] on div "Select Item" at bounding box center [578, 182] width 228 height 36
click at [600, 199] on div "Select Item" at bounding box center [578, 182] width 228 height 36
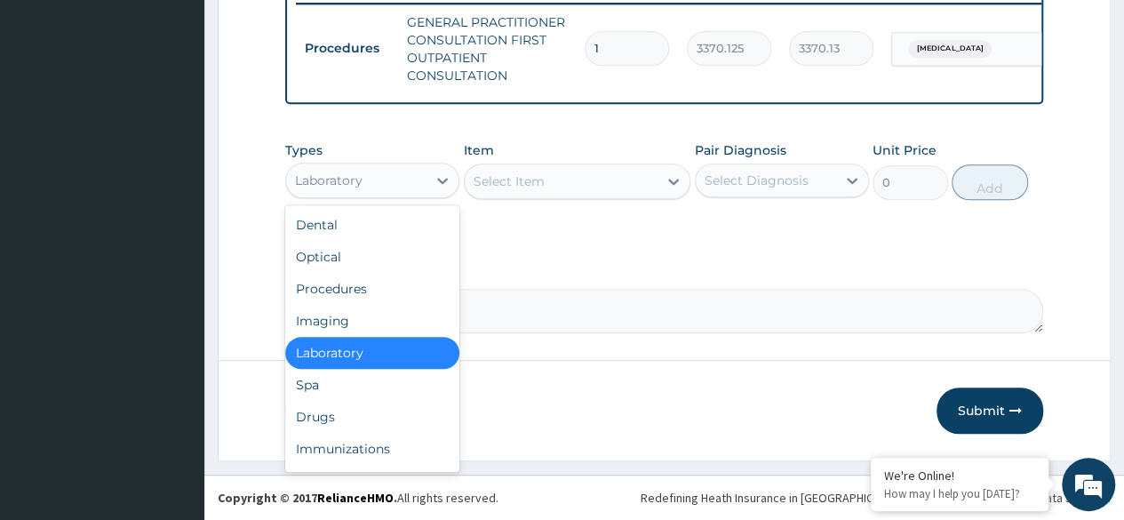
click at [366, 413] on div "Drugs" at bounding box center [372, 417] width 174 height 32
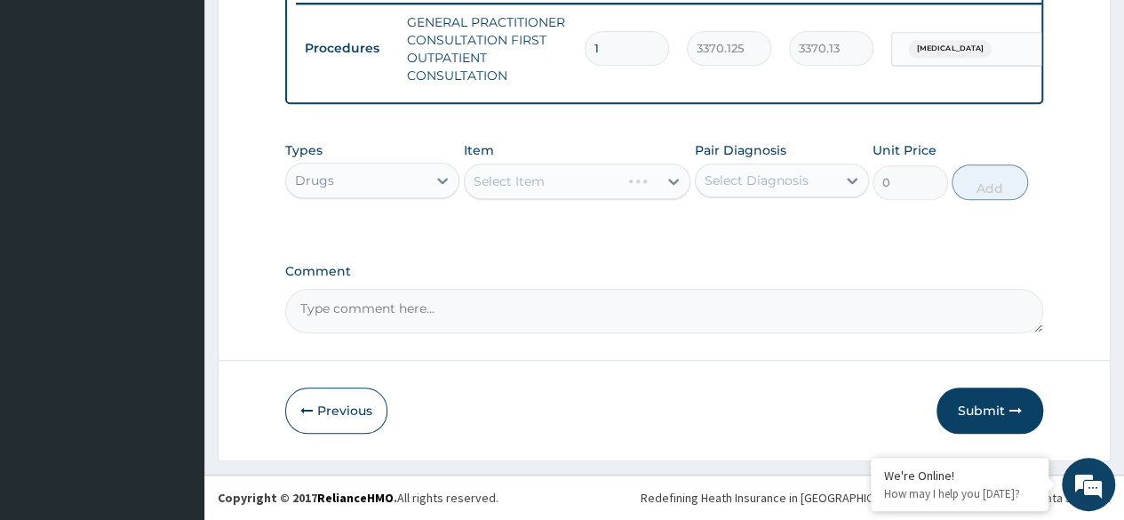
click at [578, 181] on div "Select Item" at bounding box center [578, 182] width 228 height 36
click at [567, 188] on div "Select Item" at bounding box center [578, 182] width 228 height 36
click at [596, 197] on div "Select Item" at bounding box center [578, 182] width 228 height 36
click at [627, 177] on div "Select Item" at bounding box center [578, 182] width 228 height 36
click at [636, 165] on div "Select Item" at bounding box center [578, 182] width 228 height 36
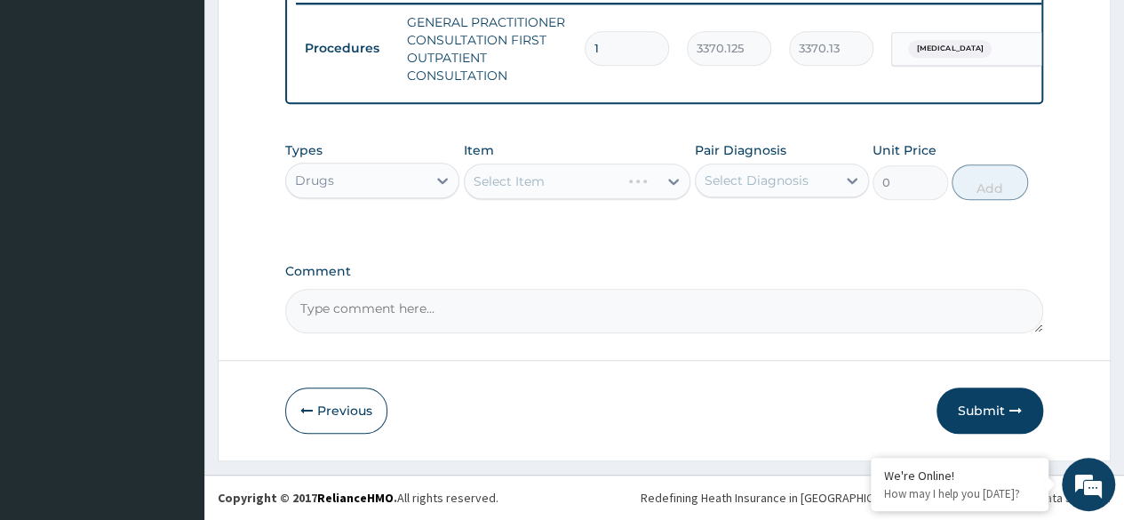
click at [643, 209] on div "Types Drugs Item Select Item Pair Diagnosis Select Diagnosis Unit Price 0 Add" at bounding box center [664, 170] width 758 height 76
click at [651, 197] on div "Select Item" at bounding box center [578, 182] width 228 height 36
click at [648, 194] on div "Select Item" at bounding box center [578, 182] width 228 height 36
click at [654, 191] on div "Select Item" at bounding box center [578, 182] width 228 height 36
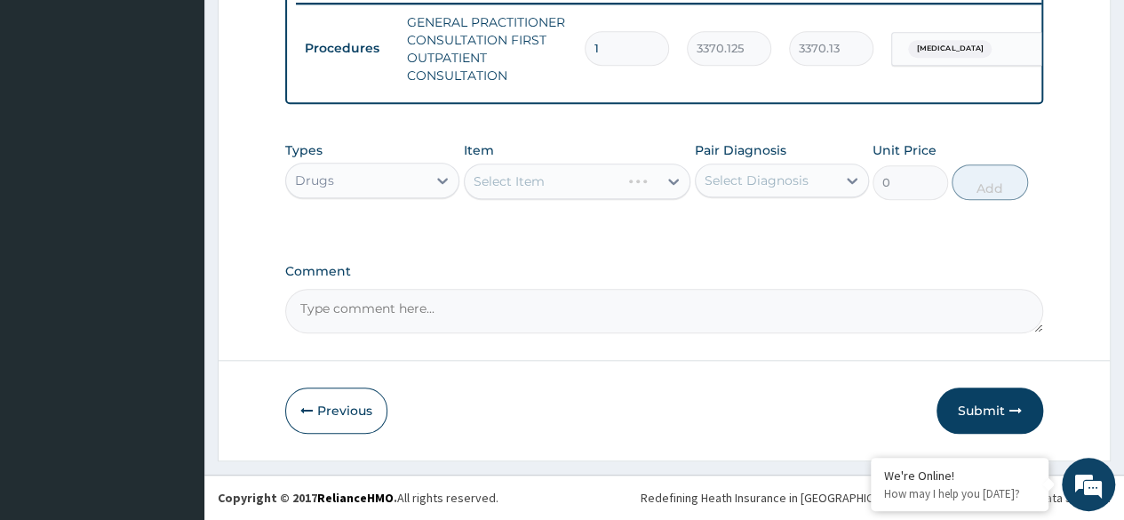
click at [654, 192] on div "Select Item" at bounding box center [578, 182] width 228 height 36
click at [659, 192] on div "Select Item" at bounding box center [578, 182] width 228 height 36
click at [661, 194] on div "Select Item" at bounding box center [578, 182] width 228 height 36
click at [661, 189] on div "Select Item" at bounding box center [578, 182] width 228 height 36
click at [663, 187] on div "Select Item" at bounding box center [578, 182] width 228 height 36
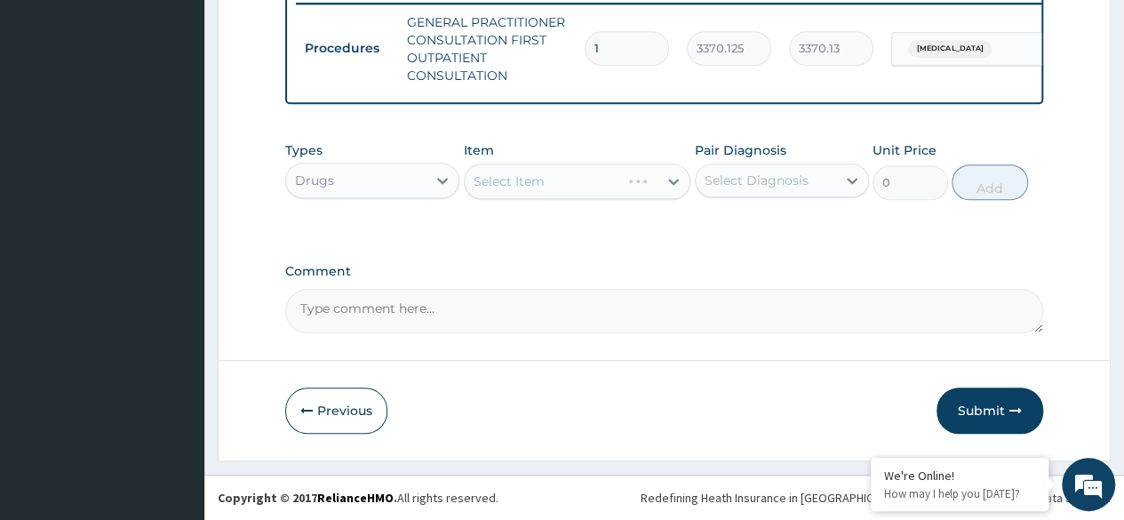
click at [655, 187] on div "Select Item" at bounding box center [578, 182] width 228 height 36
click at [633, 185] on div "Select Item" at bounding box center [578, 182] width 228 height 36
click at [636, 179] on div "Select Item" at bounding box center [578, 182] width 228 height 36
click at [632, 180] on div "Select Item" at bounding box center [578, 182] width 228 height 36
click at [633, 180] on div "Select Item" at bounding box center [578, 182] width 228 height 36
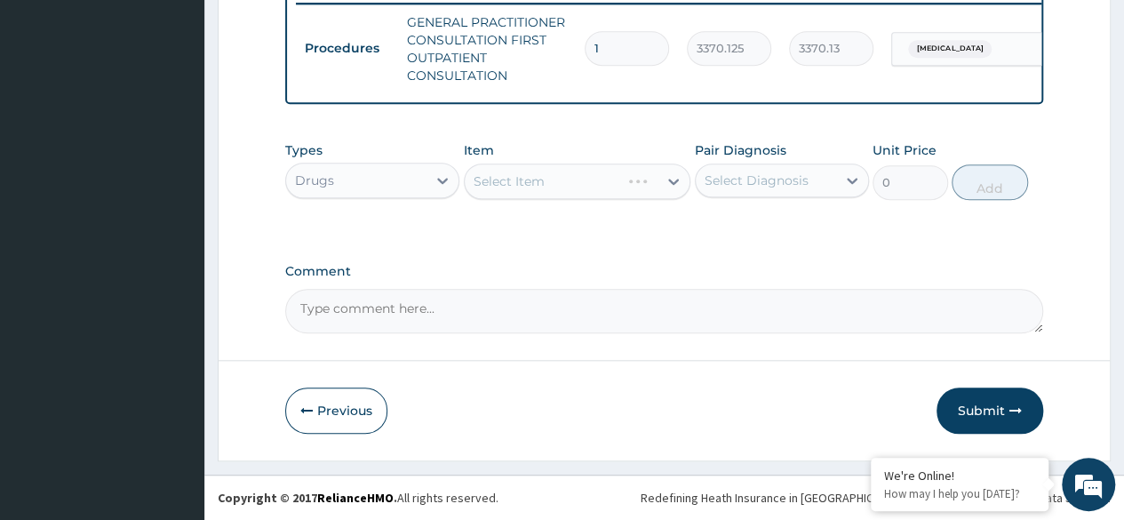
click at [621, 183] on div "Select Item" at bounding box center [543, 181] width 156 height 28
type input "k"
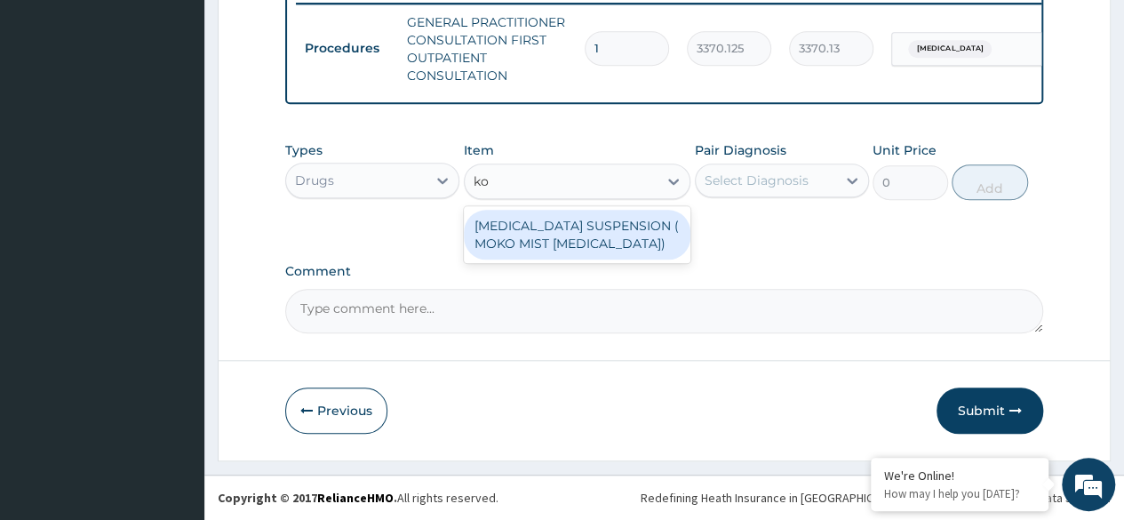
type input "k"
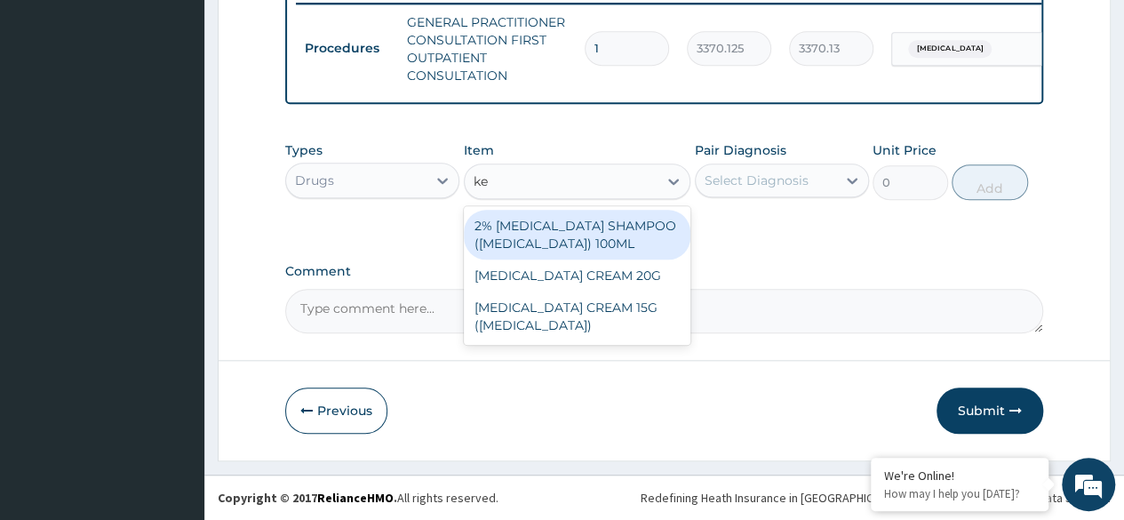
type input "ket"
click at [657, 276] on div "[MEDICAL_DATA] CREAM 20G" at bounding box center [578, 276] width 228 height 32
type input "1495"
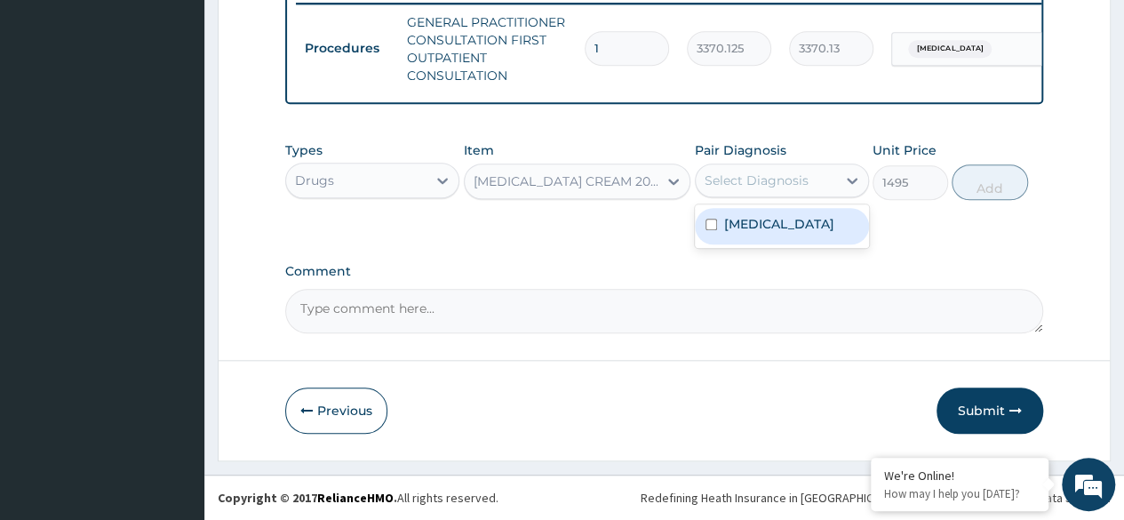
click at [819, 231] on div "Tinea barbae" at bounding box center [782, 226] width 174 height 36
checkbox input "true"
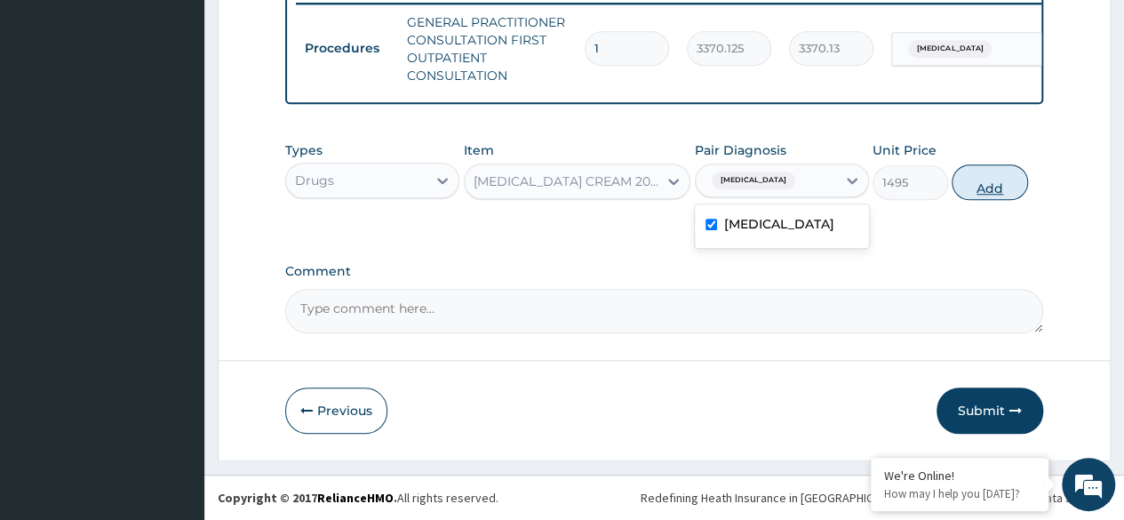
click at [1003, 199] on button "Add" at bounding box center [990, 182] width 76 height 36
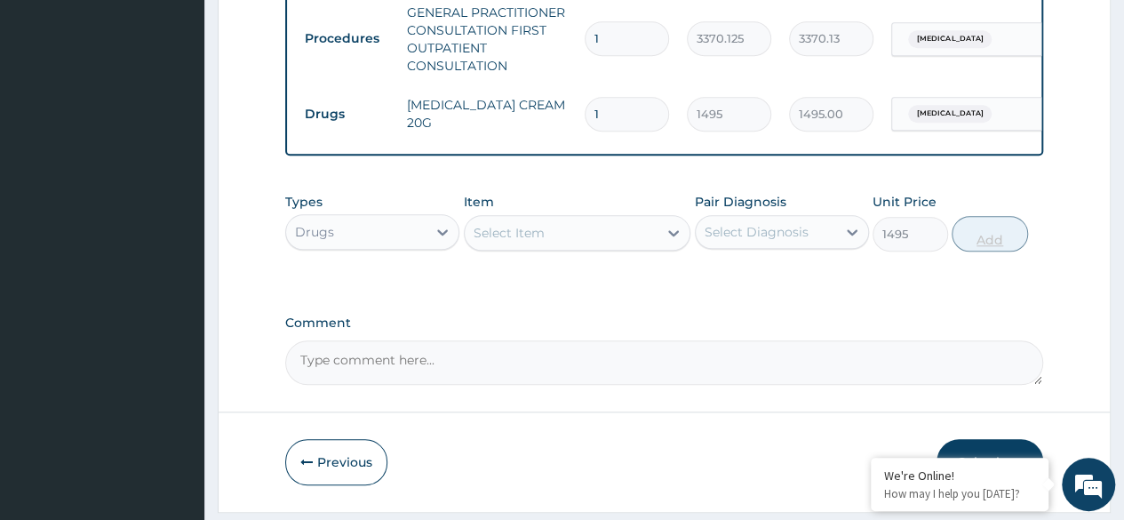
type input "0"
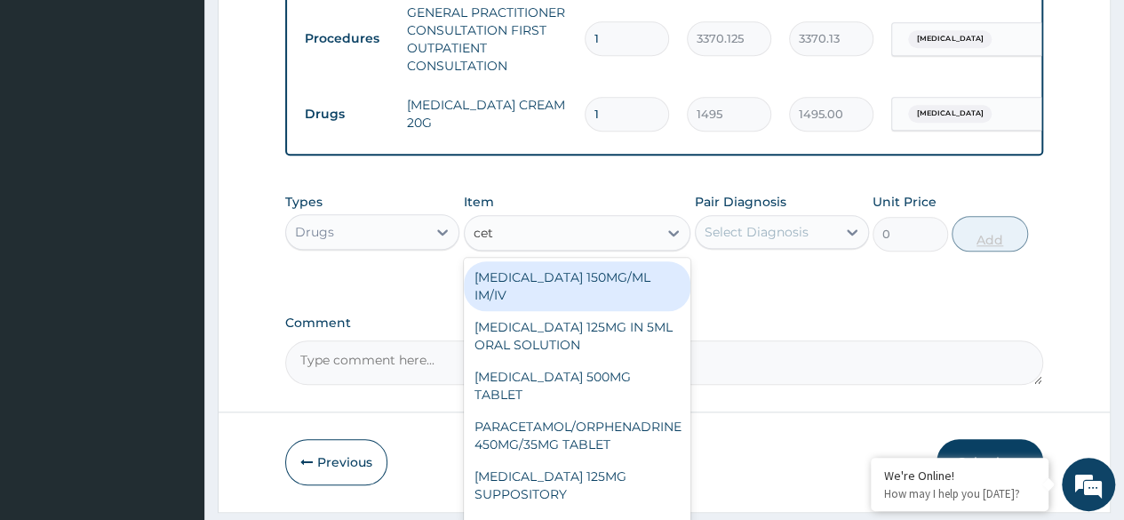
type input "ceti"
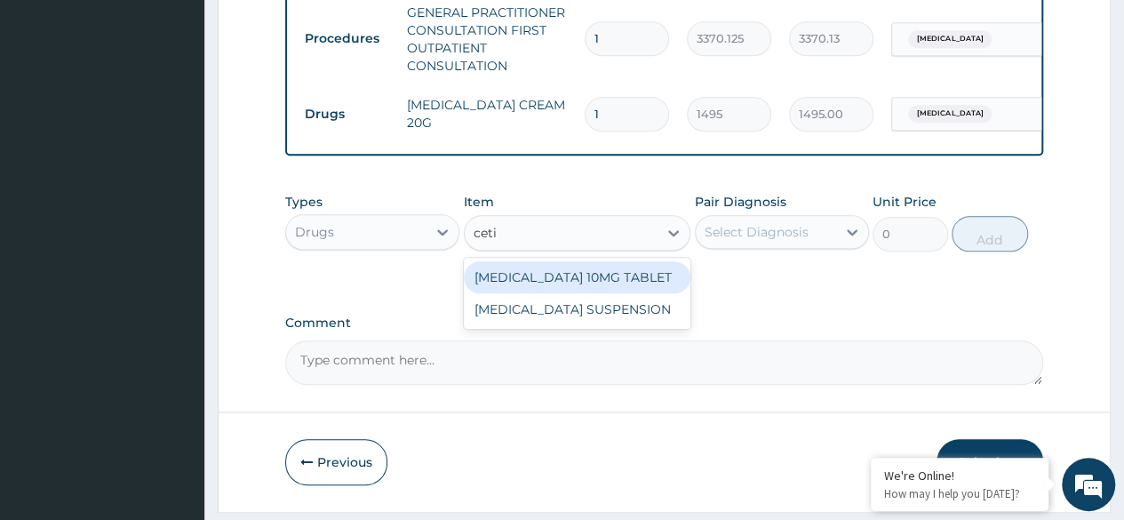
click at [640, 288] on div "[MEDICAL_DATA] 10MG TABLET" at bounding box center [578, 277] width 228 height 32
type input "115"
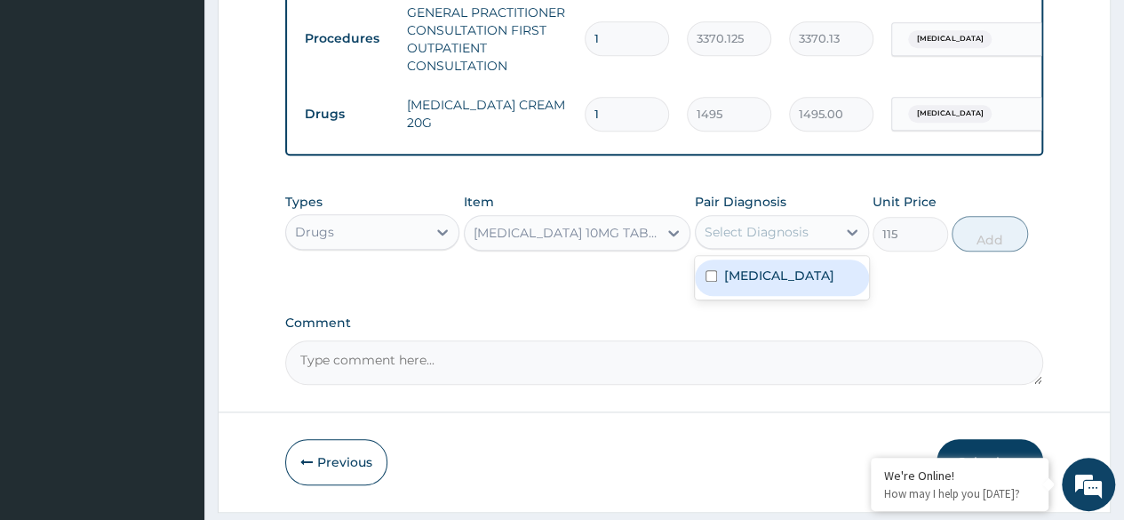
click at [812, 278] on div "Tinea barbae" at bounding box center [782, 278] width 174 height 36
checkbox input "true"
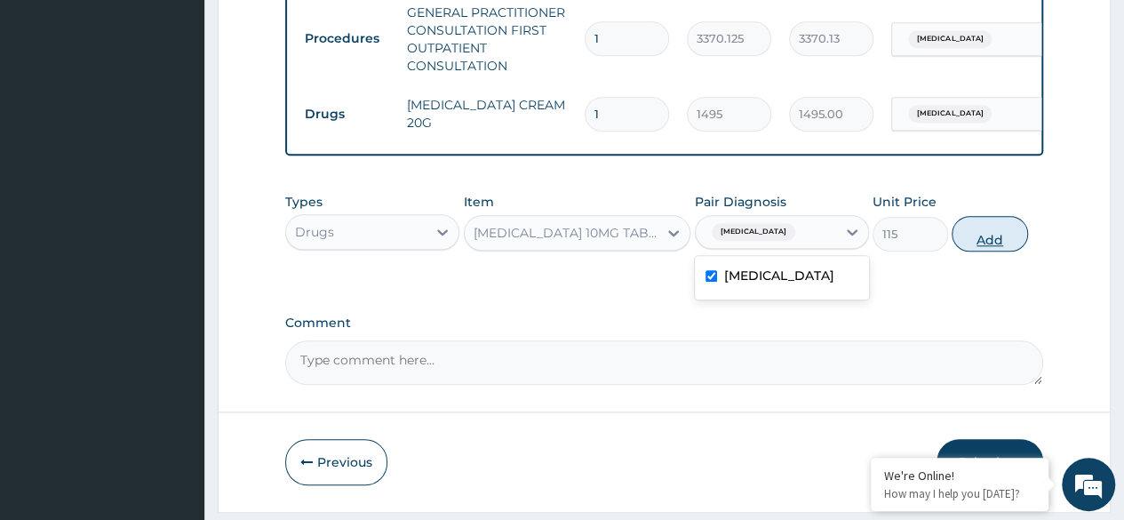
click at [1022, 252] on button "Add" at bounding box center [990, 234] width 76 height 36
type input "0"
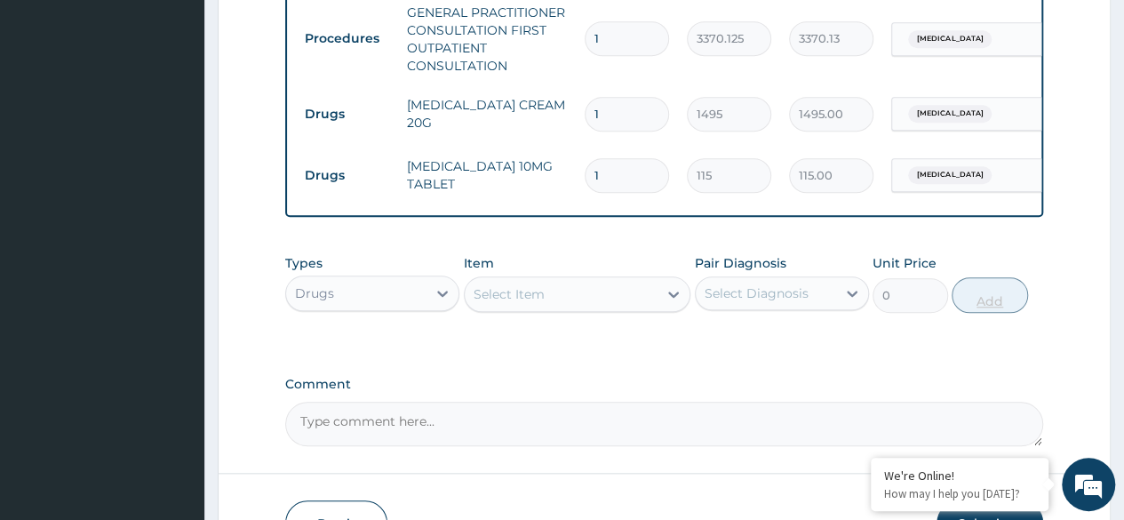
type input "0.00"
type input "7"
type input "805.00"
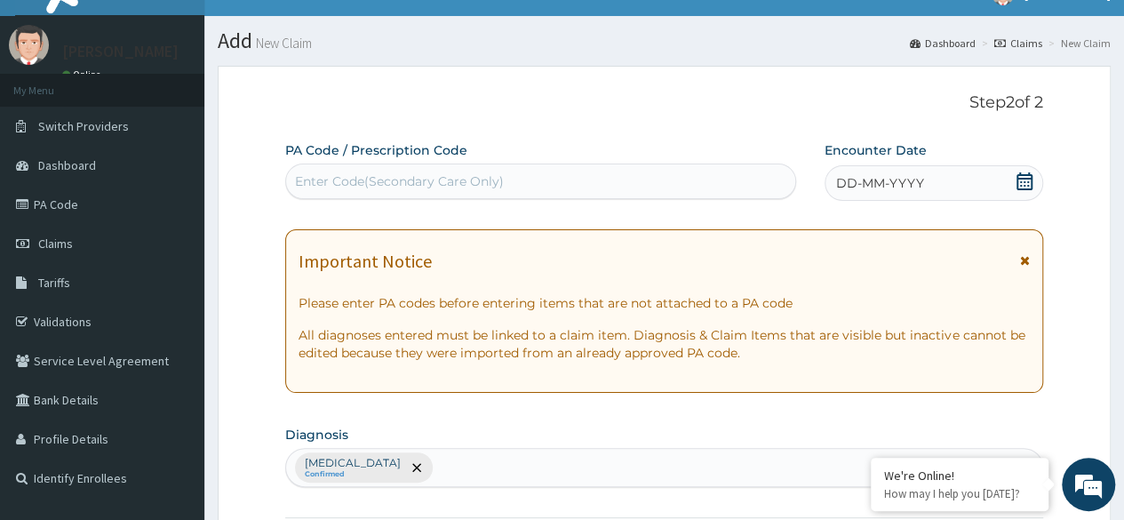
scroll to position [0, 0]
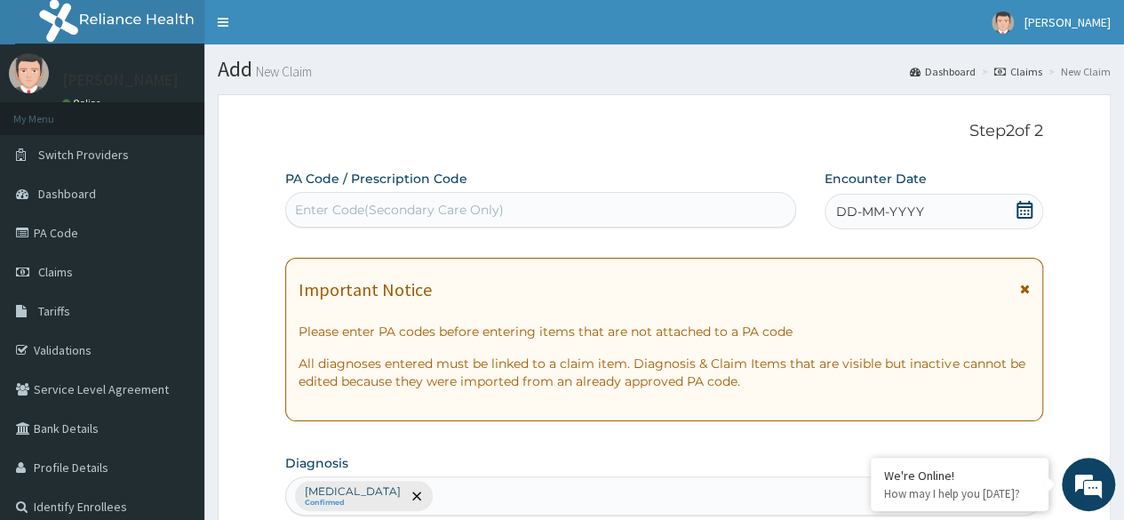
type input "7"
click at [976, 219] on div "DD-MM-YYYY" at bounding box center [934, 212] width 219 height 36
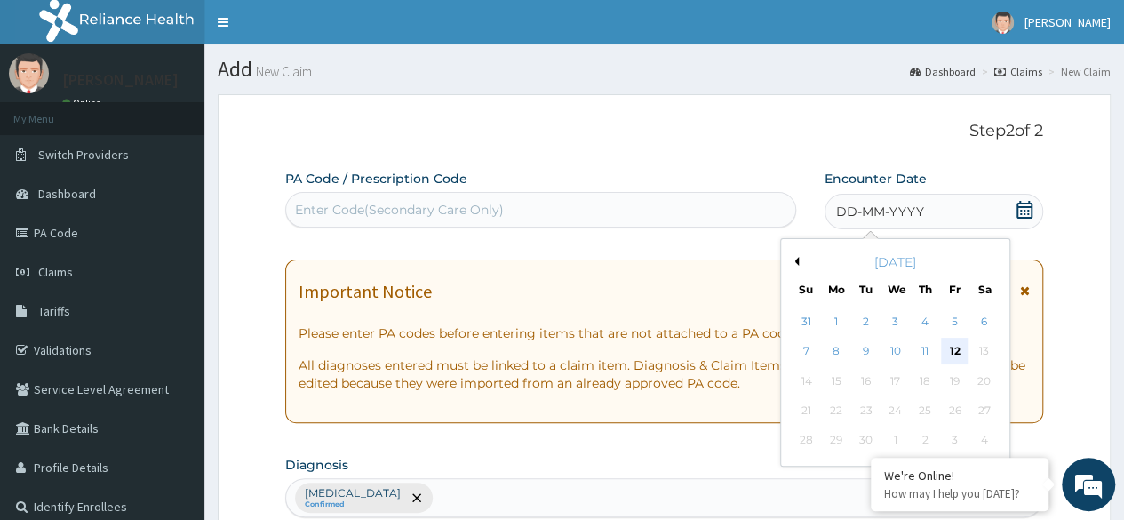
click at [954, 348] on div "12" at bounding box center [954, 352] width 27 height 27
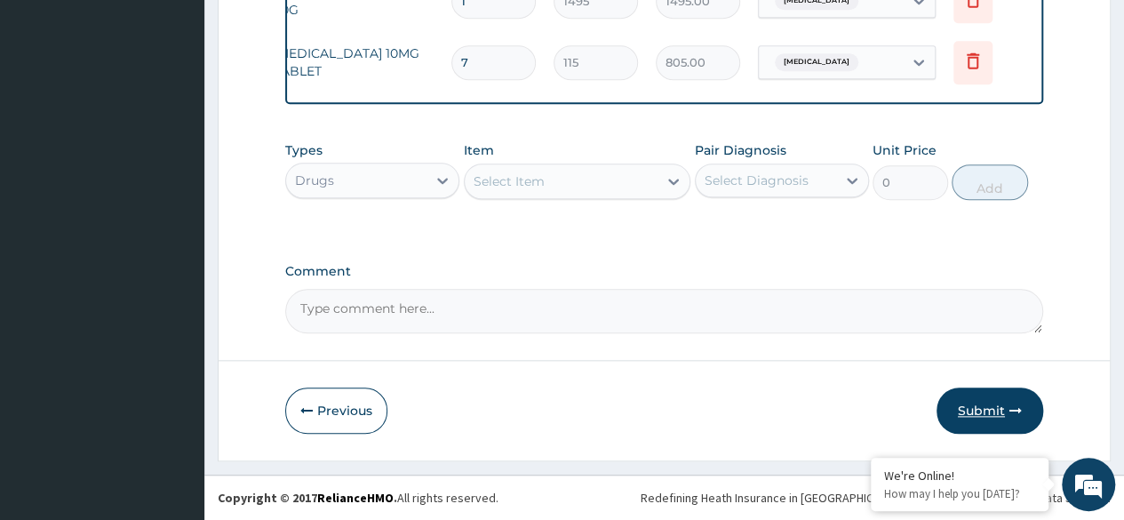
click at [1014, 412] on icon "button" at bounding box center [1016, 410] width 12 height 12
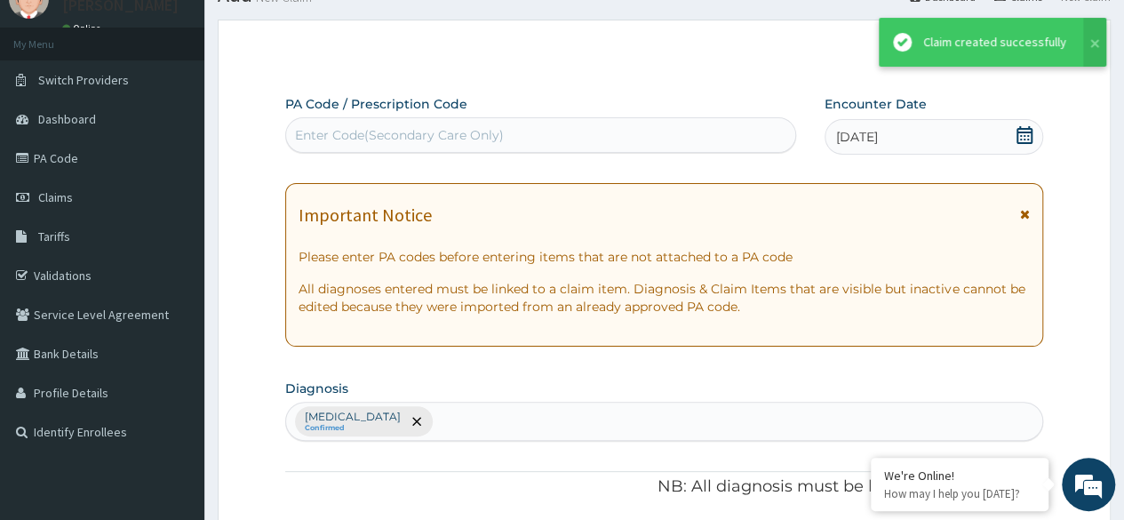
scroll to position [838, 0]
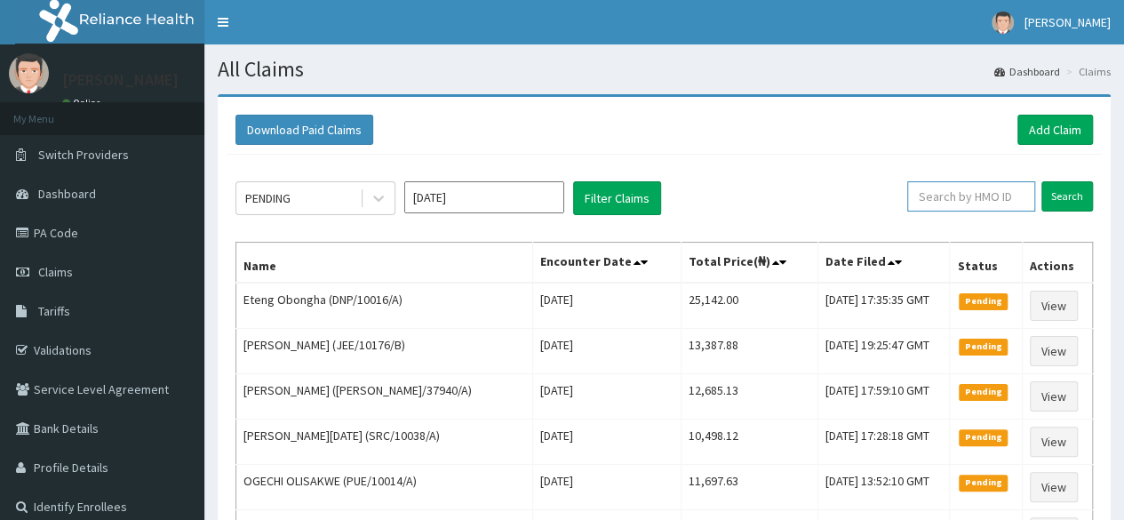
click at [995, 198] on input "text" at bounding box center [971, 196] width 128 height 30
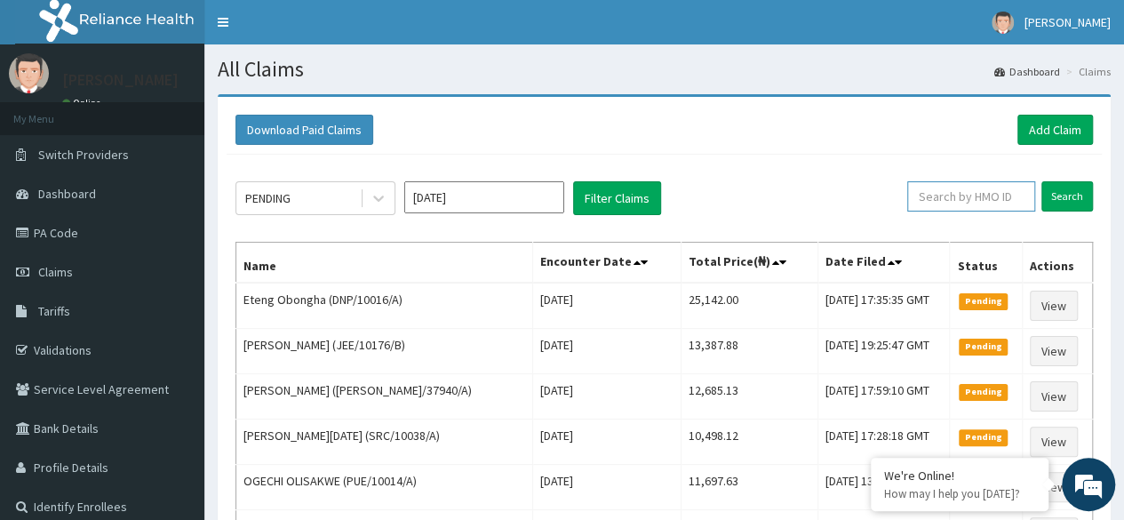
paste input "PHT/10121/A"
type input "PHT/10121/A"
click at [1064, 207] on input "Search" at bounding box center [1068, 196] width 52 height 30
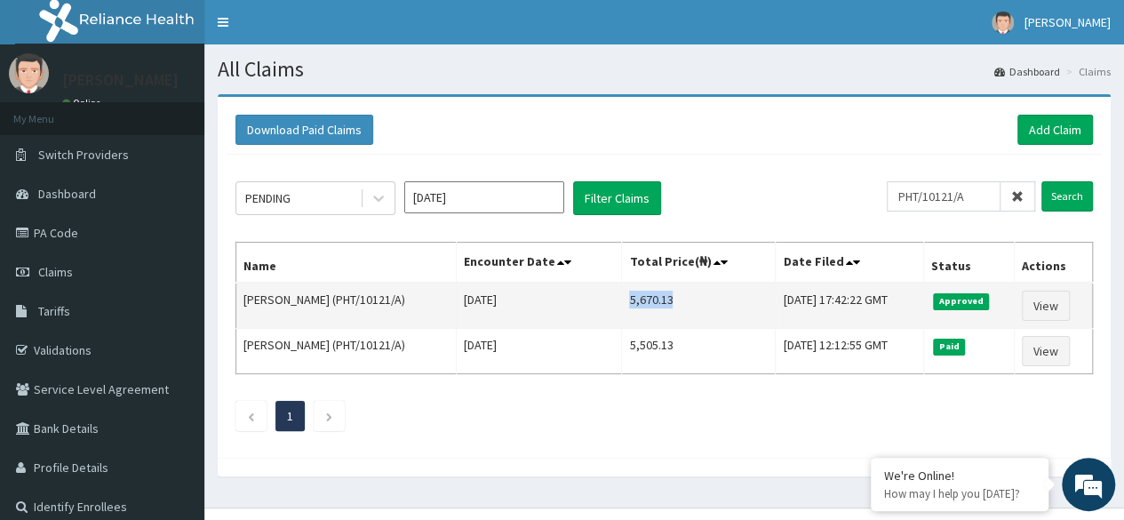
drag, startPoint x: 597, startPoint y: 294, endPoint x: 651, endPoint y: 289, distance: 54.5
click at [651, 289] on td "5,670.13" at bounding box center [699, 306] width 154 height 46
copy td "5,670.13"
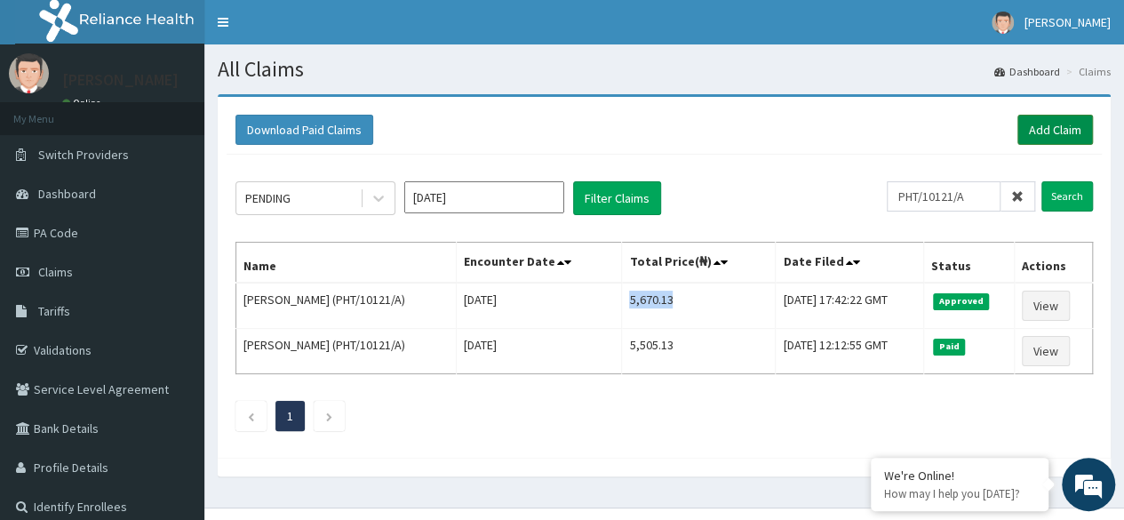
click at [1045, 132] on link "Add Claim" at bounding box center [1056, 130] width 76 height 30
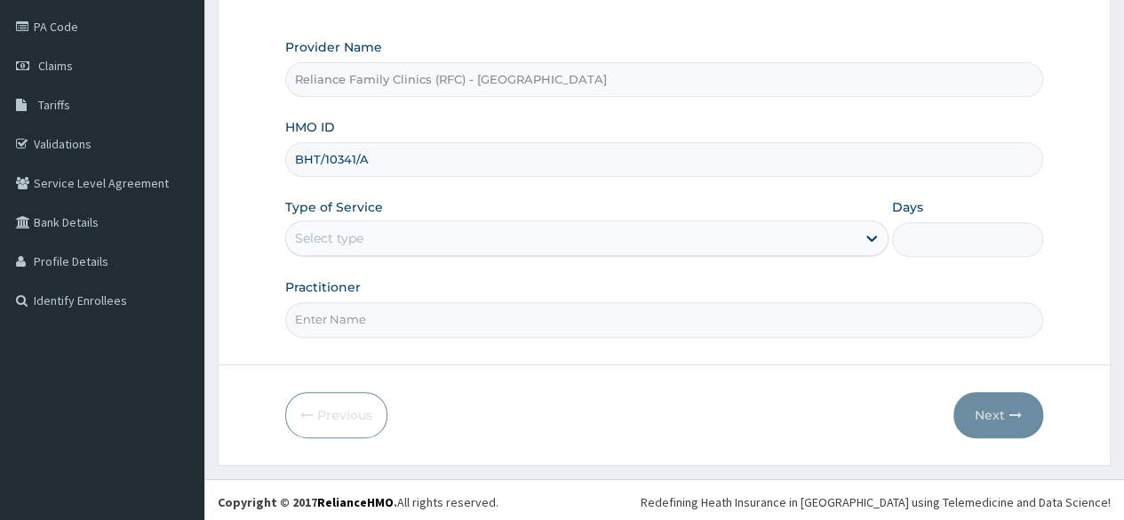
scroll to position [206, 0]
type input "BHT/10341/A"
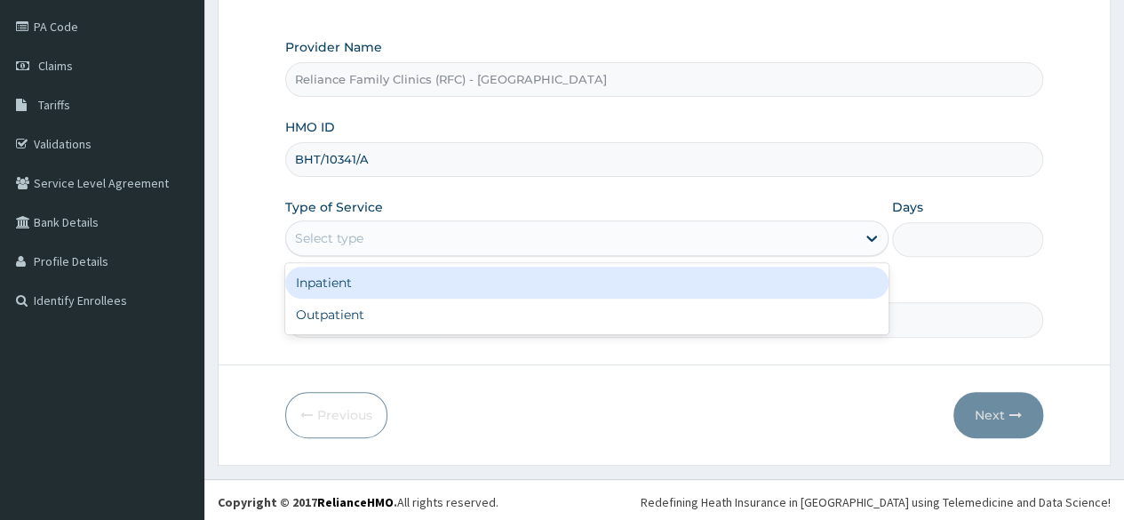
drag, startPoint x: 475, startPoint y: 243, endPoint x: 412, endPoint y: 324, distance: 102.7
click at [412, 256] on div "option Inpatient focused, 1 of 2. 2 results available. Use Up and Down to choos…" at bounding box center [586, 238] width 603 height 36
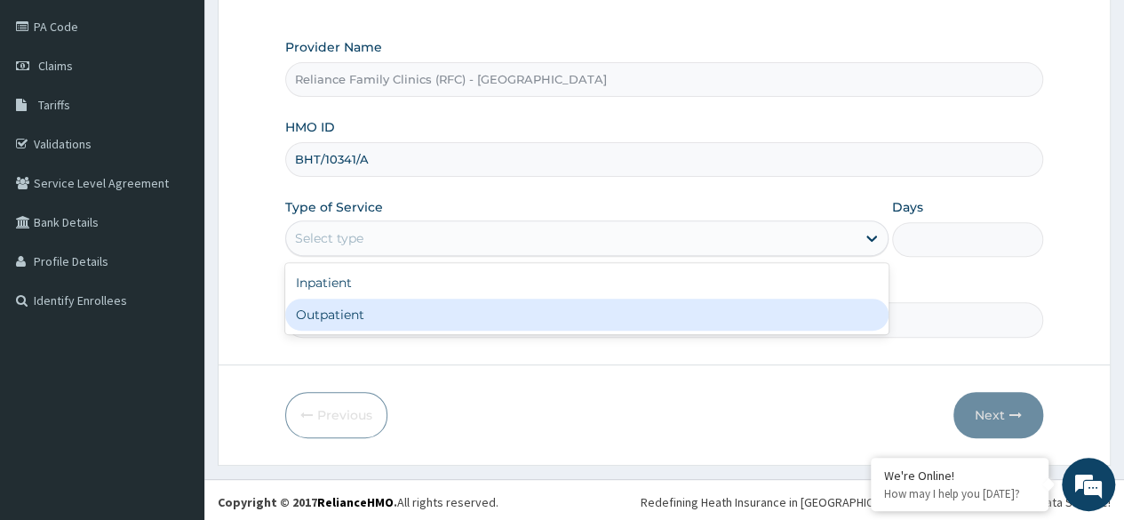
click at [412, 324] on div "Outpatient" at bounding box center [586, 315] width 603 height 32
type input "1"
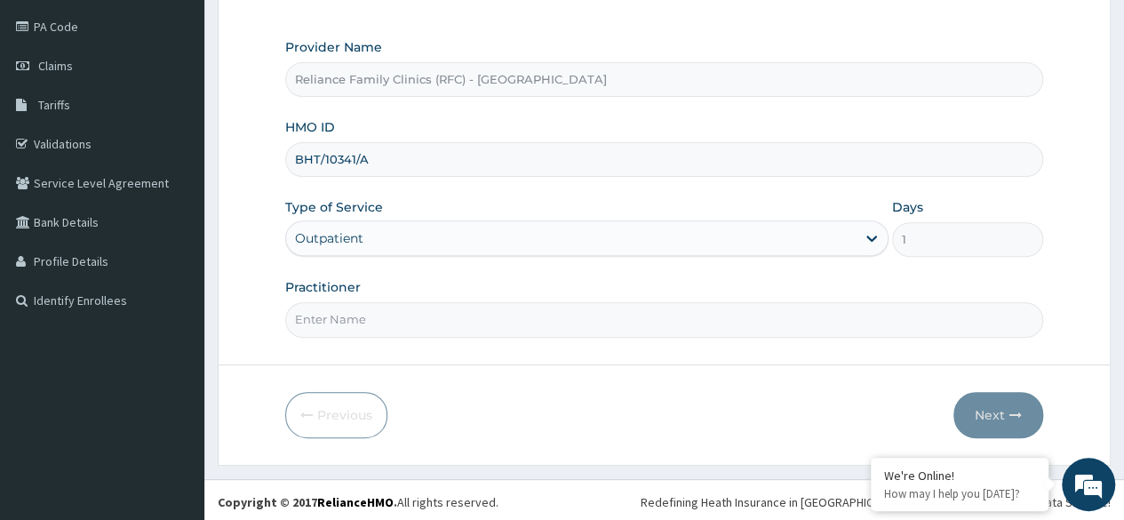
click at [412, 324] on input "Practitioner" at bounding box center [664, 319] width 758 height 35
type input "Locum"
click at [992, 430] on button "Next" at bounding box center [999, 415] width 90 height 46
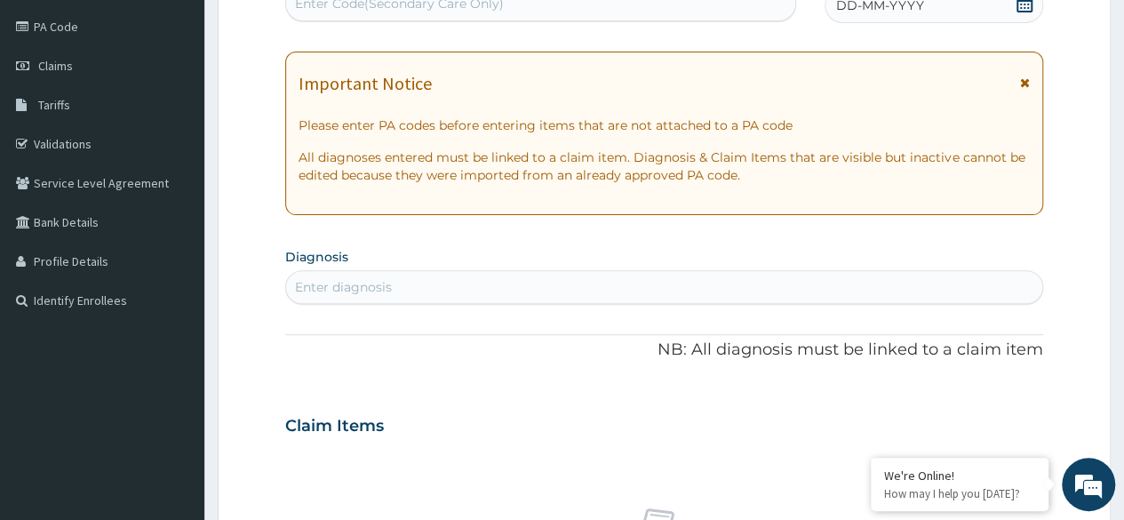
scroll to position [0, 0]
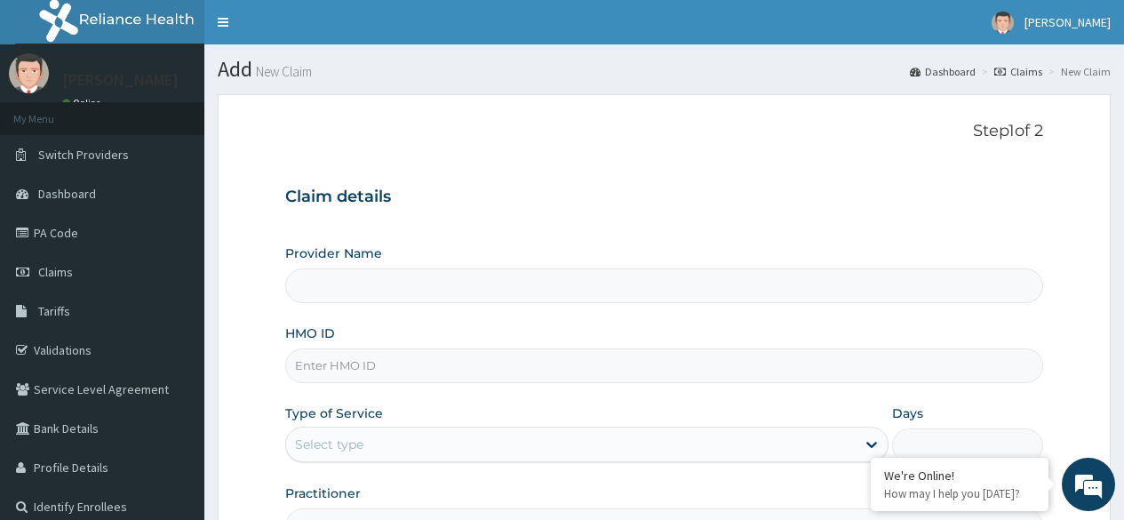
type input "Reliance Family Clinics (RFC) - [GEOGRAPHIC_DATA]"
click at [508, 370] on input "HMO ID" at bounding box center [664, 365] width 758 height 35
paste input "BHT/10341/A"
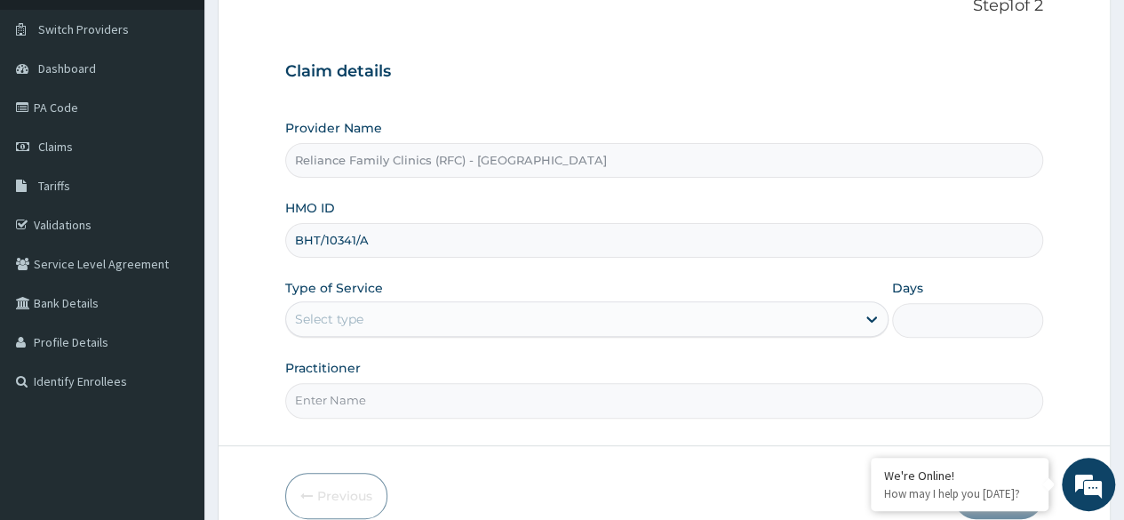
scroll to position [206, 0]
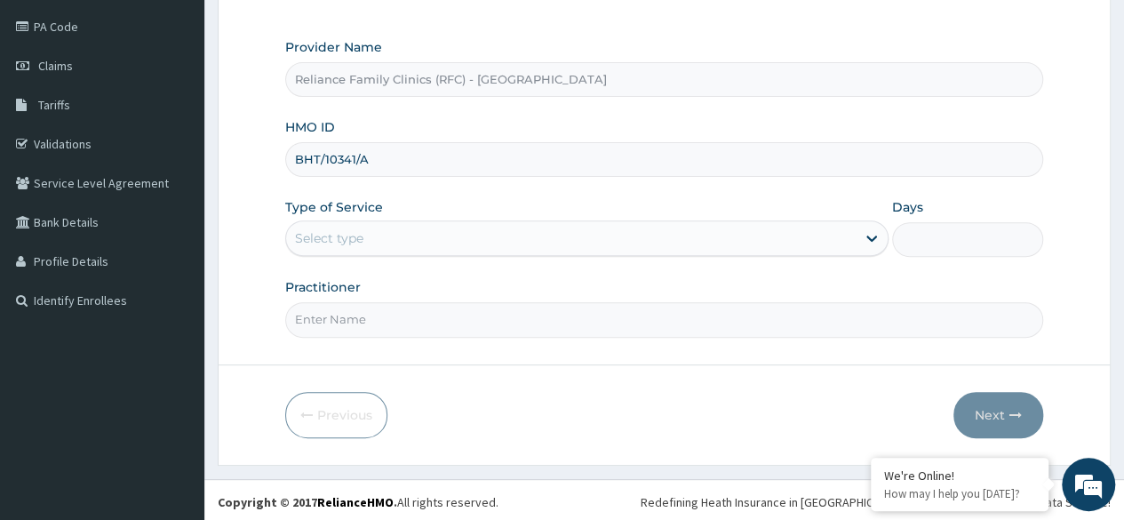
type input "BHT/10341/A"
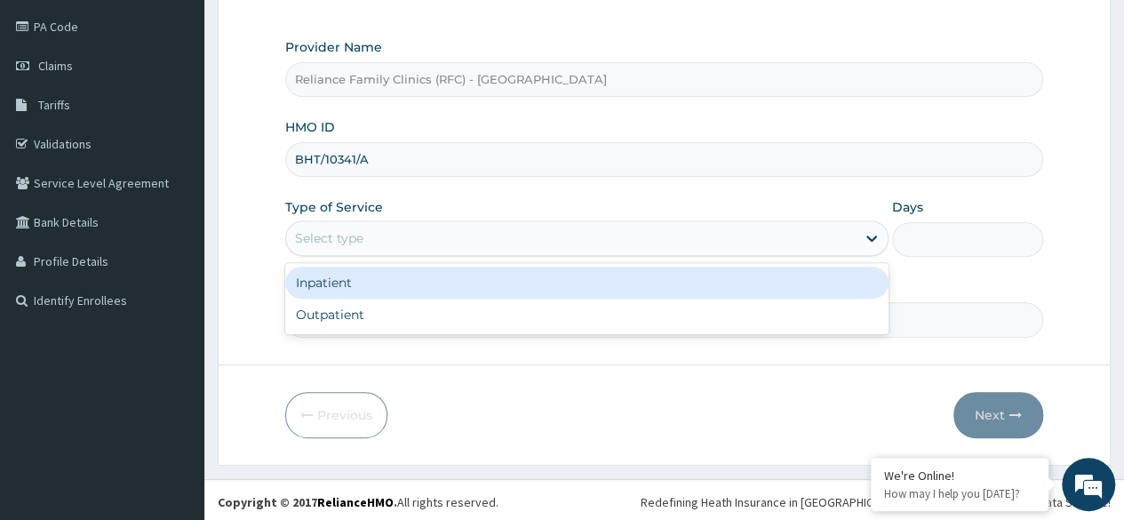
click at [541, 316] on div "Outpatient" at bounding box center [586, 315] width 603 height 32
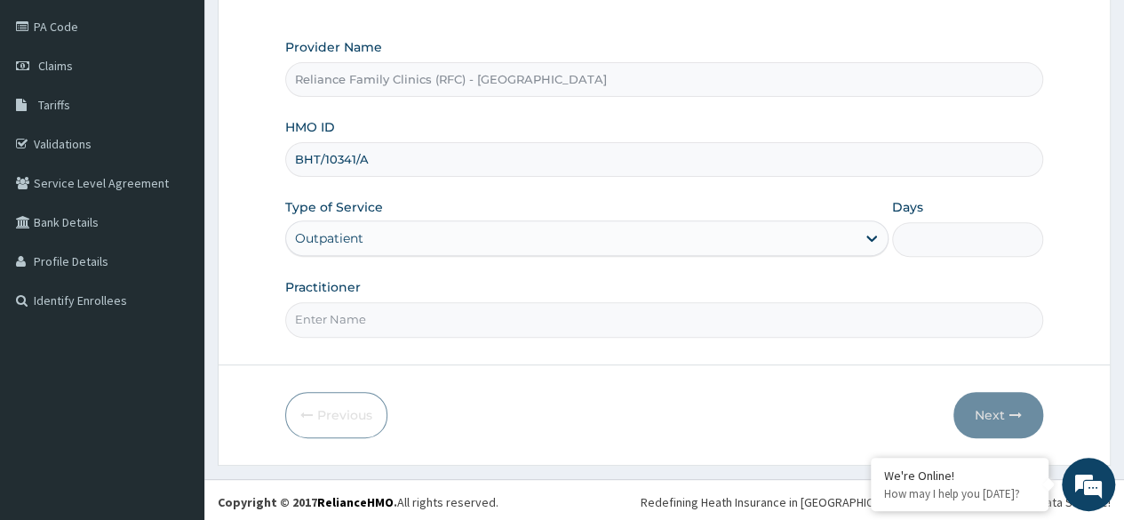
type input "1"
click at [537, 320] on input "Practitioner" at bounding box center [664, 319] width 758 height 35
click at [553, 311] on input "Practitioner" at bounding box center [664, 319] width 758 height 35
type input "Locum"
click at [990, 396] on button "Next" at bounding box center [999, 415] width 90 height 46
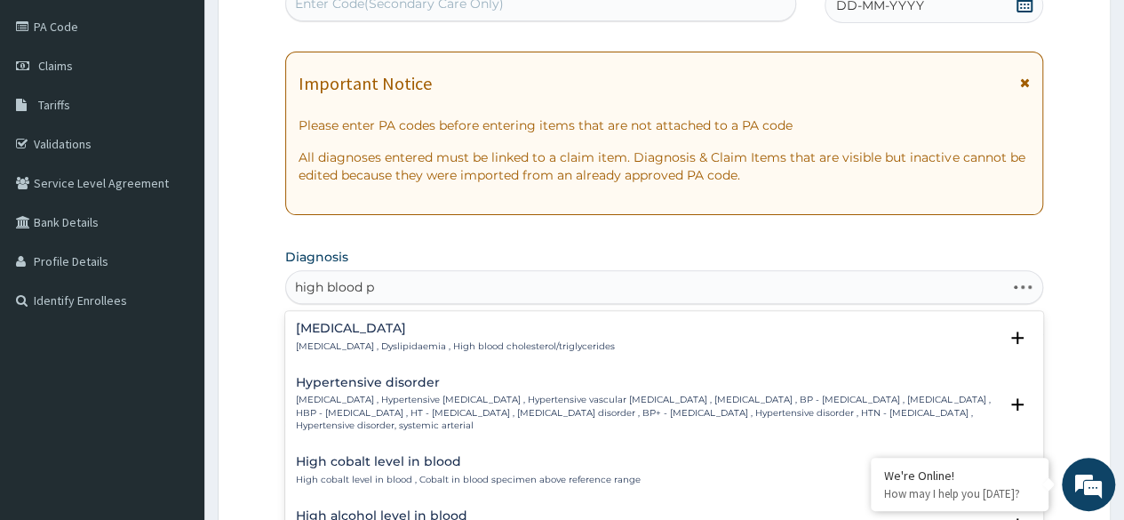
type input "high blood pr"
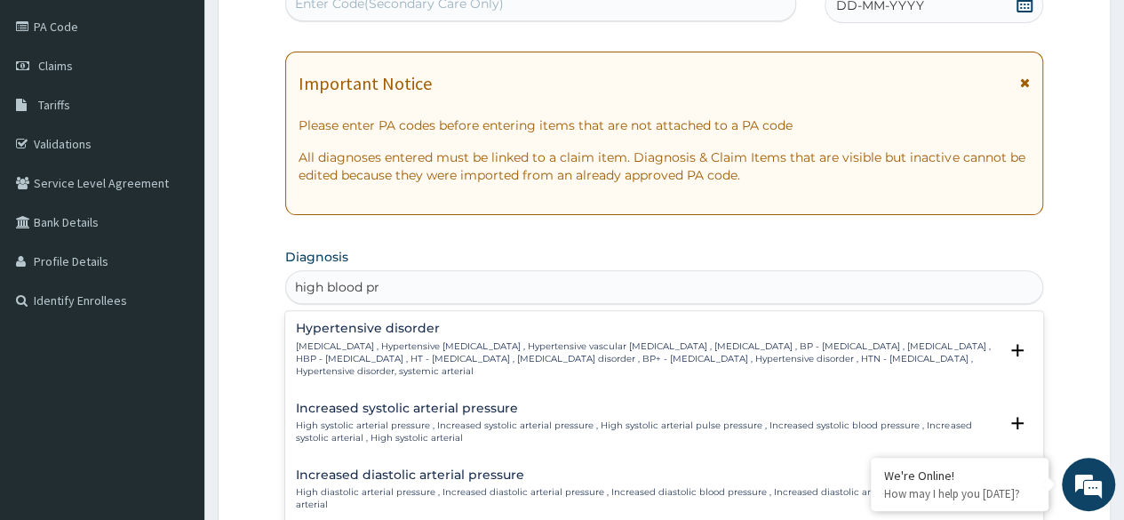
click at [526, 332] on h4 "Hypertensive disorder" at bounding box center [647, 328] width 702 height 13
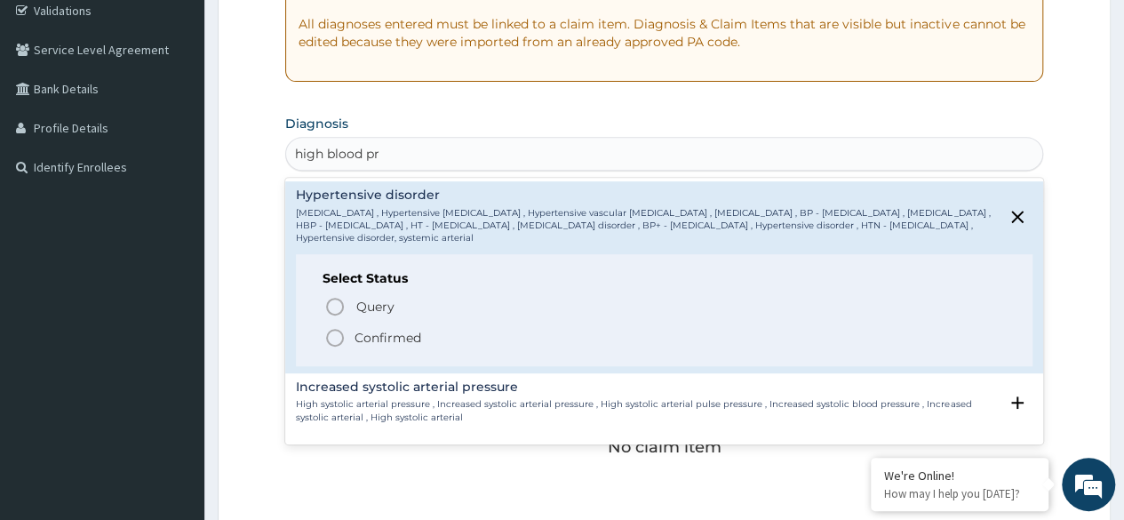
scroll to position [340, 0]
click at [340, 336] on icon "status option filled" at bounding box center [334, 336] width 21 height 21
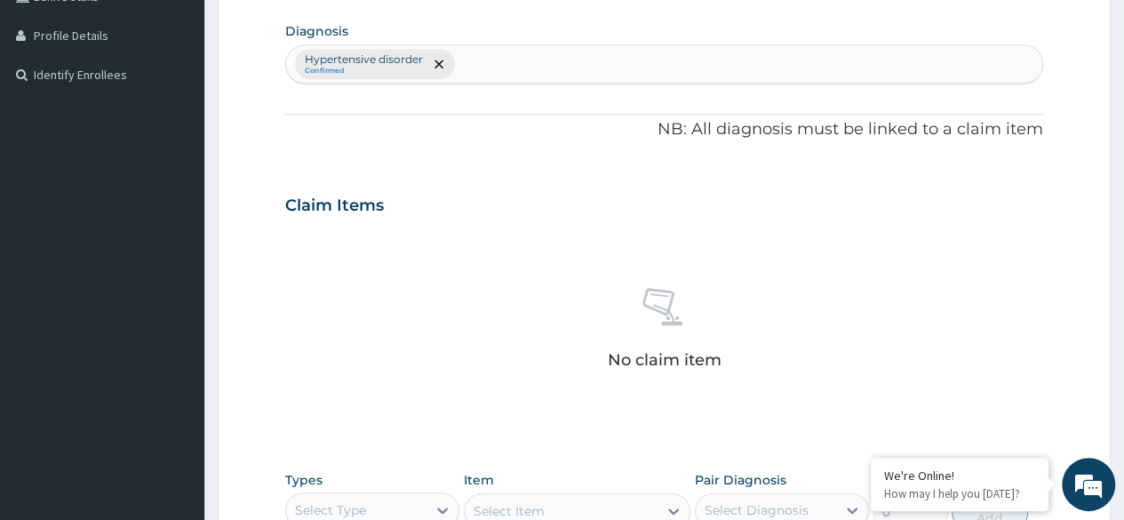
scroll to position [633, 0]
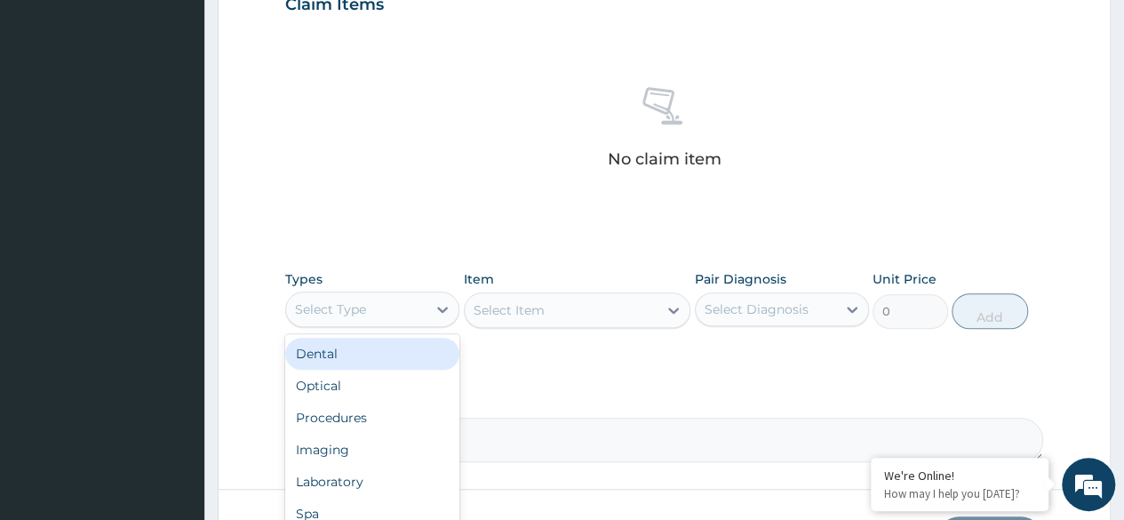
click at [393, 410] on div "Procedures" at bounding box center [372, 418] width 174 height 32
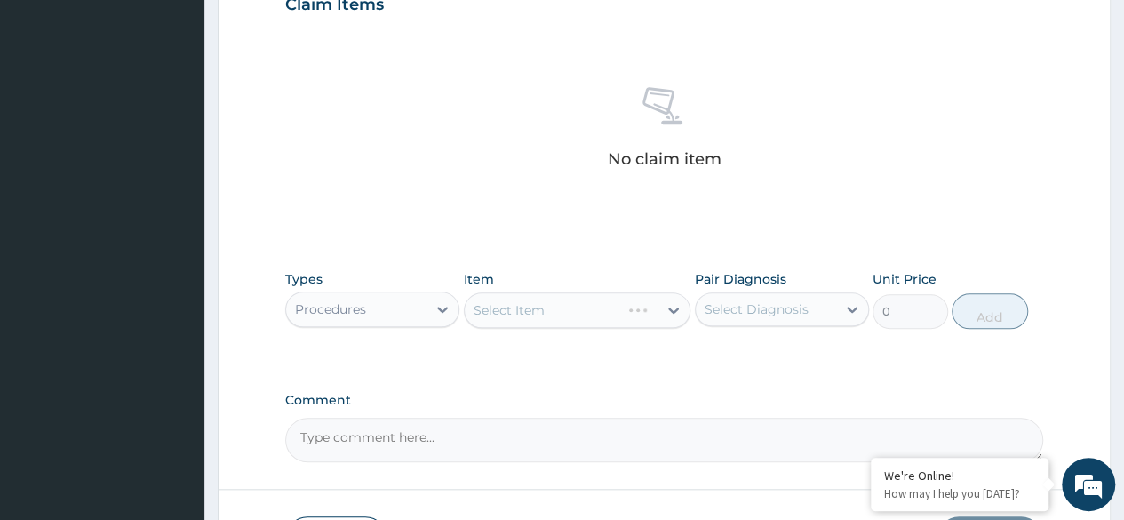
click at [595, 325] on div "Select Item" at bounding box center [578, 310] width 228 height 36
click at [595, 307] on div "Select Item" at bounding box center [578, 310] width 228 height 36
click at [595, 328] on div "Types Procedures Item Select Item Pair Diagnosis Select Diagnosis Unit Price 0 …" at bounding box center [664, 299] width 758 height 76
click at [597, 323] on div "Select Item" at bounding box center [578, 310] width 228 height 36
click at [595, 323] on div "Select Item" at bounding box center [578, 310] width 228 height 36
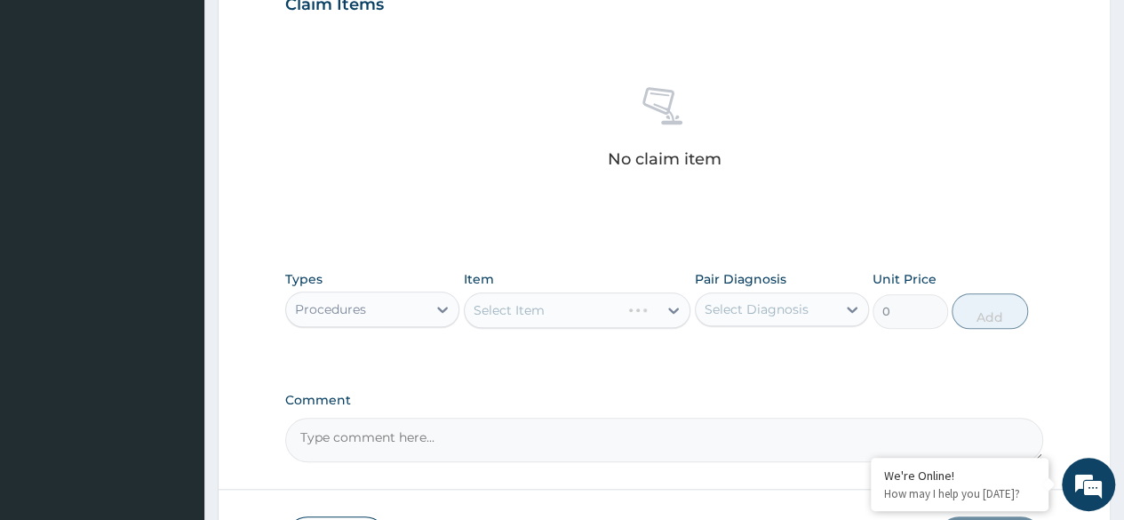
click at [574, 327] on div "Types Procedures Item Select Item Pair Diagnosis Select Diagnosis Unit Price 0 …" at bounding box center [664, 299] width 758 height 76
click at [580, 312] on div "Select Item" at bounding box center [578, 310] width 228 height 36
click at [576, 307] on div "Select Item" at bounding box center [578, 310] width 228 height 36
click at [574, 299] on div "Select Item" at bounding box center [578, 310] width 228 height 36
click at [576, 300] on div "Select Item" at bounding box center [578, 310] width 228 height 36
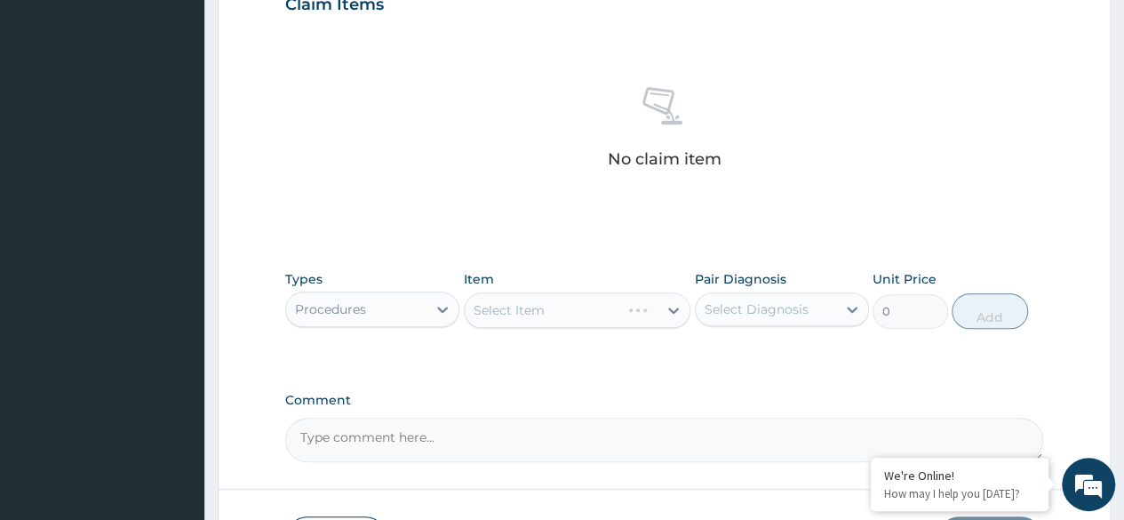
click at [574, 327] on div "Types Procedures Item Select Item Pair Diagnosis Select Diagnosis Unit Price 0 …" at bounding box center [664, 299] width 758 height 76
click at [572, 318] on div "Select Item" at bounding box center [578, 310] width 228 height 36
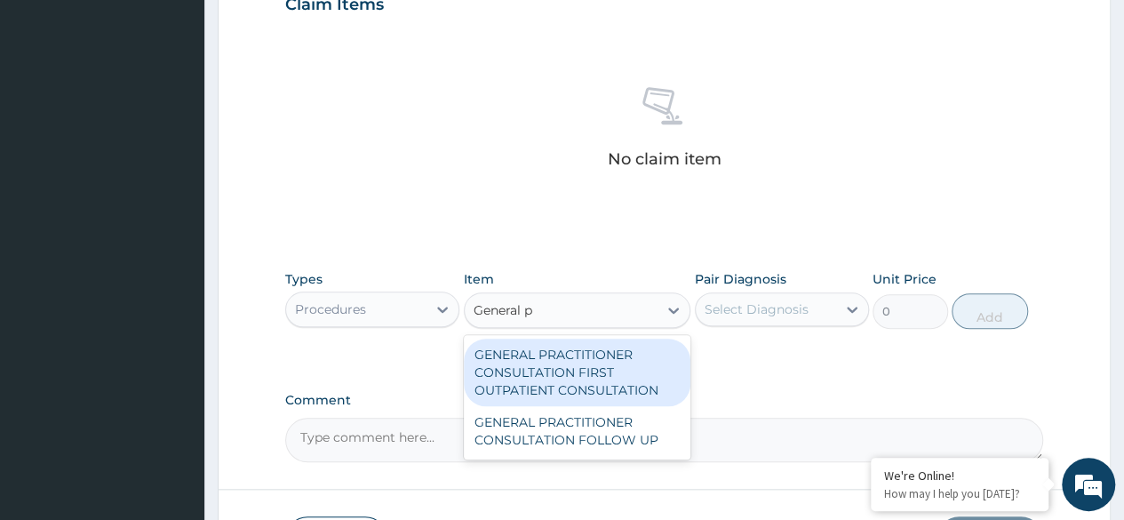
type input "General pr"
click at [578, 375] on div "GENERAL PRACTITIONER CONSULTATION FIRST OUTPATIENT CONSULTATION" at bounding box center [578, 373] width 228 height 68
type input "3370.125"
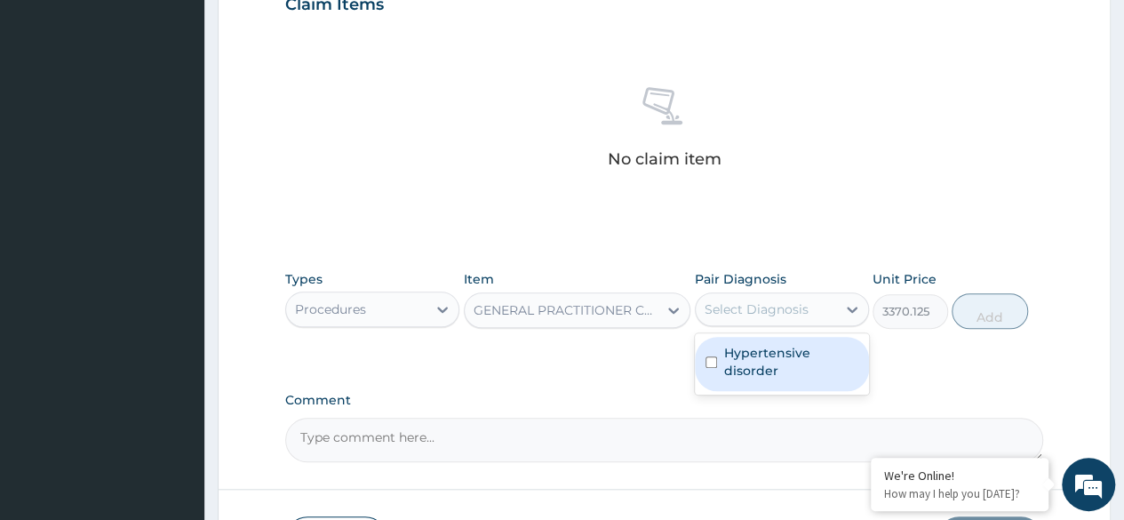
click at [791, 356] on label "Hypertensive disorder" at bounding box center [791, 362] width 134 height 36
checkbox input "true"
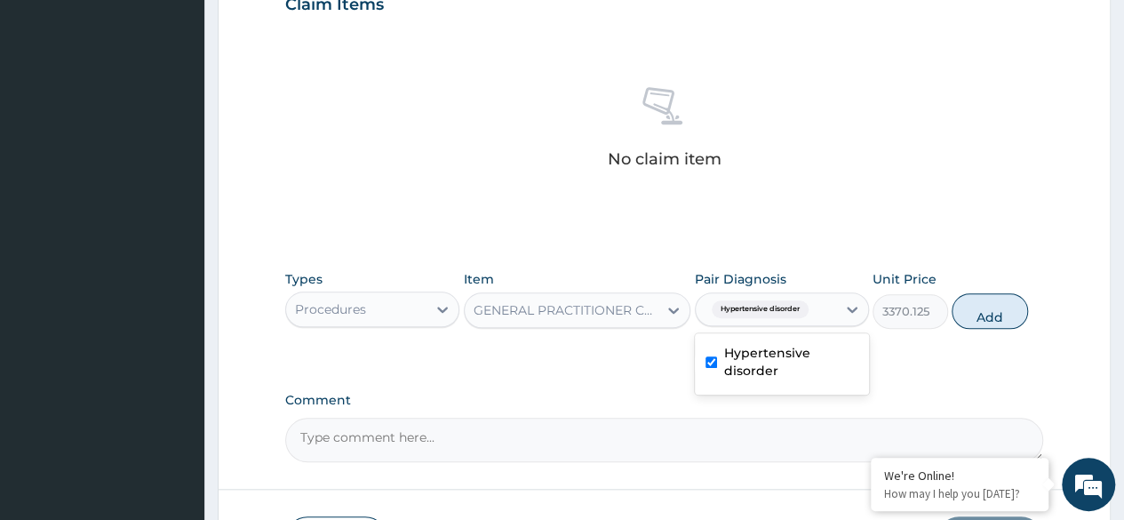
click at [954, 324] on div "Types Procedures Item GENERAL PRACTITIONER CONSULTATION FIRST OUTPATIENT CONSUL…" at bounding box center [664, 299] width 758 height 76
click at [988, 309] on button "Add" at bounding box center [990, 311] width 76 height 36
type input "0"
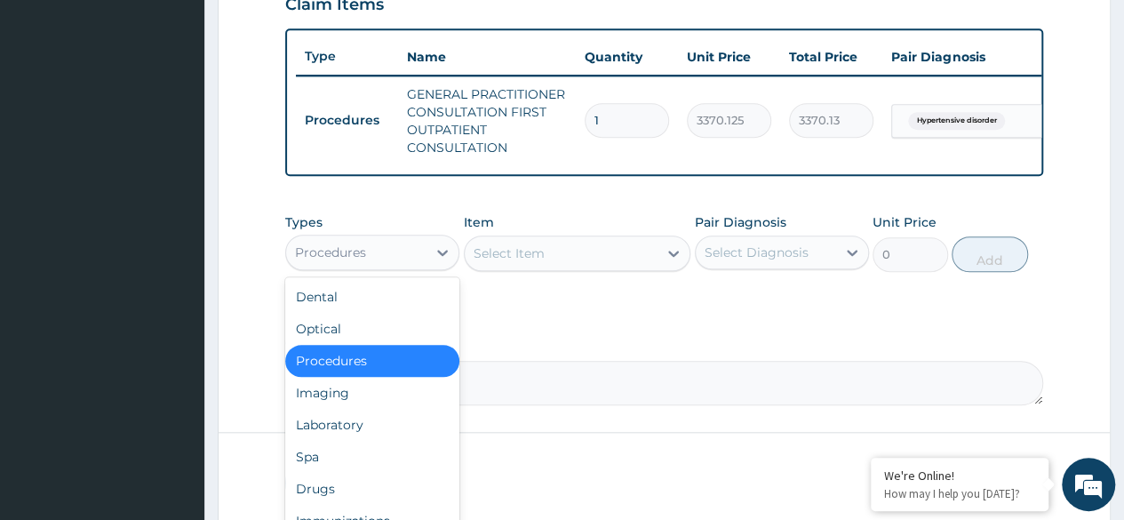
click at [388, 435] on div "Laboratory" at bounding box center [372, 425] width 174 height 32
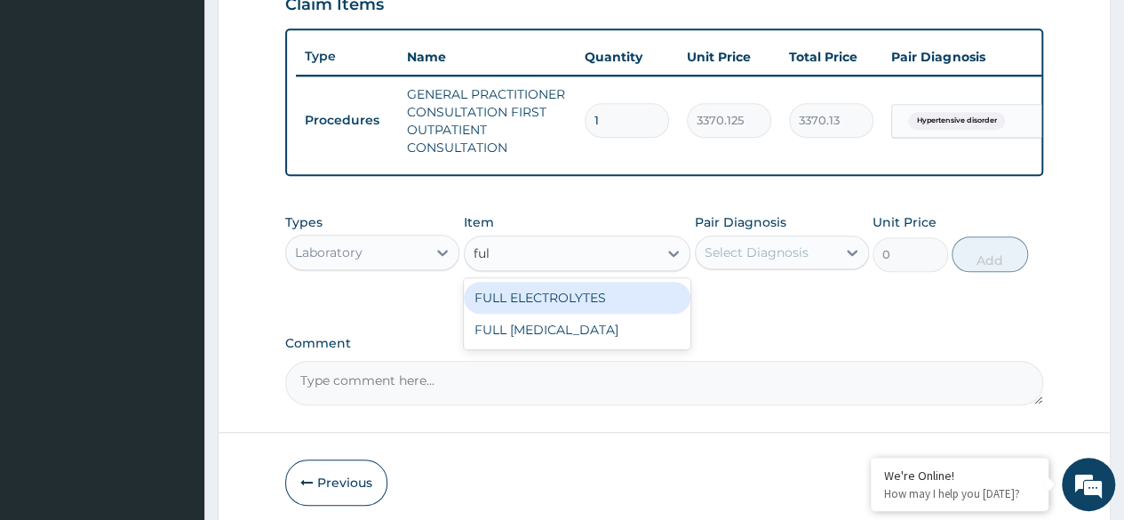
type input "full"
click at [615, 346] on div "FULL [MEDICAL_DATA]" at bounding box center [578, 330] width 228 height 32
type input "8640"
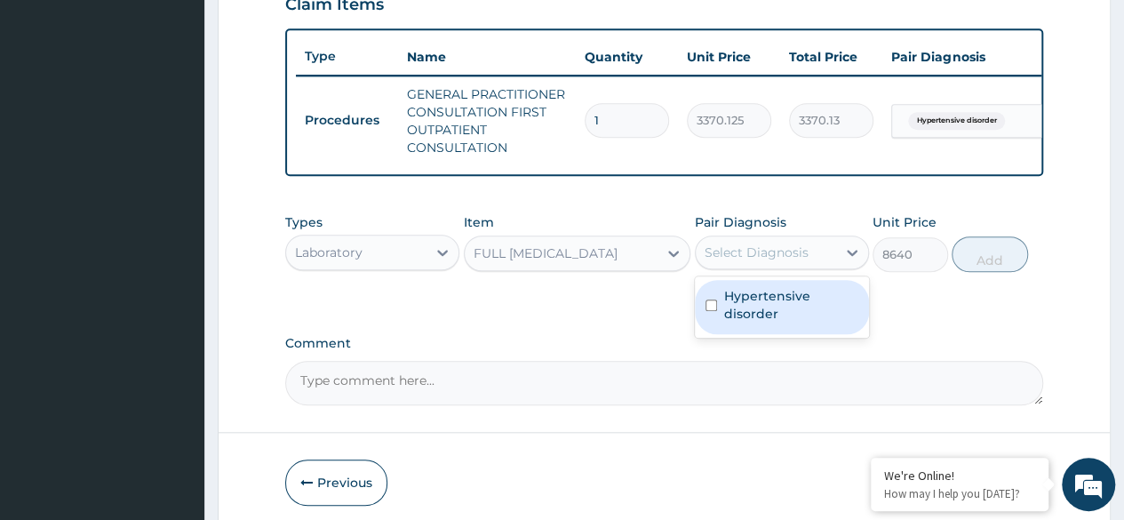
click at [812, 316] on label "Hypertensive disorder" at bounding box center [791, 305] width 134 height 36
checkbox input "true"
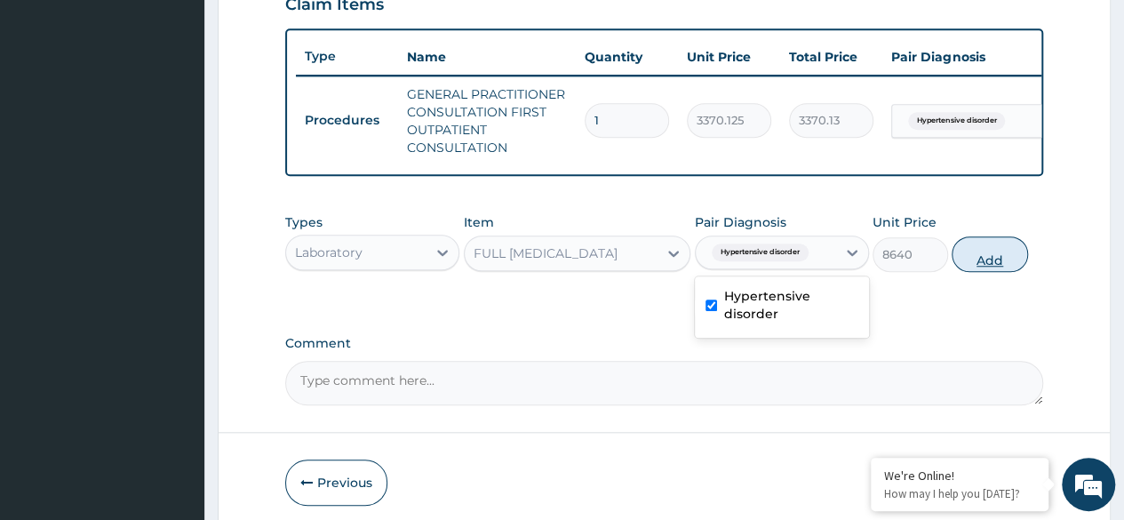
click at [1008, 267] on button "Add" at bounding box center [990, 254] width 76 height 36
type input "0"
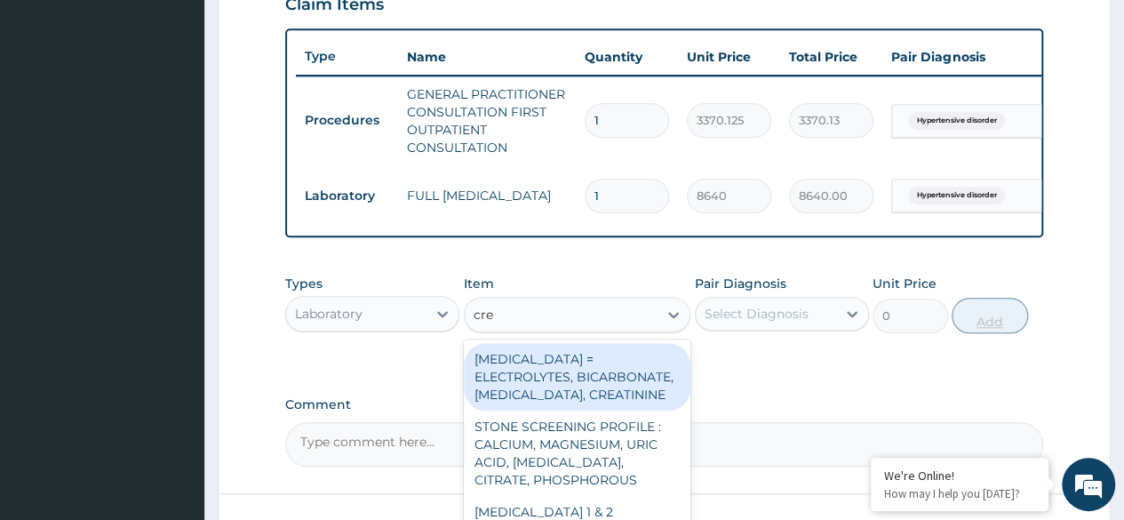
type input "crea"
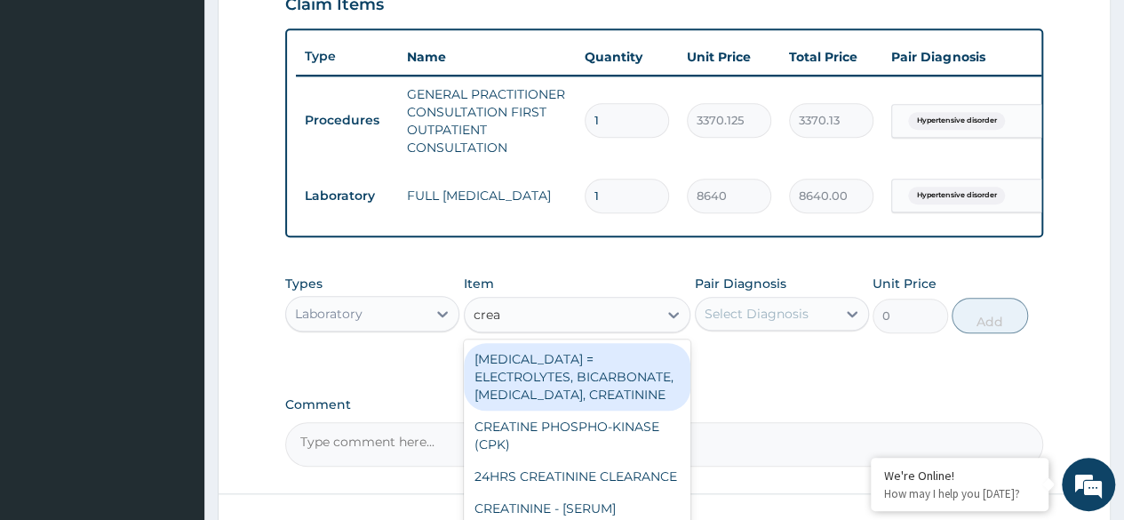
click at [631, 397] on div "[MEDICAL_DATA] = ELECTROLYTES, BICARBONATE, [MEDICAL_DATA], CREATININE" at bounding box center [578, 377] width 228 height 68
type input "4595.625"
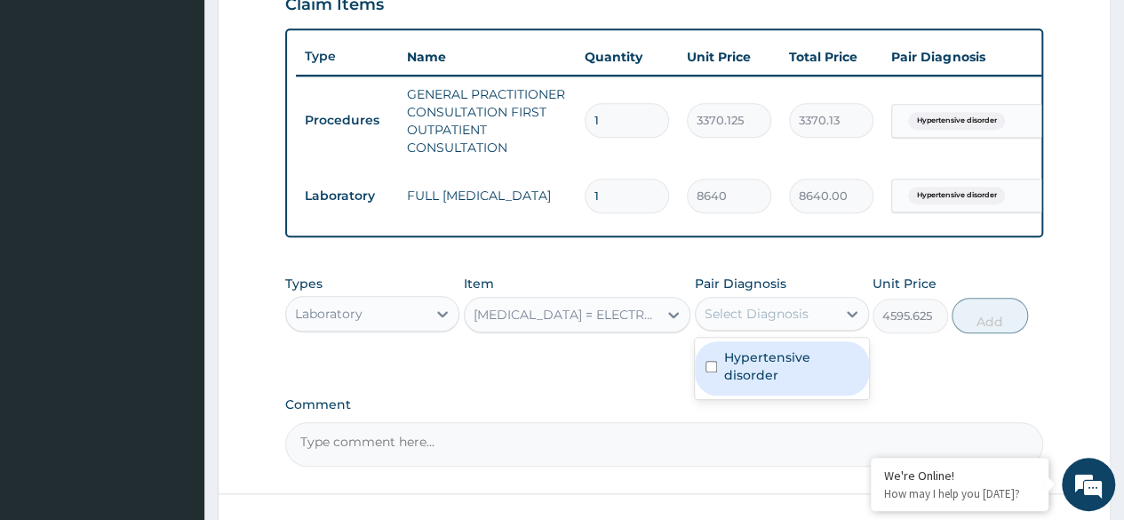
click at [792, 382] on label "Hypertensive disorder" at bounding box center [791, 366] width 134 height 36
checkbox input "true"
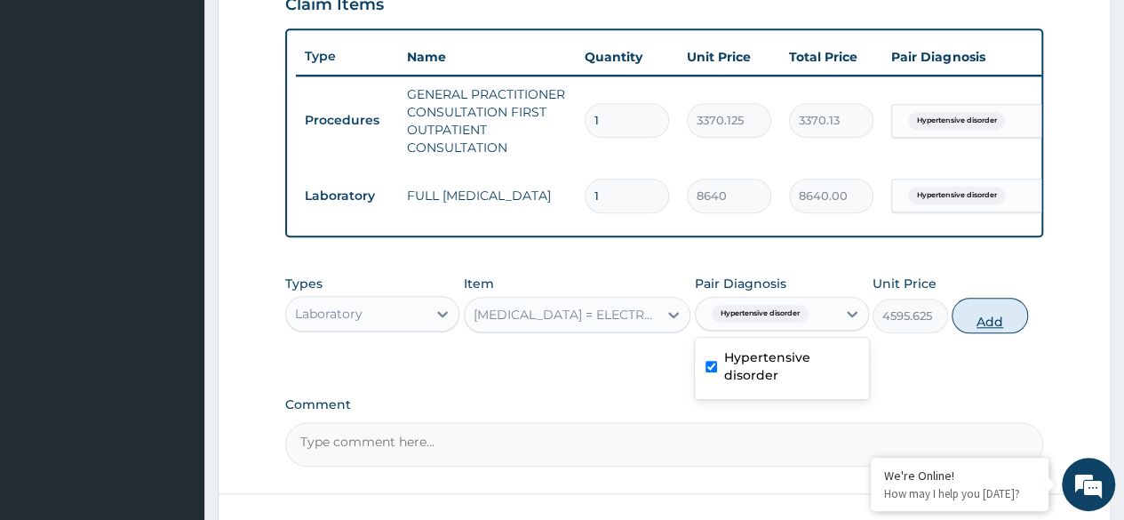
click at [996, 333] on button "Add" at bounding box center [990, 316] width 76 height 36
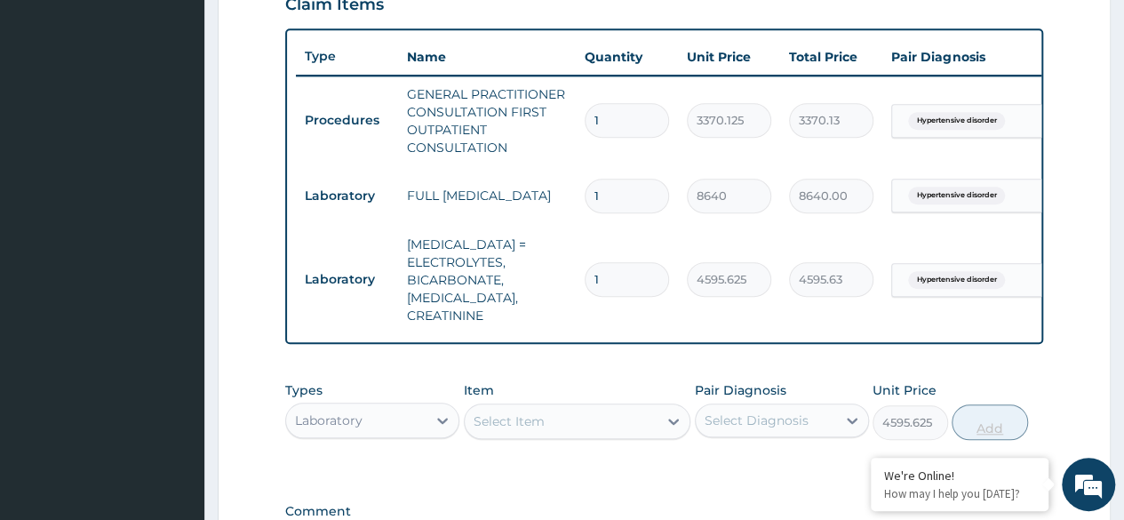
type input "0"
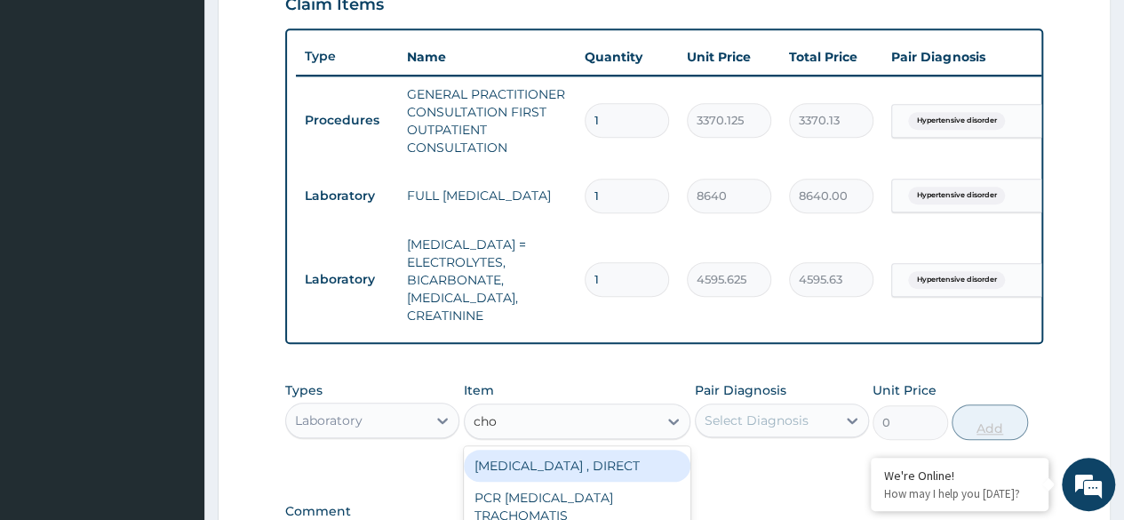
type input "chol"
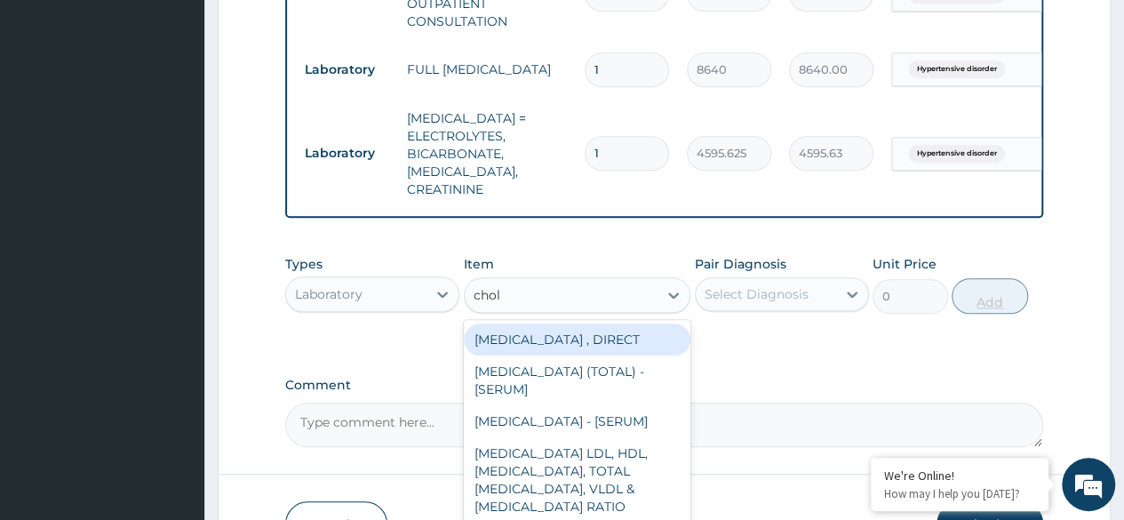
scroll to position [761, 0]
click at [614, 366] on div "[MEDICAL_DATA] (TOTAL) - [SERUM]" at bounding box center [578, 379] width 228 height 50
type input "2880"
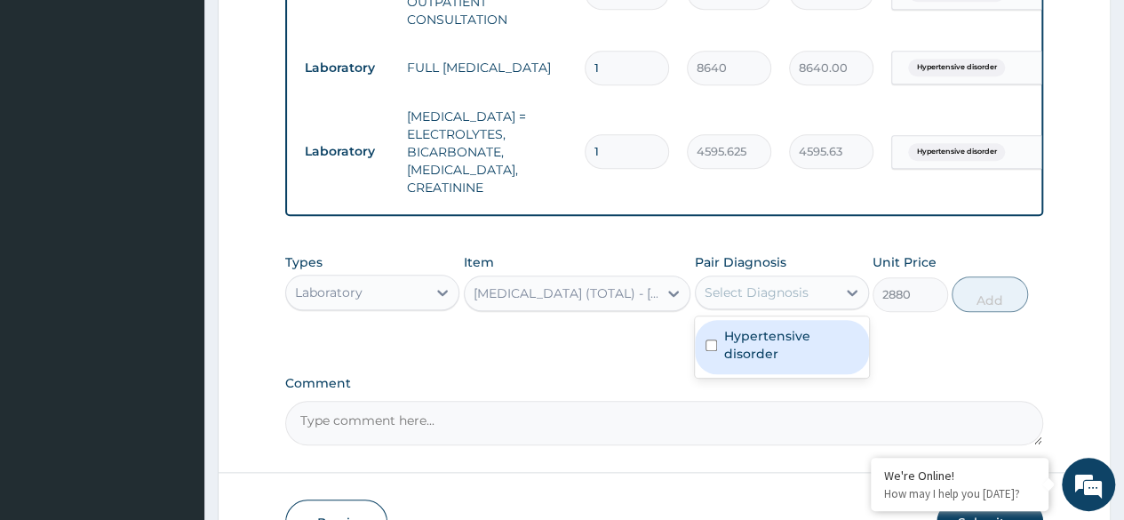
click at [808, 336] on label "Hypertensive disorder" at bounding box center [791, 345] width 134 height 36
checkbox input "true"
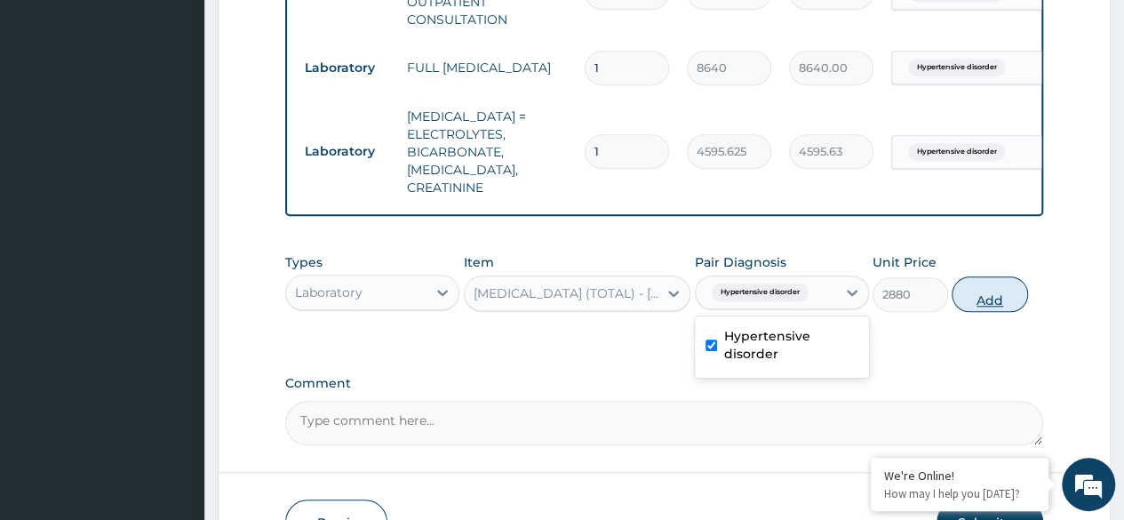
click at [989, 292] on button "Add" at bounding box center [990, 294] width 76 height 36
type input "0"
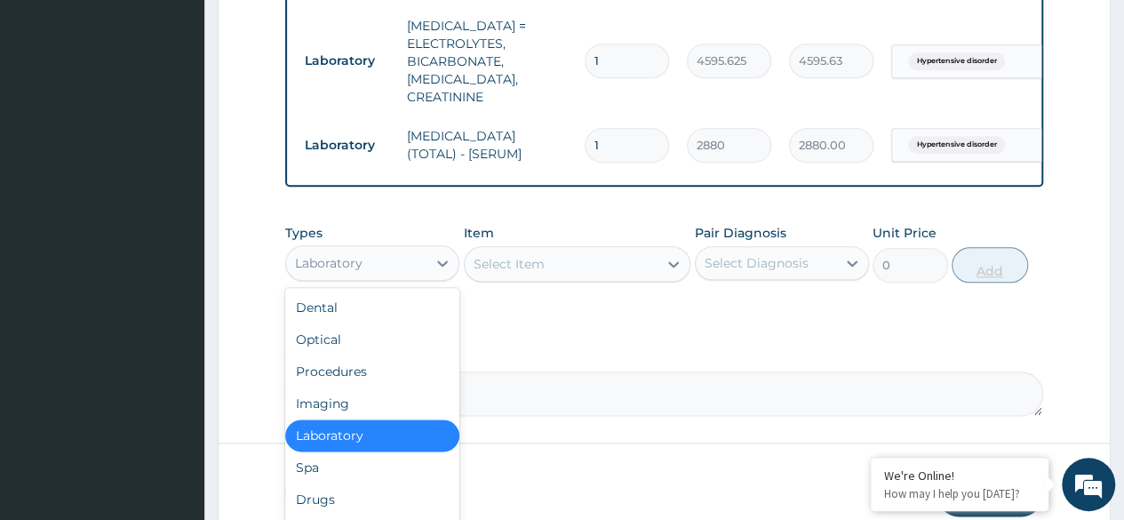
scroll to position [927, 0]
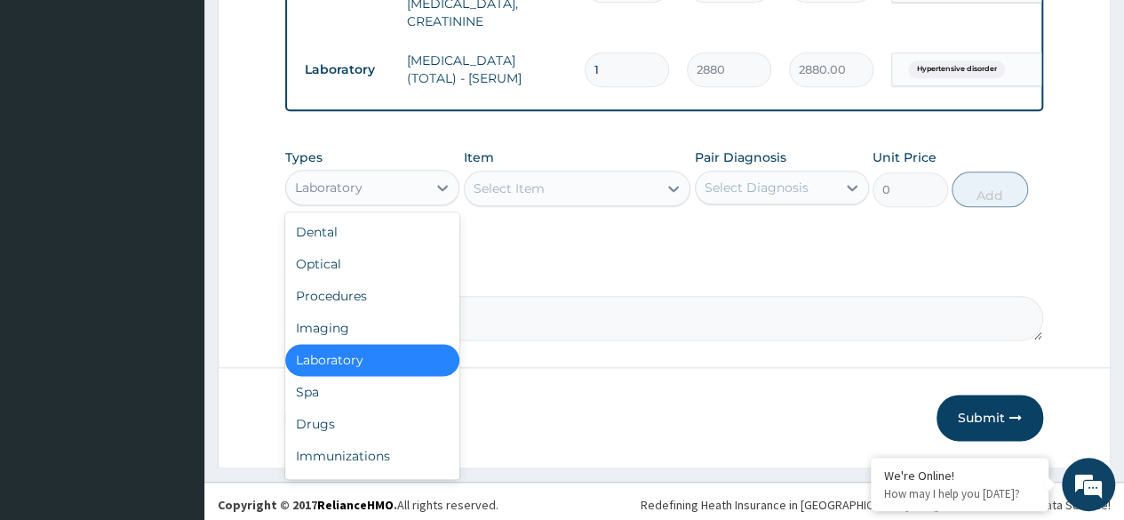
click at [376, 422] on div "Drugs" at bounding box center [372, 424] width 174 height 32
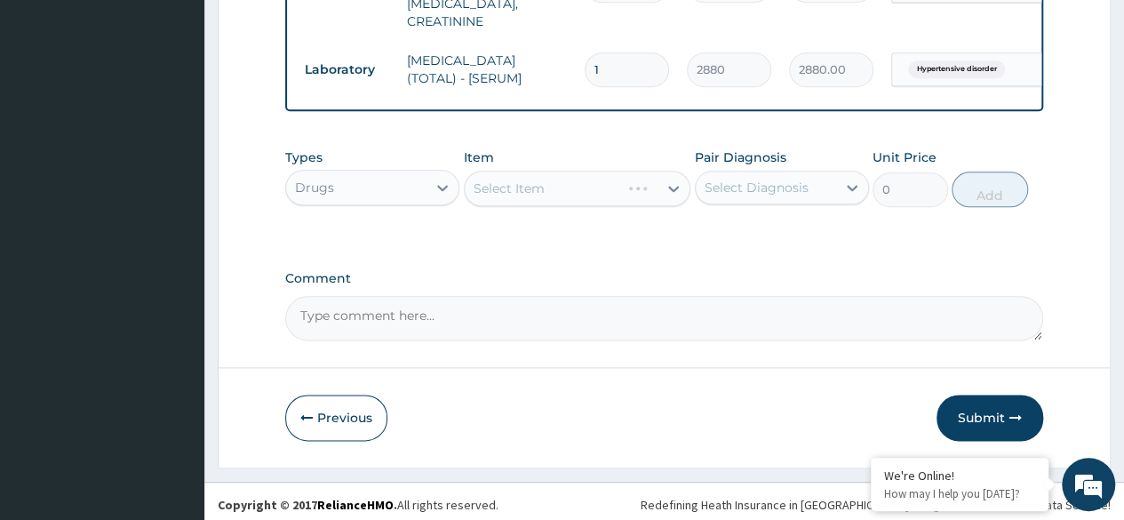
click at [588, 174] on div "Select Item" at bounding box center [578, 189] width 228 height 36
click at [574, 184] on div "Select Item" at bounding box center [578, 189] width 228 height 36
click at [594, 193] on div "Select Item" at bounding box center [578, 189] width 228 height 36
click at [635, 173] on div "Select Item" at bounding box center [578, 189] width 228 height 36
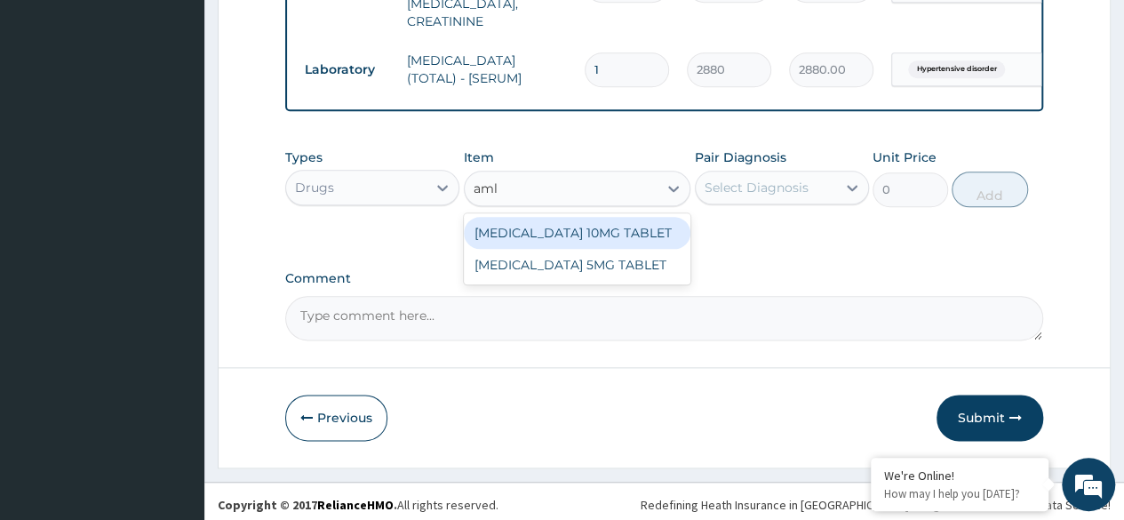
type input "amlo"
click at [659, 227] on div "[MEDICAL_DATA] 10MG TABLET" at bounding box center [578, 233] width 228 height 32
type input "100"
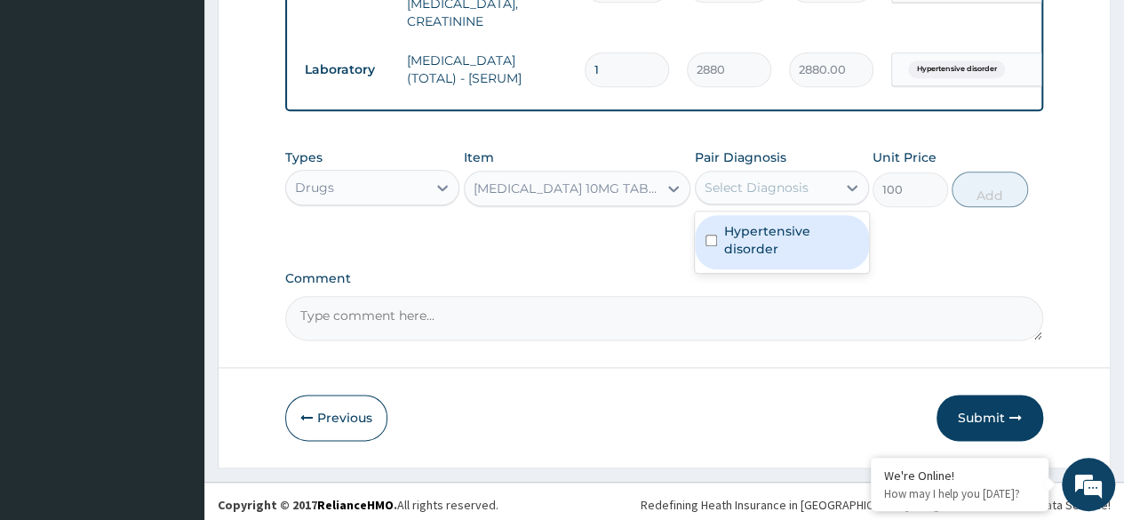
click at [811, 236] on label "Hypertensive disorder" at bounding box center [791, 240] width 134 height 36
checkbox input "true"
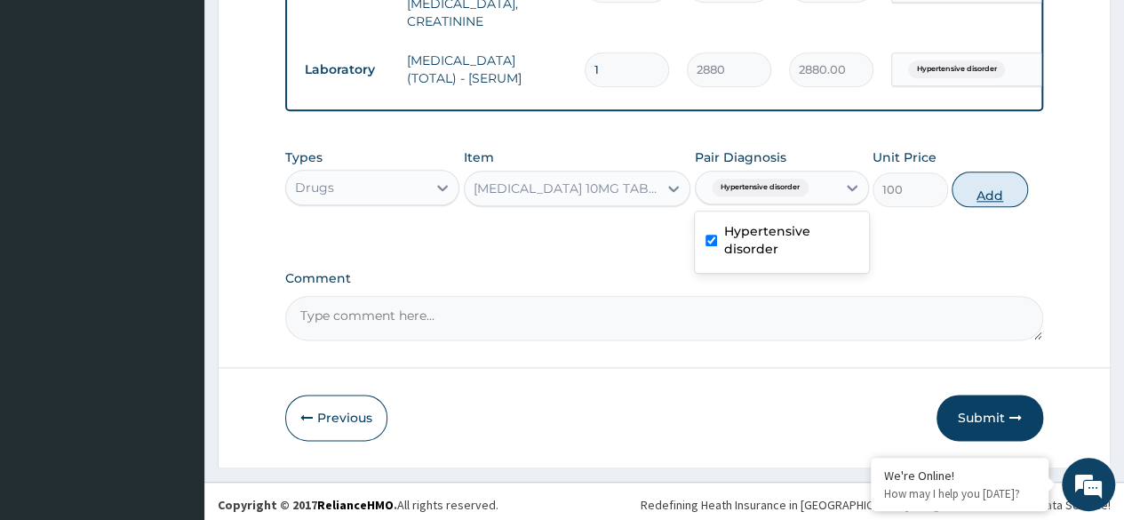
click at [993, 197] on button "Add" at bounding box center [990, 190] width 76 height 36
type input "0"
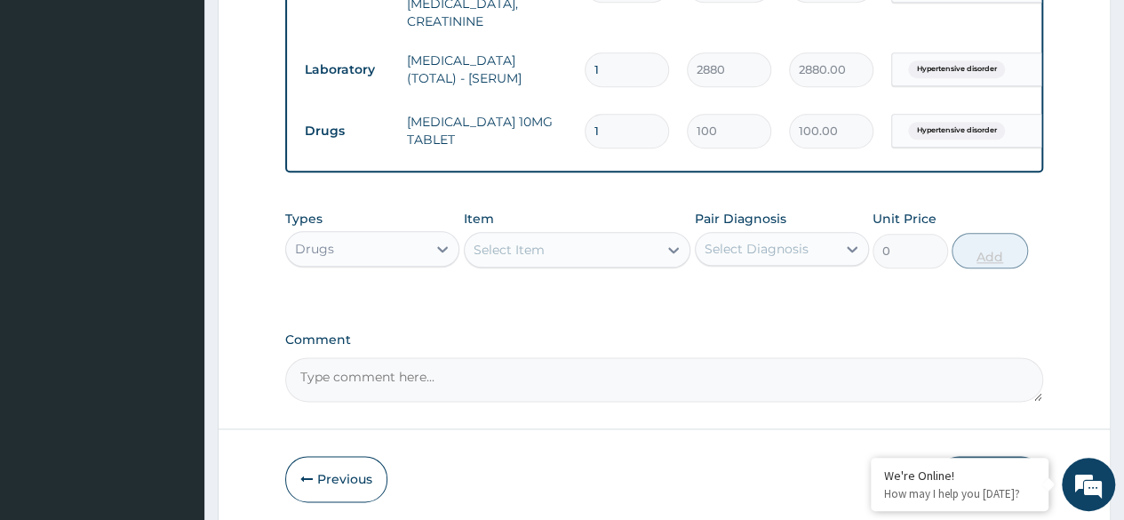
type input "0.00"
type input "1"
type input "100.00"
type input "14"
type input "1400.00"
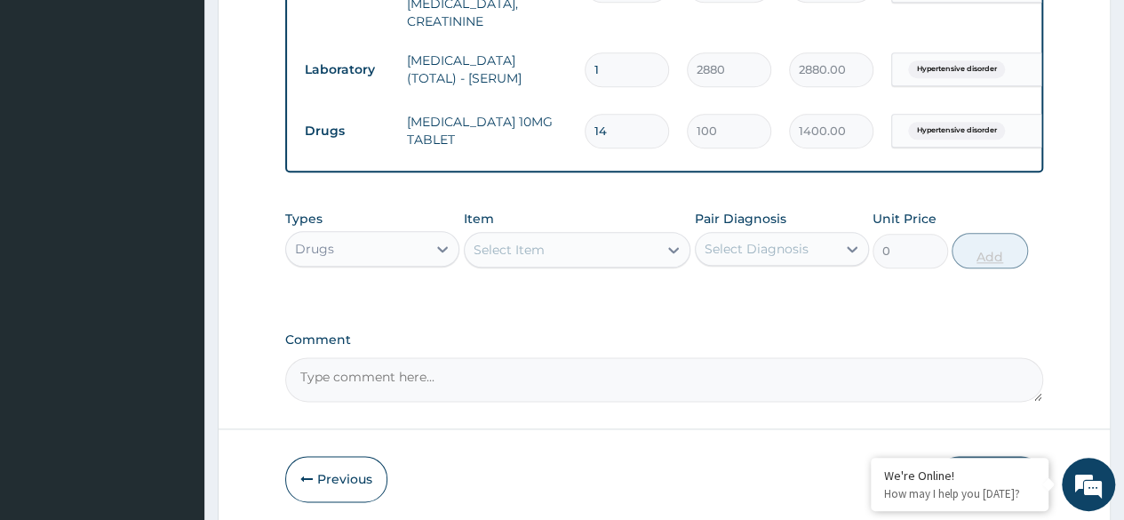
type input "14"
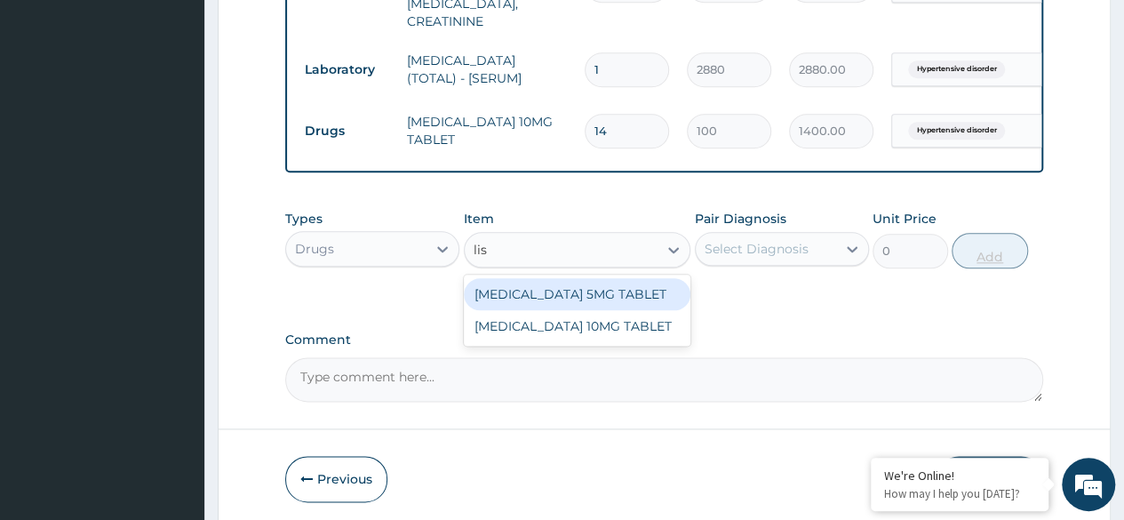
type input "[PERSON_NAME]"
click at [633, 316] on div "[MEDICAL_DATA] 10MG TABLET" at bounding box center [578, 326] width 228 height 32
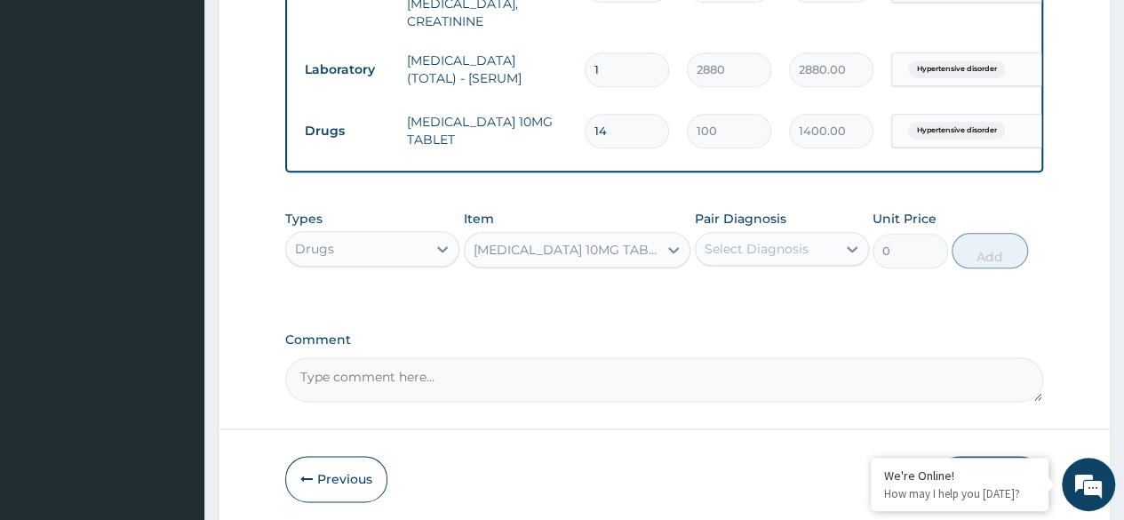
type input "120.75"
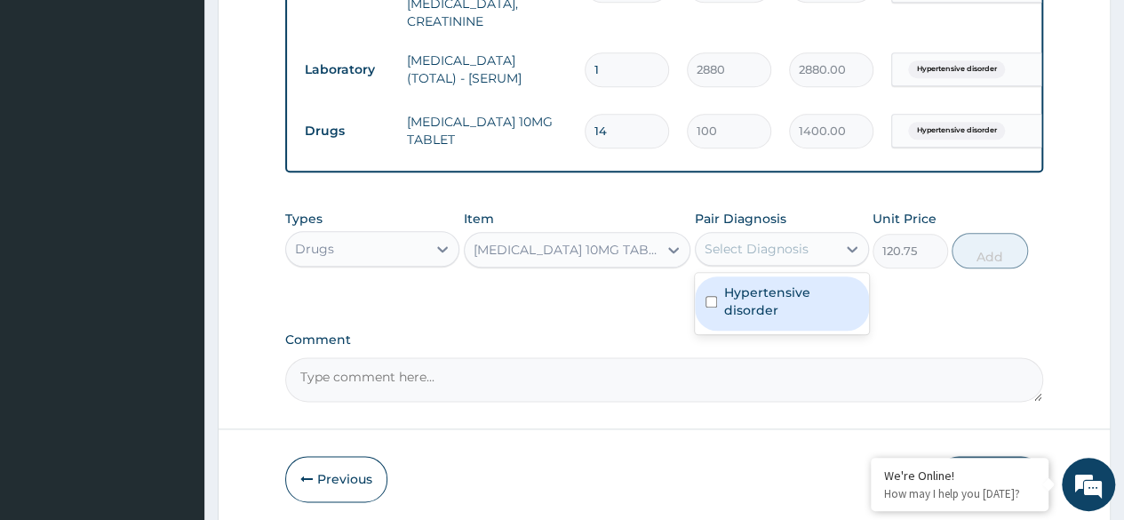
click at [789, 295] on label "Hypertensive disorder" at bounding box center [791, 302] width 134 height 36
checkbox input "true"
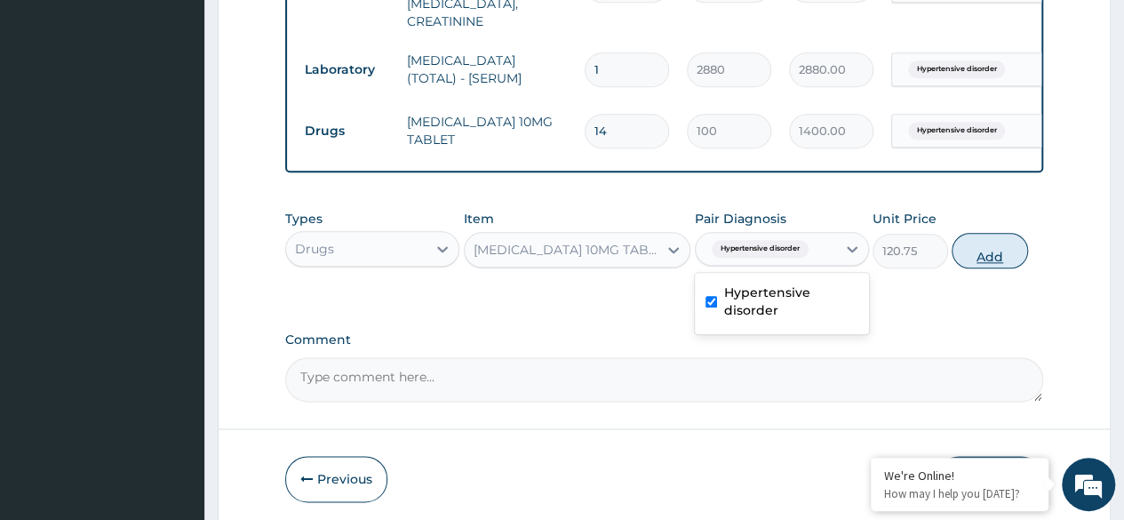
click at [992, 238] on button "Add" at bounding box center [990, 251] width 76 height 36
type input "0"
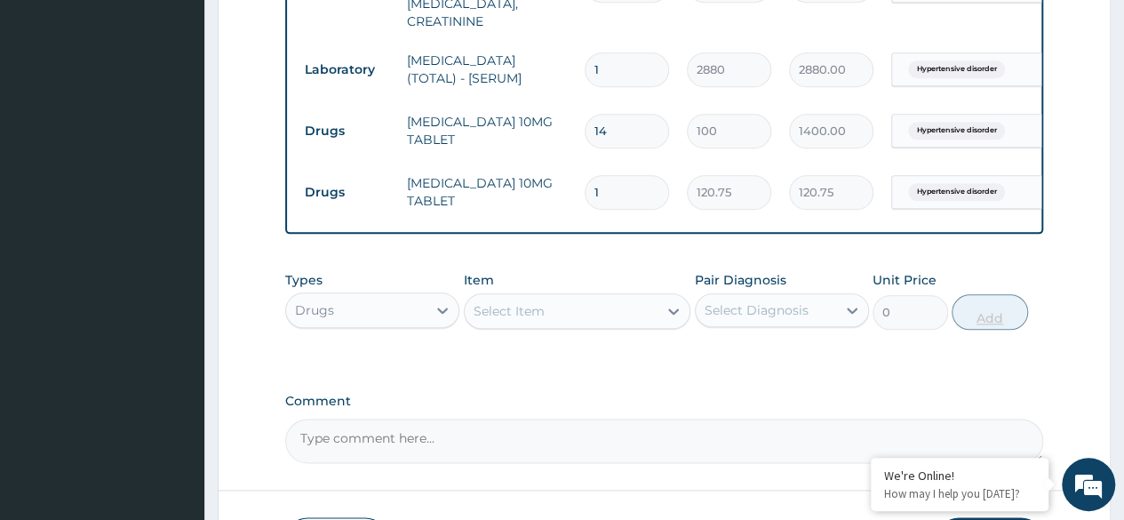
type input "14"
type input "1690.50"
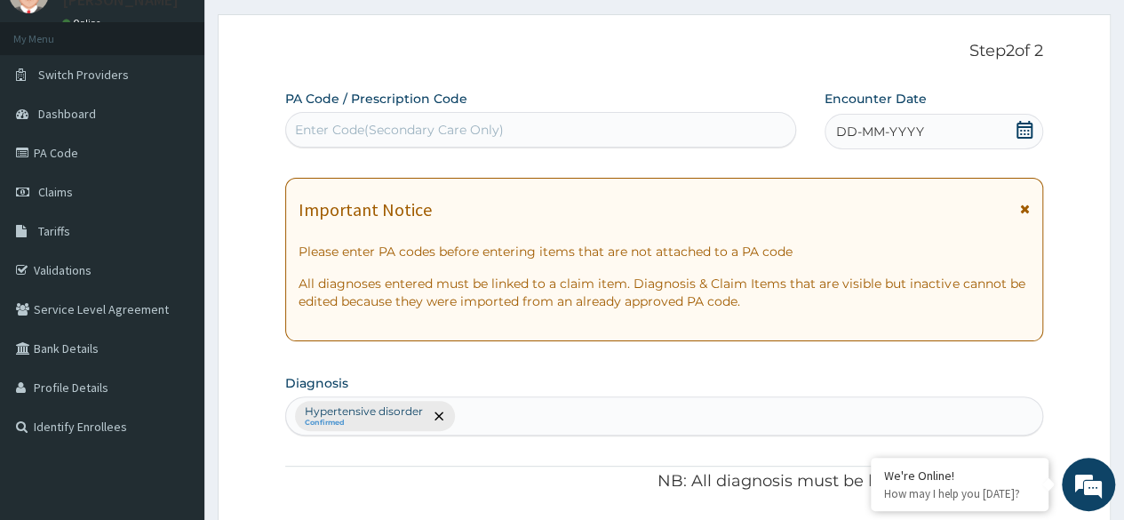
scroll to position [0, 0]
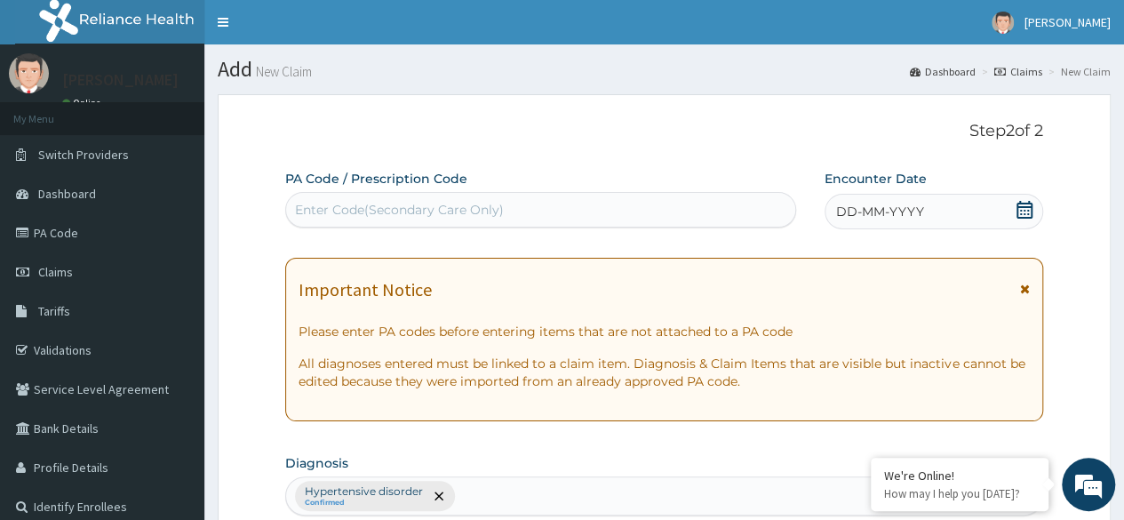
type input "14"
click at [971, 215] on div "DD-MM-YYYY" at bounding box center [934, 212] width 219 height 36
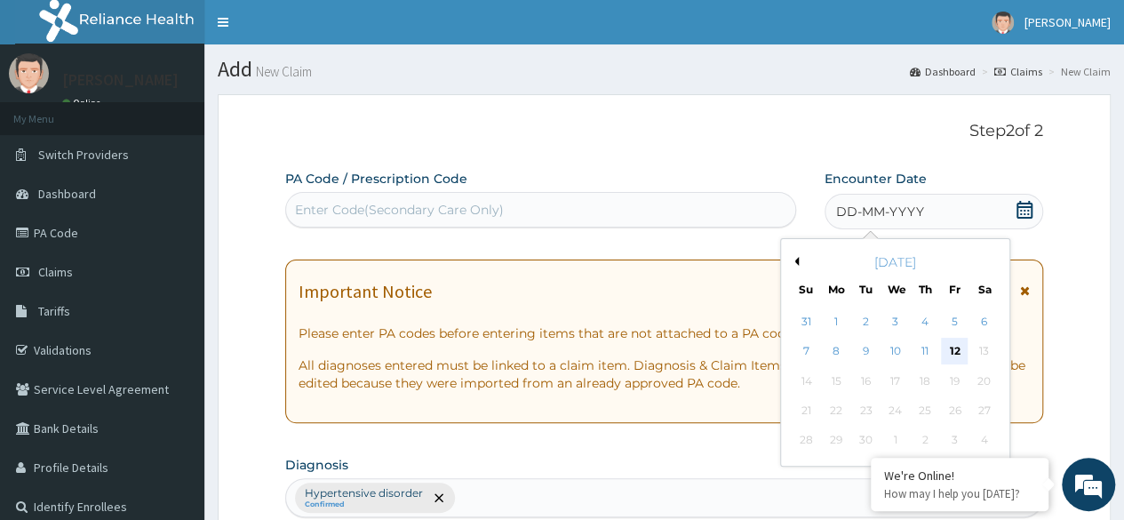
click at [957, 340] on div "12" at bounding box center [954, 352] width 27 height 27
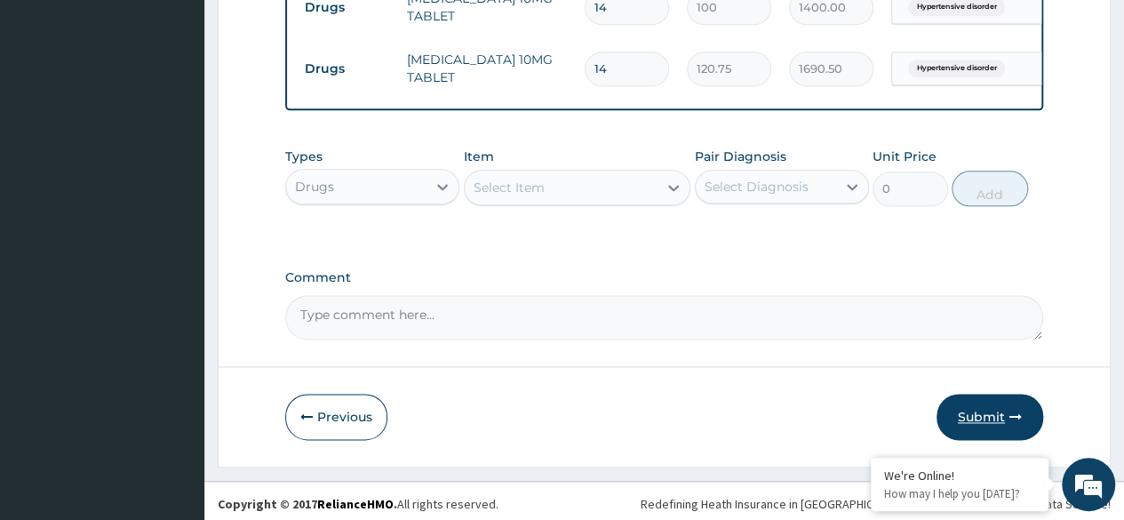
click at [980, 395] on button "Submit" at bounding box center [990, 417] width 107 height 46
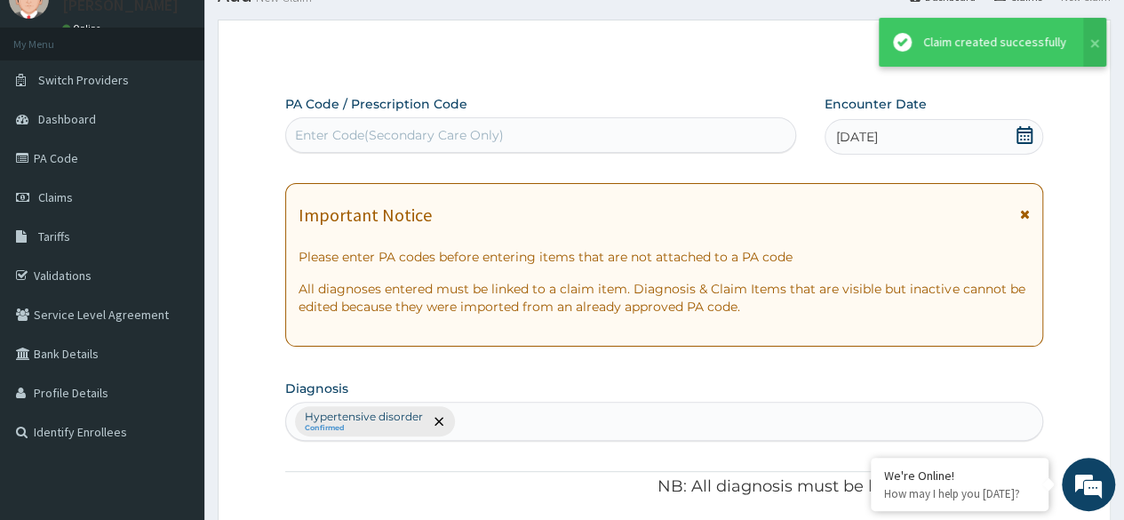
scroll to position [1051, 0]
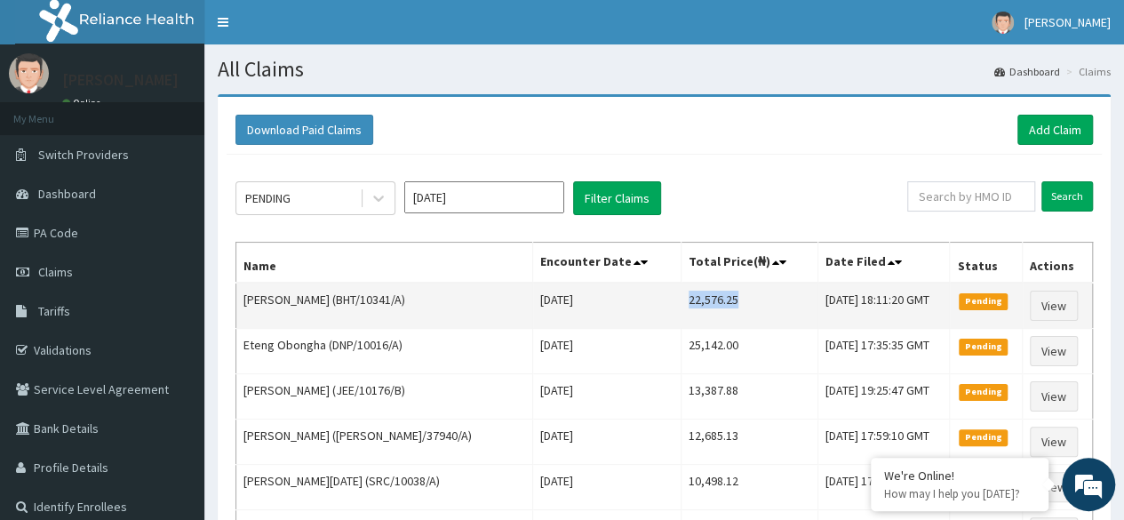
drag, startPoint x: 672, startPoint y: 304, endPoint x: 739, endPoint y: 308, distance: 66.8
click at [739, 308] on td "22,576.25" at bounding box center [749, 306] width 137 height 46
copy td "22,576.25"
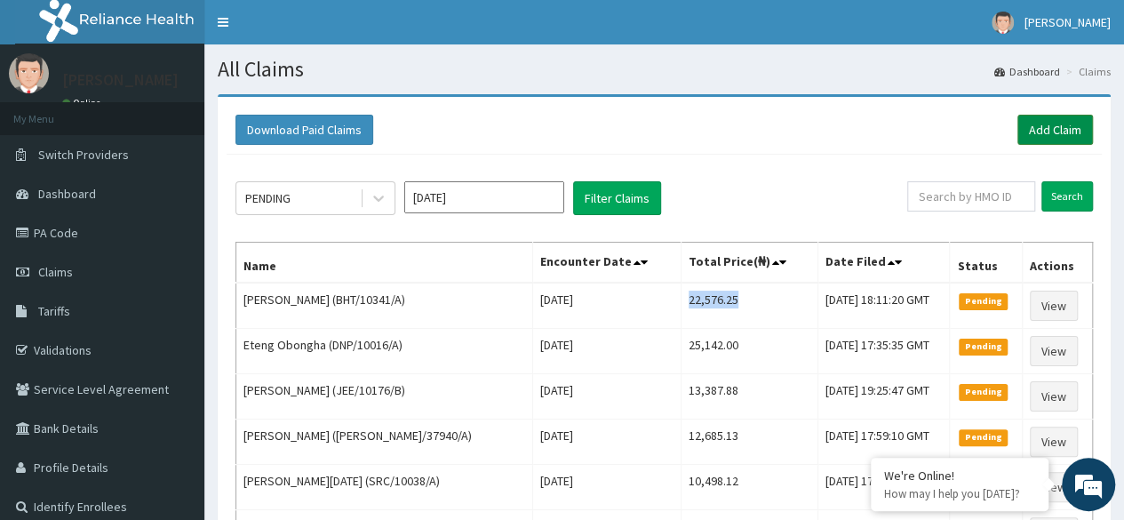
click at [1028, 127] on link "Add Claim" at bounding box center [1056, 130] width 76 height 30
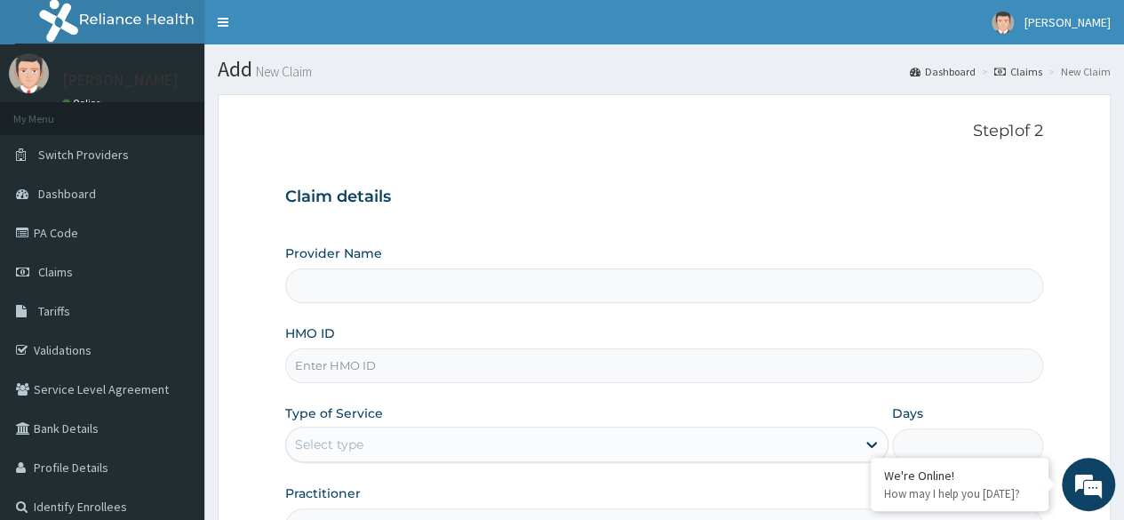
click at [425, 283] on input "Provider Name" at bounding box center [664, 285] width 758 height 35
click at [527, 366] on input "HMO ID" at bounding box center [664, 365] width 758 height 35
paste input "DTN/10008/A"
type input "DTN/10008/A"
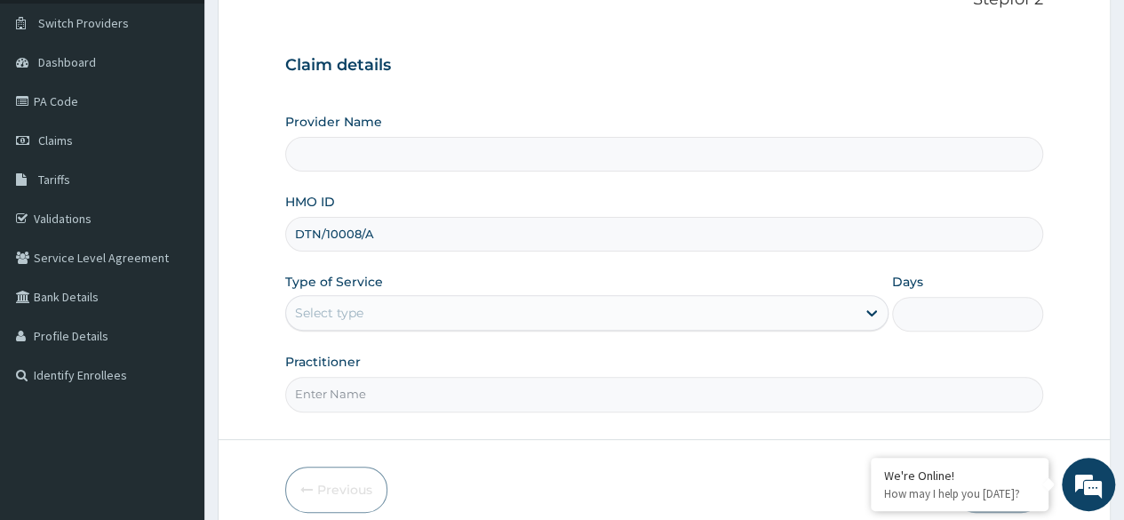
scroll to position [137, 0]
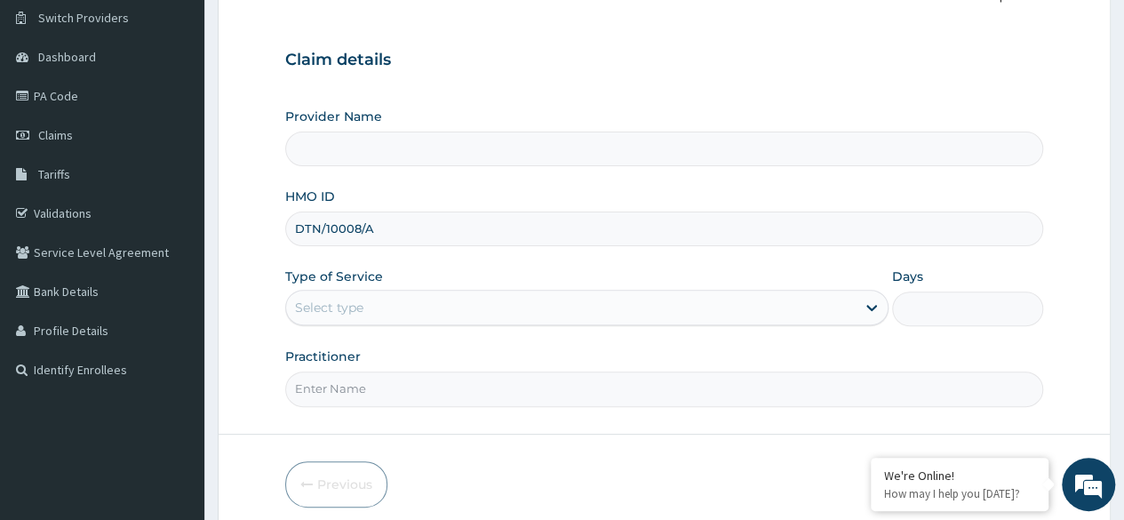
type input "Reliance Family Clinics (RFC) - [GEOGRAPHIC_DATA]"
type input "DTN/10008/A"
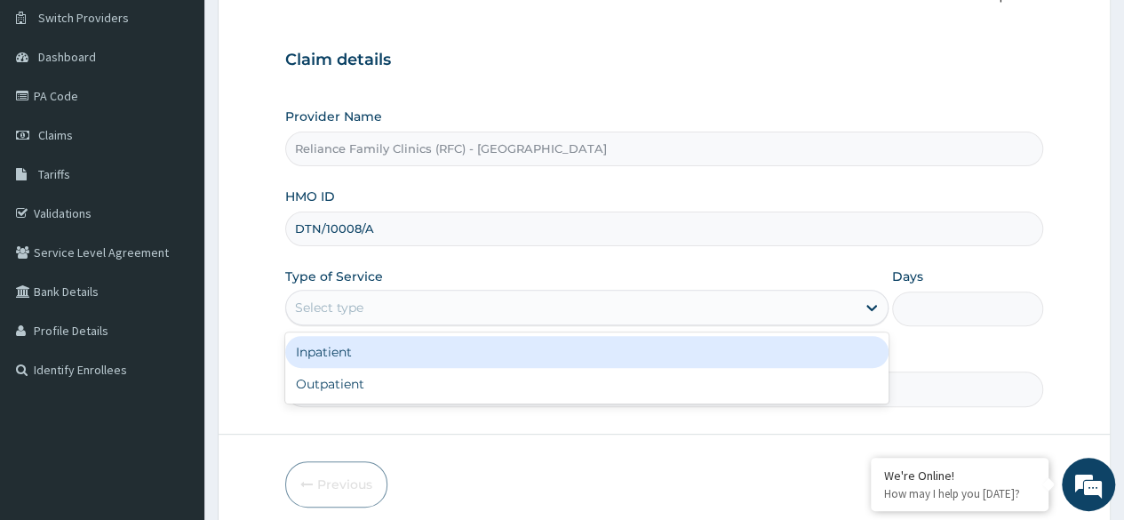
click at [479, 379] on div "Outpatient" at bounding box center [586, 384] width 603 height 32
type input "1"
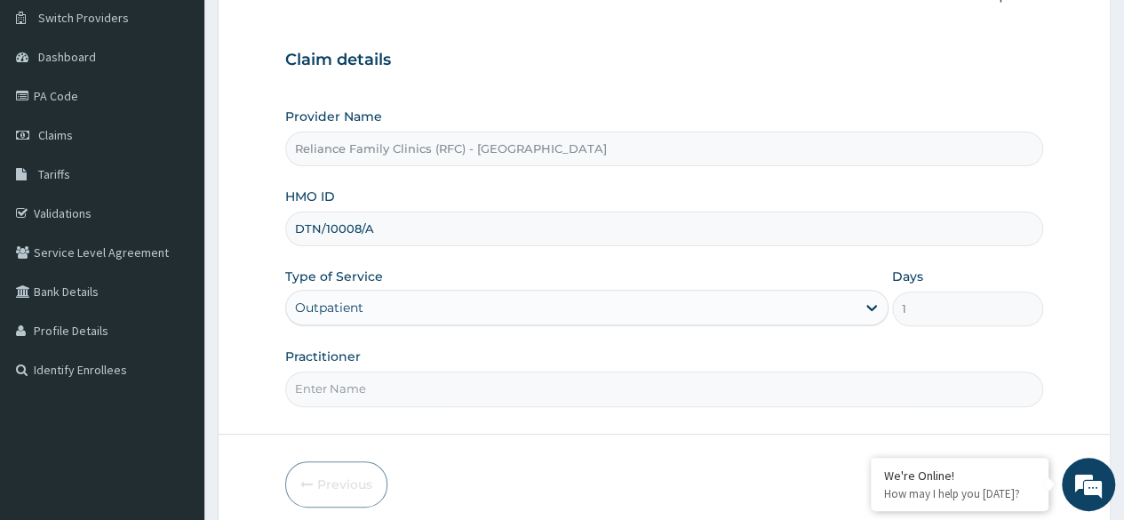
click at [519, 391] on input "Practitioner" at bounding box center [664, 389] width 758 height 35
type input "Locum"
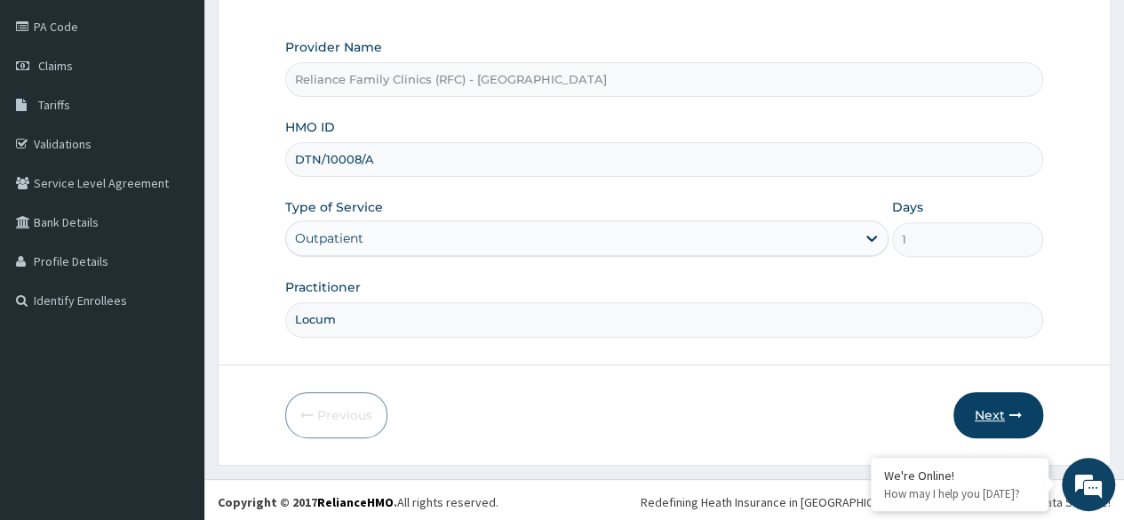
click at [1008, 395] on button "Next" at bounding box center [999, 415] width 90 height 46
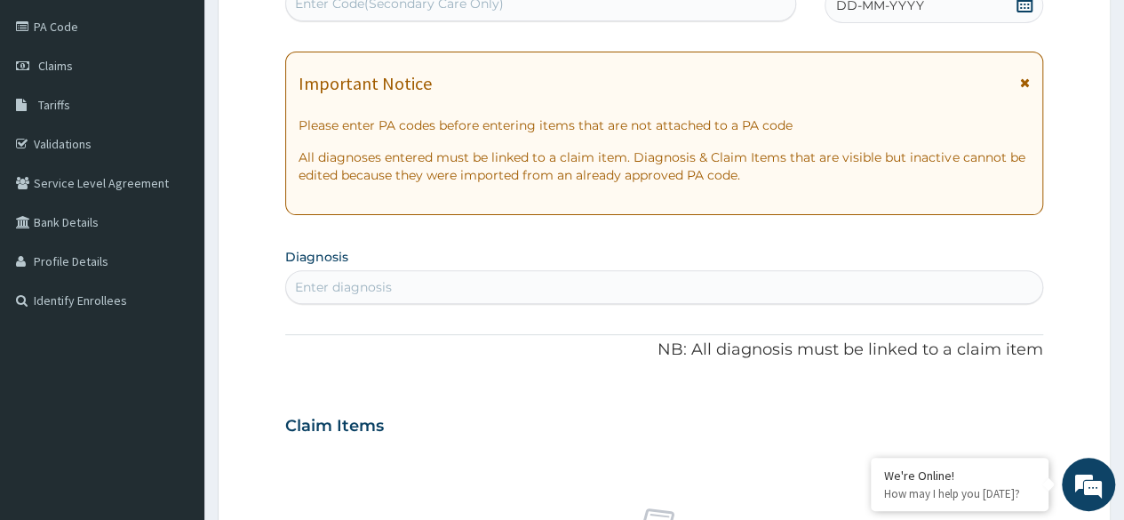
scroll to position [0, 0]
type input "Malar"
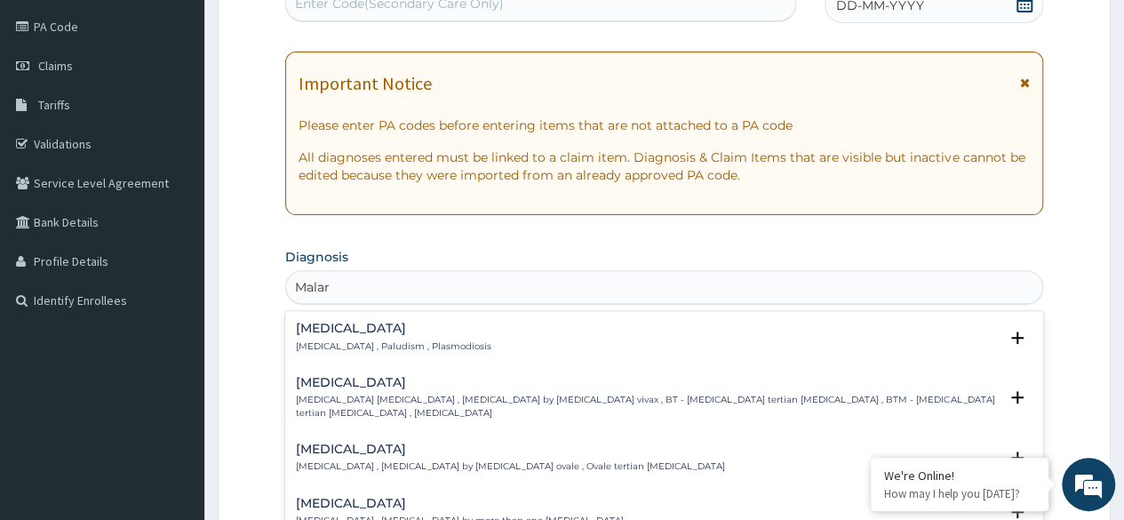
click at [473, 336] on div "Malaria Malaria , Paludism , Plasmodiosis" at bounding box center [664, 337] width 737 height 31
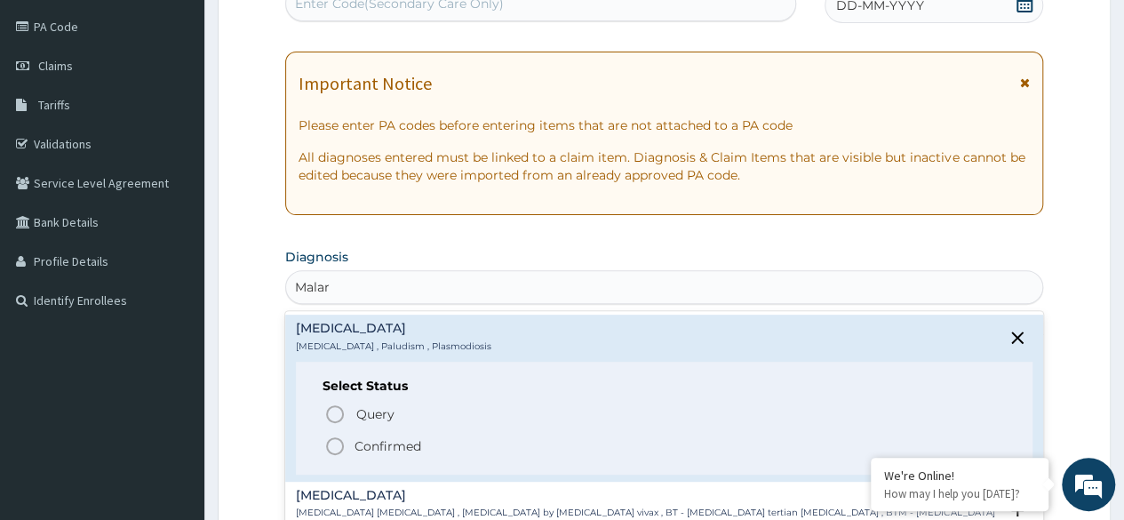
click at [359, 386] on h6 "Select Status" at bounding box center [664, 386] width 683 height 13
click at [340, 442] on icon "status option filled" at bounding box center [334, 446] width 21 height 21
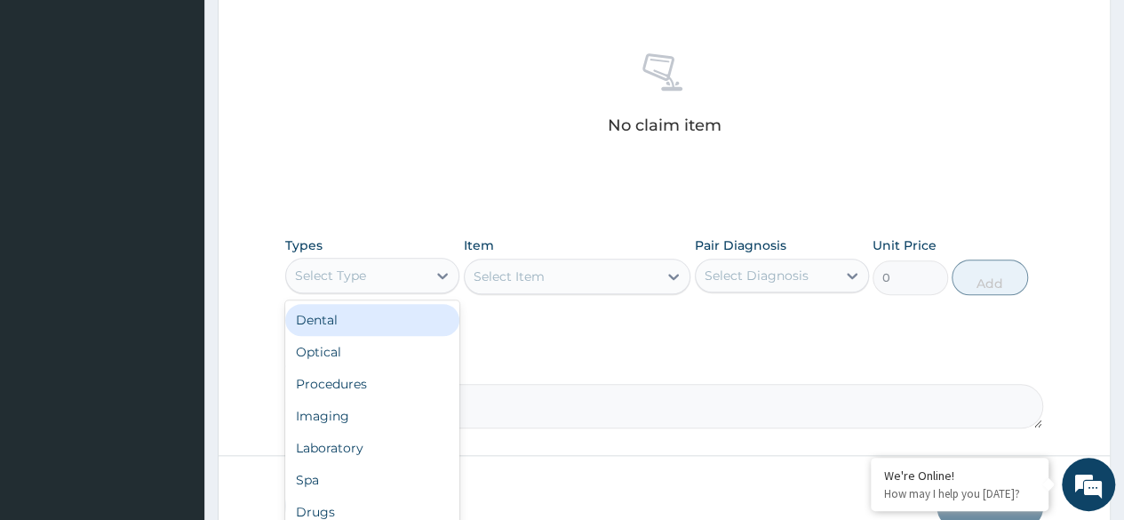
scroll to position [670, 0]
type input "p"
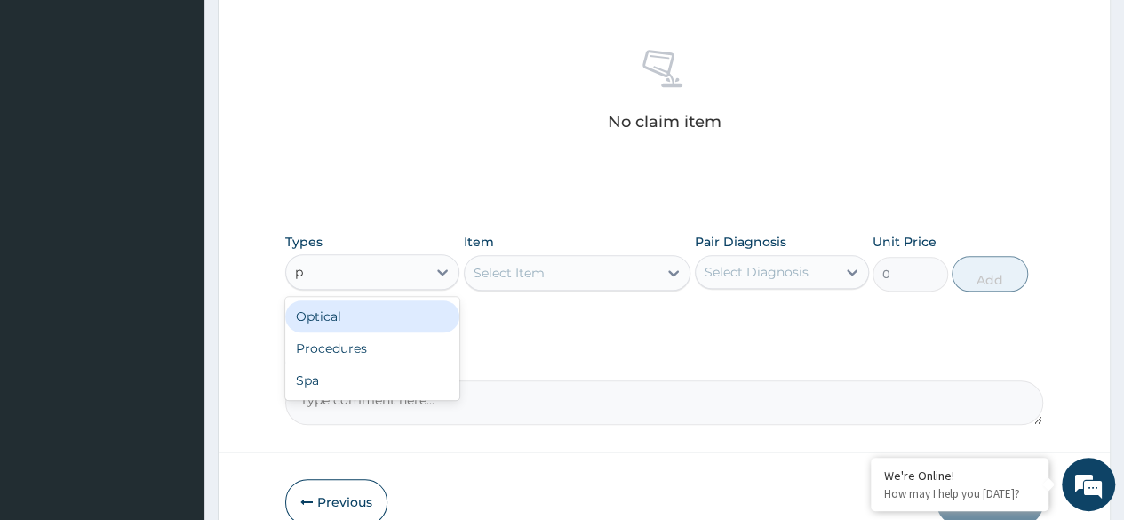
click at [373, 351] on div "Procedures" at bounding box center [372, 348] width 174 height 32
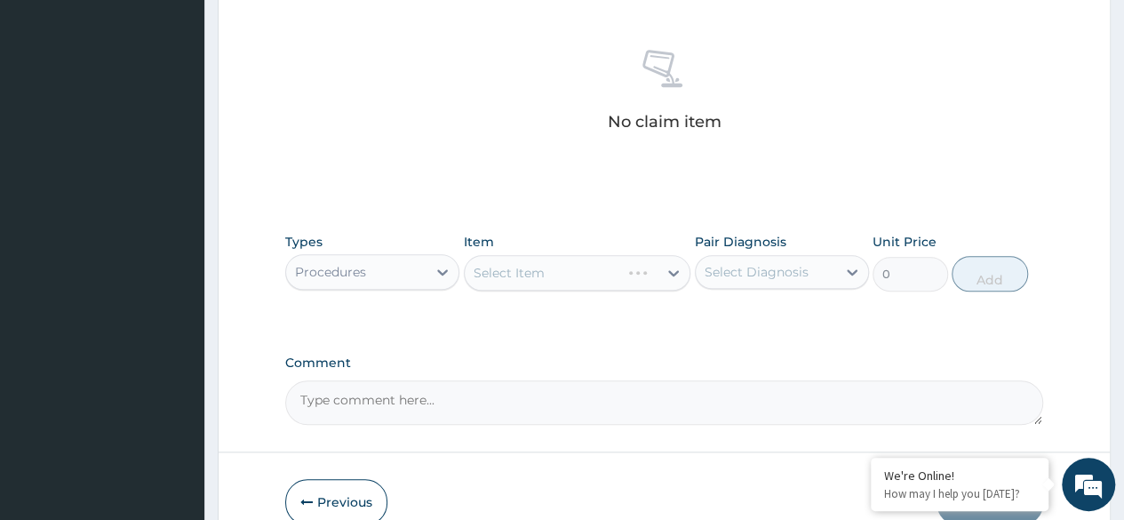
click at [590, 286] on div "Select Item" at bounding box center [578, 273] width 228 height 36
click at [642, 247] on div "Item Select Item" at bounding box center [578, 262] width 228 height 59
click at [619, 285] on div "Select Item" at bounding box center [578, 273] width 228 height 36
click at [626, 258] on div "Select Item" at bounding box center [578, 273] width 228 height 36
click at [632, 276] on div "Select Item" at bounding box center [578, 273] width 228 height 36
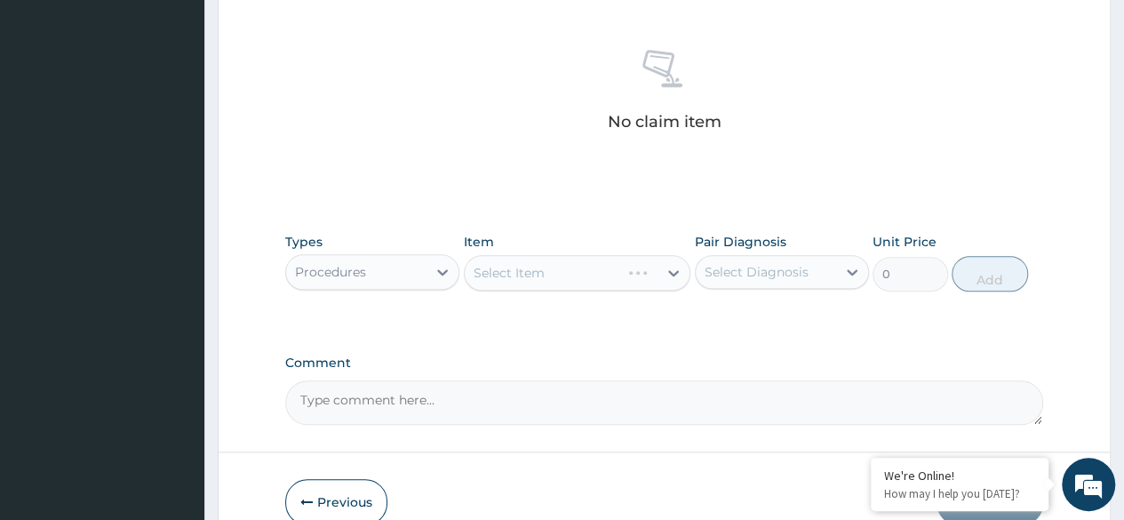
click at [579, 242] on div "Item Select Item" at bounding box center [578, 262] width 228 height 59
click at [514, 305] on div "Types Procedures Item Select Item Pair Diagnosis Select Diagnosis Unit Price 0 …" at bounding box center [664, 275] width 758 height 103
click at [542, 279] on div "Select Item" at bounding box center [509, 273] width 71 height 18
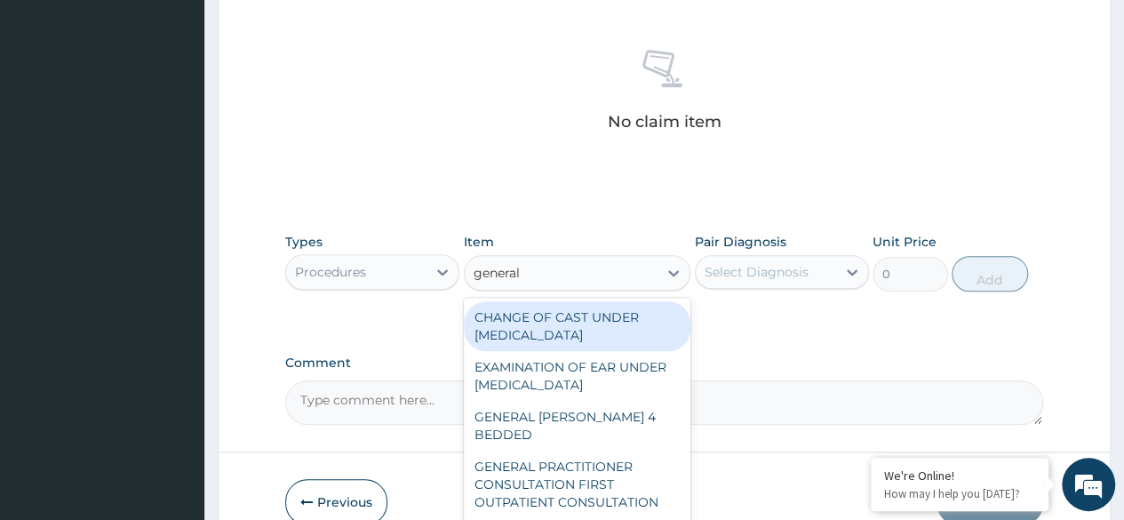
type input "general p"
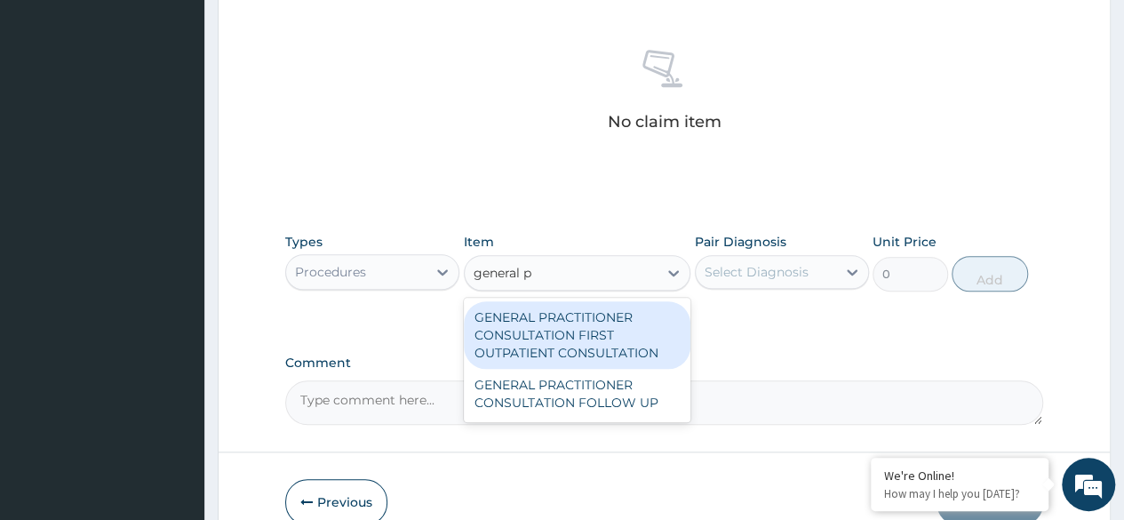
click at [600, 327] on div "GENERAL PRACTITIONER CONSULTATION FIRST OUTPATIENT CONSULTATION" at bounding box center [578, 335] width 228 height 68
type input "3370.125"
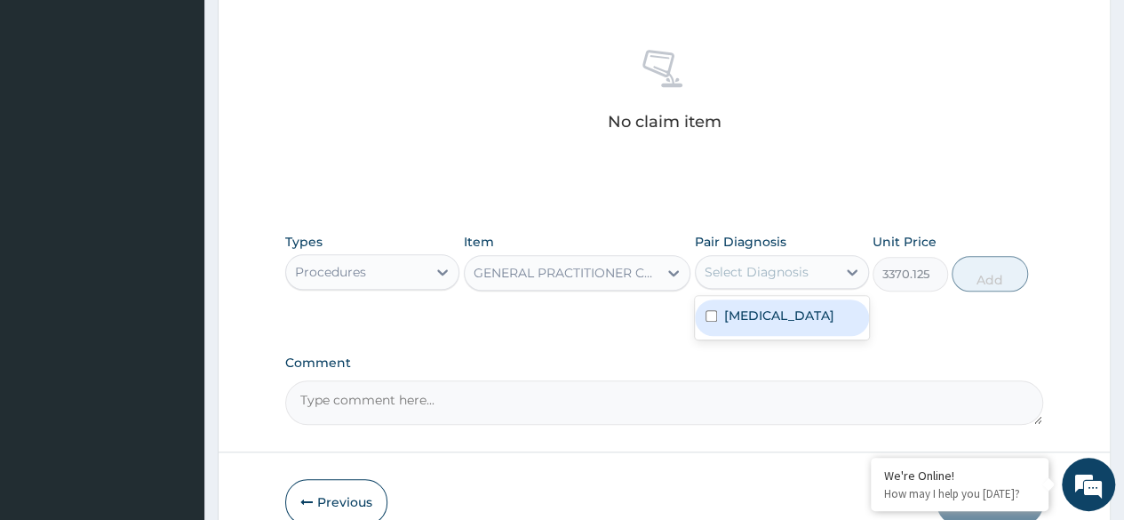
click at [780, 316] on div "Malaria" at bounding box center [782, 318] width 174 height 36
checkbox input "true"
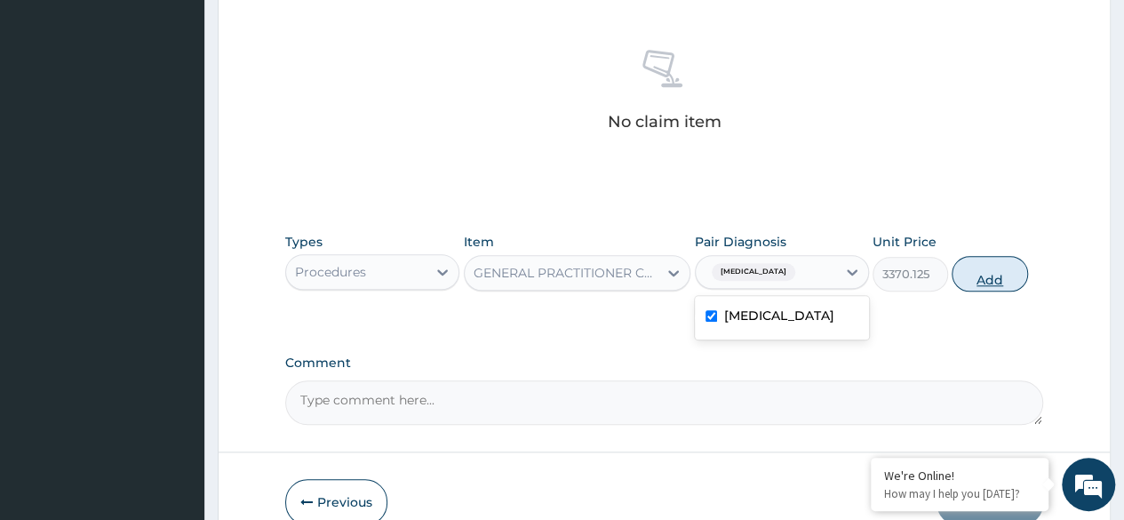
click at [971, 270] on button "Add" at bounding box center [990, 274] width 76 height 36
type input "0"
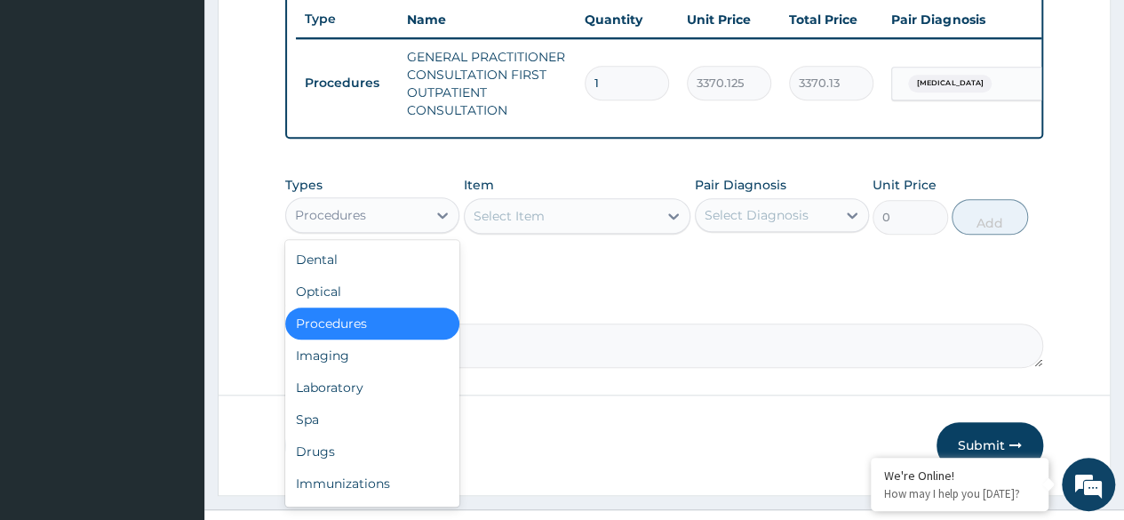
click at [400, 395] on div "Laboratory" at bounding box center [372, 388] width 174 height 32
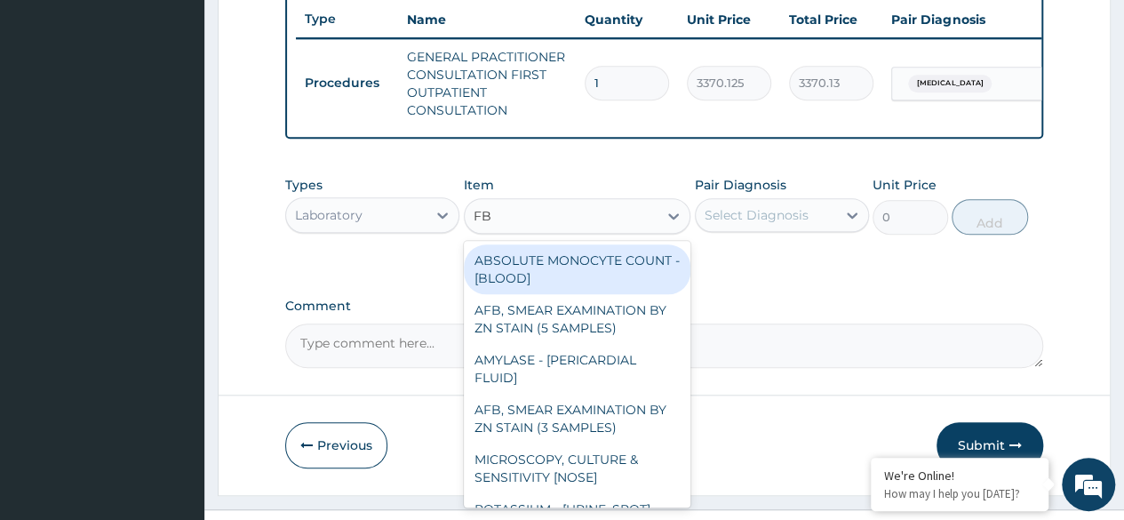
type input "FBC"
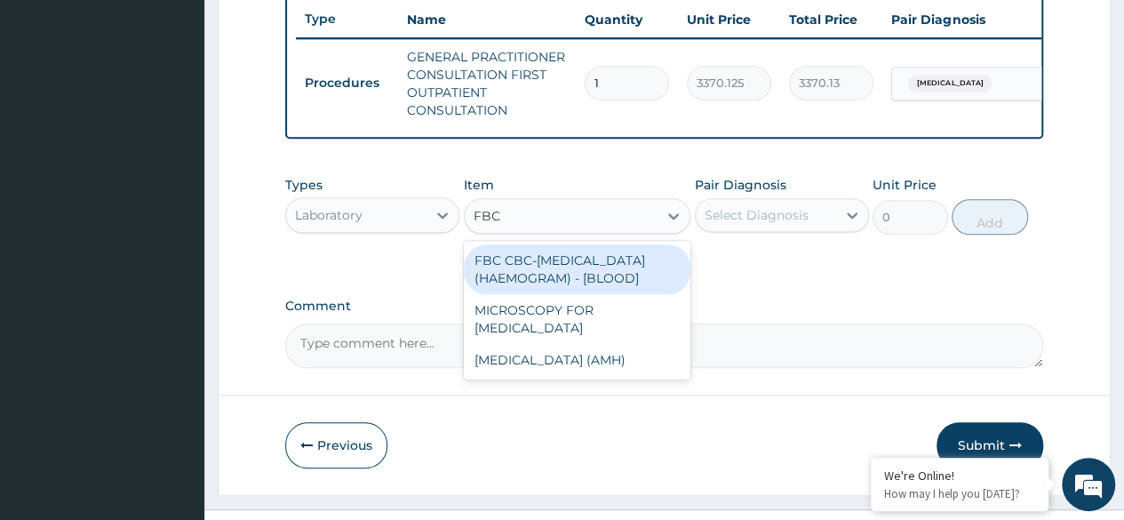
click at [574, 285] on div "FBC CBC-[MEDICAL_DATA] (HAEMOGRAM) - [BLOOD]" at bounding box center [578, 269] width 228 height 50
type input "4085"
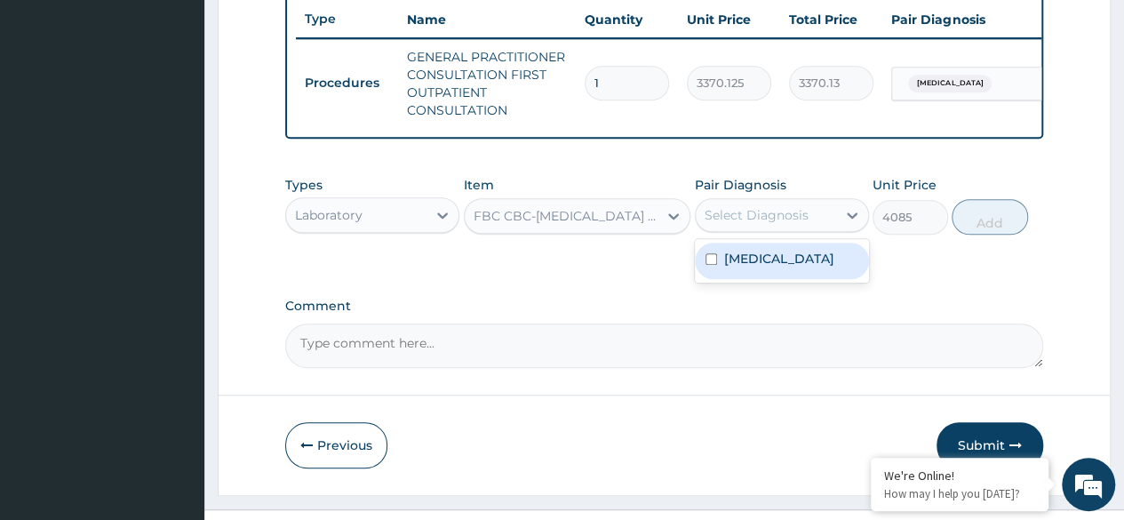
click at [799, 267] on div "Malaria" at bounding box center [782, 261] width 174 height 36
checkbox input "true"
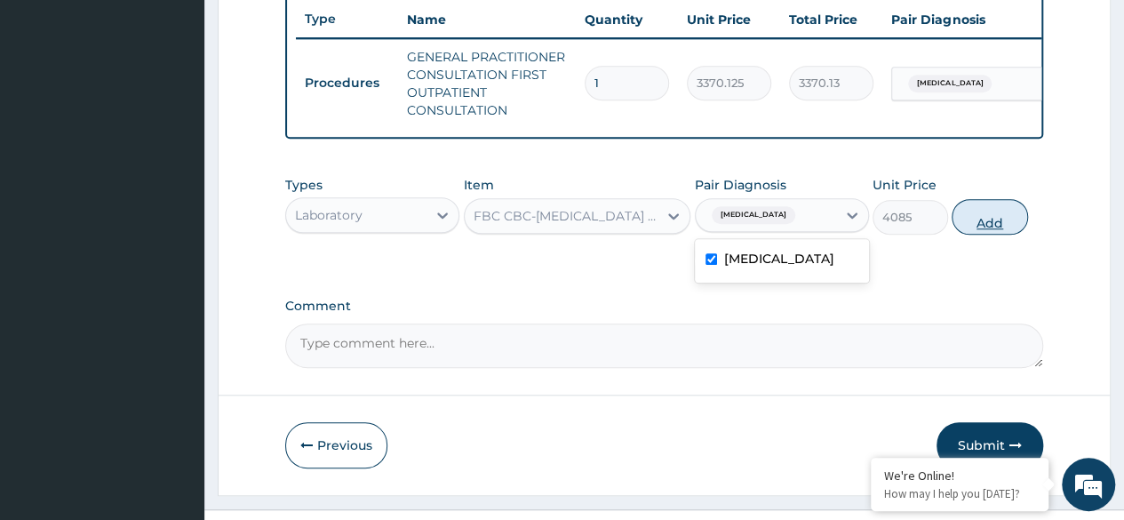
click at [989, 226] on button "Add" at bounding box center [990, 217] width 76 height 36
type input "0"
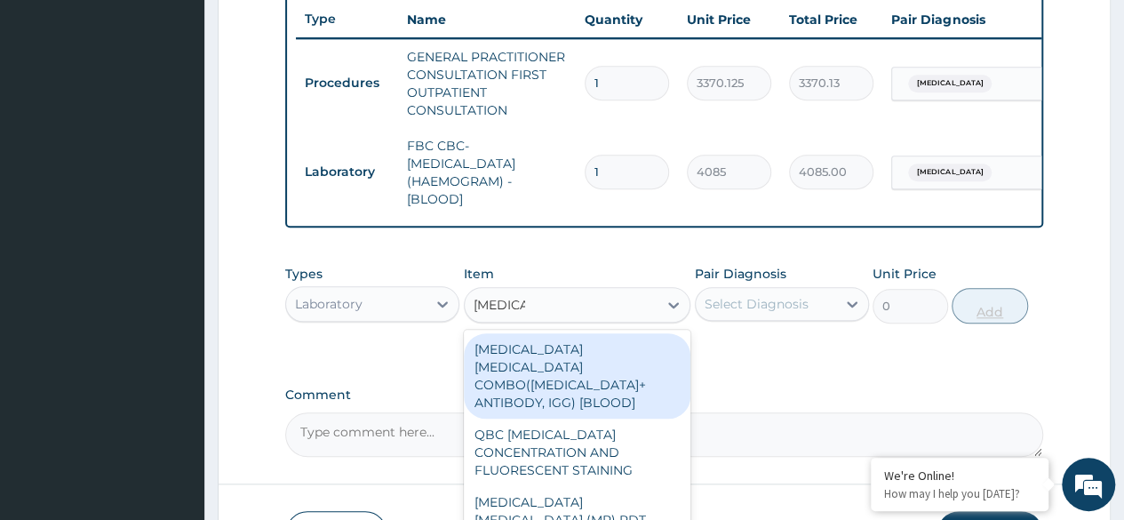
type input "malaria p"
click at [617, 441] on div "MALARIA PARASITE (MP) RDT" at bounding box center [578, 444] width 228 height 50
type input "1531.875"
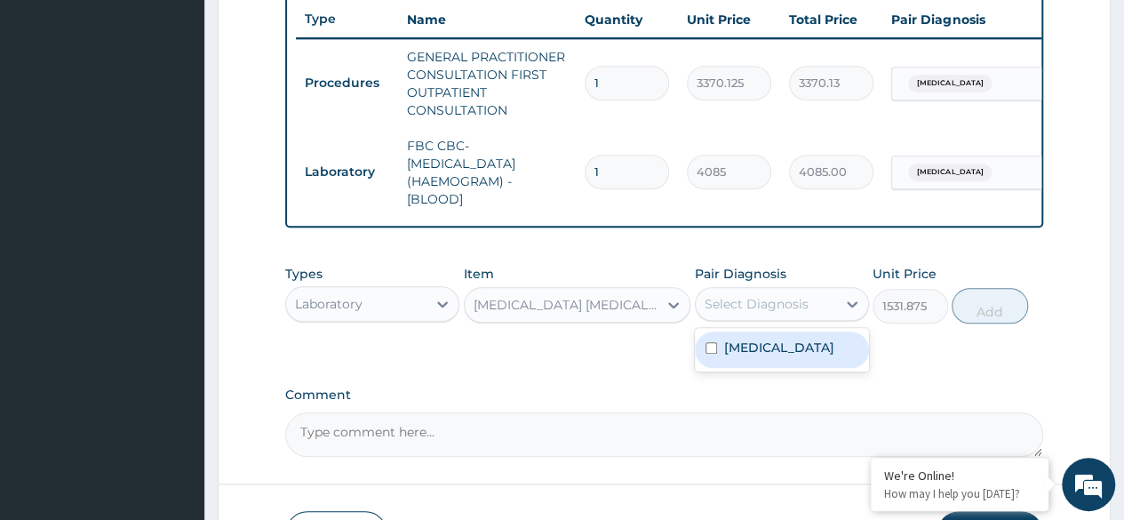
click at [779, 361] on div "Malaria" at bounding box center [782, 350] width 174 height 36
checkbox input "true"
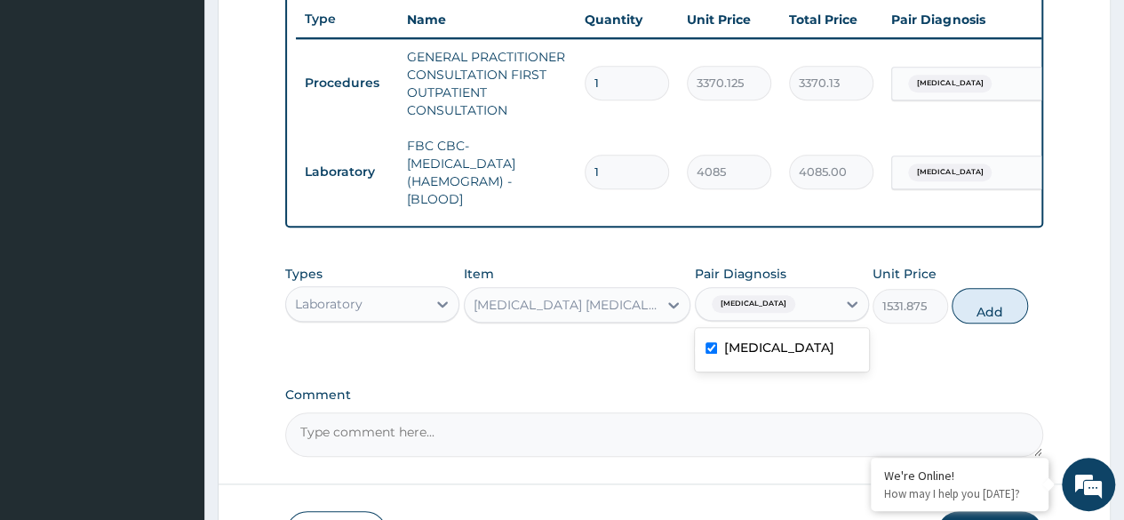
click at [1027, 305] on div "Types Laboratory Item MALARIA PARASITE (MP) RDT Pair Diagnosis option Malaria, …" at bounding box center [664, 294] width 758 height 76
click at [983, 320] on button "Add" at bounding box center [990, 306] width 76 height 36
type input "0"
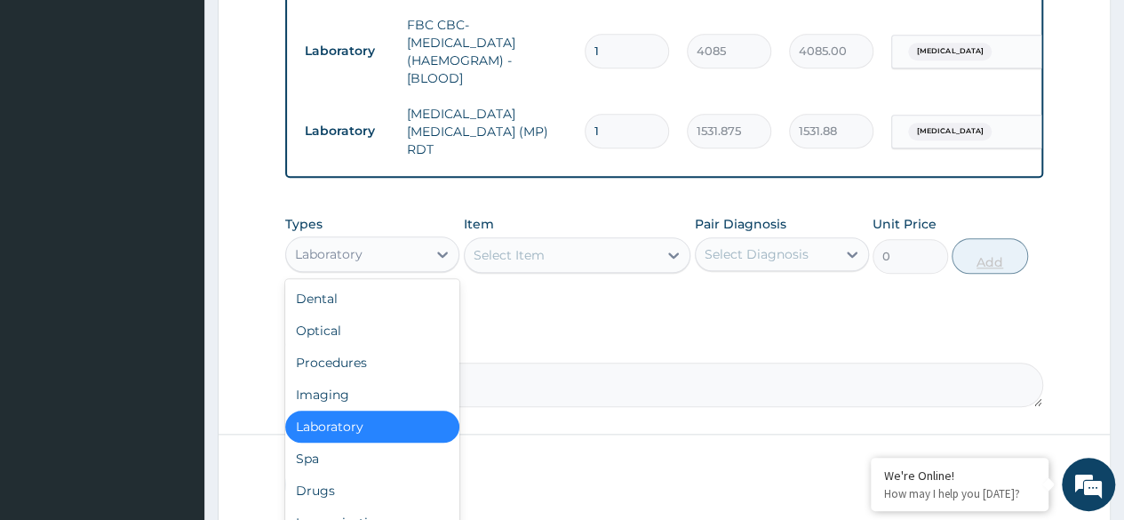
scroll to position [865, 0]
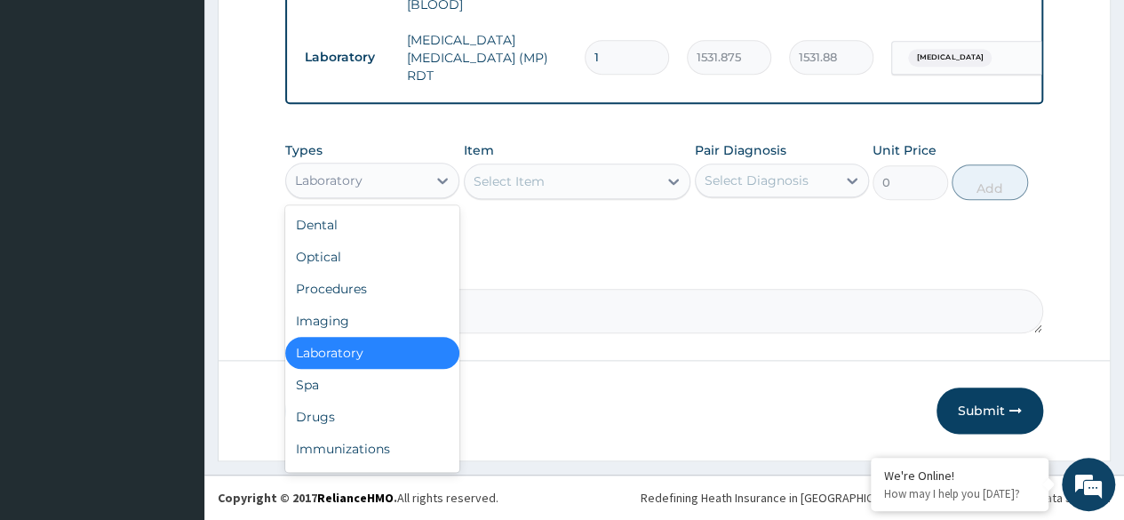
click at [379, 418] on div "Drugs" at bounding box center [372, 417] width 174 height 32
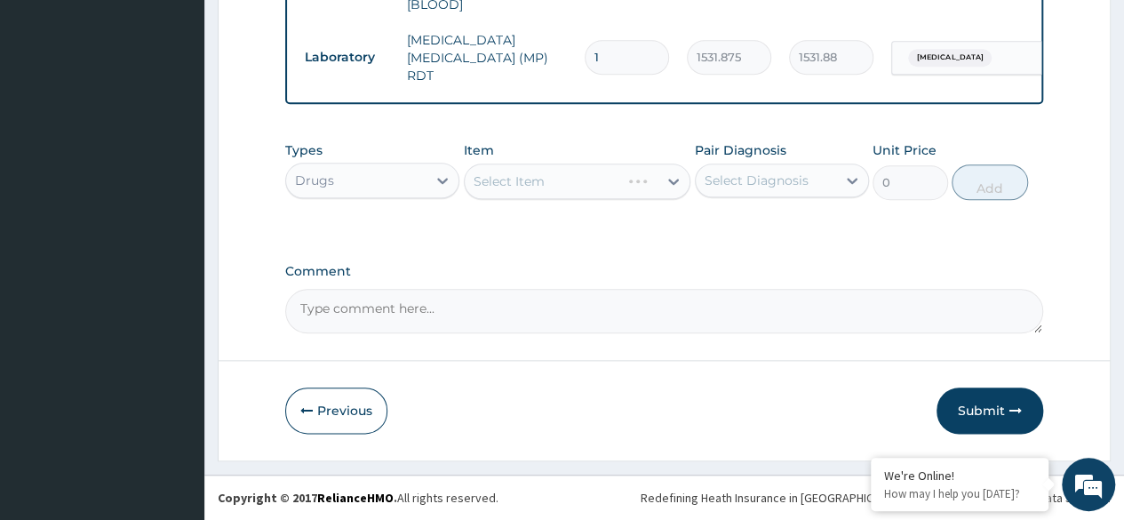
click at [593, 172] on div "Select Item" at bounding box center [578, 182] width 228 height 36
click at [621, 188] on div "Select Item" at bounding box center [578, 182] width 228 height 36
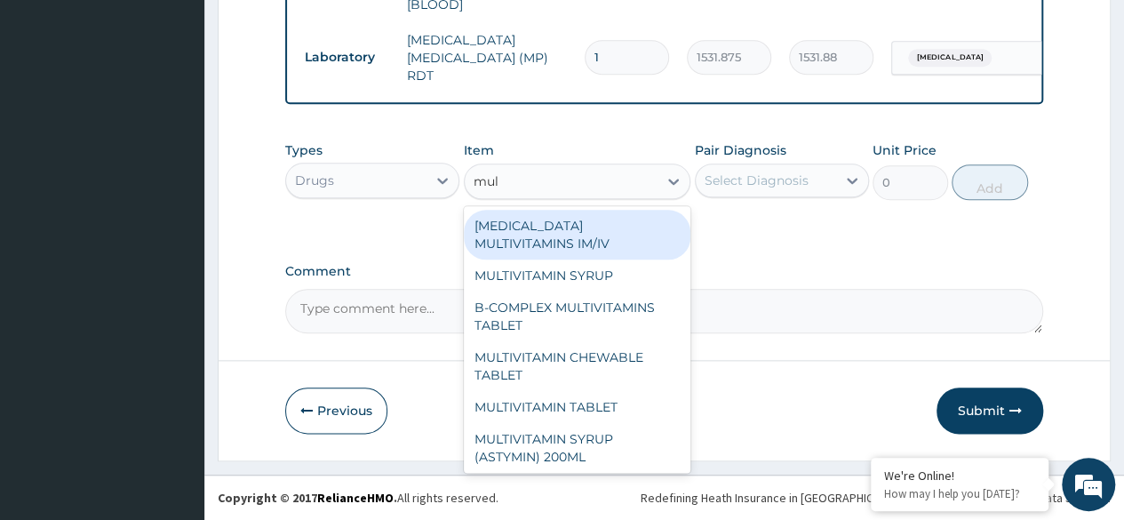
type input "mult"
click at [597, 404] on div "MULTIVITAMIN TABLET" at bounding box center [578, 407] width 228 height 32
type input "11.5"
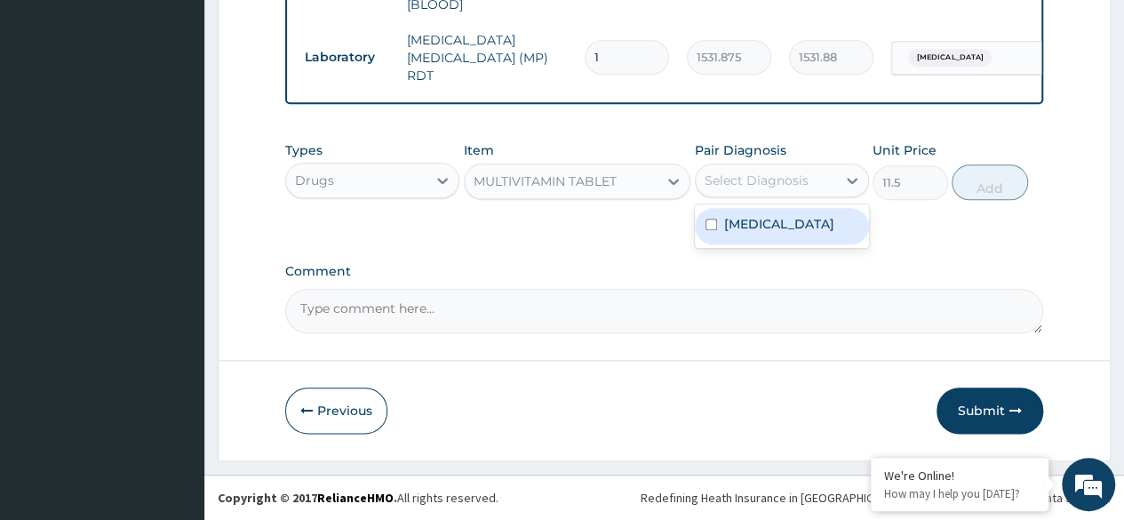
click at [787, 231] on div "Malaria" at bounding box center [782, 226] width 174 height 36
checkbox input "true"
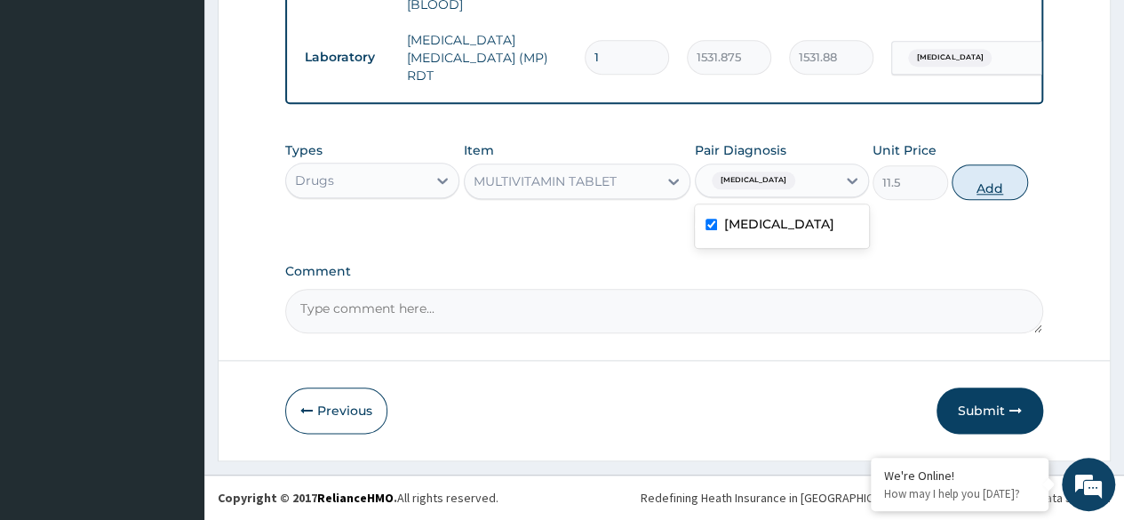
click button "Add"
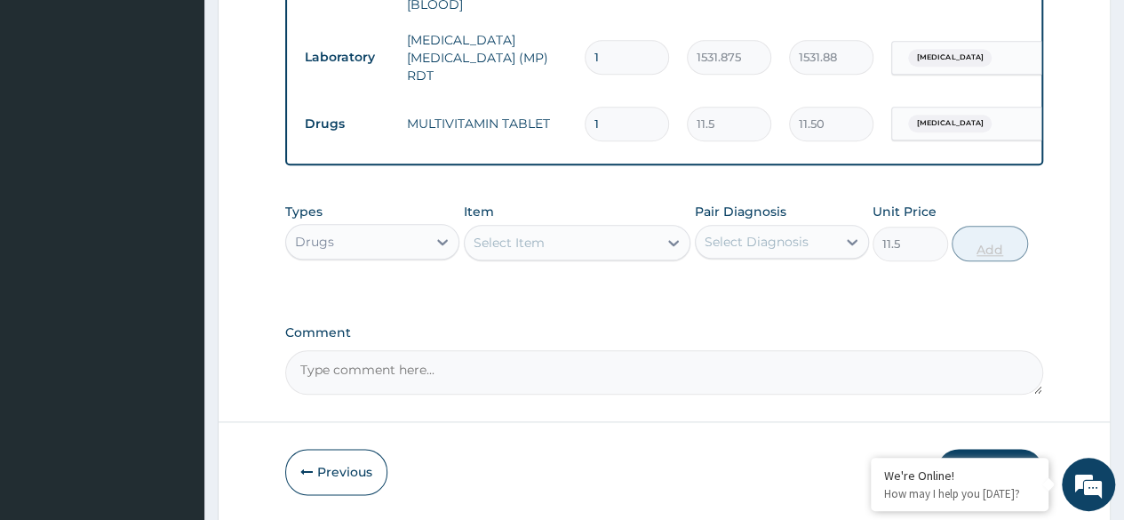
type input "0"
type input "0.00"
type input "7"
type input "80.50"
type input "7"
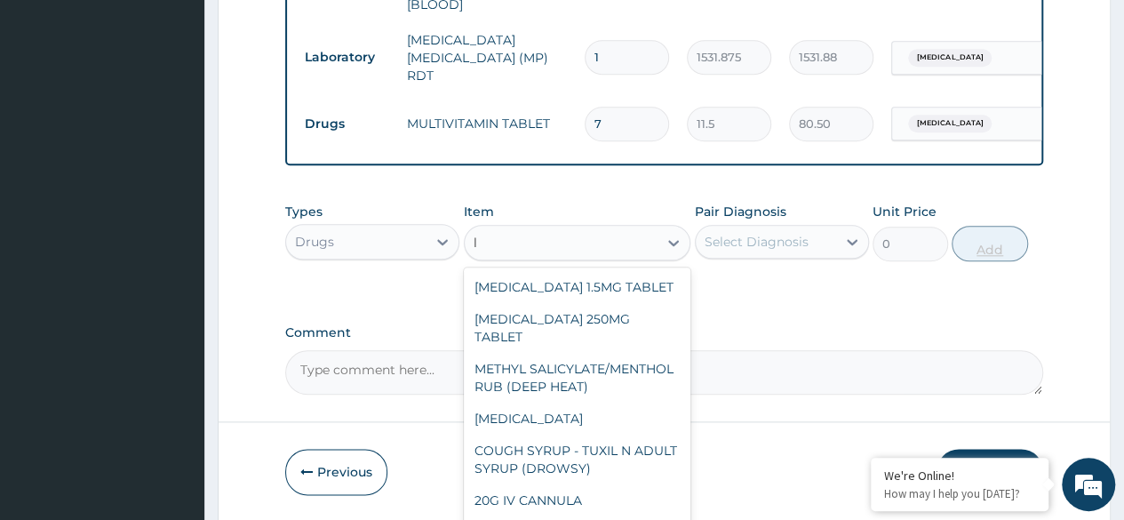
type input "l"
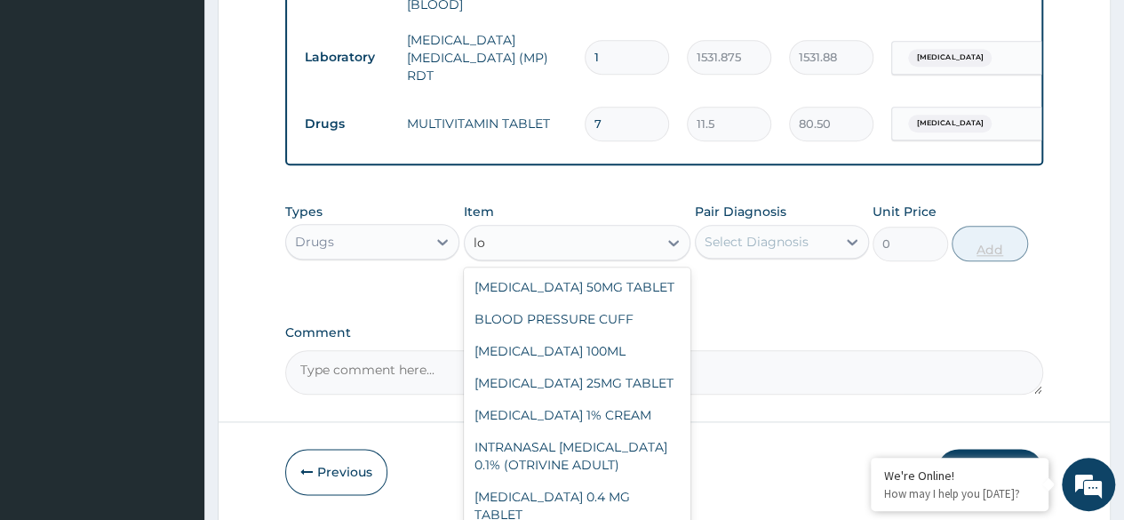
type input "l"
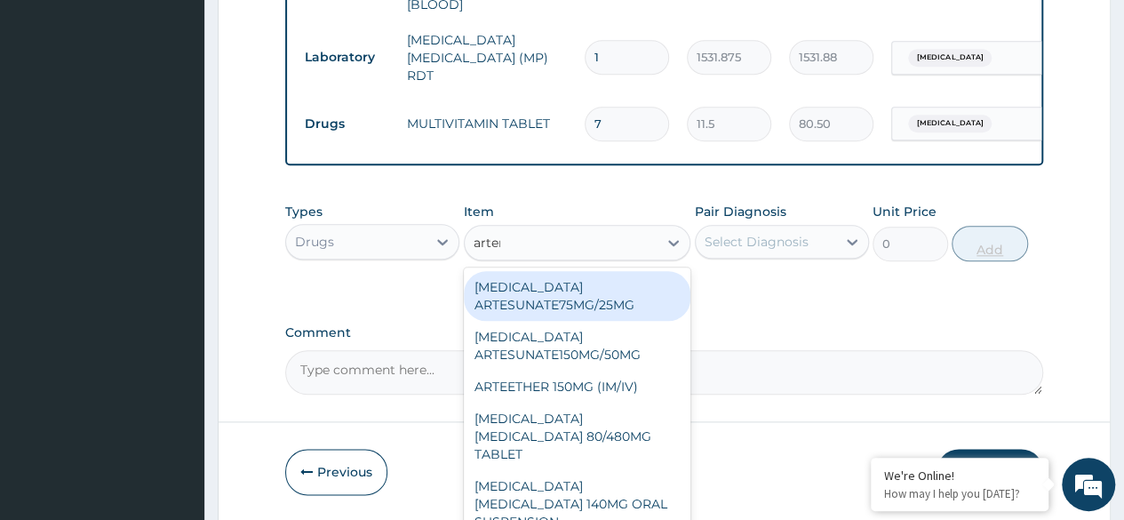
type input "arteme"
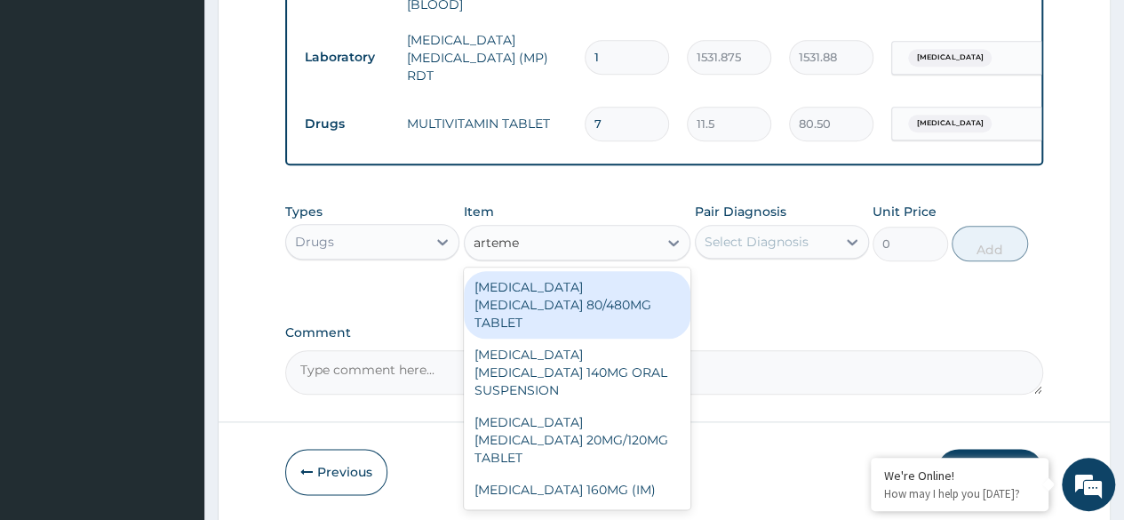
click div "ARTEMETHER LUMEFANTRINE 80/480MG TABLET"
type input "450"
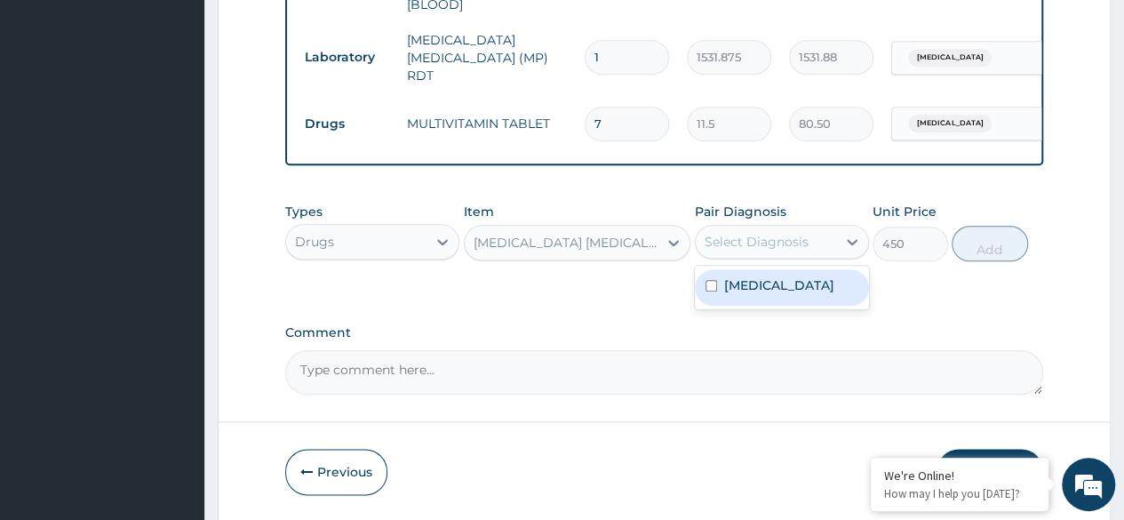
click div "Malaria"
checkbox input "true"
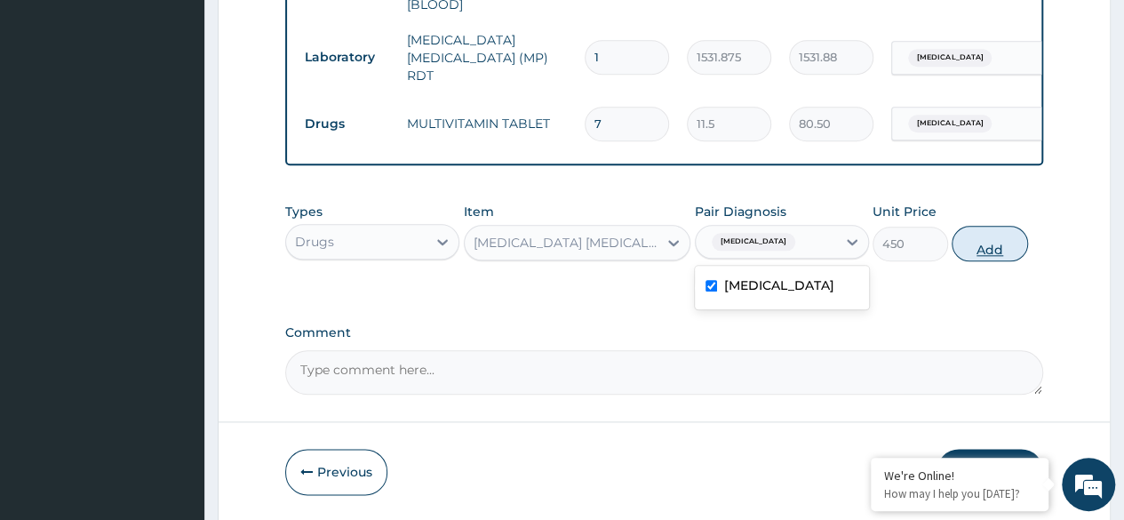
click button "Add"
type input "0"
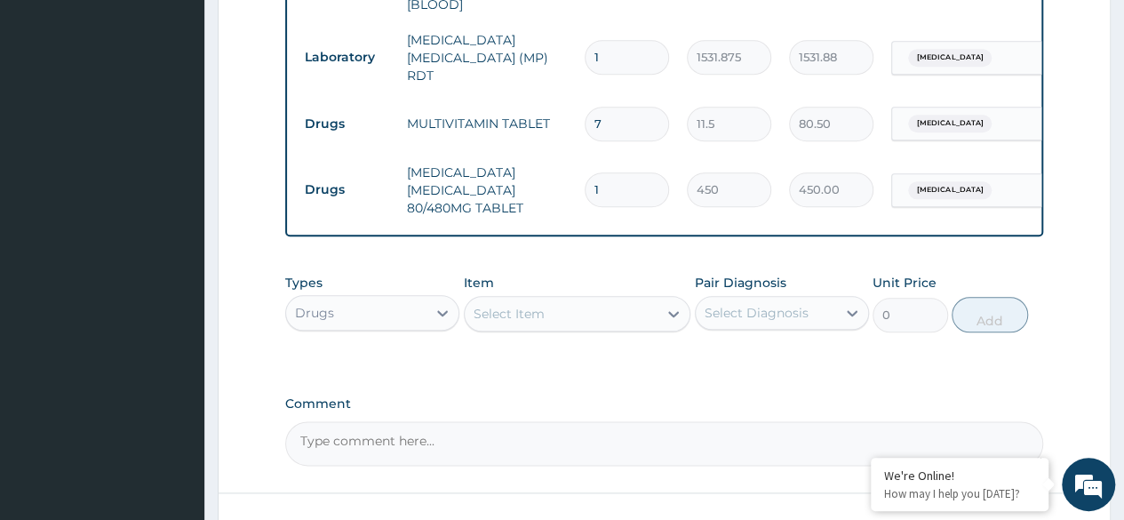
click input "1"
type input "0.00"
type input "6"
type input "2700.00"
type input "6"
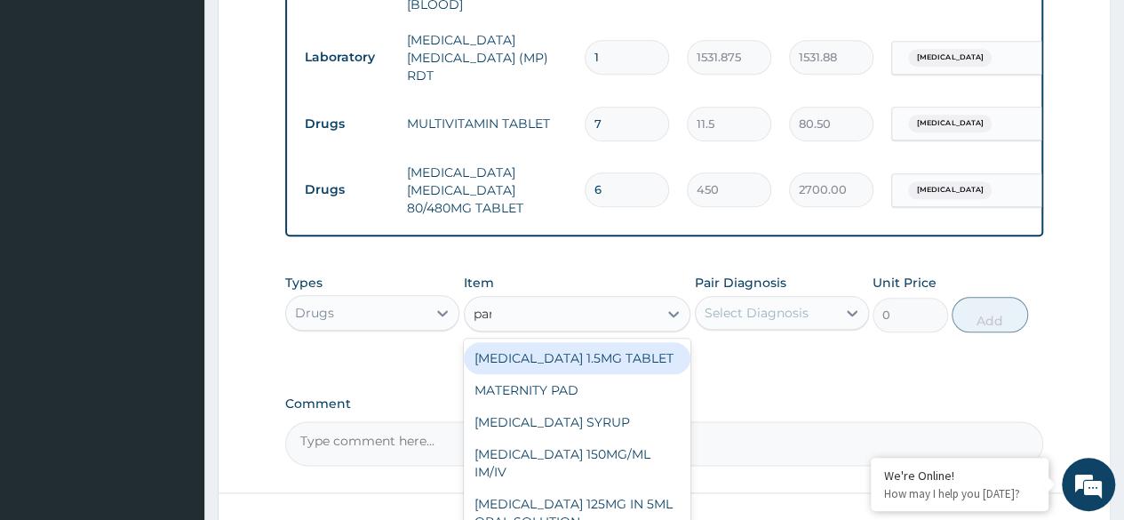
type input "para"
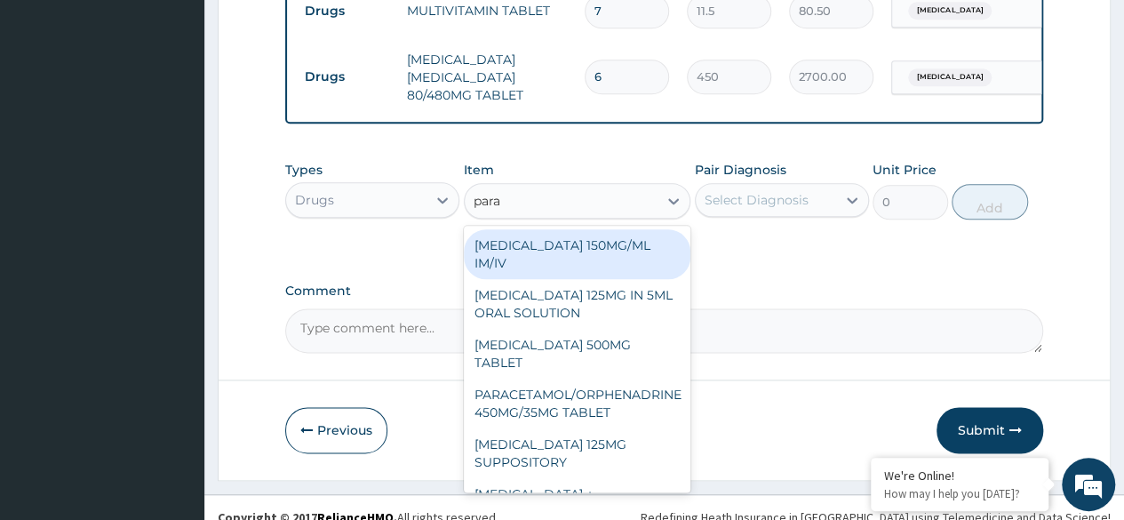
scroll to position [998, 0]
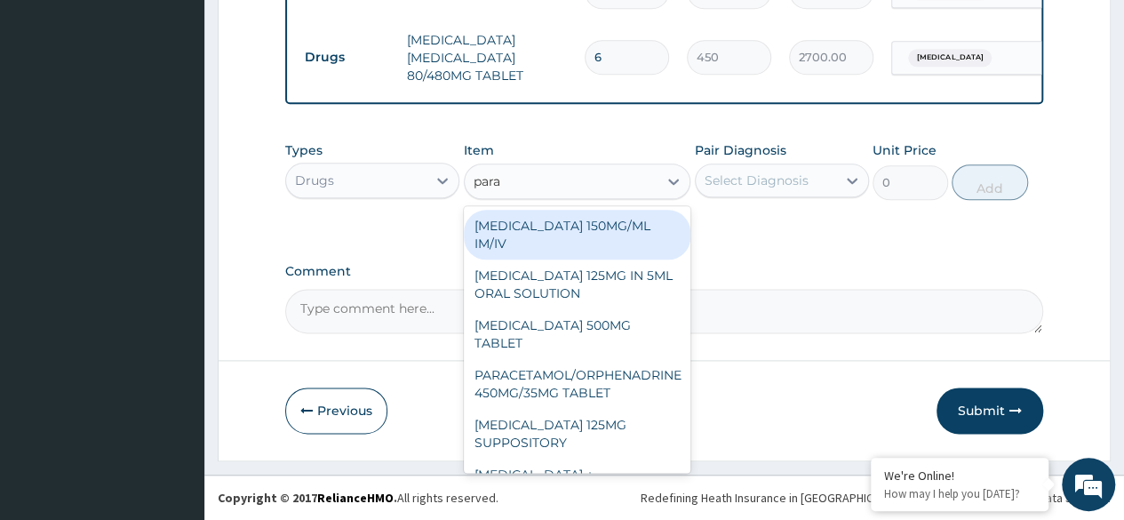
click div "PARACETAMOL 500MG TABLET"
type input "30"
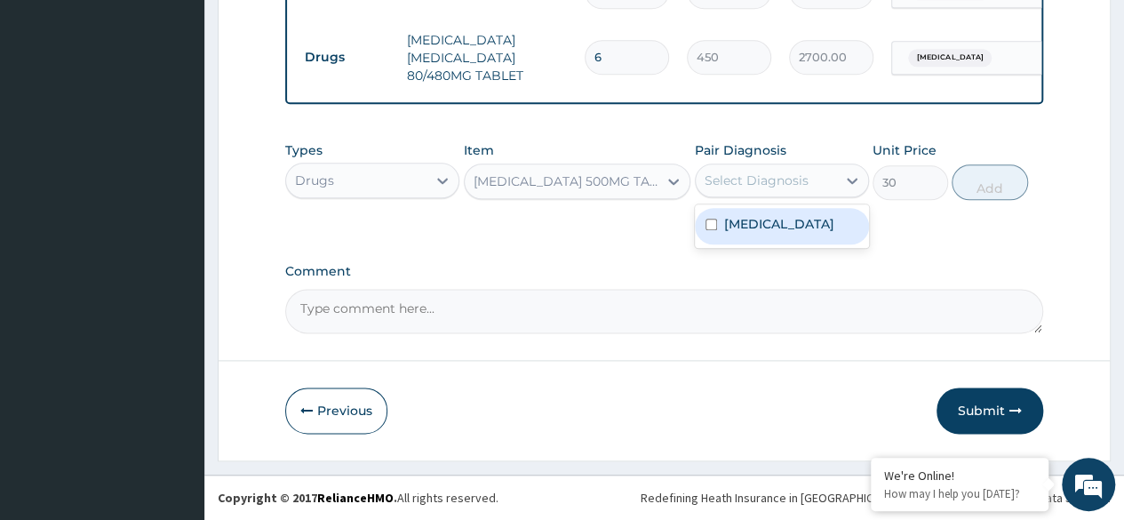
click div "Malaria"
checkbox input "true"
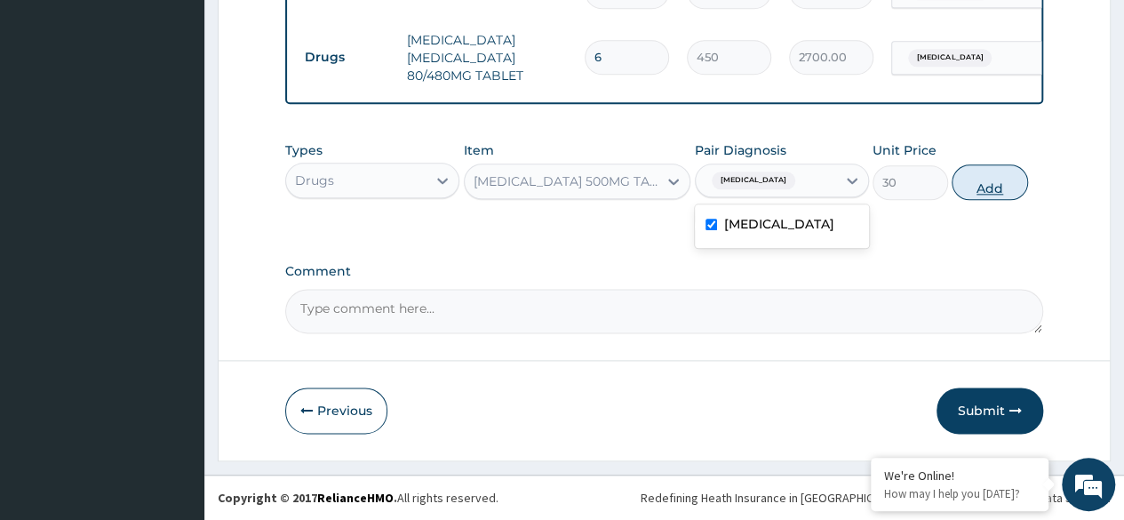
click button "Add"
type input "0"
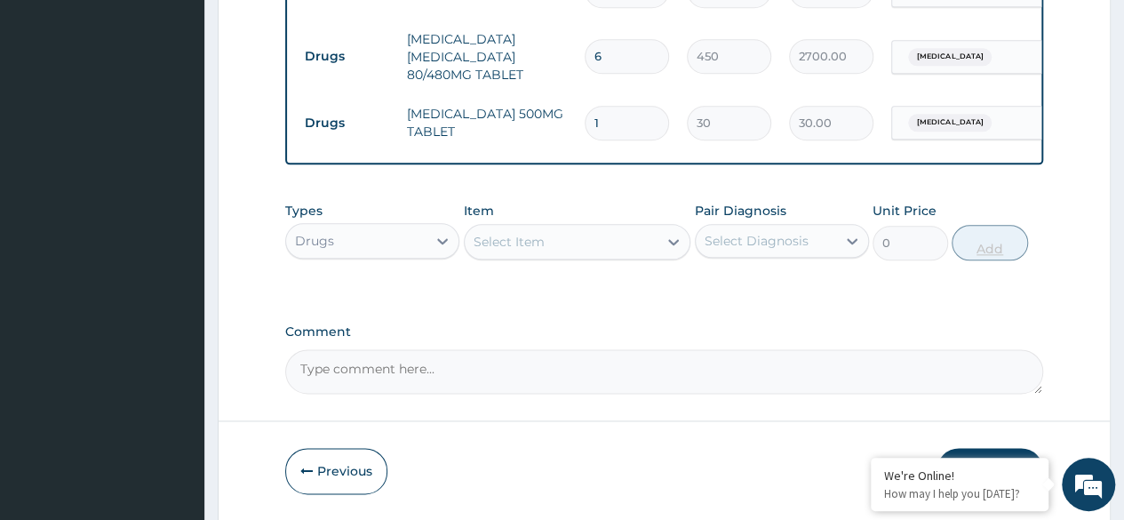
type input "18"
type input "540.00"
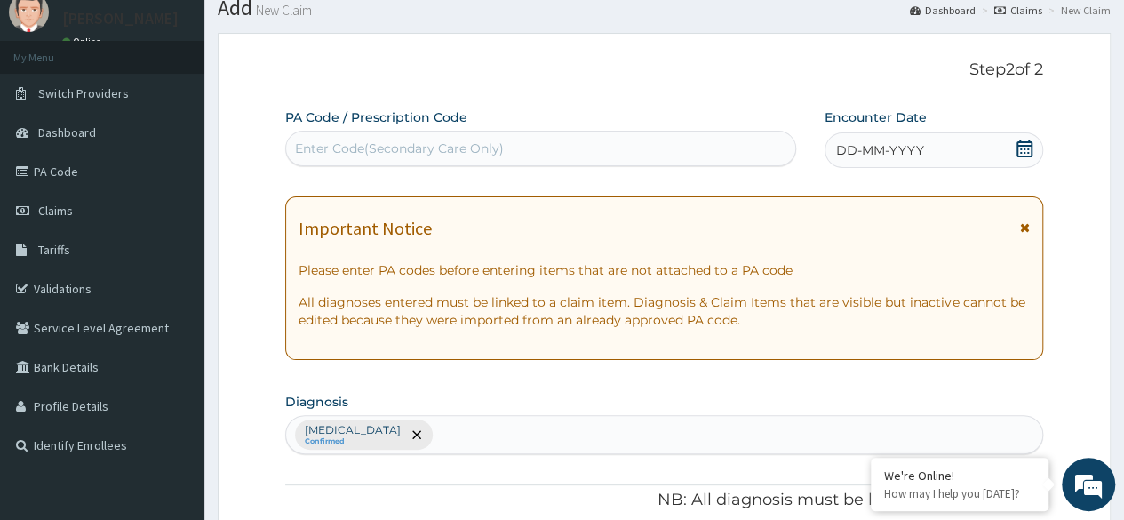
scroll to position [0, 0]
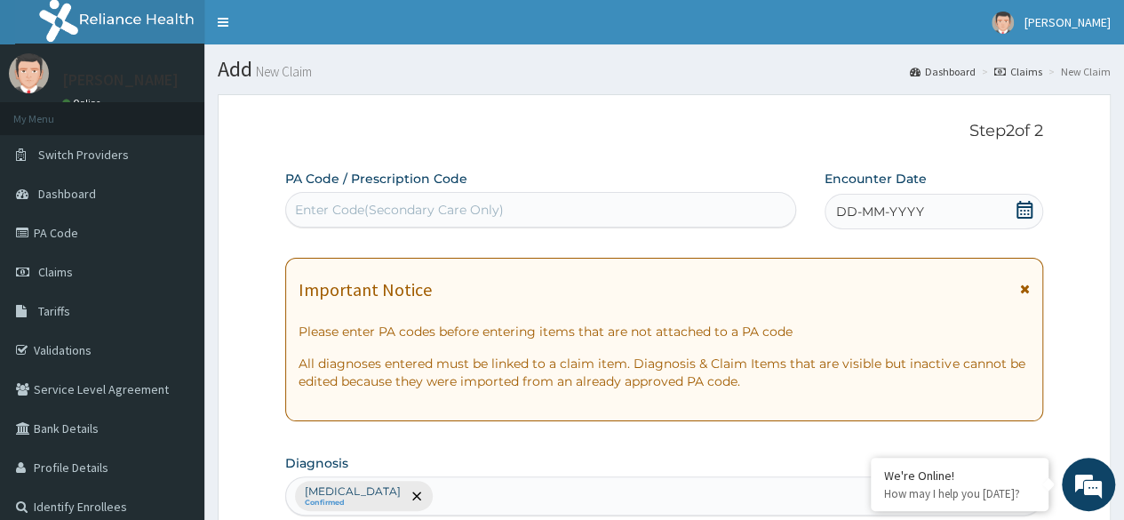
type input "18"
click div "DD-MM-YYYY"
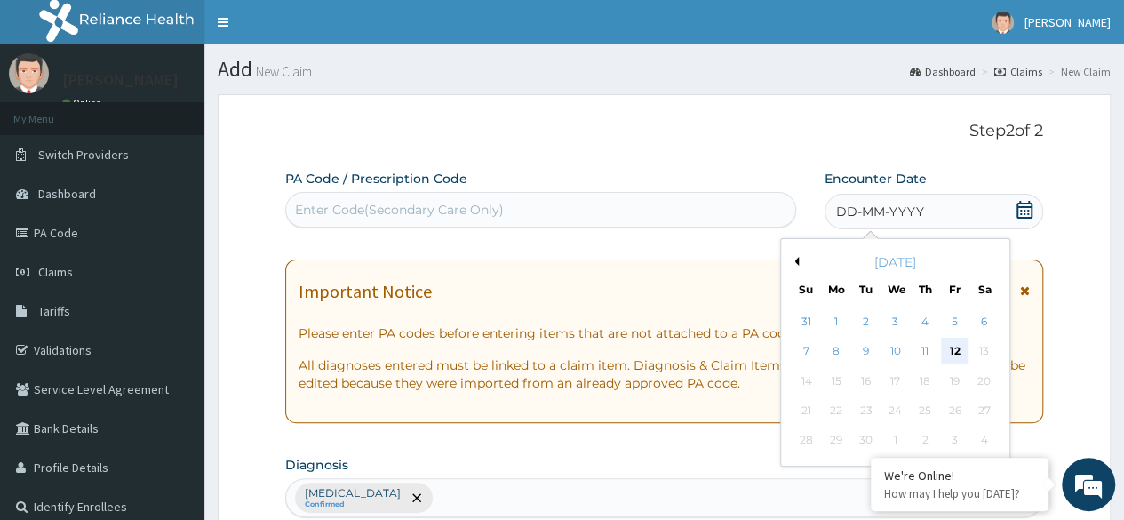
click div "12"
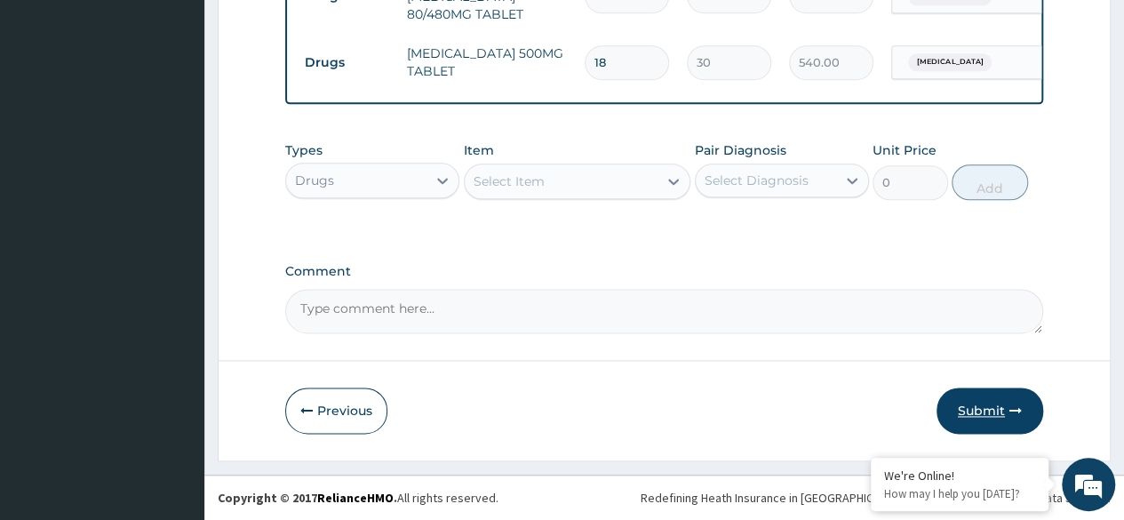
click button "Submit"
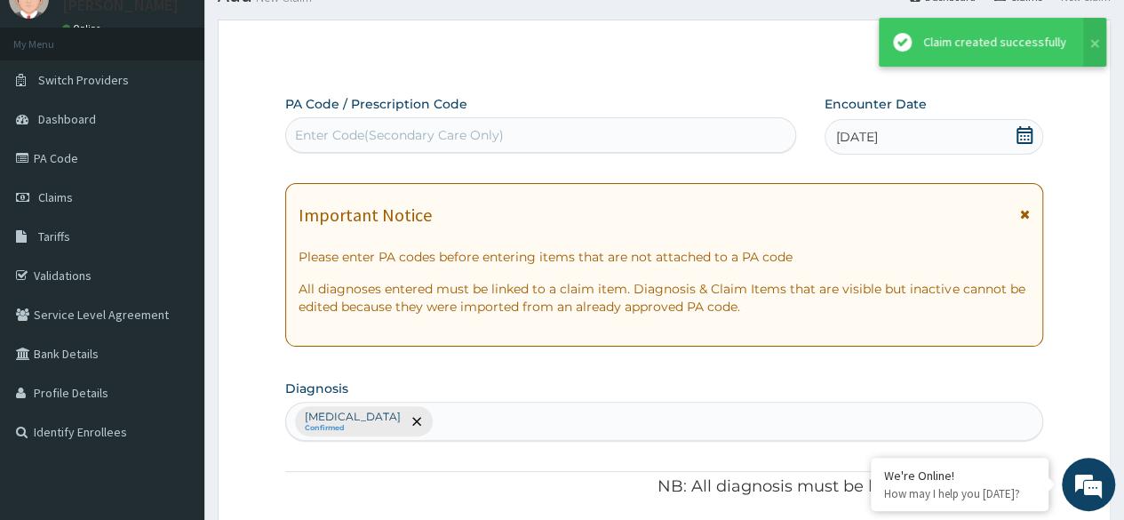
scroll to position [1059, 0]
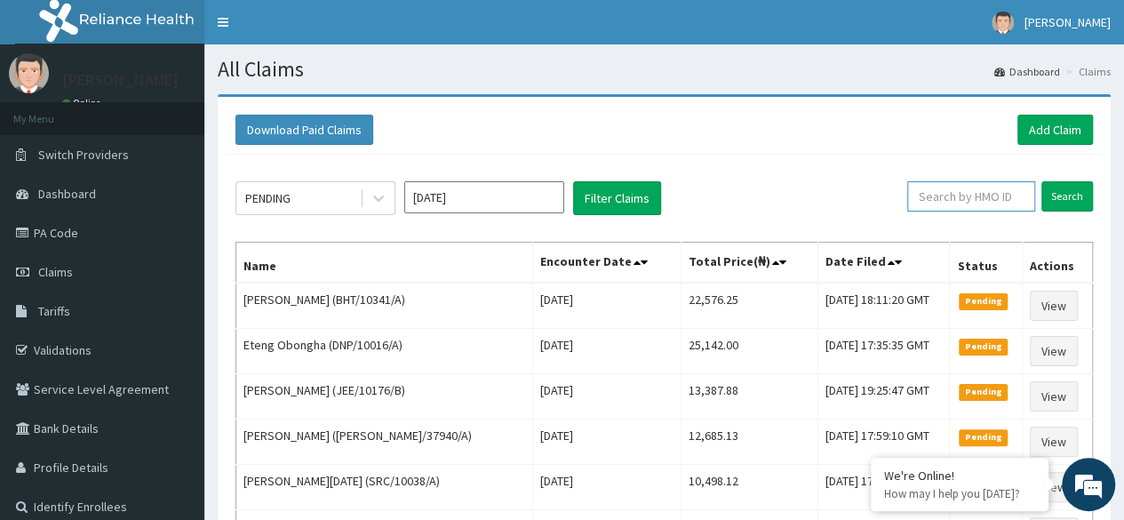
click at [1007, 196] on input "text" at bounding box center [971, 196] width 128 height 30
paste input "DTN/10008/A"
type input "DTN/10008/A"
click at [1083, 194] on input "Search" at bounding box center [1068, 196] width 52 height 30
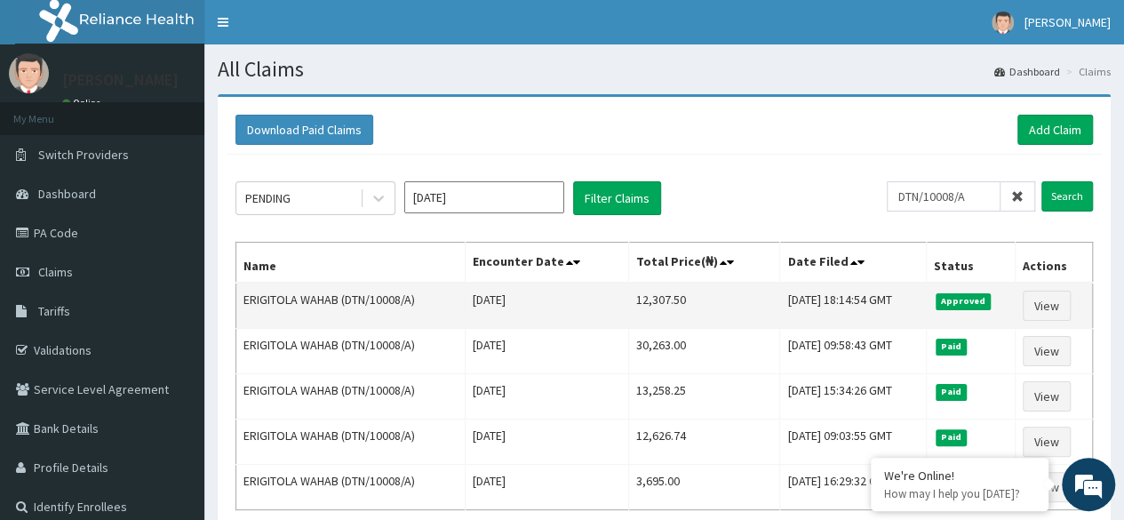
click at [628, 298] on td "12,307.50" at bounding box center [704, 306] width 152 height 46
drag, startPoint x: 611, startPoint y: 296, endPoint x: 663, endPoint y: 299, distance: 52.5
click at [663, 299] on td "12,307.50" at bounding box center [704, 306] width 152 height 46
copy td "12,307.50"
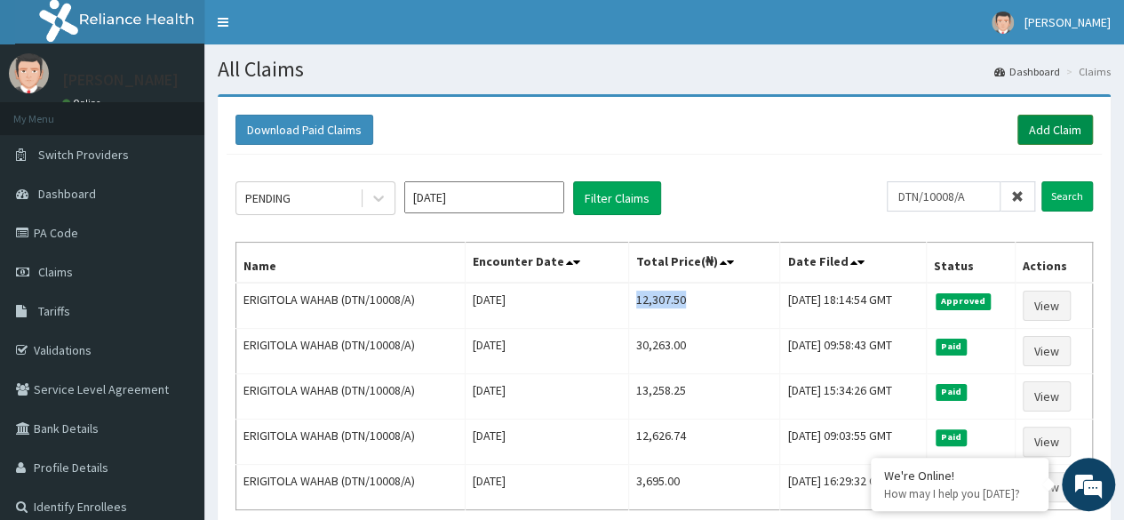
click at [1042, 131] on link "Add Claim" at bounding box center [1056, 130] width 76 height 30
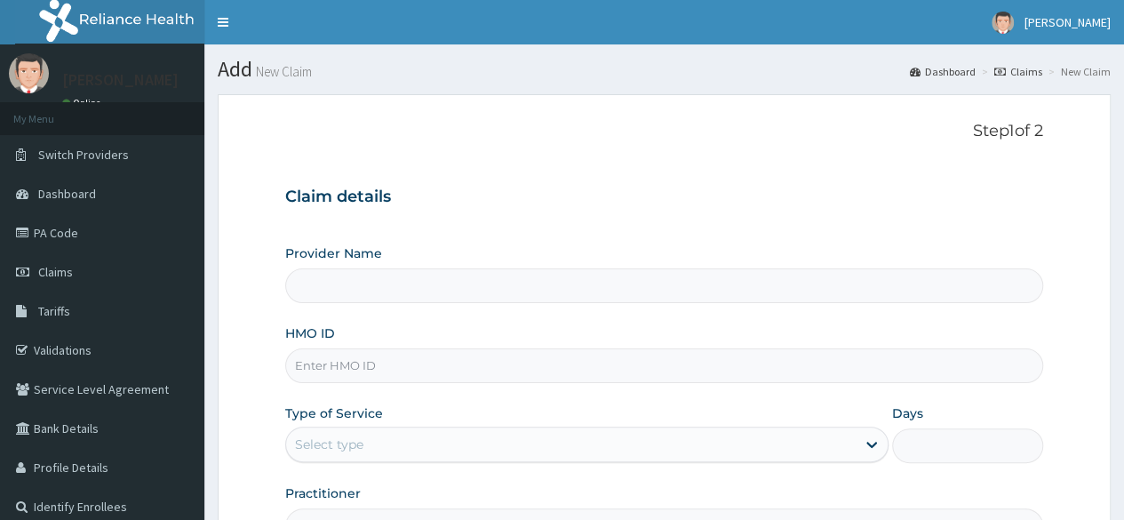
click at [565, 359] on input "HMO ID" at bounding box center [664, 365] width 758 height 35
paste input "PRV/10113/A"
type input "PRV/10113/A"
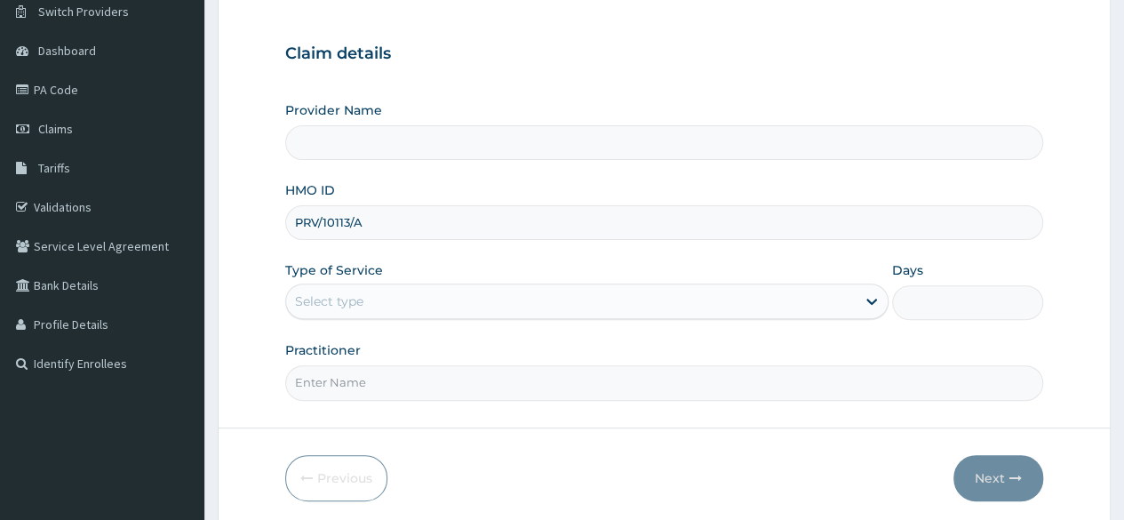
scroll to position [197, 0]
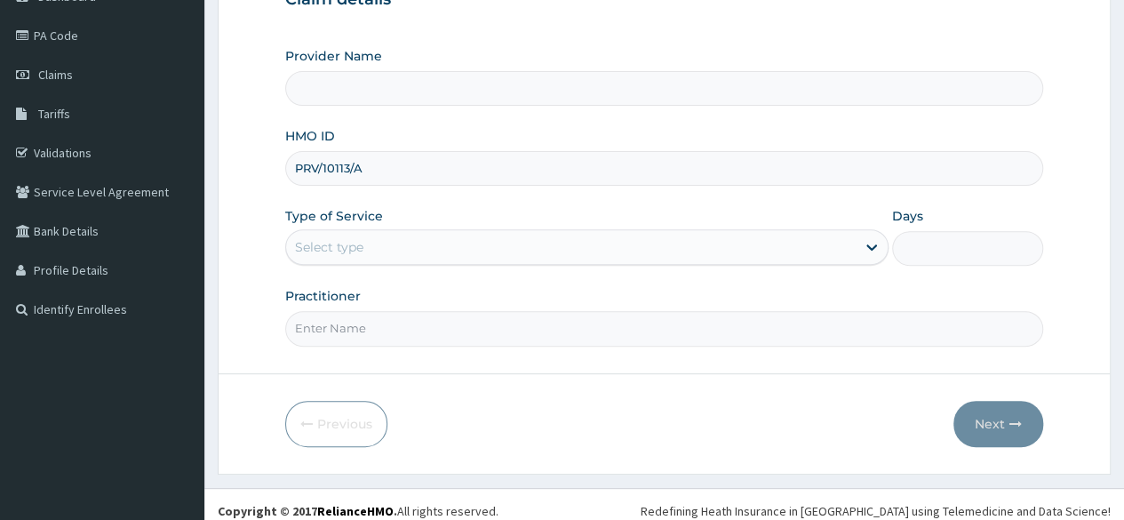
type input "Reliance Family Clinics (RFC) - [GEOGRAPHIC_DATA]"
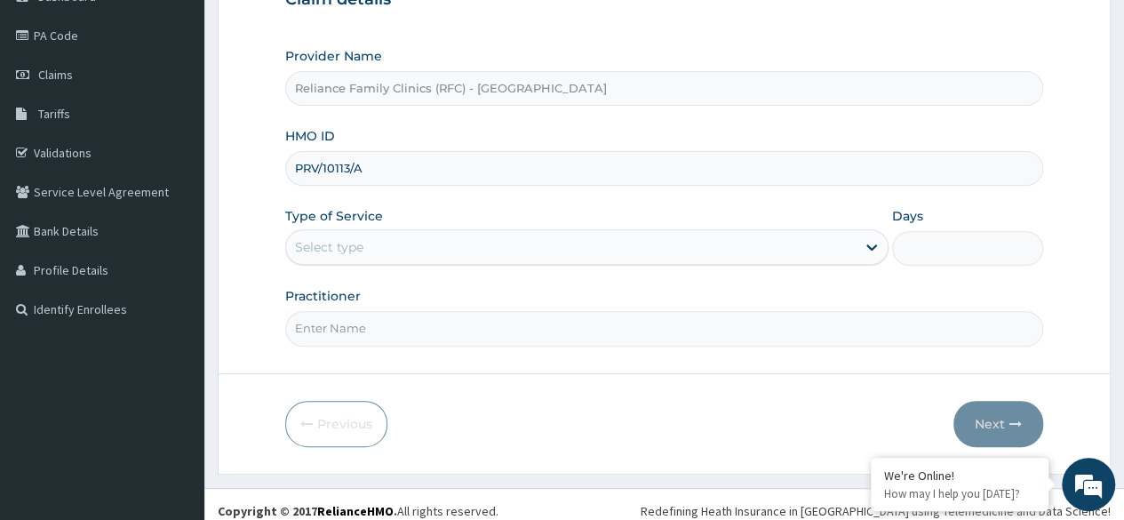
type input "PRV/10113/A"
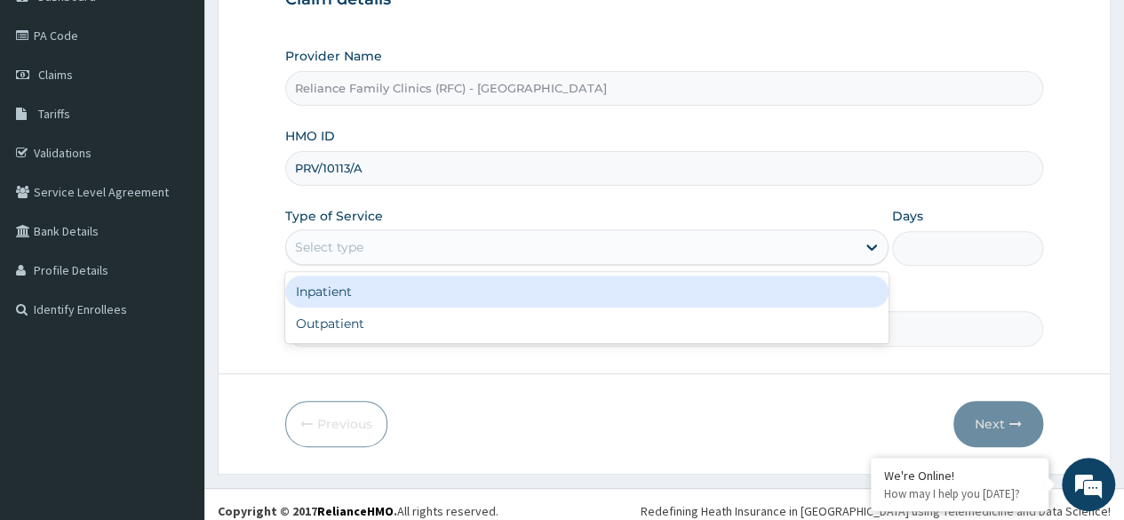
click at [535, 324] on div "Outpatient" at bounding box center [586, 324] width 603 height 32
type input "1"
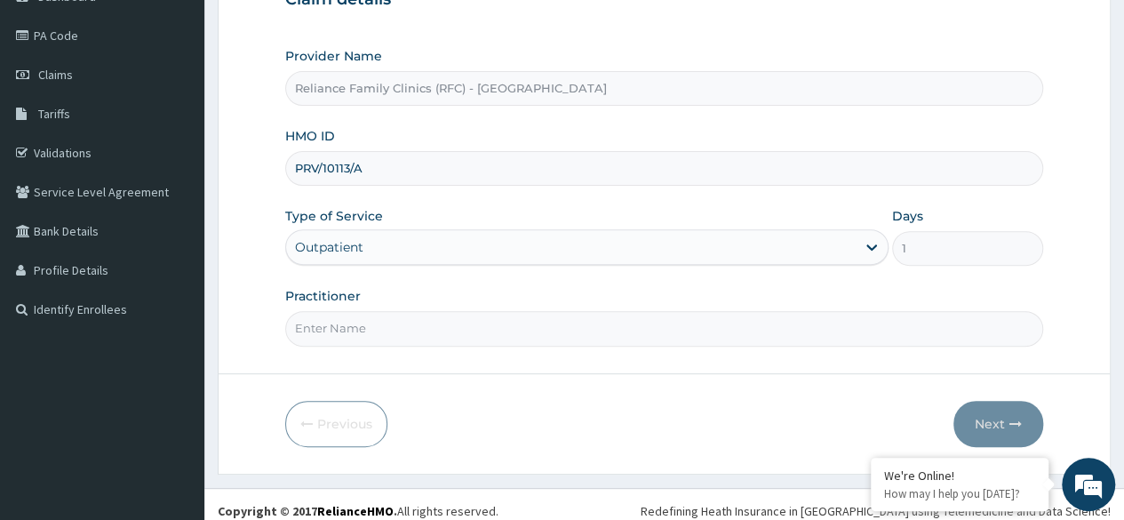
click at [544, 319] on input "Practitioner" at bounding box center [664, 328] width 758 height 35
click at [544, 329] on input "Practitioner" at bounding box center [664, 328] width 758 height 35
type input "Locum"
click at [1019, 423] on icon "button" at bounding box center [1016, 424] width 12 height 12
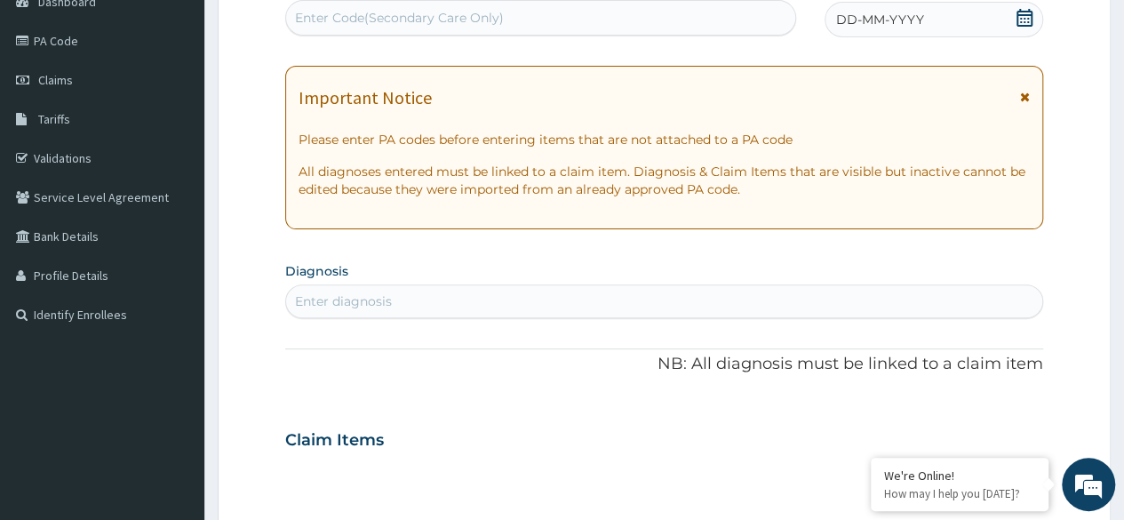
scroll to position [194, 0]
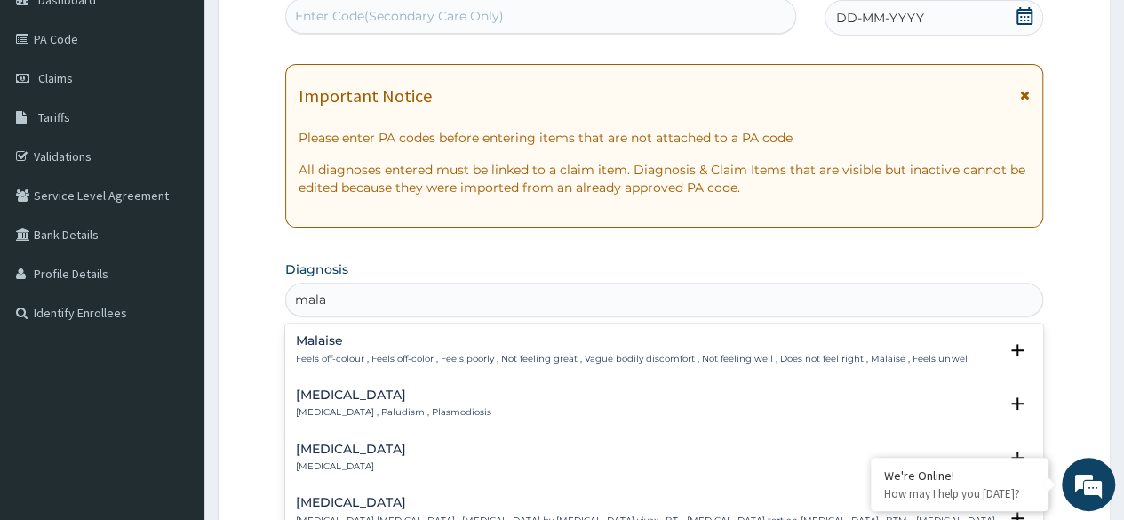
type input "malar"
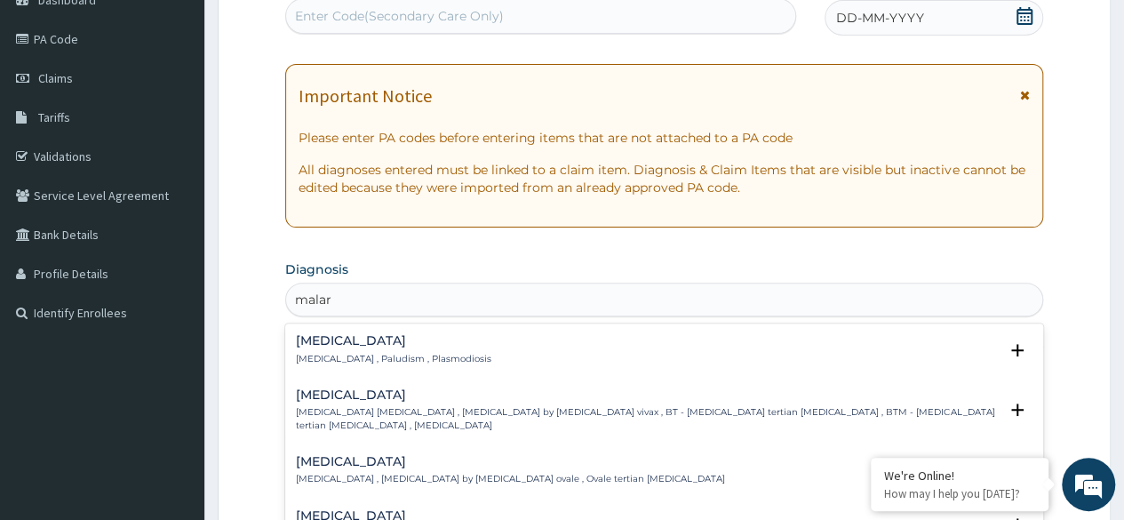
click at [435, 363] on p "[MEDICAL_DATA] , Paludism , Plasmodiosis" at bounding box center [394, 359] width 196 height 12
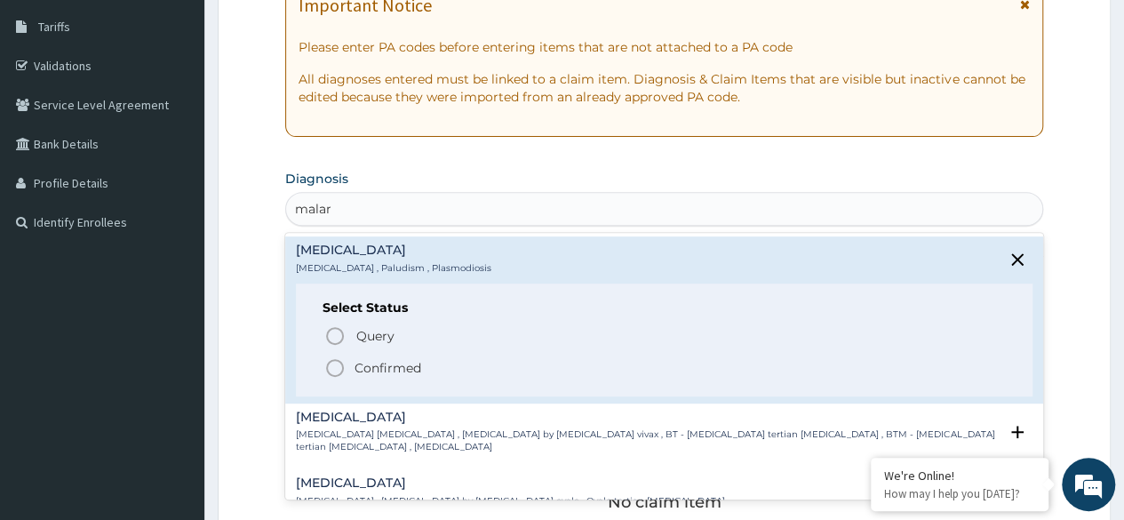
click at [338, 363] on icon "status option filled" at bounding box center [334, 367] width 21 height 21
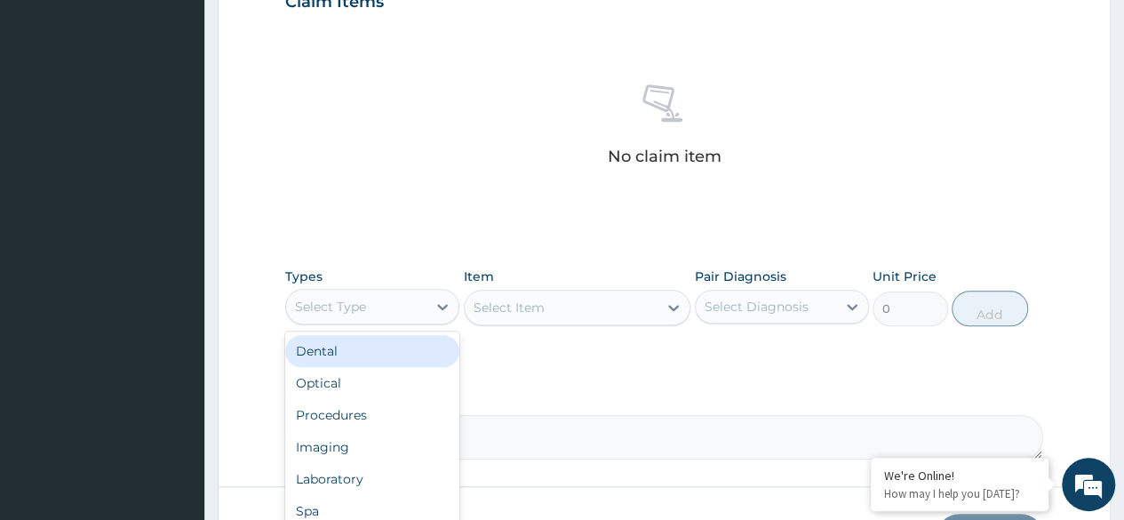
scroll to position [637, 0]
click at [405, 407] on div "Procedures" at bounding box center [372, 413] width 174 height 32
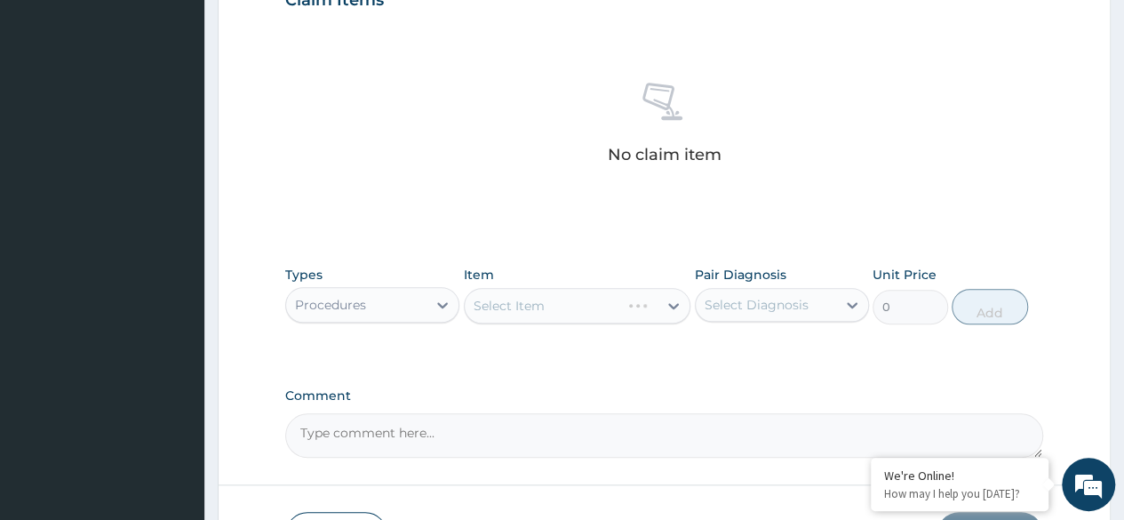
click at [576, 297] on div "Select Item" at bounding box center [578, 306] width 228 height 36
click at [631, 293] on div "Select Item" at bounding box center [578, 306] width 228 height 36
click at [611, 315] on div "Select Item" at bounding box center [578, 306] width 228 height 36
click at [616, 299] on div "Select Item" at bounding box center [578, 306] width 228 height 36
click at [627, 300] on div "Select Item" at bounding box center [578, 306] width 228 height 36
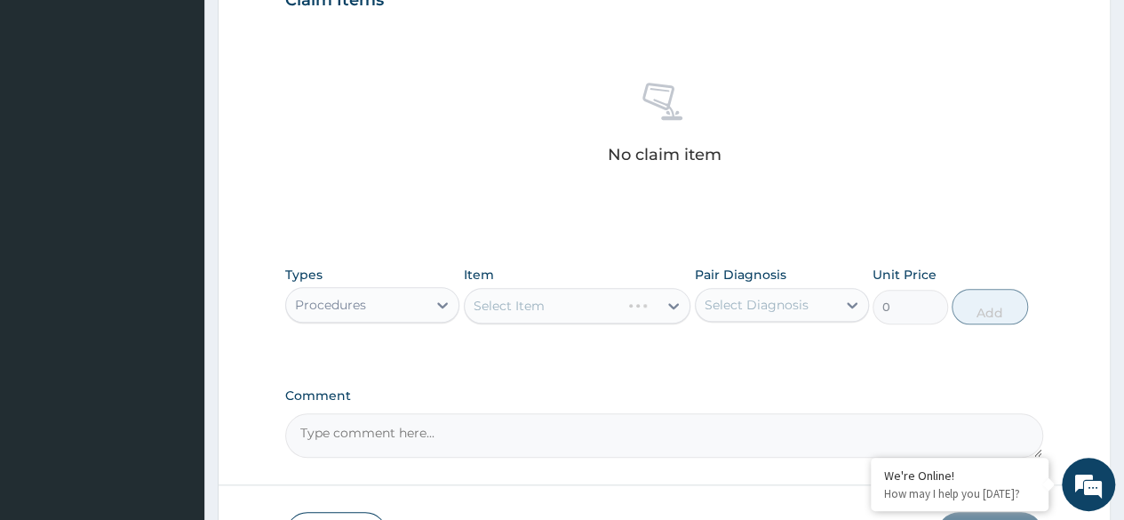
click at [627, 316] on div "Select Item" at bounding box center [578, 306] width 228 height 36
click at [629, 299] on div "Select Item" at bounding box center [578, 306] width 228 height 36
click at [632, 307] on div "Select Item" at bounding box center [578, 306] width 228 height 36
click at [633, 301] on div "Select Item" at bounding box center [578, 306] width 228 height 36
click at [629, 306] on div "Select Item" at bounding box center [578, 306] width 228 height 36
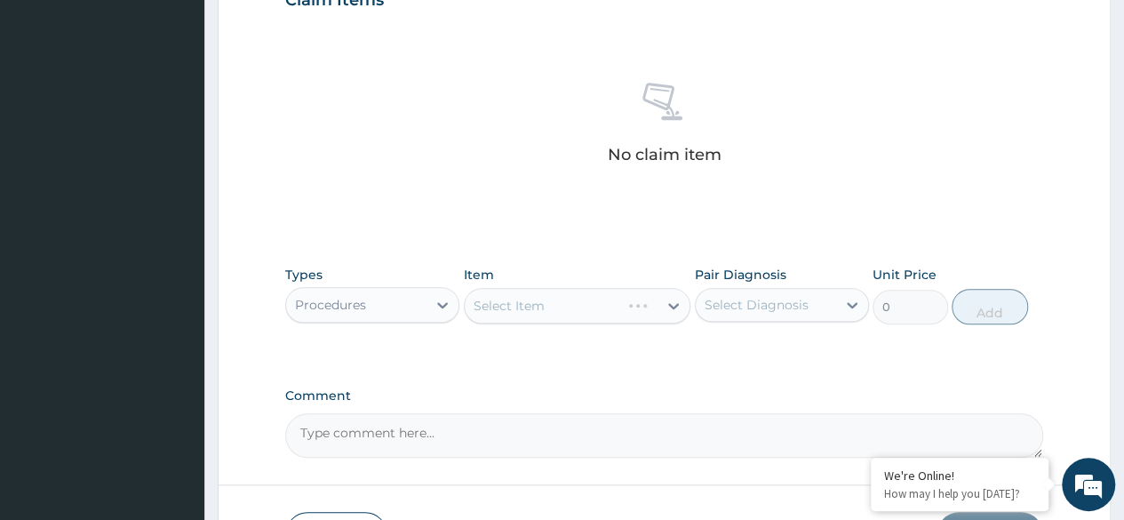
click at [621, 300] on div "Select Item" at bounding box center [543, 306] width 156 height 28
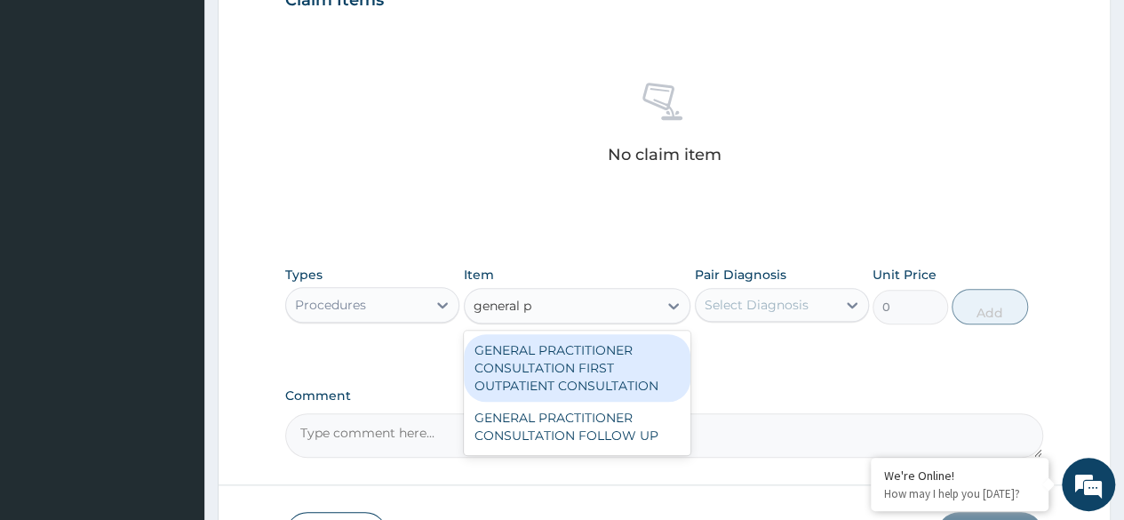
type input "general pr"
click at [624, 372] on div "GENERAL PRACTITIONER CONSULTATION FIRST OUTPATIENT CONSULTATION" at bounding box center [578, 368] width 228 height 68
type input "3370.125"
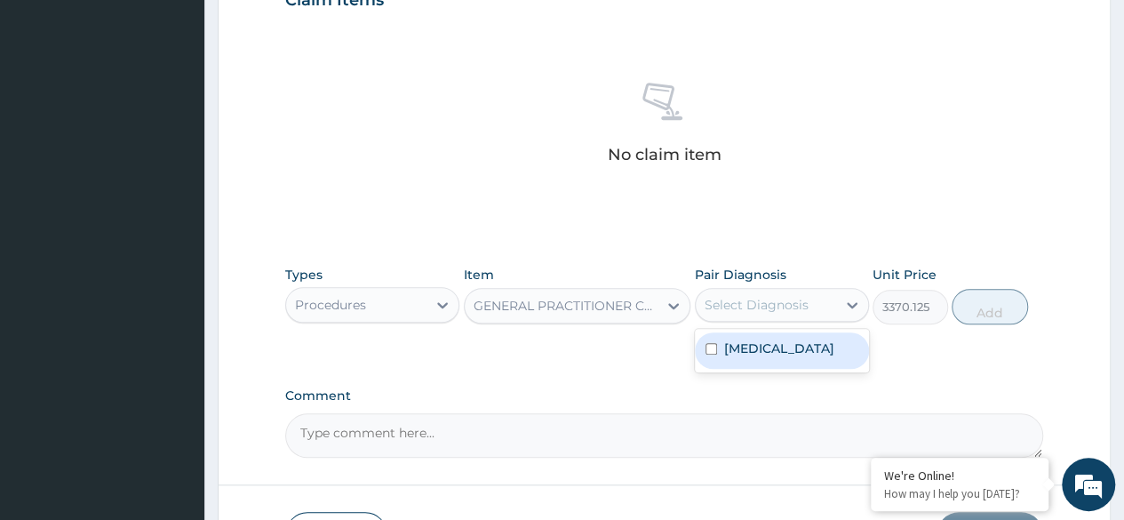
click at [809, 352] on div "[MEDICAL_DATA]" at bounding box center [782, 350] width 174 height 36
checkbox input "true"
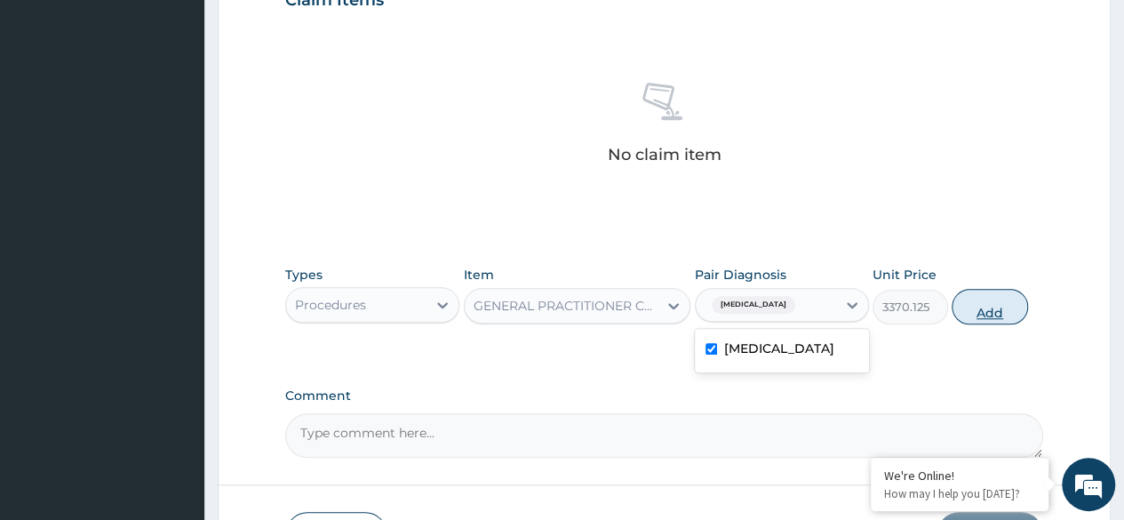
click at [985, 311] on button "Add" at bounding box center [990, 307] width 76 height 36
type input "0"
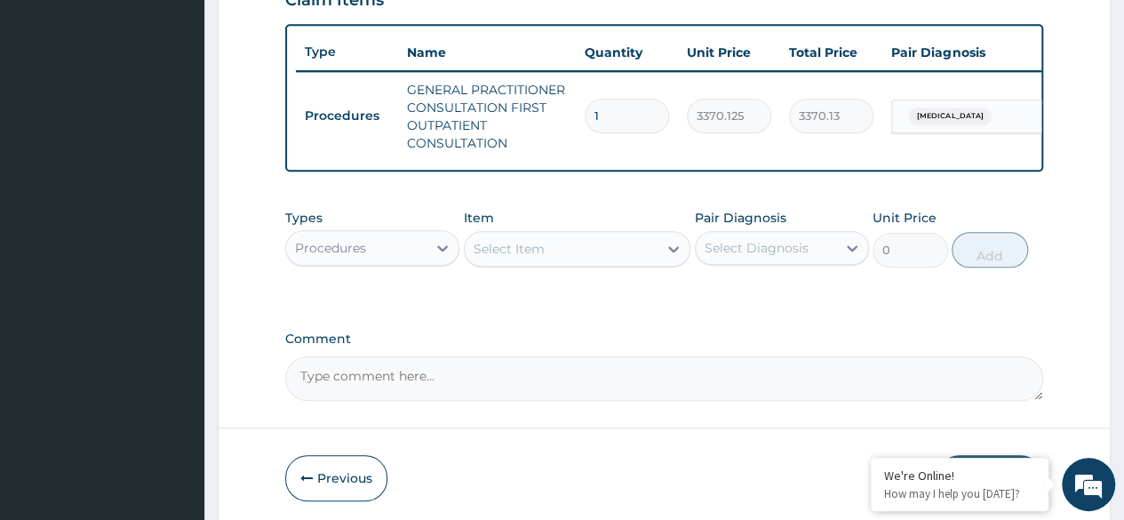
click at [709, 392] on textarea "Comment" at bounding box center [664, 378] width 758 height 44
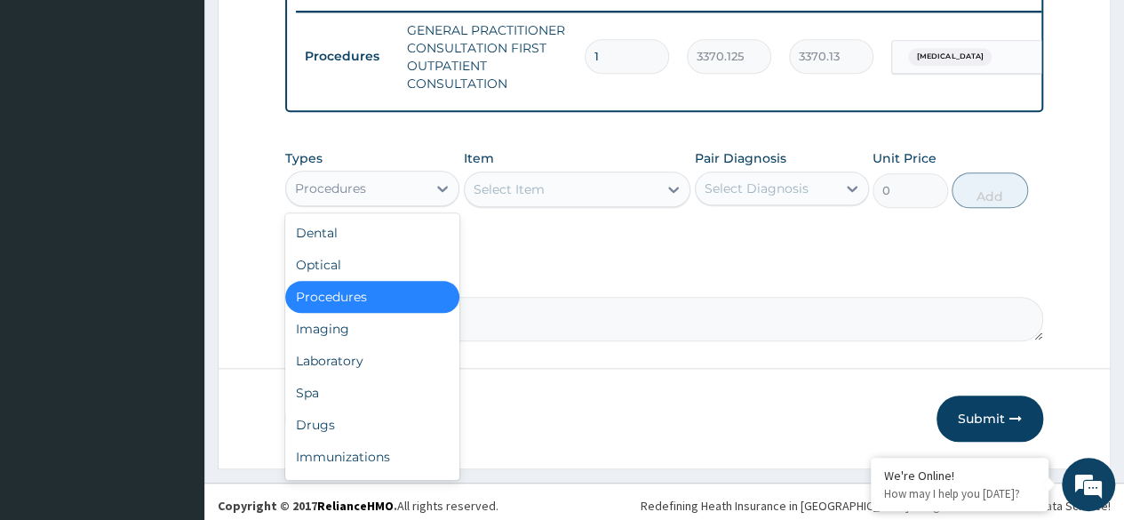
scroll to position [715, 0]
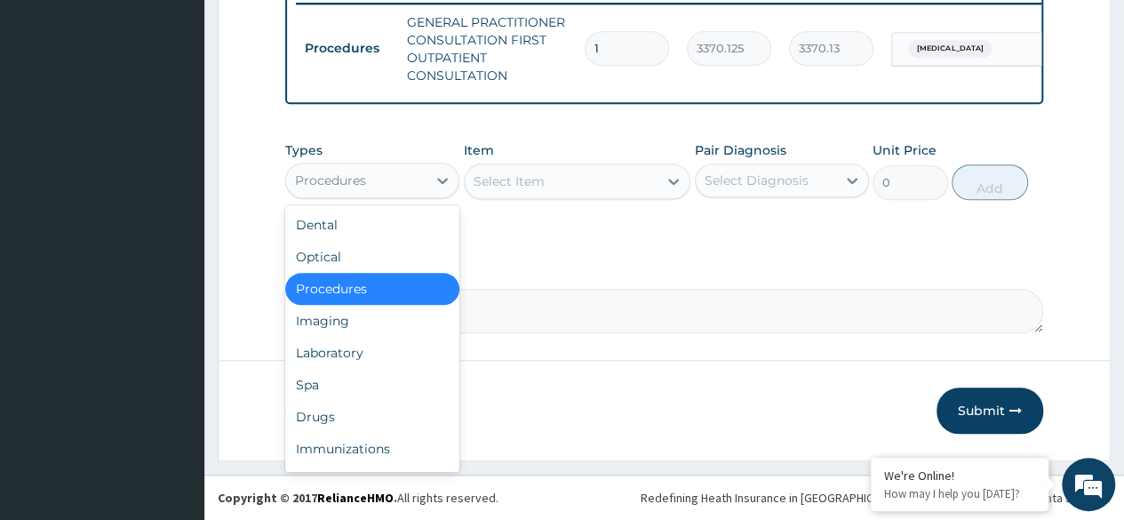
click at [404, 369] on div "Laboratory" at bounding box center [372, 353] width 174 height 32
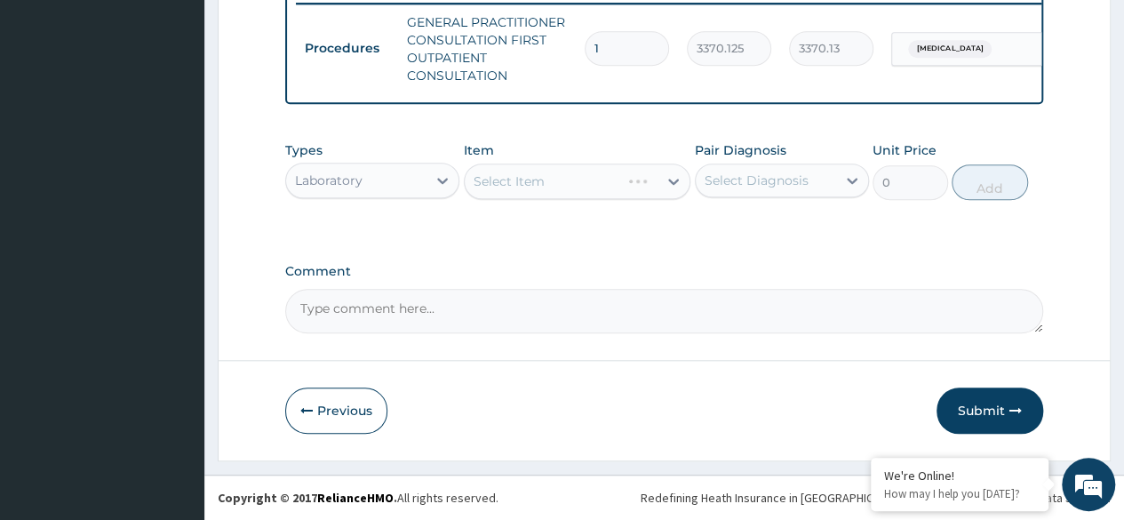
click at [563, 180] on div "Select Item" at bounding box center [578, 182] width 228 height 36
click at [599, 174] on div "Select Item" at bounding box center [578, 182] width 228 height 36
click at [608, 172] on div "Select Item" at bounding box center [578, 182] width 228 height 36
click at [619, 174] on div "Select Item" at bounding box center [578, 182] width 228 height 36
click at [632, 172] on div "Select Item" at bounding box center [578, 182] width 228 height 36
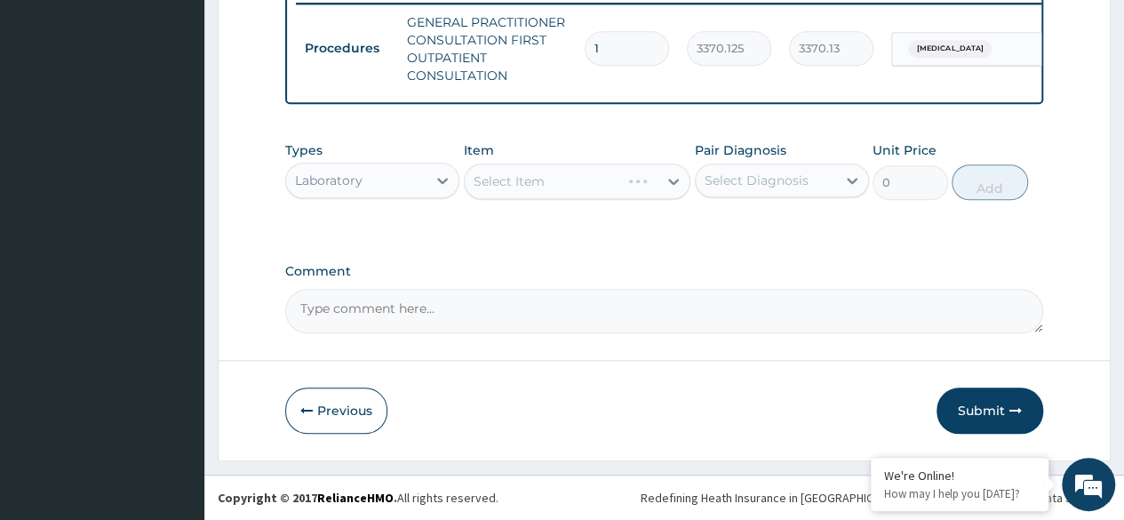
click at [642, 171] on div "Select Item" at bounding box center [578, 182] width 228 height 36
click at [661, 196] on div at bounding box center [674, 181] width 32 height 32
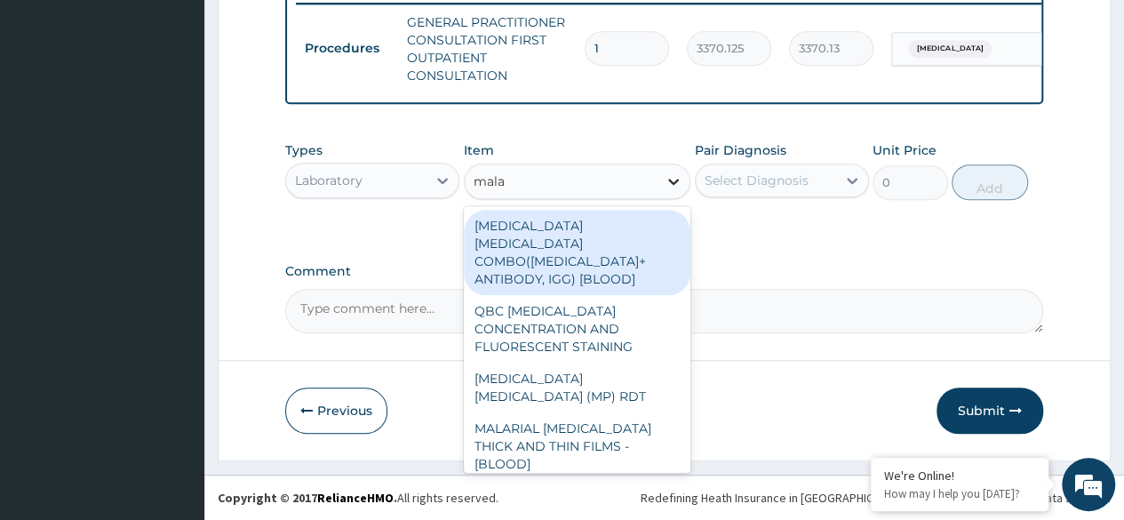
type input "malar"
click at [610, 363] on div "[MEDICAL_DATA] [MEDICAL_DATA] (MP) RDT" at bounding box center [578, 388] width 228 height 50
type input "1531.875"
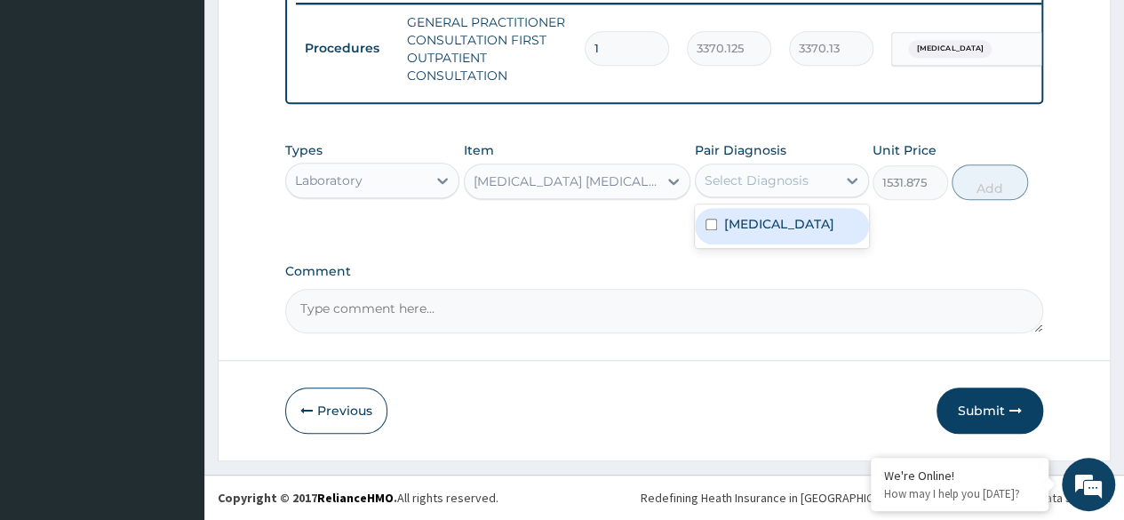
click at [798, 216] on div "[MEDICAL_DATA]" at bounding box center [782, 226] width 174 height 36
checkbox input "true"
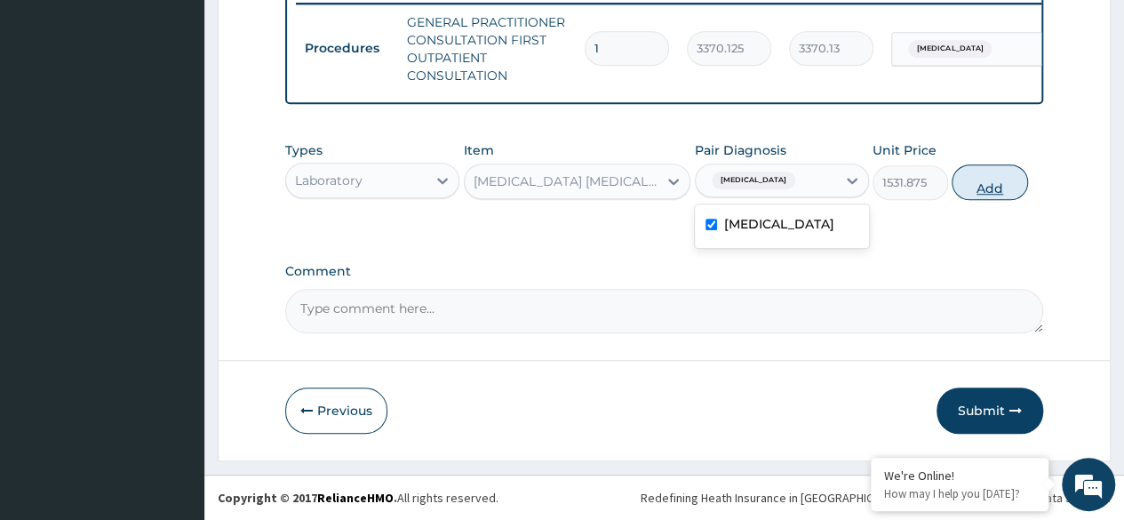
click at [996, 175] on button "Add" at bounding box center [990, 182] width 76 height 36
type input "0"
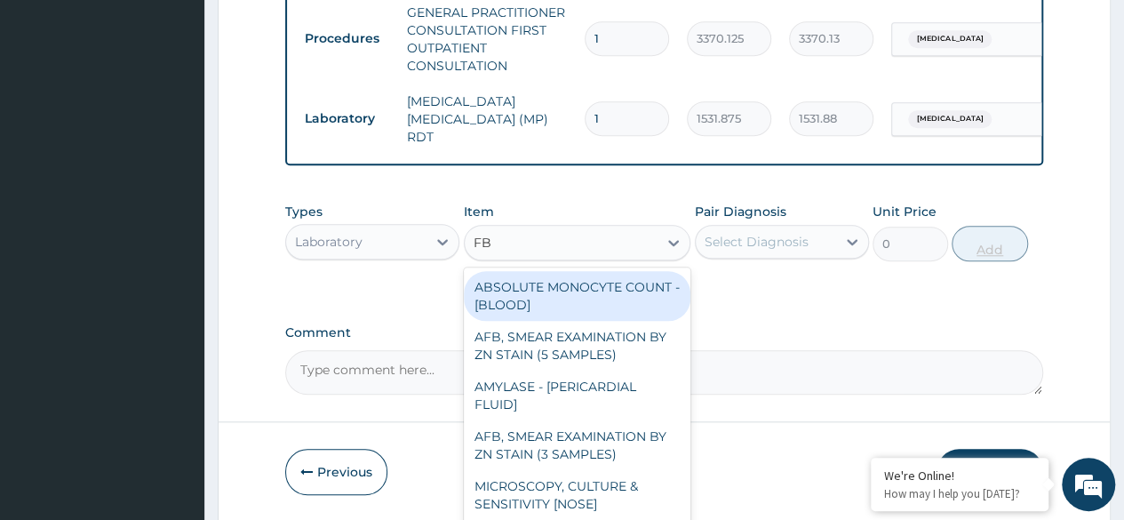
type input "FBC"
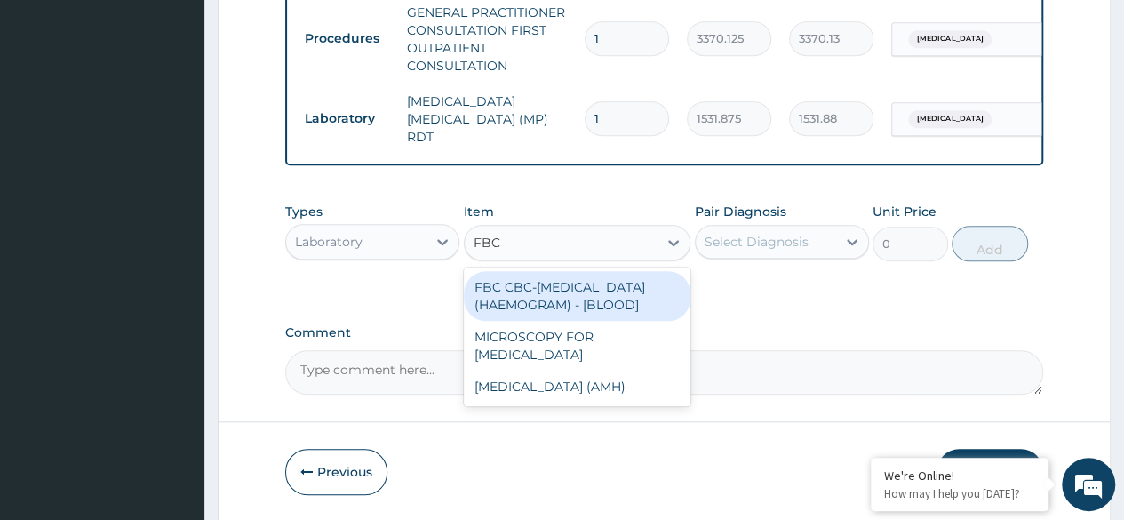
click at [628, 311] on div "FBC CBC-[MEDICAL_DATA] (HAEMOGRAM) - [BLOOD]" at bounding box center [578, 296] width 228 height 50
type input "4085"
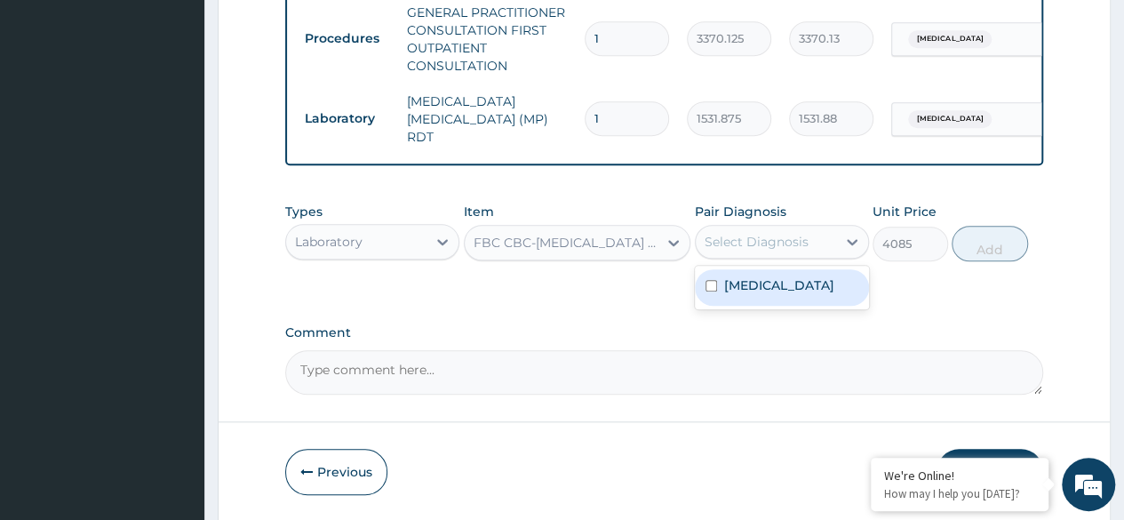
click at [836, 274] on div "[MEDICAL_DATA]" at bounding box center [782, 287] width 174 height 36
checkbox input "true"
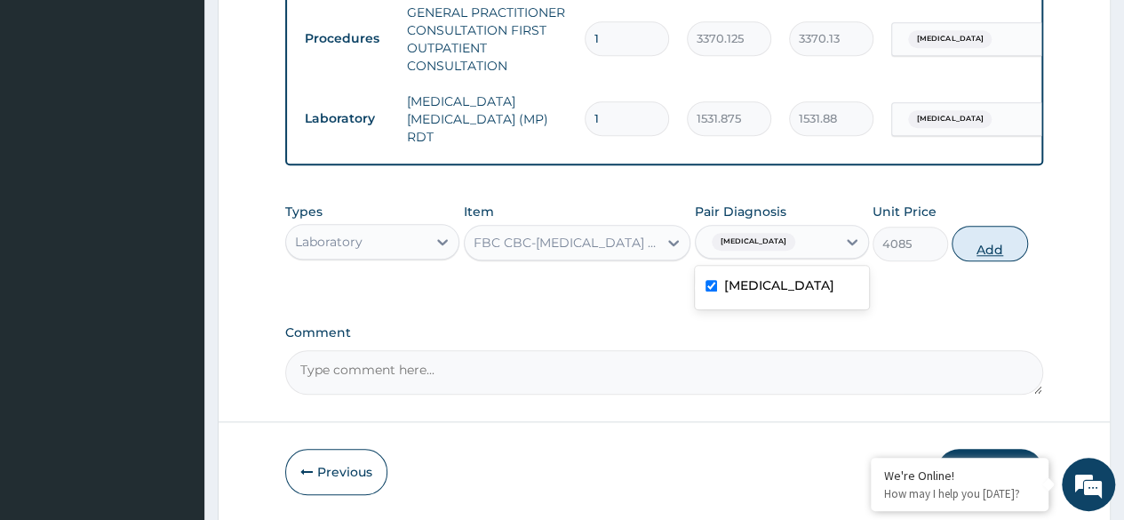
click at [995, 252] on button "Add" at bounding box center [990, 244] width 76 height 36
type input "0"
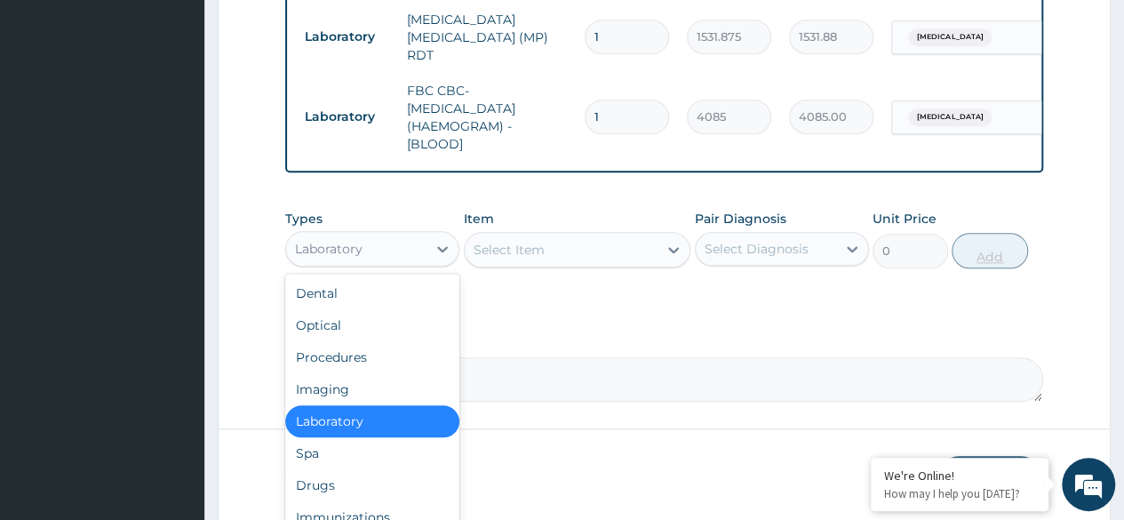
scroll to position [866, 0]
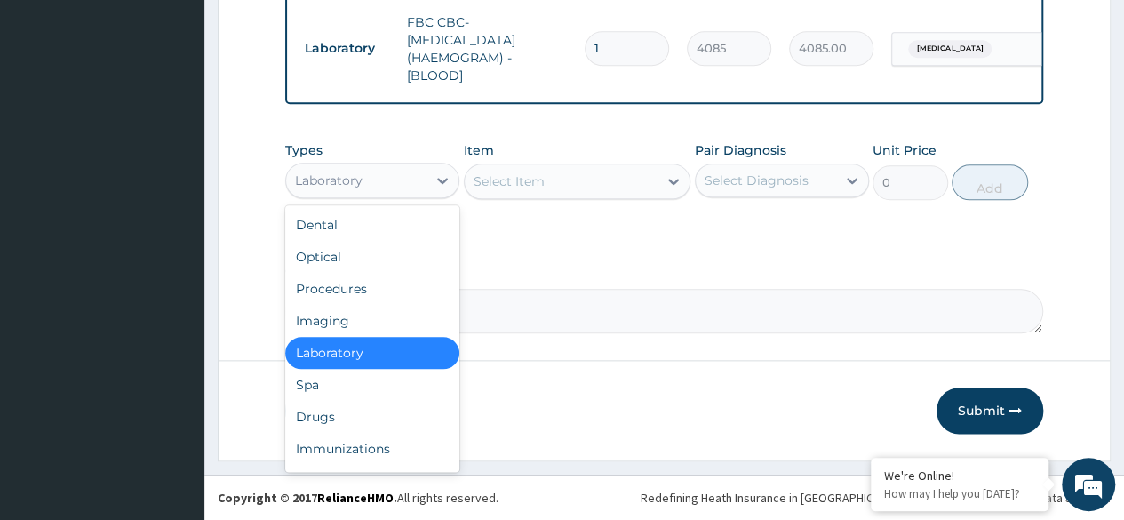
click at [375, 415] on div "Drugs" at bounding box center [372, 417] width 174 height 32
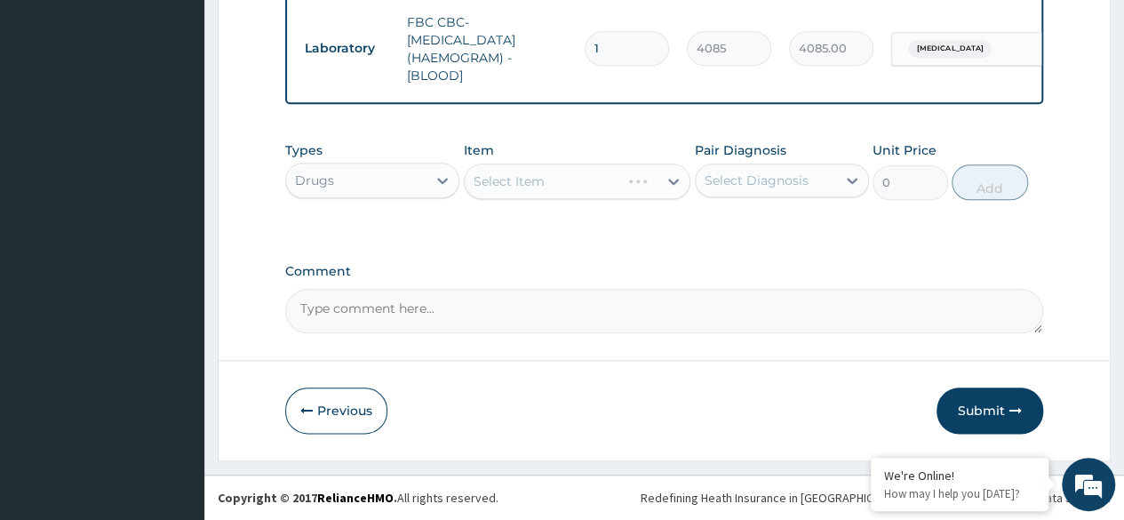
click at [592, 188] on div "Select Item" at bounding box center [578, 182] width 228 height 36
click at [611, 167] on div "Select Item" at bounding box center [578, 182] width 228 height 36
click at [616, 169] on div "Select Item" at bounding box center [578, 182] width 228 height 36
click at [624, 173] on div "Select Item" at bounding box center [578, 182] width 228 height 36
click at [611, 189] on div "Select Item" at bounding box center [578, 182] width 228 height 36
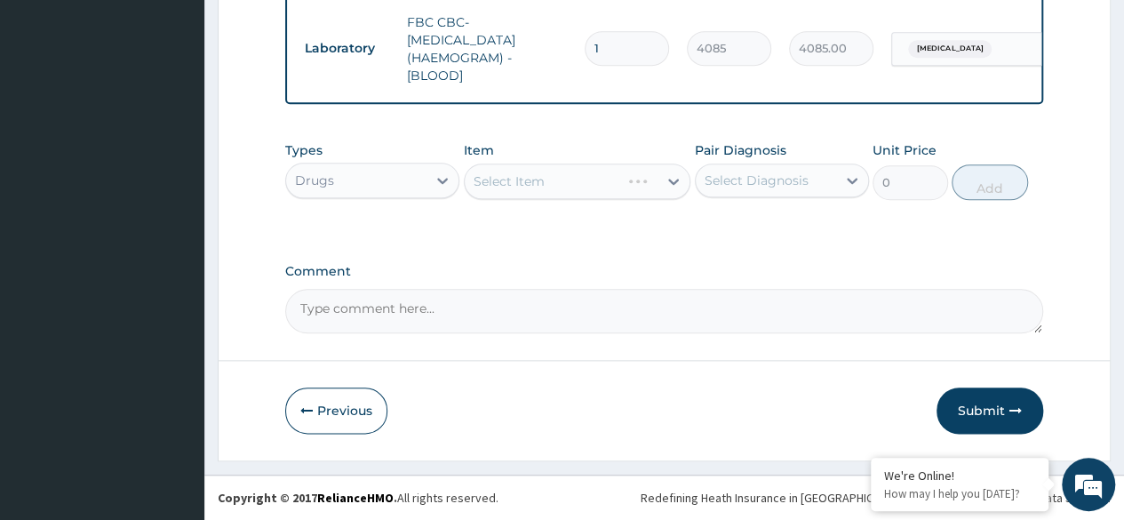
click at [604, 178] on div "Select Item" at bounding box center [578, 182] width 228 height 36
click at [615, 185] on div "Select Item" at bounding box center [578, 182] width 228 height 36
click at [640, 187] on div "Select Item" at bounding box center [578, 182] width 228 height 36
click at [629, 188] on div "Select Item" at bounding box center [578, 182] width 228 height 36
click at [635, 171] on div "Select Item" at bounding box center [578, 182] width 228 height 36
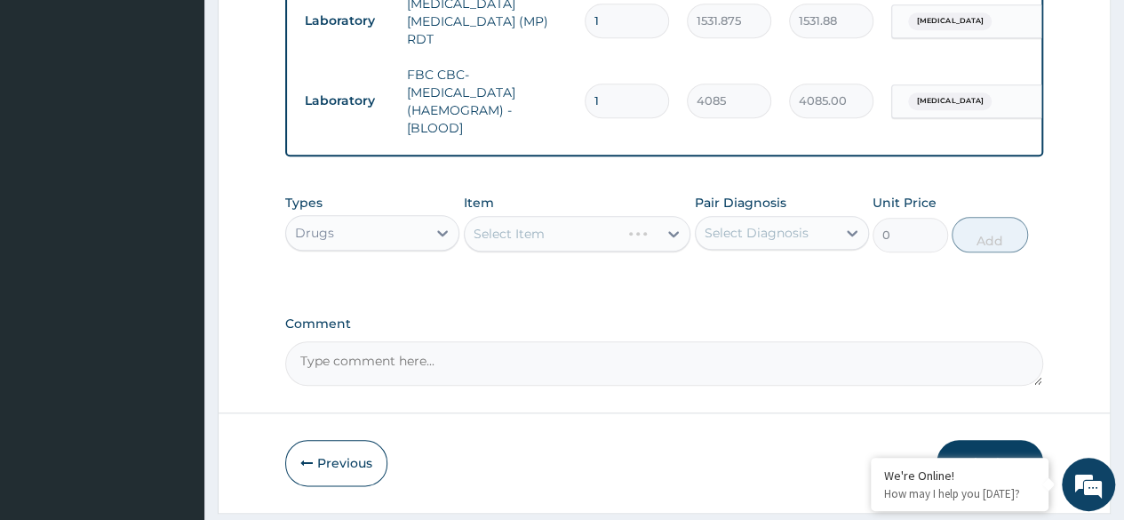
scroll to position [811, 0]
click at [635, 244] on div "Select Item" at bounding box center [578, 235] width 228 height 36
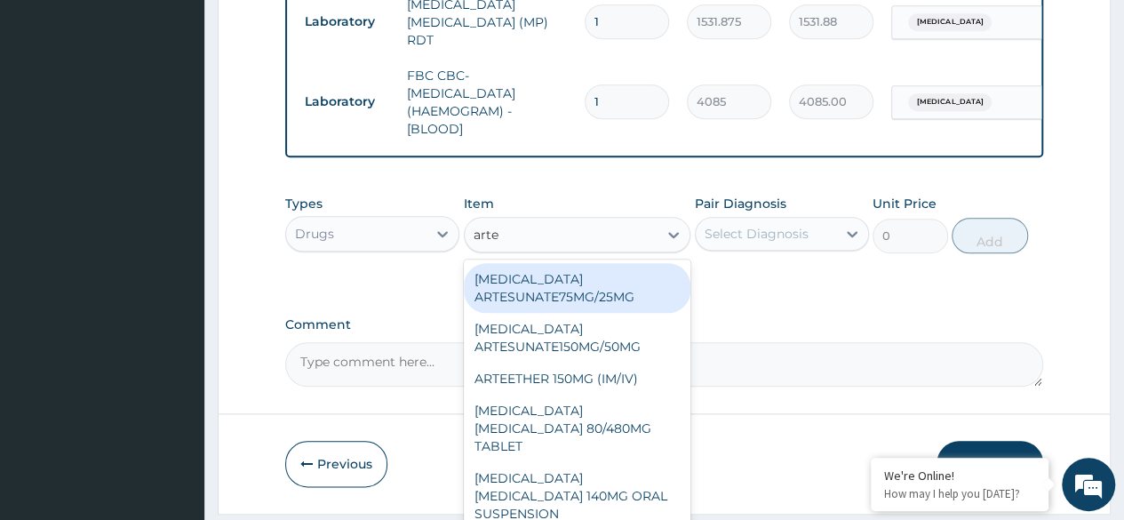
type input "artem"
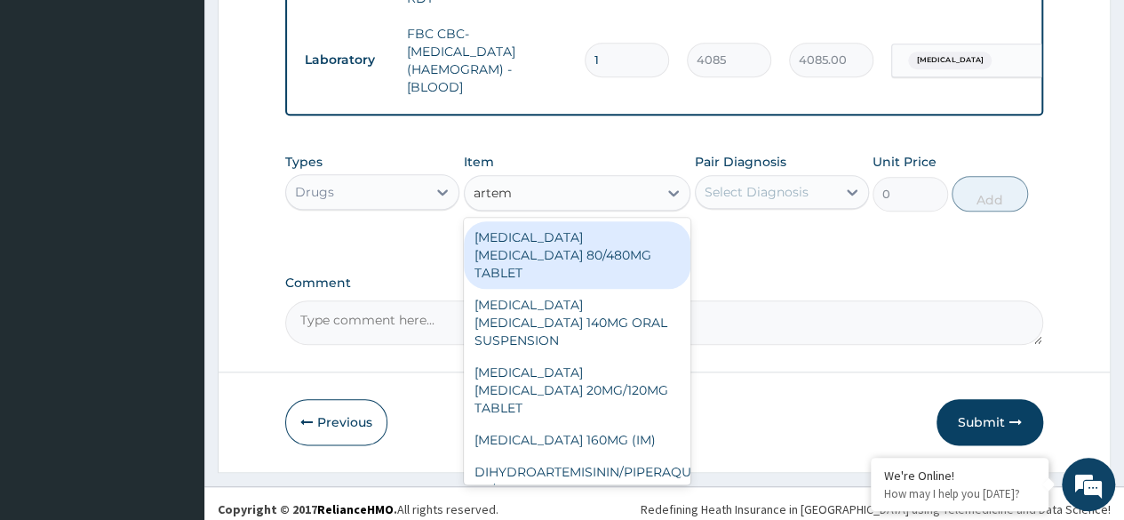
scroll to position [866, 0]
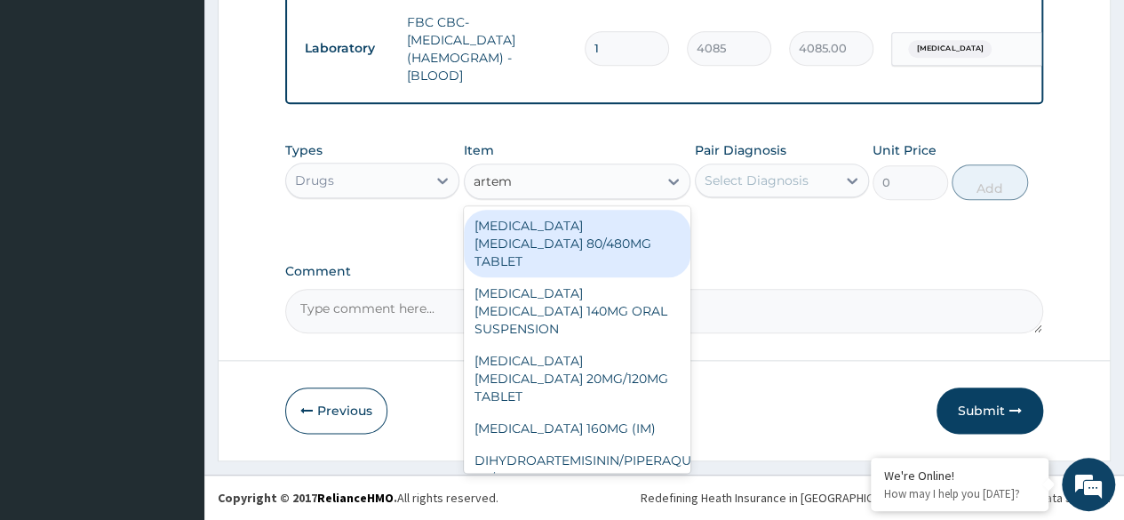
click at [617, 236] on div "[MEDICAL_DATA] [MEDICAL_DATA] 80/480MG TABLET" at bounding box center [578, 244] width 228 height 68
type input "450"
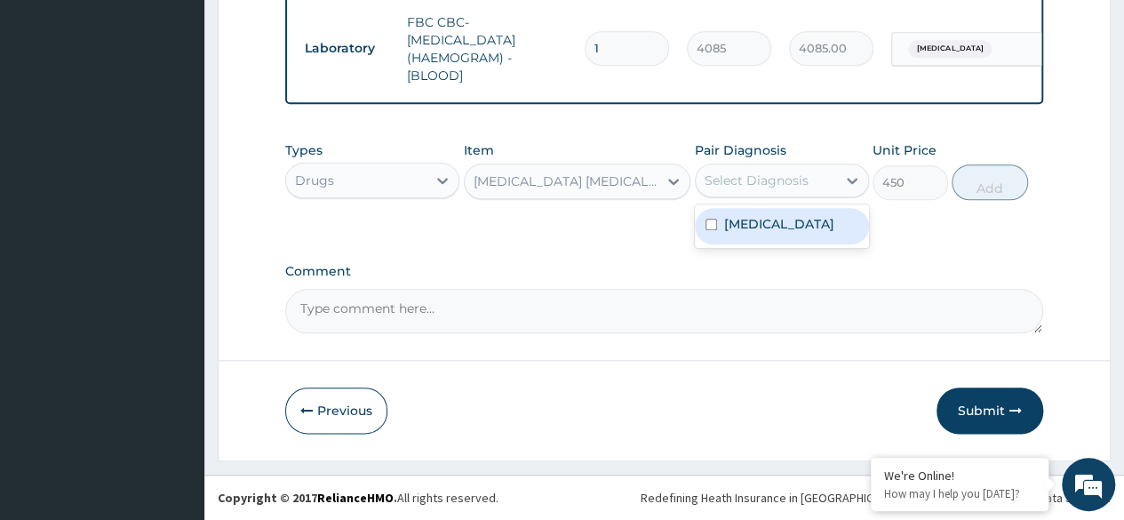
click at [805, 219] on div "[MEDICAL_DATA]" at bounding box center [782, 226] width 174 height 36
checkbox input "true"
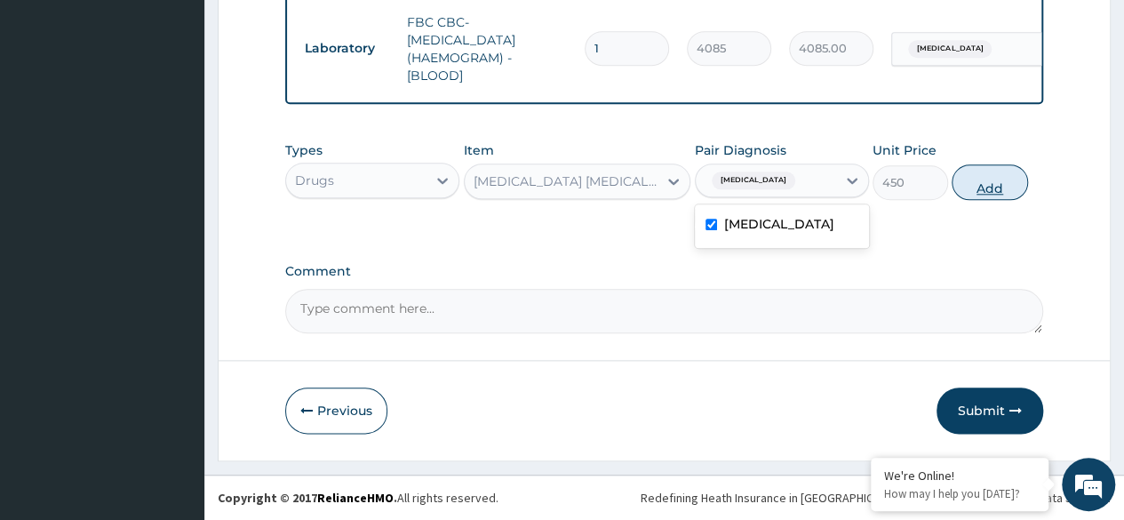
click at [997, 178] on button "Add" at bounding box center [990, 182] width 76 height 36
type input "0"
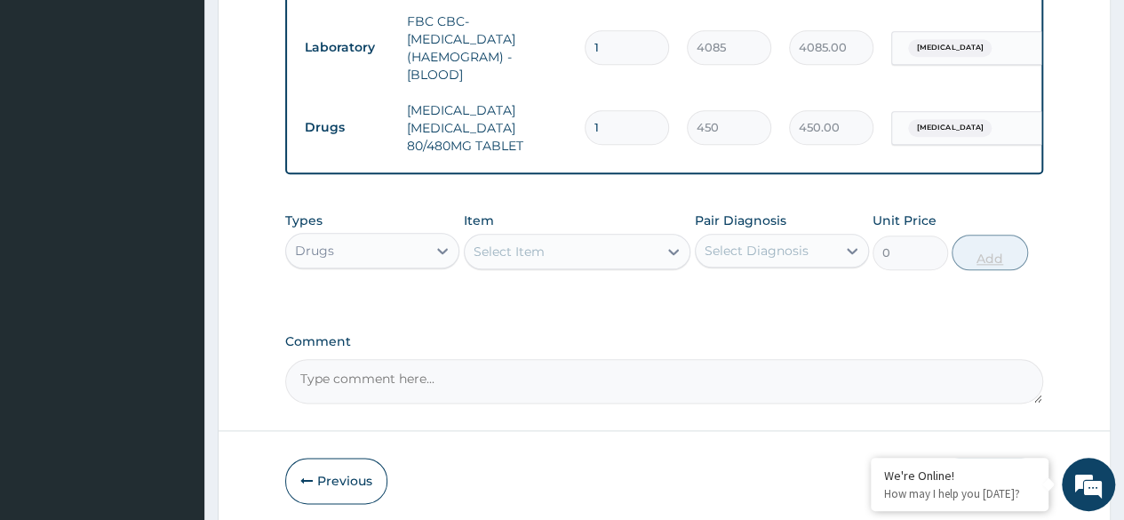
type input "0.00"
type input "6"
type input "2700.00"
type input "6"
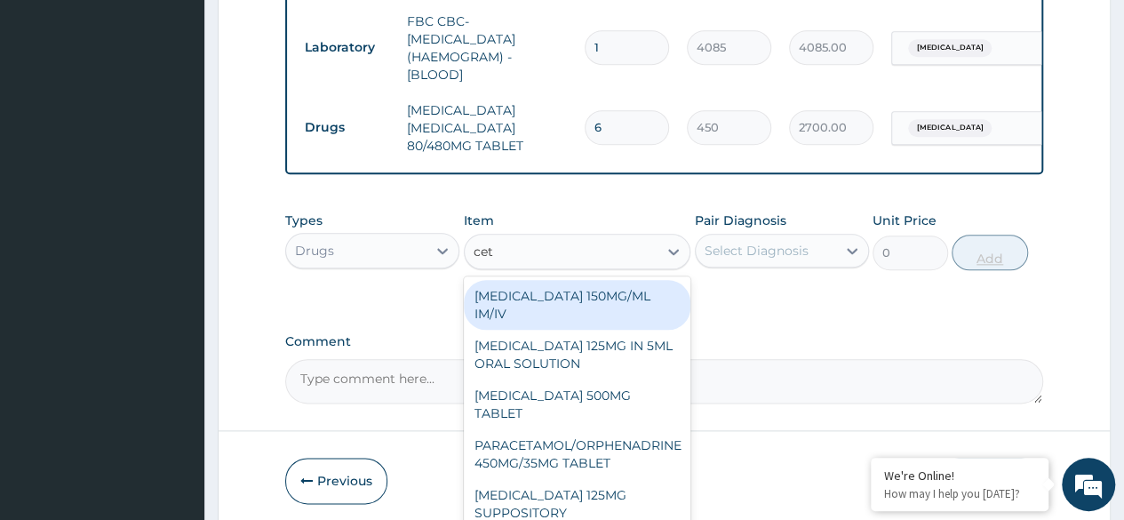
type input "ceti"
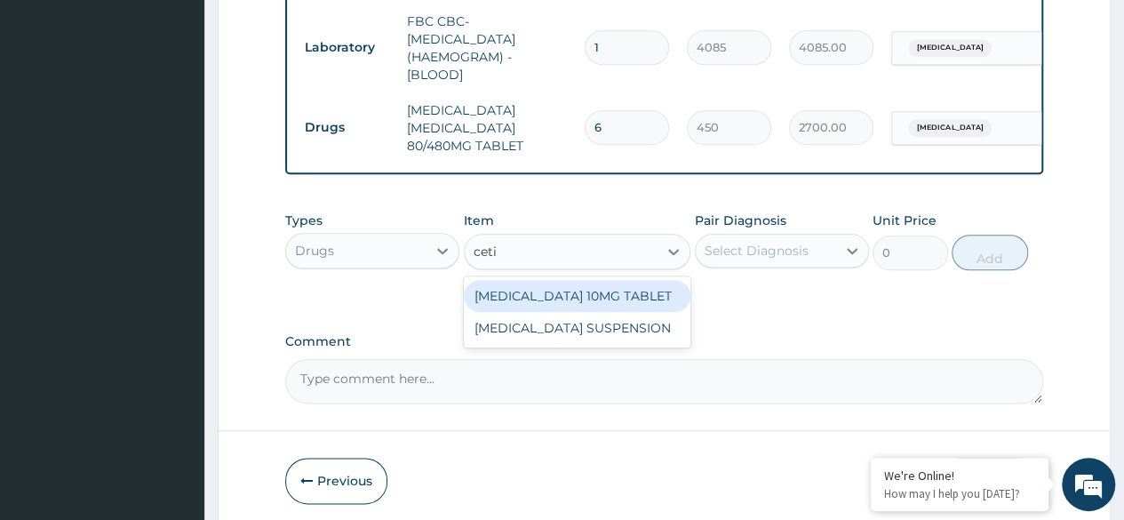
click at [651, 296] on div "[MEDICAL_DATA] 10MG TABLET" at bounding box center [578, 296] width 228 height 32
type input "115"
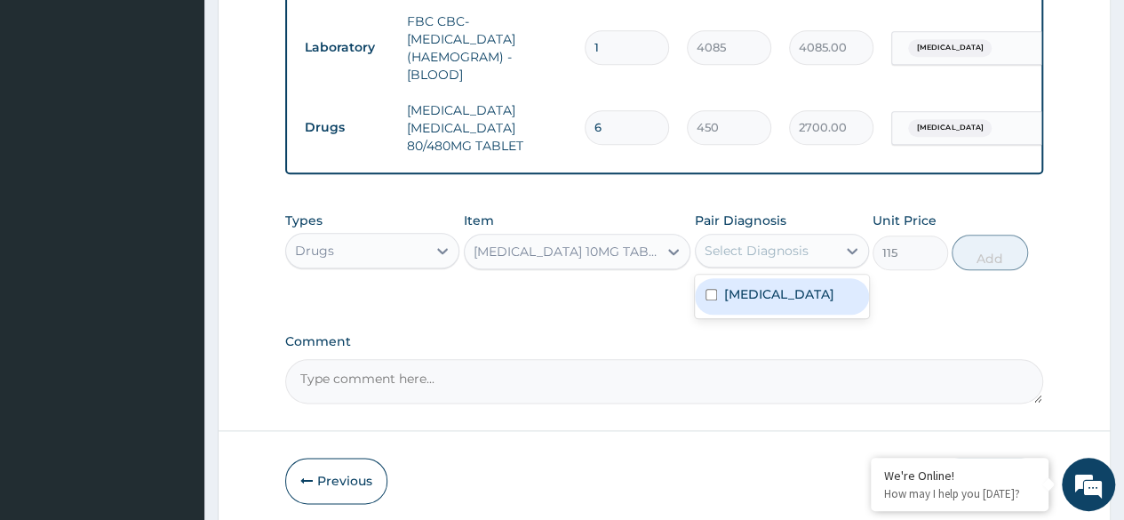
click at [790, 290] on div "[MEDICAL_DATA]" at bounding box center [782, 296] width 174 height 36
checkbox input "true"
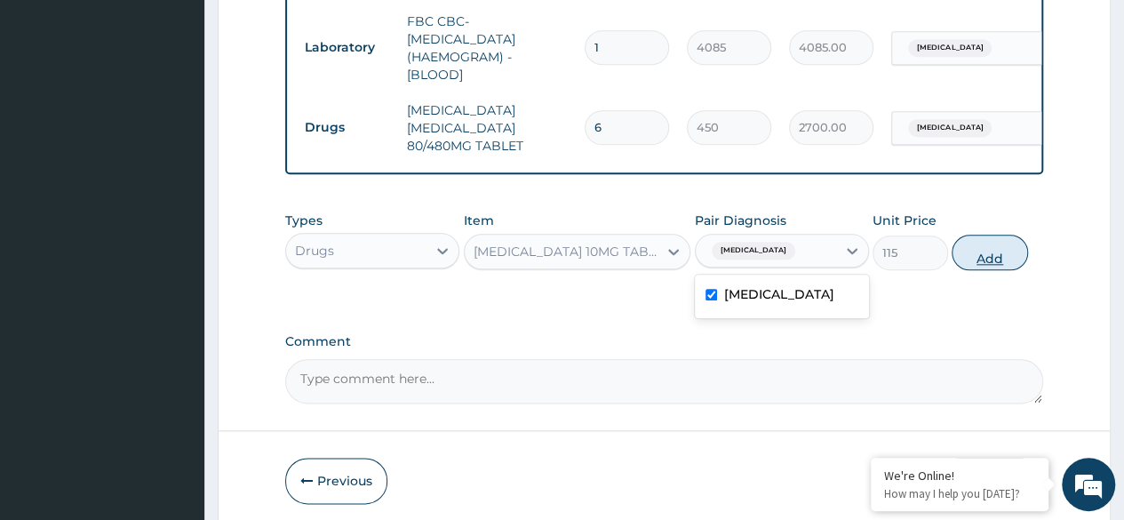
click at [1004, 252] on button "Add" at bounding box center [990, 253] width 76 height 36
type input "0"
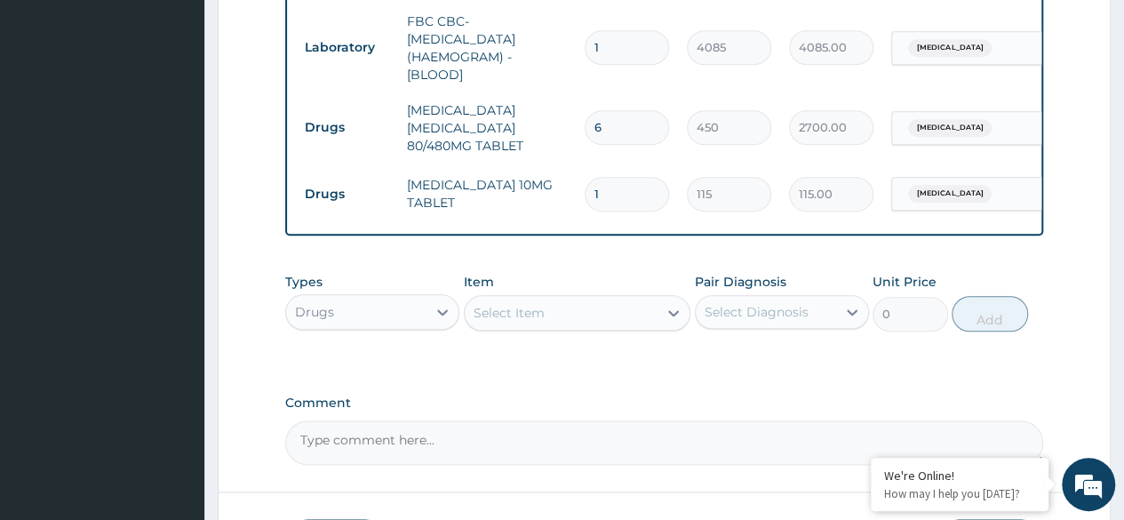
click at [635, 185] on input "1" at bounding box center [627, 194] width 84 height 35
click at [632, 183] on input "1" at bounding box center [627, 194] width 84 height 35
type input "11"
type input "1265.00"
type input "1"
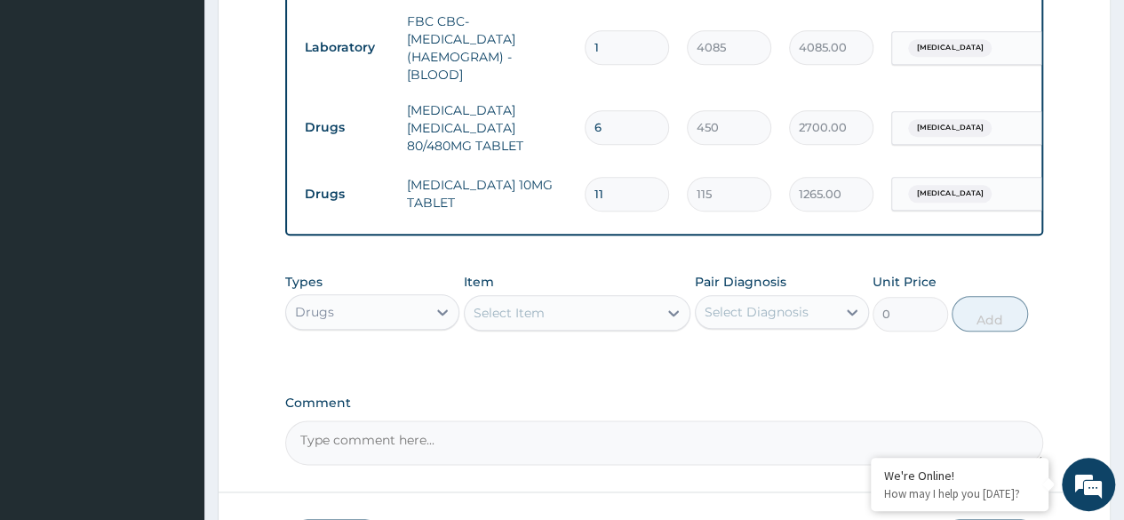
type input "115.00"
type input "10"
type input "1150.00"
type input "10"
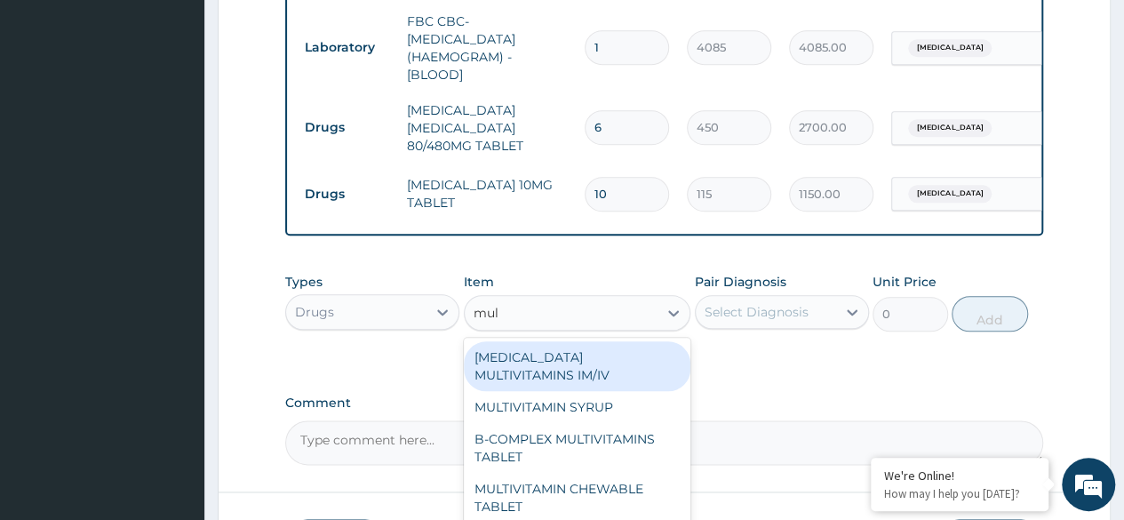
type input "mult"
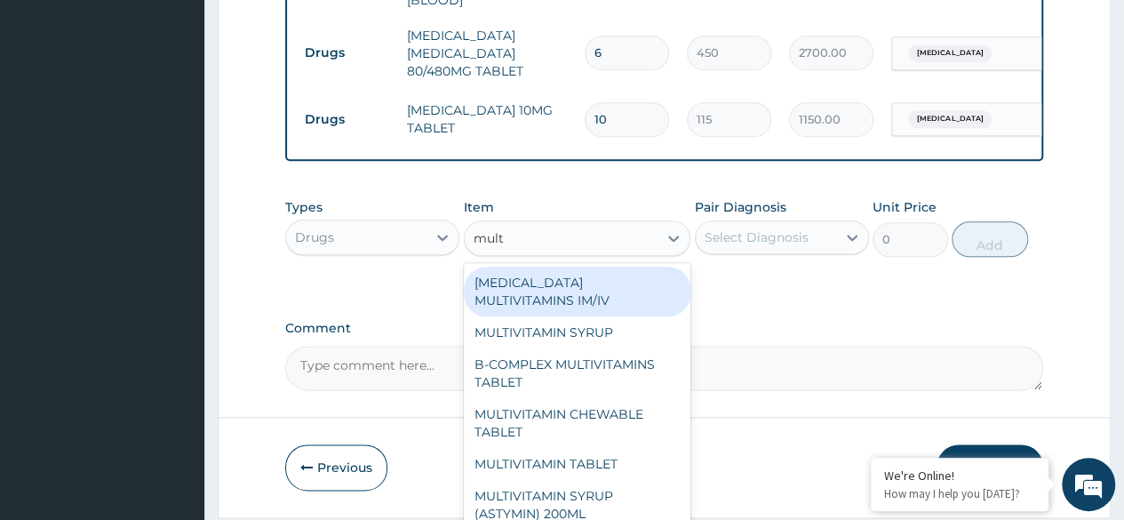
scroll to position [942, 0]
click at [613, 460] on div "MULTIVITAMIN TABLET" at bounding box center [578, 462] width 228 height 32
type input "11.5"
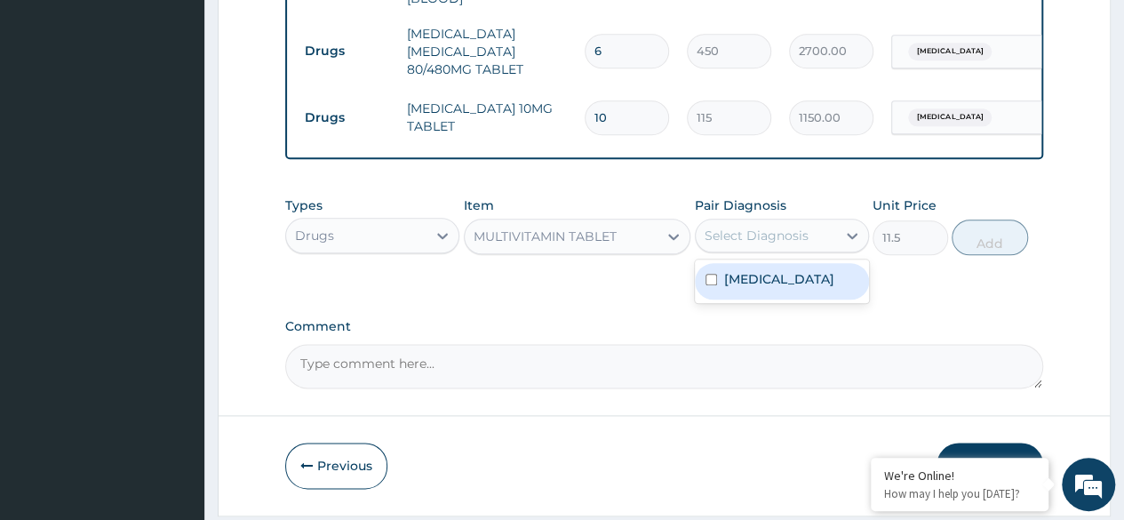
click at [775, 276] on div "Malaria" at bounding box center [782, 281] width 174 height 36
checkbox input "true"
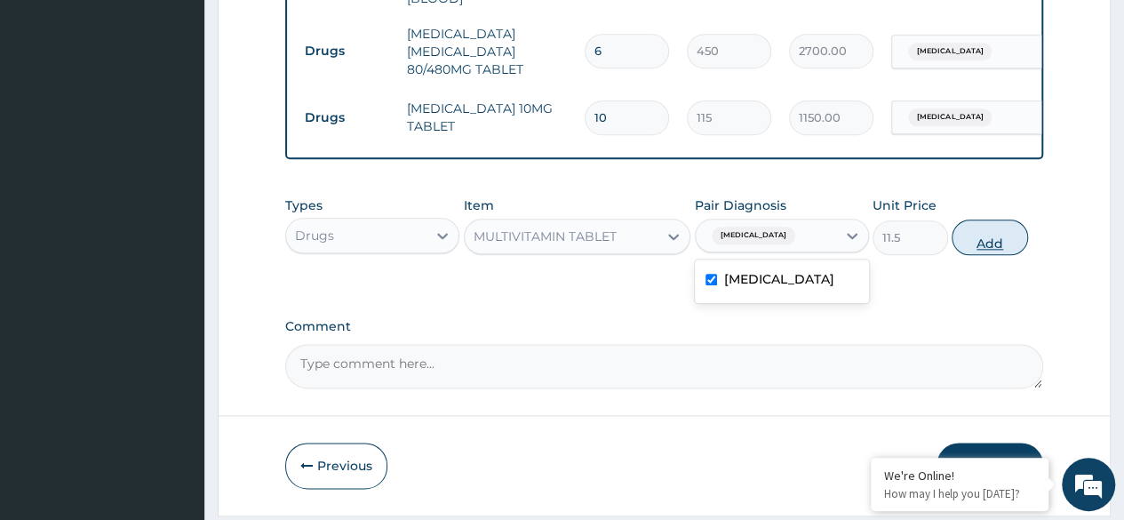
click at [996, 235] on button "Add" at bounding box center [990, 238] width 76 height 36
type input "0"
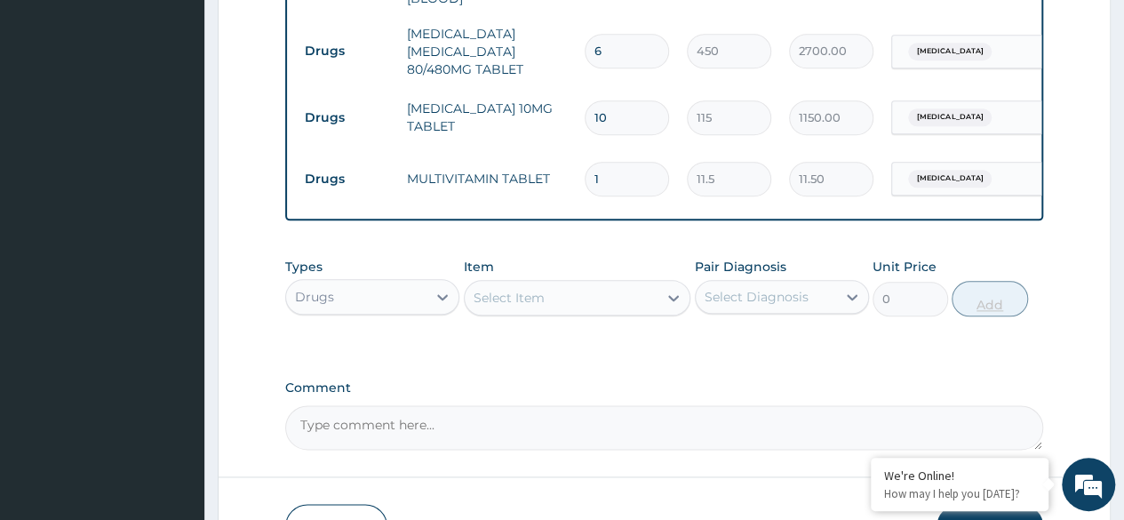
type input "0.00"
type input "1"
type input "11.50"
type input "14"
type input "161.00"
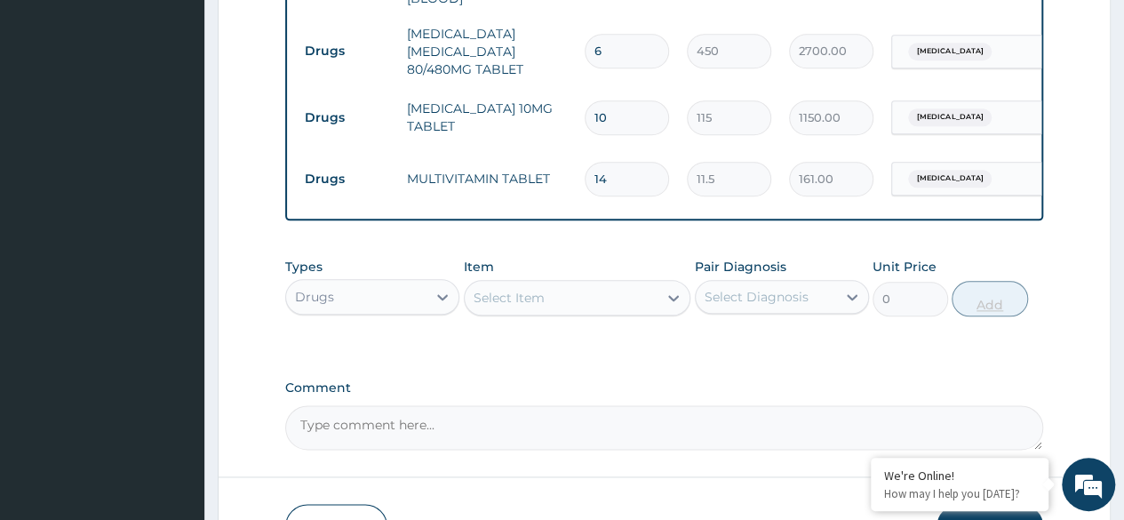
type input "14"
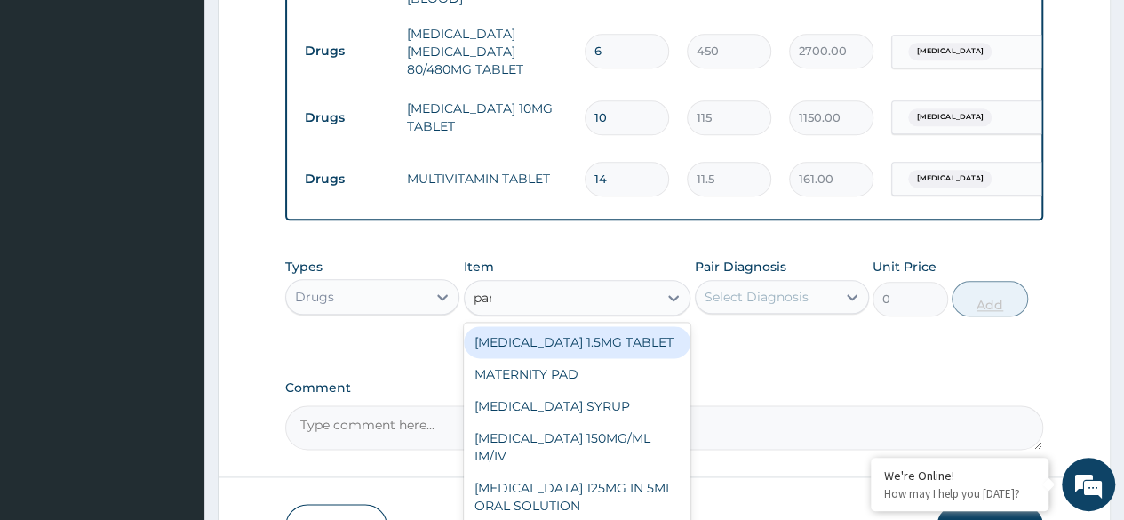
type input "para"
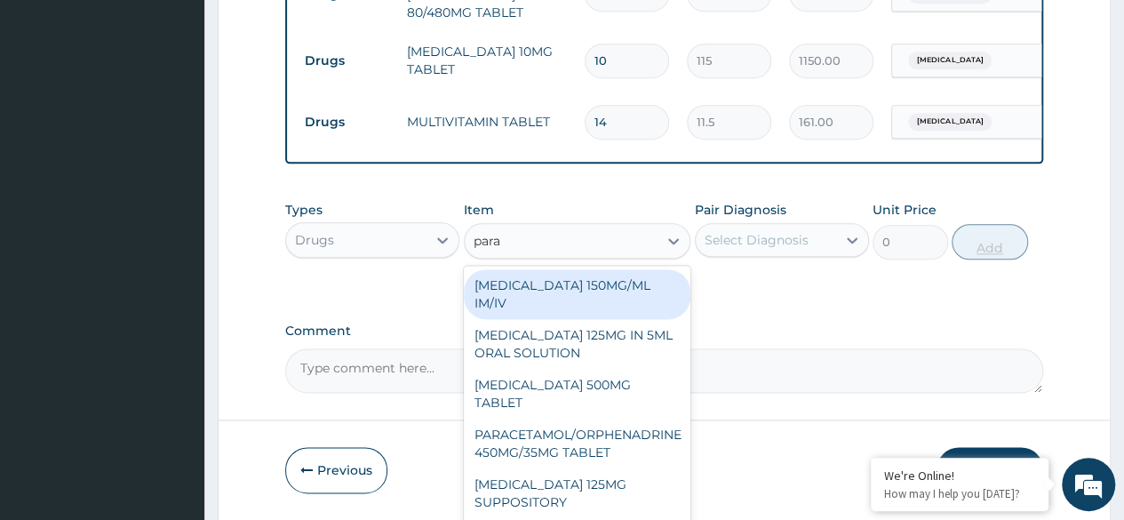
scroll to position [1059, 0]
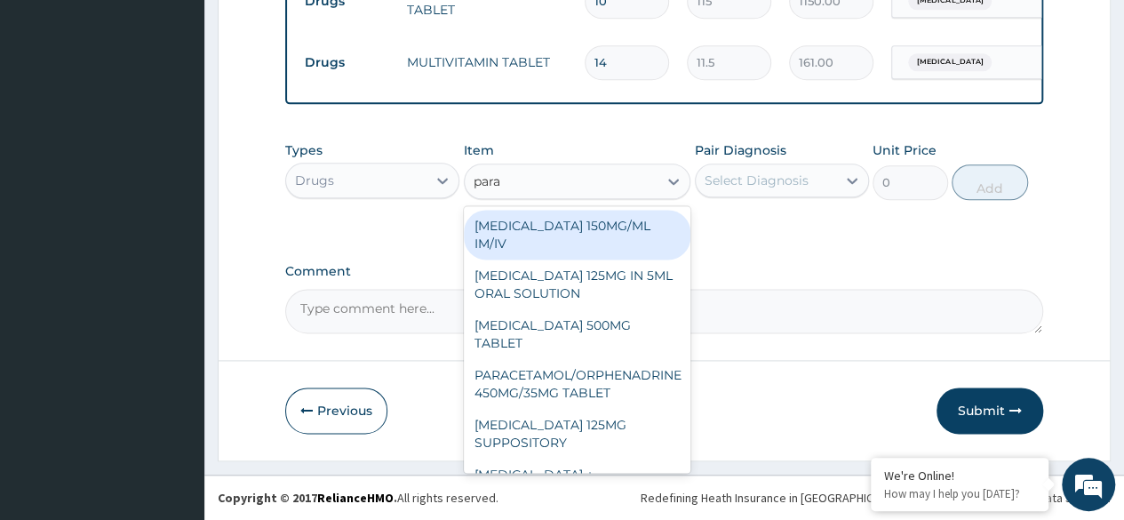
click at [603, 324] on div "PARACETAMOL 500MG TABLET" at bounding box center [578, 334] width 228 height 50
type input "30"
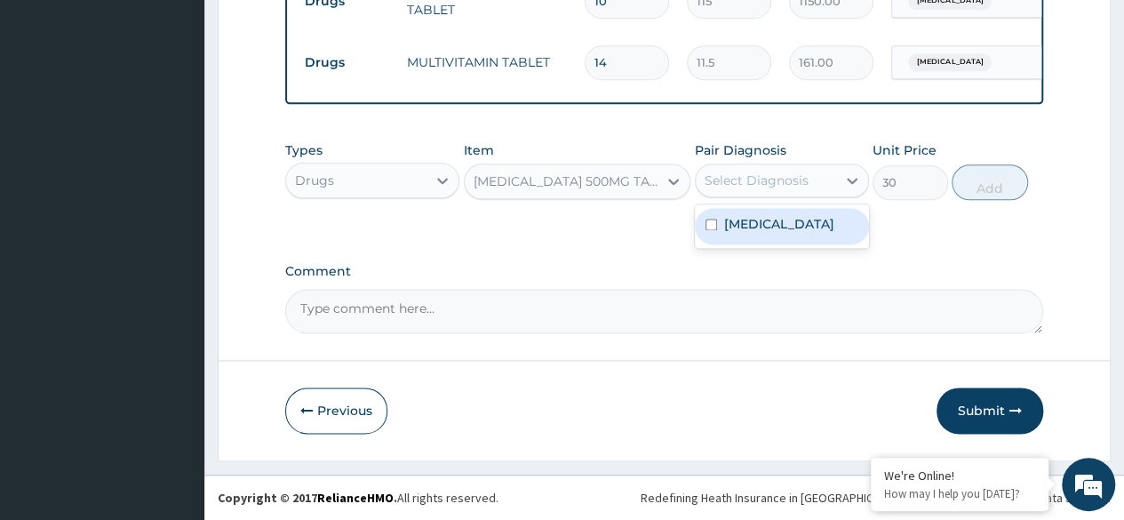
click at [811, 219] on div "Malaria" at bounding box center [782, 226] width 174 height 36
checkbox input "true"
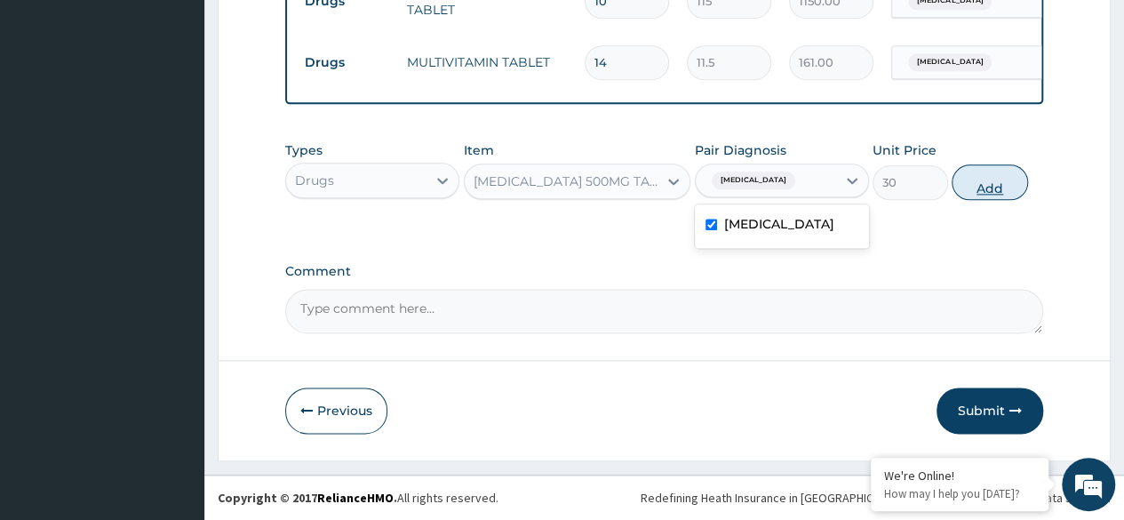
click at [1000, 167] on button "Add" at bounding box center [990, 182] width 76 height 36
type input "0"
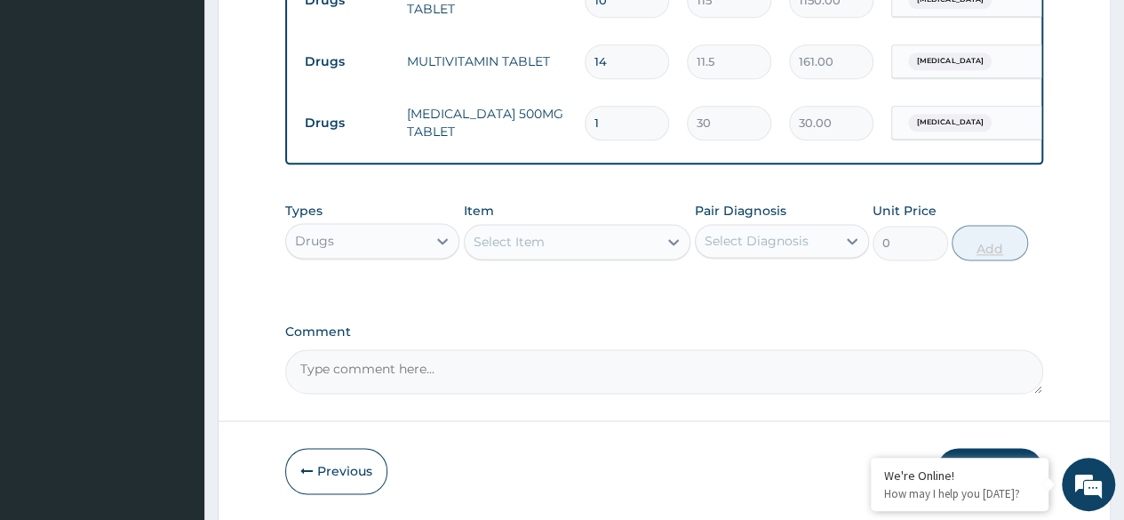
type input "18"
type input "540.00"
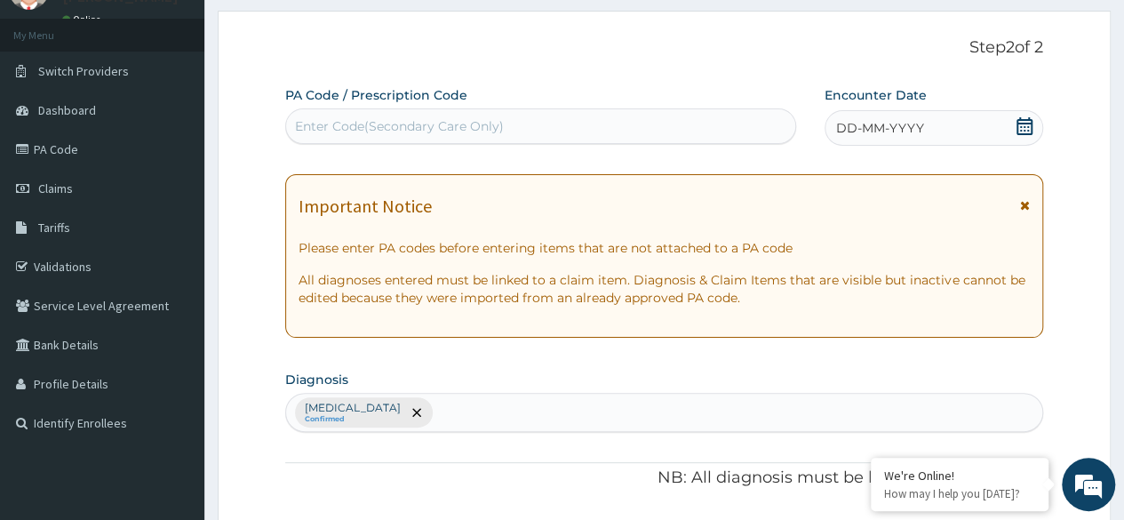
scroll to position [82, 0]
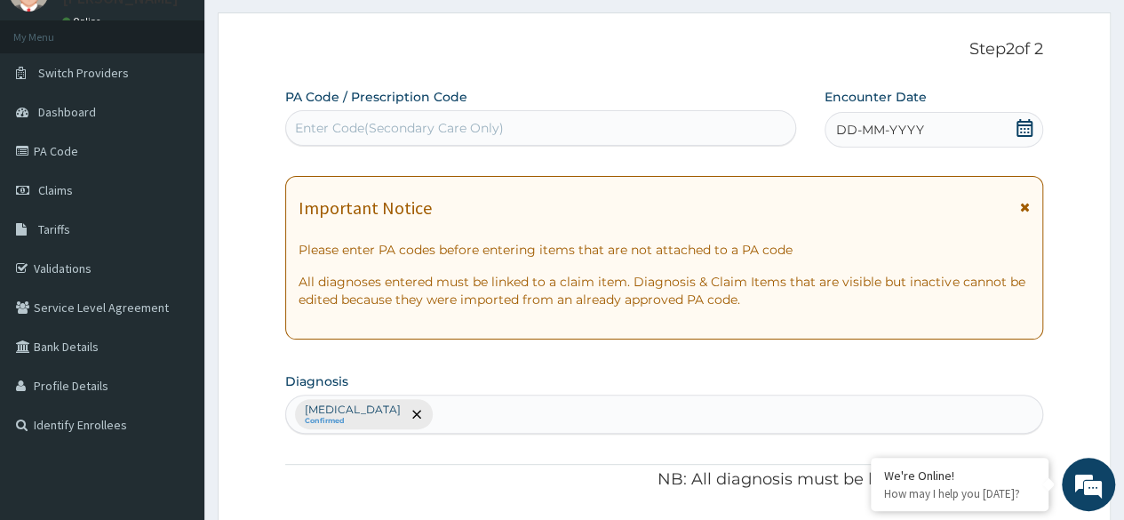
type input "18"
click at [956, 121] on div "DD-MM-YYYY" at bounding box center [934, 130] width 219 height 36
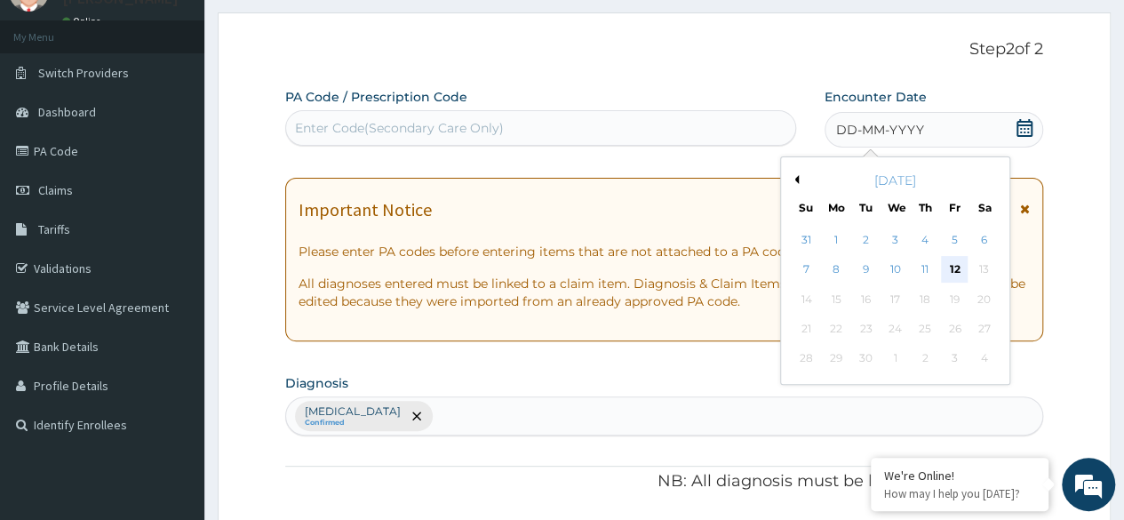
click at [954, 274] on div "12" at bounding box center [954, 270] width 27 height 27
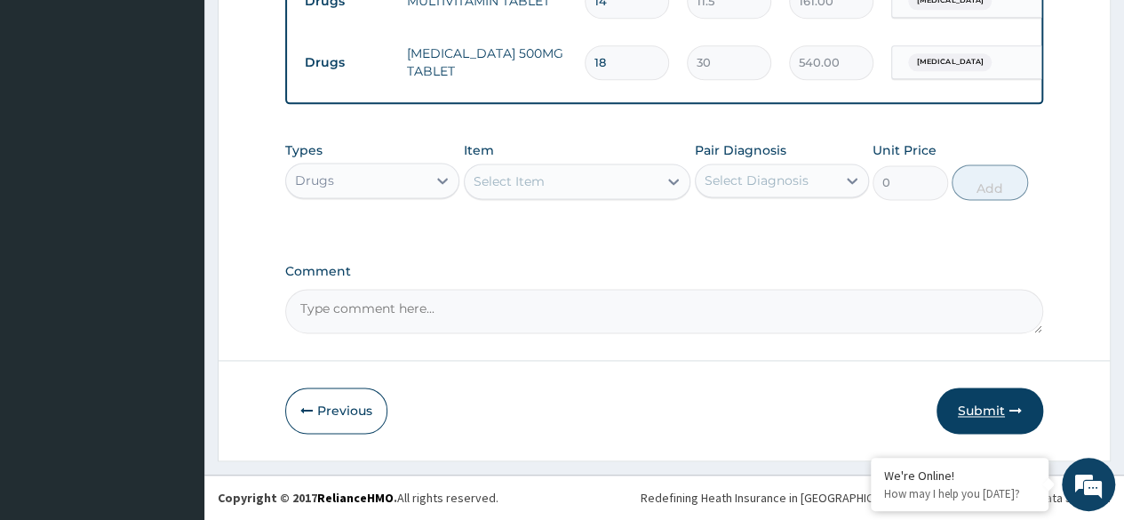
click at [990, 403] on button "Submit" at bounding box center [990, 411] width 107 height 46
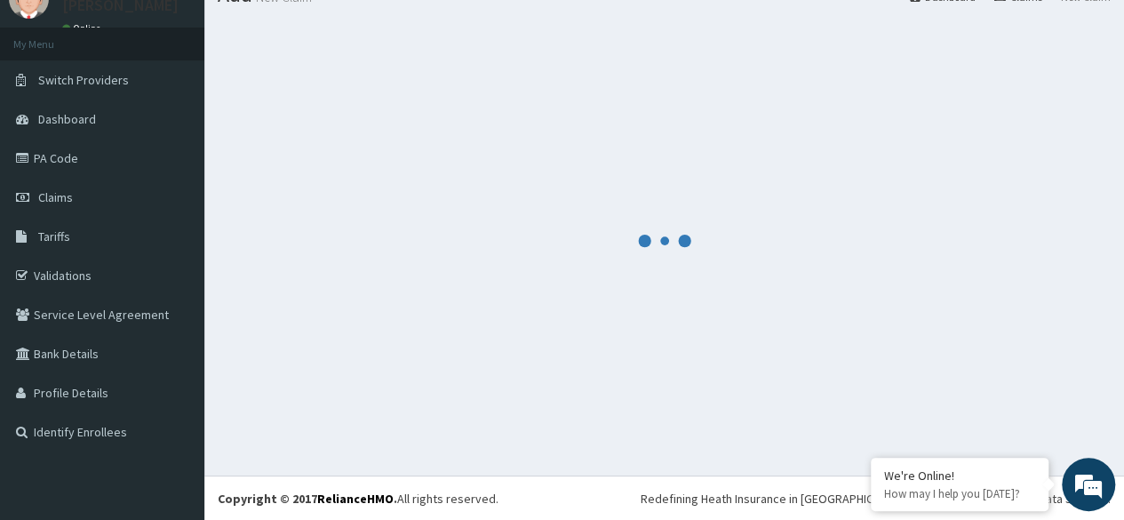
scroll to position [1122, 0]
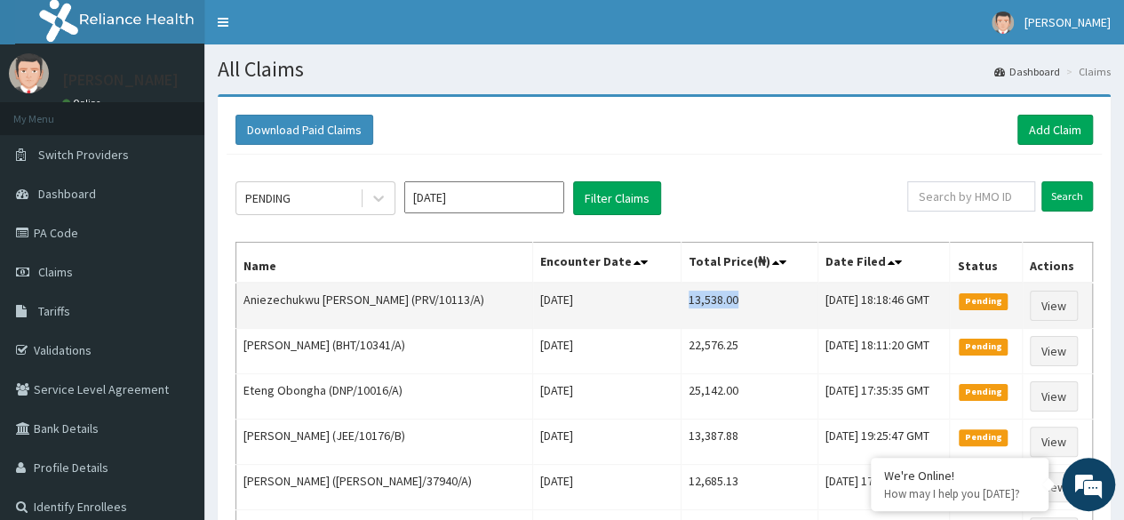
drag, startPoint x: 670, startPoint y: 294, endPoint x: 718, endPoint y: 303, distance: 48.8
click at [718, 303] on td "13,538.00" at bounding box center [749, 306] width 137 height 46
copy td "13,538.00"
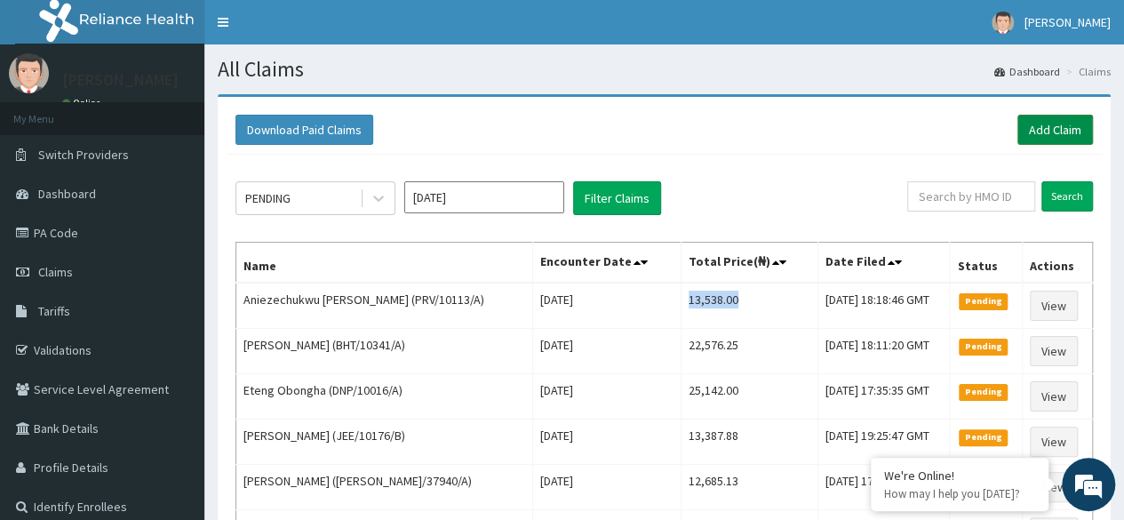
click at [1055, 122] on link "Add Claim" at bounding box center [1056, 130] width 76 height 30
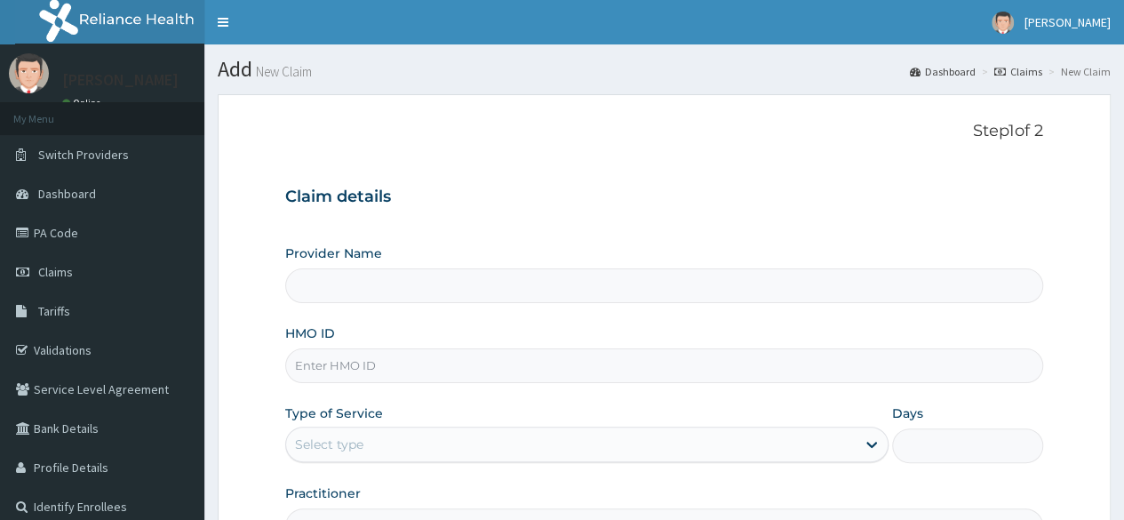
click at [574, 360] on input "HMO ID" at bounding box center [664, 365] width 758 height 35
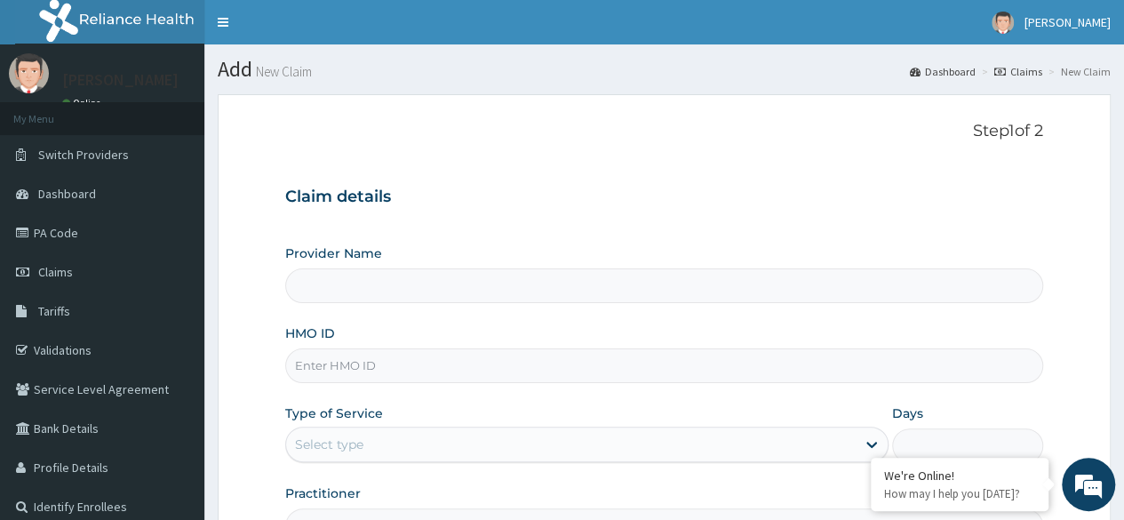
paste input "PMH/10334/A"
type input "PMH/10334/A"
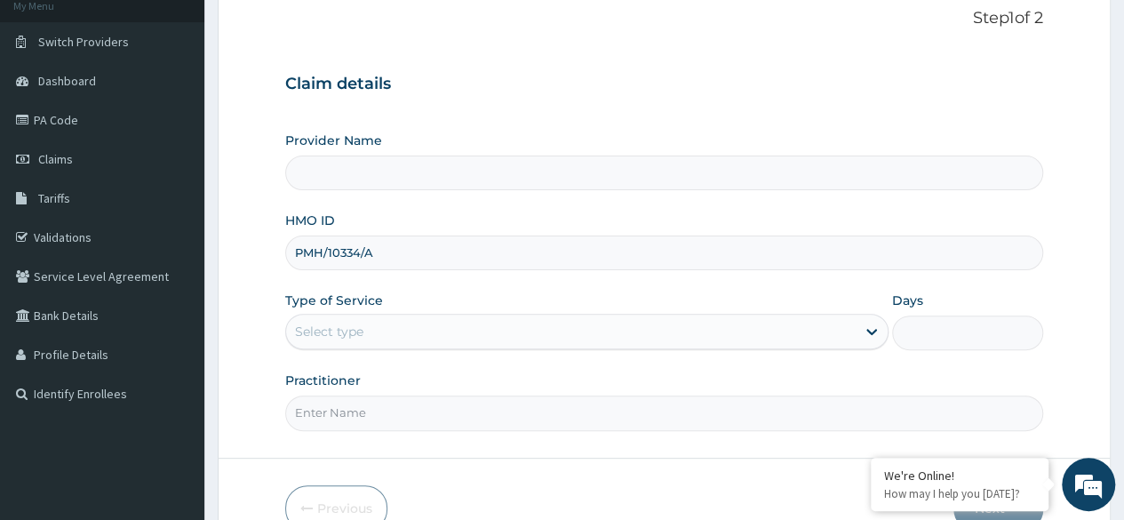
scroll to position [179, 0]
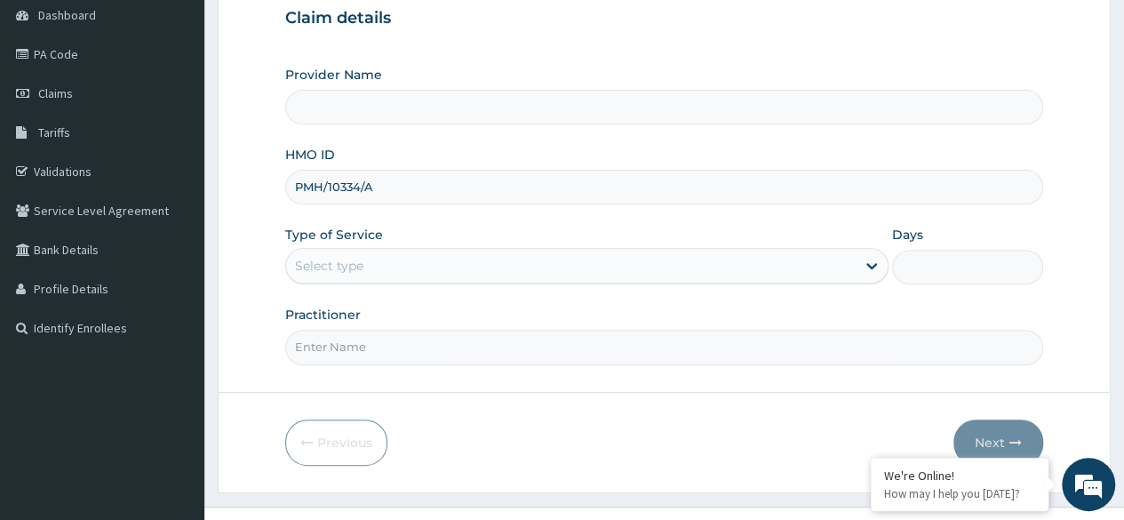
type input "Reliance Family Clinics (RFC) - [GEOGRAPHIC_DATA]"
type input "PMH/10334/A"
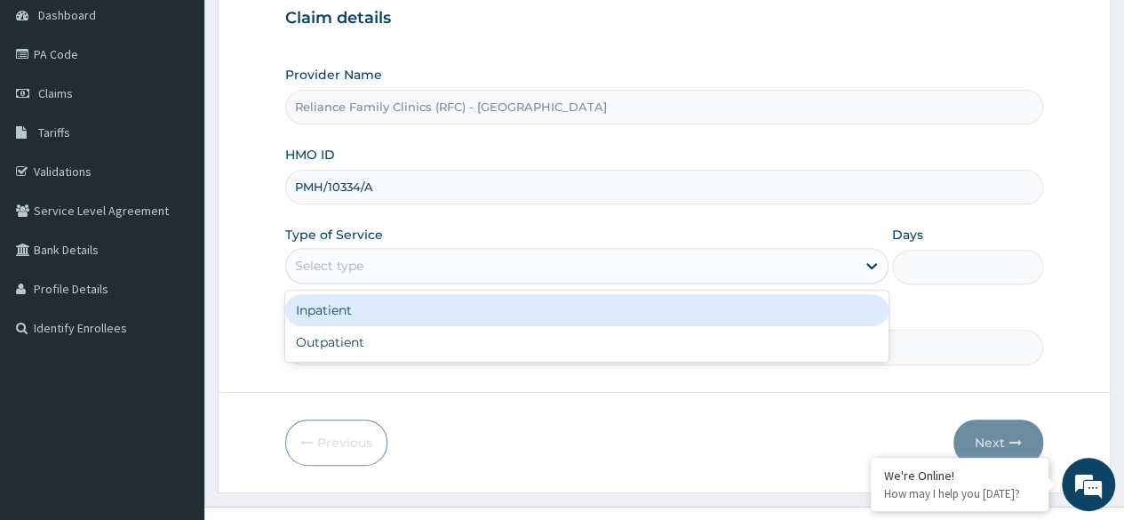
click at [528, 338] on div "Outpatient" at bounding box center [586, 342] width 603 height 32
type input "1"
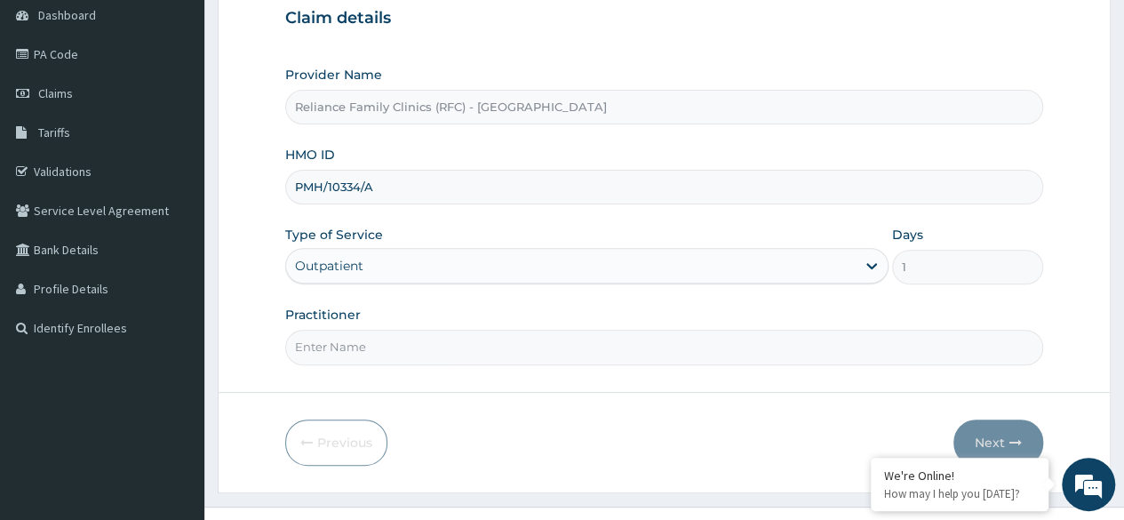
click at [571, 343] on input "Practitioner" at bounding box center [664, 347] width 758 height 35
type input "Locum"
click at [1010, 420] on button "Next" at bounding box center [999, 443] width 90 height 46
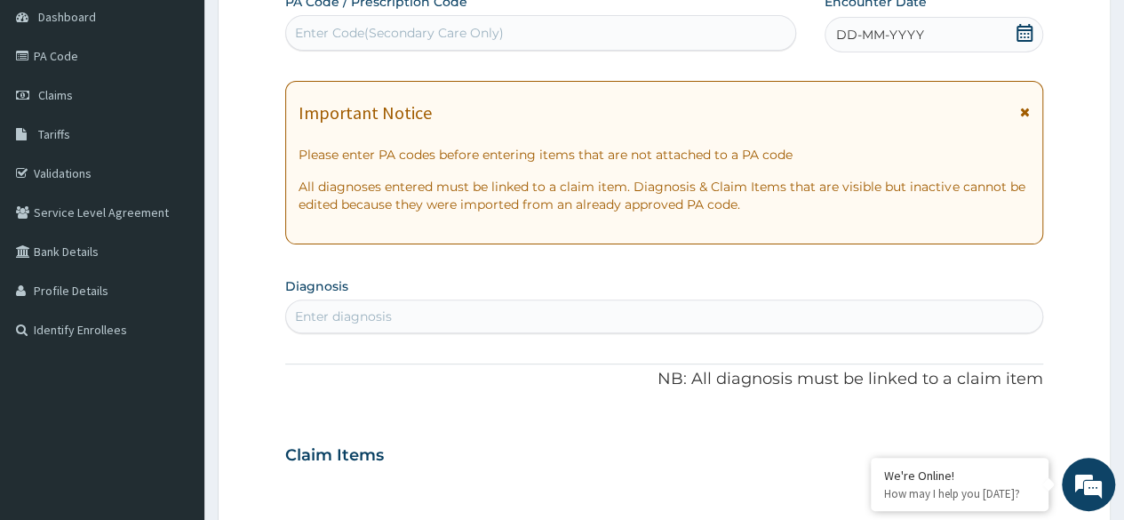
scroll to position [178, 0]
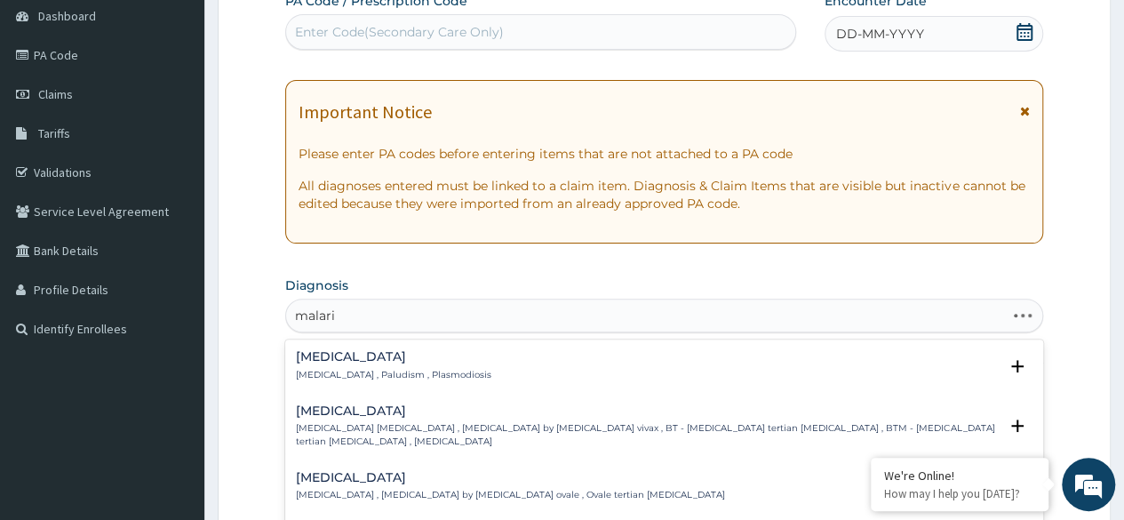
type input "[MEDICAL_DATA]"
click at [483, 362] on div "[MEDICAL_DATA] [MEDICAL_DATA] , Paludism , Plasmodiosis" at bounding box center [664, 365] width 737 height 31
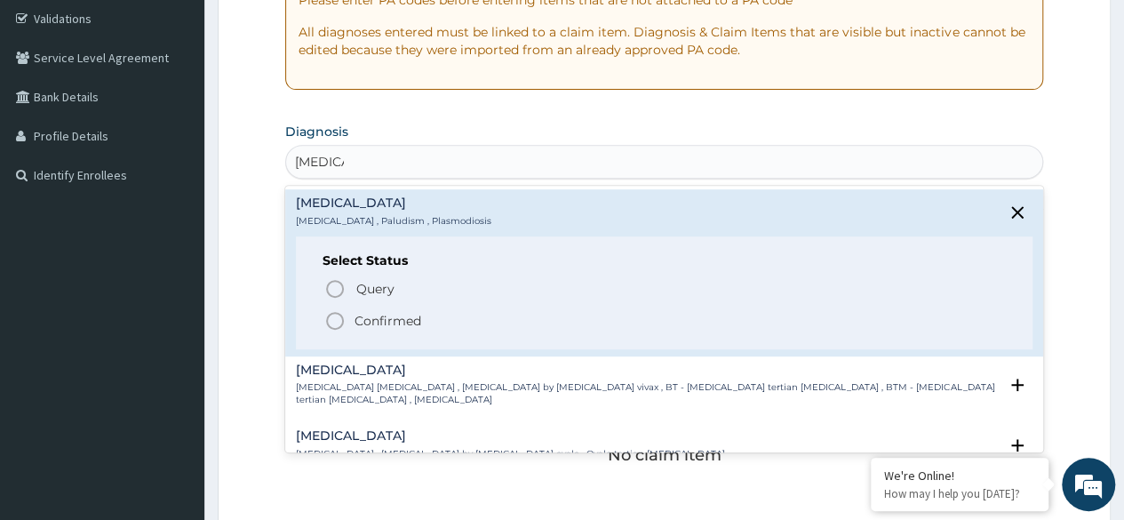
scroll to position [333, 0]
click at [341, 325] on icon "status option filled" at bounding box center [334, 318] width 21 height 21
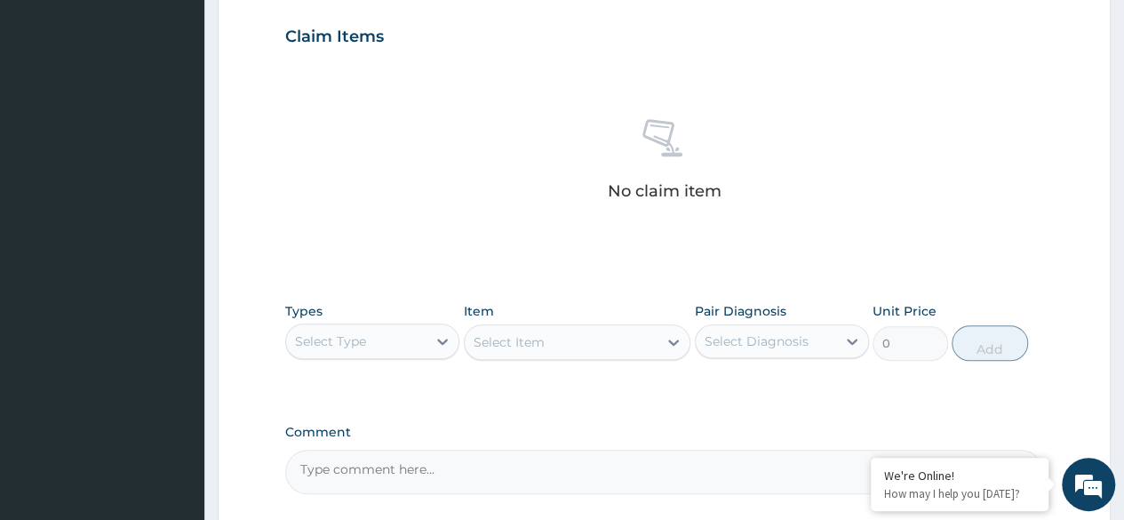
scroll to position [651, 0]
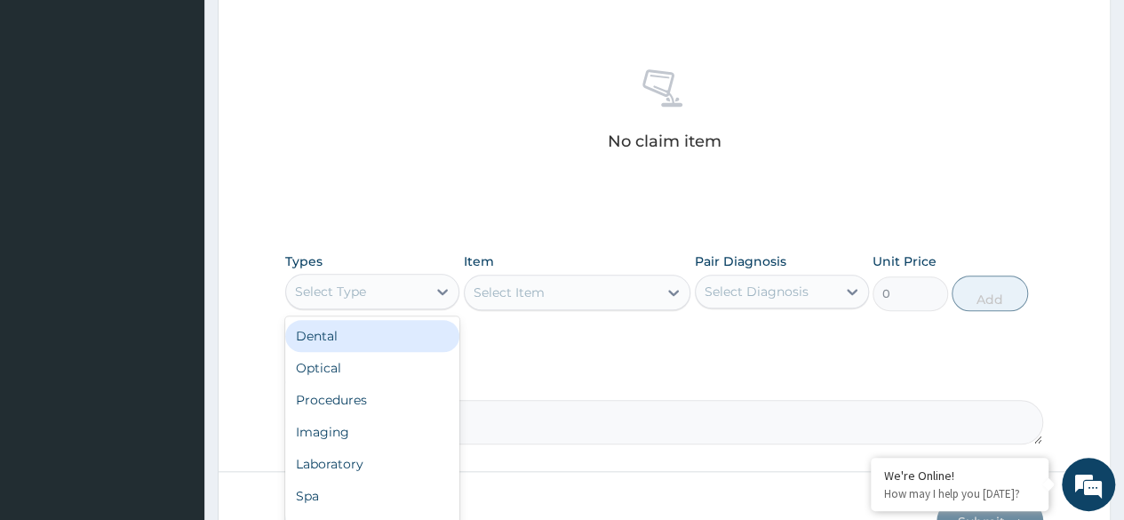
click at [401, 392] on div "Procedures" at bounding box center [372, 400] width 174 height 32
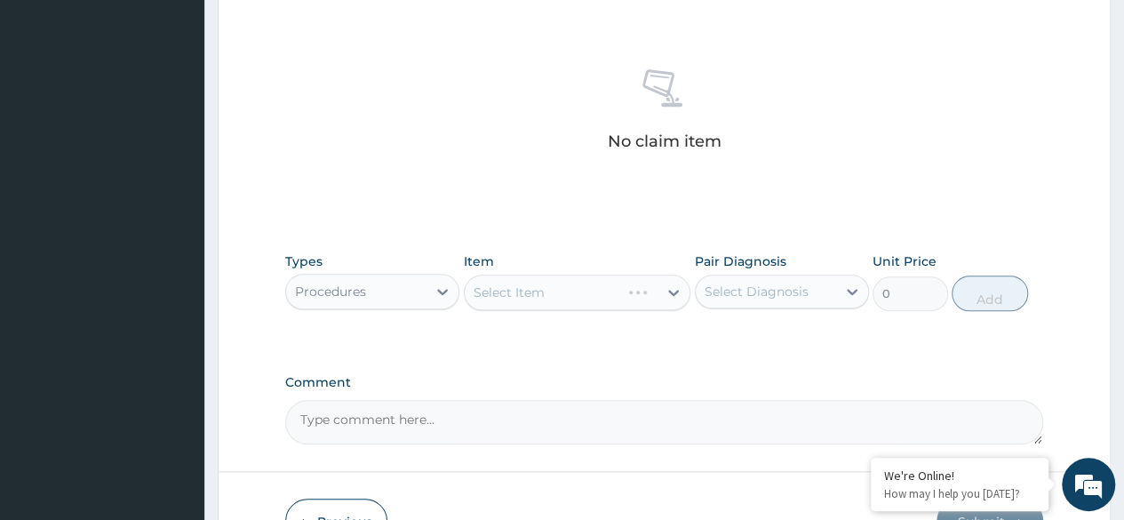
click at [590, 284] on div "Select Item" at bounding box center [578, 293] width 228 height 36
click at [595, 301] on div "Select Item" at bounding box center [578, 293] width 228 height 36
click at [599, 299] on div "Select Item" at bounding box center [578, 293] width 228 height 36
click at [595, 318] on div "Types Procedures Item Select Item Pair Diagnosis Select Diagnosis Unit Price 0 …" at bounding box center [664, 295] width 758 height 103
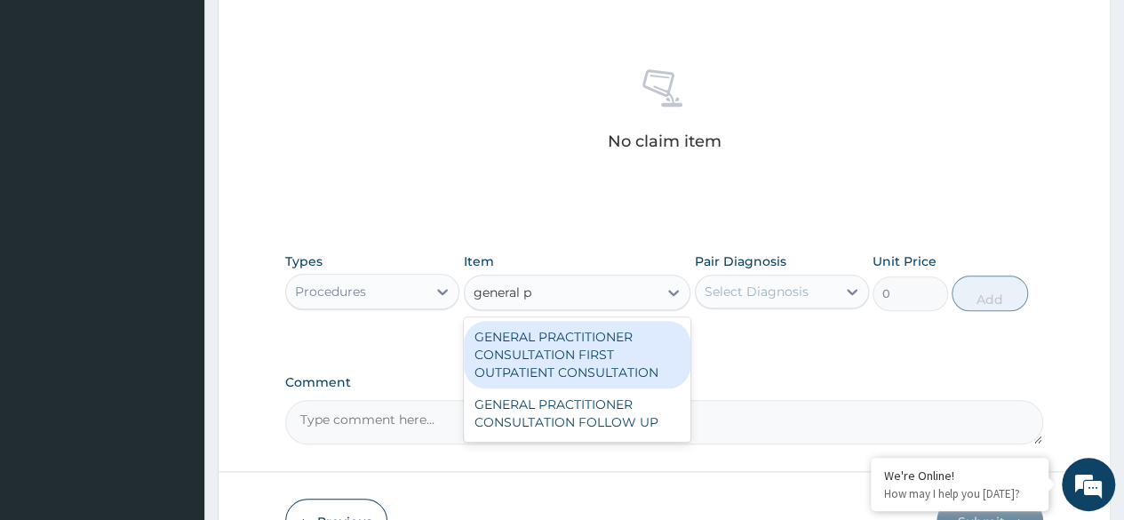
type input "general pr"
click at [604, 345] on div "GENERAL PRACTITIONER CONSULTATION FIRST OUTPATIENT CONSULTATION" at bounding box center [578, 355] width 228 height 68
type input "3370.125"
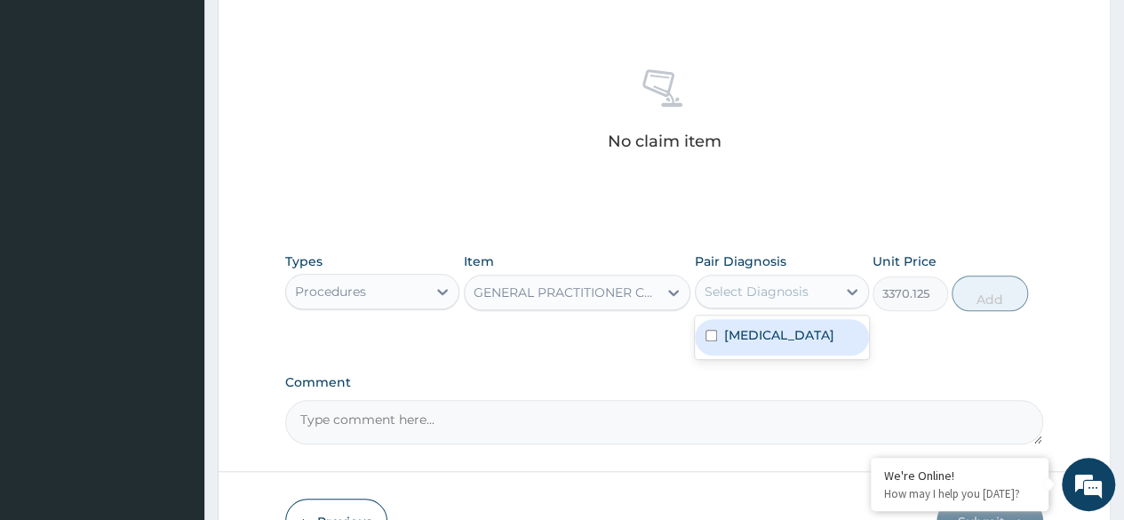
click at [782, 339] on div "[MEDICAL_DATA]" at bounding box center [782, 337] width 174 height 36
checkbox input "true"
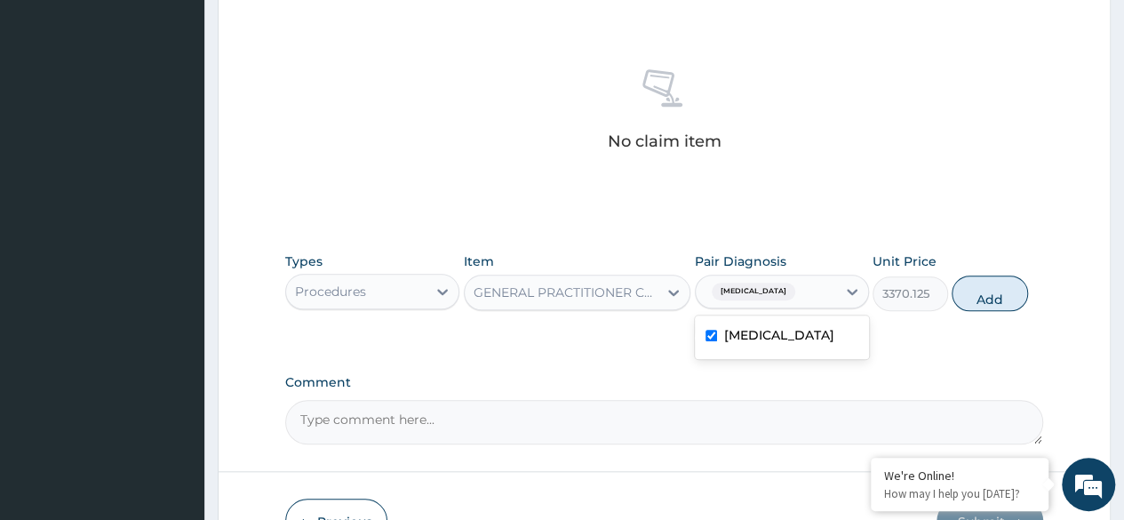
click at [995, 320] on div "Types Procedures Item GENERAL PRACTITIONER CONSULTATION FIRST OUTPATIENT CONSUL…" at bounding box center [664, 295] width 758 height 103
click at [972, 301] on button "Add" at bounding box center [990, 294] width 76 height 36
type input "0"
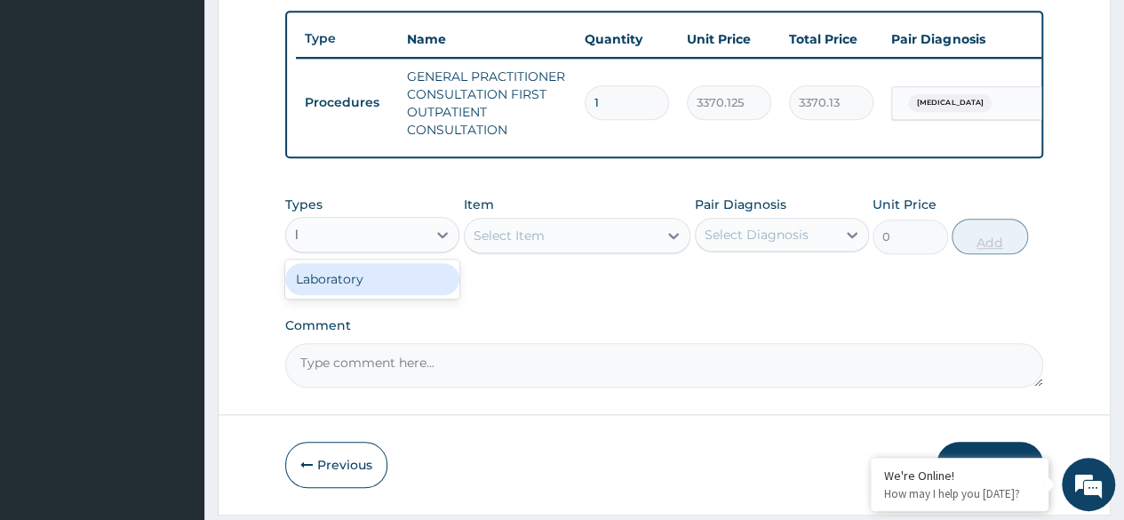
type input "la"
click at [408, 295] on div "Laboratory" at bounding box center [372, 279] width 174 height 32
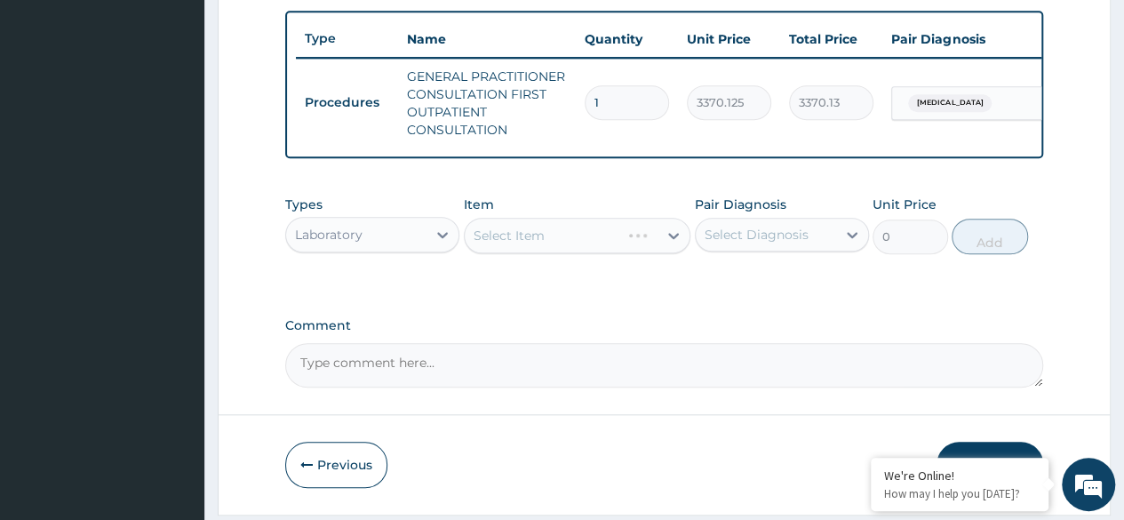
click at [594, 230] on div "Select Item" at bounding box center [578, 236] width 228 height 36
click at [634, 240] on div "Select Item" at bounding box center [578, 236] width 228 height 36
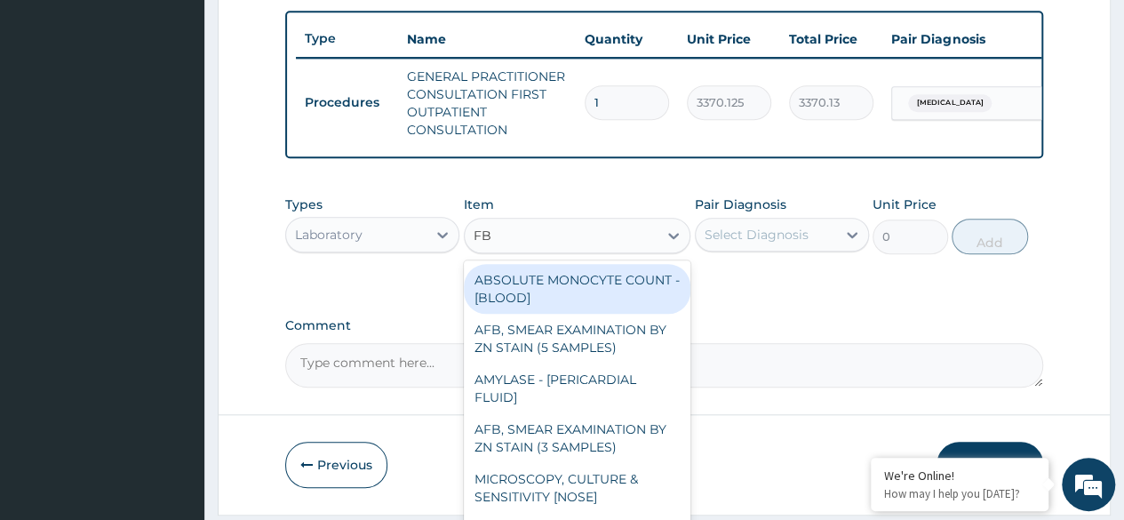
type input "FBC"
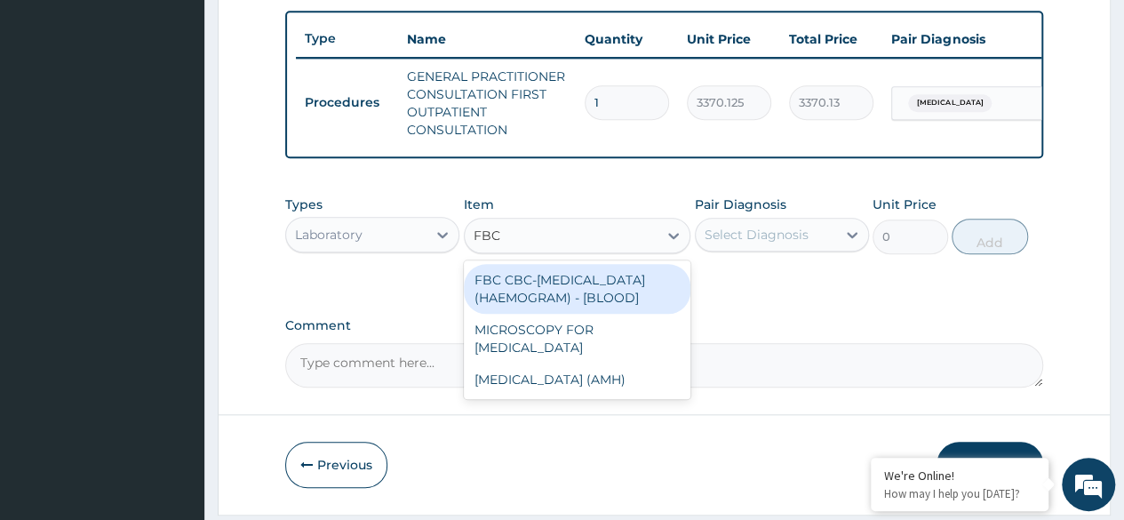
click at [588, 299] on div "FBC CBC-[MEDICAL_DATA] (HAEMOGRAM) - [BLOOD]" at bounding box center [578, 289] width 228 height 50
type input "4085"
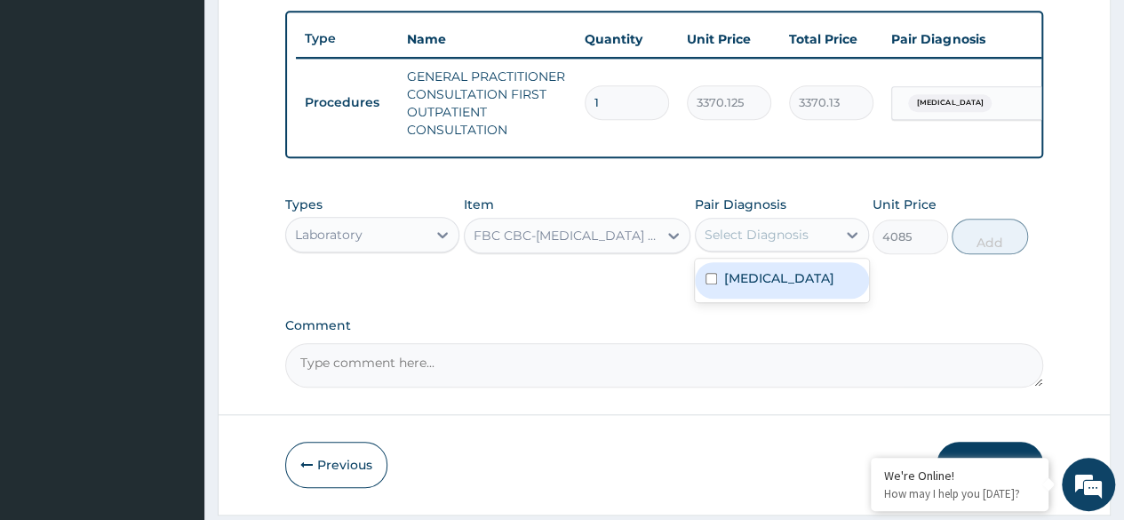
click at [773, 293] on div "[MEDICAL_DATA]" at bounding box center [782, 280] width 174 height 36
checkbox input "true"
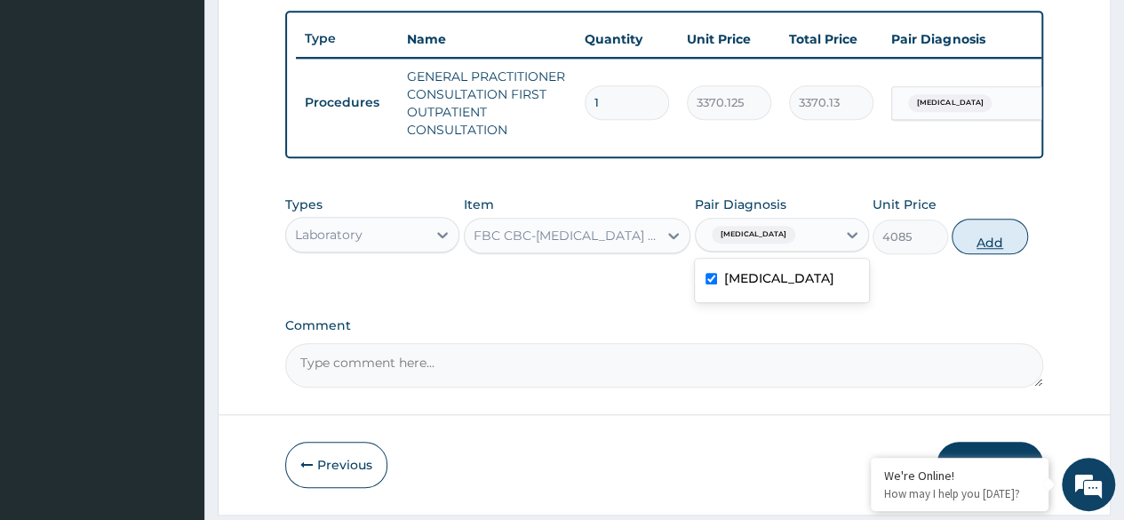
click at [992, 254] on button "Add" at bounding box center [990, 237] width 76 height 36
type input "0"
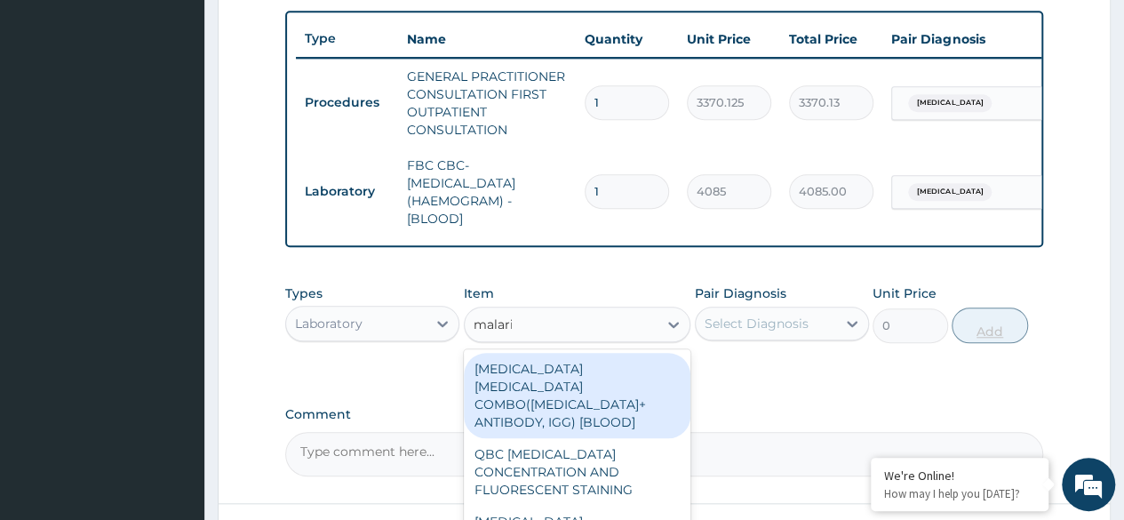
type input "[MEDICAL_DATA]"
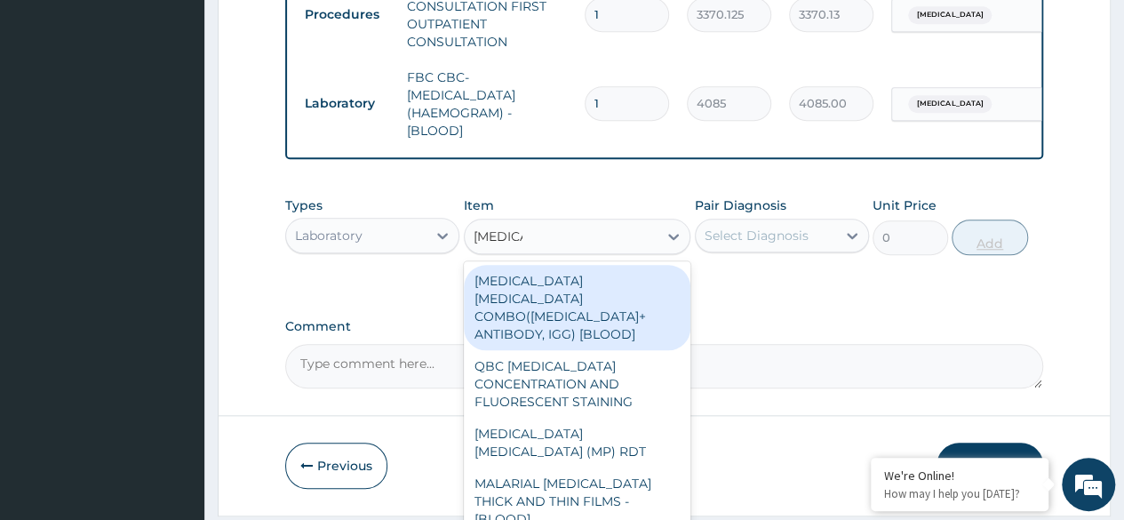
scroll to position [803, 0]
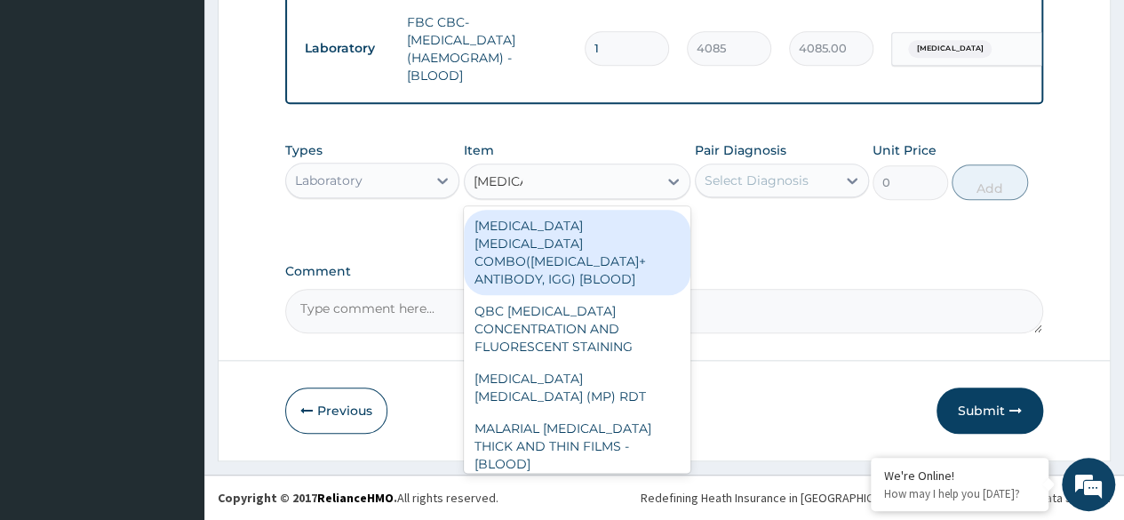
click at [620, 368] on div "[MEDICAL_DATA] [MEDICAL_DATA] (MP) RDT" at bounding box center [578, 388] width 228 height 50
type input "1531.875"
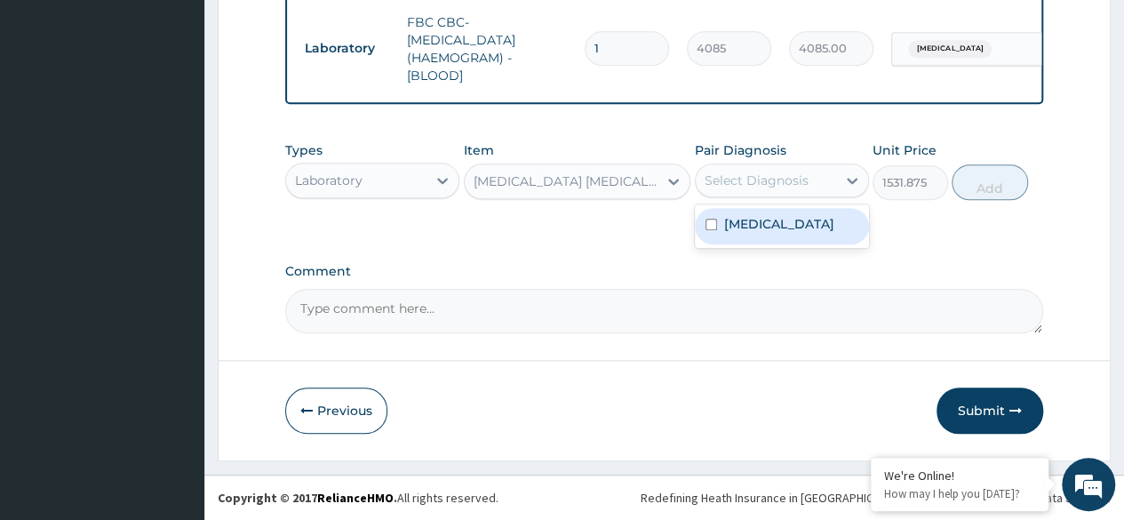
click at [810, 224] on div "[MEDICAL_DATA]" at bounding box center [782, 226] width 174 height 36
checkbox input "true"
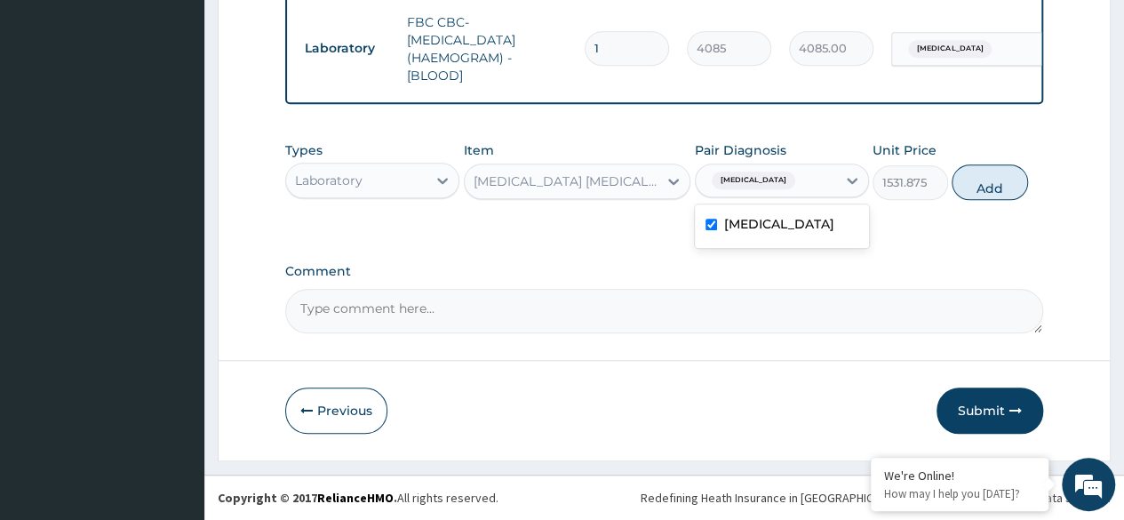
click at [1026, 173] on div "Types Laboratory Item [MEDICAL_DATA] [MEDICAL_DATA] (MP) RDT Pair Diagnosis opt…" at bounding box center [664, 170] width 758 height 76
click at [992, 176] on button "Add" at bounding box center [990, 182] width 76 height 36
type input "0"
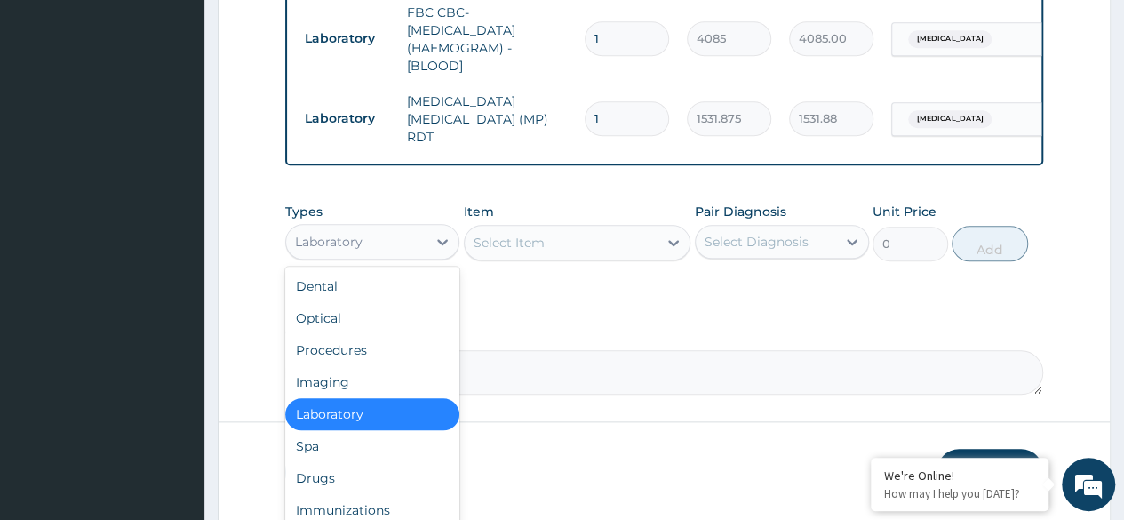
click at [386, 478] on div "Drugs" at bounding box center [372, 478] width 174 height 32
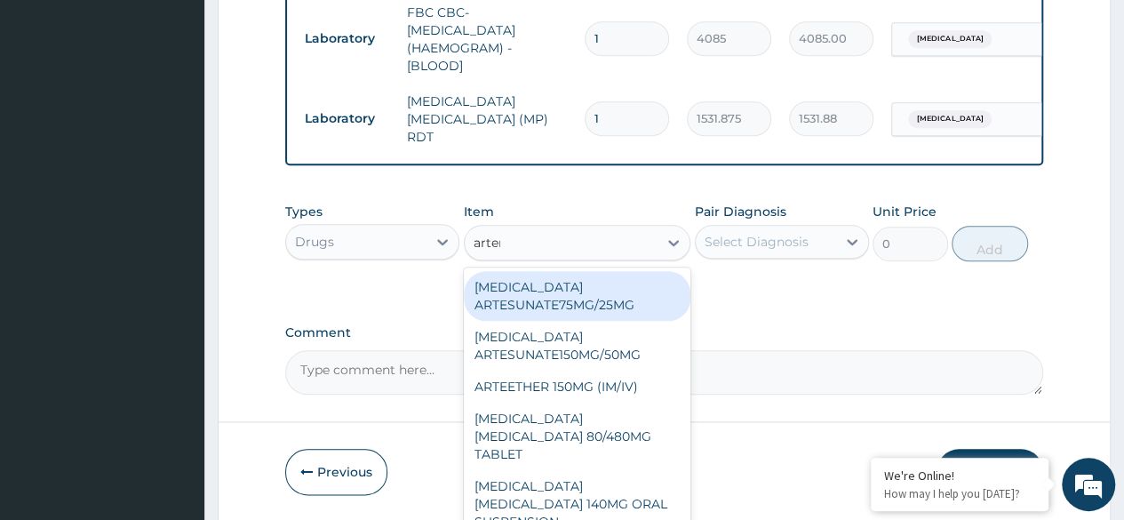
type input "arteme"
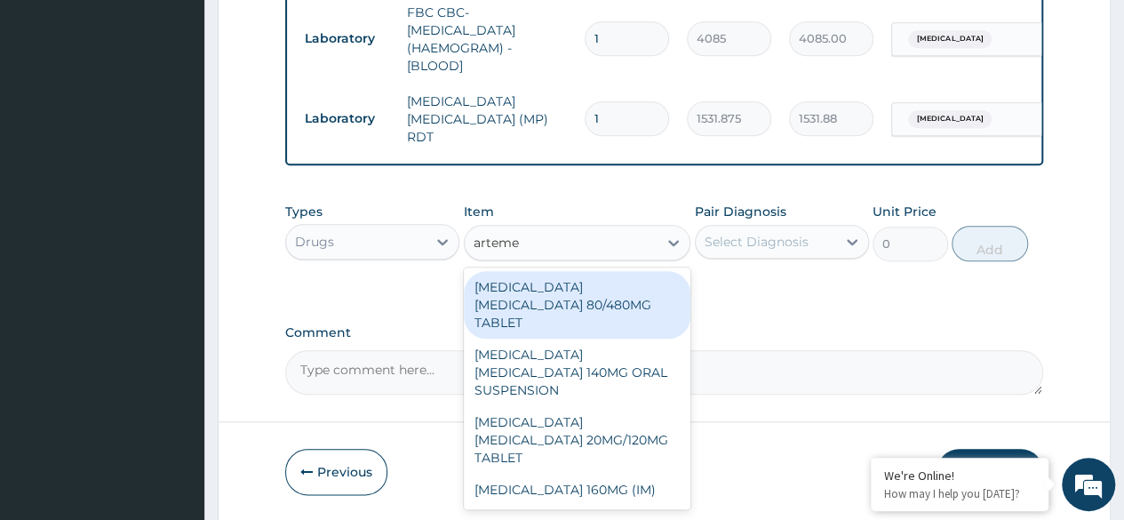
click at [608, 280] on div "ARTEMETHER LUMEFANTRINE 80/480MG TABLET" at bounding box center [578, 305] width 228 height 68
type input "450"
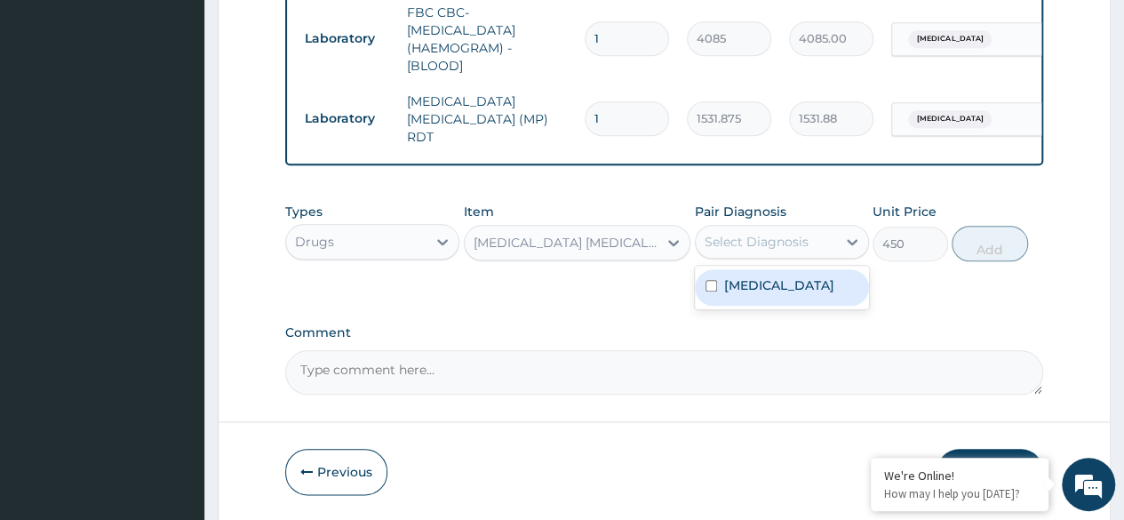
click at [793, 286] on div "Malaria" at bounding box center [782, 287] width 174 height 36
checkbox input "true"
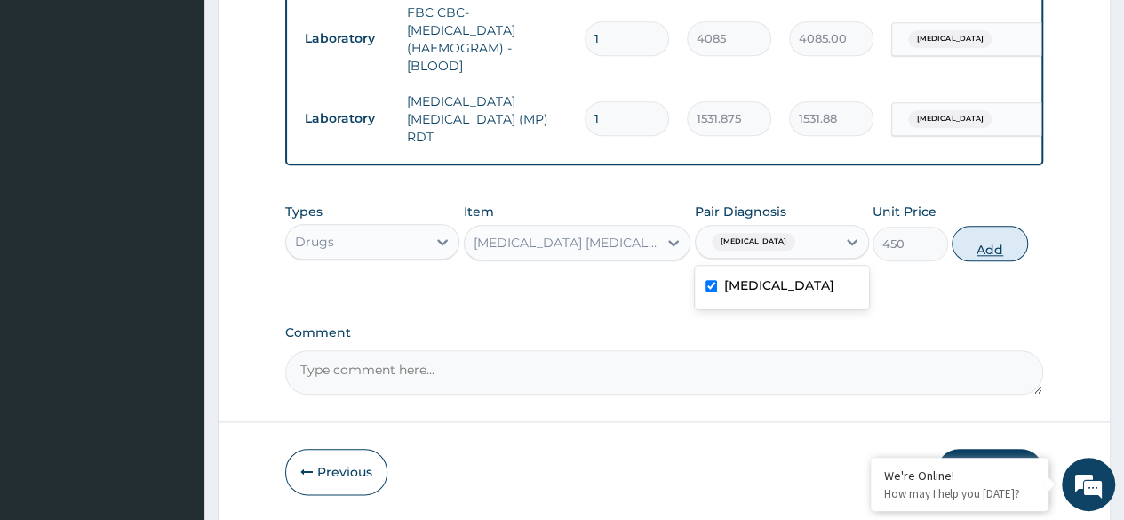
click at [997, 252] on button "Add" at bounding box center [990, 244] width 76 height 36
type input "0"
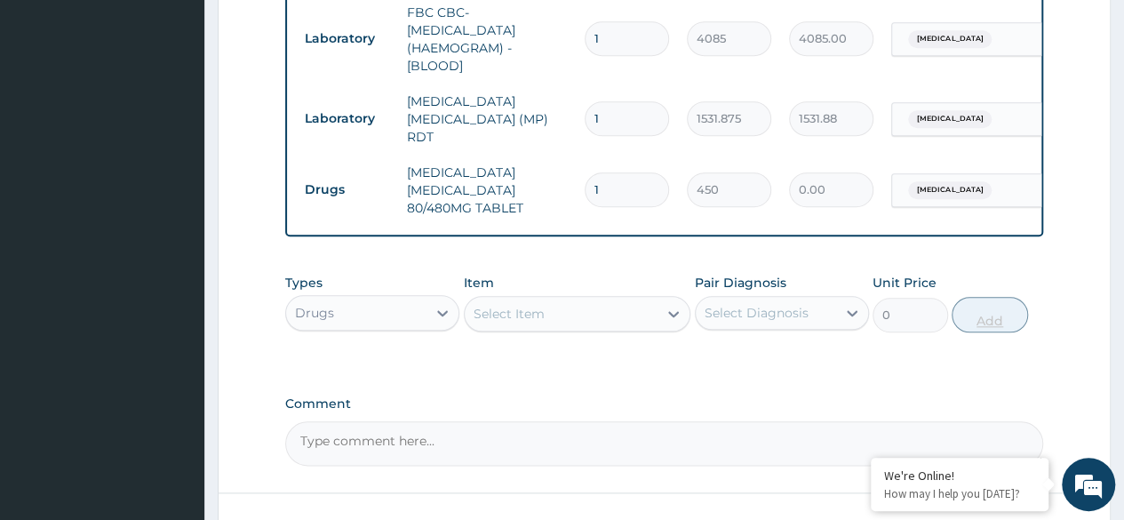
type input "0.00"
type input "6"
type input "2700.00"
type input "6"
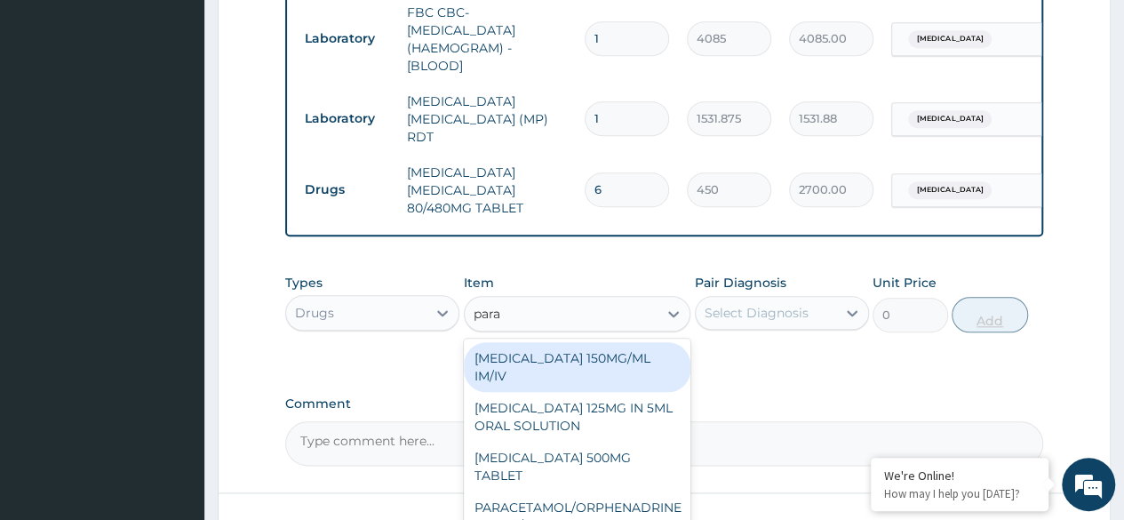
type input "para"
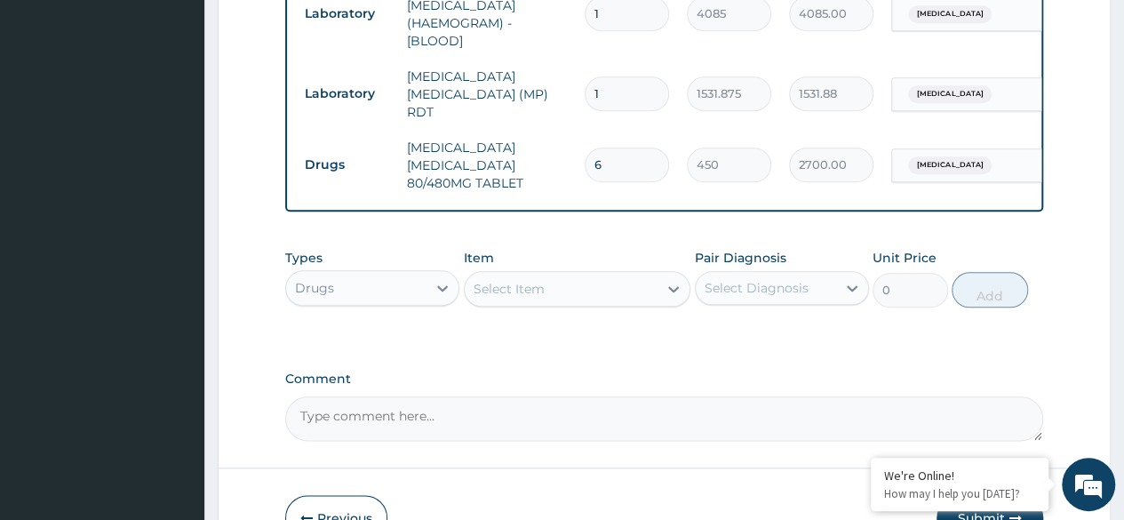
scroll to position [937, 0]
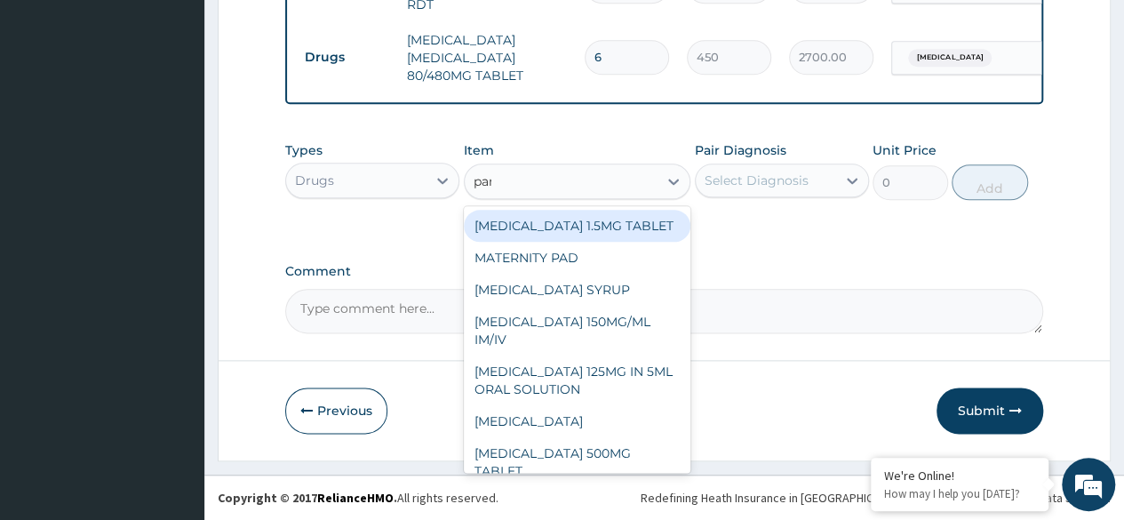
type input "para"
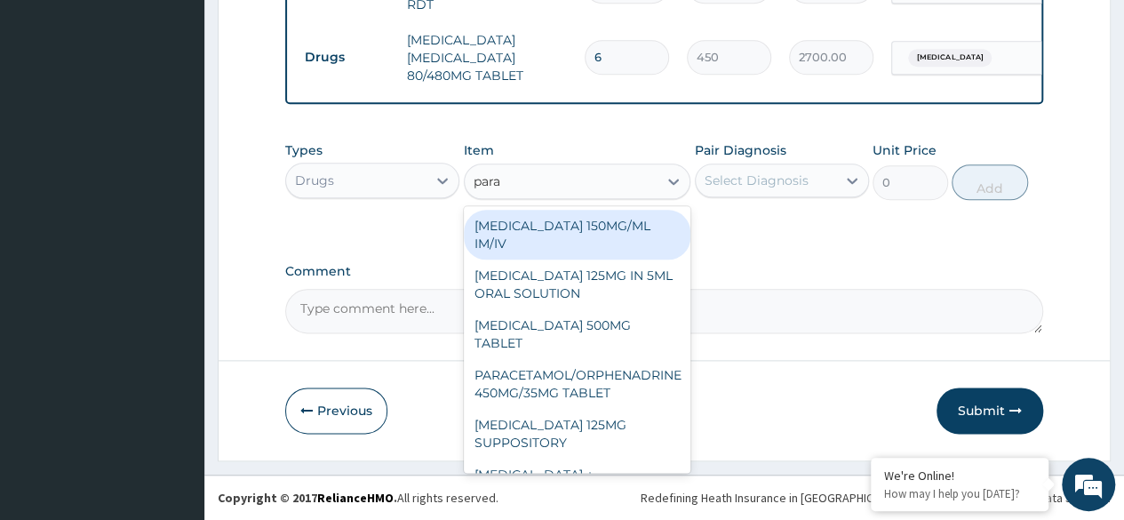
click at [608, 329] on div "PARACETAMOL 500MG TABLET" at bounding box center [578, 334] width 228 height 50
type input "30"
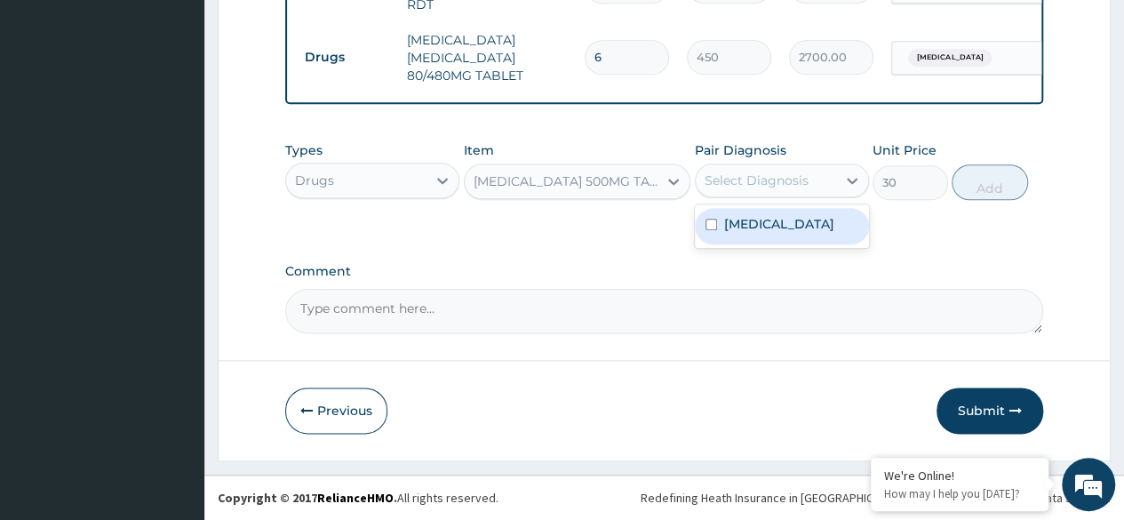
click at [775, 228] on div "Malaria" at bounding box center [782, 226] width 174 height 36
checkbox input "true"
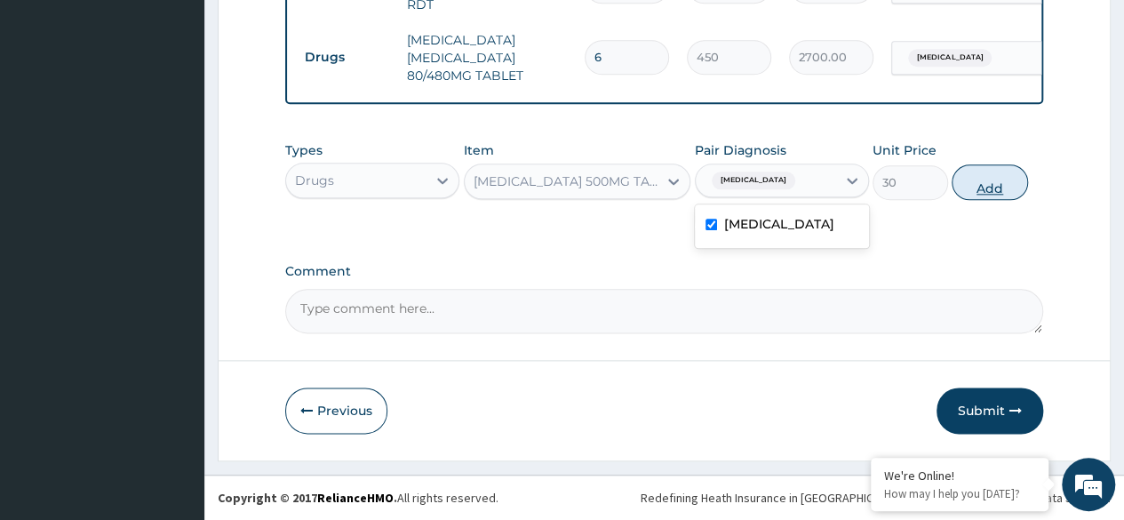
click at [997, 176] on button "Add" at bounding box center [990, 182] width 76 height 36
type input "0"
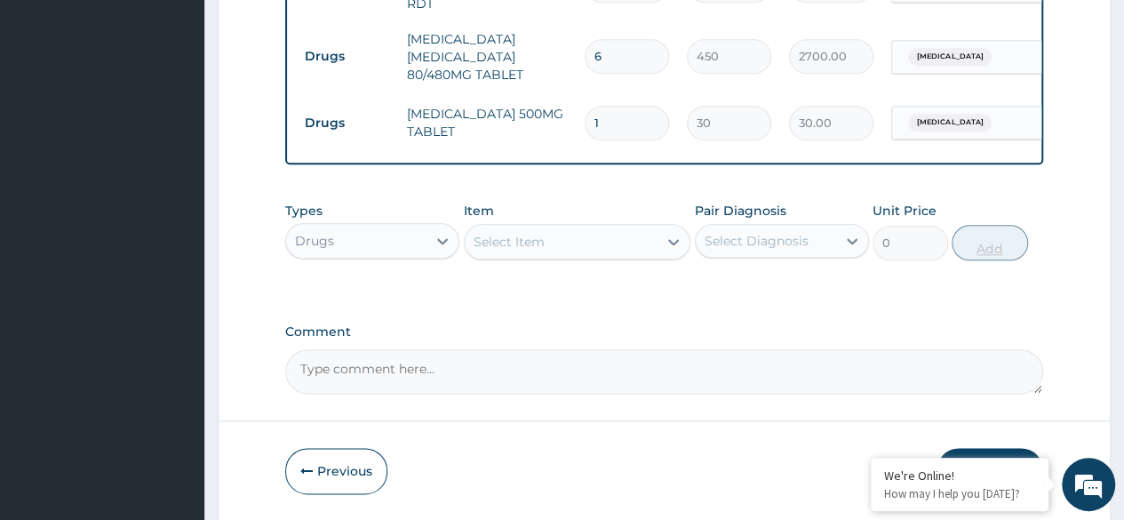
type input "18"
type input "540.00"
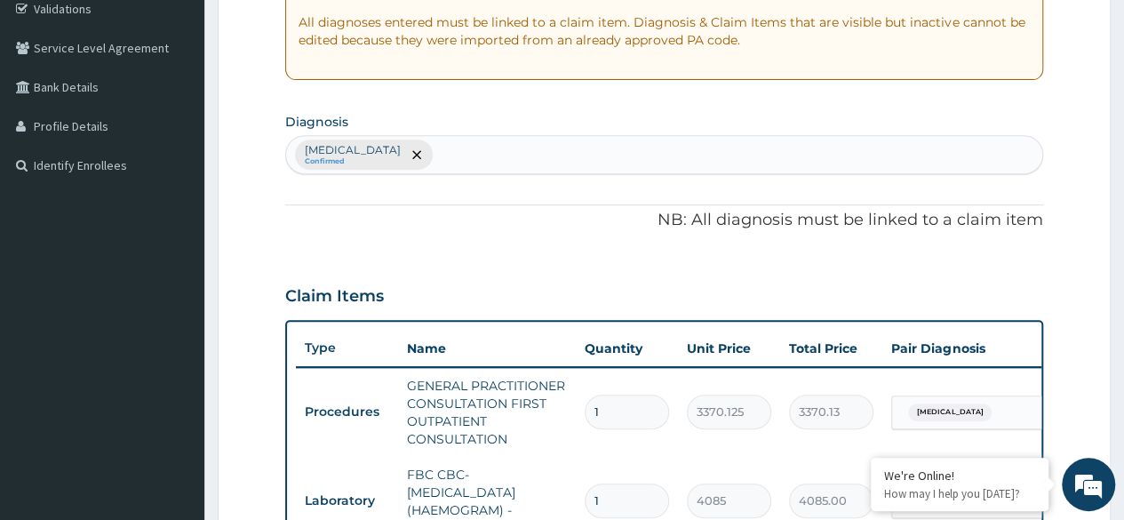
scroll to position [336, 0]
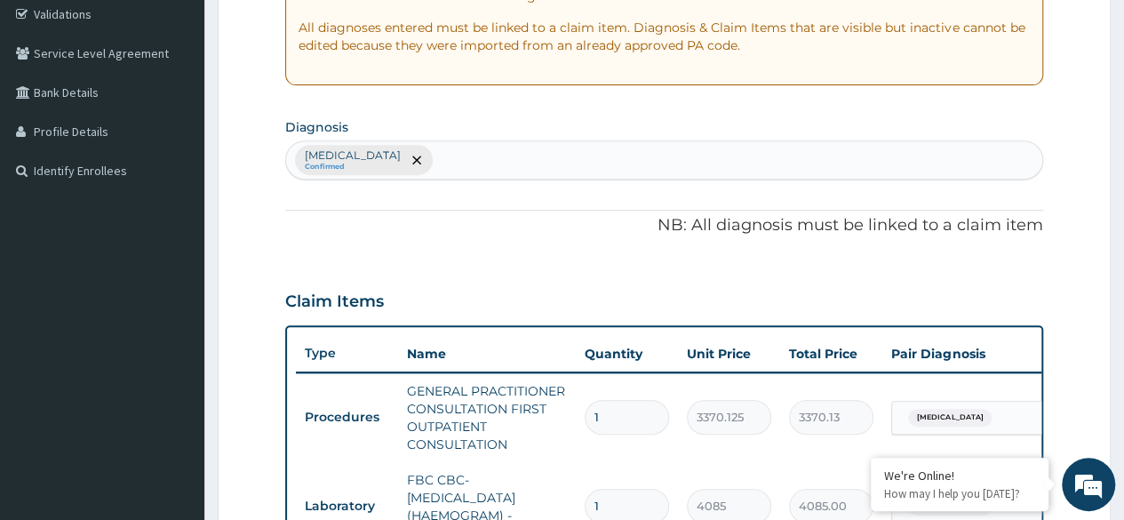
type input "18"
type input "vagino"
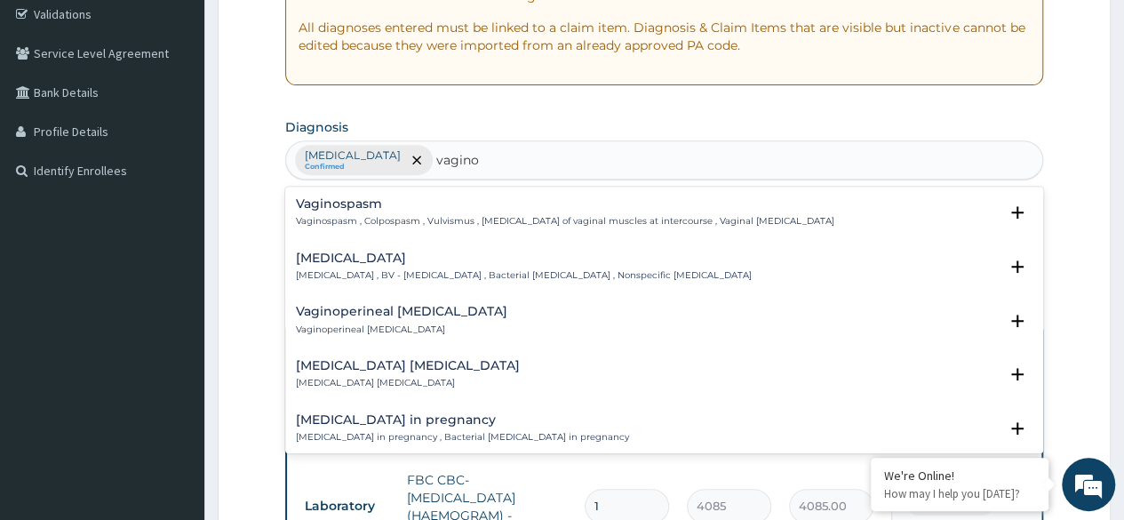
click at [507, 259] on h4 "Bacterial vaginosis" at bounding box center [524, 258] width 456 height 13
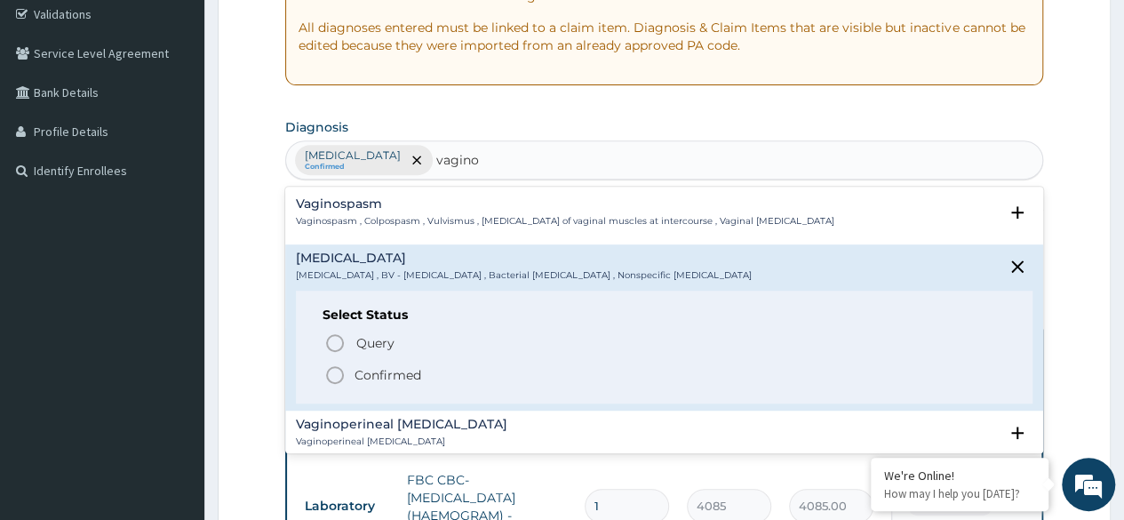
click at [345, 377] on icon "status option filled" at bounding box center [334, 374] width 21 height 21
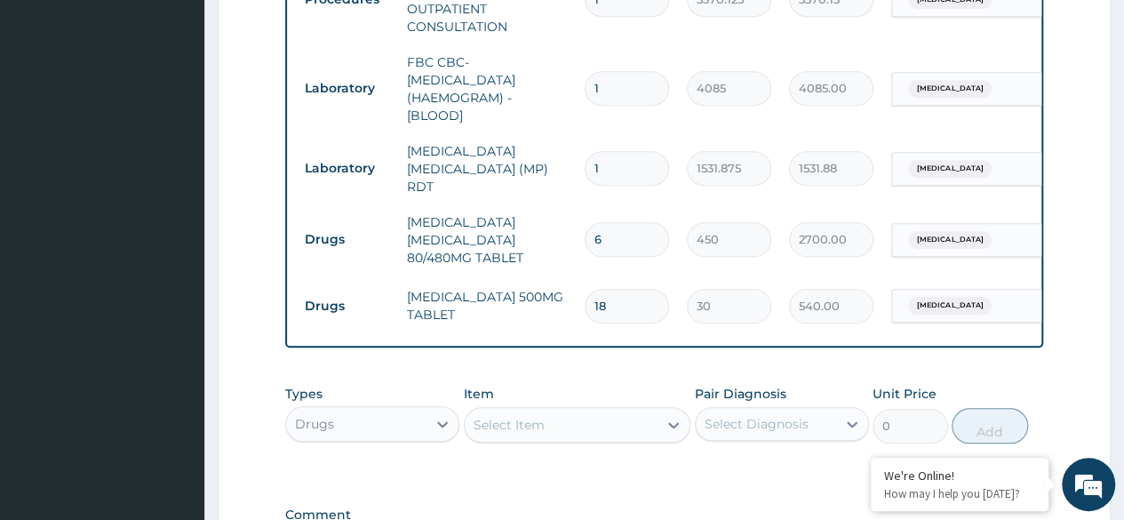
scroll to position [763, 0]
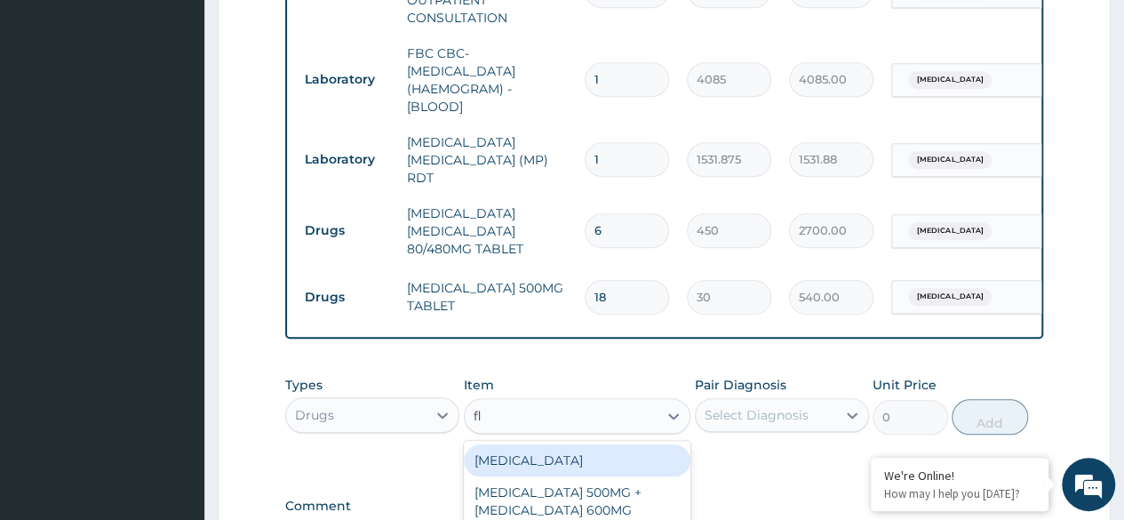
type input "flu"
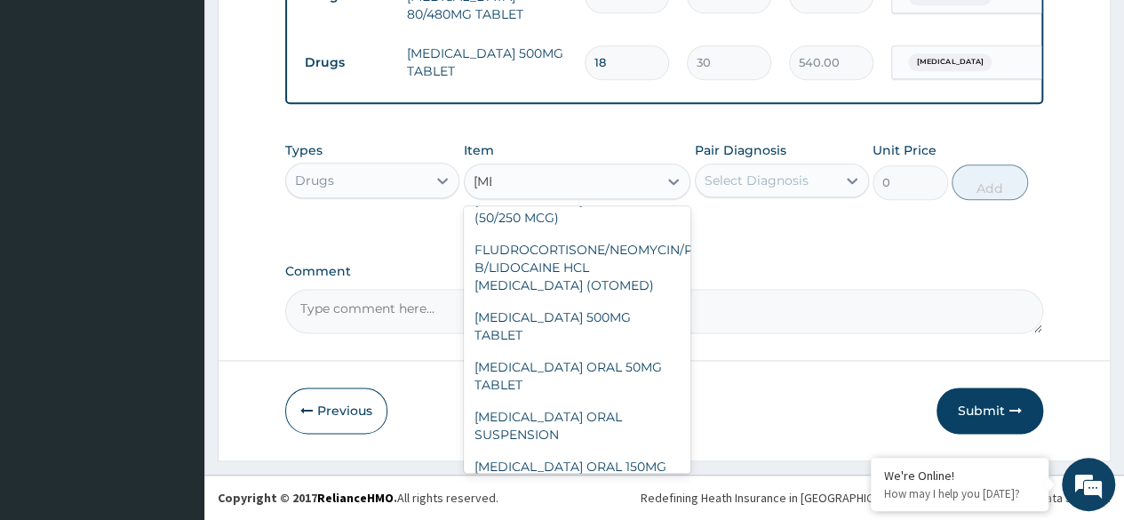
scroll to position [76, 0]
click at [590, 375] on div "FLUCONAZOLE ORAL 50MG TABLET" at bounding box center [578, 375] width 228 height 50
type input "241.5"
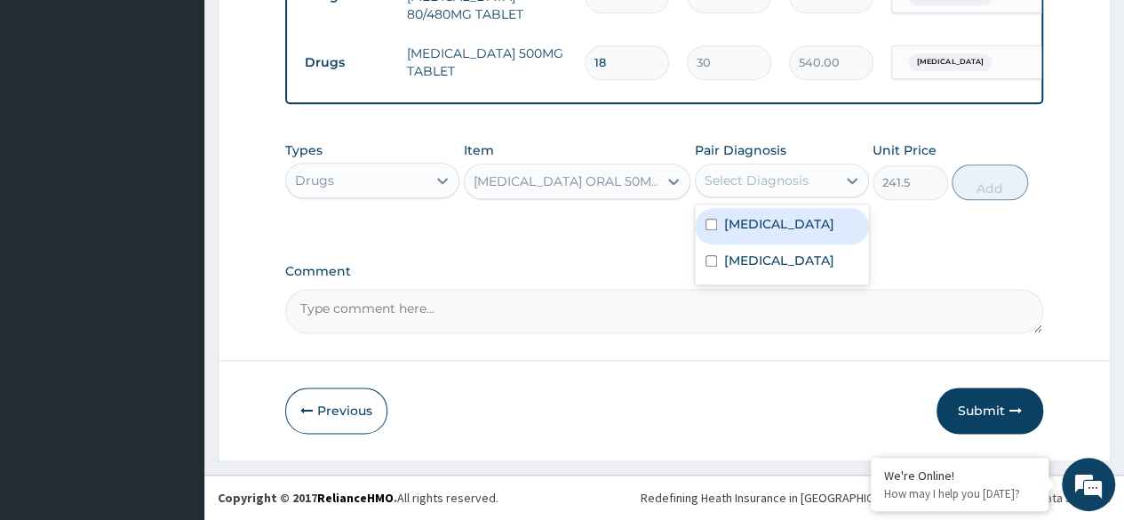
click at [798, 260] on label "Bacterial vaginosis" at bounding box center [779, 261] width 110 height 18
checkbox input "true"
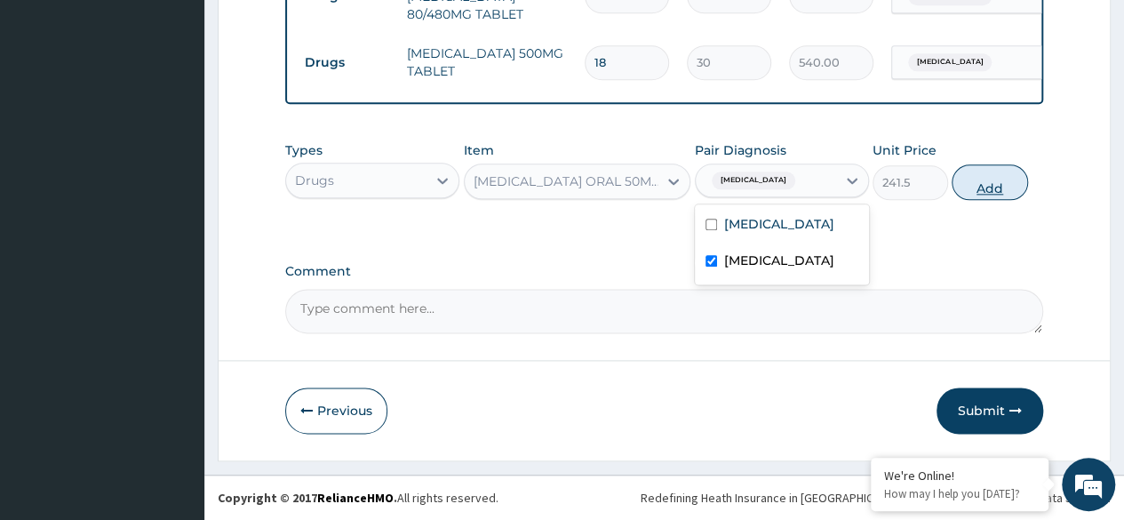
click at [990, 180] on button "Add" at bounding box center [990, 182] width 76 height 36
type input "0"
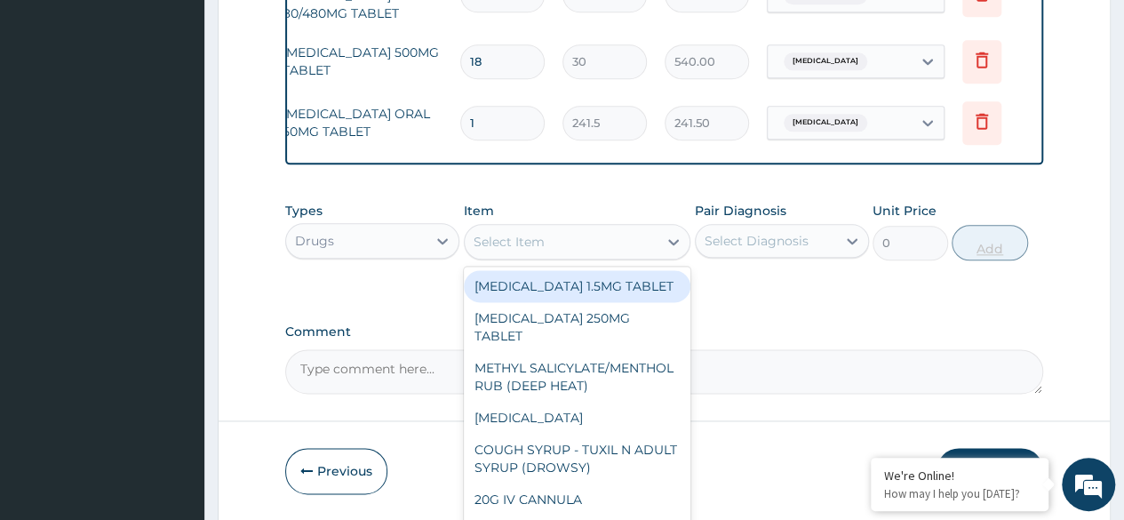
scroll to position [0, 133]
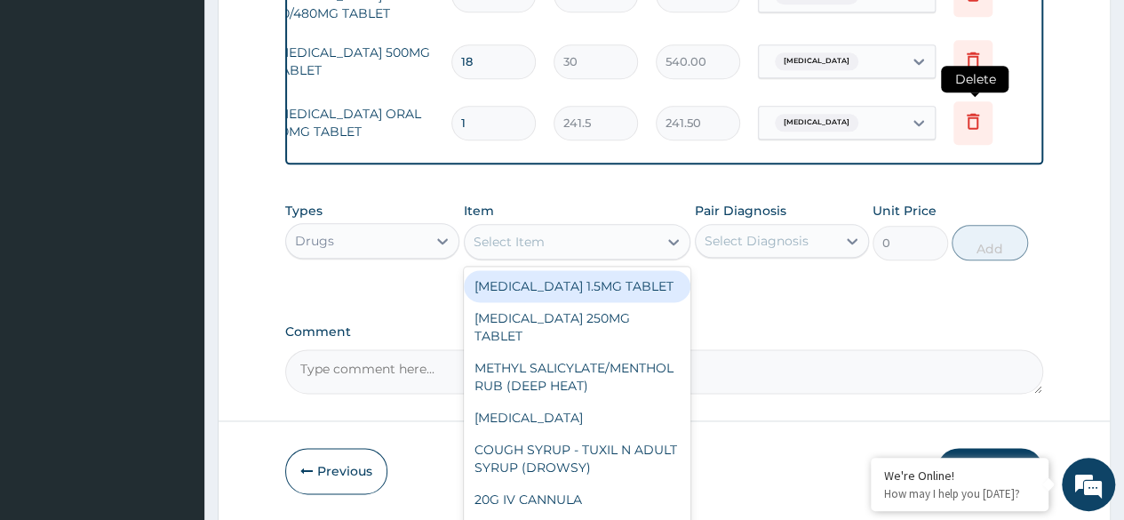
click at [978, 110] on icon at bounding box center [973, 120] width 21 height 21
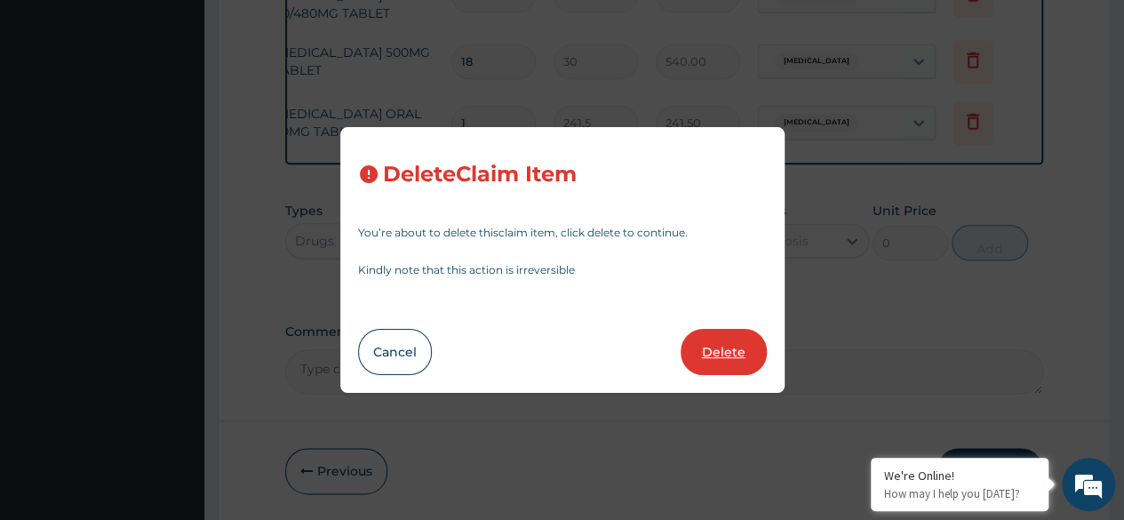
click at [723, 351] on button "Delete" at bounding box center [724, 352] width 86 height 46
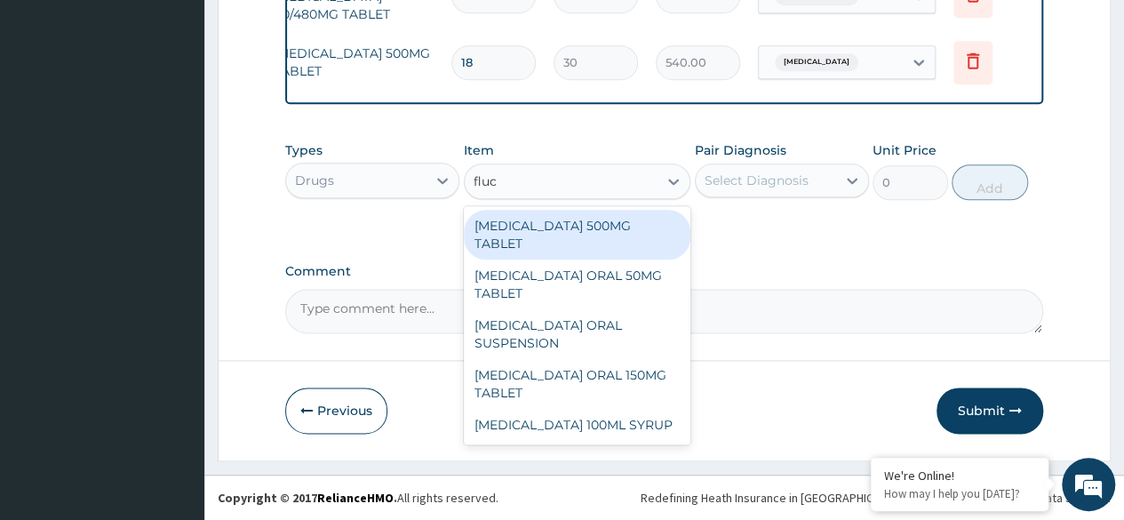
type input "fluco"
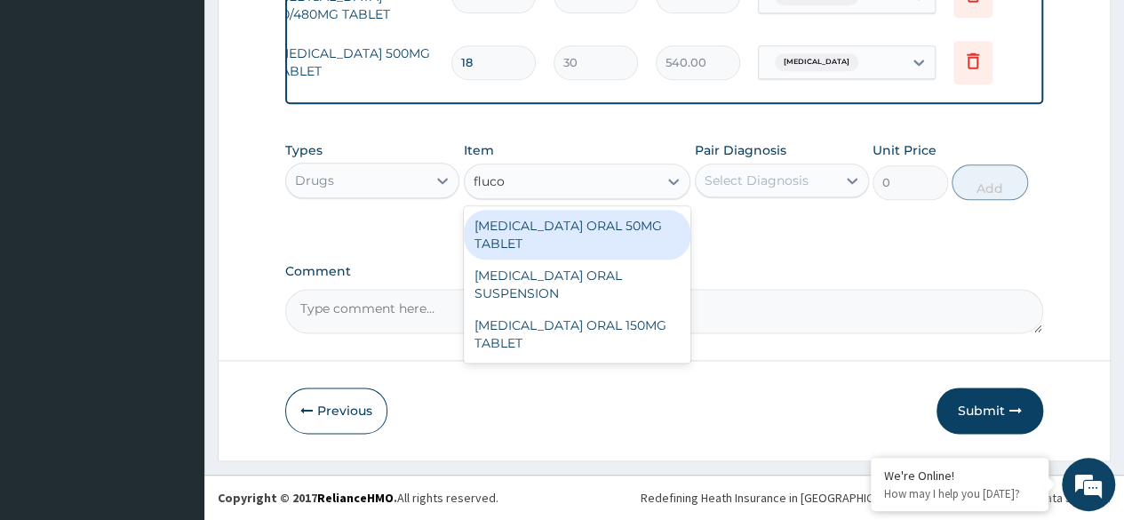
click at [643, 340] on div "FLUCONAZOLE ORAL 150MG TABLET" at bounding box center [578, 334] width 228 height 50
type input "287.5"
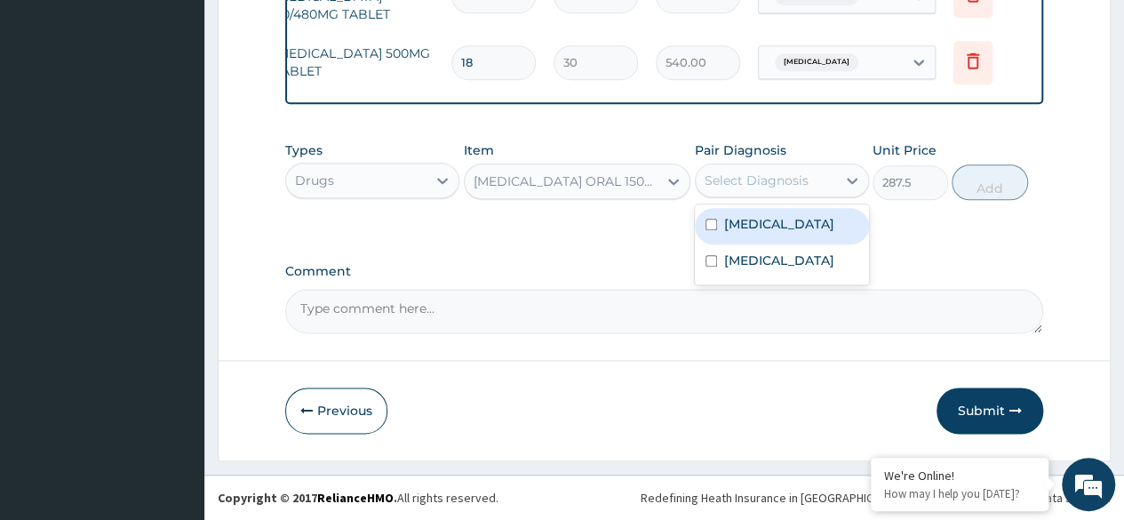
click at [803, 231] on div "Malaria" at bounding box center [782, 226] width 174 height 36
checkbox input "true"
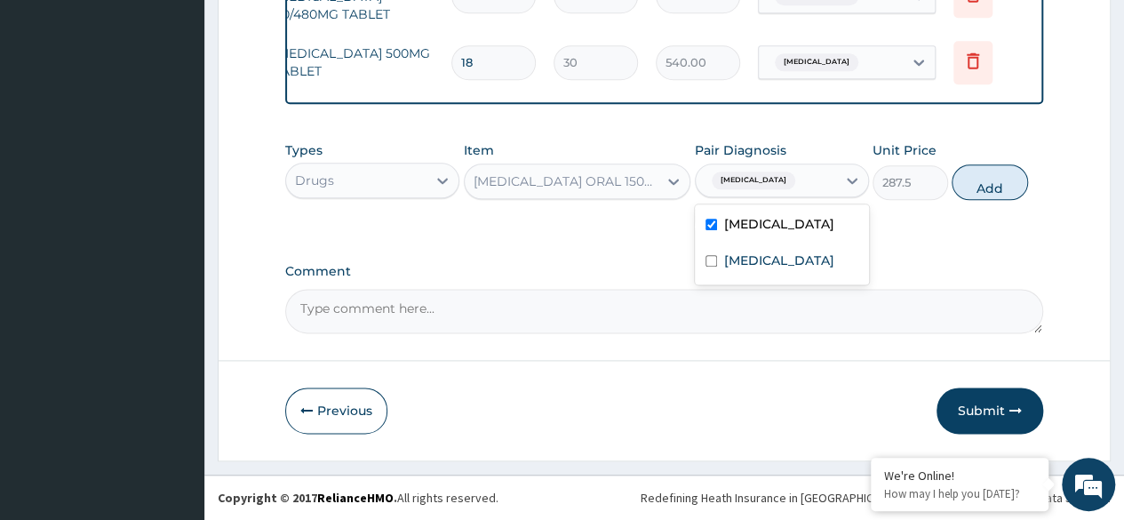
click at [807, 276] on div "Bacterial vaginosis" at bounding box center [782, 262] width 174 height 36
checkbox input "true"
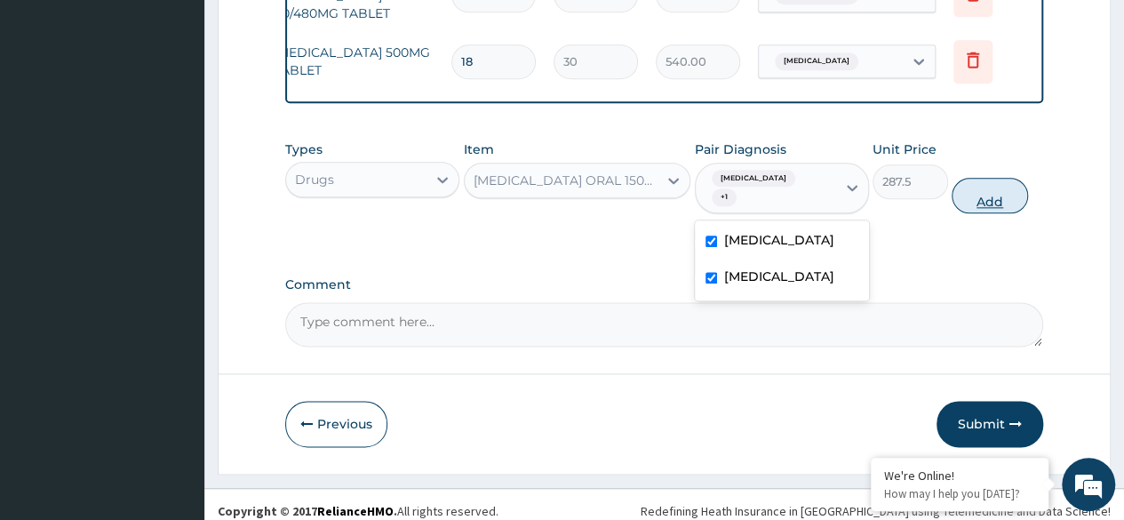
click at [981, 192] on button "Add" at bounding box center [990, 196] width 76 height 36
type input "0"
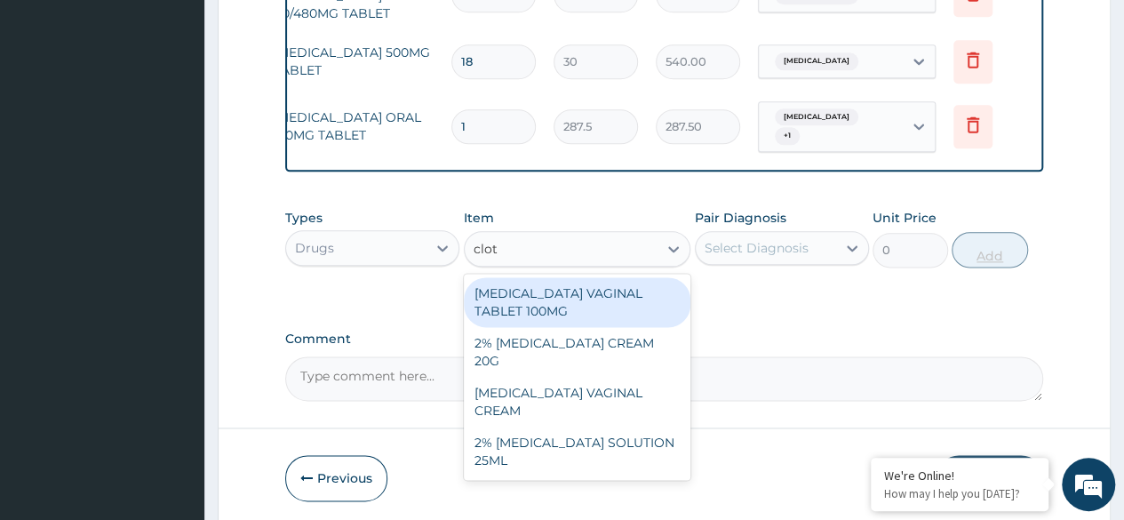
type input "clotr"
click at [606, 377] on div "CLOTRIMAZOLE VAGINAL CREAM" at bounding box center [578, 402] width 228 height 50
type input "2496"
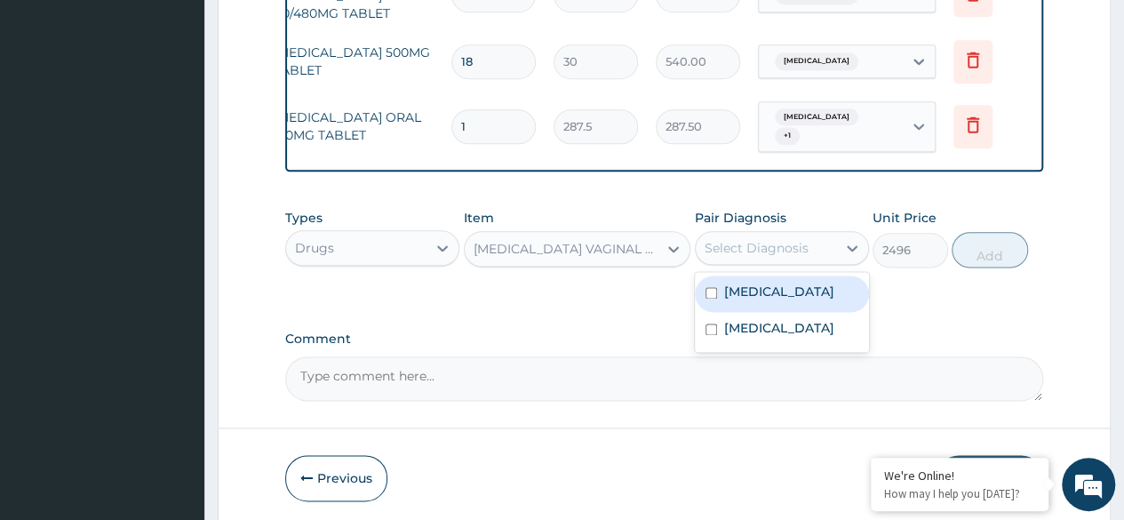
click at [766, 312] on div "Bacterial vaginosis" at bounding box center [782, 330] width 174 height 36
checkbox input "true"
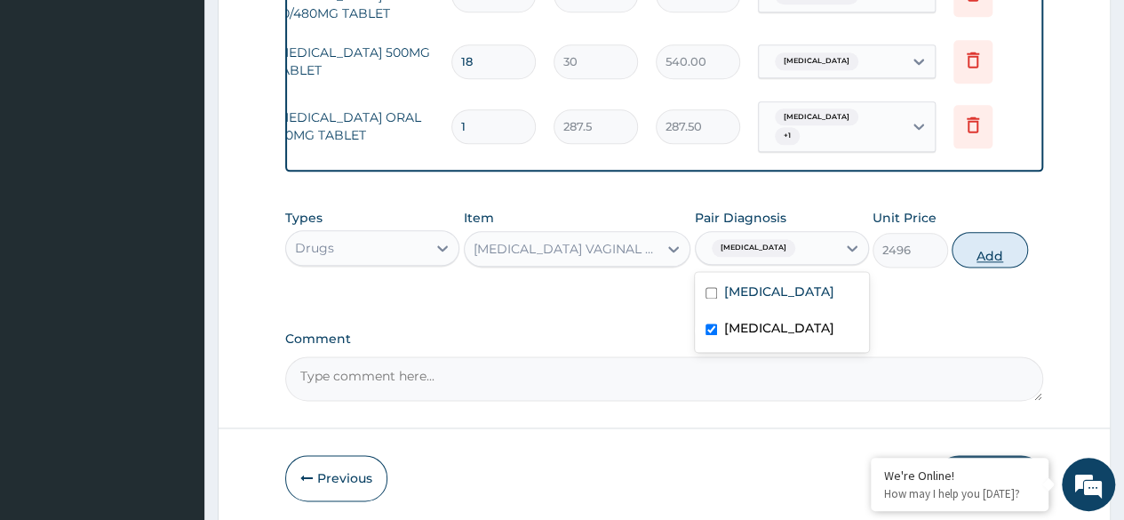
click at [1014, 242] on button "Add" at bounding box center [990, 250] width 76 height 36
type input "0"
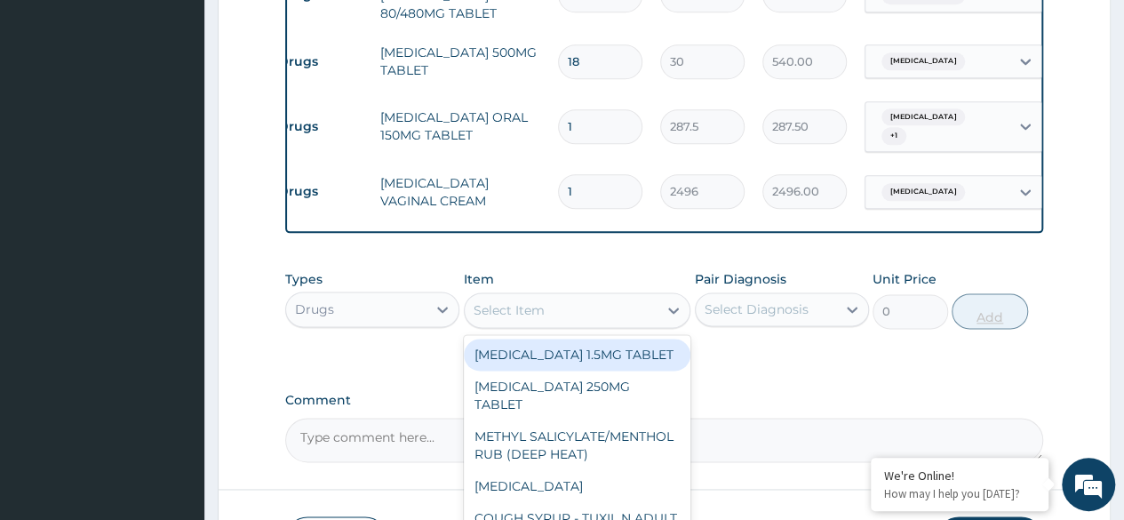
scroll to position [0, 0]
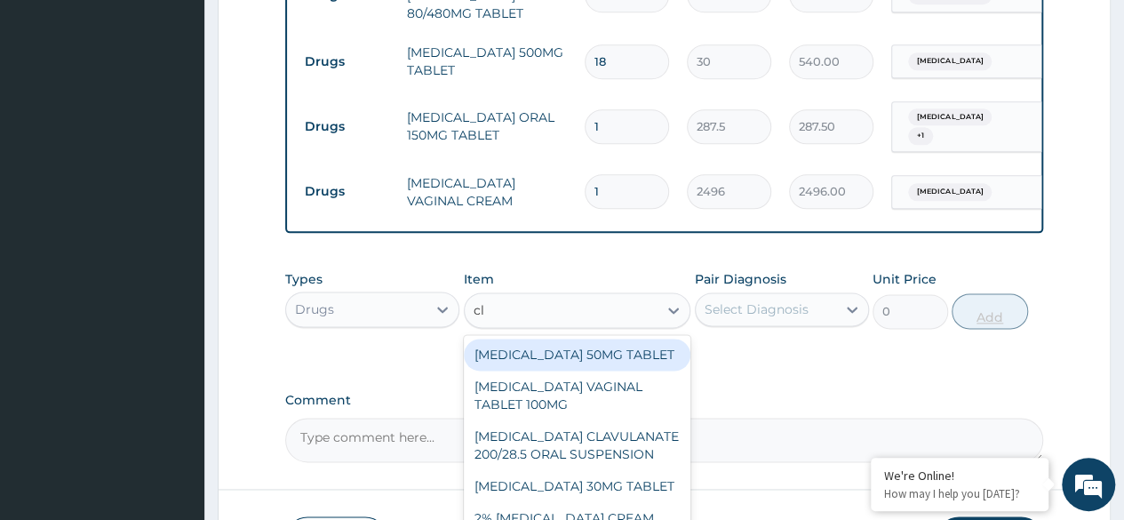
type input "clo"
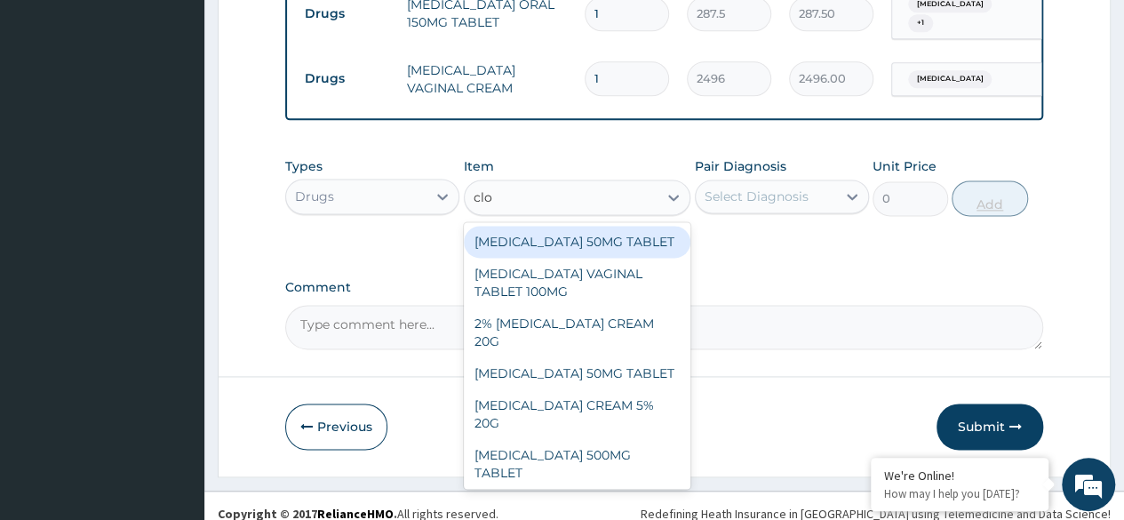
scroll to position [1116, 0]
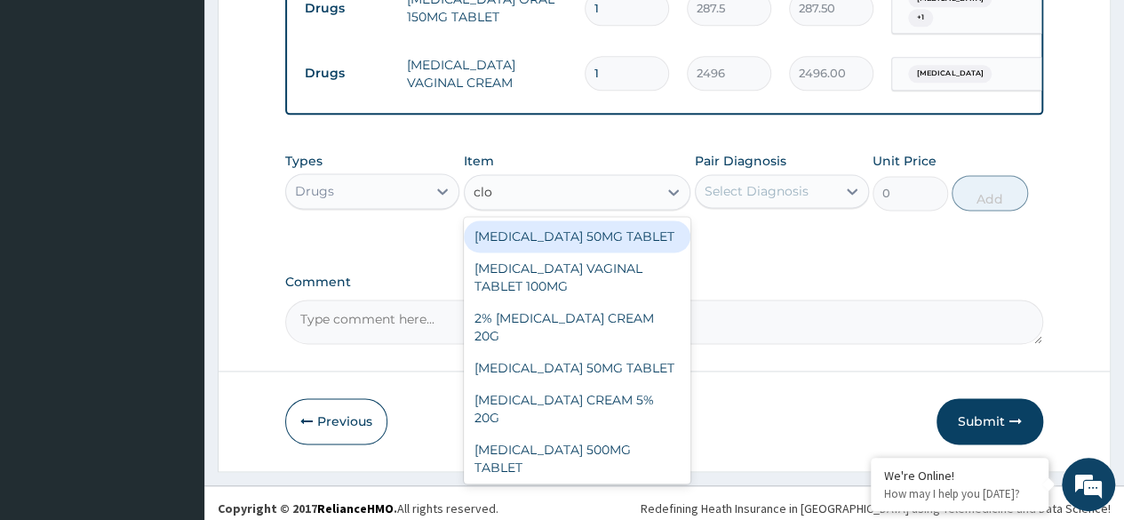
click at [608, 284] on div "CLOTRIMAZOLE VAGINAL TABLET 100MG" at bounding box center [578, 277] width 228 height 50
type input "402.5"
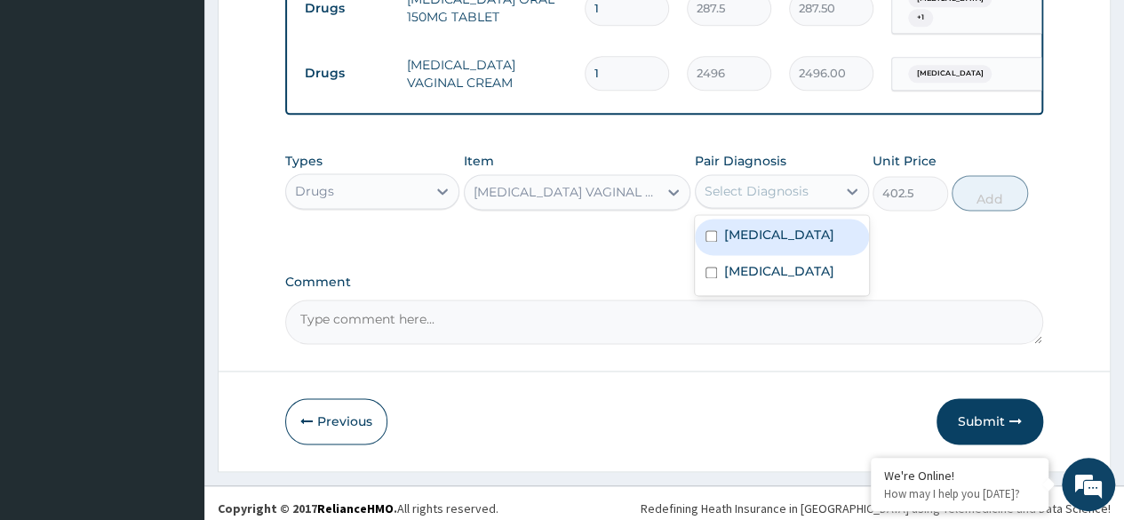
click at [809, 262] on label "Bacterial vaginosis" at bounding box center [779, 271] width 110 height 18
checkbox input "true"
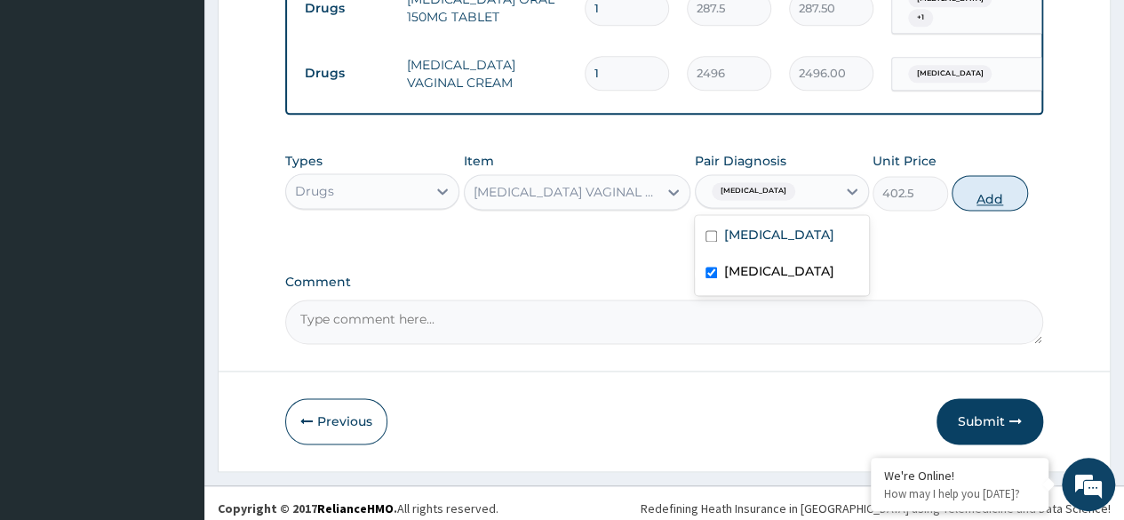
click at [1008, 183] on button "Add" at bounding box center [990, 193] width 76 height 36
type input "0"
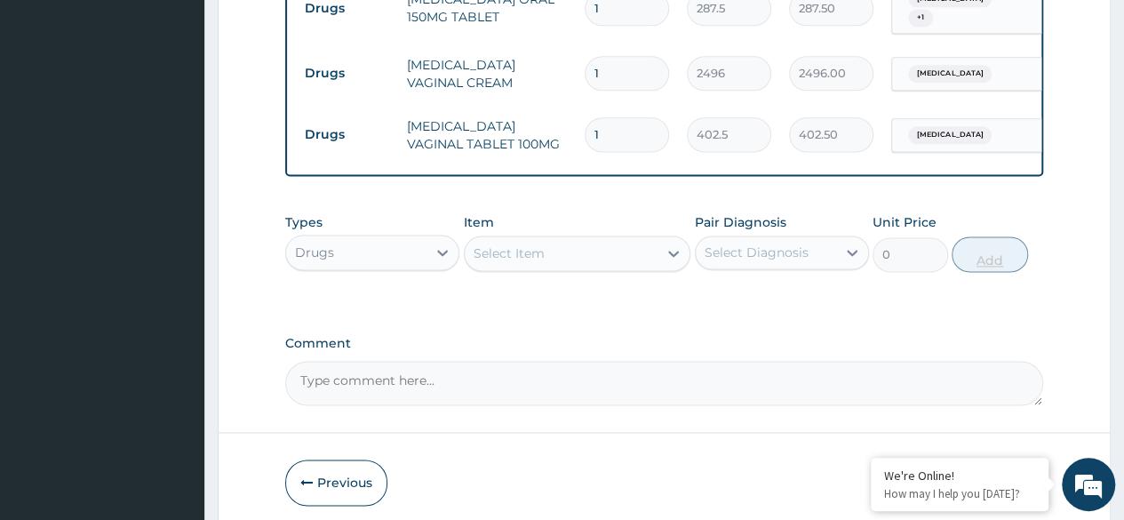
type input "0.00"
type input "6"
type input "2415.00"
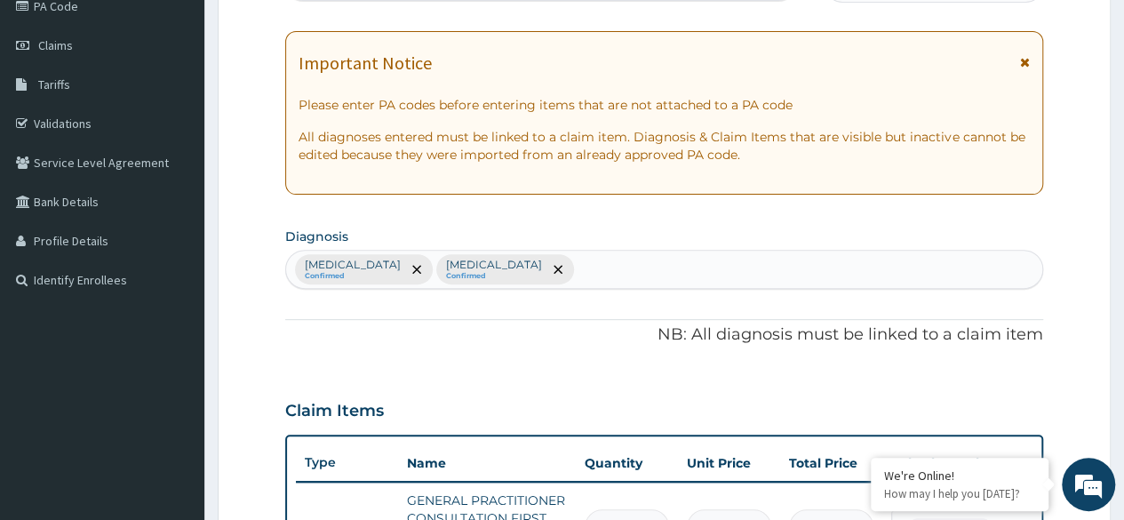
scroll to position [194, 0]
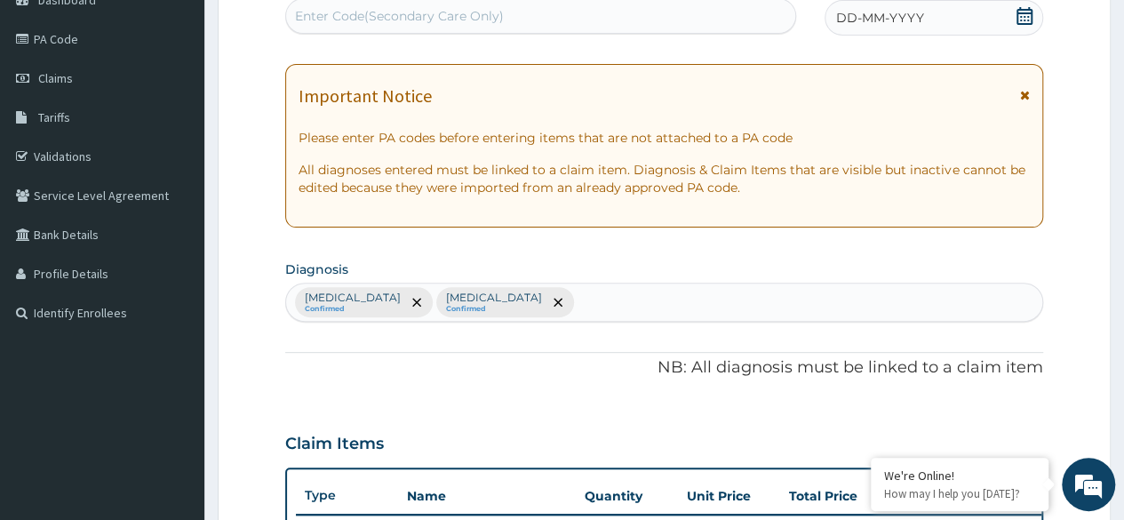
type input "6"
click at [1011, 11] on div "DD-MM-YYYY" at bounding box center [934, 18] width 219 height 36
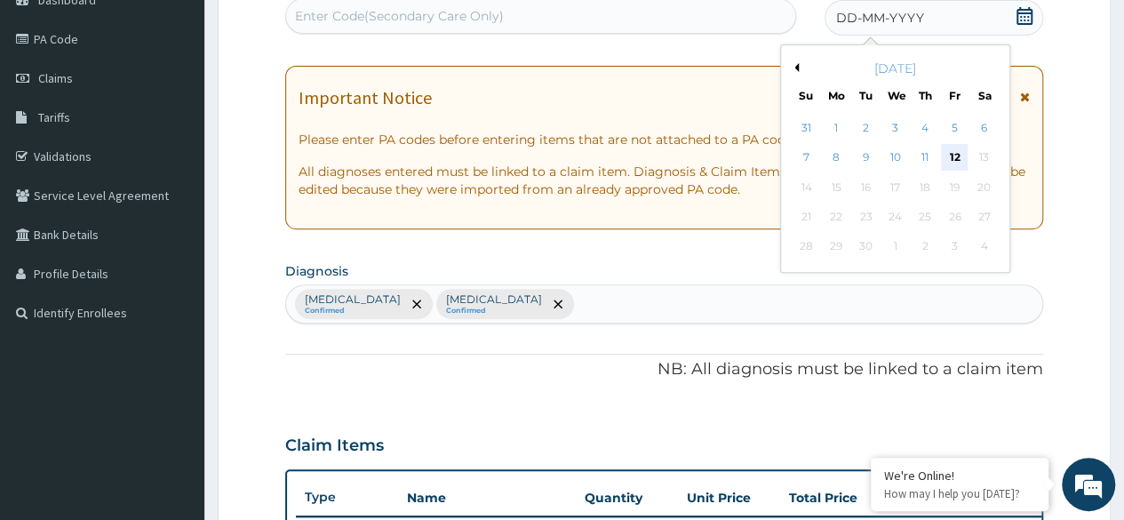
click at [955, 158] on div "12" at bounding box center [954, 158] width 27 height 27
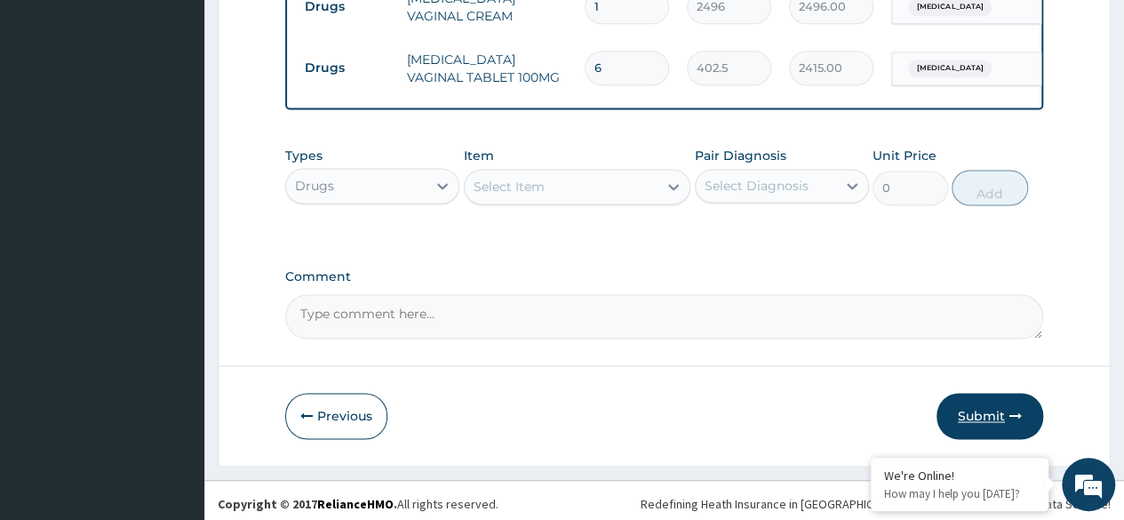
click at [978, 412] on button "Submit" at bounding box center [990, 416] width 107 height 46
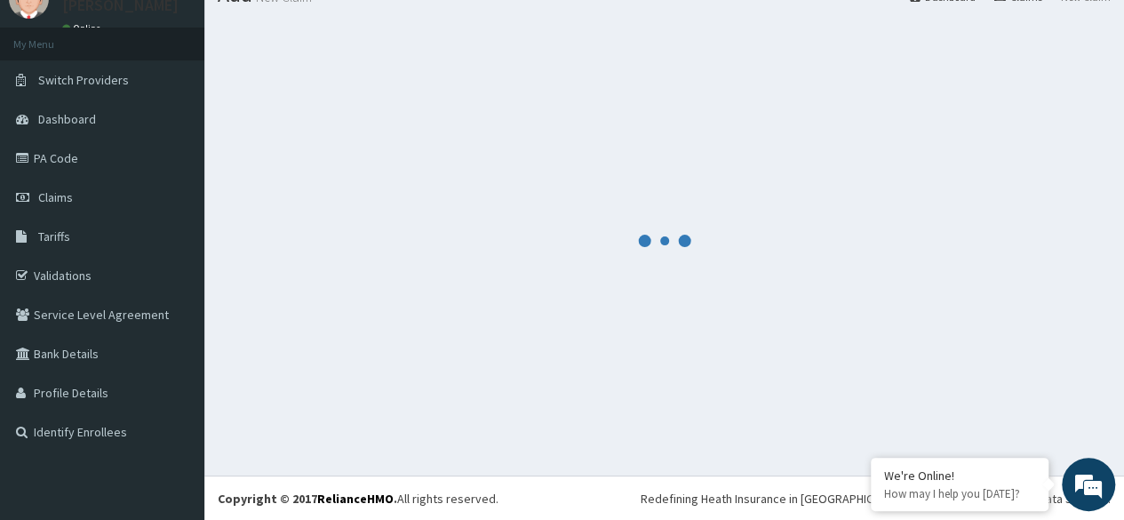
scroll to position [1183, 0]
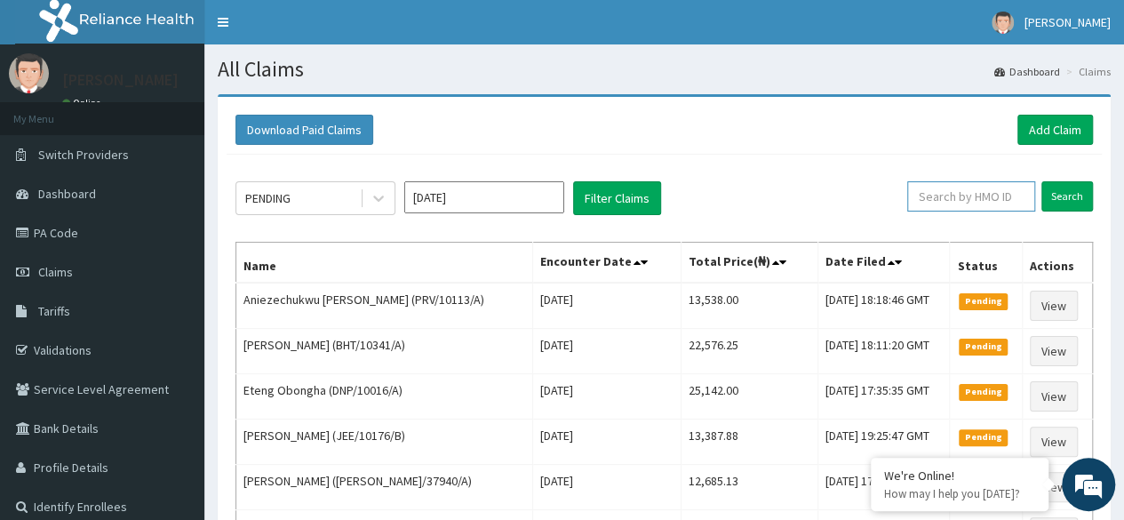
click at [964, 202] on input "text" at bounding box center [971, 196] width 128 height 30
paste input "PMH/10334/A"
type input "PMH/10334/A"
click at [1068, 203] on input "Search" at bounding box center [1068, 196] width 52 height 30
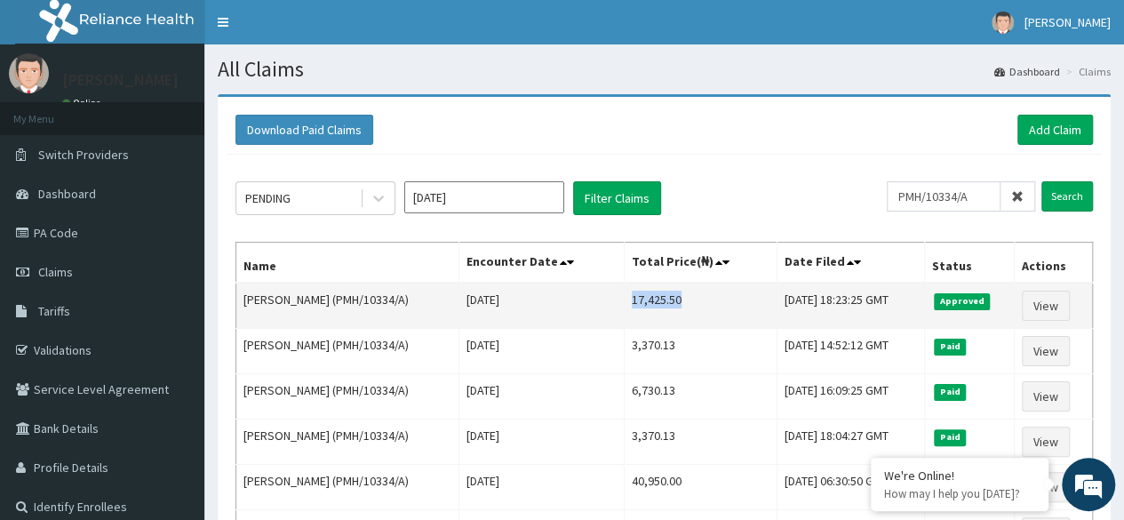
drag, startPoint x: 620, startPoint y: 298, endPoint x: 673, endPoint y: 295, distance: 52.5
click at [673, 295] on td "17,425.50" at bounding box center [701, 306] width 153 height 46
copy td "17,425.50"
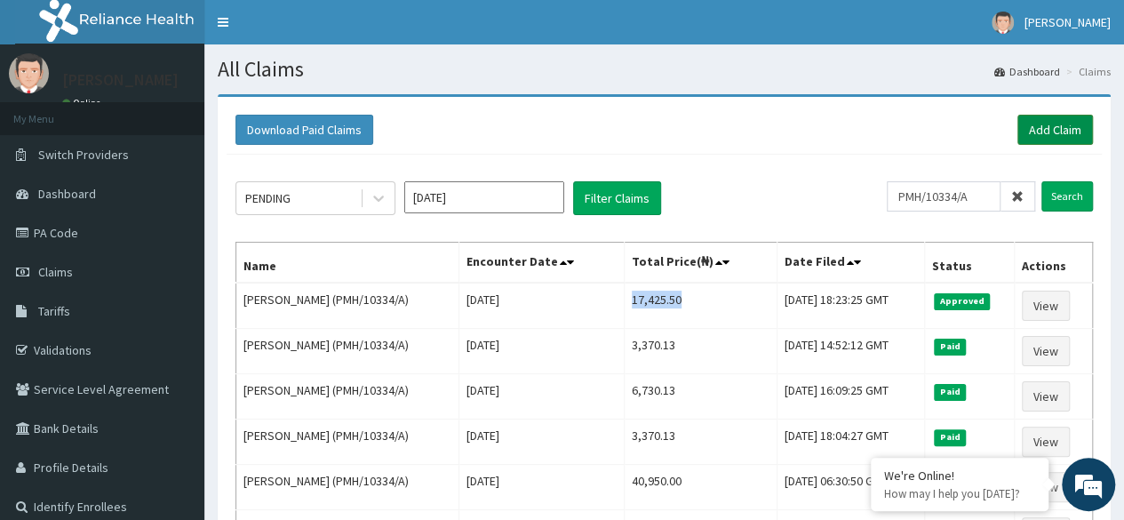
click at [1067, 126] on link "Add Claim" at bounding box center [1056, 130] width 76 height 30
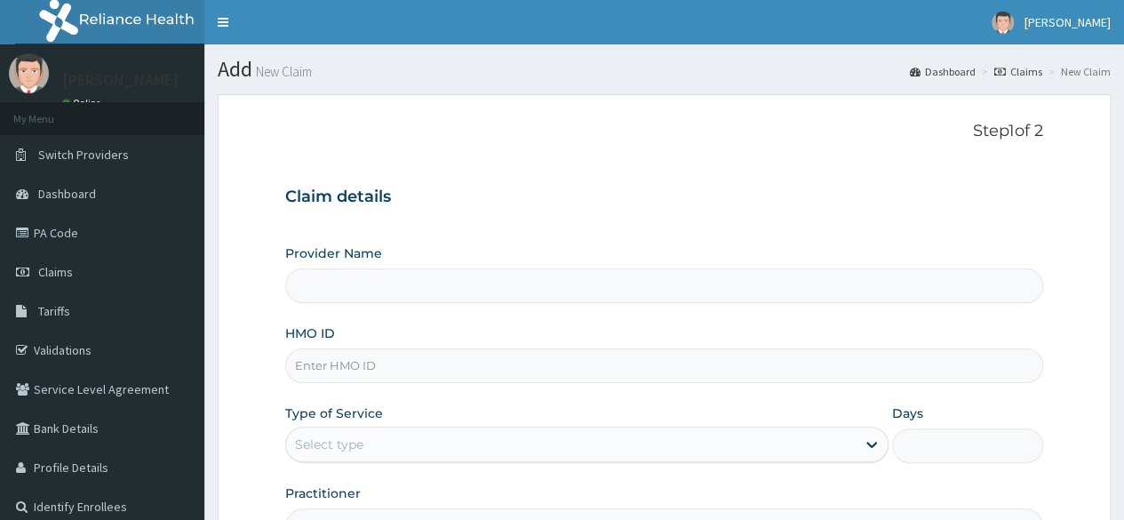
click at [460, 367] on input "HMO ID" at bounding box center [664, 365] width 758 height 35
paste input "RET/46254/A"
type input "RET/46254/A"
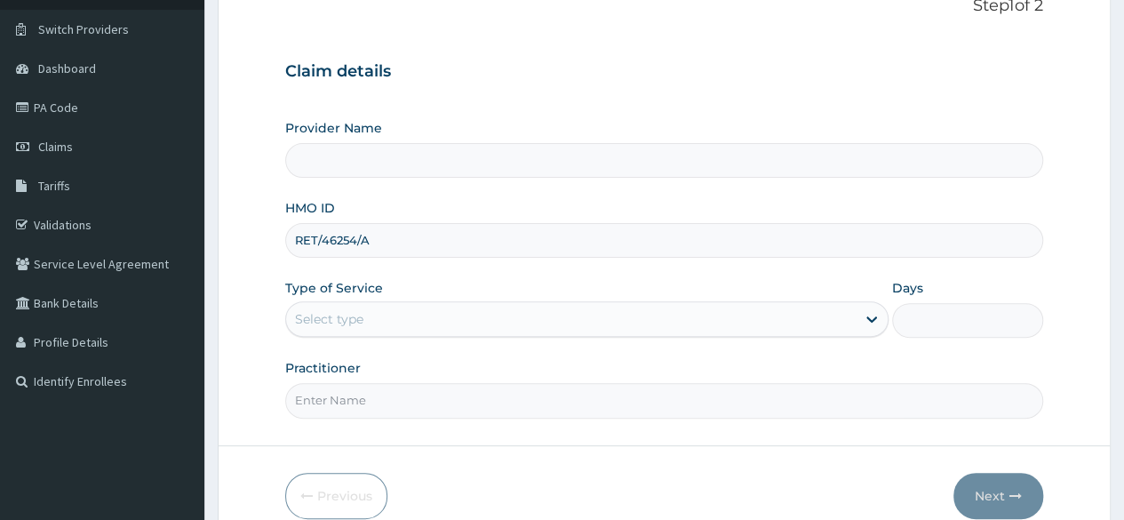
scroll to position [148, 0]
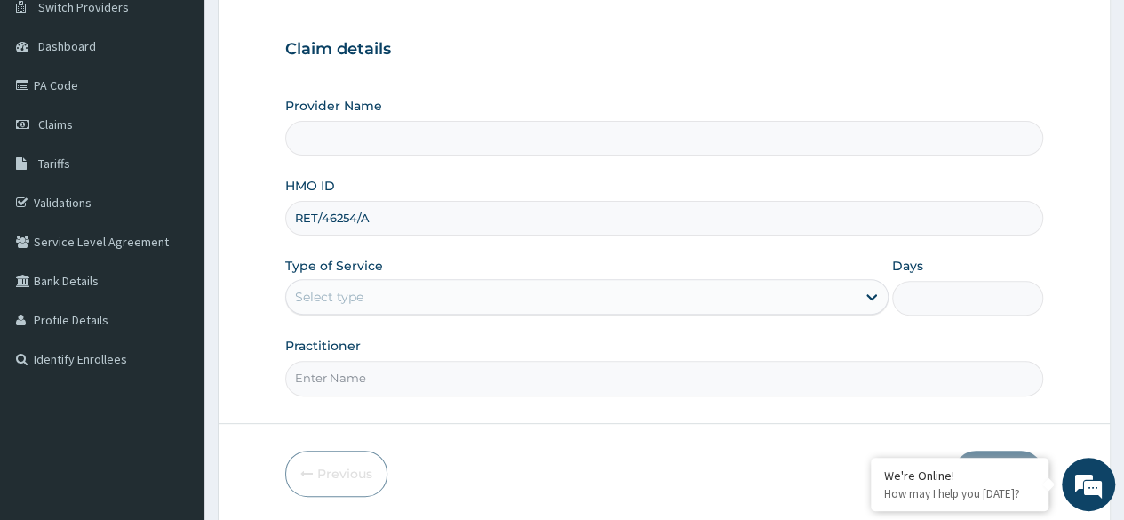
type input "Reliance Family Clinics (RFC) - [GEOGRAPHIC_DATA]"
type input "RET/46254/A"
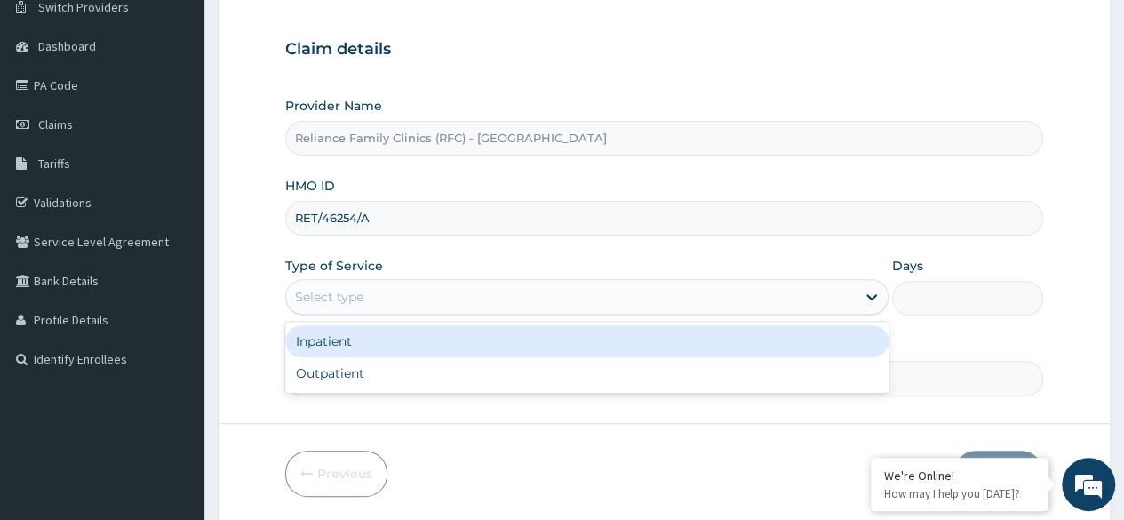
click at [513, 376] on div "Outpatient" at bounding box center [586, 373] width 603 height 32
type input "1"
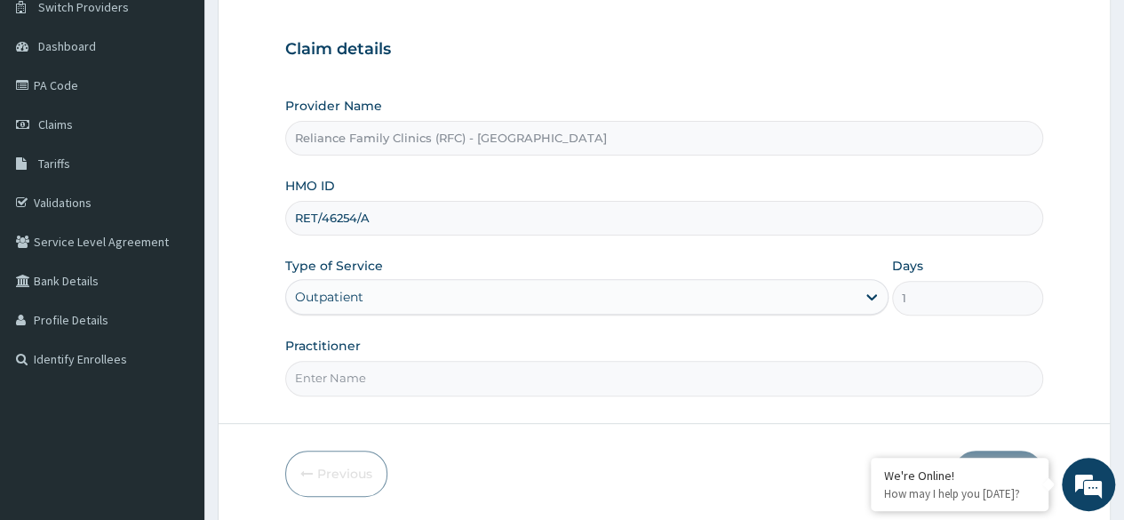
click at [512, 372] on input "Practitioner" at bounding box center [664, 378] width 758 height 35
type input "Locum"
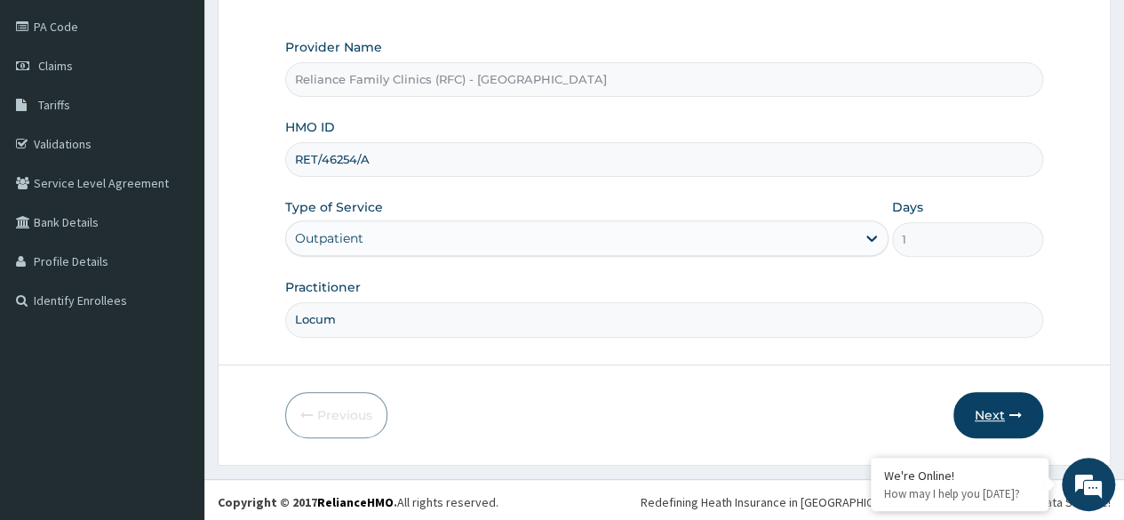
click at [979, 413] on button "Next" at bounding box center [999, 415] width 90 height 46
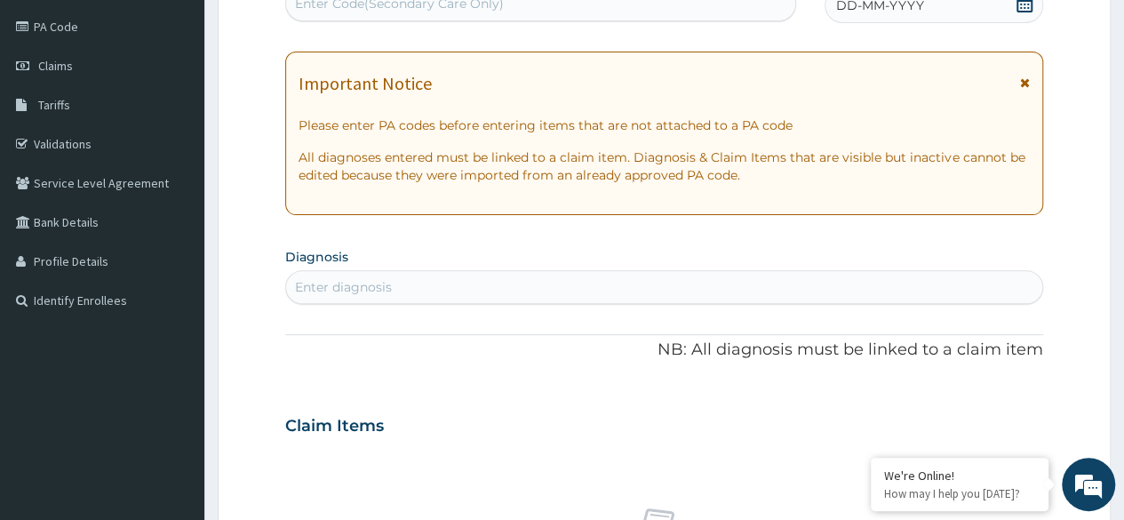
scroll to position [0, 0]
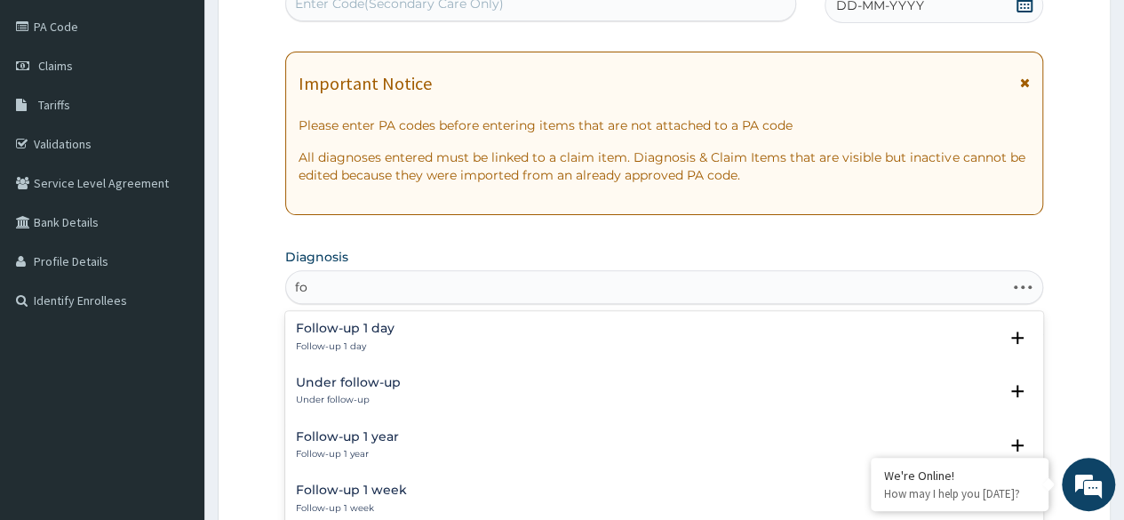
type input "f"
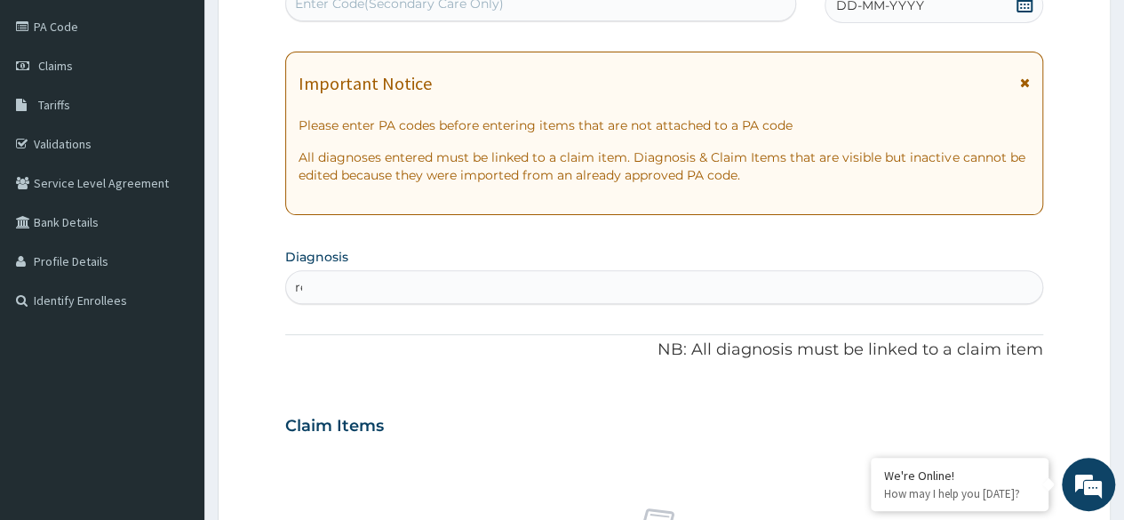
type input "r"
type input "well"
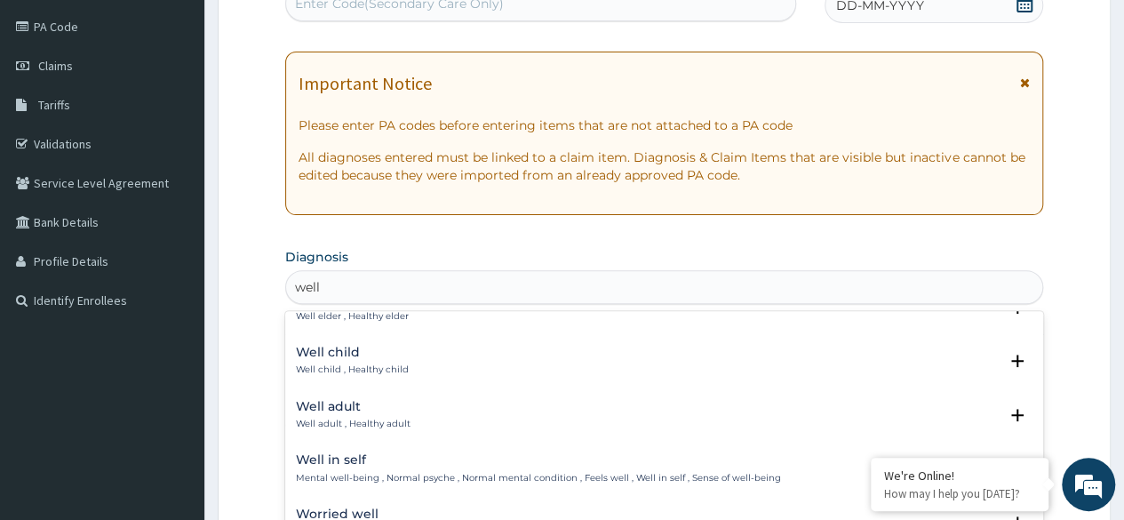
scroll to position [196, 0]
click at [507, 420] on div "Well adult Well adult , Healthy adult" at bounding box center [664, 411] width 737 height 31
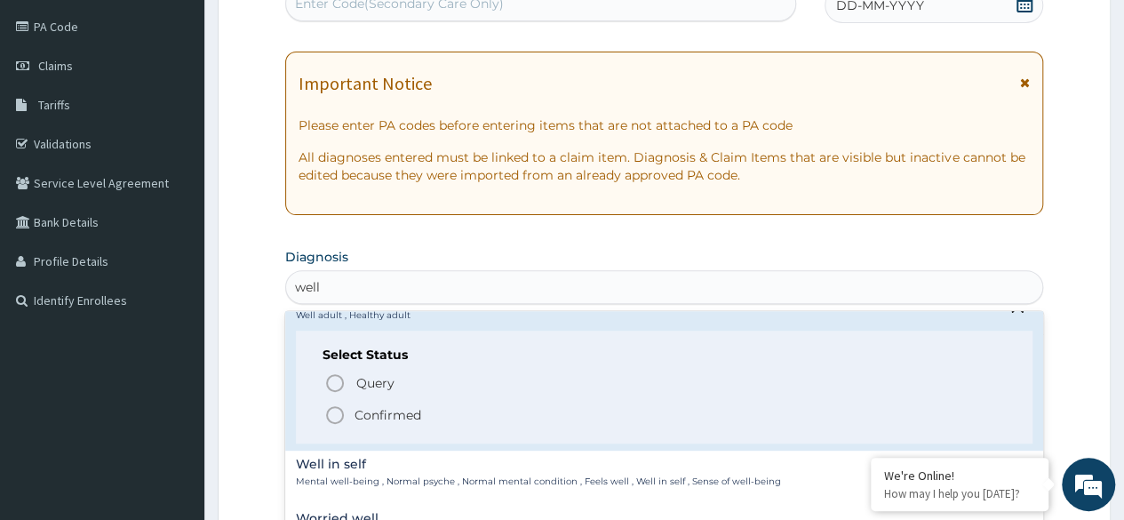
scroll to position [308, 0]
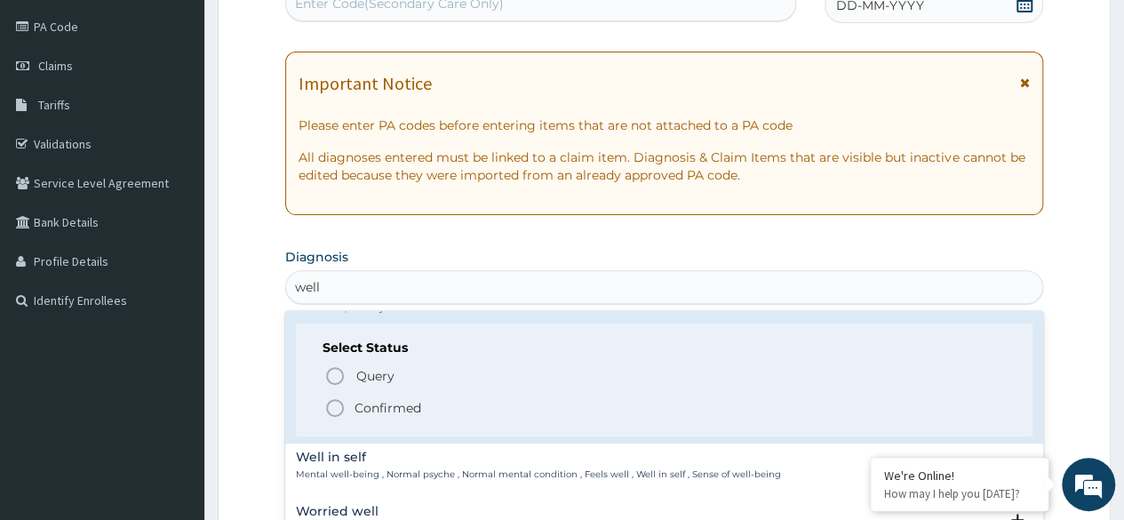
click at [340, 406] on icon "status option filled" at bounding box center [334, 407] width 21 height 21
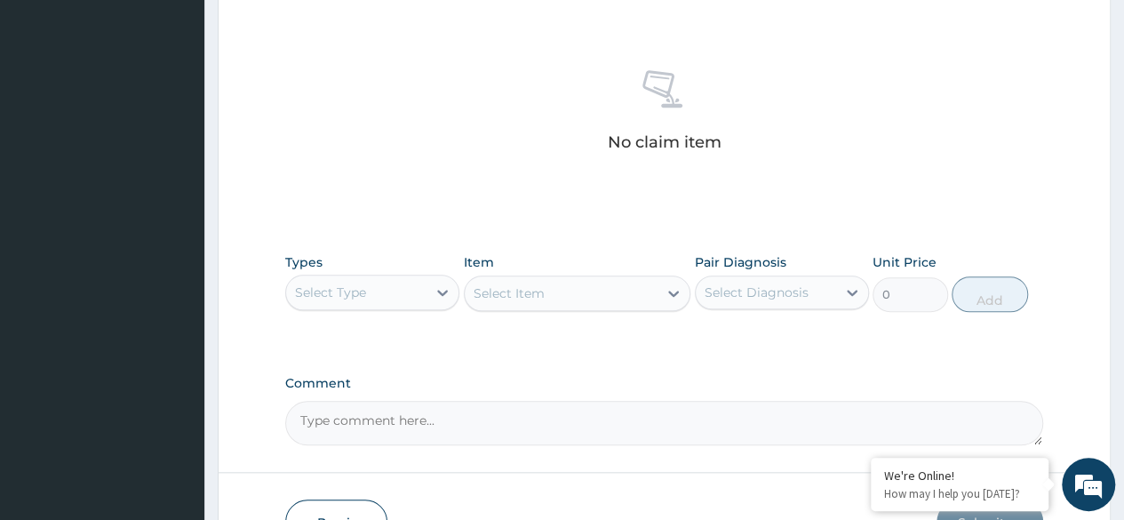
scroll to position [652, 0]
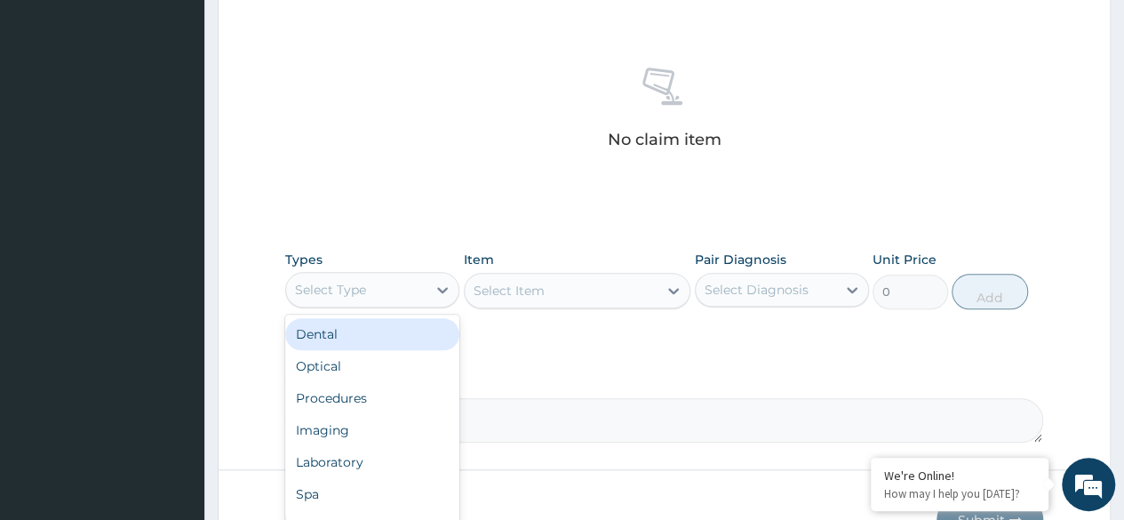
click at [386, 384] on div "Procedures" at bounding box center [372, 398] width 174 height 32
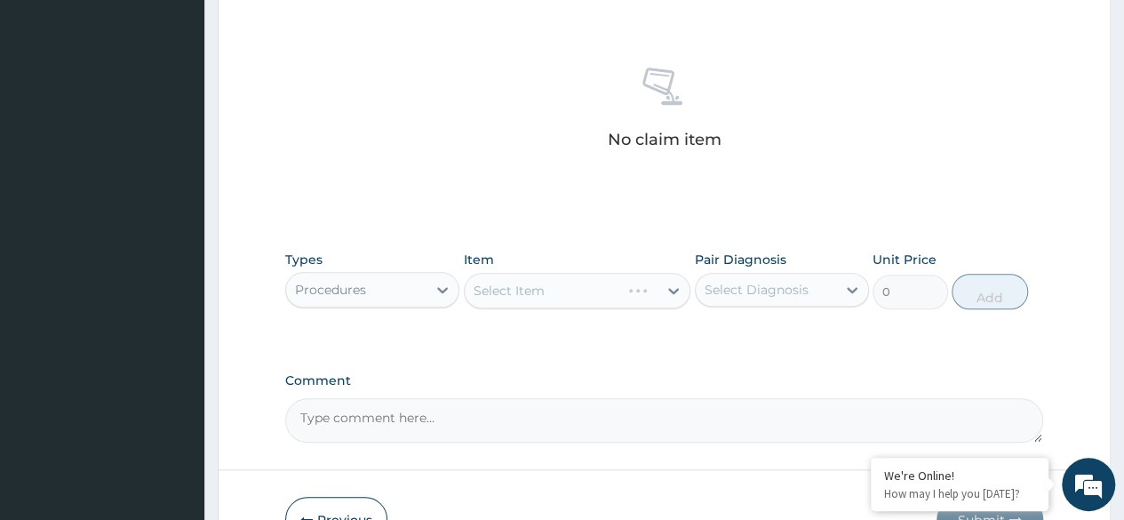
click at [577, 299] on div "Select Item" at bounding box center [578, 291] width 228 height 36
click at [627, 296] on div "Select Item" at bounding box center [578, 291] width 228 height 36
click at [576, 288] on div "Select Item" at bounding box center [543, 290] width 156 height 28
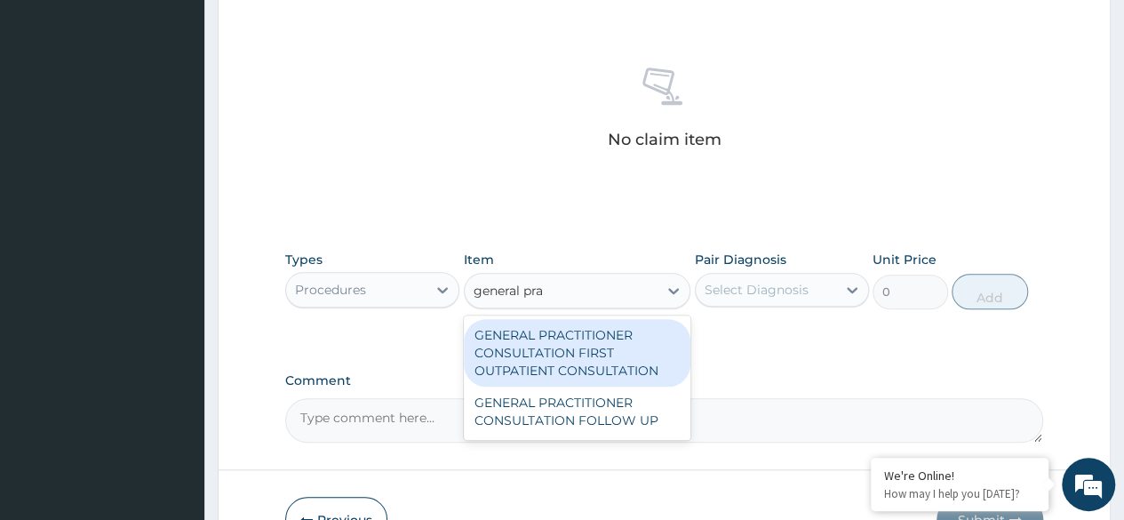
type input "general prac"
click at [619, 354] on div "GENERAL PRACTITIONER CONSULTATION FIRST OUTPATIENT CONSULTATION" at bounding box center [578, 353] width 228 height 68
type input "3370.125"
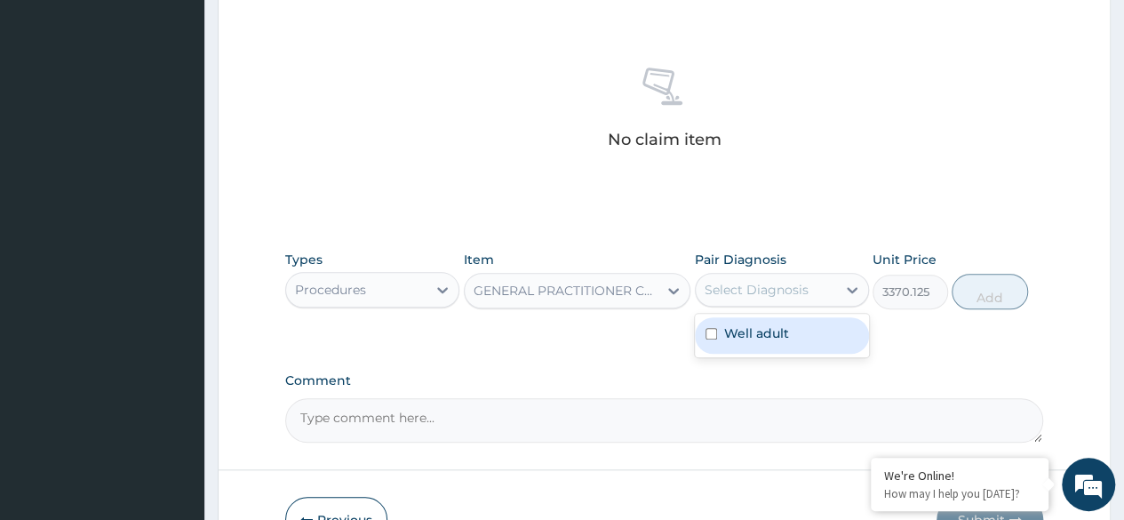
click at [804, 326] on div "Well adult" at bounding box center [782, 335] width 174 height 36
checkbox input "true"
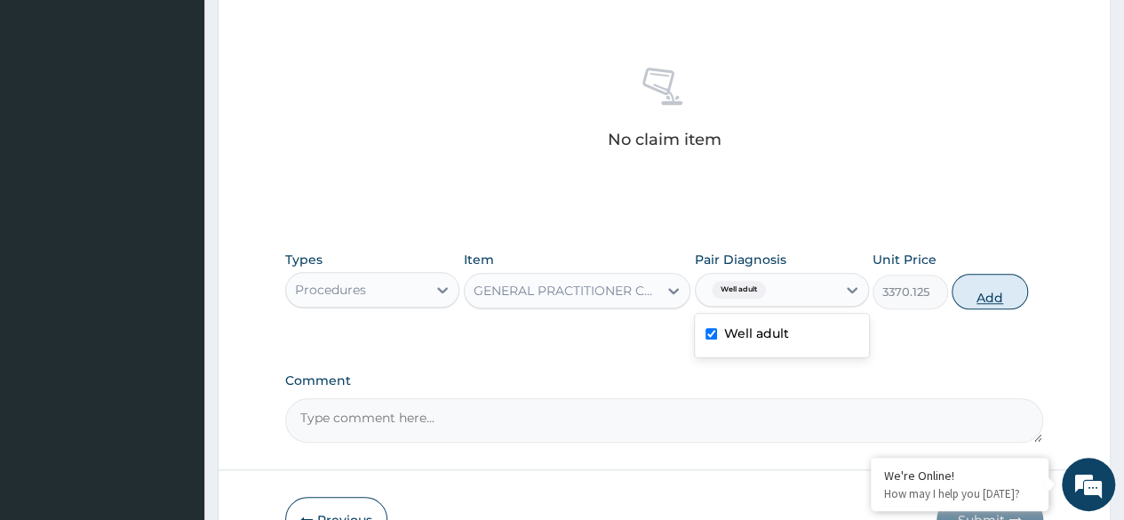
click at [995, 286] on button "Add" at bounding box center [990, 292] width 76 height 36
type input "0"
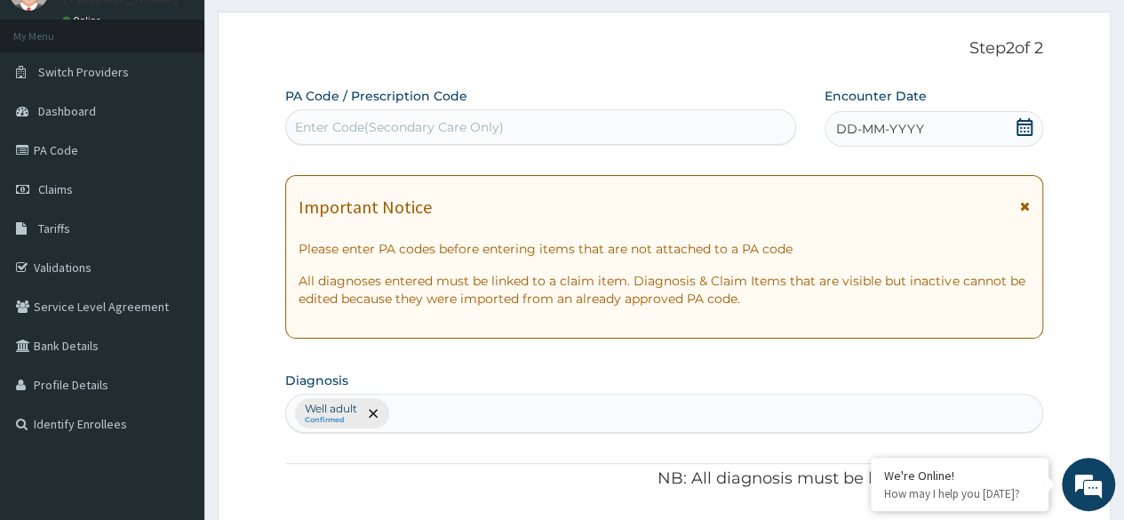
scroll to position [0, 0]
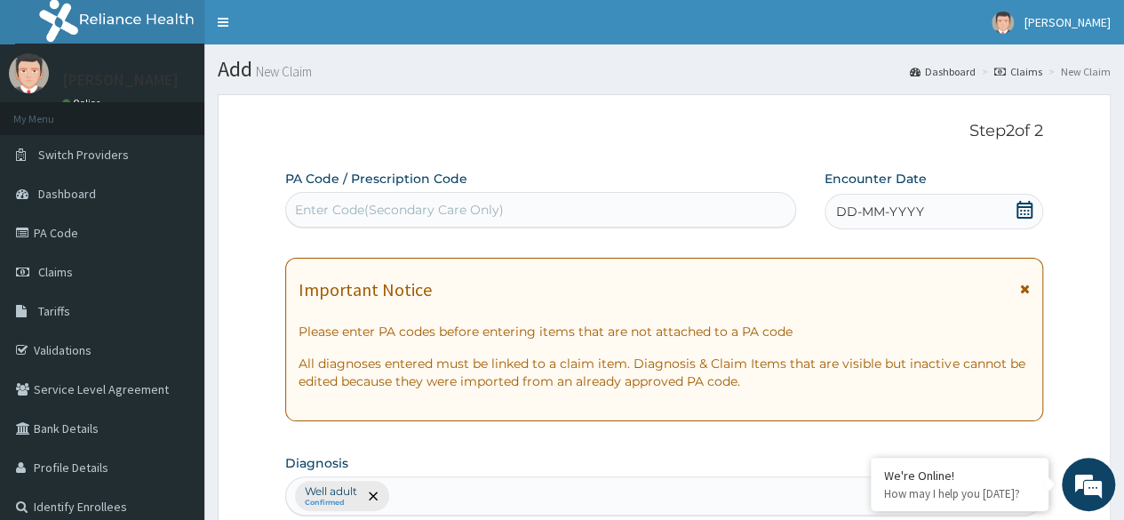
click at [942, 205] on div "DD-MM-YYYY" at bounding box center [934, 212] width 219 height 36
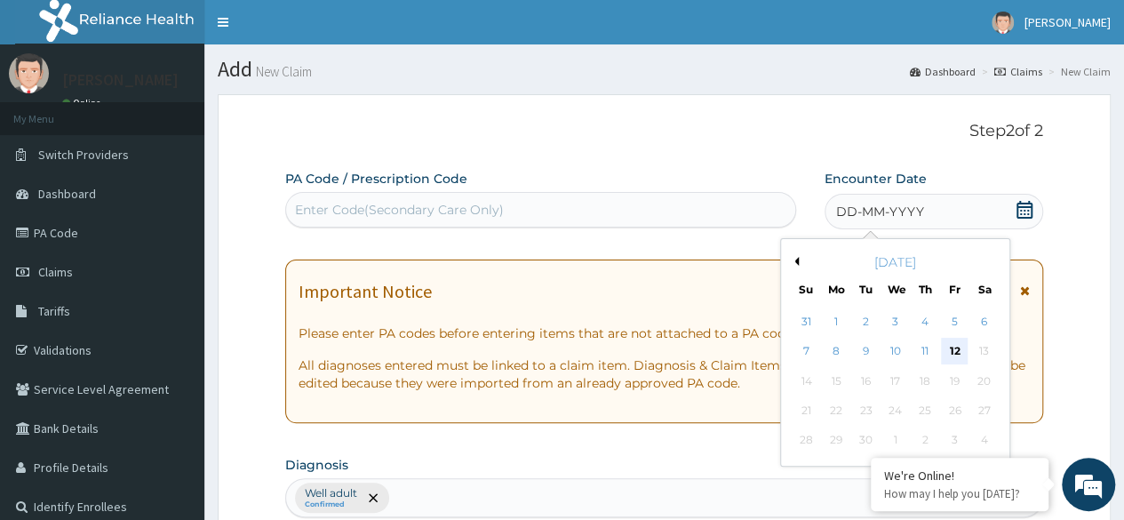
click at [952, 358] on div "12" at bounding box center [954, 352] width 27 height 27
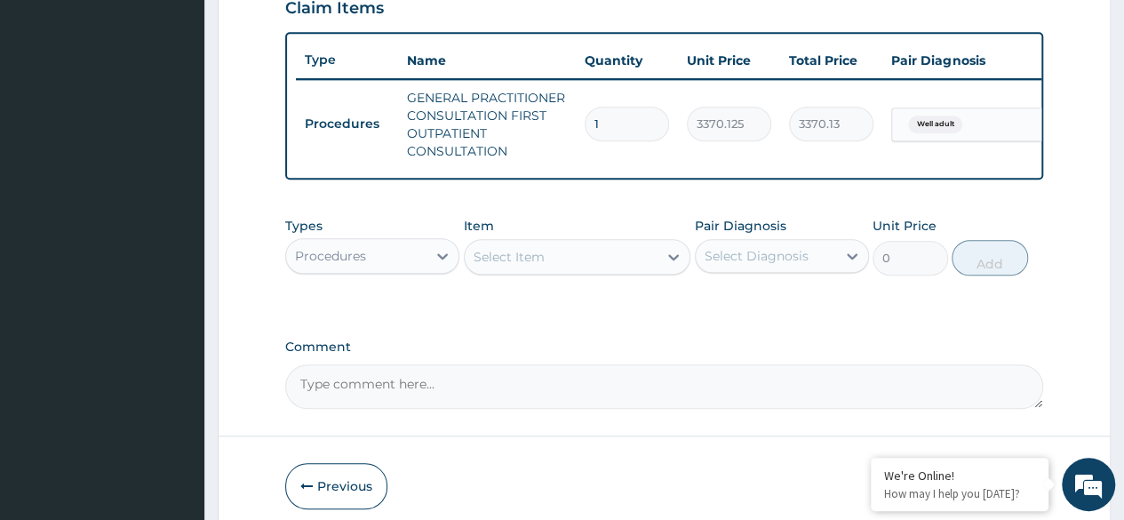
scroll to position [715, 0]
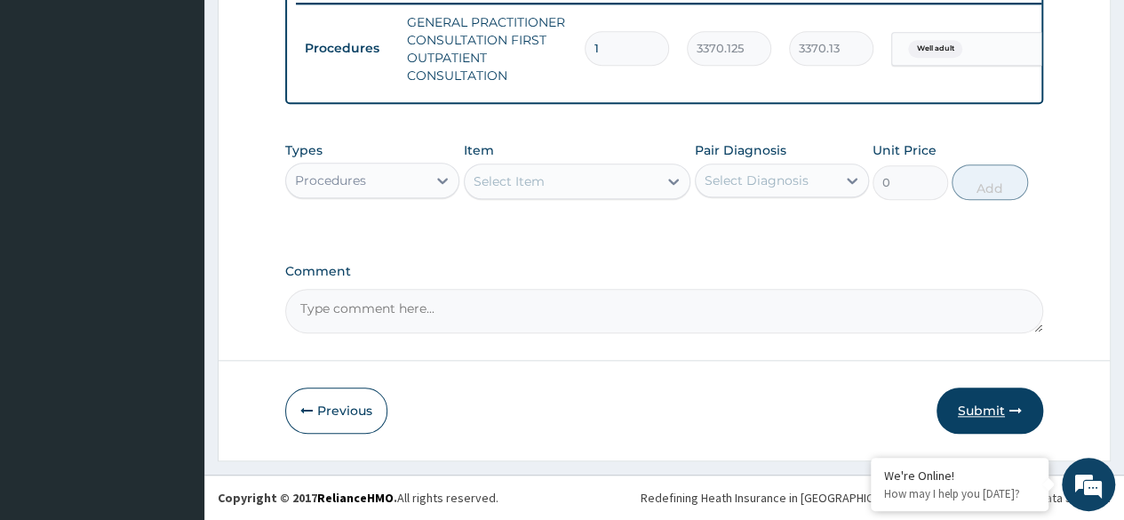
click at [995, 402] on button "Submit" at bounding box center [990, 411] width 107 height 46
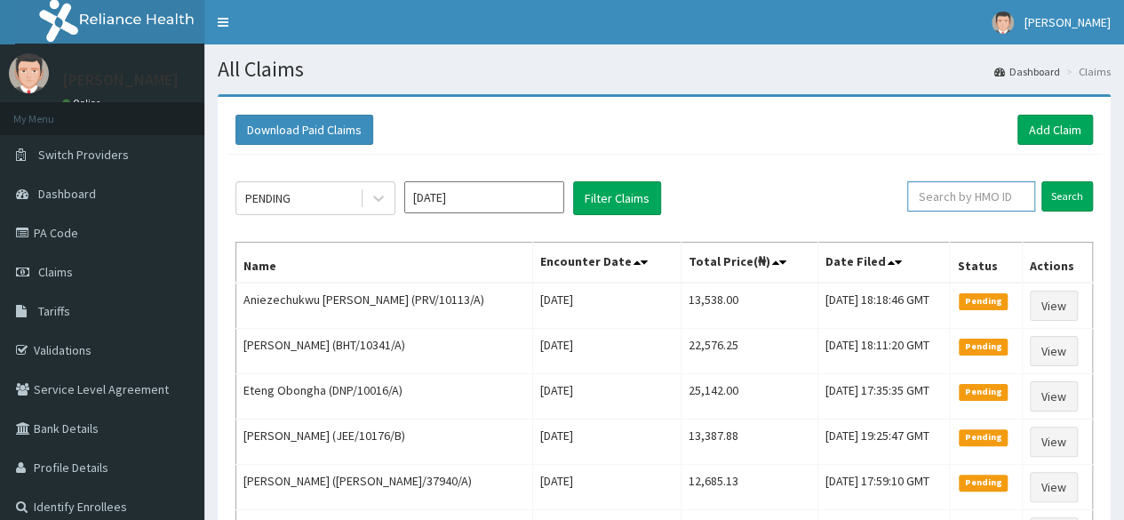
click at [939, 208] on input "text" at bounding box center [971, 196] width 128 height 30
paste input "RET/46254/A"
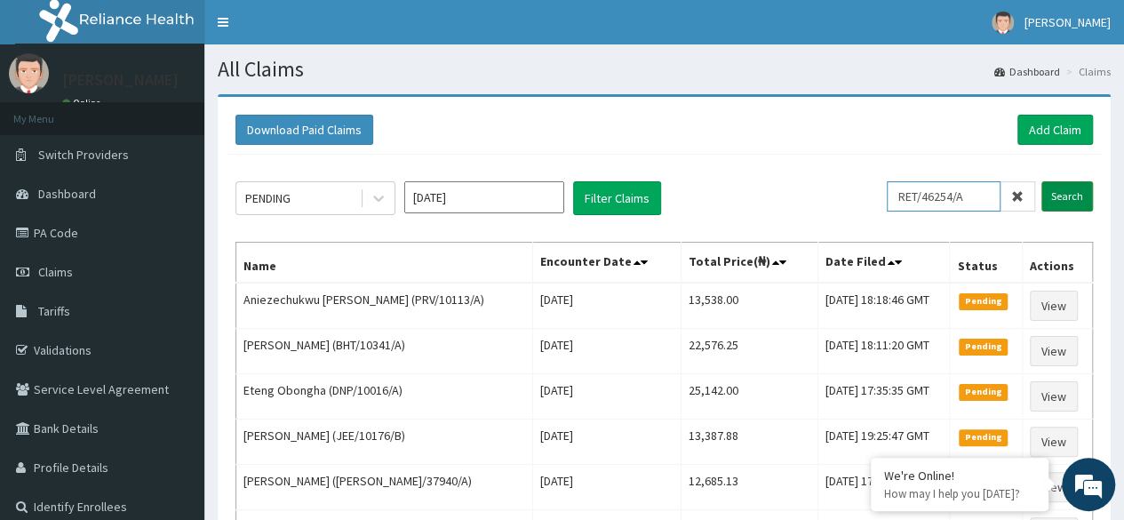
type input "RET/46254/A"
click at [1080, 199] on input "Search" at bounding box center [1068, 196] width 52 height 30
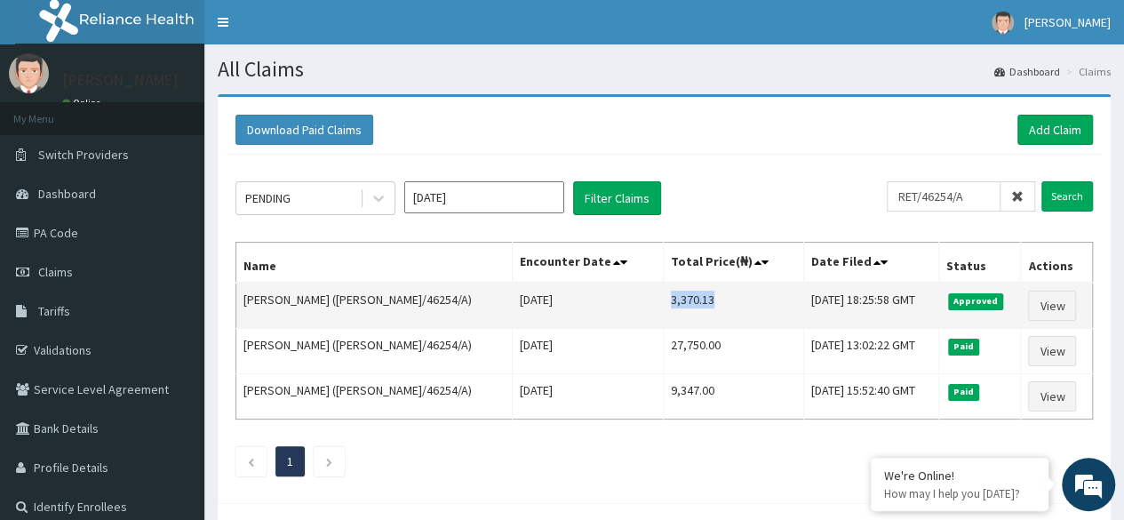
drag, startPoint x: 610, startPoint y: 294, endPoint x: 668, endPoint y: 297, distance: 58.7
click td "3,370.13"
copy td "3,370.13"
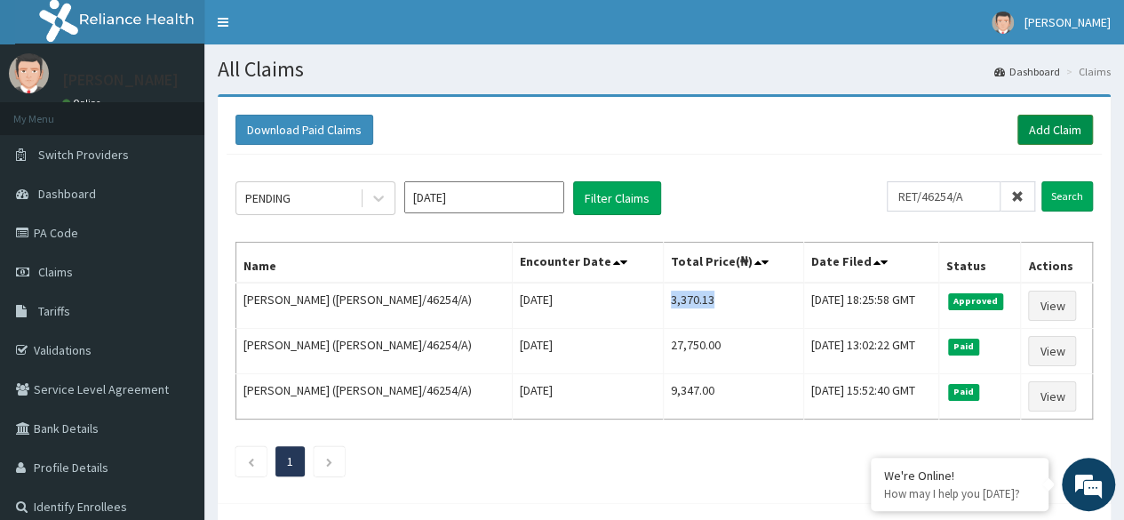
click link "Add Claim"
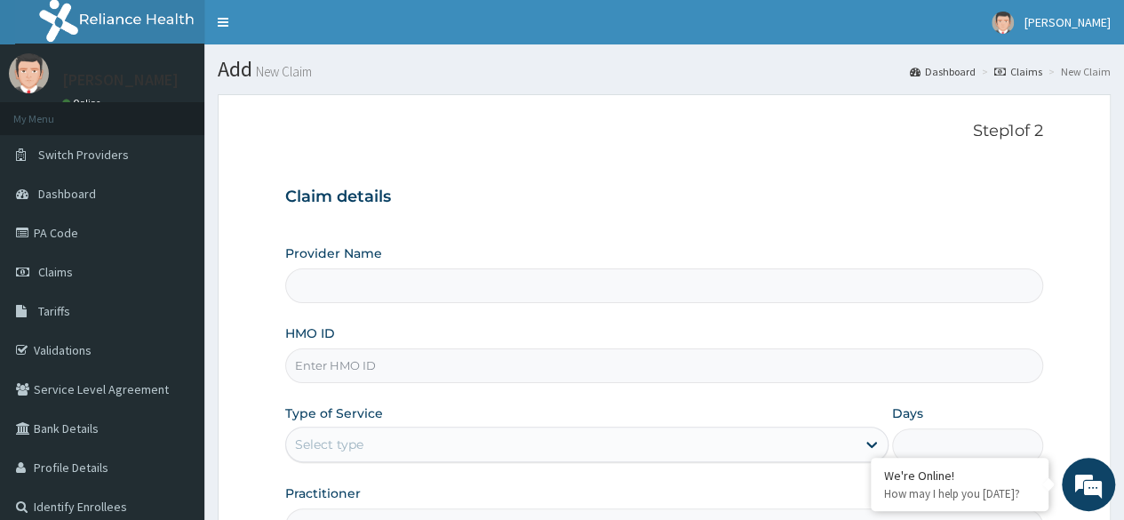
click at [613, 371] on input "HMO ID" at bounding box center [664, 365] width 758 height 35
paste input "PMH/10354/A"
type input "Reliance Family Clinics (RFC) - [GEOGRAPHIC_DATA]"
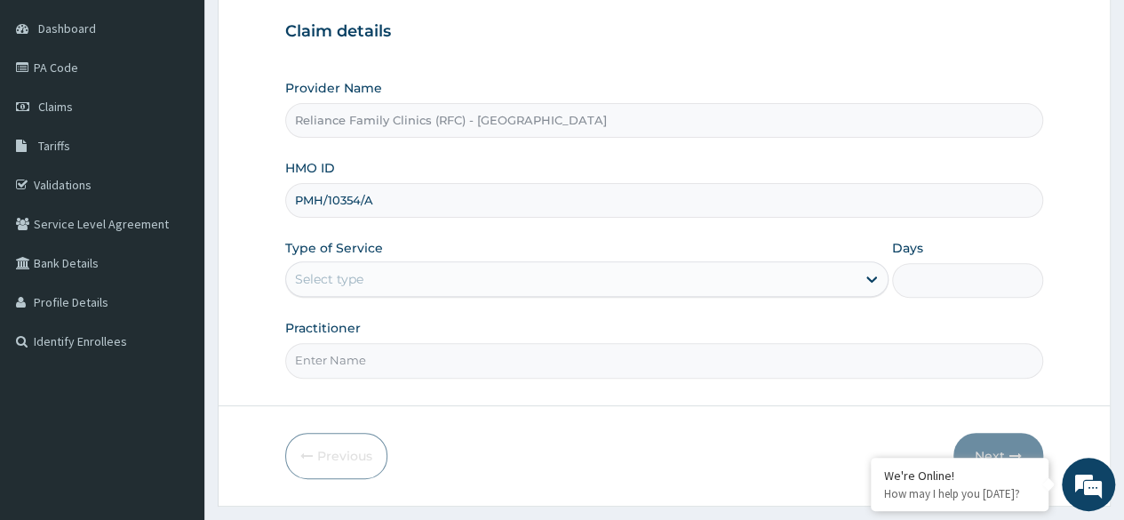
scroll to position [169, 0]
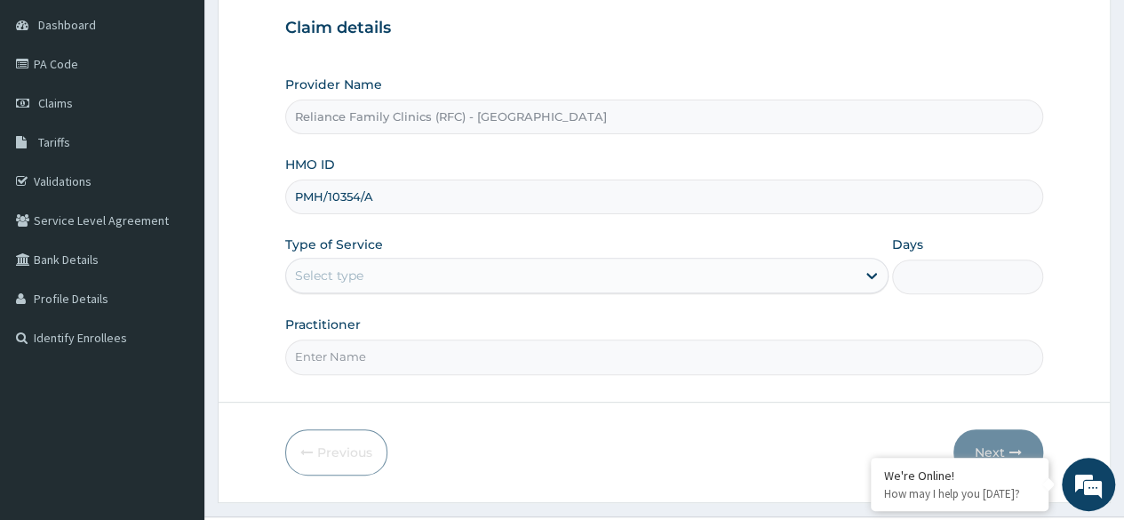
type input "PMH/10354/A"
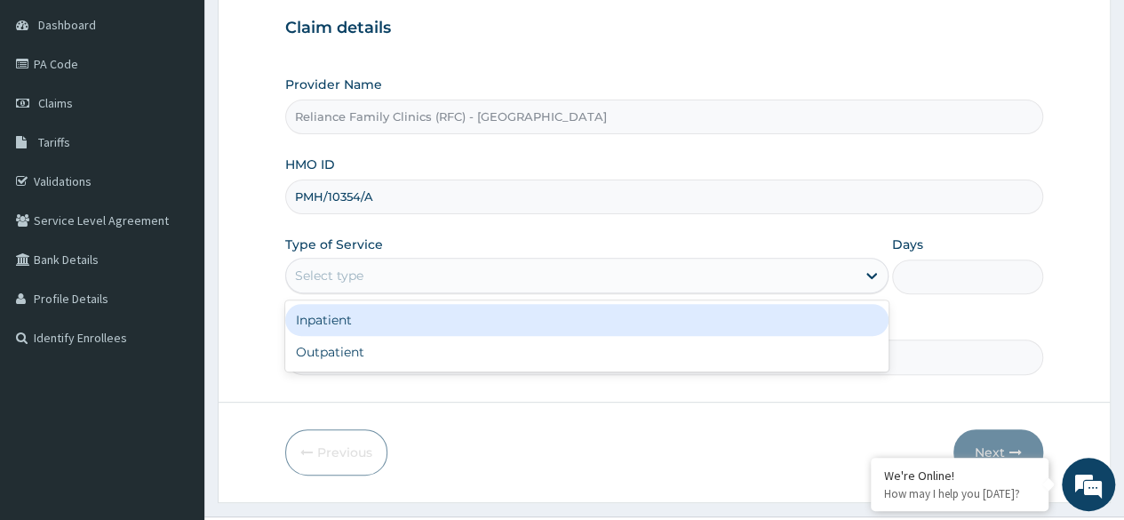
click at [538, 364] on div "Outpatient" at bounding box center [586, 352] width 603 height 32
type input "1"
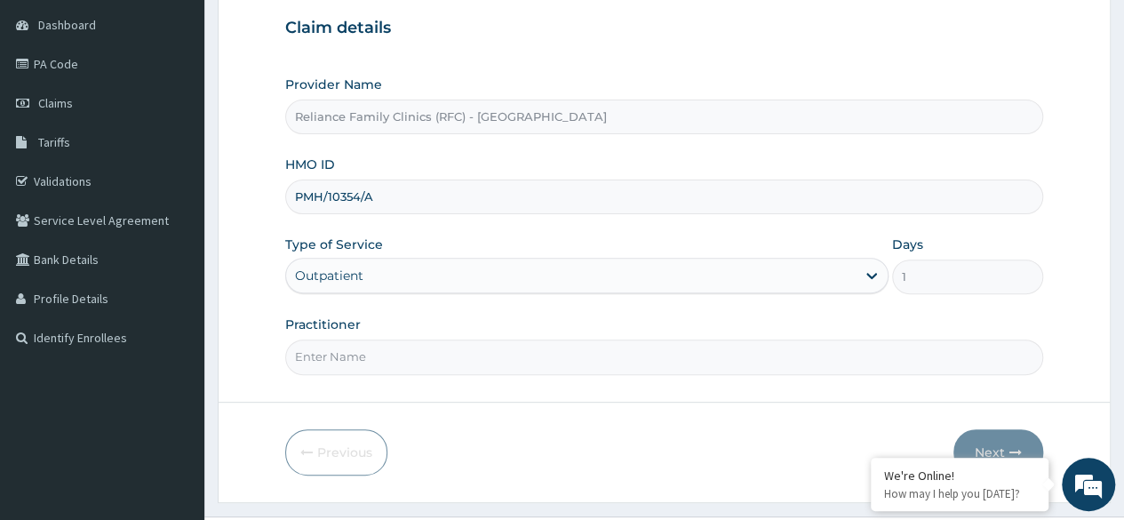
click at [547, 357] on input "Practitioner" at bounding box center [664, 357] width 758 height 35
click at [499, 350] on input "Practitioner" at bounding box center [664, 357] width 758 height 35
type input "Locum"
click at [980, 444] on button "Next" at bounding box center [999, 452] width 90 height 46
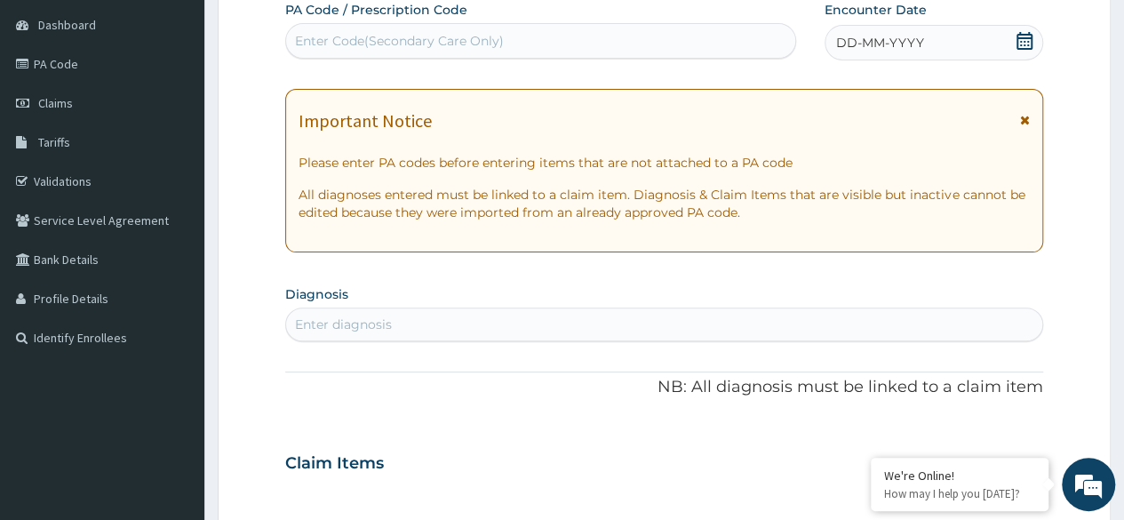
scroll to position [0, 0]
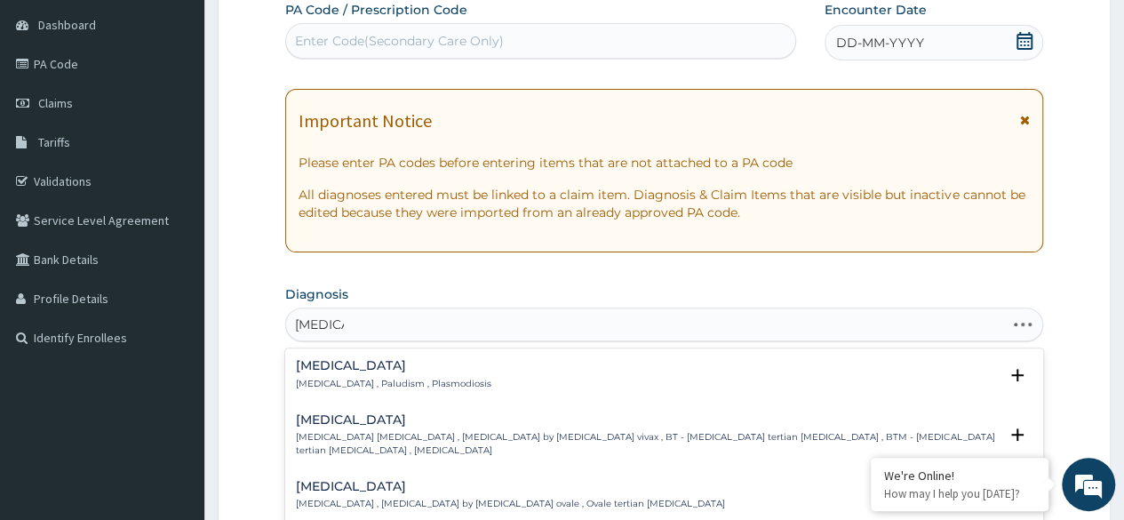
type input "[MEDICAL_DATA]"
click at [487, 371] on div "[MEDICAL_DATA] [MEDICAL_DATA] , Paludism , Plasmodiosis" at bounding box center [664, 374] width 737 height 31
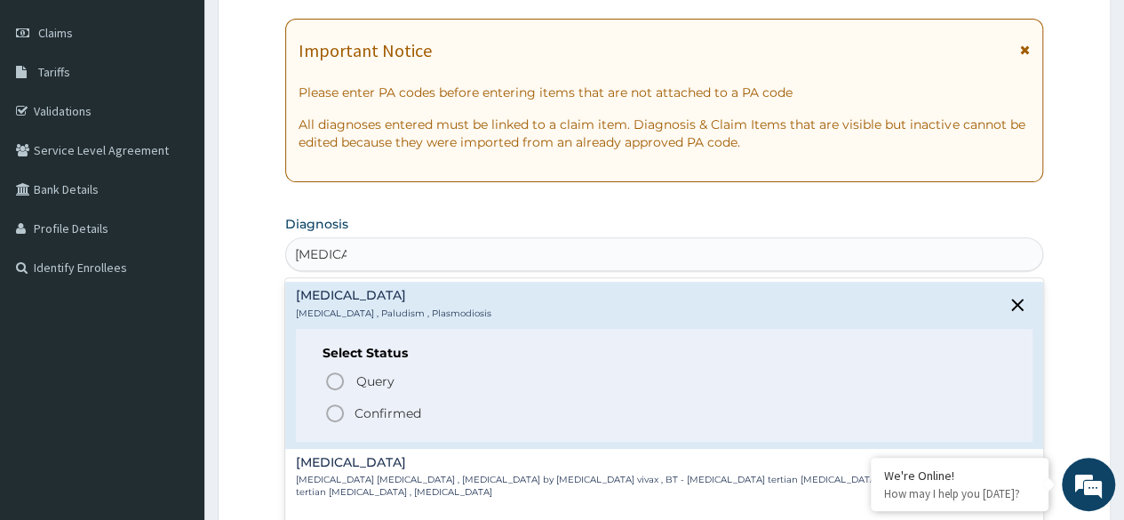
scroll to position [277, 0]
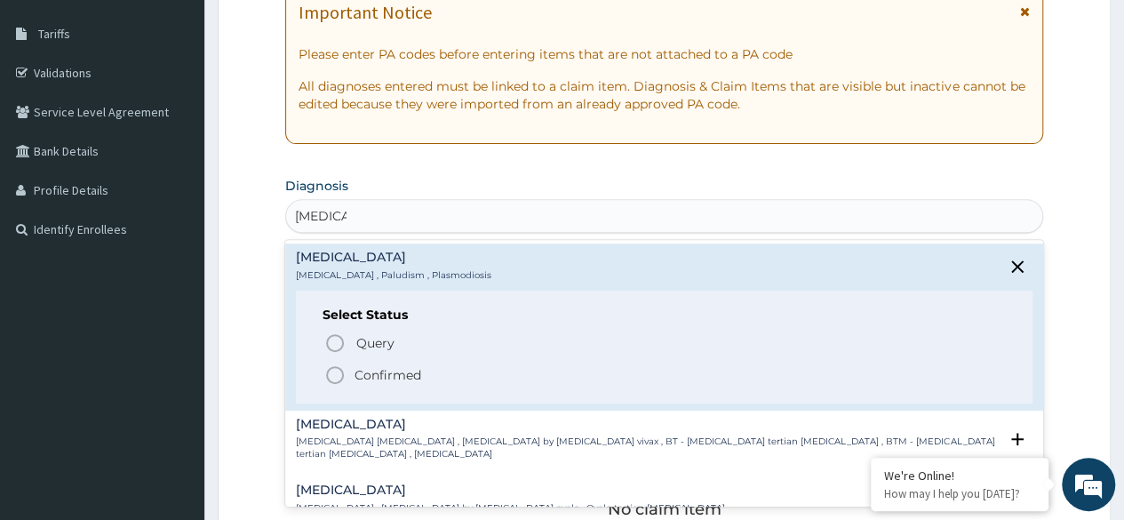
click at [340, 372] on icon "status option filled" at bounding box center [334, 374] width 21 height 21
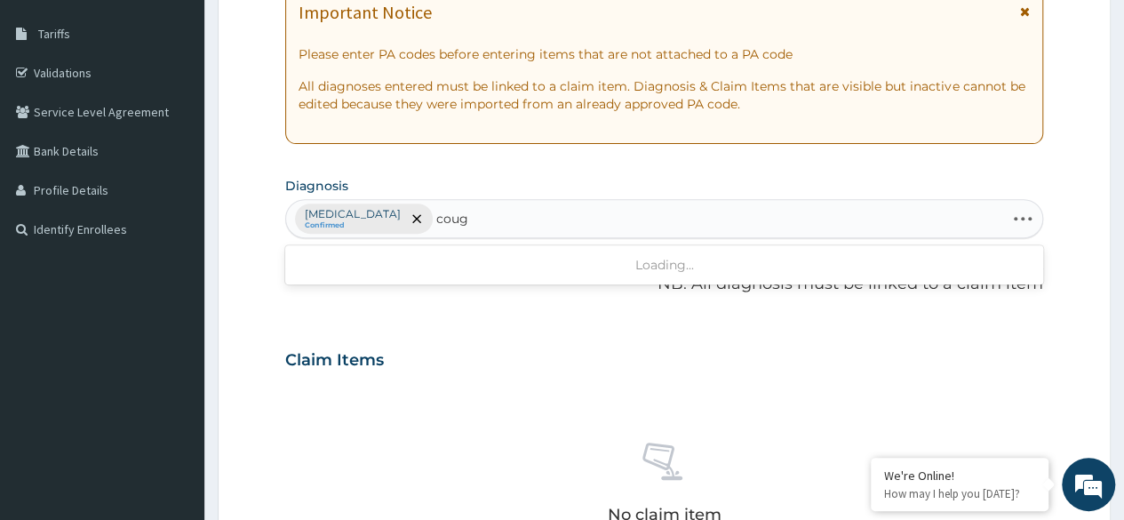
type input "cough"
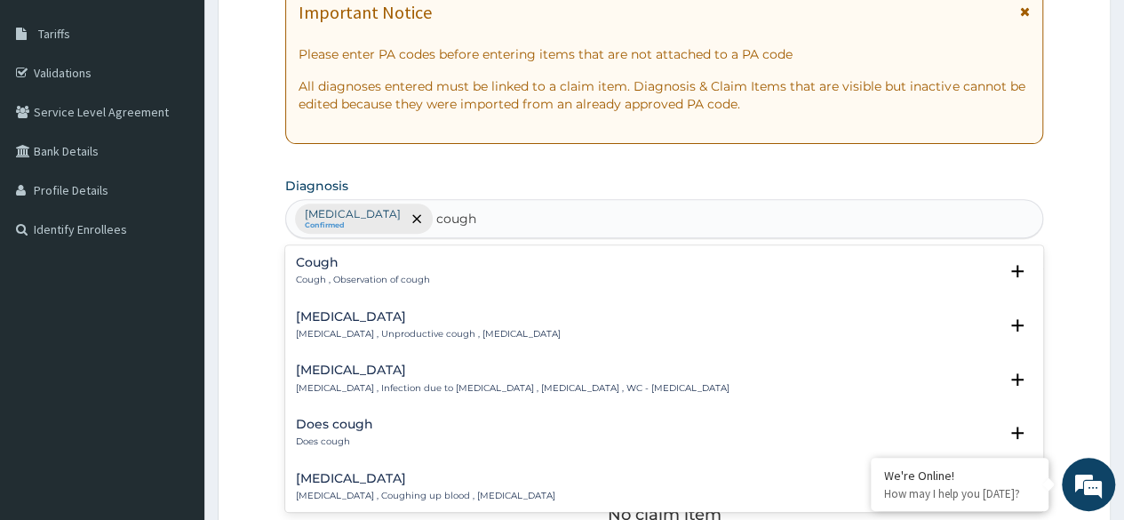
click at [518, 265] on div "Cough Cough , Observation of cough" at bounding box center [664, 271] width 737 height 31
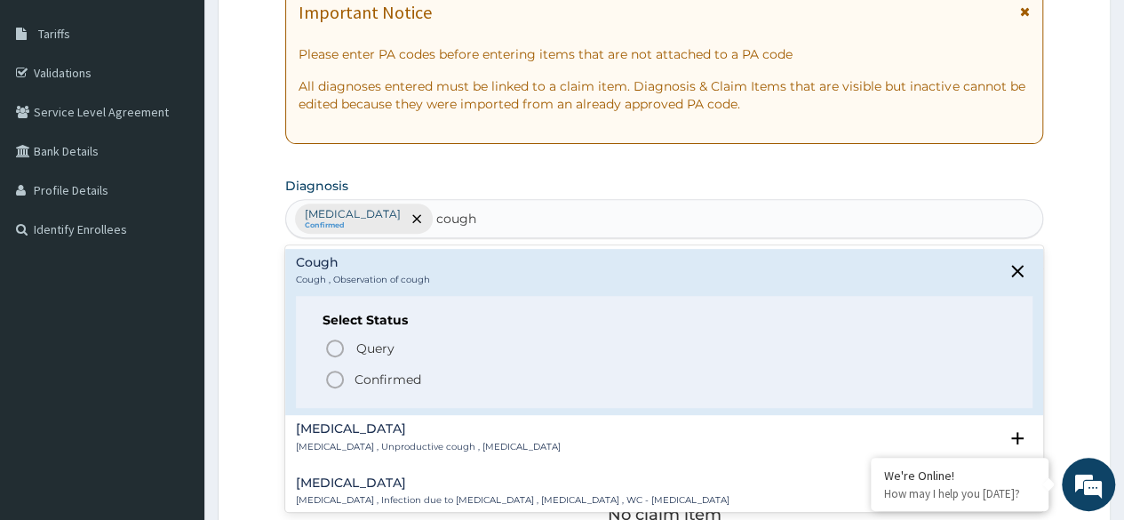
click at [445, 375] on span "Confirmed" at bounding box center [665, 379] width 682 height 21
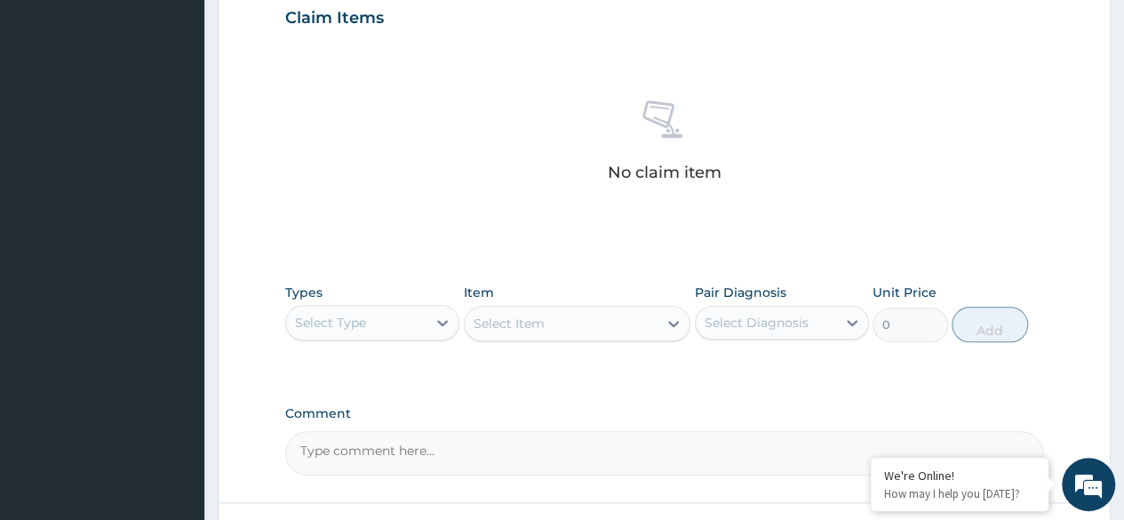
scroll to position [624, 0]
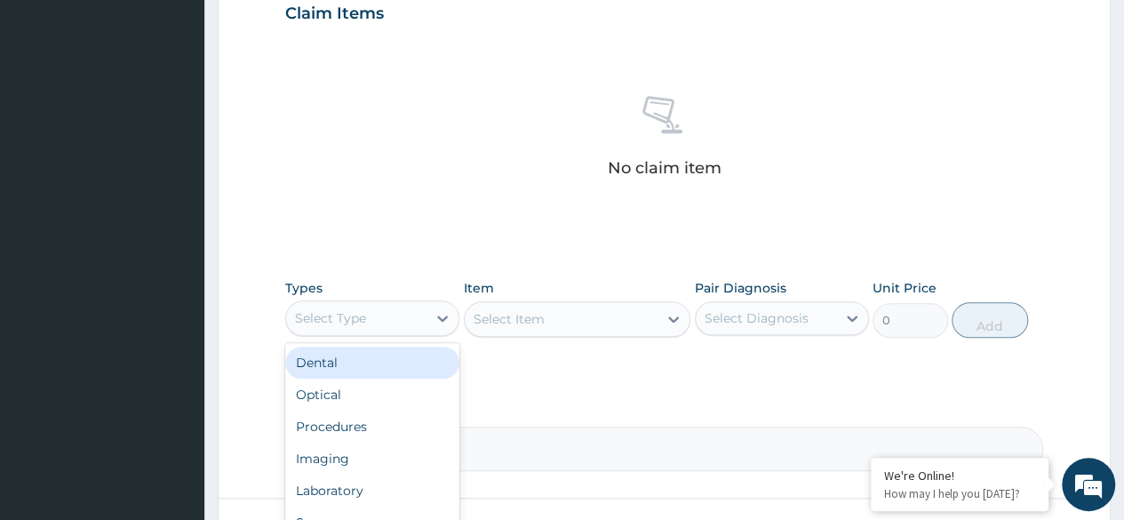
click at [385, 423] on div "Procedures" at bounding box center [372, 427] width 174 height 32
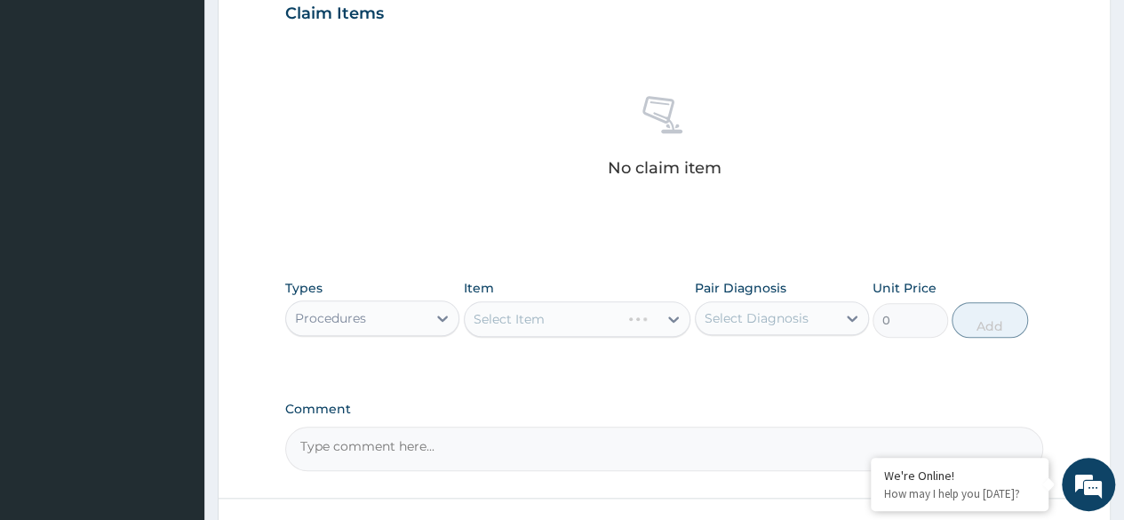
click at [603, 317] on div "Select Item" at bounding box center [578, 319] width 228 height 36
click at [611, 318] on div "Select Item" at bounding box center [578, 319] width 228 height 36
click at [637, 320] on div "Select Item" at bounding box center [578, 319] width 228 height 36
click at [602, 317] on div "Select Item" at bounding box center [578, 319] width 228 height 36
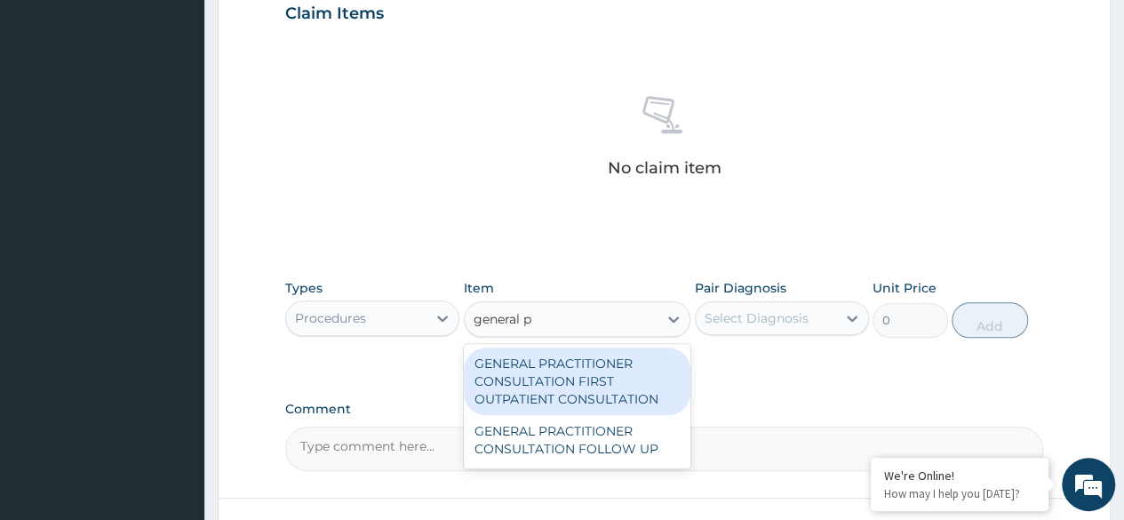
type input "general pr"
click at [547, 350] on div "GENERAL PRACTITIONER CONSULTATION FIRST OUTPATIENT CONSULTATION" at bounding box center [578, 382] width 228 height 68
type input "3370.125"
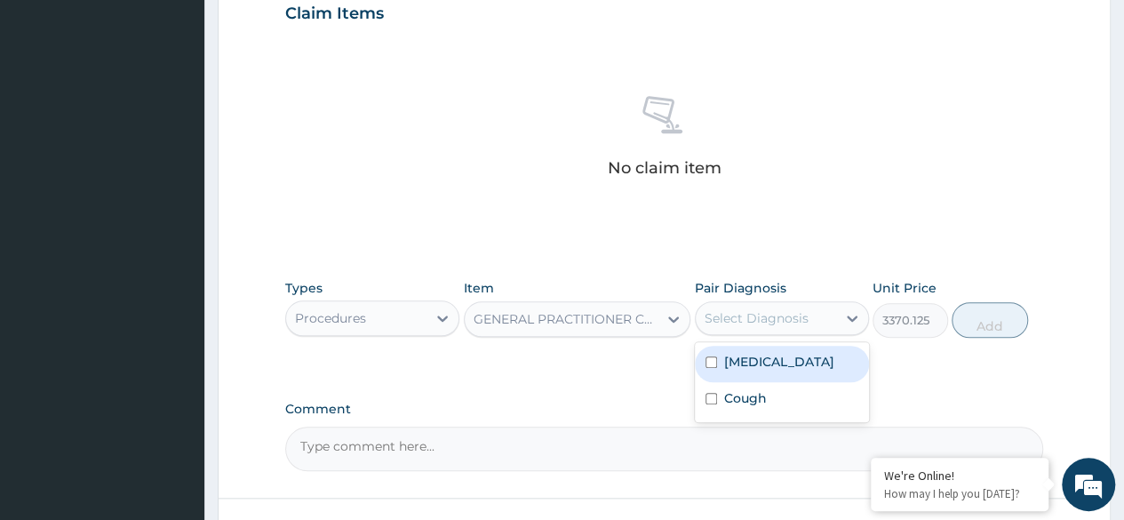
click at [782, 357] on div "[MEDICAL_DATA]" at bounding box center [782, 364] width 174 height 36
checkbox input "true"
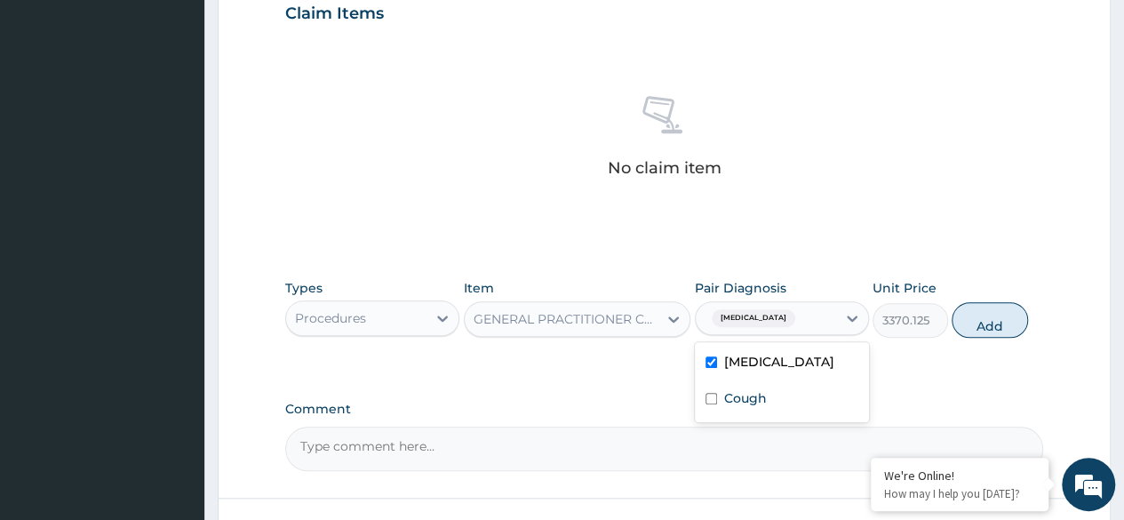
click at [775, 411] on div "Cough" at bounding box center [782, 400] width 174 height 36
checkbox input "true"
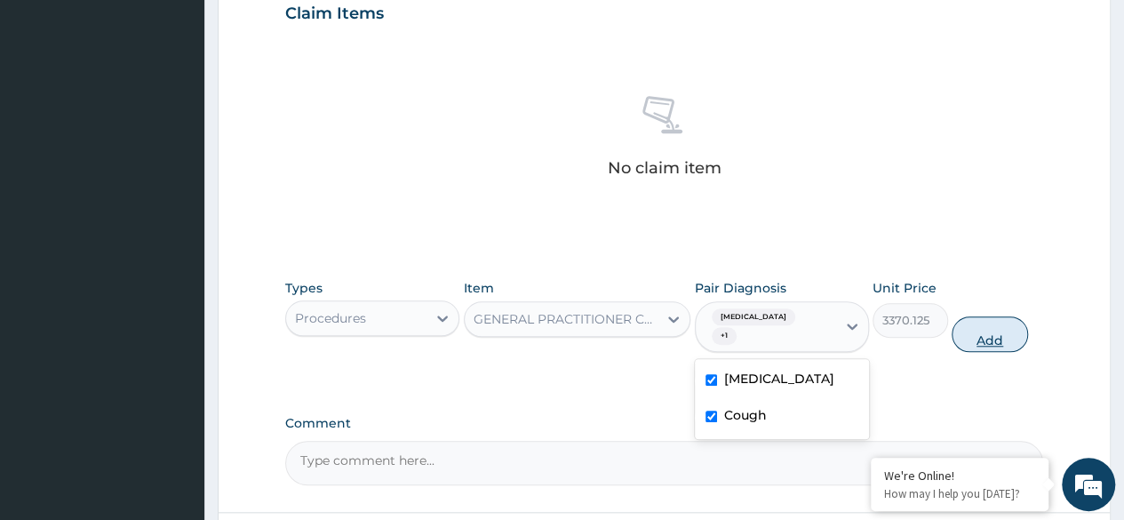
click at [1011, 329] on button "Add" at bounding box center [990, 334] width 76 height 36
type input "0"
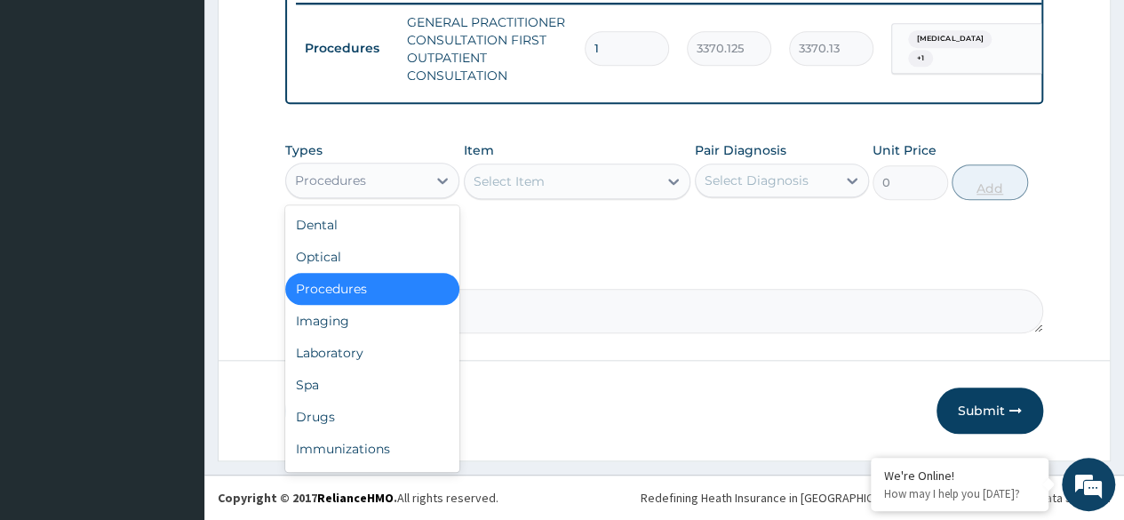
scroll to position [715, 0]
click at [364, 329] on div "Imaging" at bounding box center [372, 321] width 174 height 32
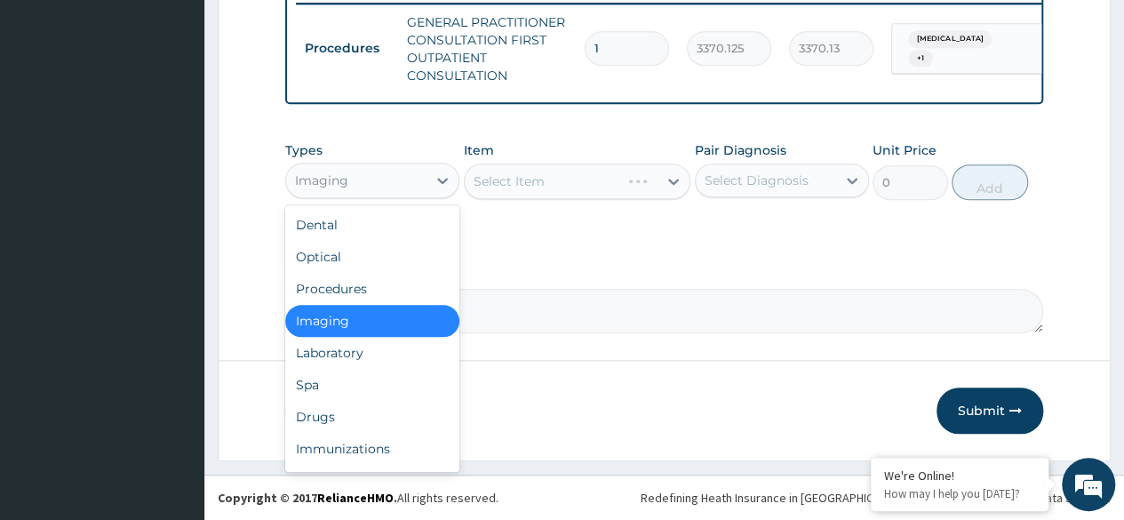
click at [401, 349] on div "Laboratory" at bounding box center [372, 353] width 174 height 32
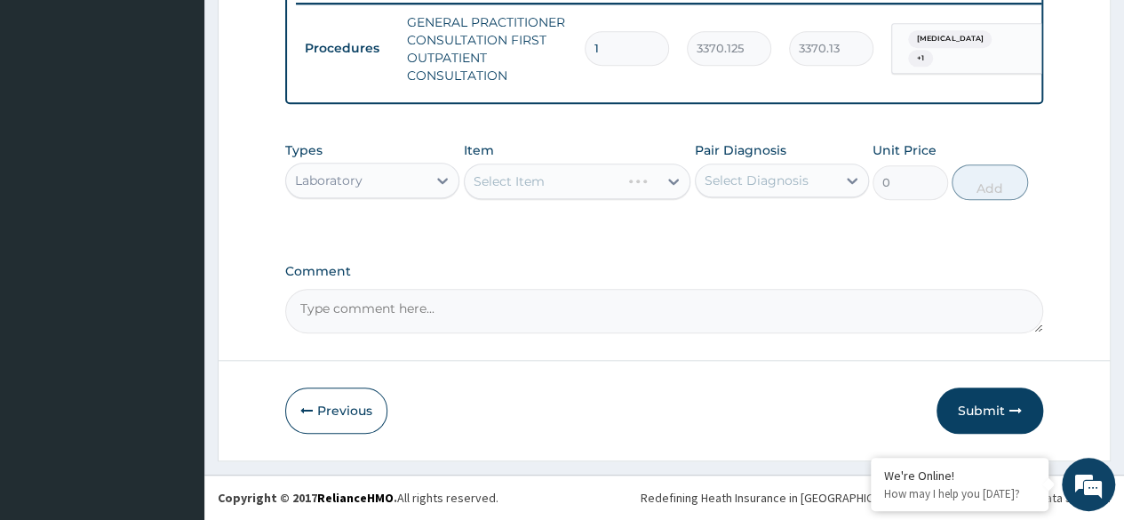
click at [562, 185] on div "Select Item" at bounding box center [578, 182] width 228 height 36
click at [581, 174] on div "Select Item" at bounding box center [578, 182] width 228 height 36
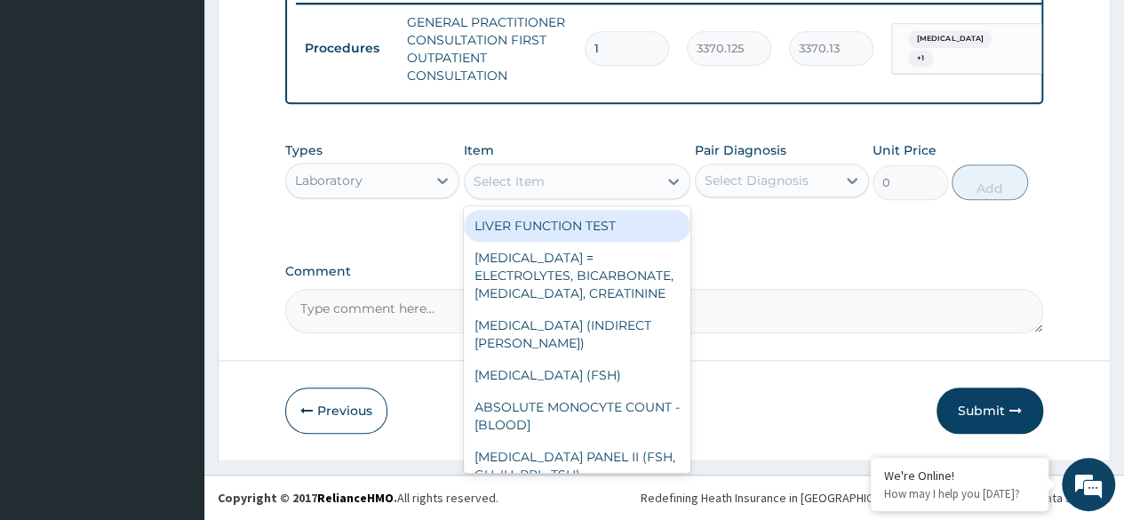
type input "g"
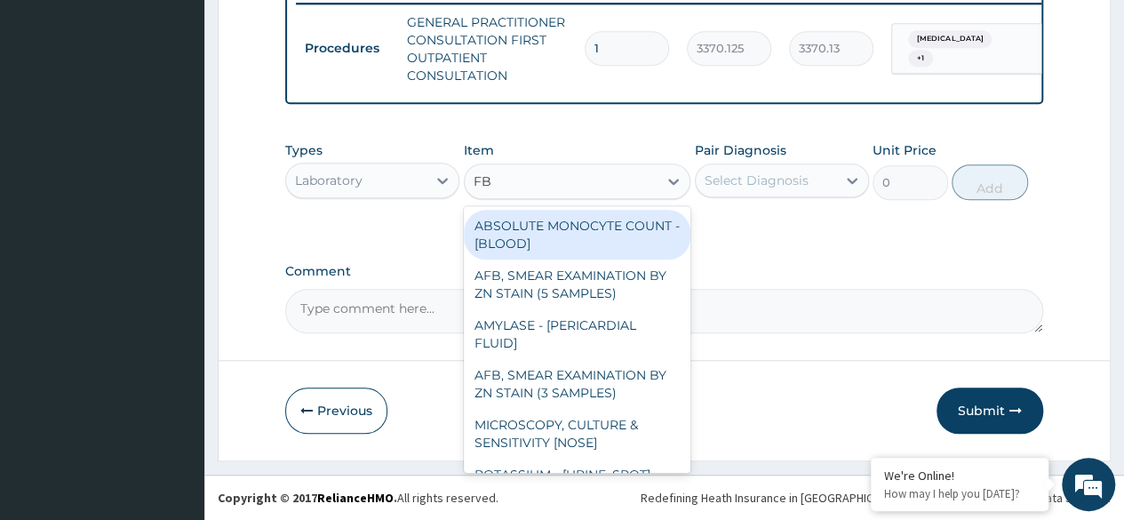
type input "FBC"
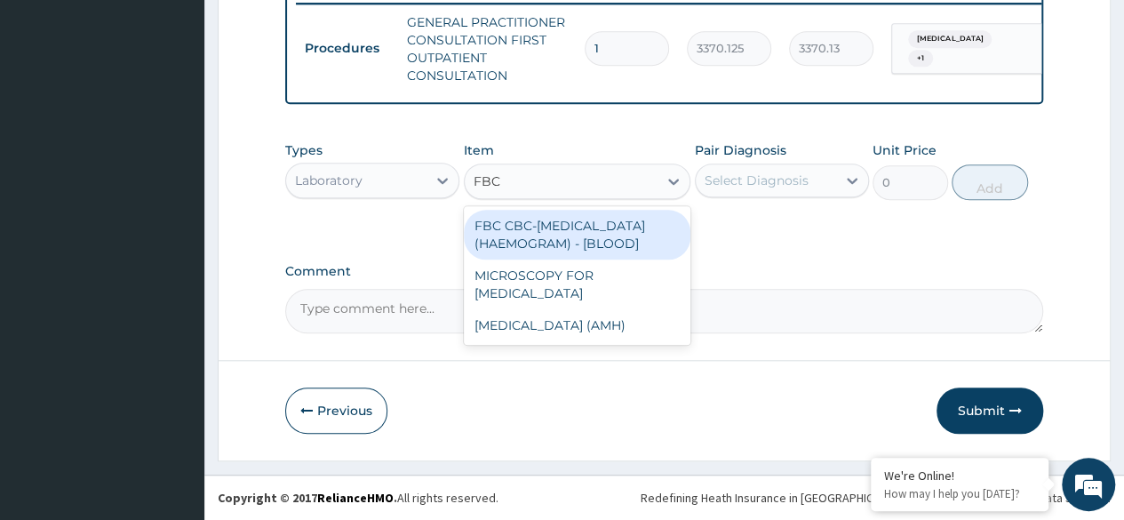
click at [611, 259] on div "FBC CBC-[MEDICAL_DATA] (HAEMOGRAM) - [BLOOD]" at bounding box center [578, 235] width 228 height 50
type input "4085"
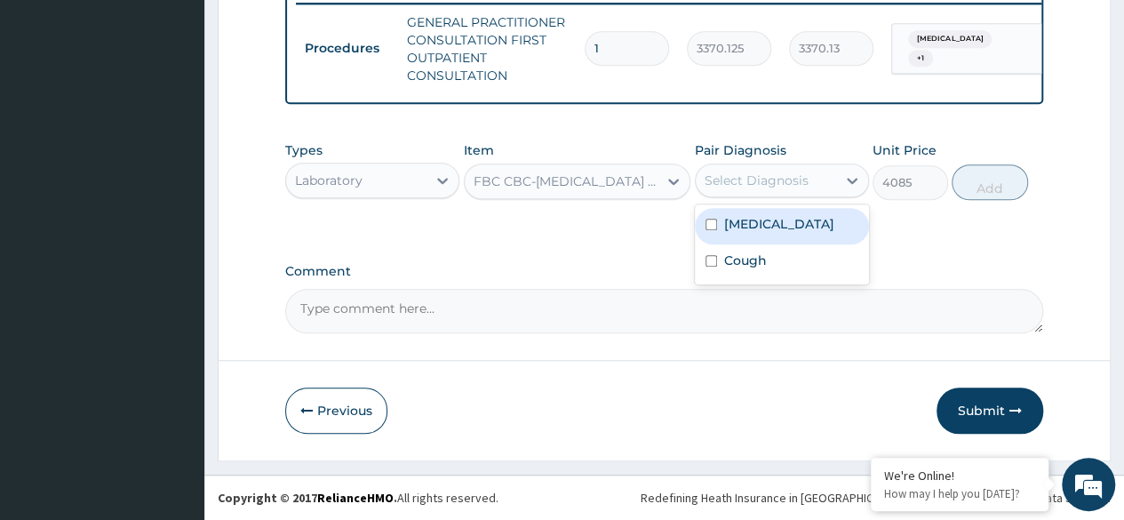
click at [811, 220] on div "[MEDICAL_DATA]" at bounding box center [782, 226] width 174 height 36
checkbox input "true"
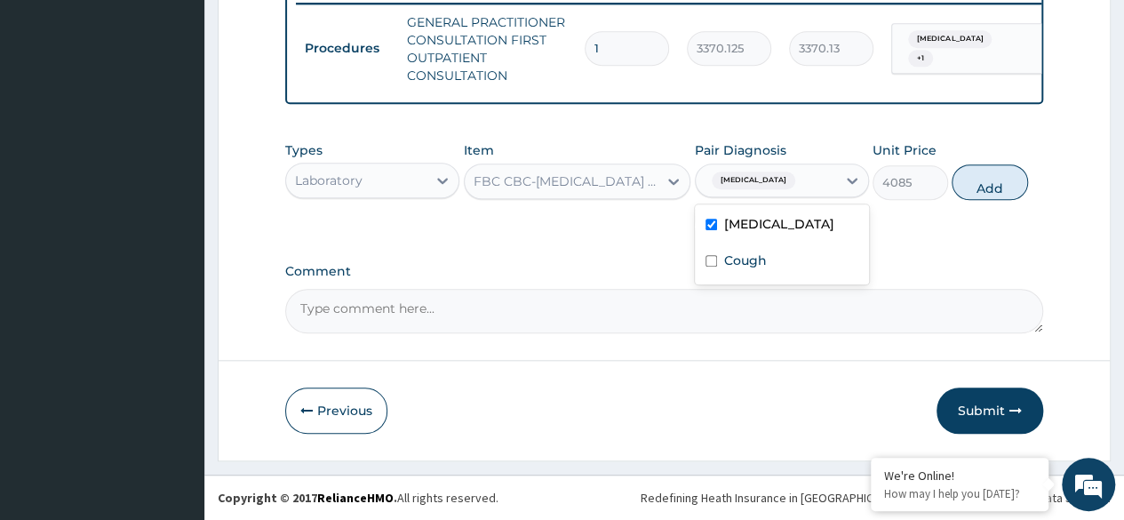
click at [811, 260] on div "Cough" at bounding box center [782, 262] width 174 height 36
checkbox input "true"
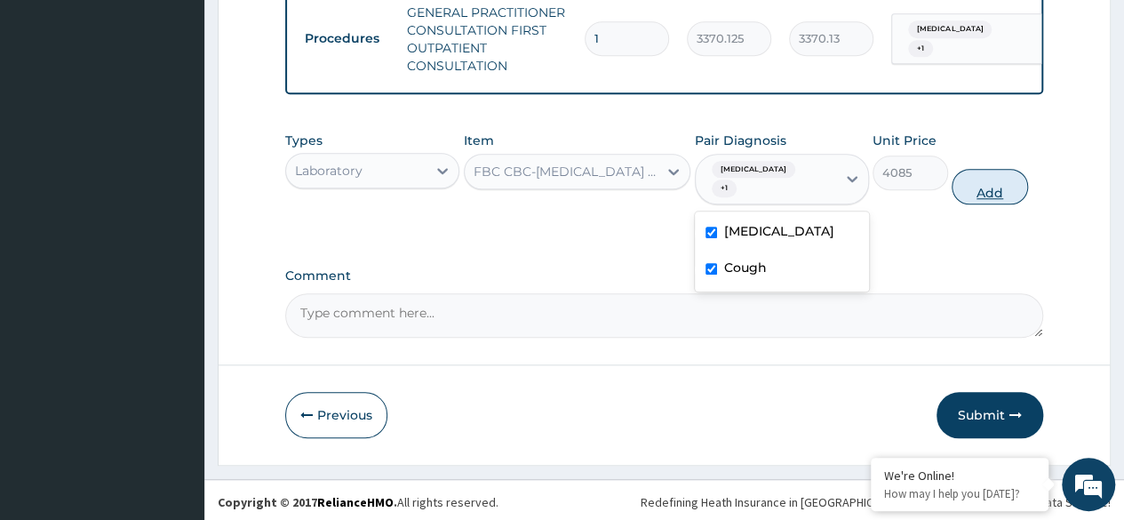
click at [998, 179] on button "Add" at bounding box center [990, 187] width 76 height 36
type input "0"
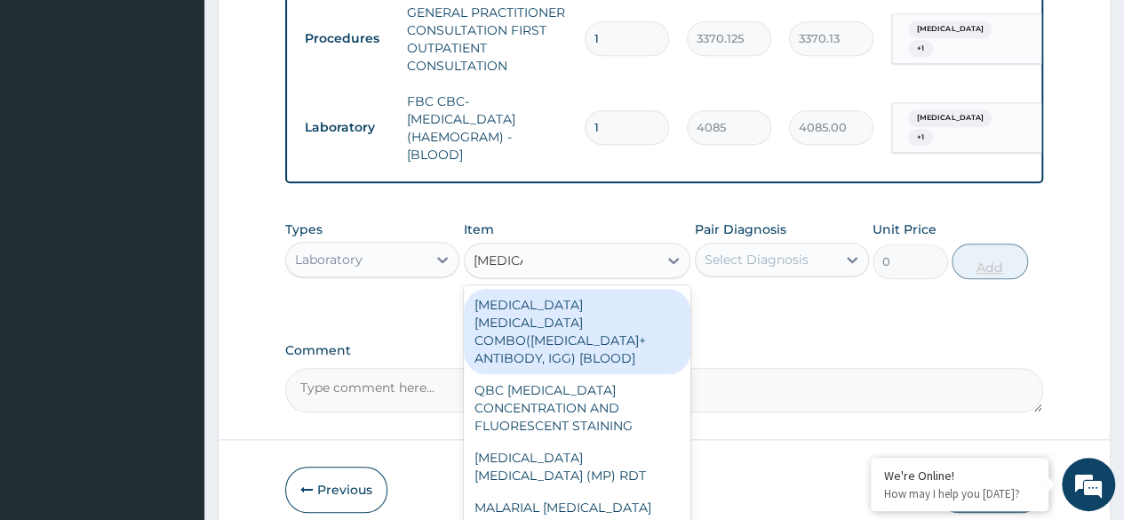
type input "[MEDICAL_DATA]"
click at [659, 462] on div "[MEDICAL_DATA] [MEDICAL_DATA] (MP) RDT" at bounding box center [578, 467] width 228 height 50
type input "1531.875"
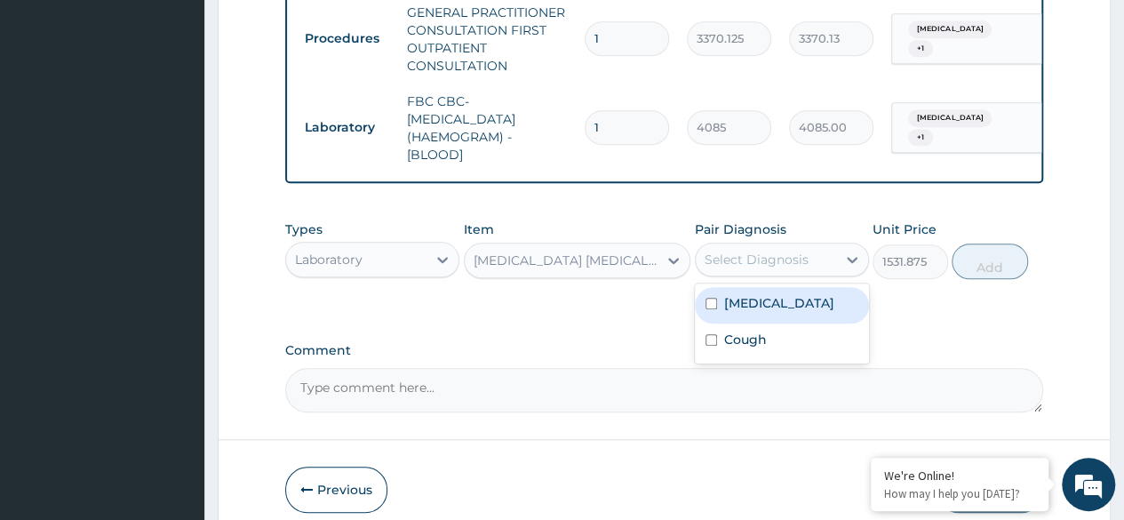
click at [795, 316] on div "[MEDICAL_DATA]" at bounding box center [782, 305] width 174 height 36
checkbox input "true"
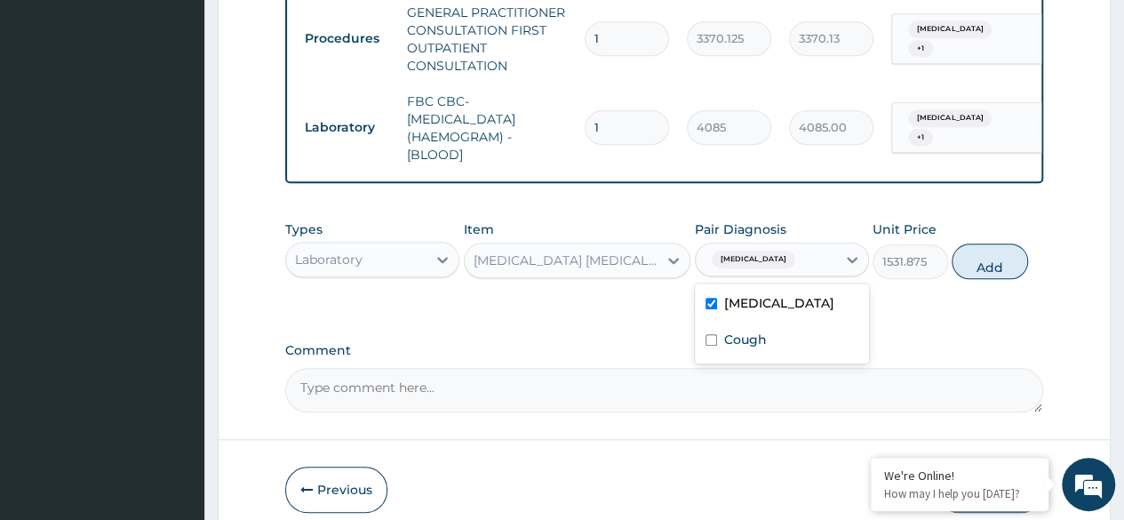
click at [789, 358] on div "Cough" at bounding box center [782, 342] width 174 height 36
checkbox input "true"
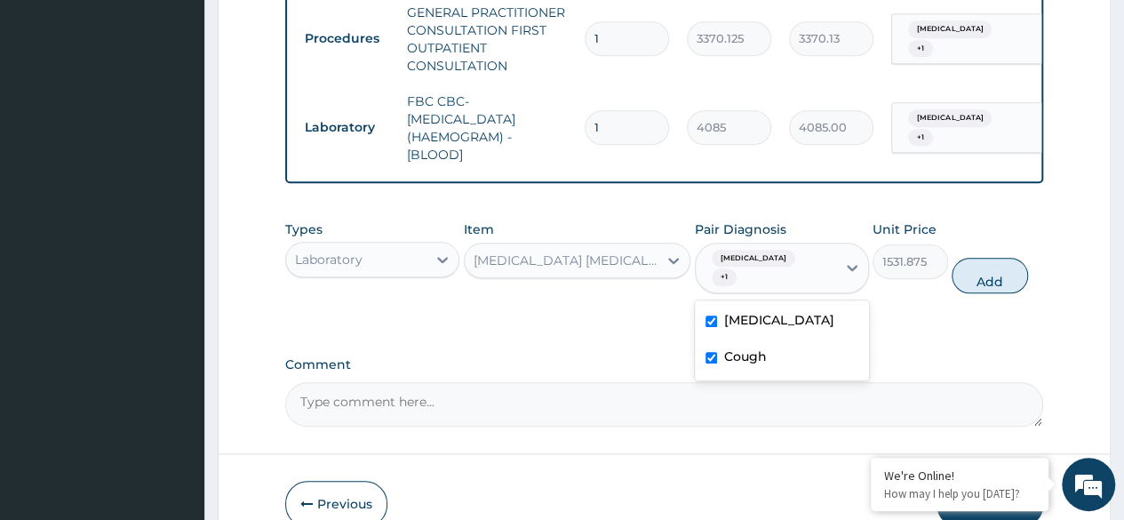
click at [818, 307] on div "[MEDICAL_DATA]" at bounding box center [782, 322] width 174 height 36
checkbox input "false"
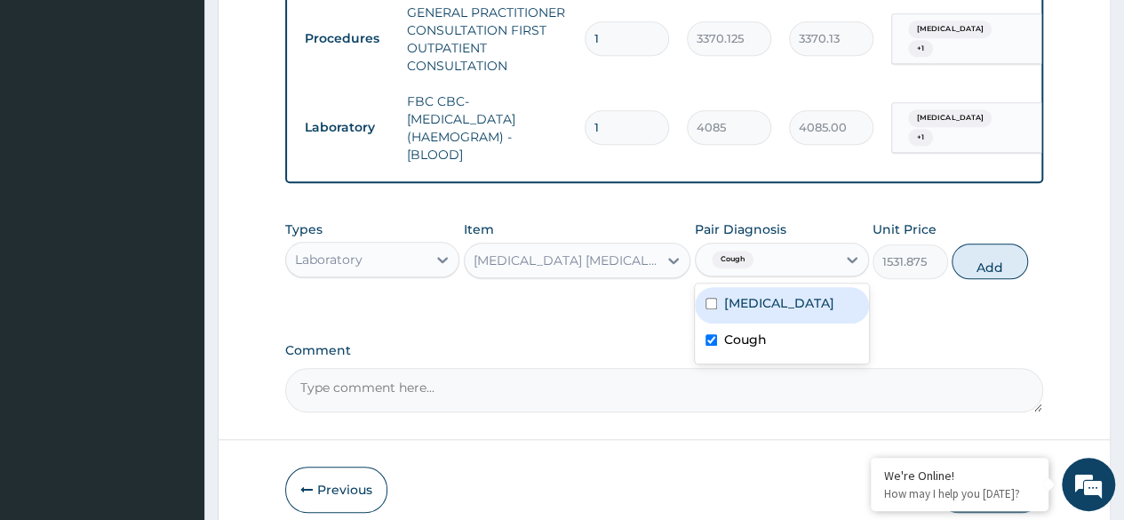
click at [799, 356] on div "Cough" at bounding box center [782, 342] width 174 height 36
checkbox input "false"
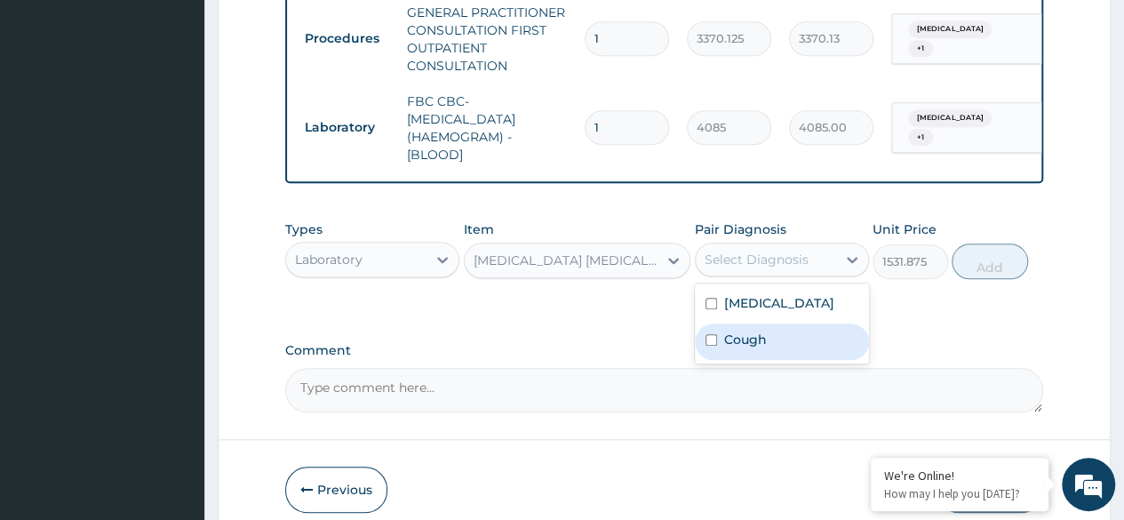
click at [819, 320] on div "[MEDICAL_DATA]" at bounding box center [782, 305] width 174 height 36
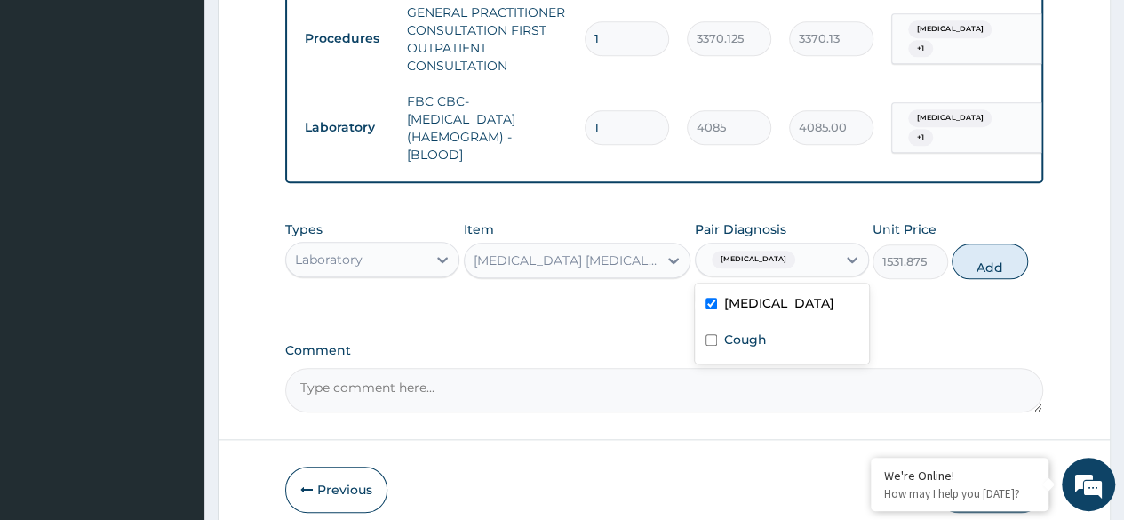
checkbox input "true"
click at [1019, 256] on button "Add" at bounding box center [990, 262] width 76 height 36
type input "0"
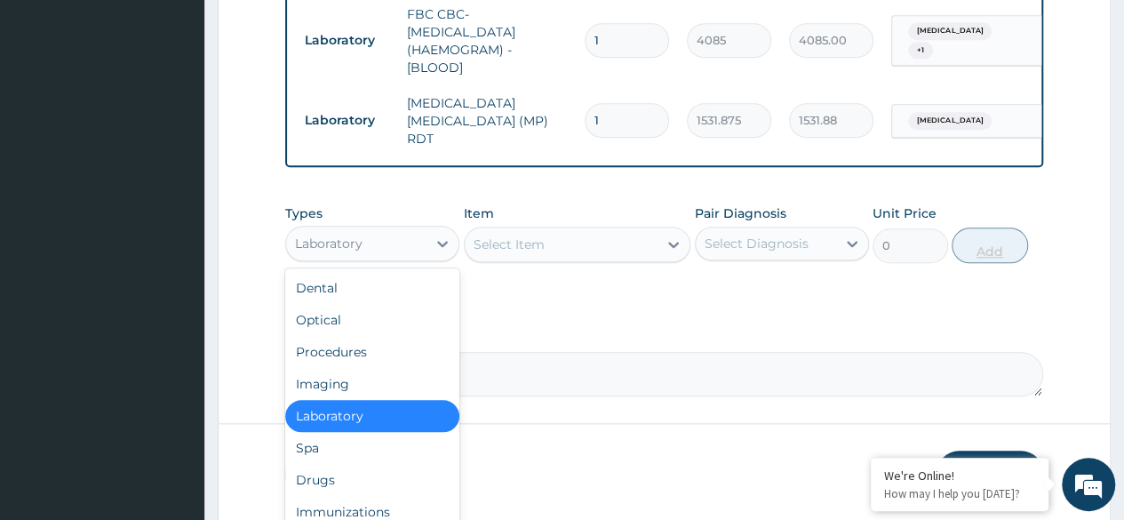
scroll to position [839, 0]
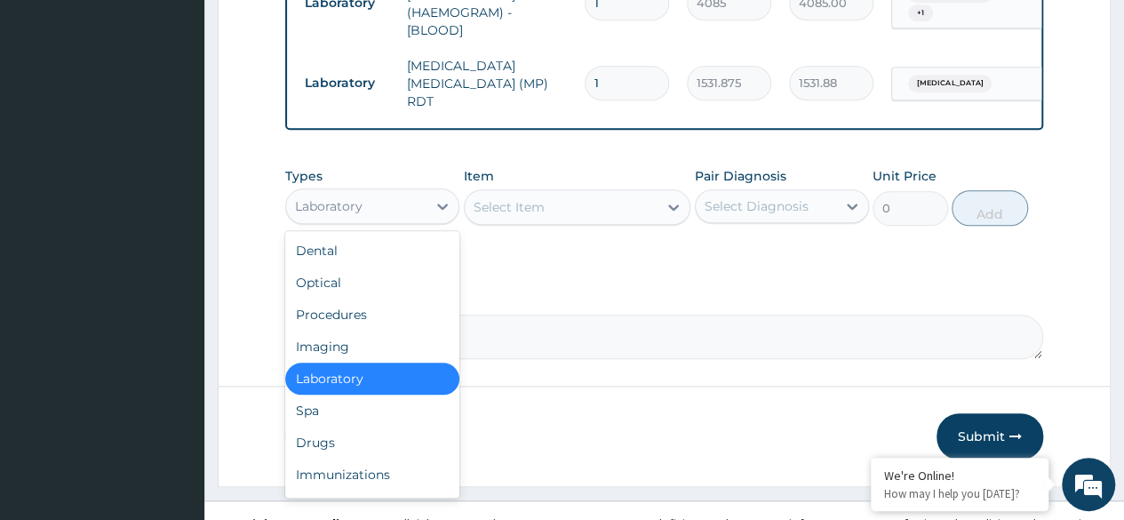
click at [372, 449] on div "Drugs" at bounding box center [372, 443] width 174 height 32
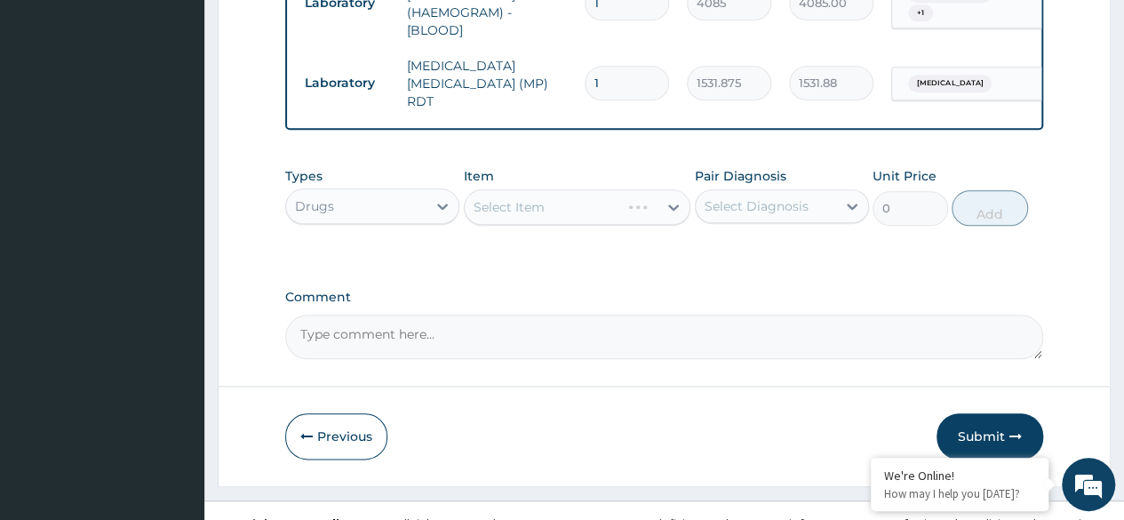
click at [588, 190] on div "Select Item" at bounding box center [578, 207] width 228 height 36
click at [591, 212] on div "Select Item" at bounding box center [578, 207] width 228 height 36
click at [566, 222] on div "Select Item" at bounding box center [578, 207] width 228 height 36
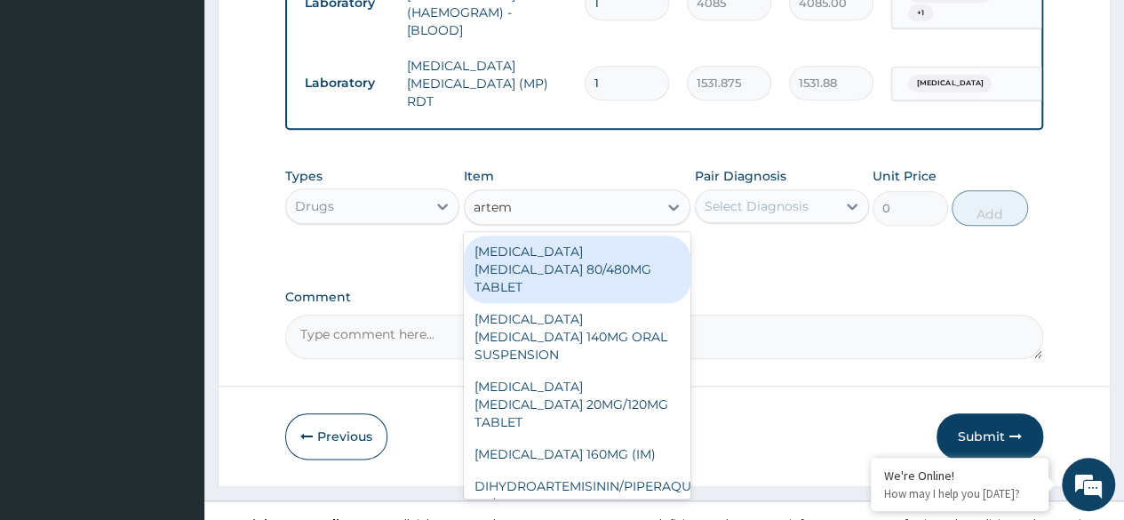
type input "arteme"
click at [610, 249] on div "[MEDICAL_DATA] [MEDICAL_DATA] 80/480MG TABLET" at bounding box center [578, 270] width 228 height 68
type input "450"
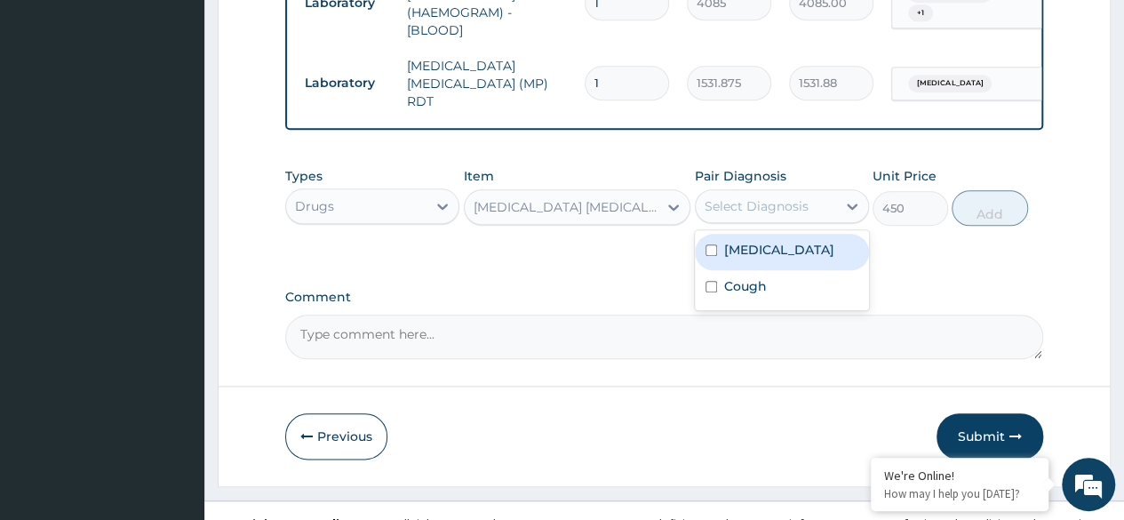
click at [787, 254] on div "[MEDICAL_DATA]" at bounding box center [782, 252] width 174 height 36
checkbox input "true"
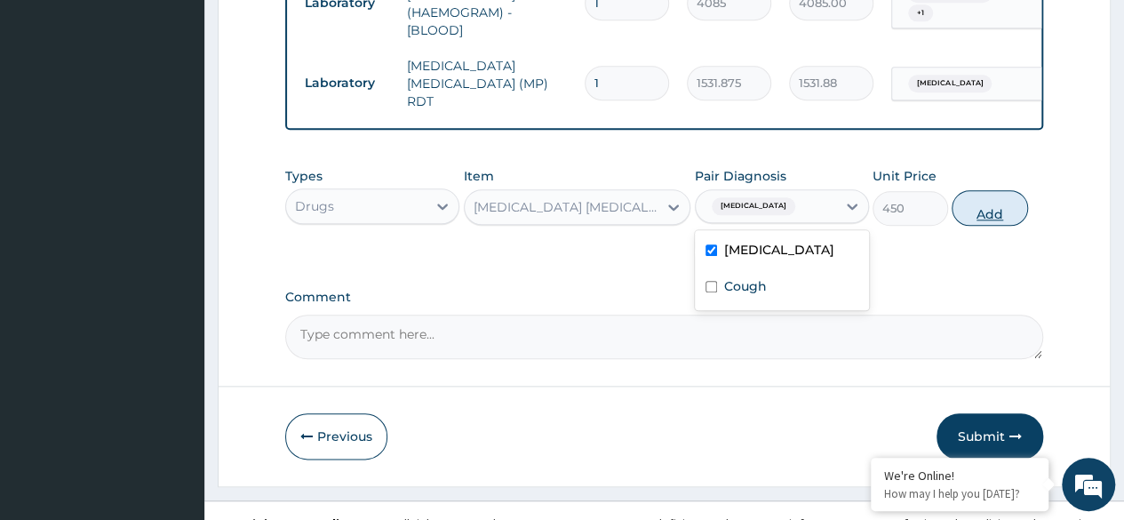
click at [1019, 203] on button "Add" at bounding box center [990, 208] width 76 height 36
type input "0"
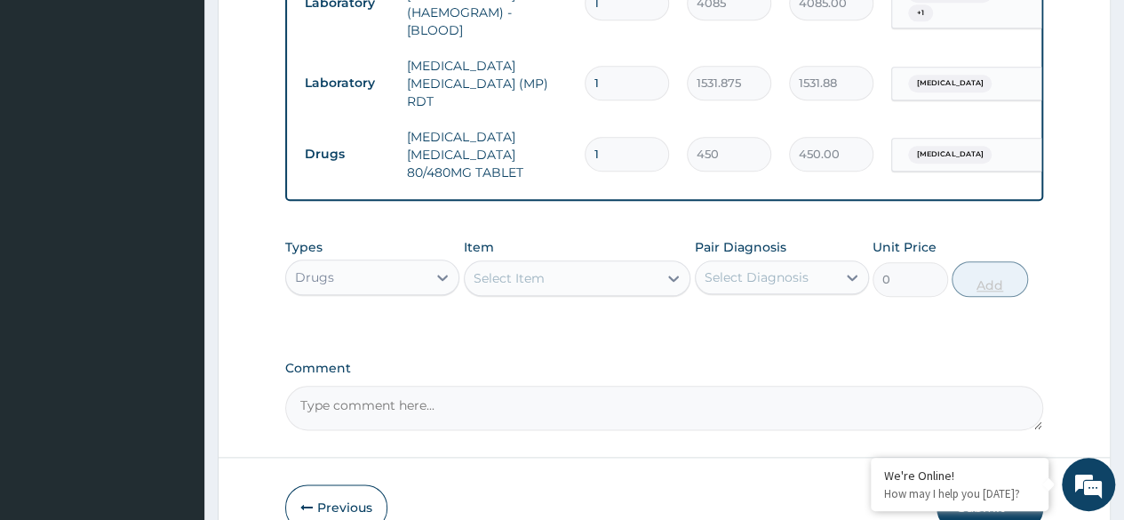
type input "0.00"
type input "6"
type input "2700.00"
type input "6"
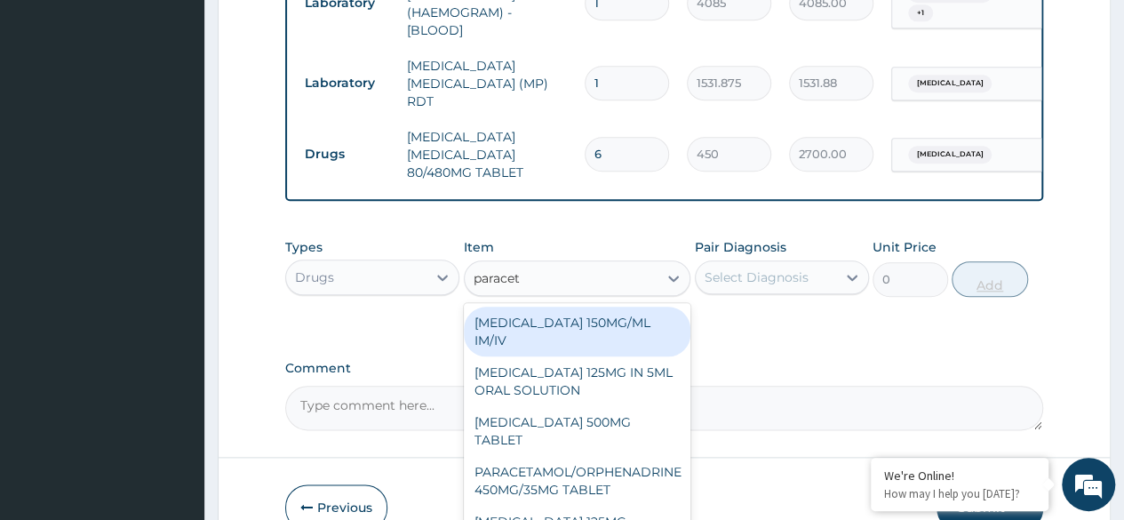
type input "paraceta"
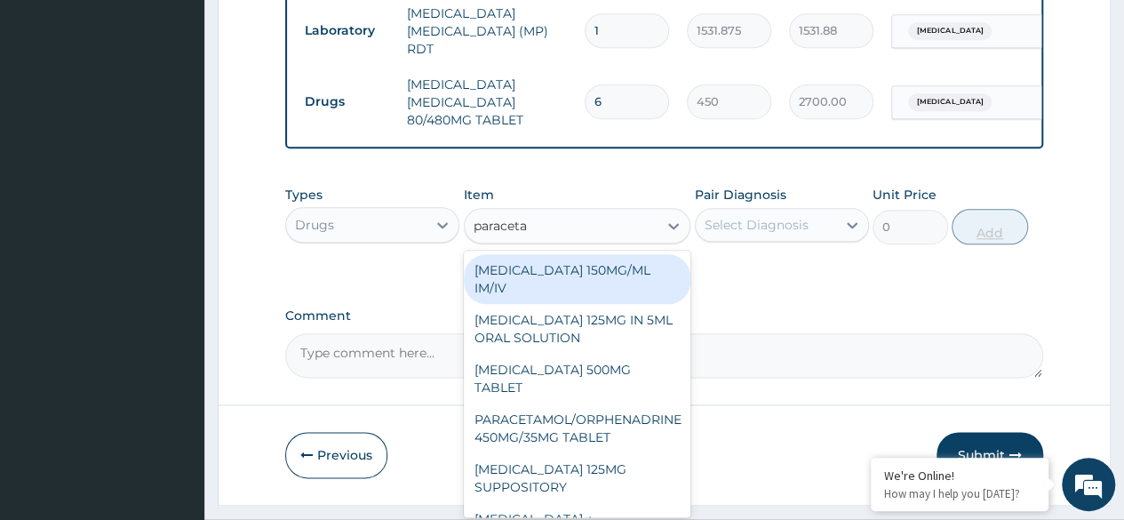
scroll to position [937, 0]
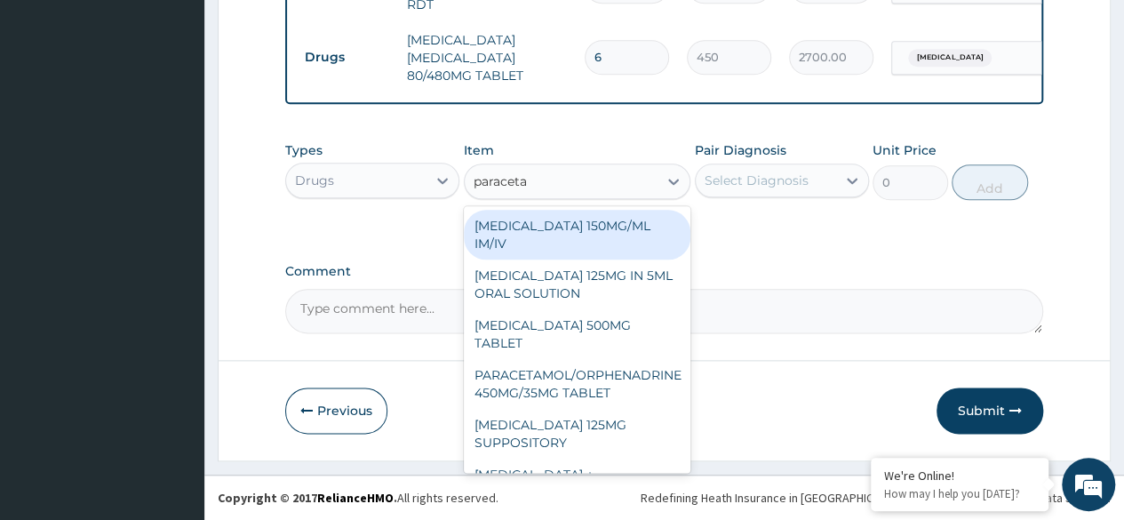
click at [612, 332] on div "[MEDICAL_DATA] 500MG TABLET" at bounding box center [578, 334] width 228 height 50
type input "30"
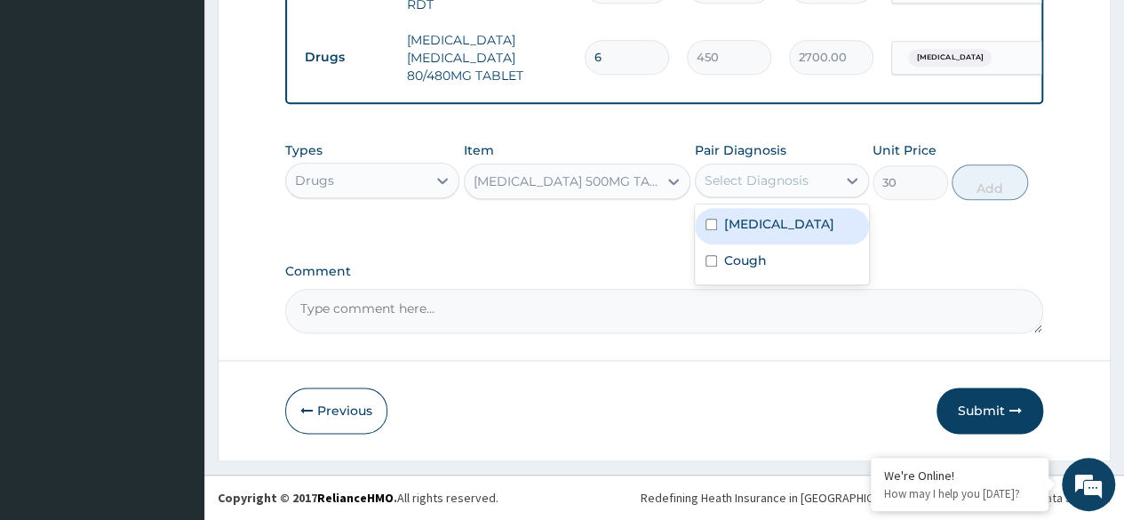
click at [789, 210] on div "[MEDICAL_DATA]" at bounding box center [782, 226] width 174 height 36
checkbox input "true"
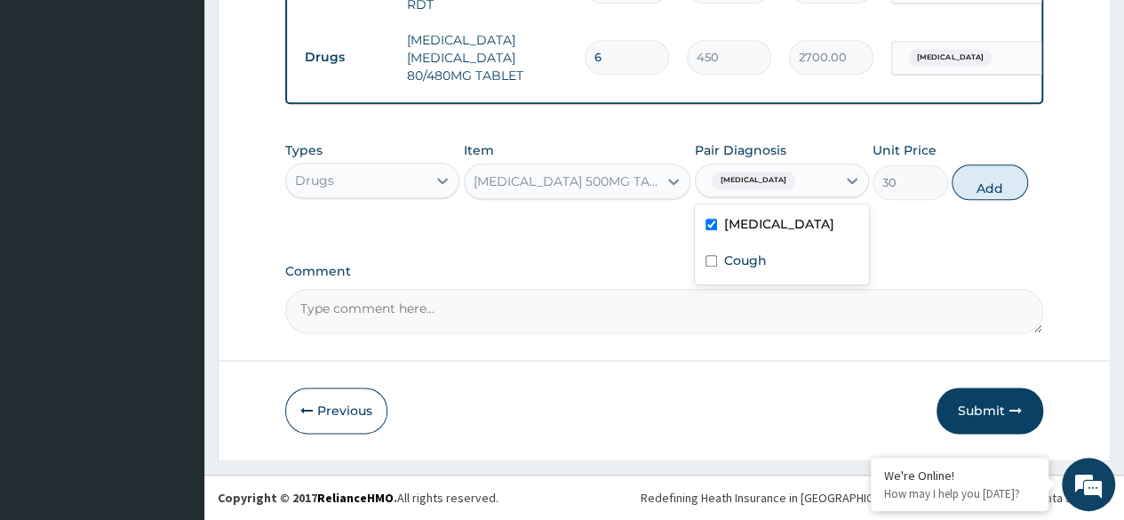
click at [775, 274] on div "Cough" at bounding box center [782, 262] width 174 height 36
checkbox input "true"
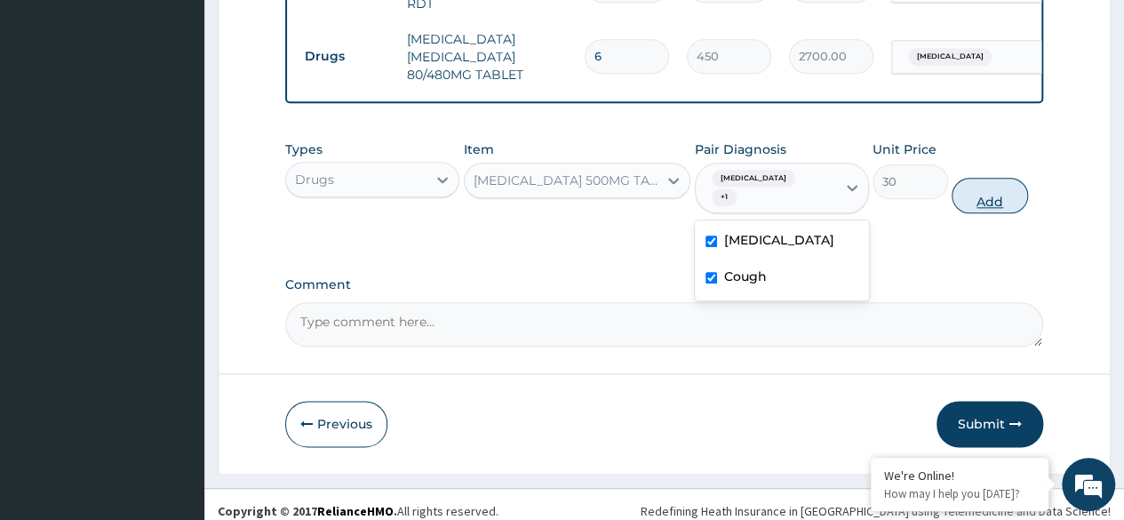
click at [995, 180] on button "Add" at bounding box center [990, 196] width 76 height 36
type input "0"
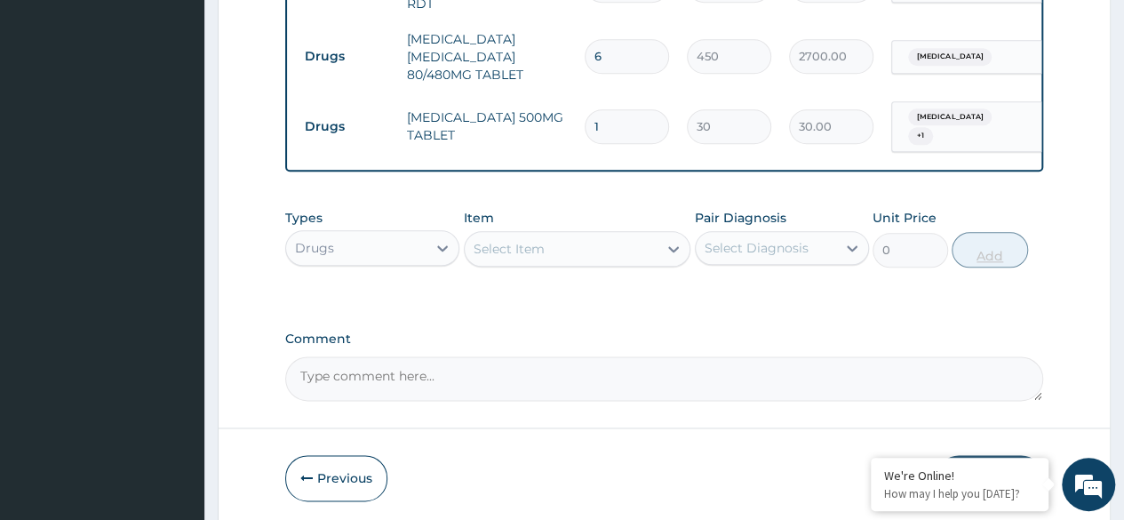
type input "18"
type input "540.00"
type input "18"
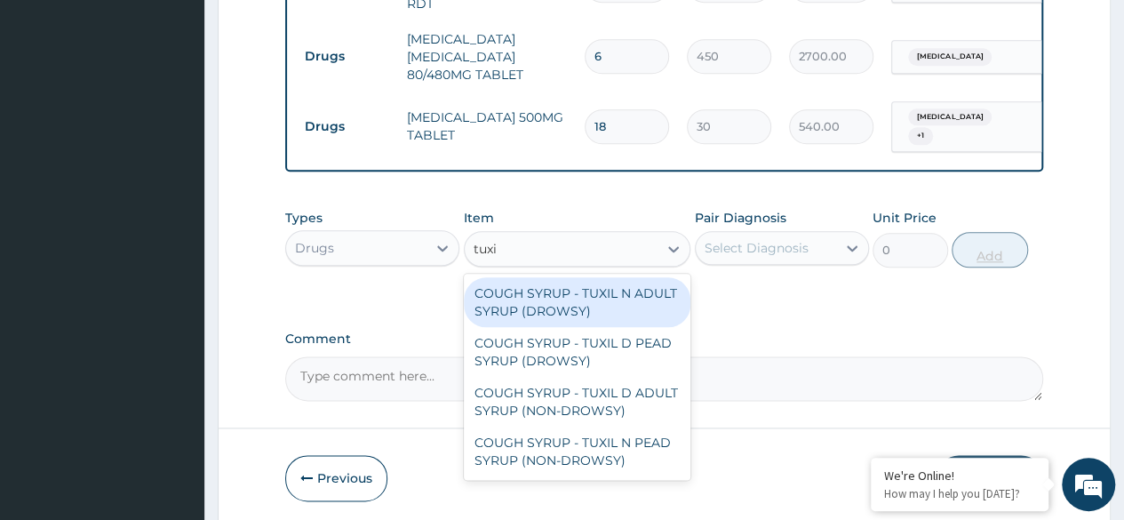
type input "tuxil"
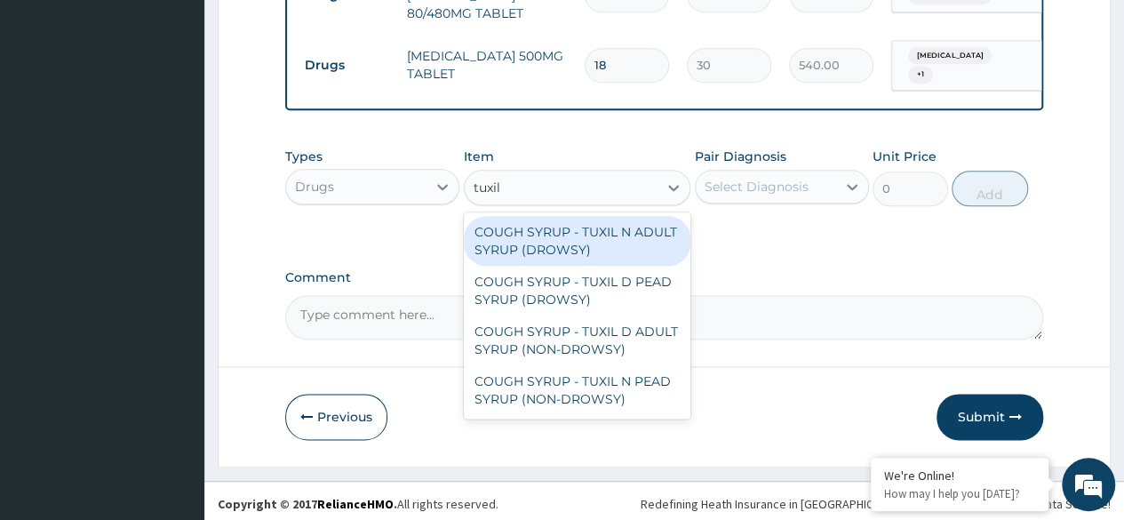
click at [619, 297] on div "COUGH SYRUP - TUXIL D PEAD SYRUP (DROWSY)" at bounding box center [578, 291] width 228 height 50
type input "2000"
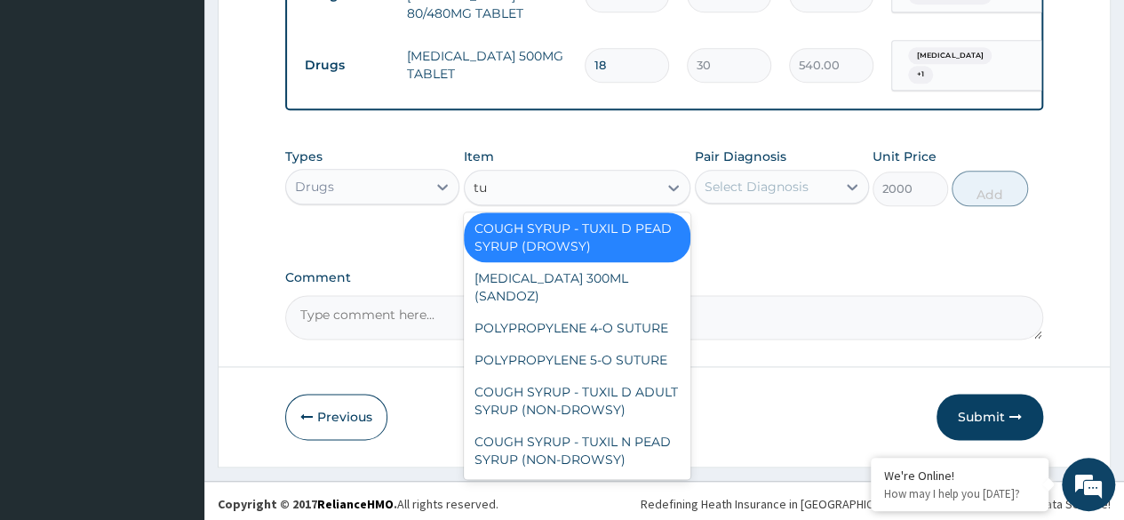
scroll to position [0, 0]
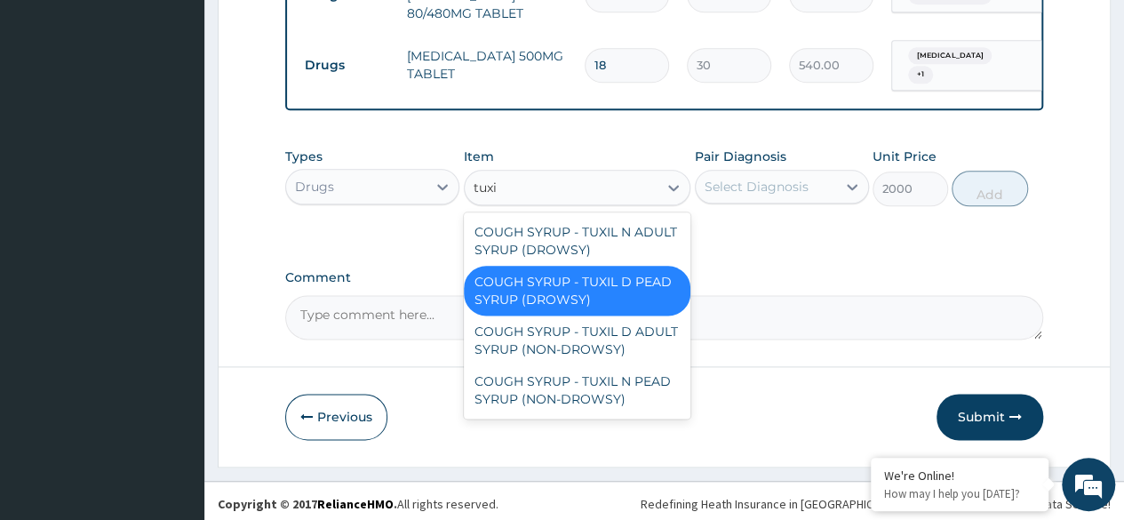
type input "tuxil"
click at [629, 345] on div "COUGH SYRUP - TUXIL D ADULT SYRUP (NON-DROWSY)" at bounding box center [578, 341] width 228 height 50
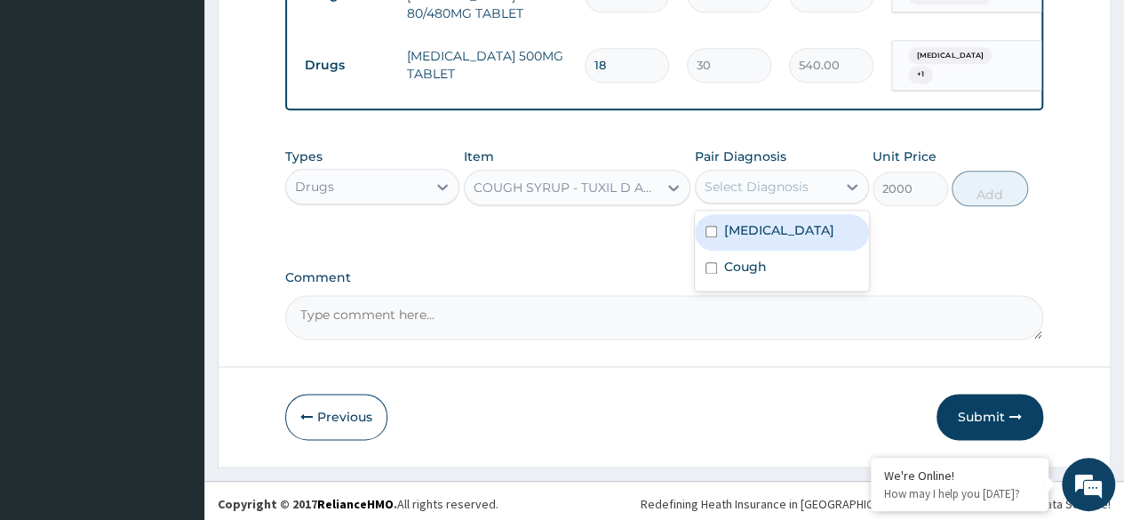
click at [798, 224] on div "[MEDICAL_DATA]" at bounding box center [782, 232] width 174 height 36
checkbox input "true"
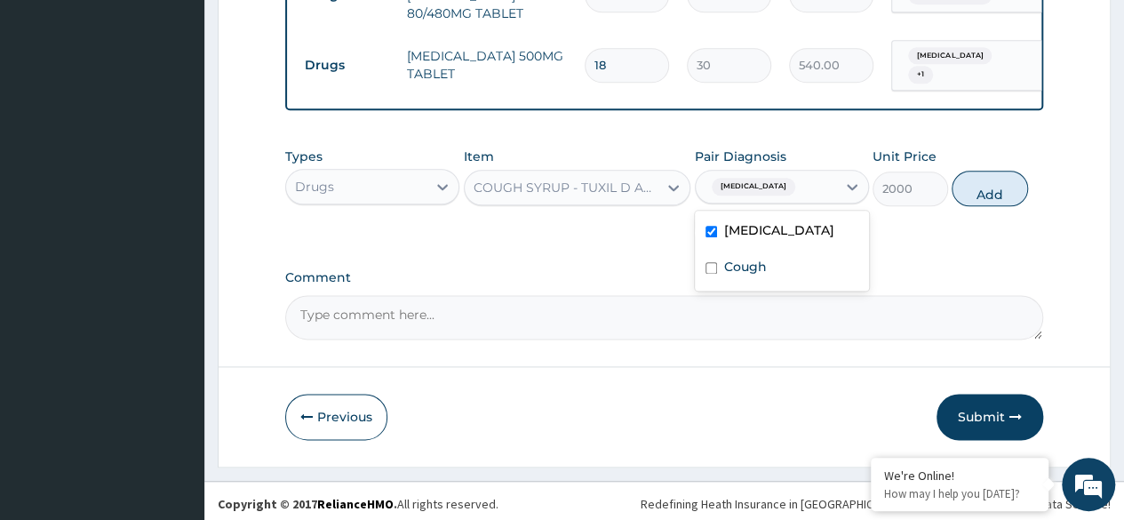
click at [793, 277] on div "Cough" at bounding box center [782, 269] width 174 height 36
checkbox input "true"
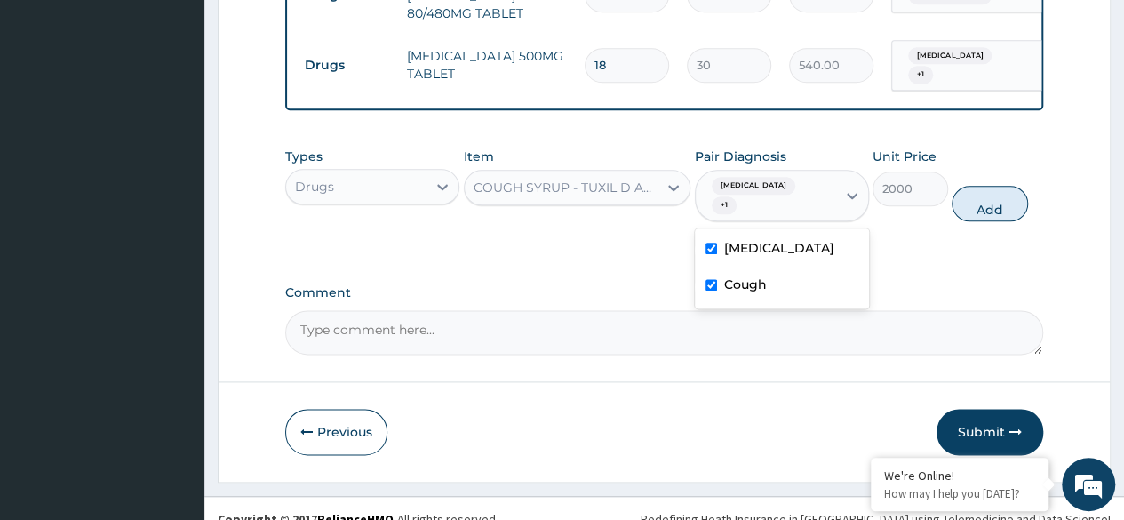
click at [795, 232] on div "[MEDICAL_DATA]" at bounding box center [782, 250] width 174 height 36
checkbox input "false"
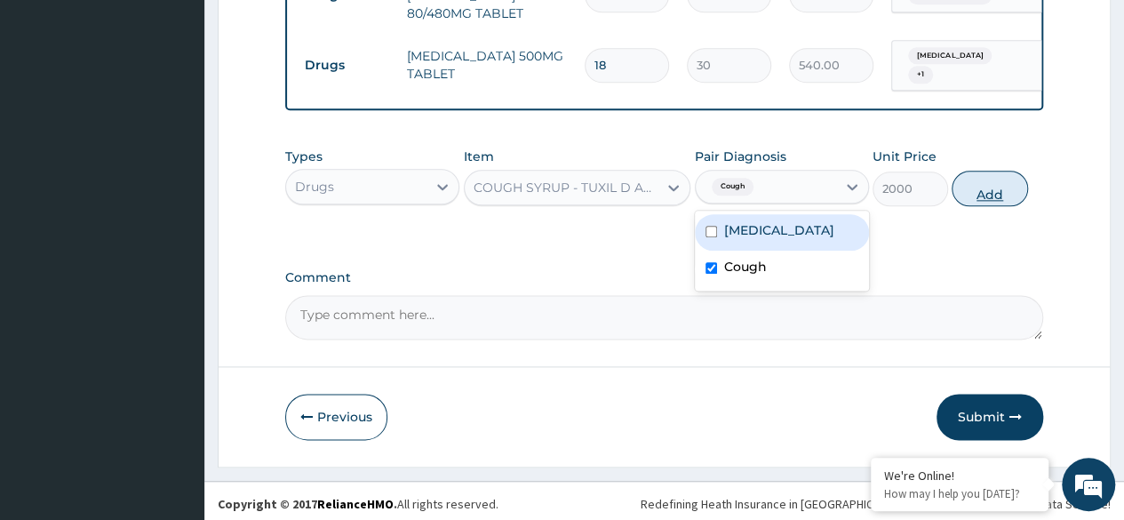
click at [1026, 185] on button "Add" at bounding box center [990, 189] width 76 height 36
type input "0"
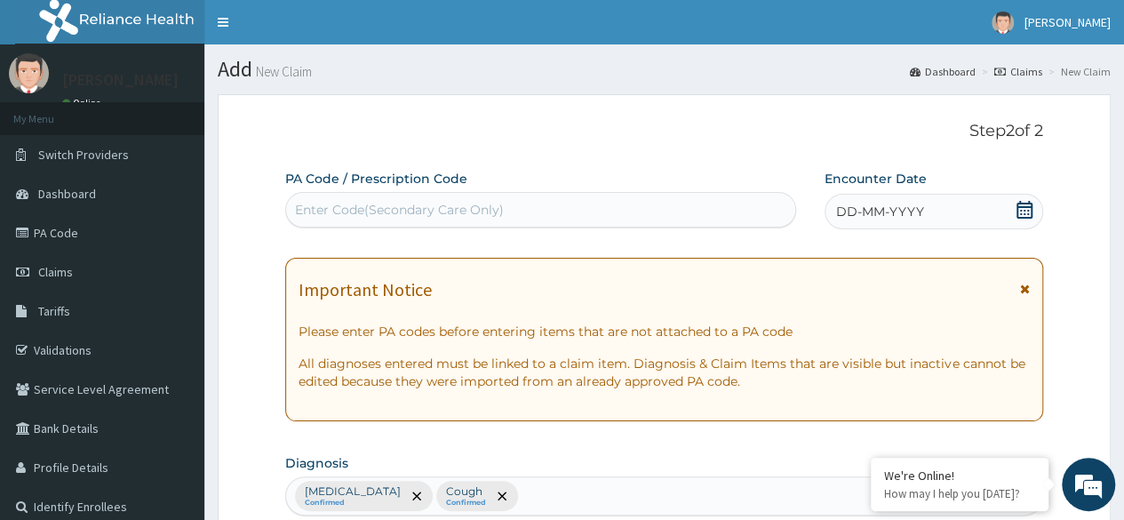
click at [956, 203] on div "DD-MM-YYYY" at bounding box center [934, 212] width 219 height 36
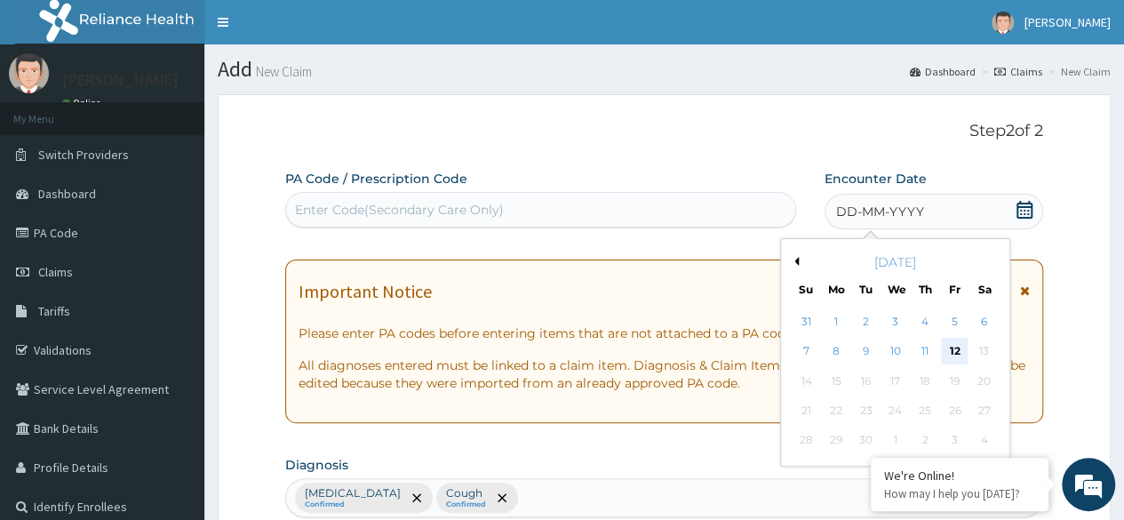
click at [948, 354] on div "12" at bounding box center [954, 352] width 27 height 27
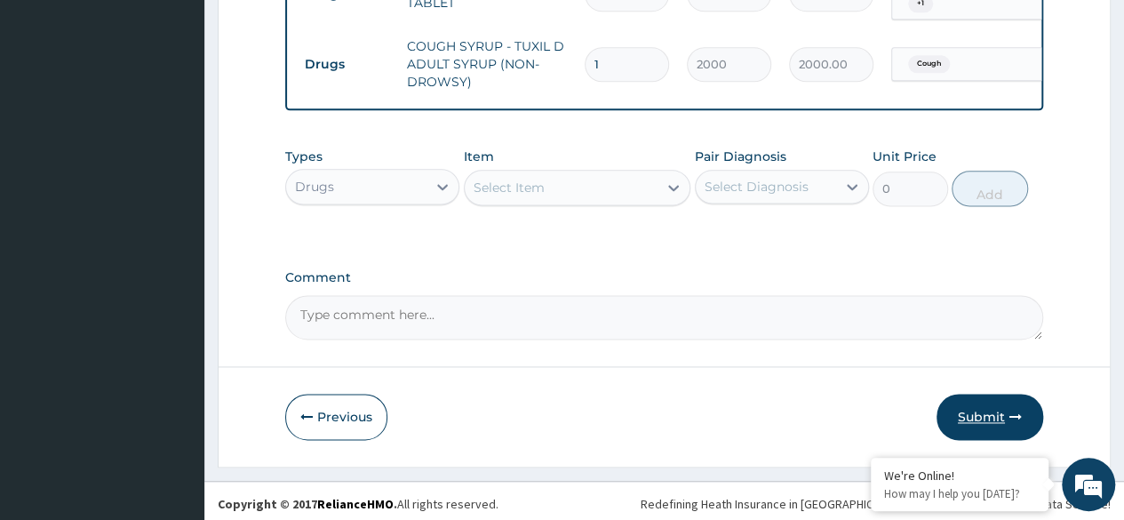
click at [960, 409] on button "Submit" at bounding box center [990, 417] width 107 height 46
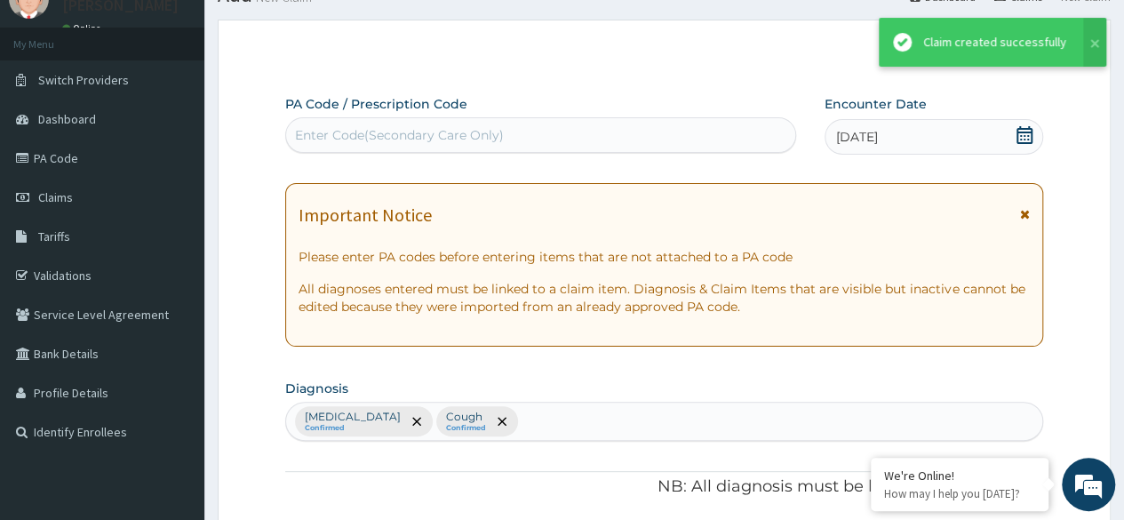
scroll to position [1069, 0]
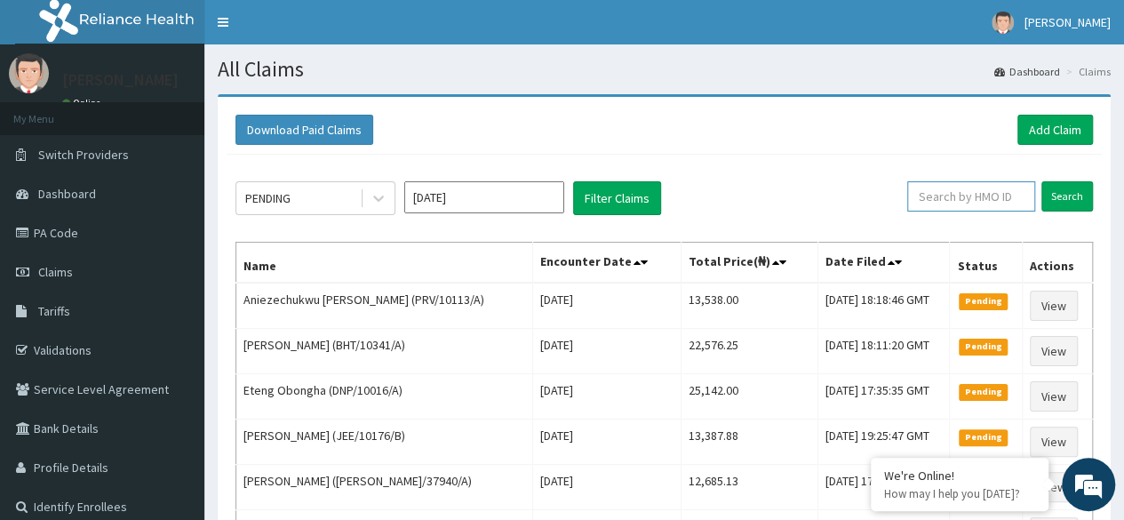
click at [969, 195] on input "text" at bounding box center [971, 196] width 128 height 30
paste input "PMH/10354/A"
type input "PMH/10354/A"
click at [1063, 206] on input "Search" at bounding box center [1068, 196] width 52 height 30
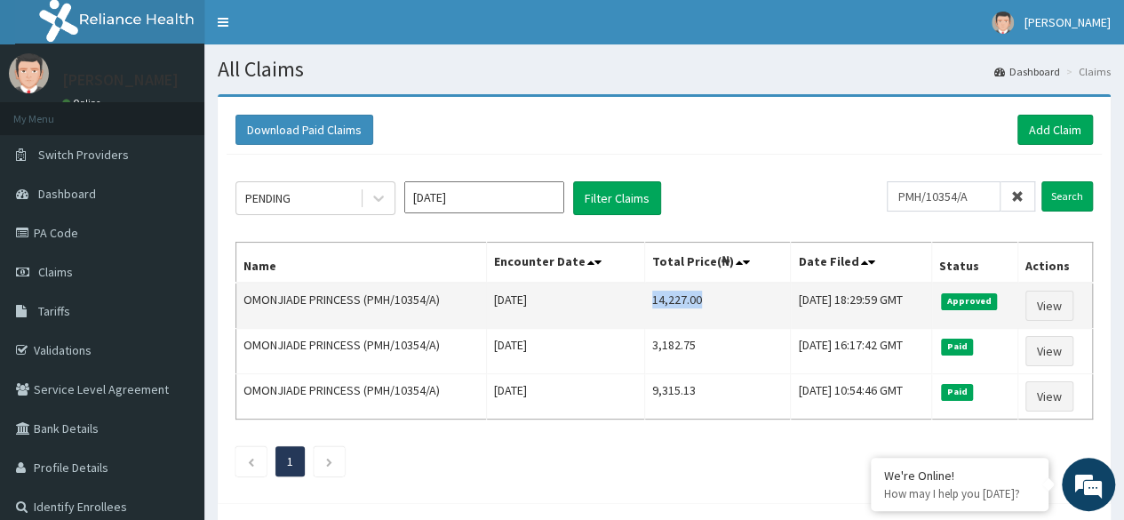
drag, startPoint x: 626, startPoint y: 296, endPoint x: 683, endPoint y: 298, distance: 57.8
click at [683, 298] on td "14,227.00" at bounding box center [717, 306] width 147 height 46
copy td "14,227.00"
